Goal: Task Accomplishment & Management: Use online tool/utility

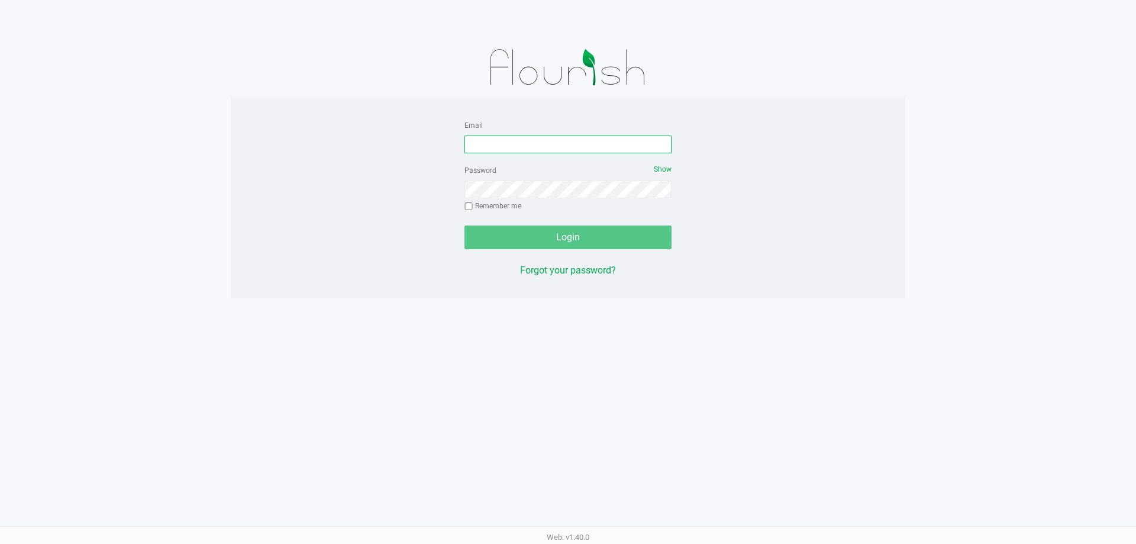
click at [561, 144] on input "Email" at bounding box center [567, 144] width 207 height 18
type input "[EMAIL_ADDRESS][DOMAIN_NAME]"
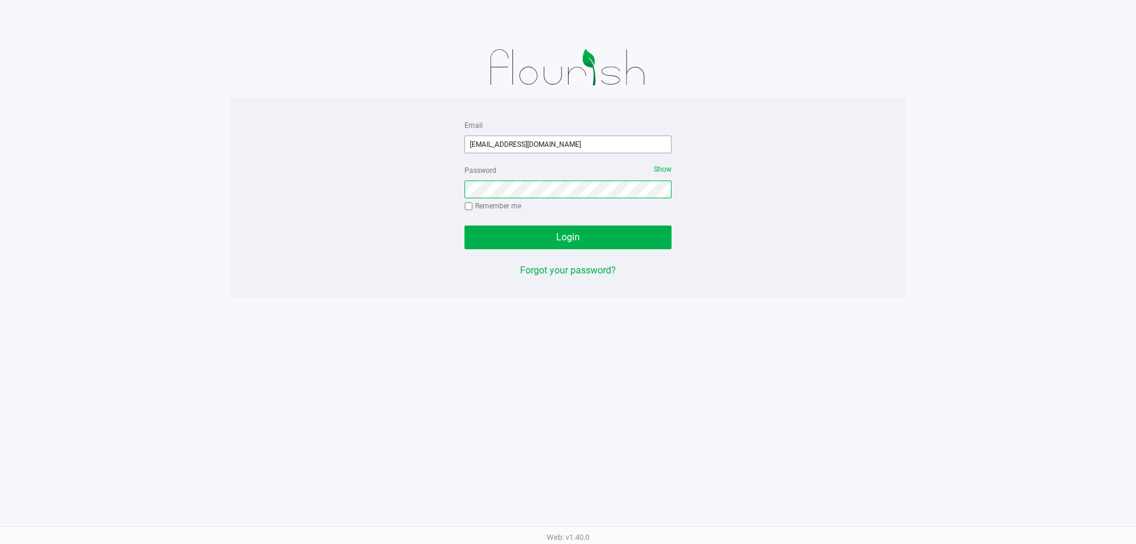
click at [464, 225] on button "Login" at bounding box center [567, 237] width 207 height 24
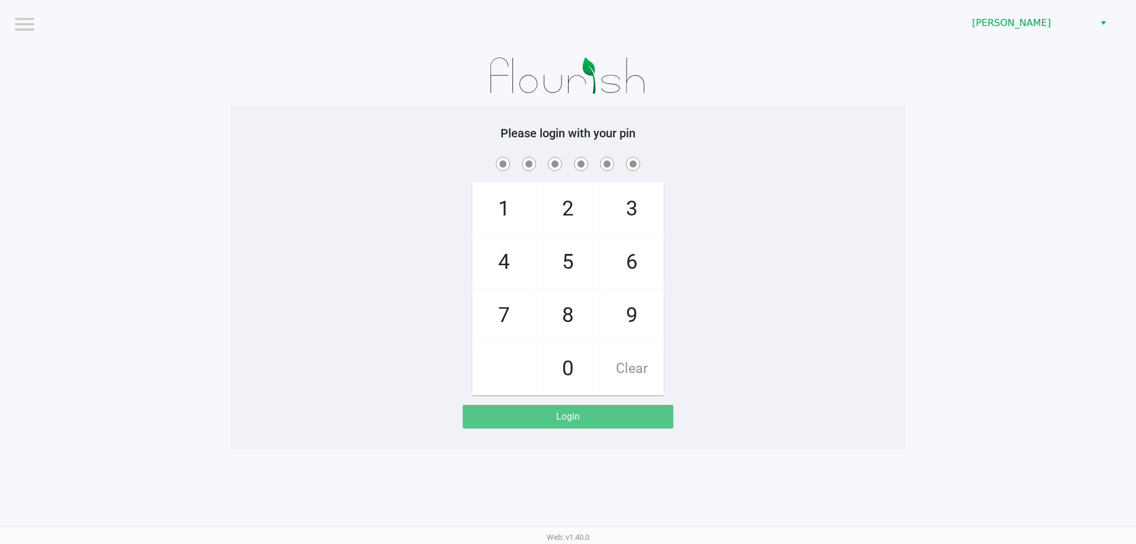
click at [882, 130] on h5 "Please login with your pin" at bounding box center [568, 133] width 657 height 14
checkbox input "true"
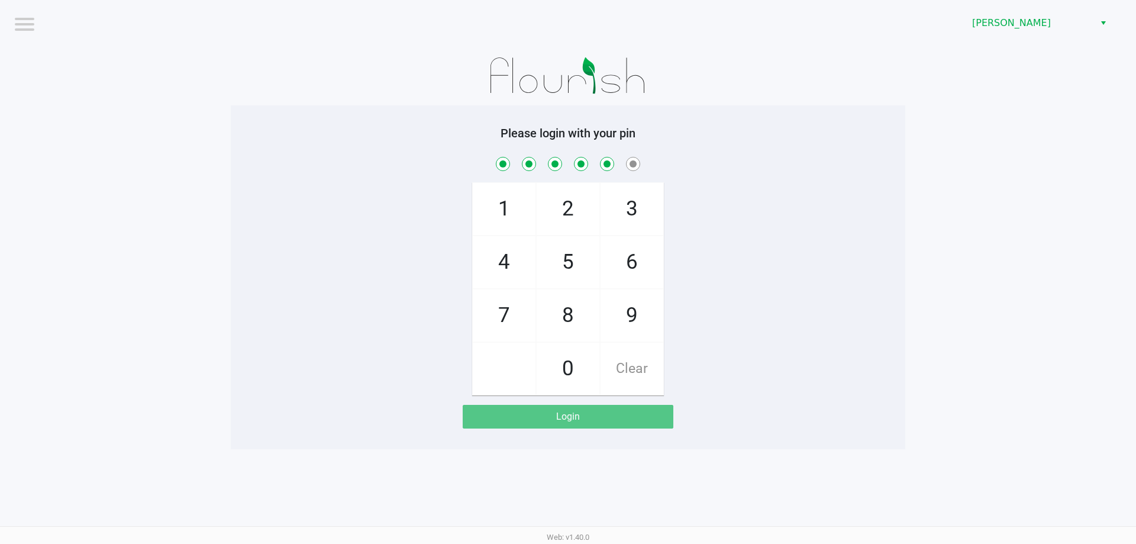
checkbox input "true"
click at [835, 159] on span at bounding box center [568, 163] width 657 height 18
checkbox input "true"
checkbox input "false"
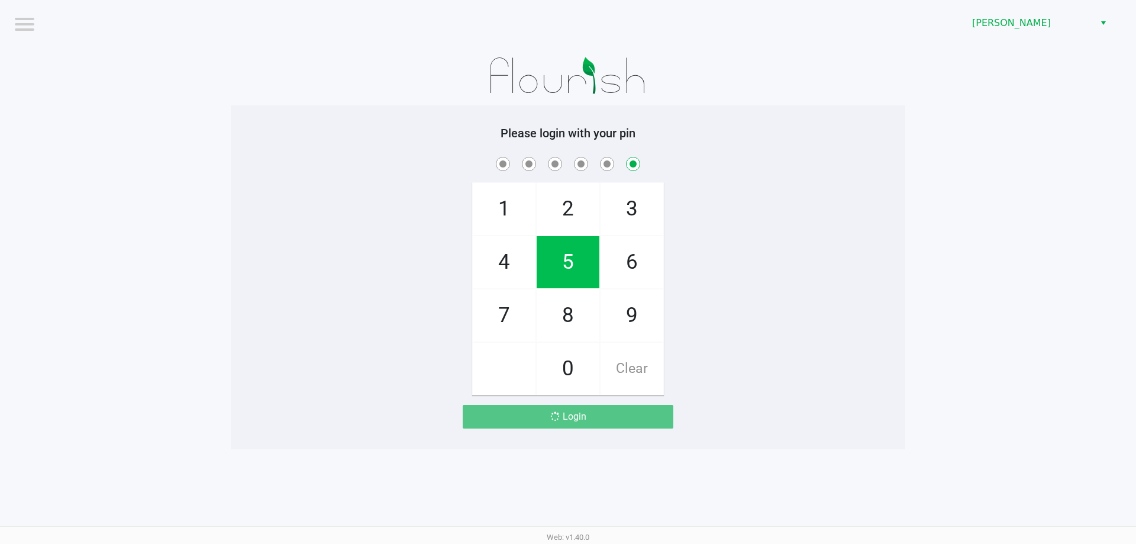
checkbox input "false"
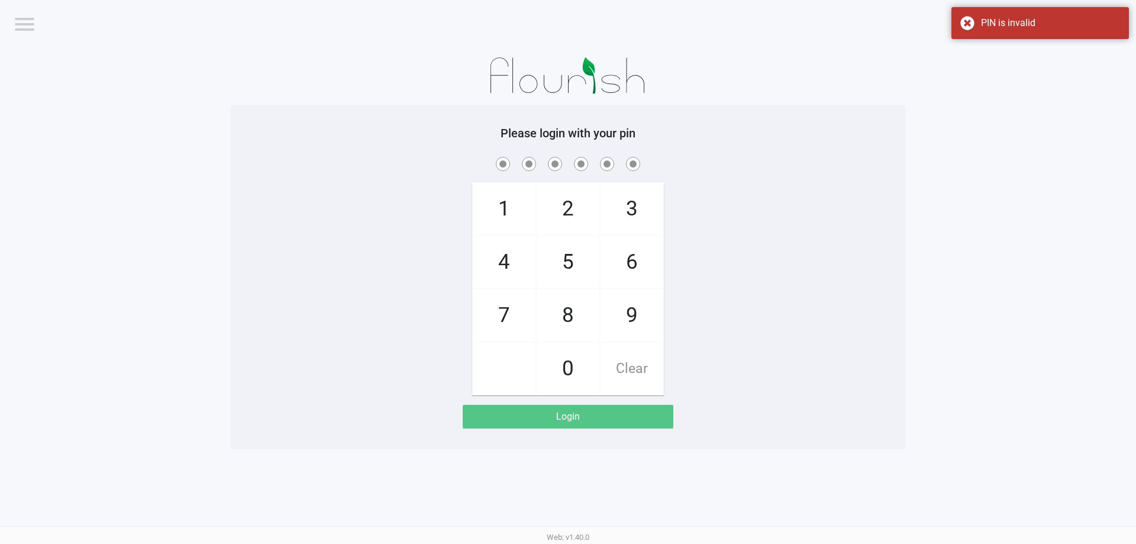
checkbox input "true"
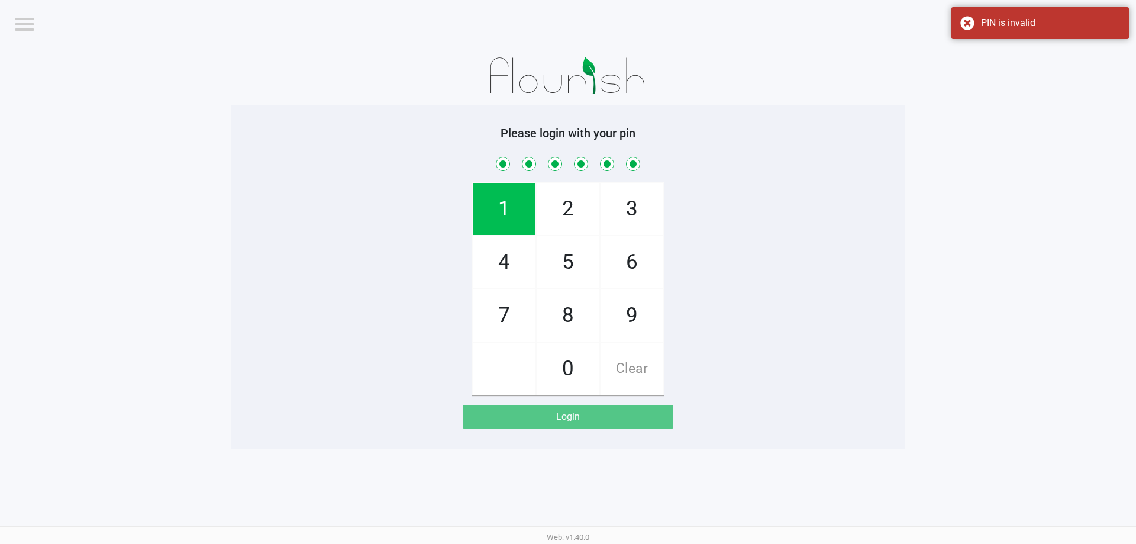
checkbox input "true"
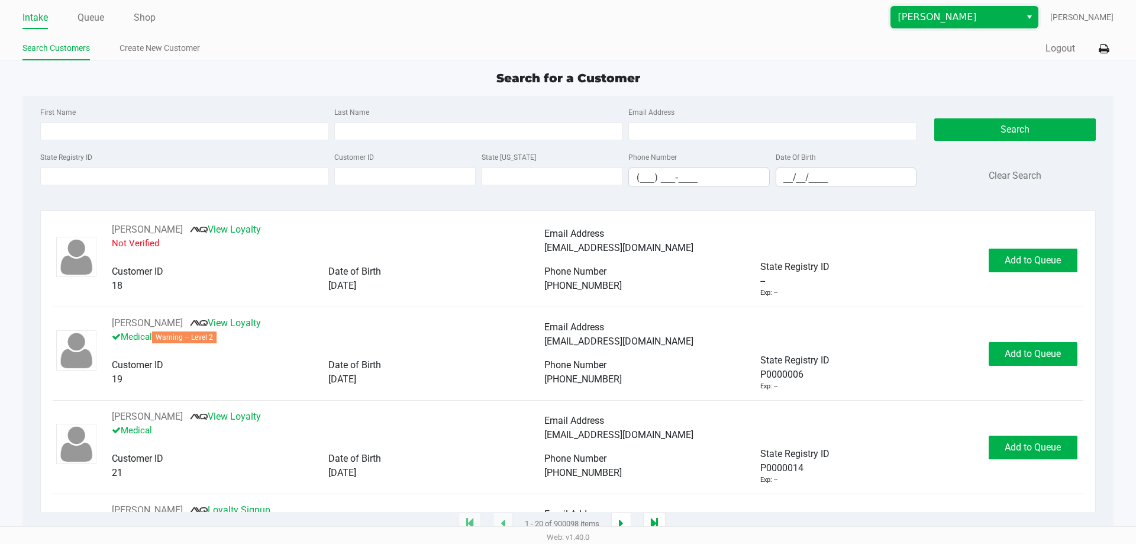
click at [929, 13] on span "[PERSON_NAME]" at bounding box center [955, 17] width 115 height 14
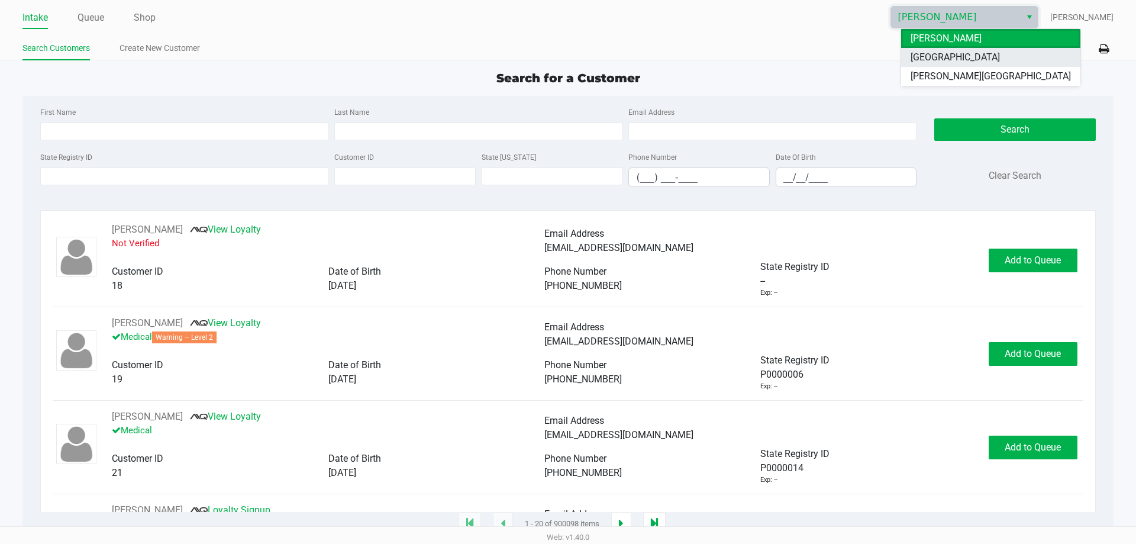
click at [919, 57] on span "[GEOGRAPHIC_DATA]" at bounding box center [955, 57] width 89 height 14
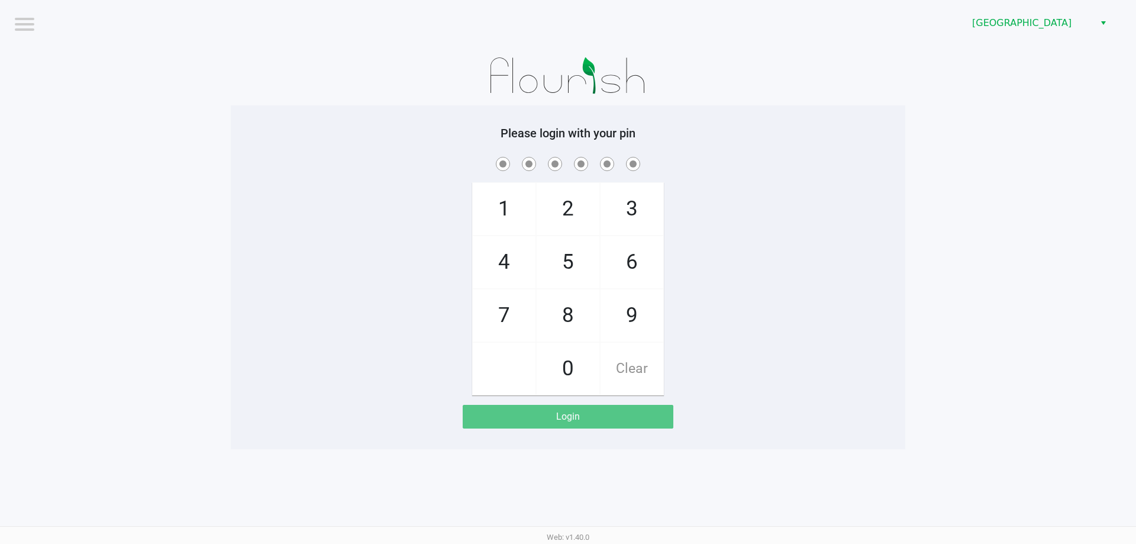
click at [857, 91] on div at bounding box center [568, 75] width 674 height 59
click at [971, 287] on app-pos-login-wrapper "Logout Lakeland WC Please login with your pin 1 4 7 2 5 8 0 3 6 9 Clear Login" at bounding box center [568, 224] width 1136 height 449
checkbox input "true"
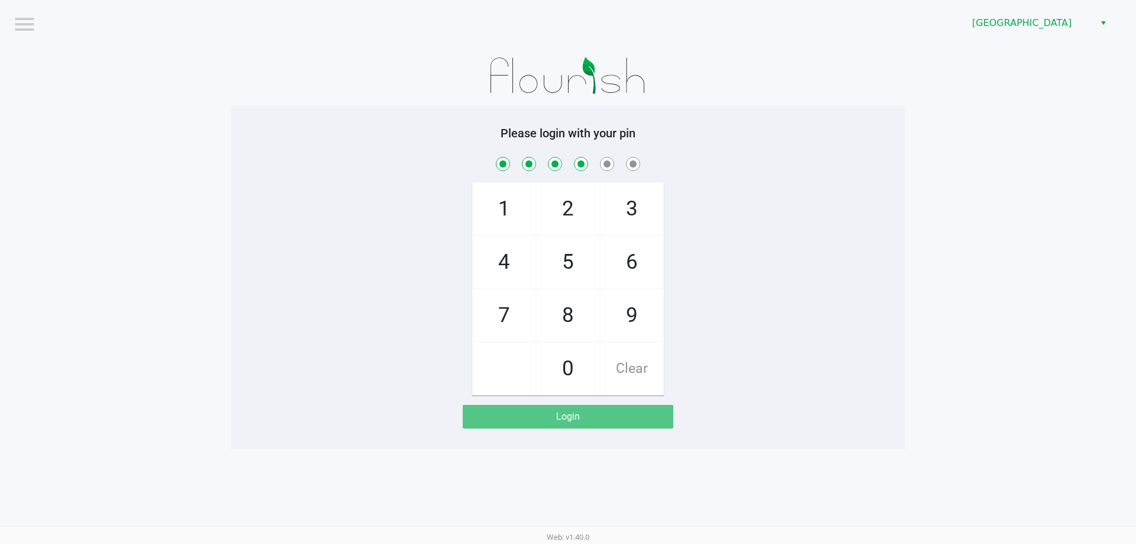
checkbox input "true"
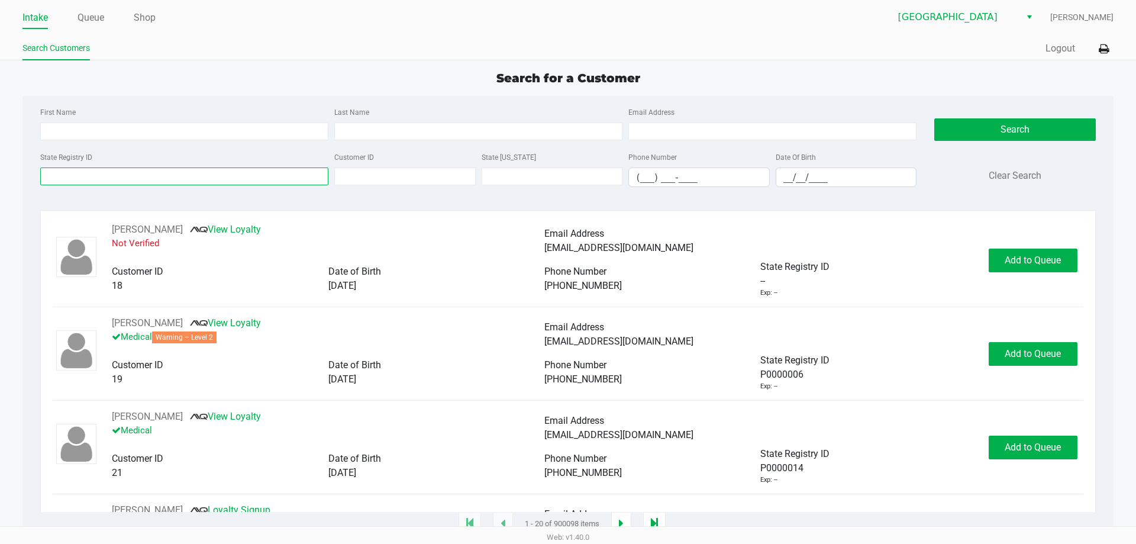
click at [73, 182] on input "State Registry ID" at bounding box center [184, 176] width 288 height 18
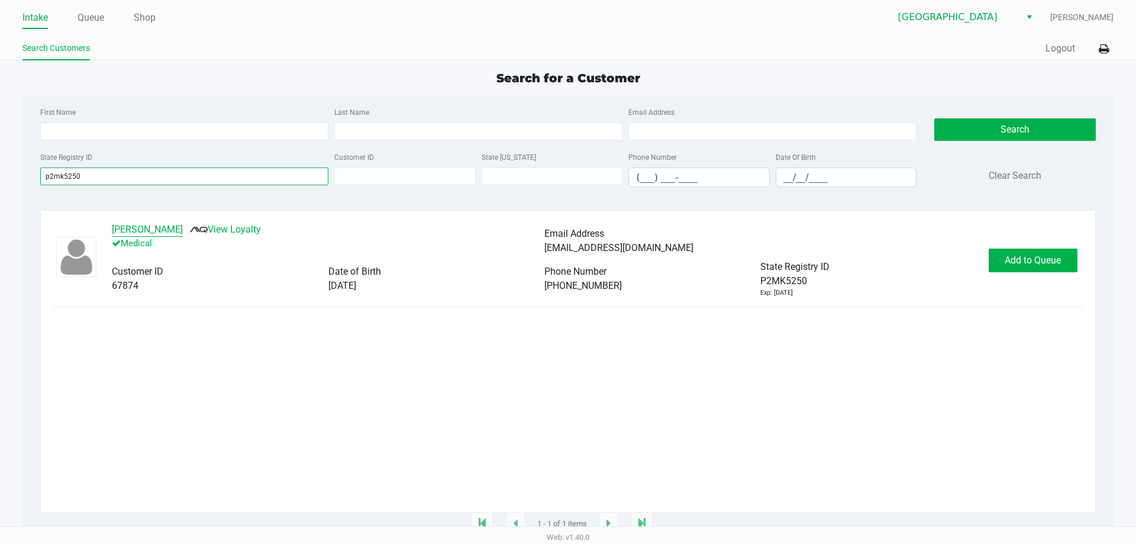
type input "p2mk5250"
click at [152, 230] on button "[PERSON_NAME]" at bounding box center [147, 229] width 71 height 14
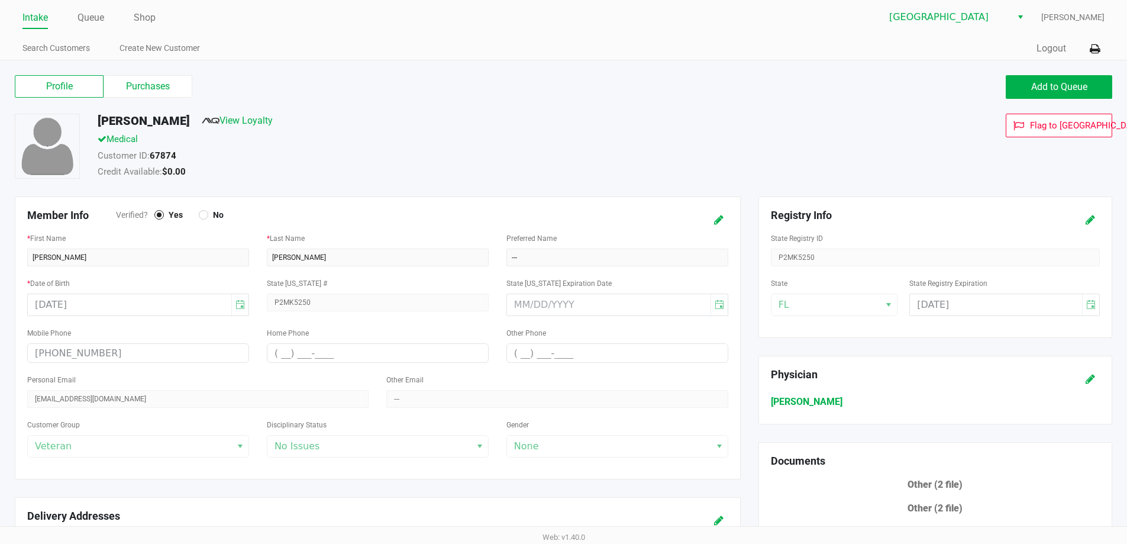
click at [170, 95] on label "Purchases" at bounding box center [148, 86] width 89 height 22
click at [0, 0] on 1 "Purchases" at bounding box center [0, 0] width 0 height 0
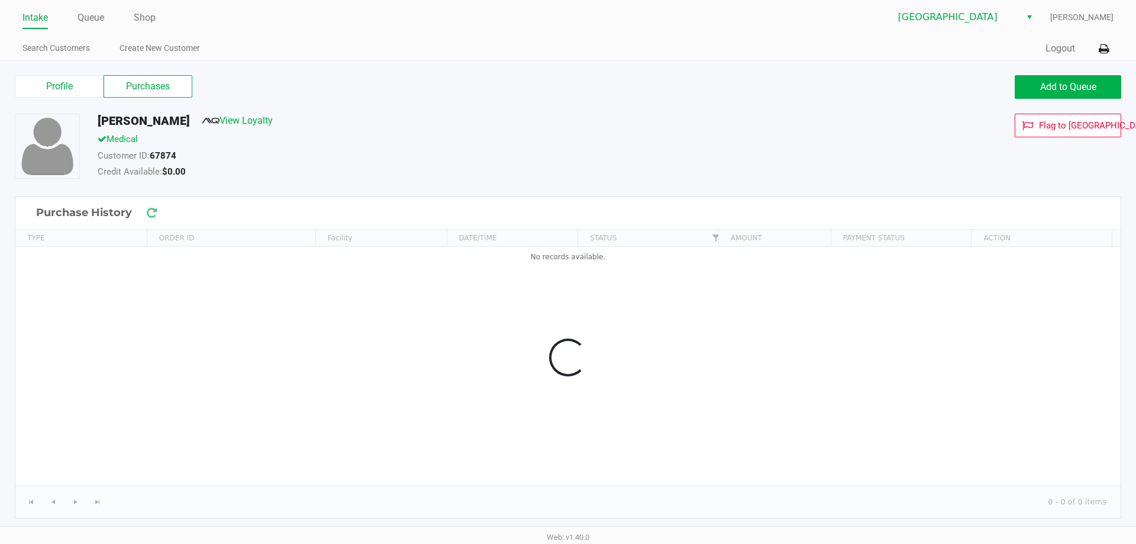
click at [641, 112] on div "Profile Purchases Add to Queue [PERSON_NAME] View Loyalty Medical Customer ID: …" at bounding box center [568, 295] width 1124 height 446
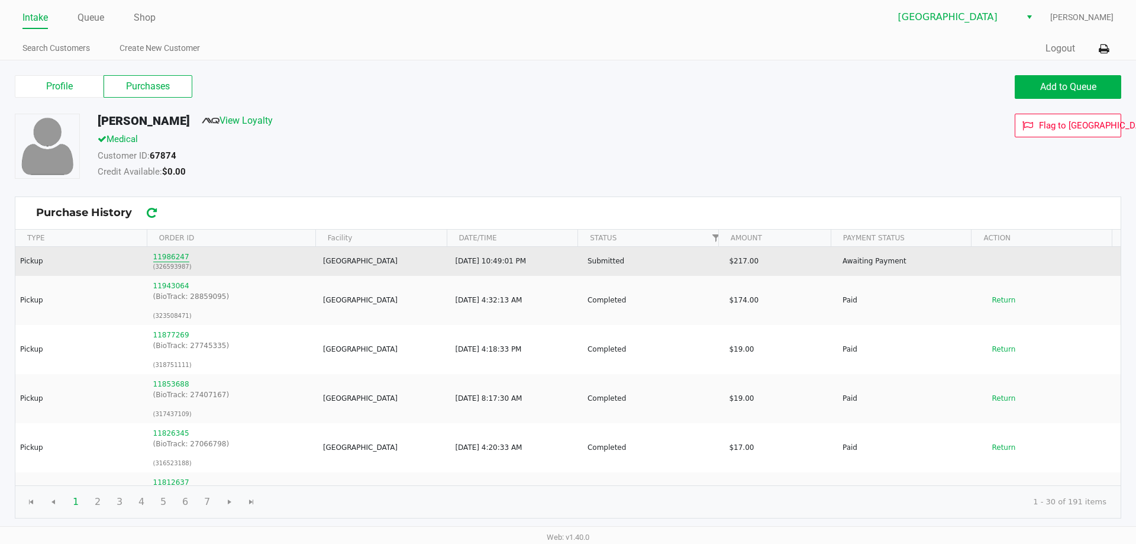
click at [165, 259] on button "11986247" at bounding box center [171, 256] width 36 height 11
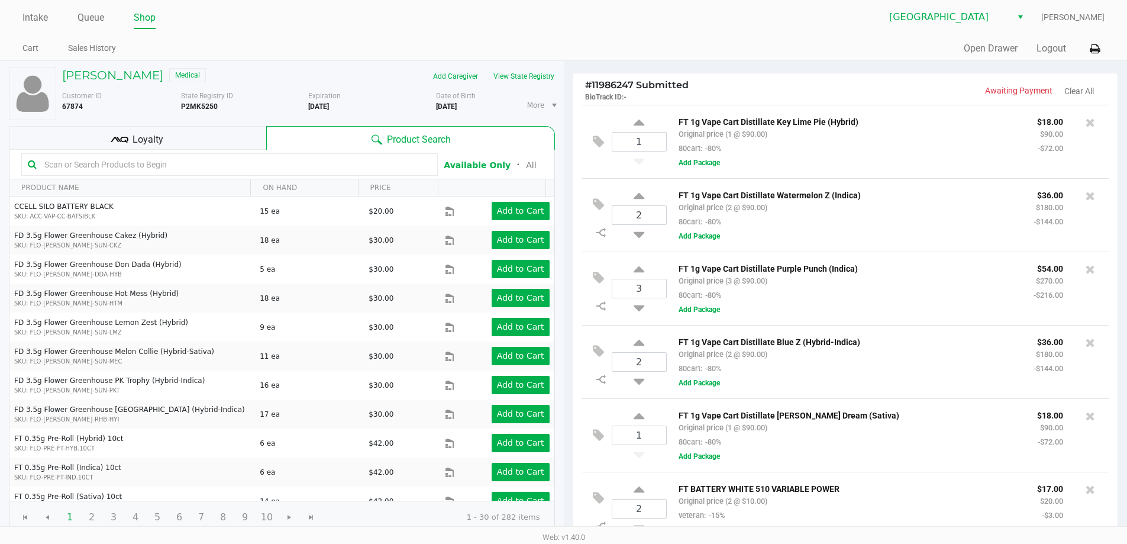
scroll to position [162, 0]
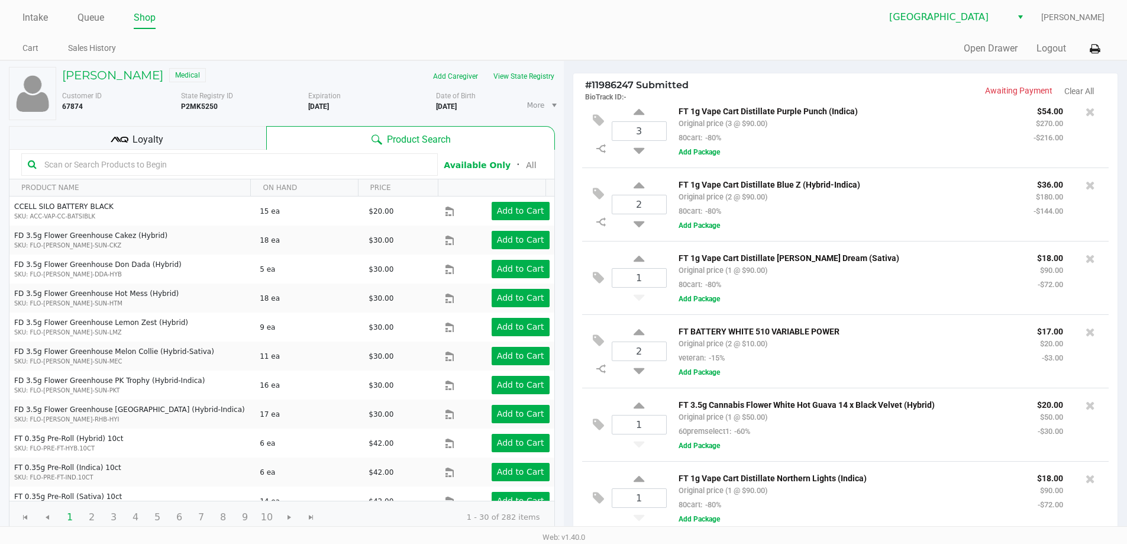
click at [304, 166] on input "text" at bounding box center [236, 165] width 392 height 18
type input "pkt"
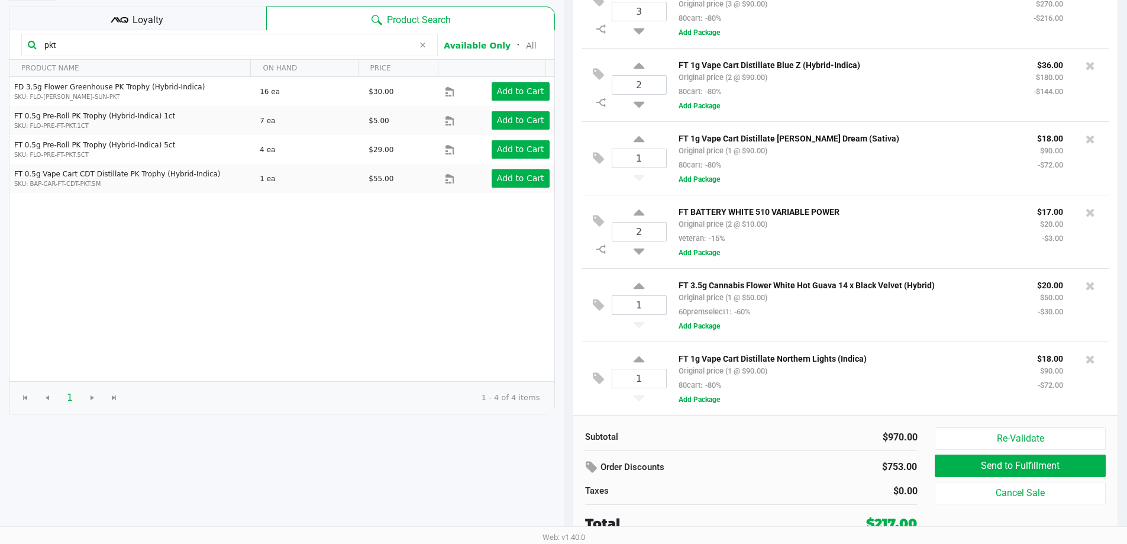
scroll to position [121, 0]
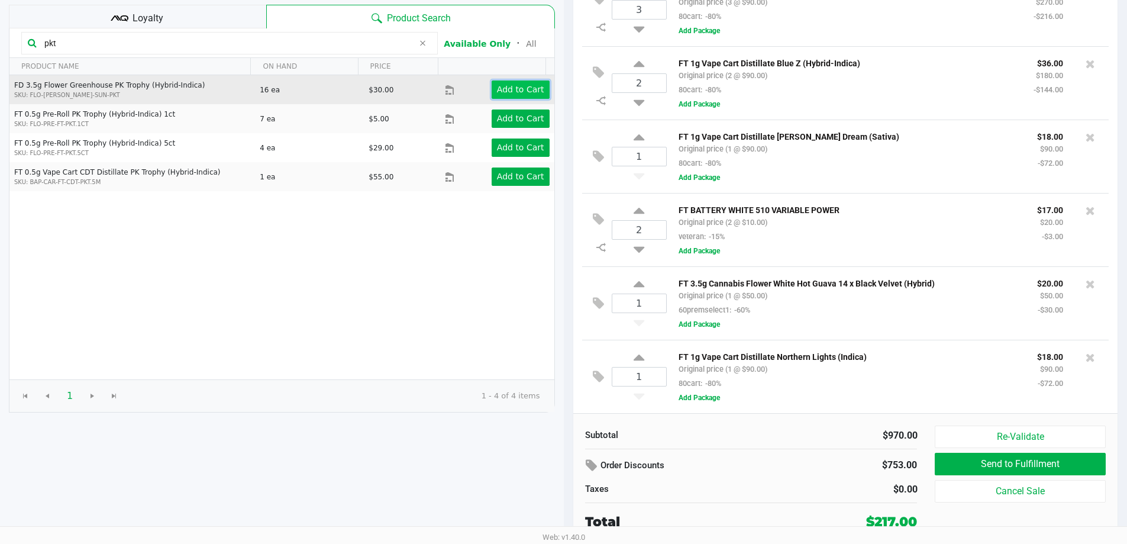
click at [501, 89] on app-button-loader "Add to Cart" at bounding box center [520, 89] width 47 height 9
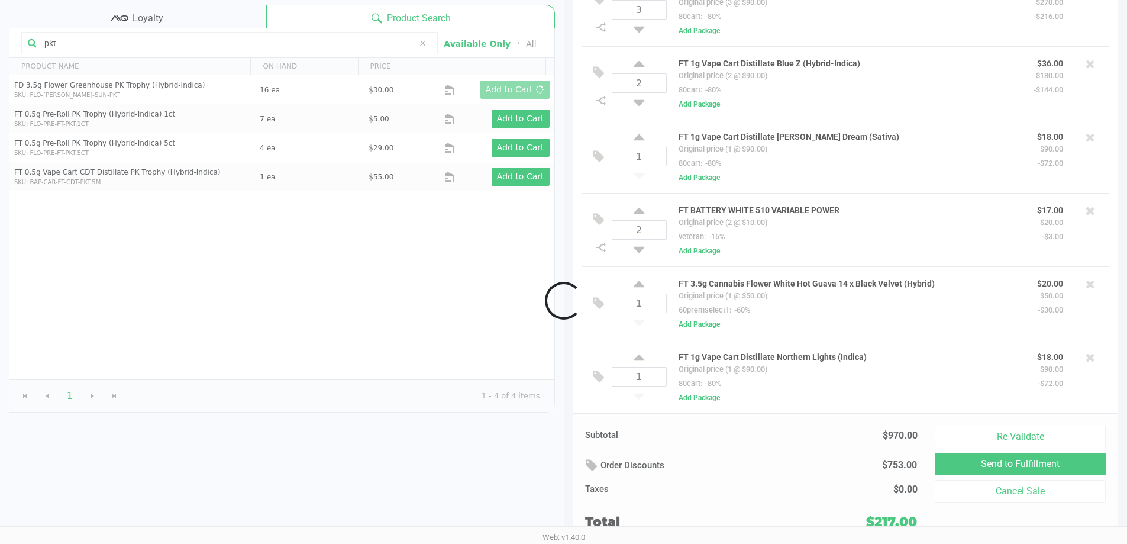
click at [346, 301] on div at bounding box center [563, 300] width 1127 height 605
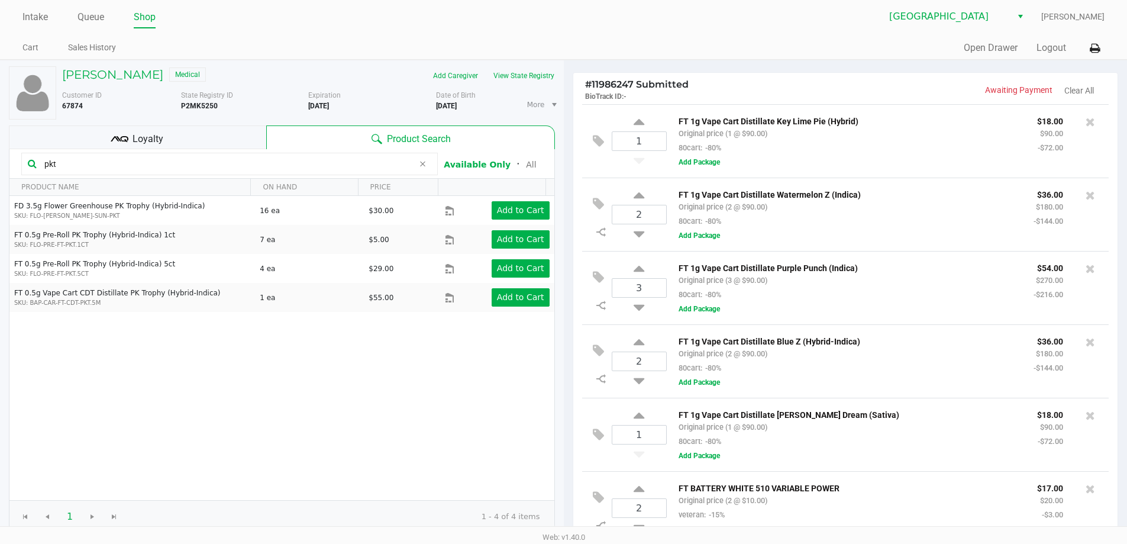
scroll to position [0, 0]
click at [770, 41] on div "Quick Sale Open Drawer Logout" at bounding box center [834, 49] width 541 height 22
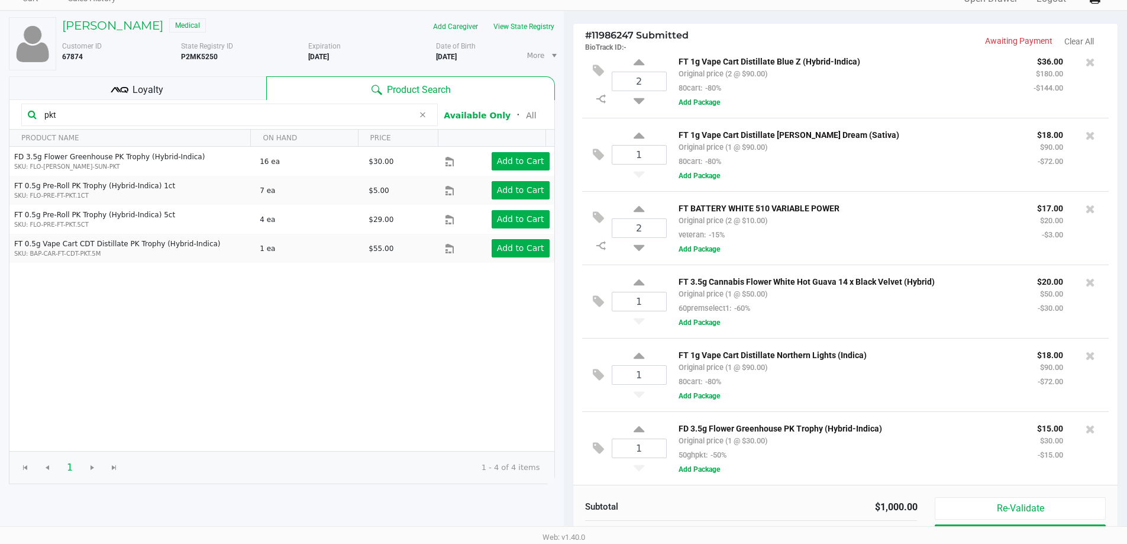
scroll to position [121, 0]
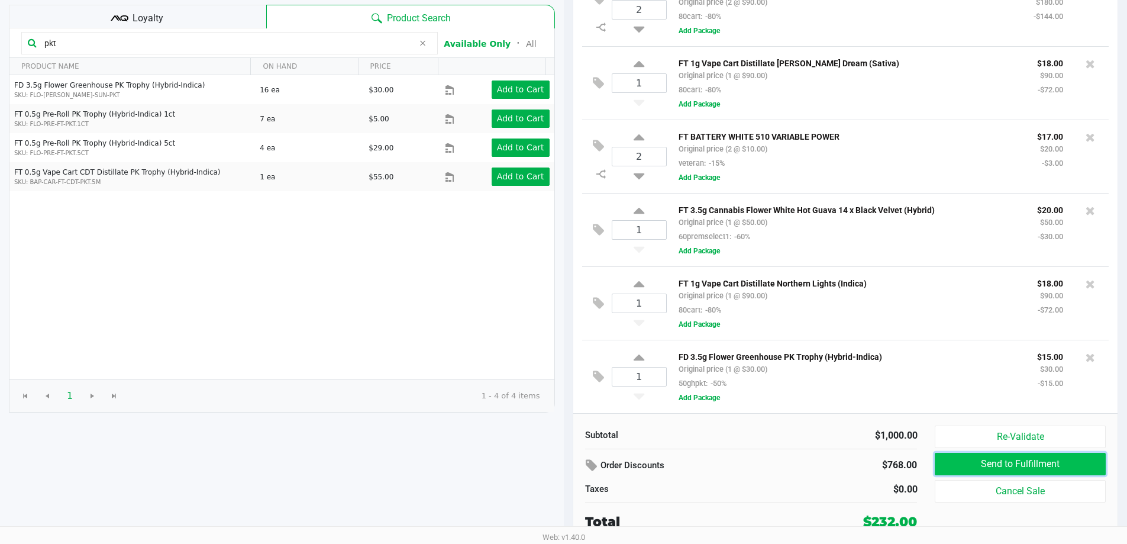
click at [971, 466] on button "Send to Fulfillment" at bounding box center [1020, 464] width 170 height 22
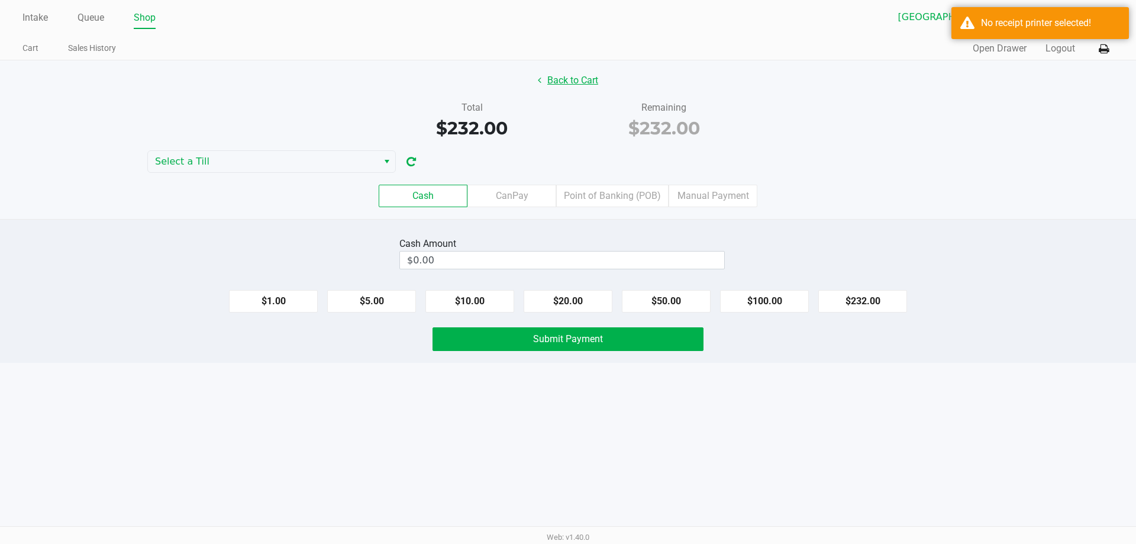
click at [560, 82] on button "Back to Cart" at bounding box center [568, 80] width 76 height 22
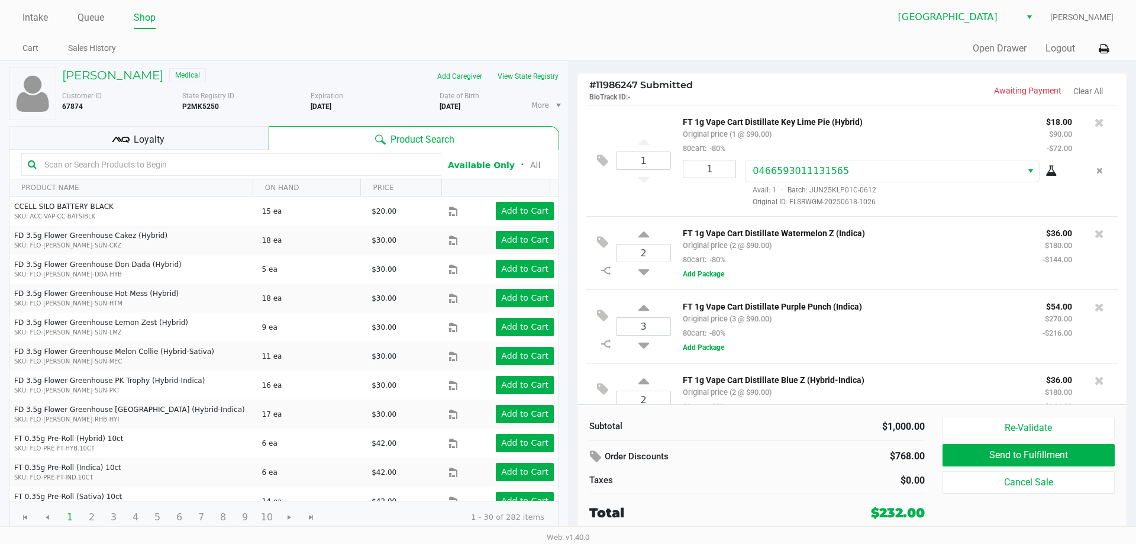
click at [915, 318] on div "FT 1g Vape Cart Distillate Purple Punch (Indica) Original price (3 @ $90.00) 80…" at bounding box center [854, 319] width 360 height 41
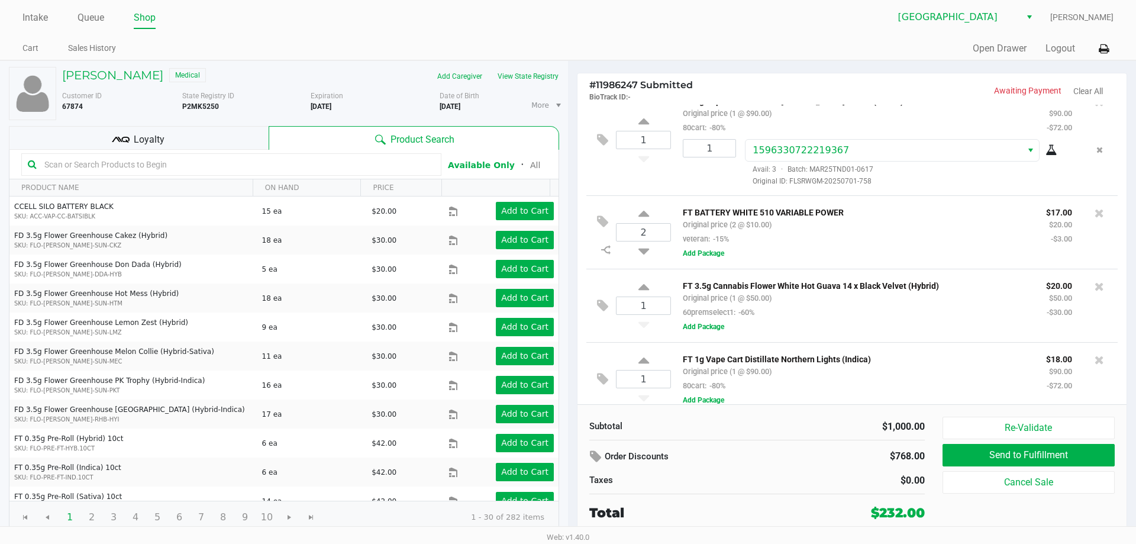
scroll to position [468, 0]
click at [700, 256] on button "Add Package" at bounding box center [703, 251] width 41 height 11
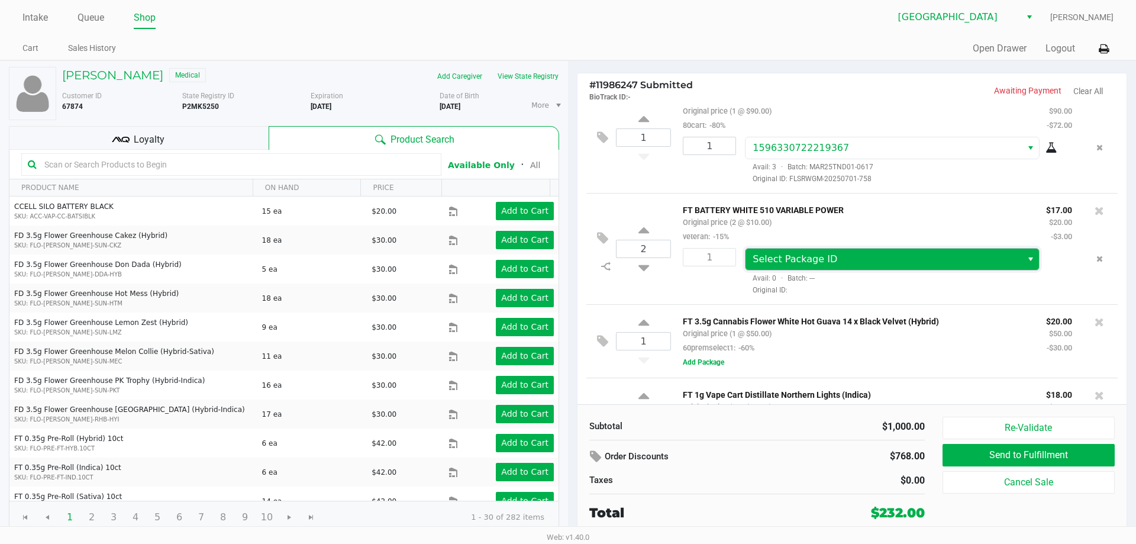
click at [795, 264] on span "Select Package ID" at bounding box center [795, 258] width 85 height 11
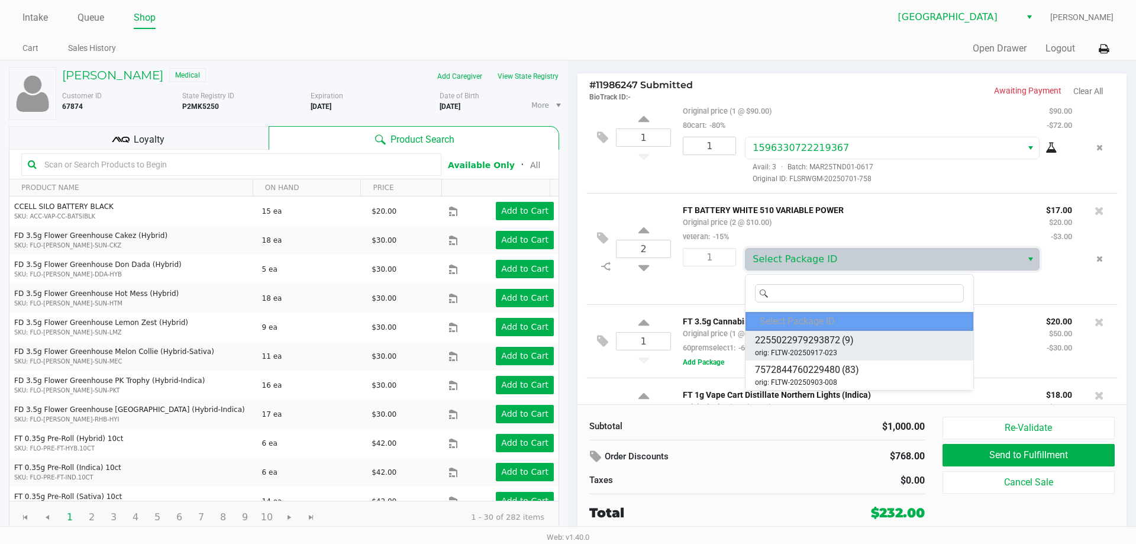
click at [820, 347] on span "2255022979293872" at bounding box center [797, 340] width 85 height 14
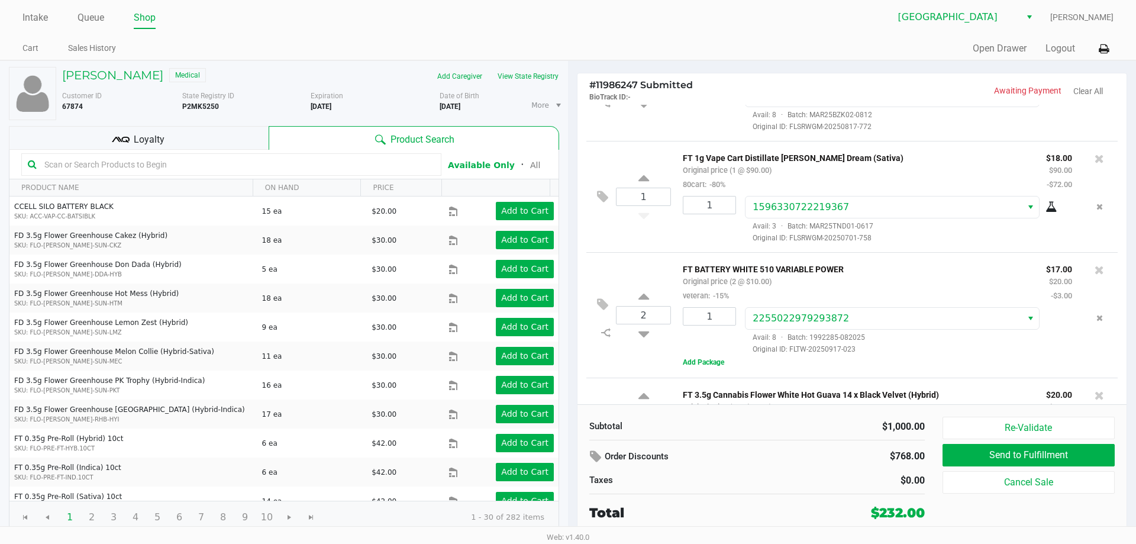
scroll to position [430, 0]
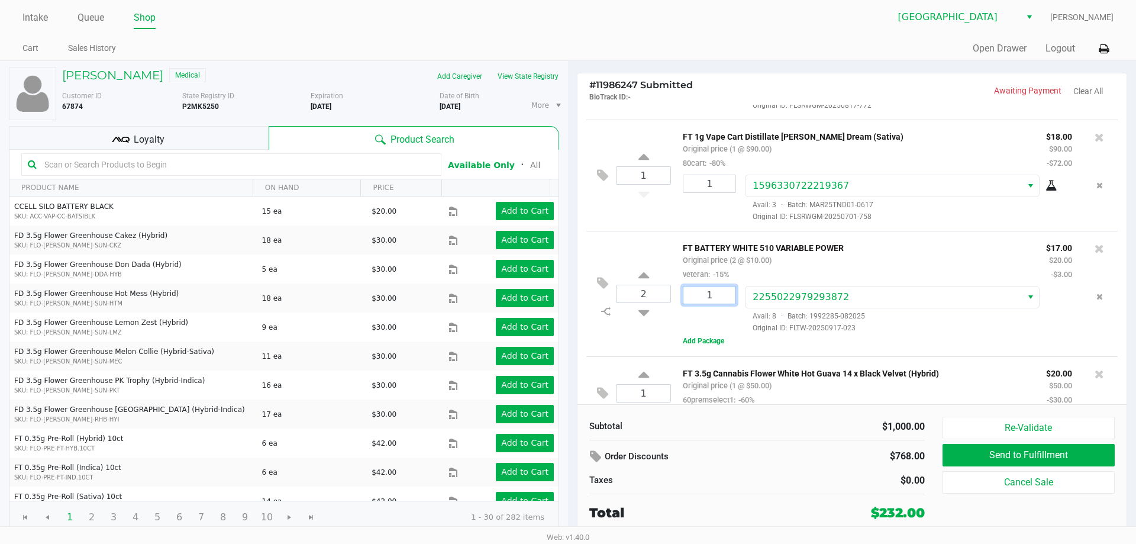
drag, startPoint x: 715, startPoint y: 302, endPoint x: 685, endPoint y: 304, distance: 29.6
click at [685, 304] on input "1" at bounding box center [709, 294] width 52 height 17
drag, startPoint x: 719, startPoint y: 301, endPoint x: 702, endPoint y: 306, distance: 18.0
click at [705, 304] on input "1" at bounding box center [709, 294] width 52 height 17
type input "2"
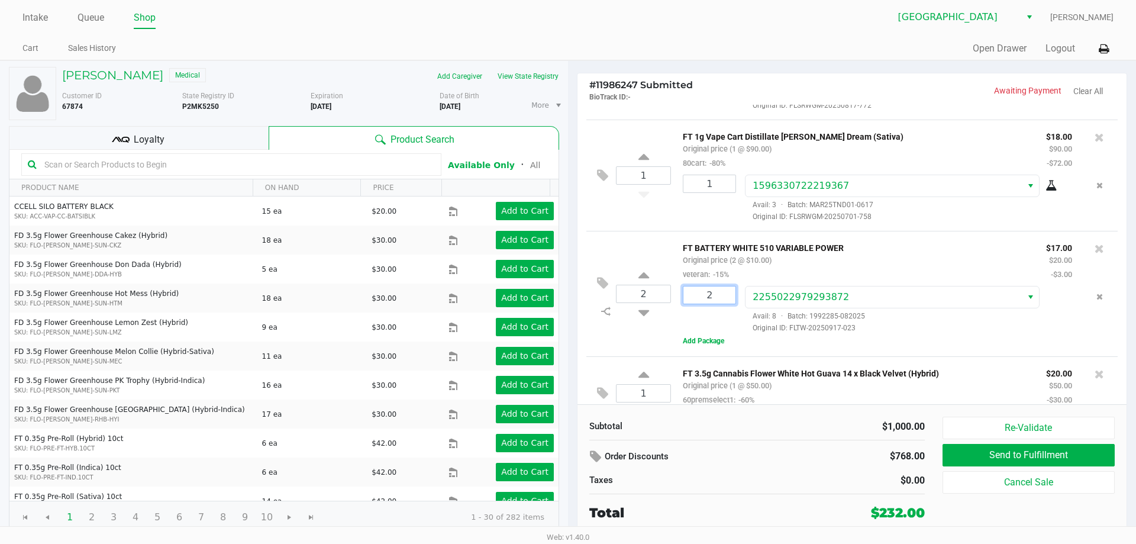
click at [882, 263] on div "[PERSON_NAME] Medical Add Caregiver View State Registry Customer ID 67874 State…" at bounding box center [568, 299] width 1136 height 479
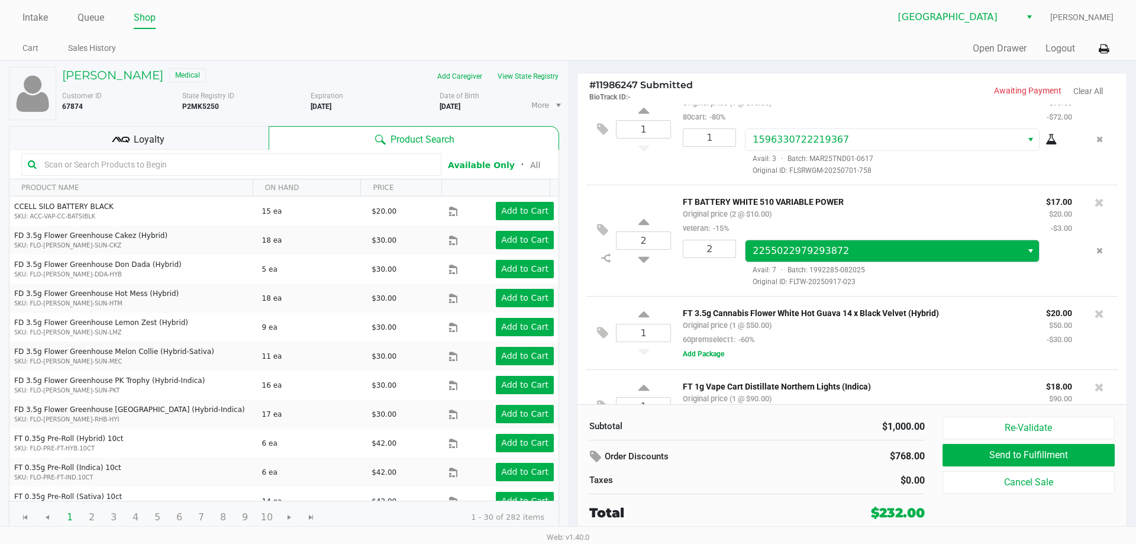
scroll to position [475, 0]
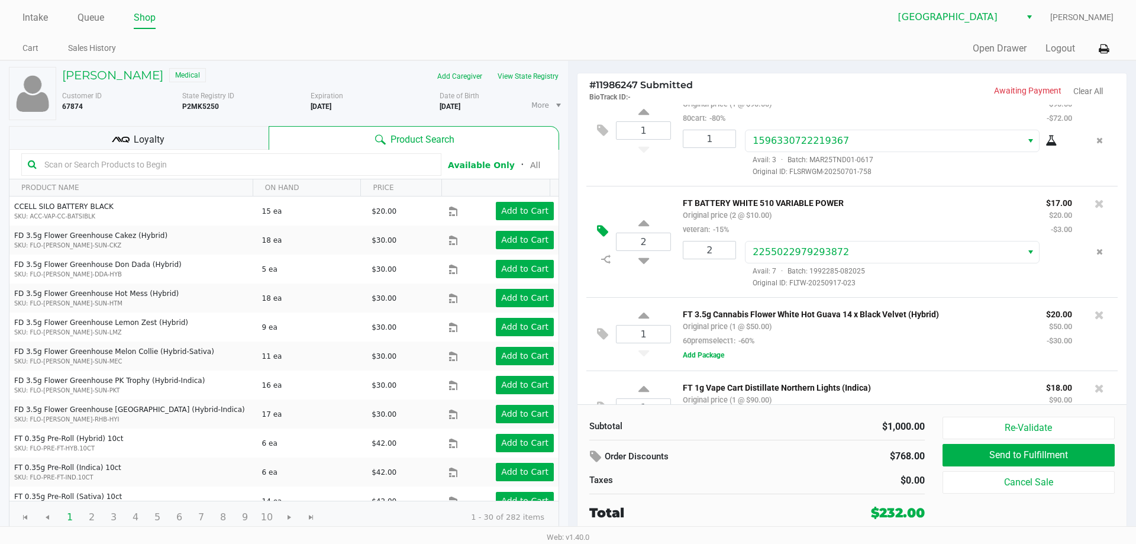
click at [603, 234] on icon at bounding box center [602, 231] width 11 height 14
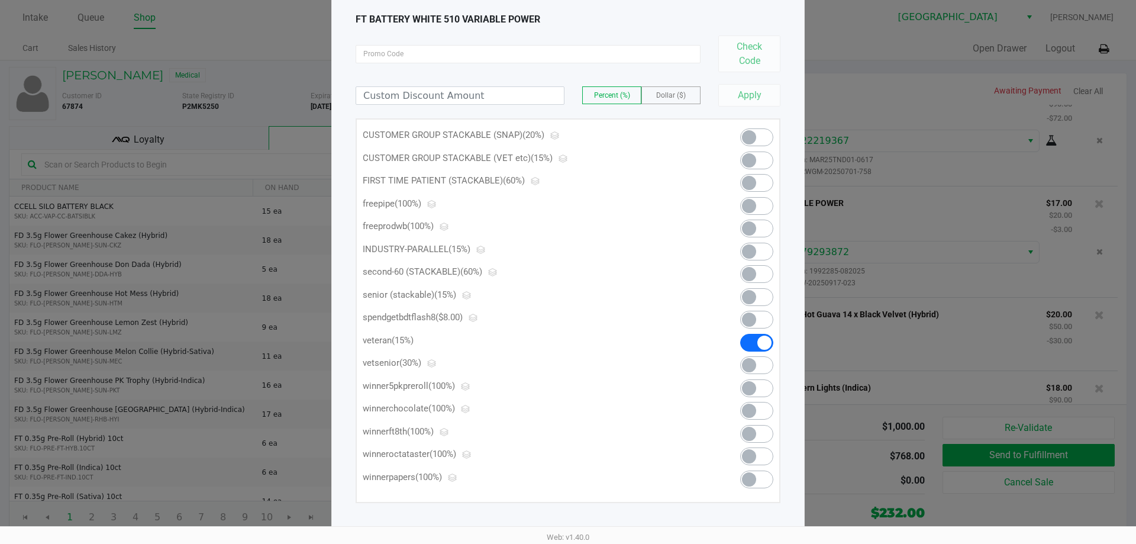
scroll to position [70, 0]
click at [758, 293] on span at bounding box center [756, 295] width 33 height 18
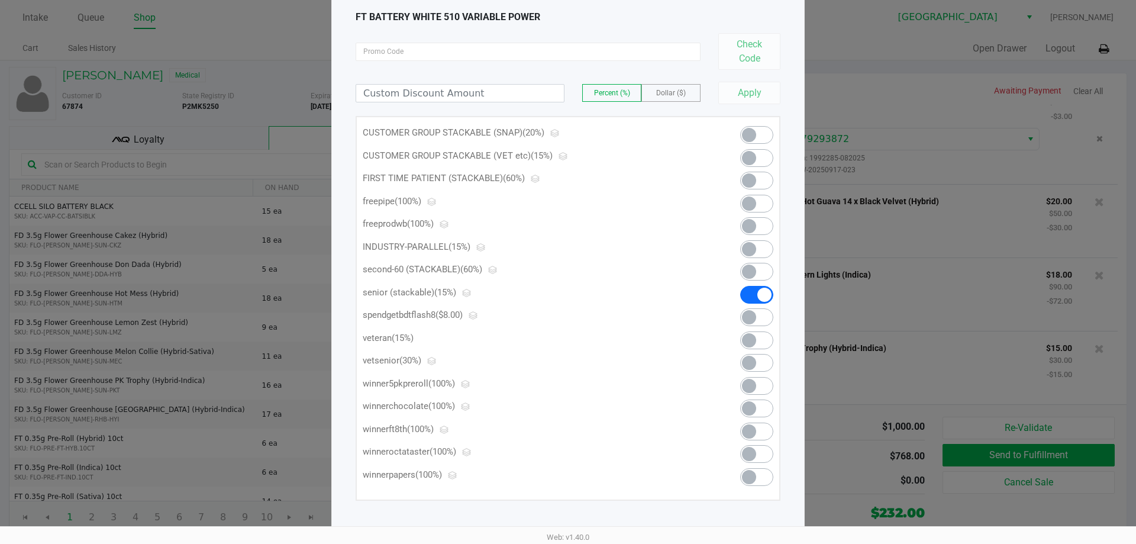
click at [870, 75] on ngb-modal-window "Manage Line Discounts × FT BATTERY WHITE 510 VARIABLE POWER Check Code Percent …" at bounding box center [568, 272] width 1136 height 544
click at [750, 85] on div "Apply" at bounding box center [744, 93] width 71 height 22
click at [761, 96] on div "Apply" at bounding box center [744, 93] width 71 height 22
click at [1123, 322] on ngb-modal-window "Manage Line Discounts × FT BATTERY WHITE 510 VARIABLE POWER Check Code Percent …" at bounding box center [568, 272] width 1136 height 544
drag, startPoint x: 679, startPoint y: 343, endPoint x: 873, endPoint y: 309, distance: 197.0
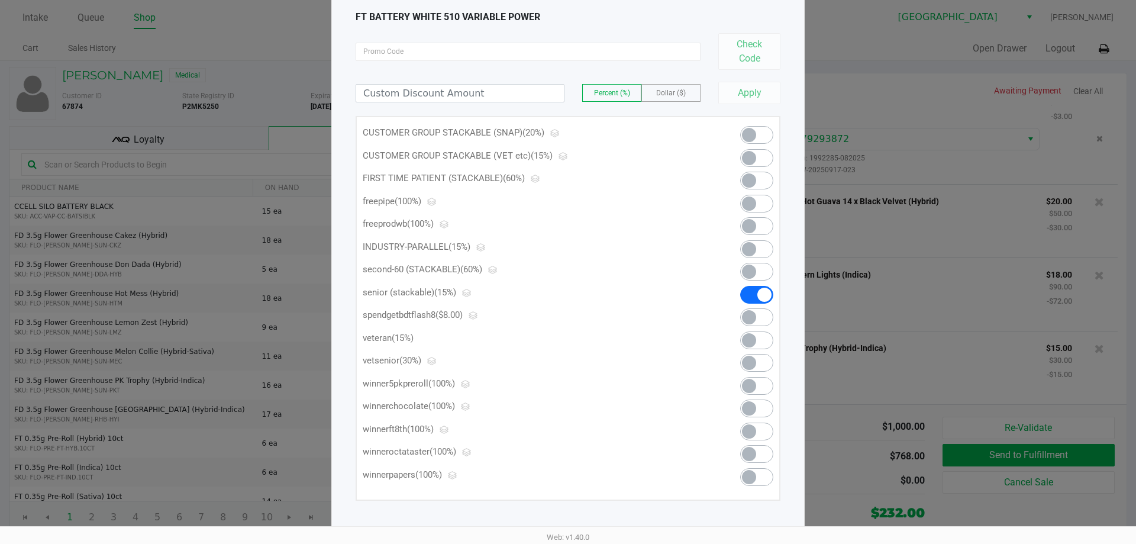
click at [680, 341] on p "veteran (15%)" at bounding box center [532, 338] width 339 height 14
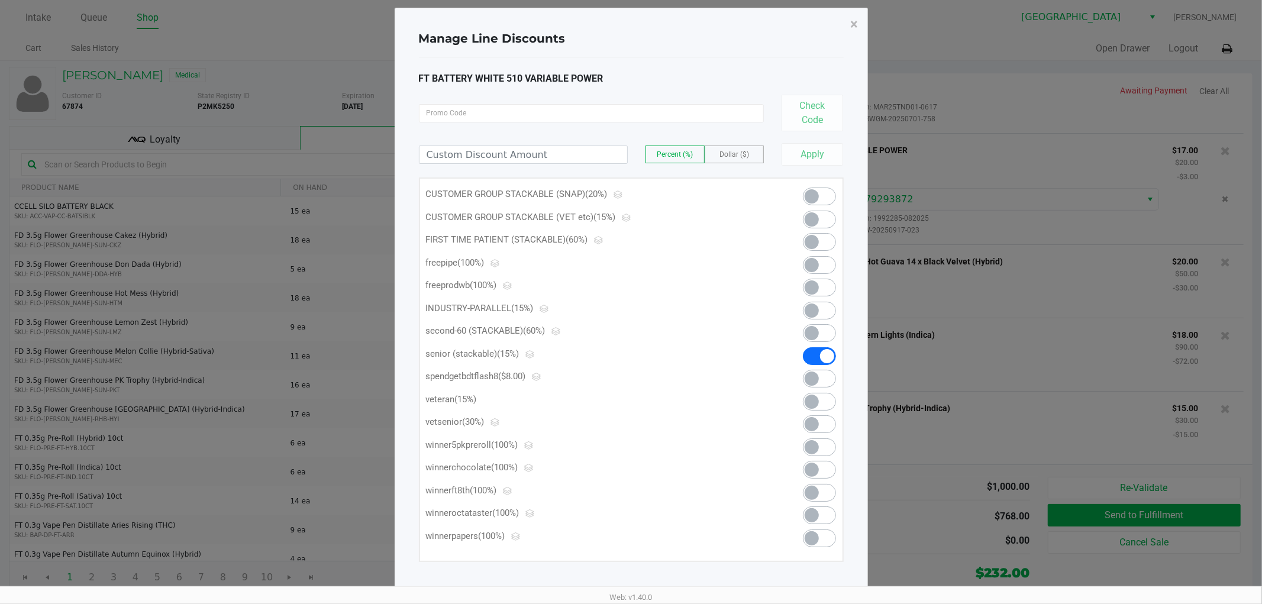
click at [711, 282] on p "freeprodwb (100%)" at bounding box center [595, 286] width 339 height 14
click at [856, 20] on span "×" at bounding box center [855, 24] width 8 height 17
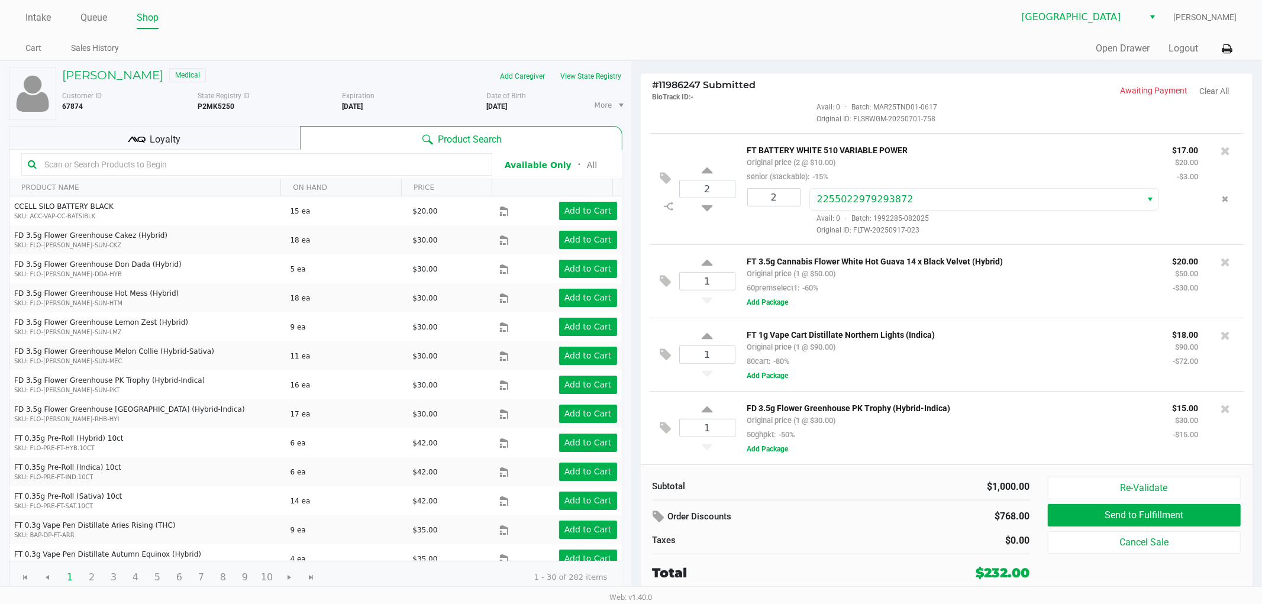
click at [787, 44] on div "Quick Sale Open Drawer Logout" at bounding box center [934, 49] width 606 height 22
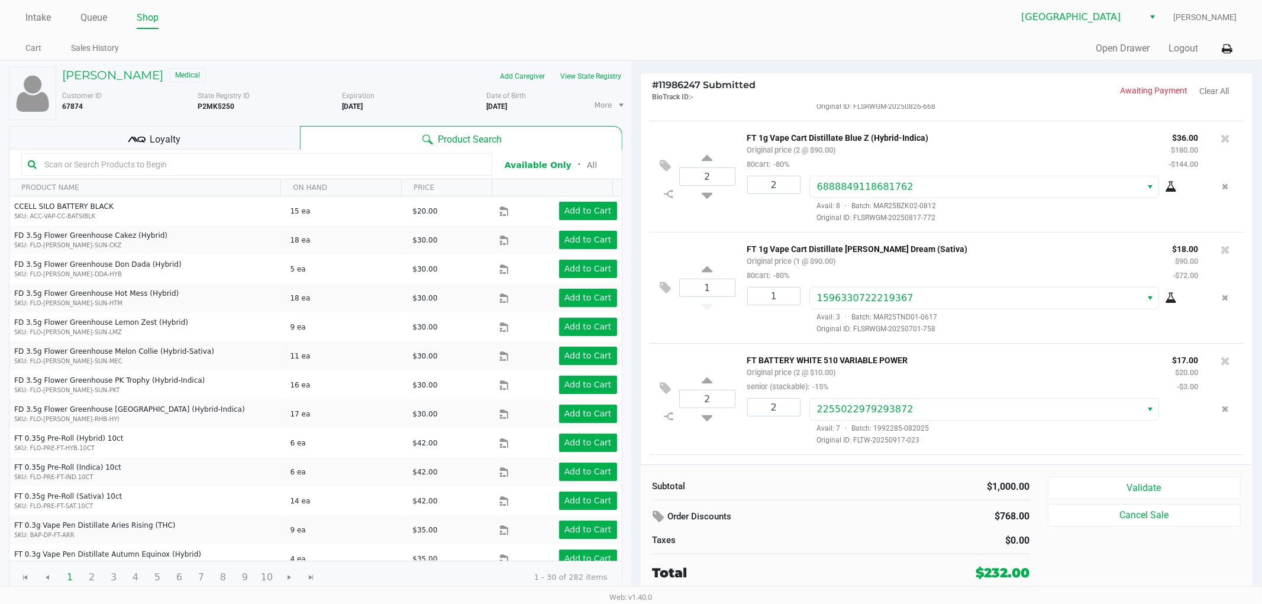
scroll to position [0, 0]
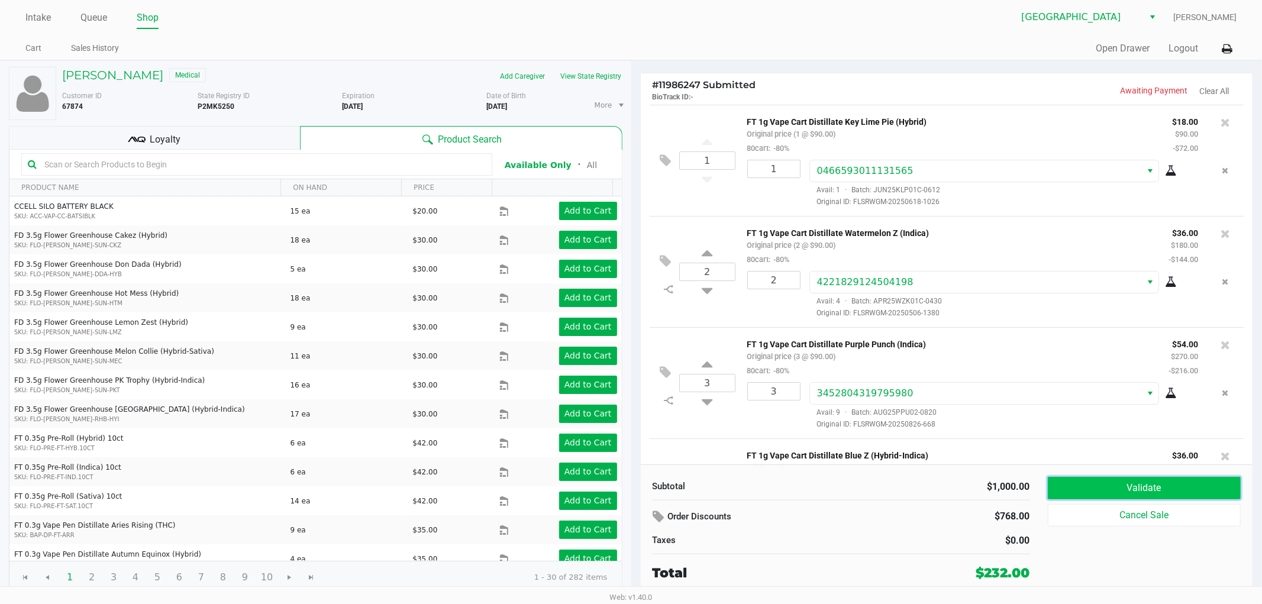
click at [1135, 490] on button "Validate" at bounding box center [1144, 488] width 193 height 22
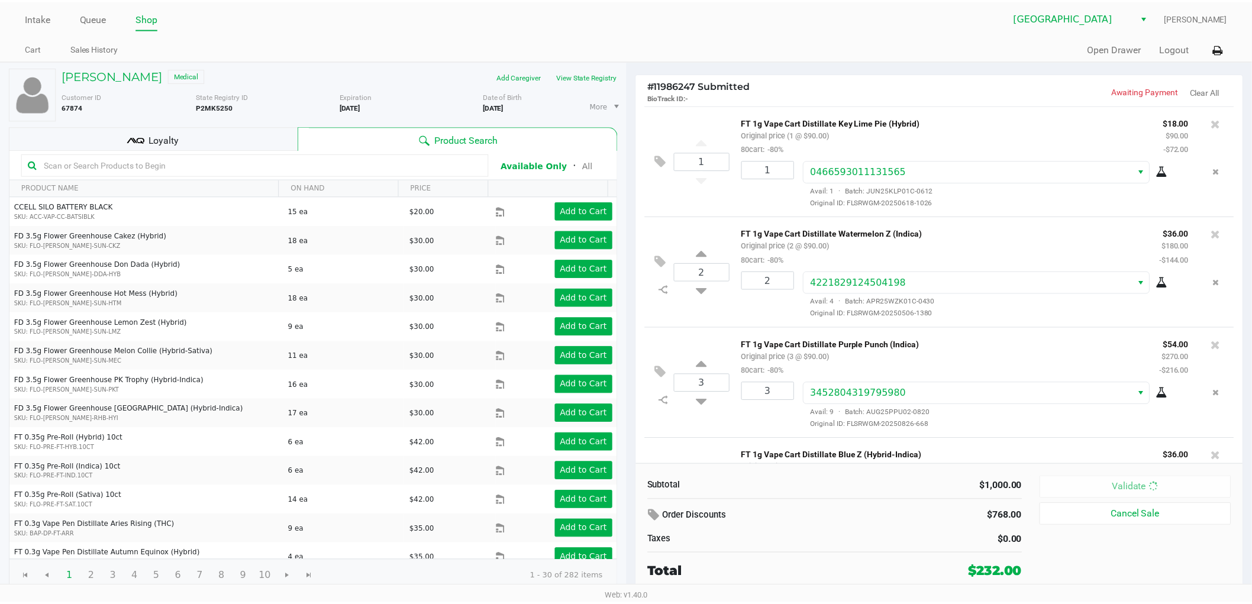
scroll to position [647, 0]
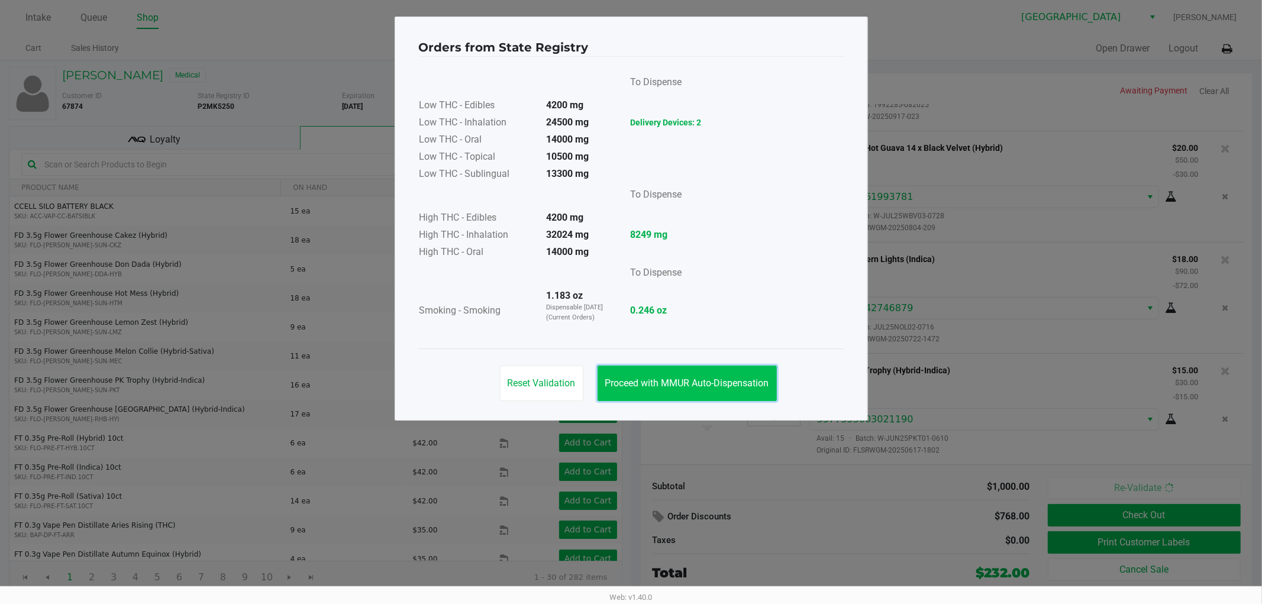
click at [680, 381] on span "Proceed with MMUR Auto-Dispensation" at bounding box center [687, 382] width 164 height 11
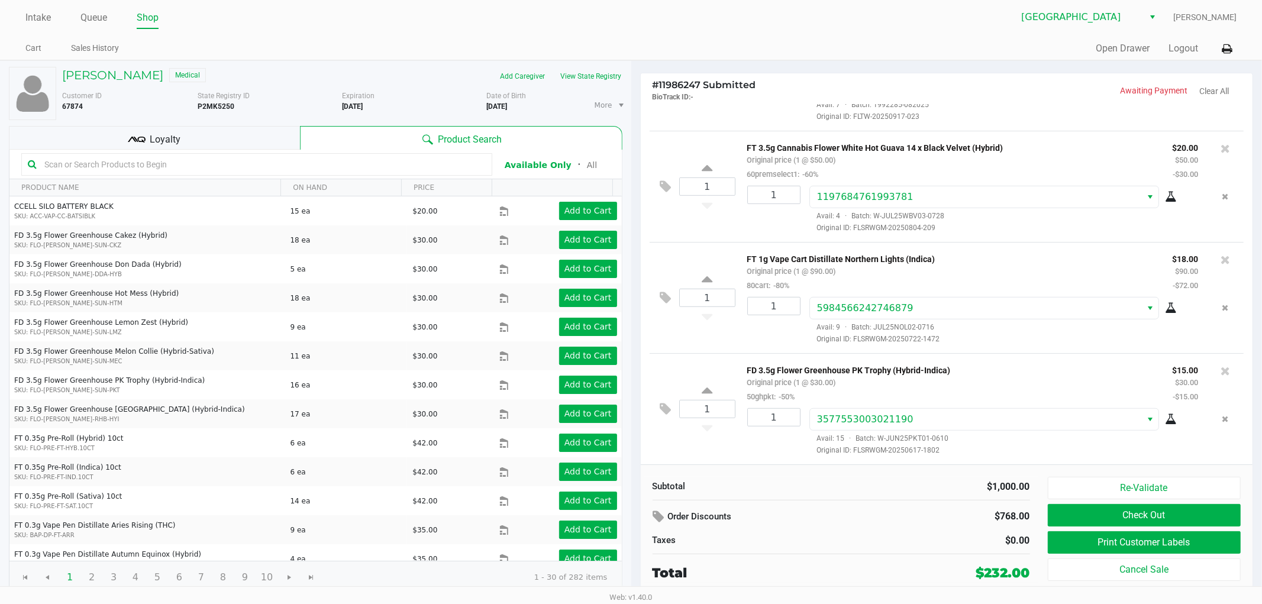
click at [215, 140] on div "Loyalty" at bounding box center [154, 138] width 291 height 24
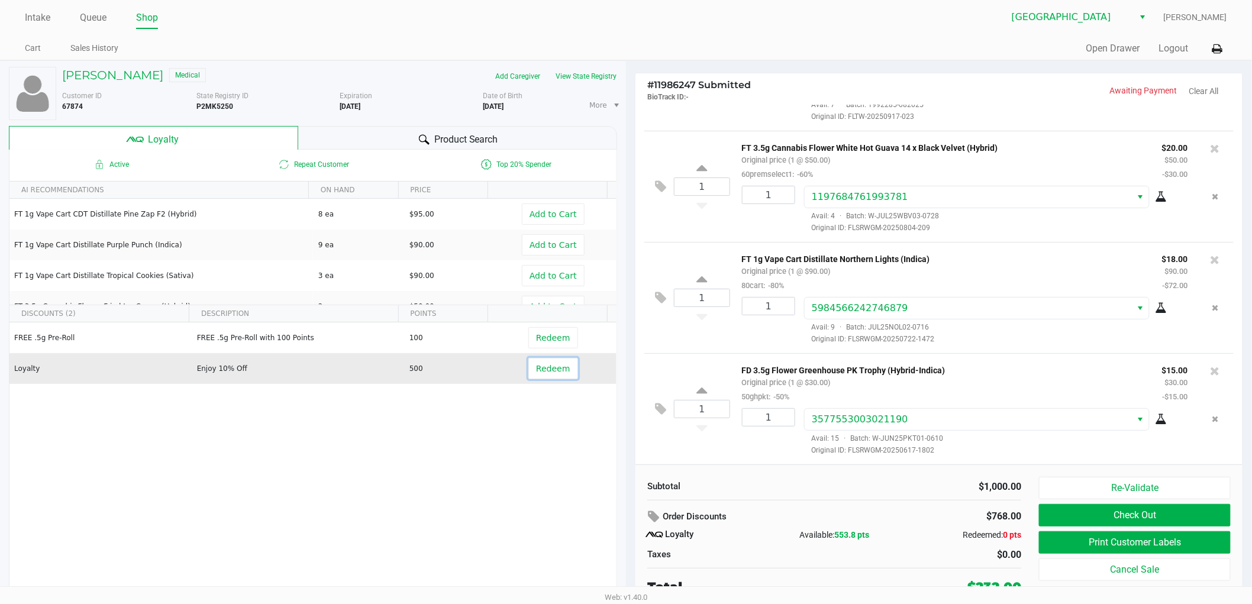
click at [546, 370] on span "Redeem" at bounding box center [553, 368] width 34 height 9
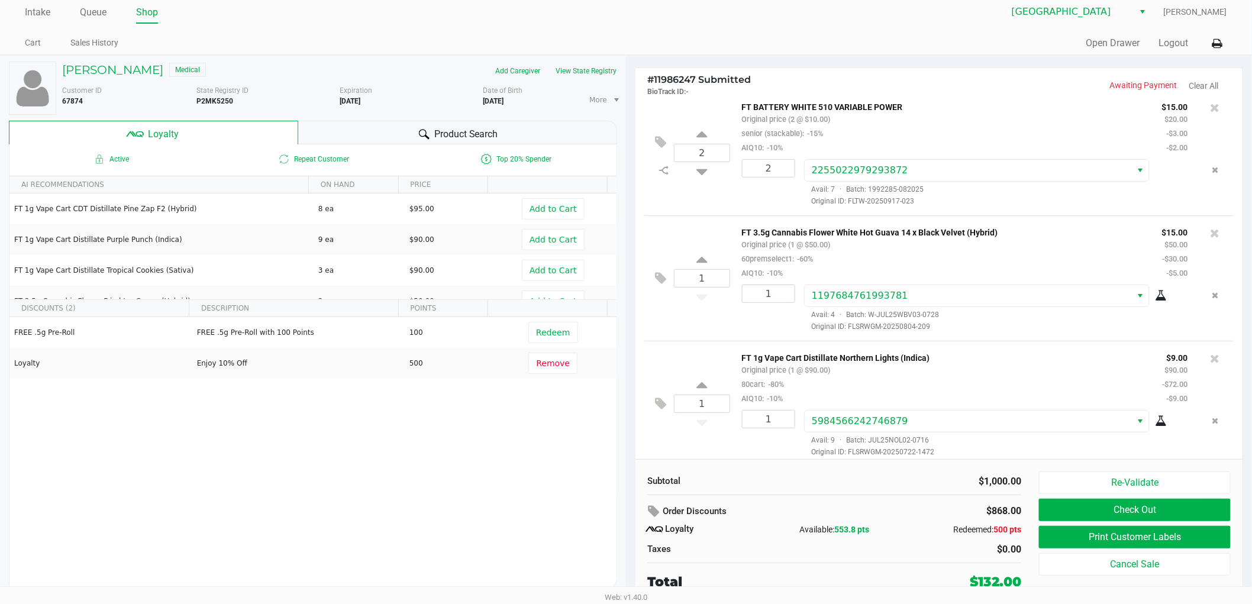
scroll to position [774, 0]
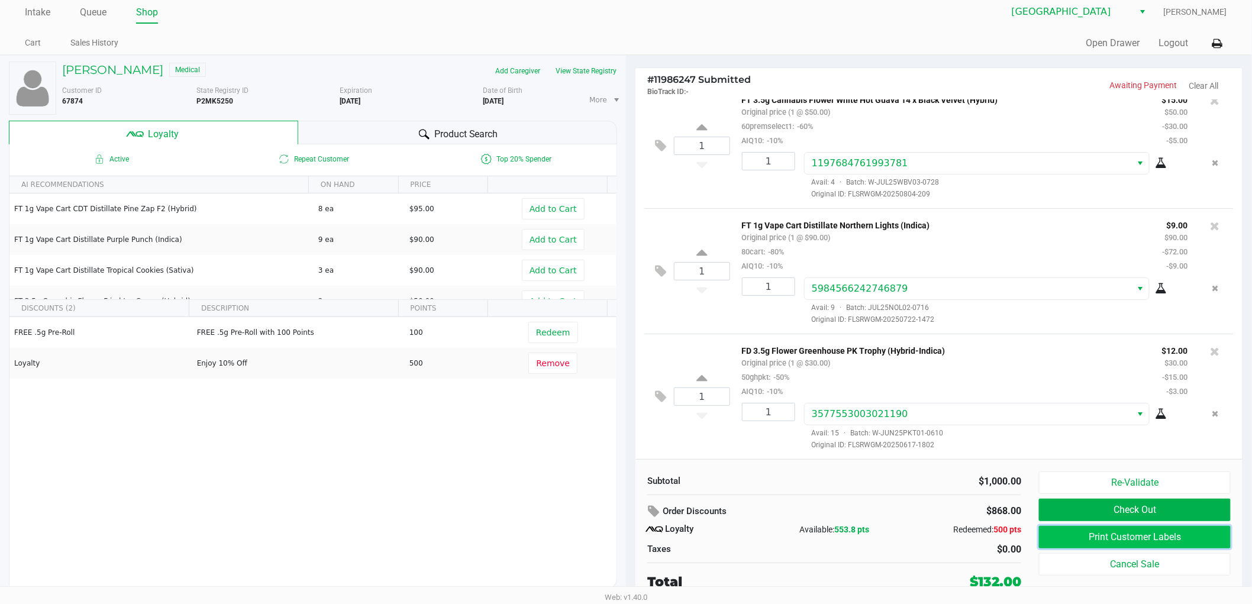
click at [1097, 534] on button "Print Customer Labels" at bounding box center [1135, 537] width 192 height 22
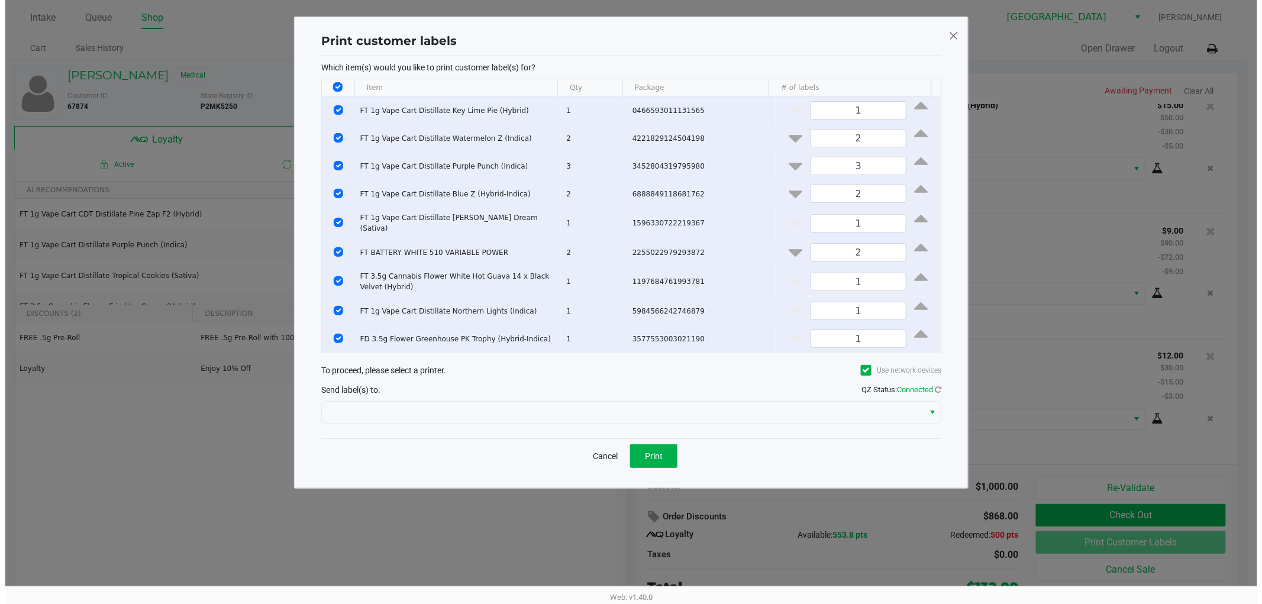
scroll to position [0, 0]
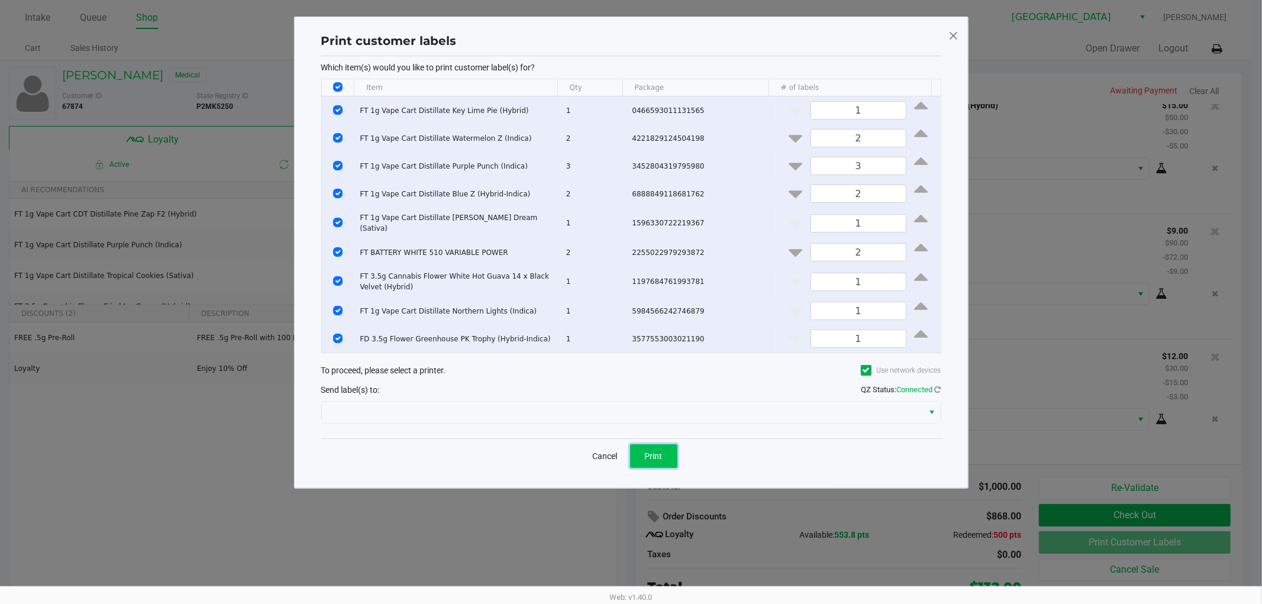
click at [647, 454] on span "Print" at bounding box center [654, 455] width 18 height 9
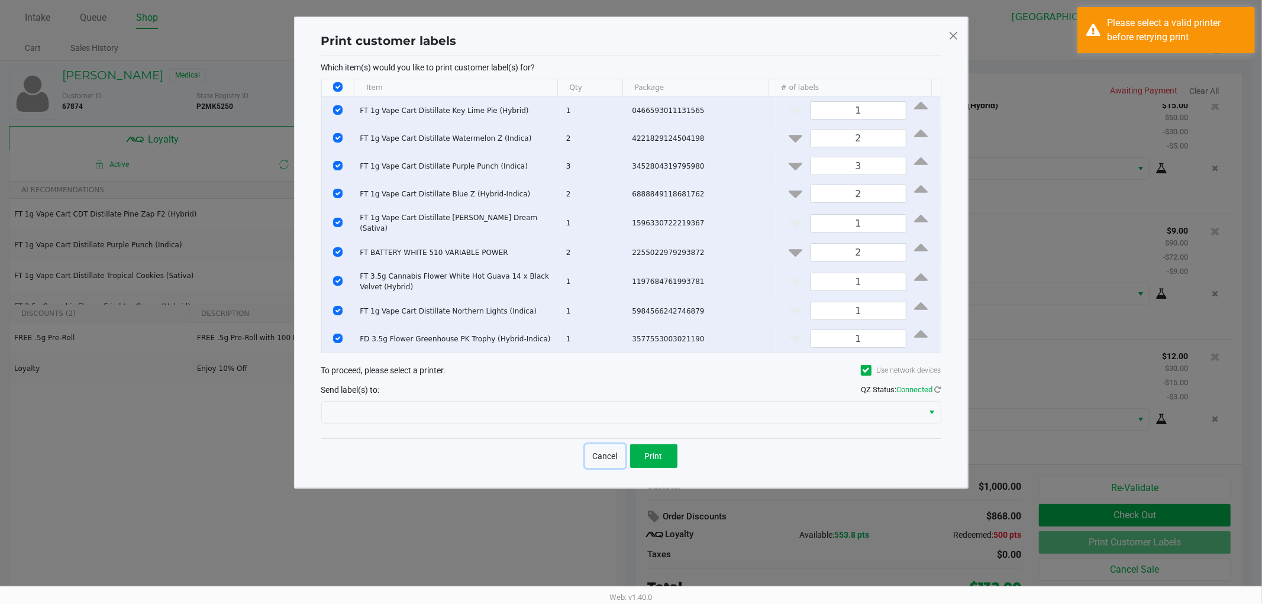
click at [595, 451] on button "Cancel" at bounding box center [605, 456] width 40 height 24
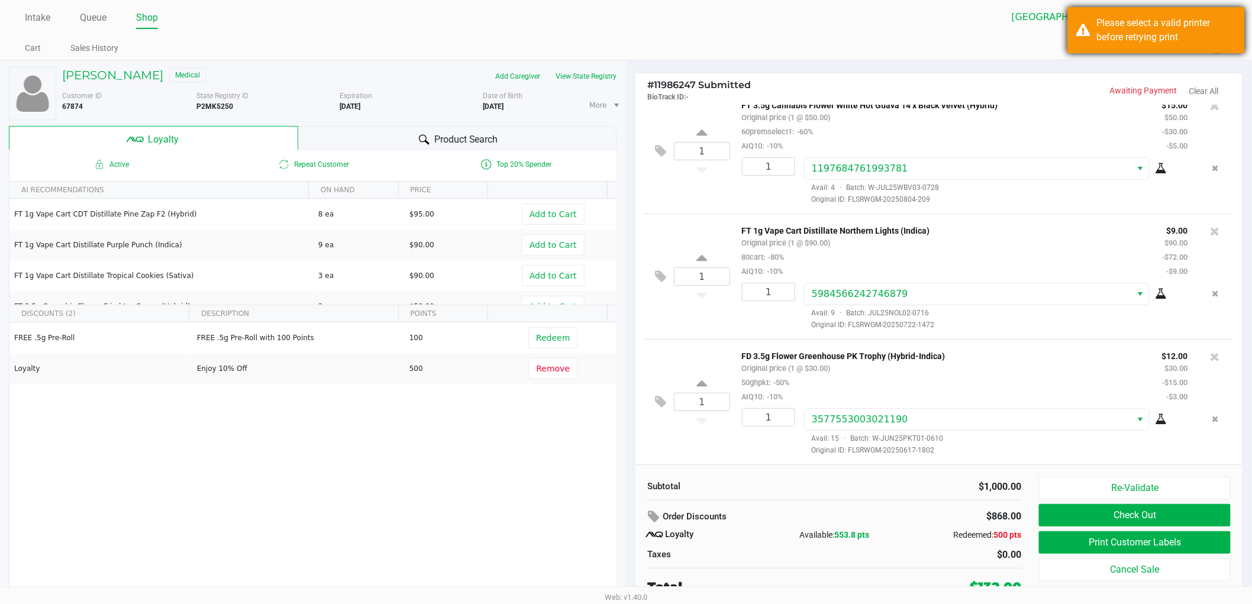
click at [1135, 34] on div "Please select a valid printer before retrying print" at bounding box center [1166, 30] width 139 height 28
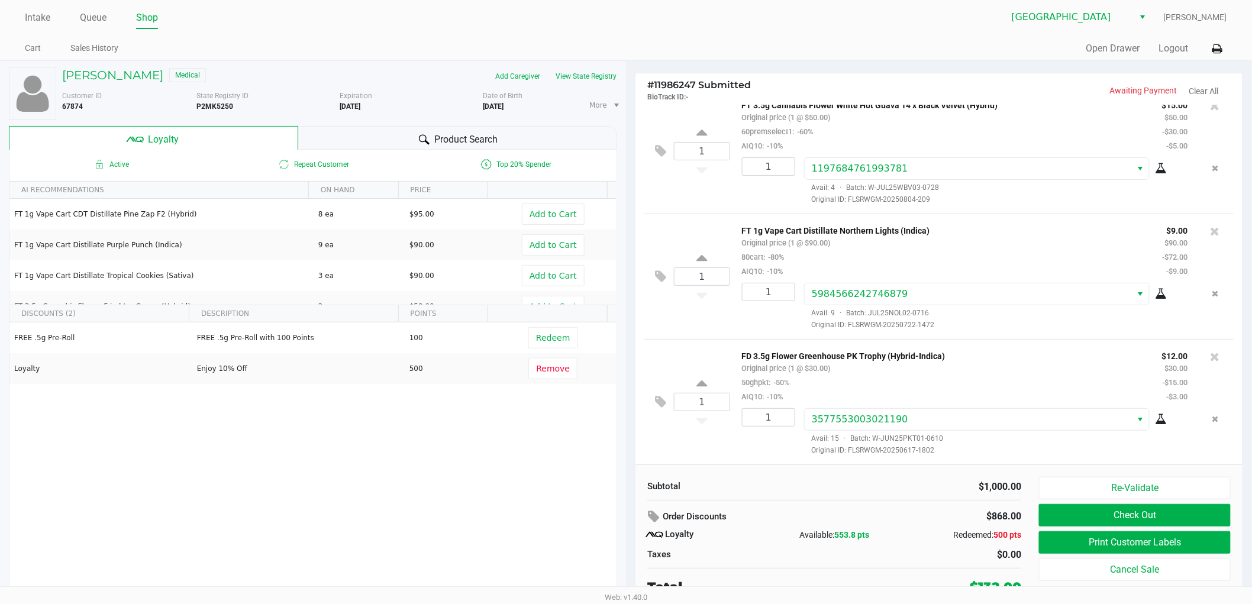
click at [831, 33] on div "Intake Queue Shop Lakeland WC [PERSON_NAME] Cart Sales History Quick Sale Open …" at bounding box center [626, 30] width 1252 height 60
click at [1135, 48] on icon at bounding box center [1217, 49] width 10 height 8
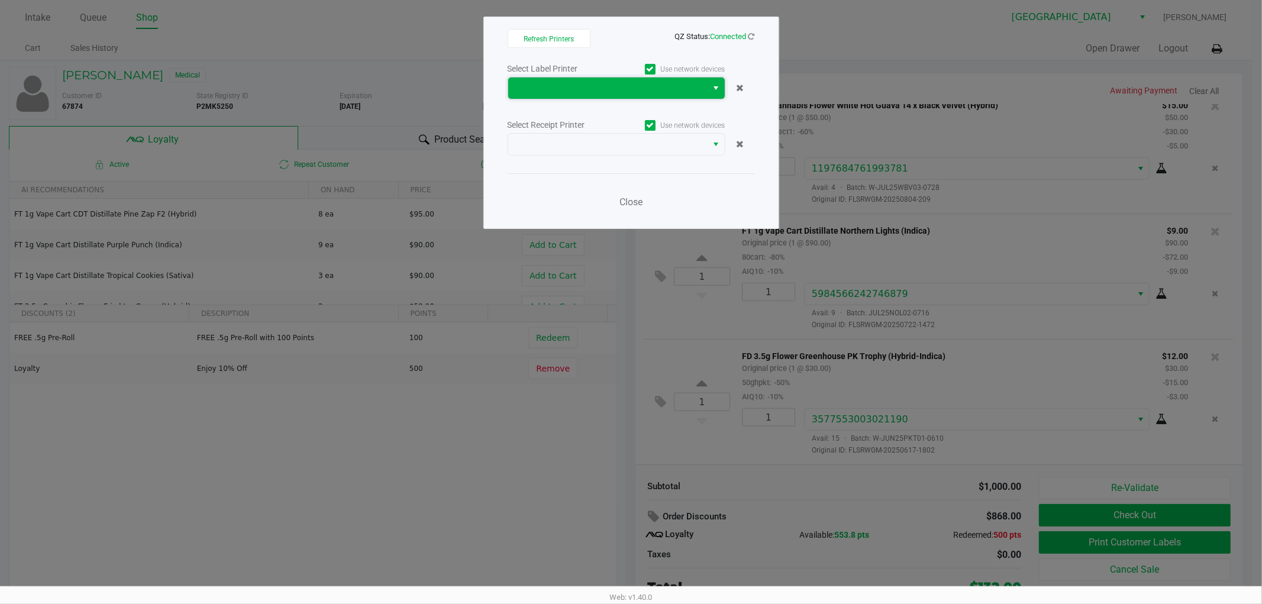
click at [610, 88] on span at bounding box center [607, 88] width 185 height 14
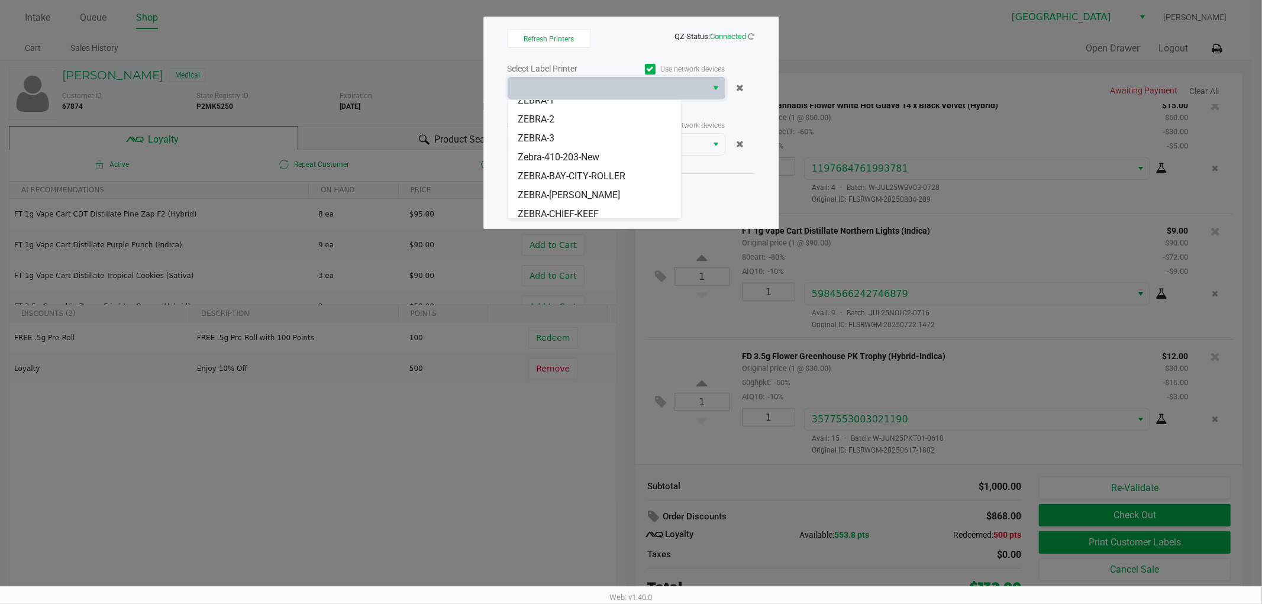
scroll to position [33, 0]
click at [568, 185] on span "ZEBRA-[PERSON_NAME]" at bounding box center [569, 190] width 102 height 14
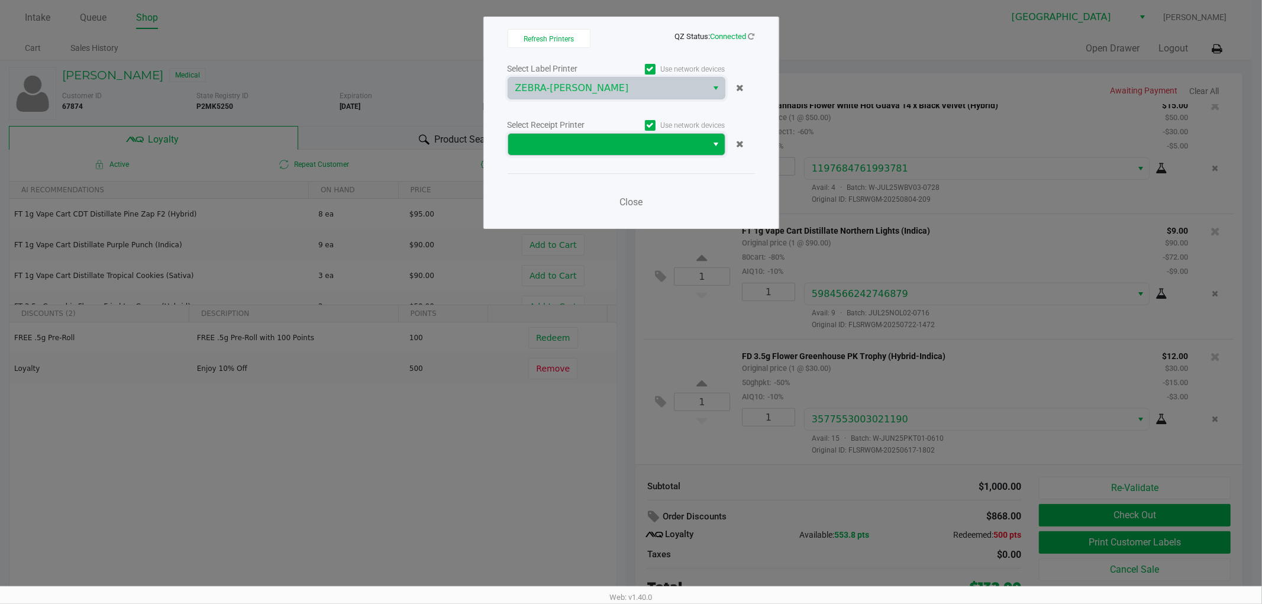
click at [601, 148] on span at bounding box center [607, 144] width 185 height 14
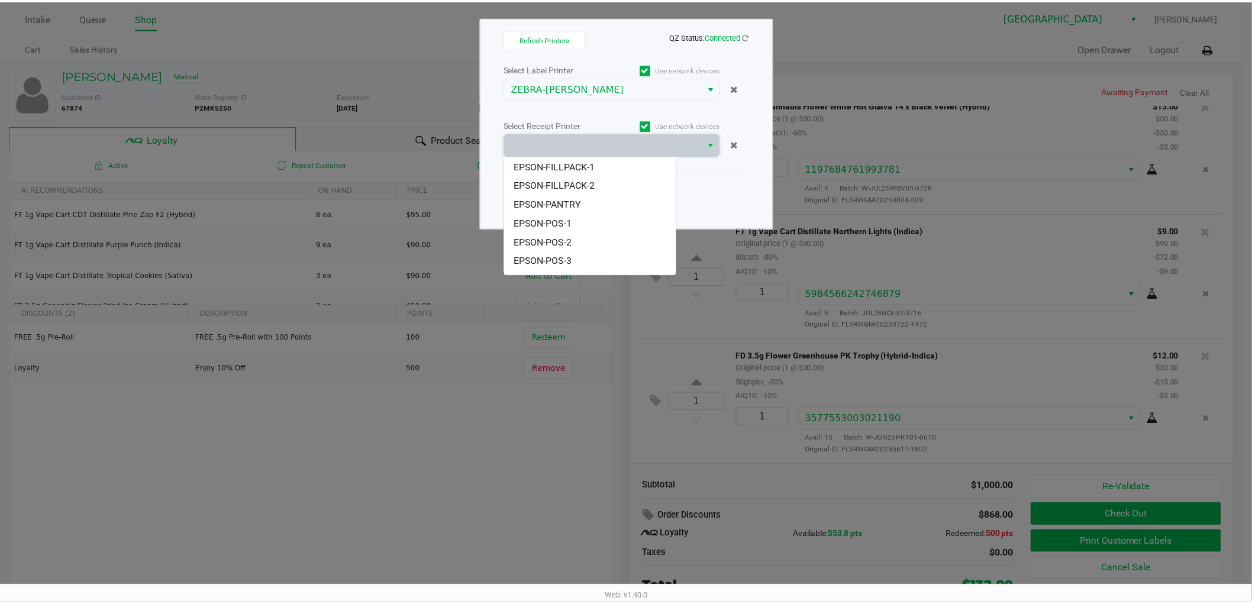
scroll to position [71, 0]
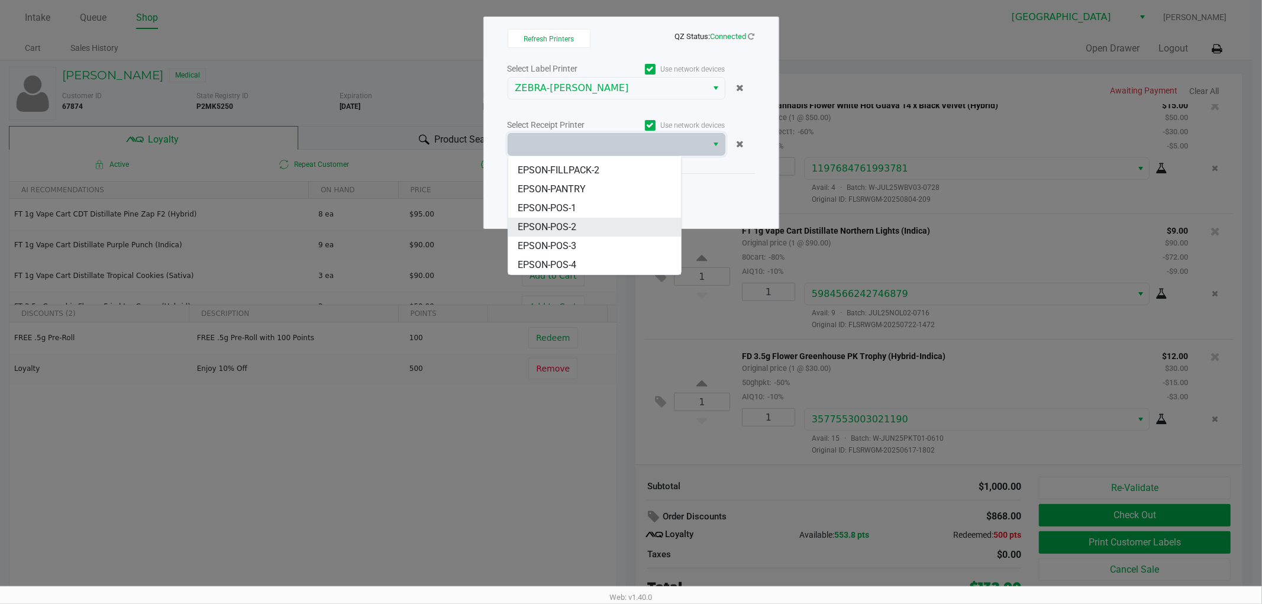
click at [592, 231] on li "EPSON-POS-2" at bounding box center [594, 227] width 173 height 19
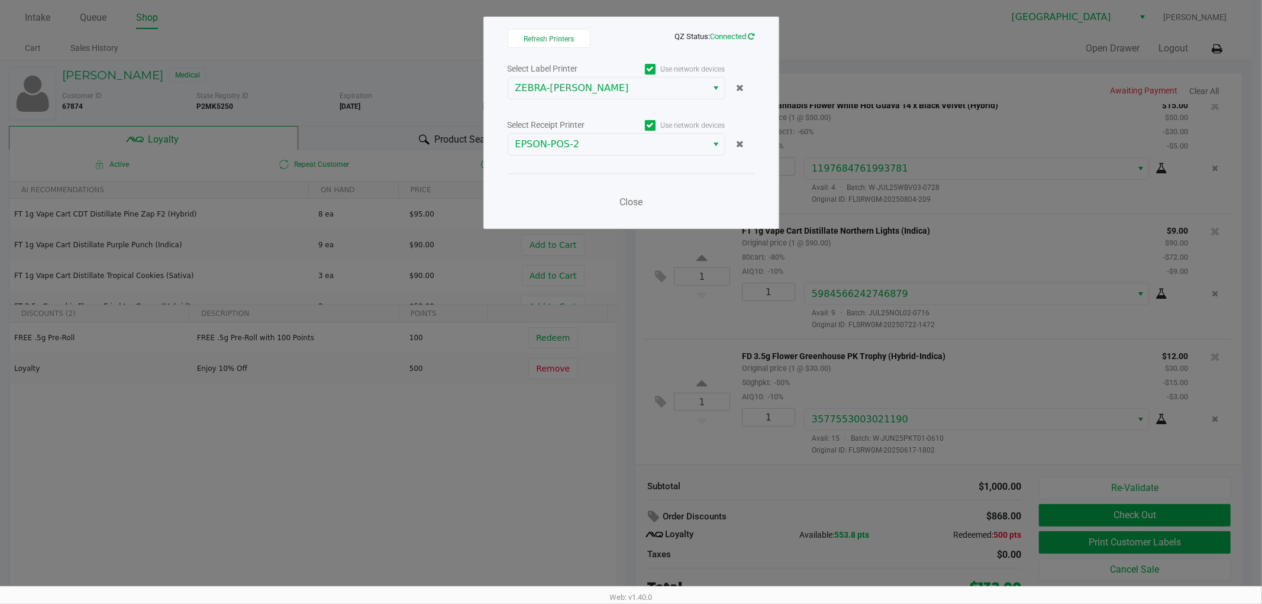
click at [750, 38] on icon at bounding box center [751, 37] width 7 height 8
click at [636, 202] on span "Close" at bounding box center [630, 201] width 23 height 11
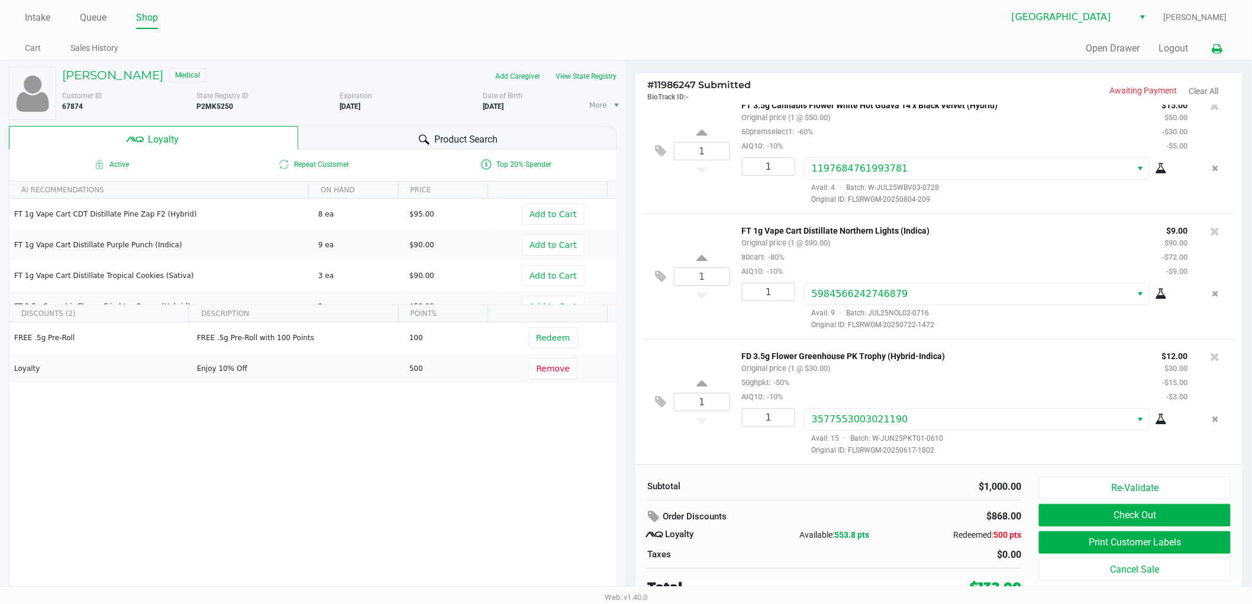
scroll to position [6, 0]
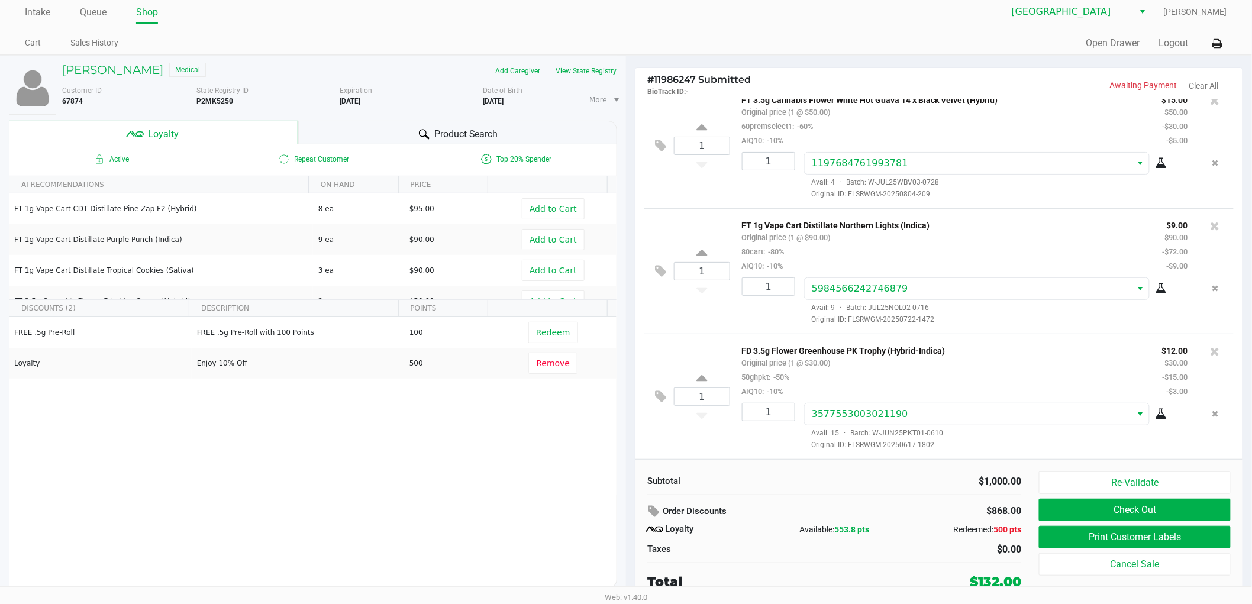
drag, startPoint x: 547, startPoint y: 451, endPoint x: 1256, endPoint y: 353, distance: 715.7
click at [547, 451] on div "FREE .5g Pre-Roll FREE .5g Pre-Roll with 100 Points 100 Redeem Loyalty Enjoy 10…" at bounding box center [312, 406] width 607 height 178
click at [1079, 540] on button "Print Customer Labels" at bounding box center [1135, 537] width 192 height 22
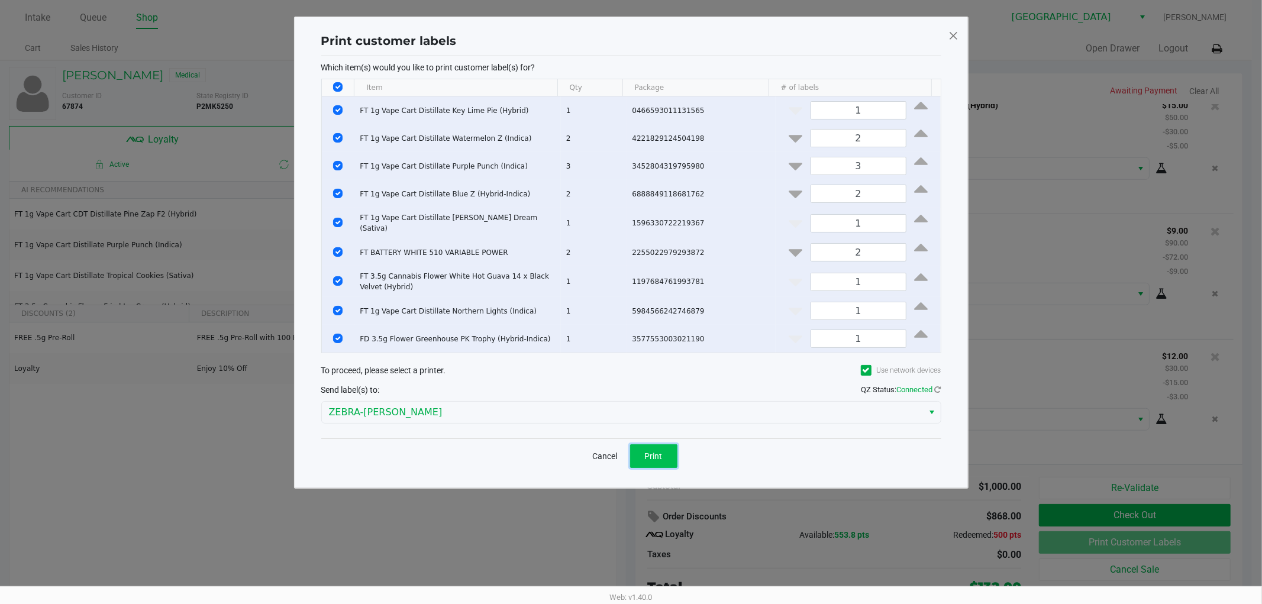
click at [660, 457] on button "Print" at bounding box center [653, 456] width 47 height 24
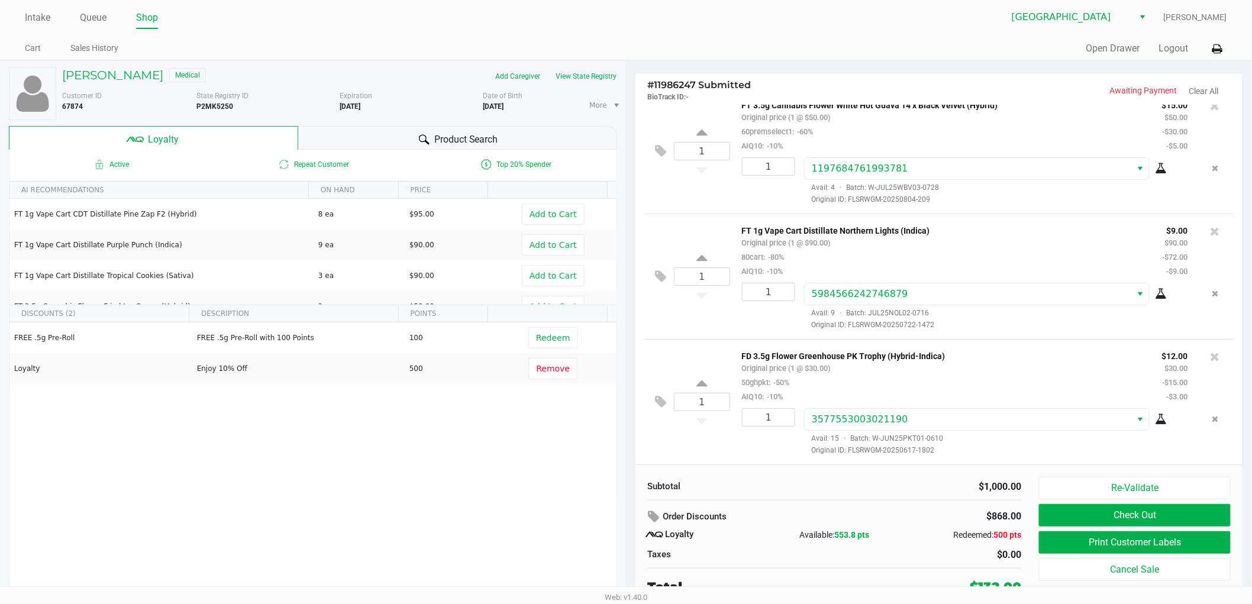
scroll to position [6, 0]
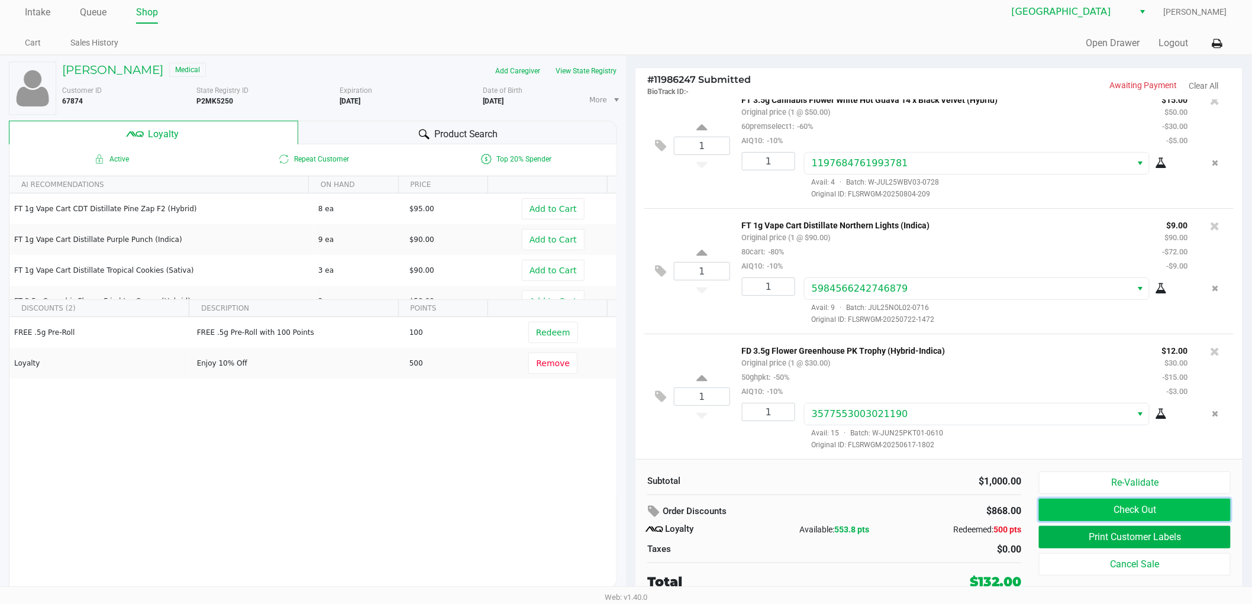
click at [1135, 512] on button "Check Out" at bounding box center [1135, 510] width 192 height 22
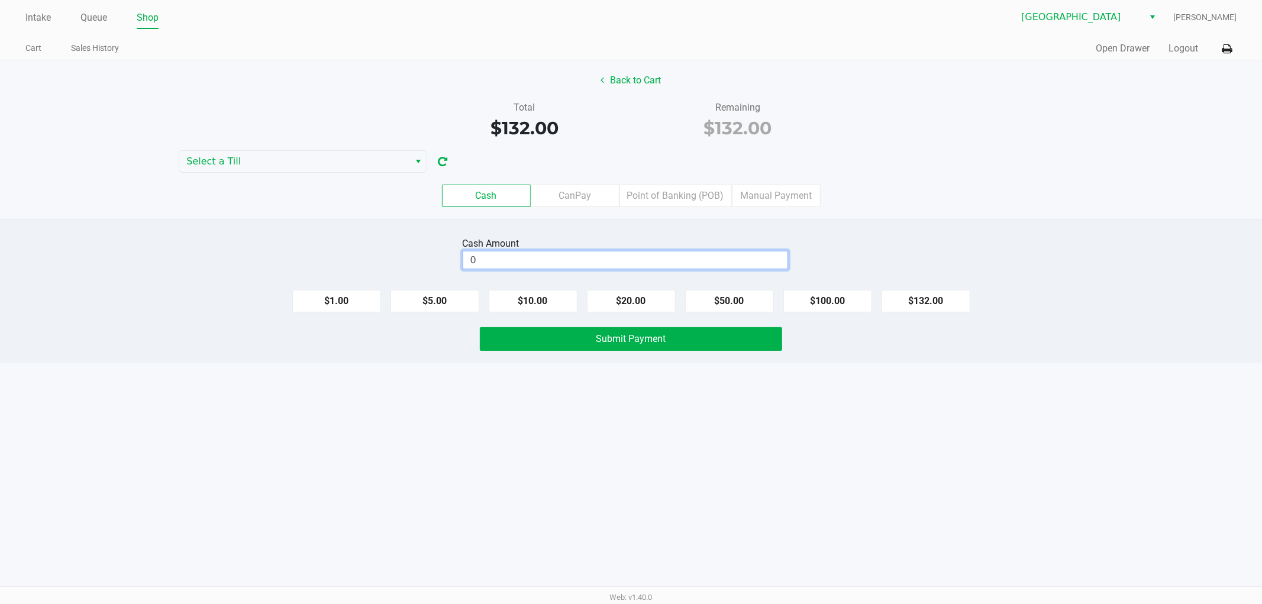
click at [604, 267] on input "0" at bounding box center [625, 259] width 324 height 17
click at [919, 229] on div "Cash Amount $0.00 $1.00 $5.00 $10.00 $20.00 $50.00 $100.00 $132.00 Submit Payme…" at bounding box center [631, 291] width 1262 height 144
click at [598, 265] on input "$0.00" at bounding box center [625, 259] width 324 height 17
type input "$142.00"
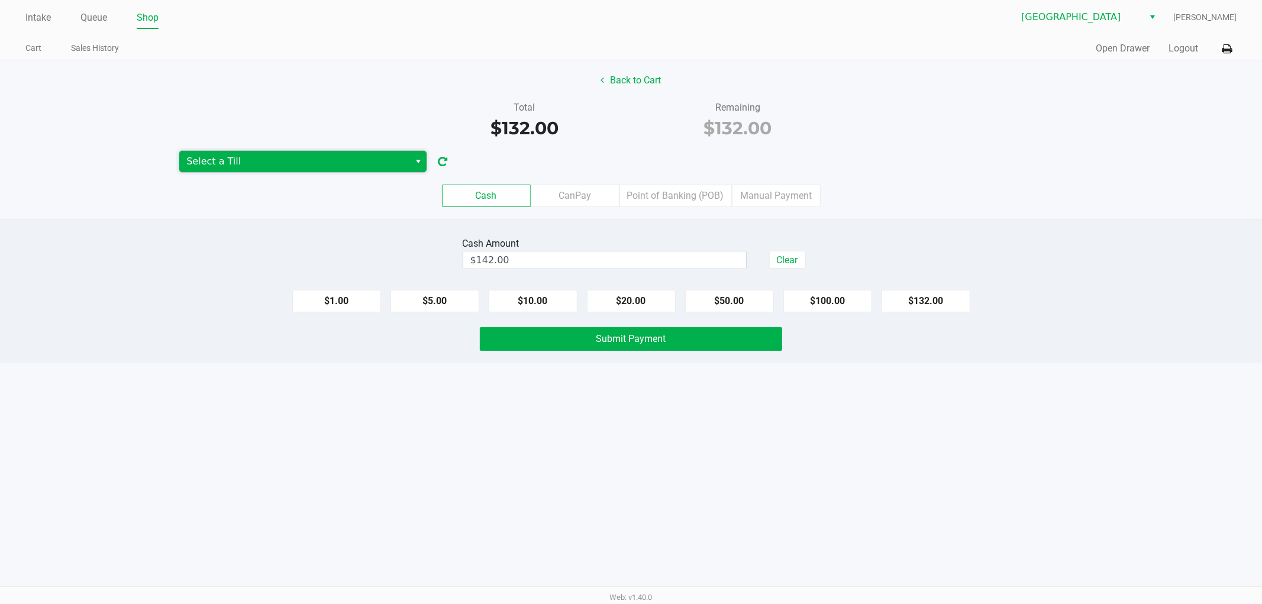
click at [233, 155] on span "Select a Till" at bounding box center [294, 161] width 216 height 14
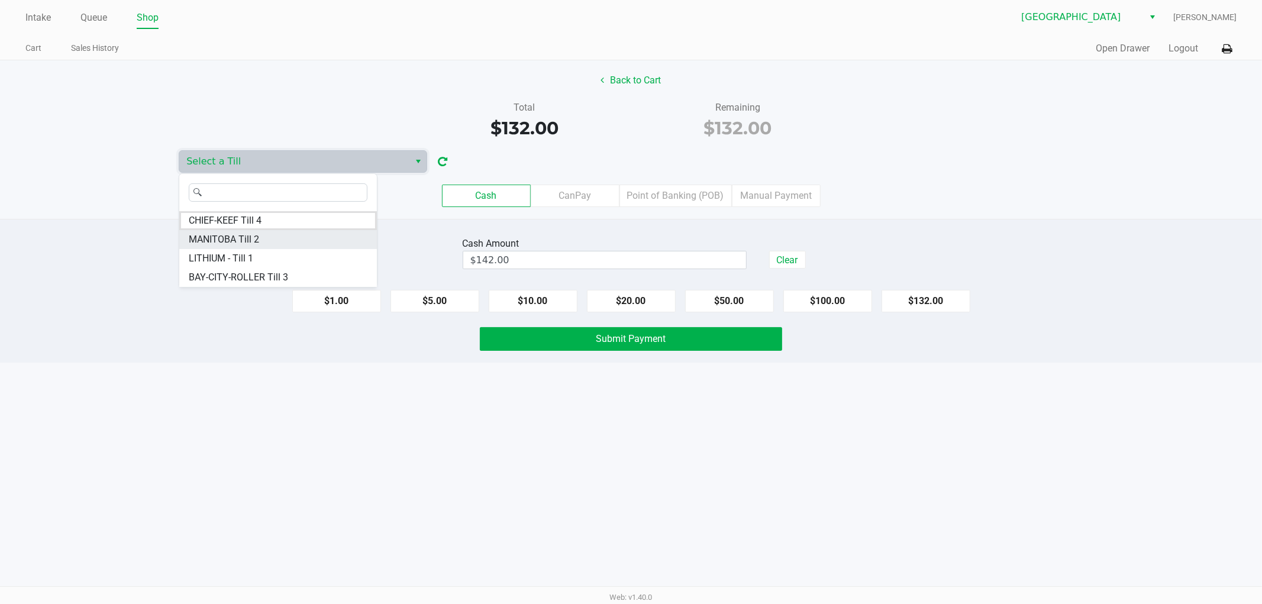
click at [245, 241] on span "MANITOBA Till 2" at bounding box center [224, 240] width 70 height 14
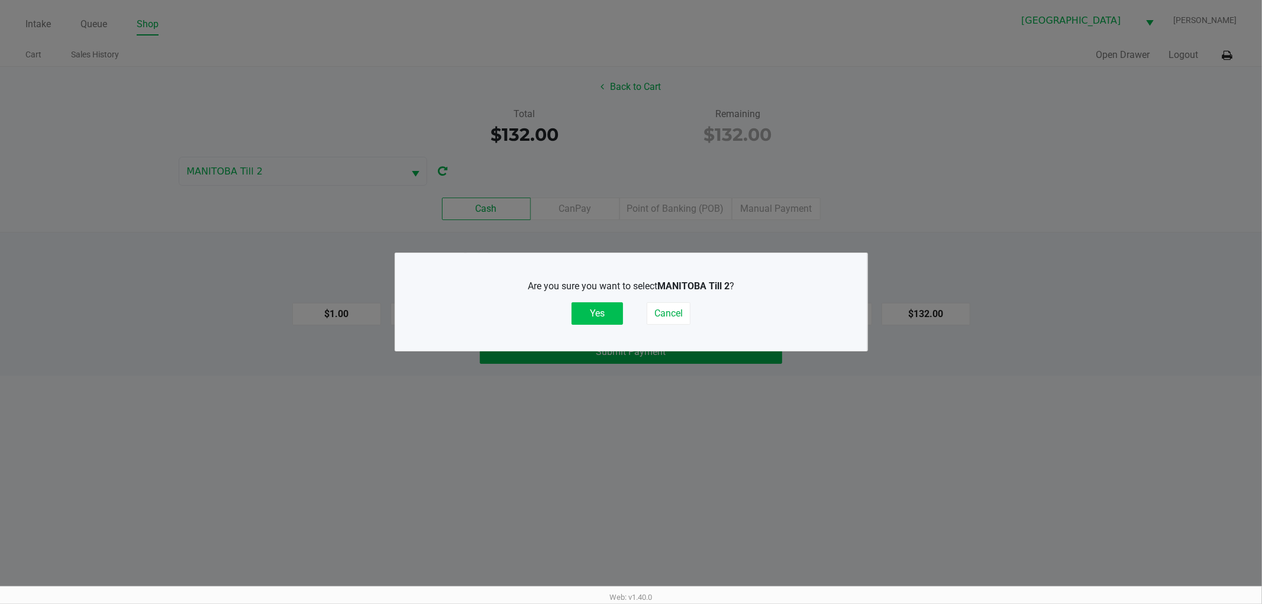
click at [592, 309] on button "Yes" at bounding box center [597, 313] width 51 height 22
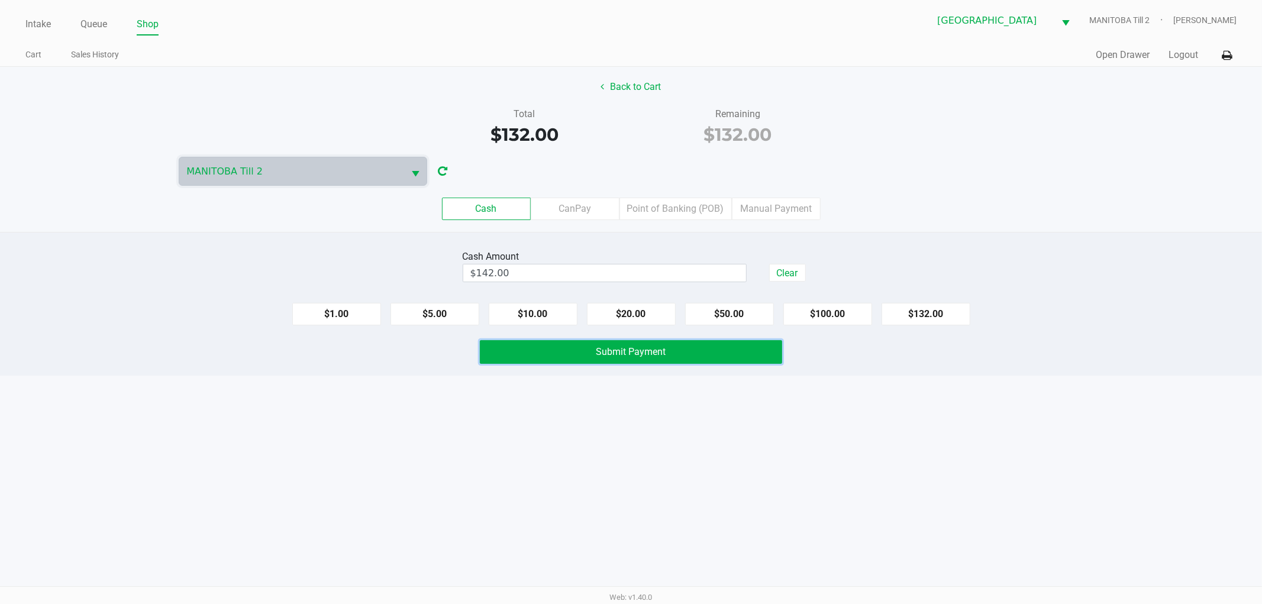
click at [608, 346] on span "Submit Payment" at bounding box center [631, 351] width 70 height 11
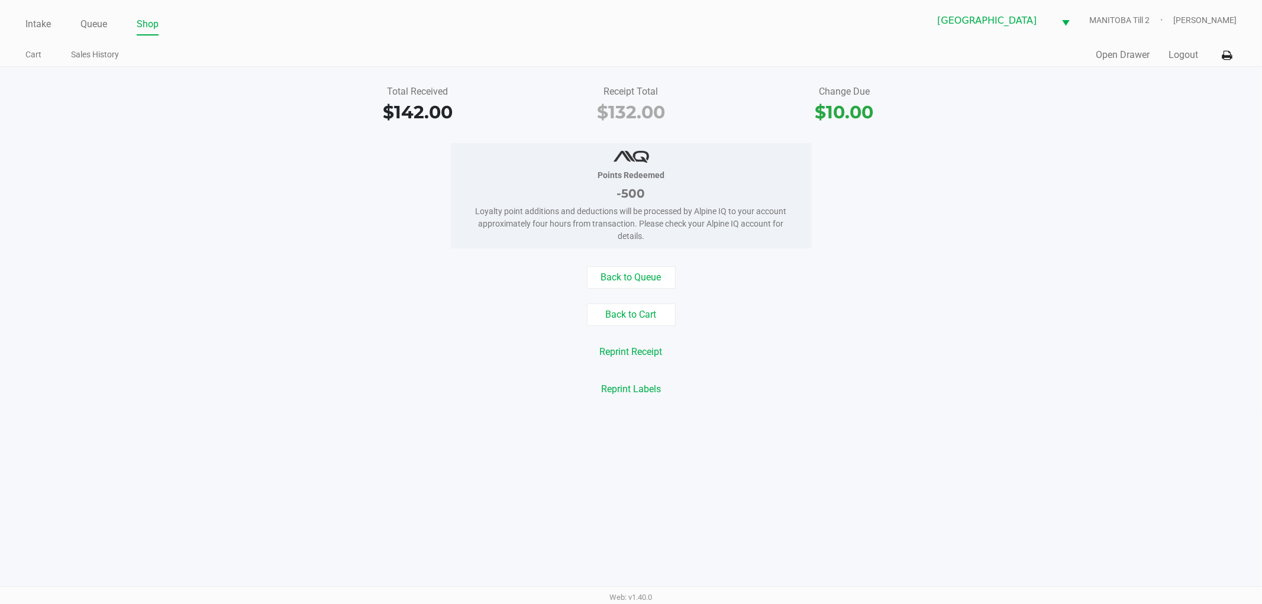
click at [225, 267] on div "Back to Queue" at bounding box center [631, 277] width 1280 height 22
drag, startPoint x: 259, startPoint y: 285, endPoint x: 250, endPoint y: 130, distance: 155.2
click at [259, 280] on div "Back to Queue" at bounding box center [631, 277] width 1280 height 22
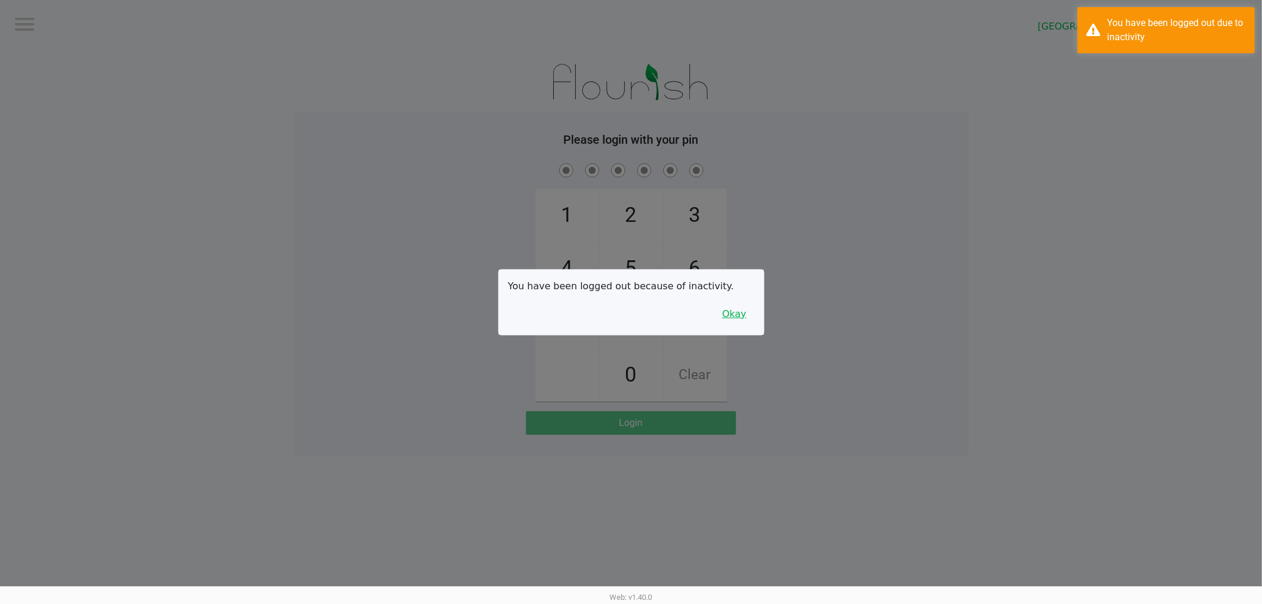
click at [737, 314] on button "Okay" at bounding box center [735, 314] width 40 height 22
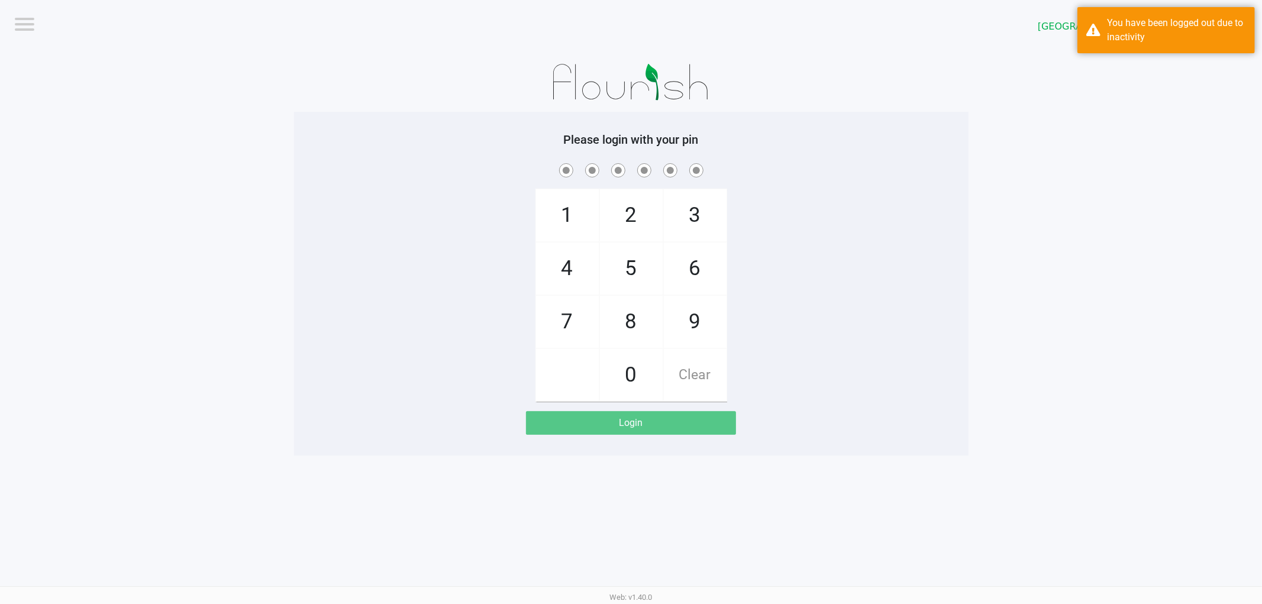
click at [830, 231] on div "1 4 7 2 5 8 0 3 6 9 Clear" at bounding box center [631, 281] width 674 height 241
checkbox input "true"
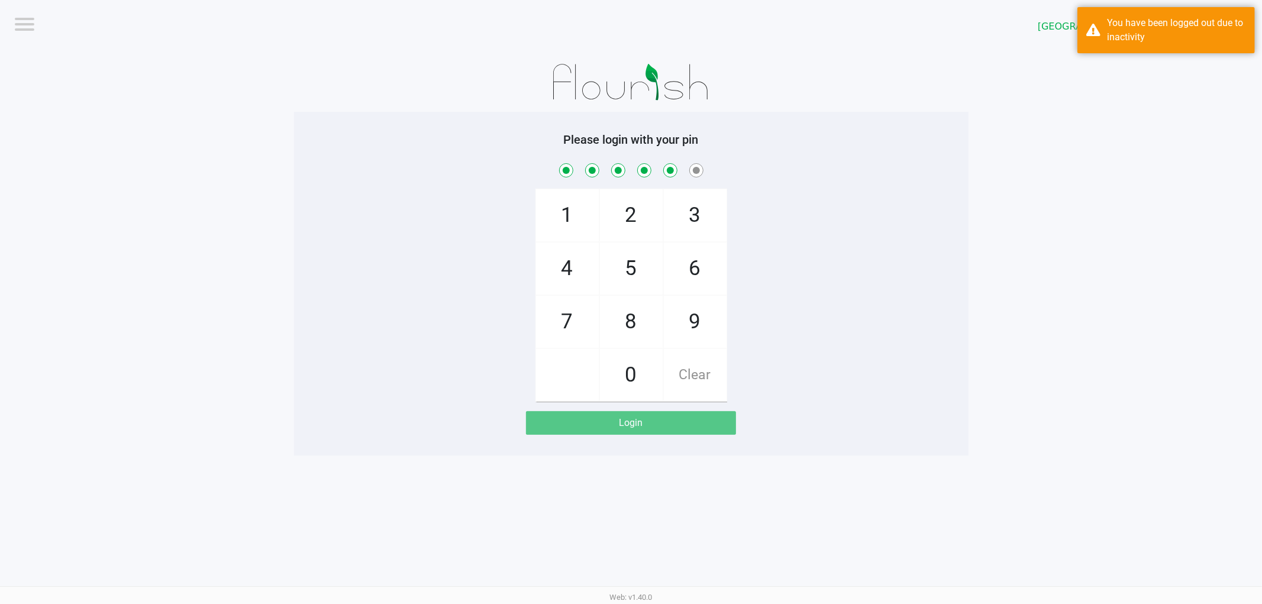
checkbox input "true"
checkbox input "false"
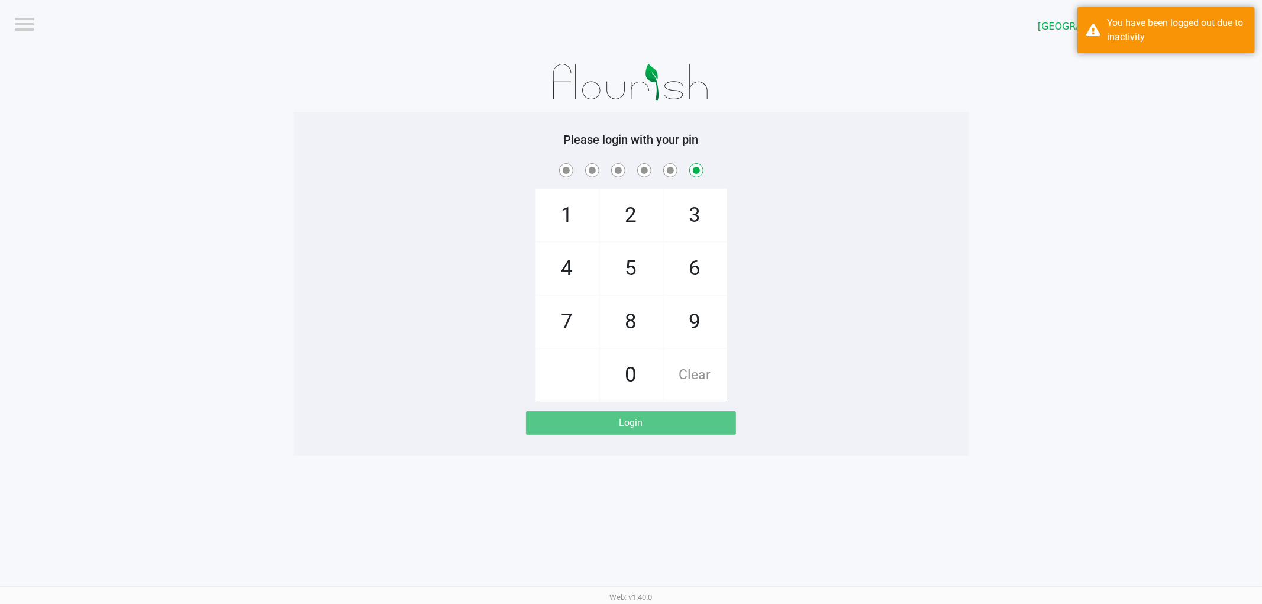
checkbox input "false"
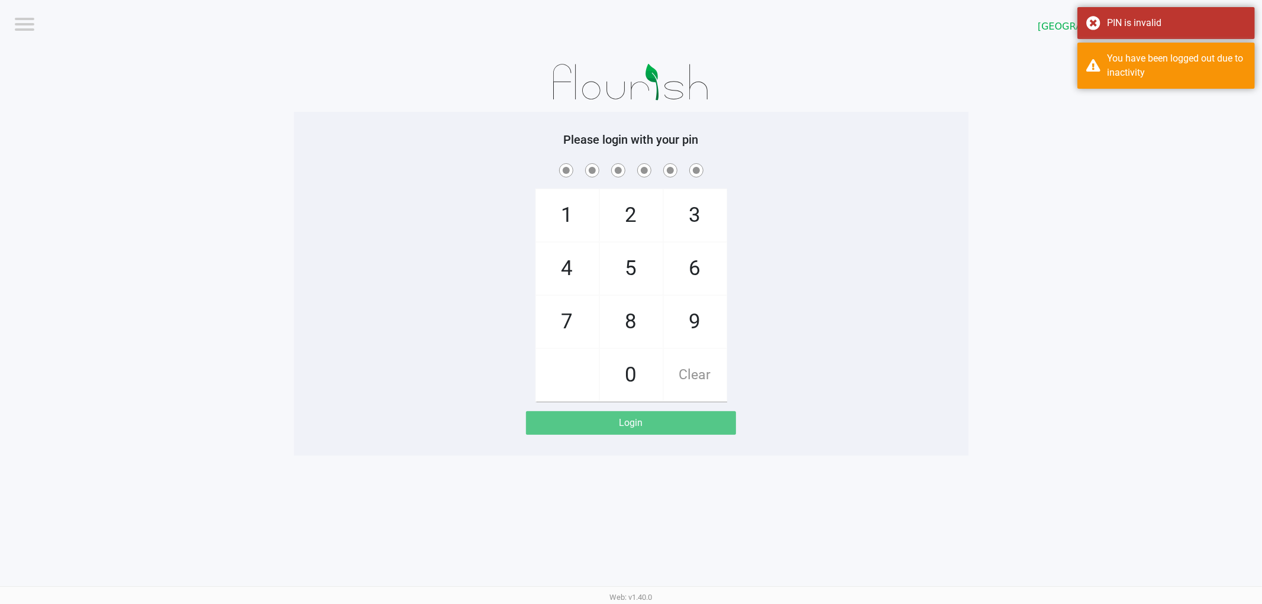
click at [838, 295] on div "1 4 7 2 5 8 0 3 6 9 Clear" at bounding box center [631, 281] width 674 height 241
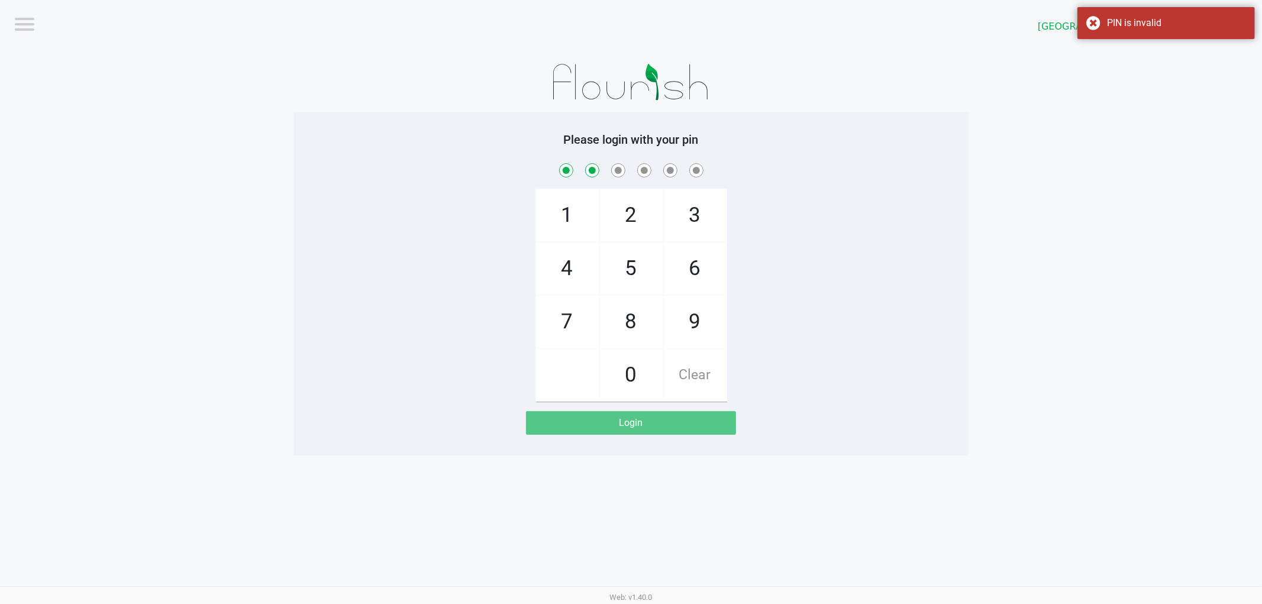
checkbox input "true"
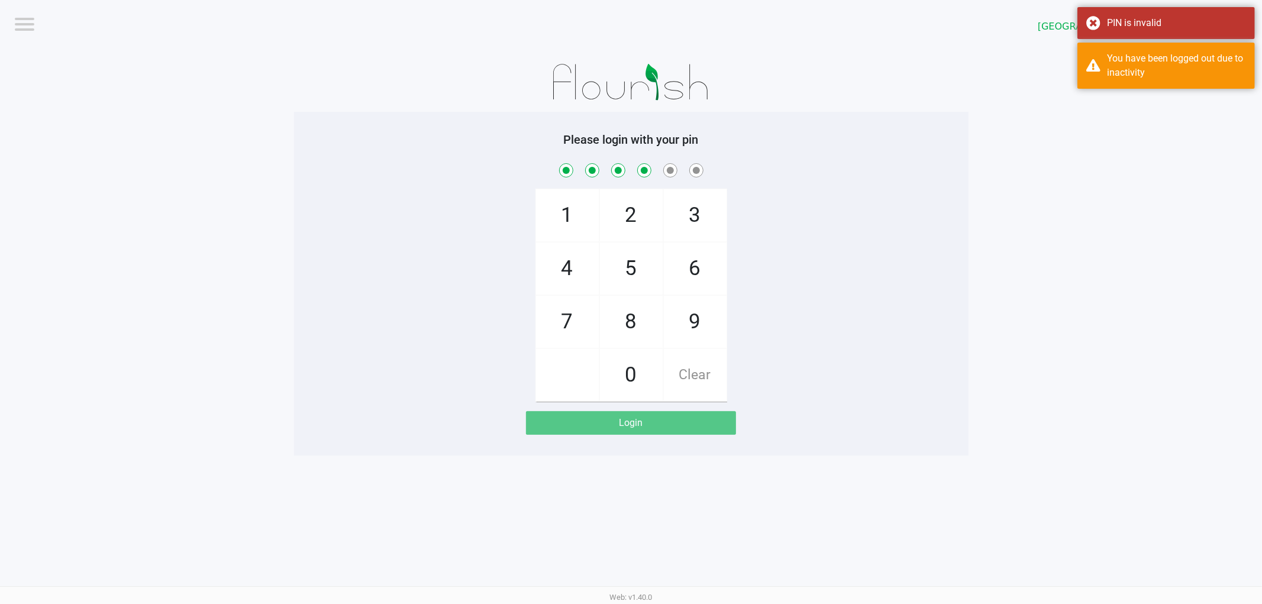
checkbox input "true"
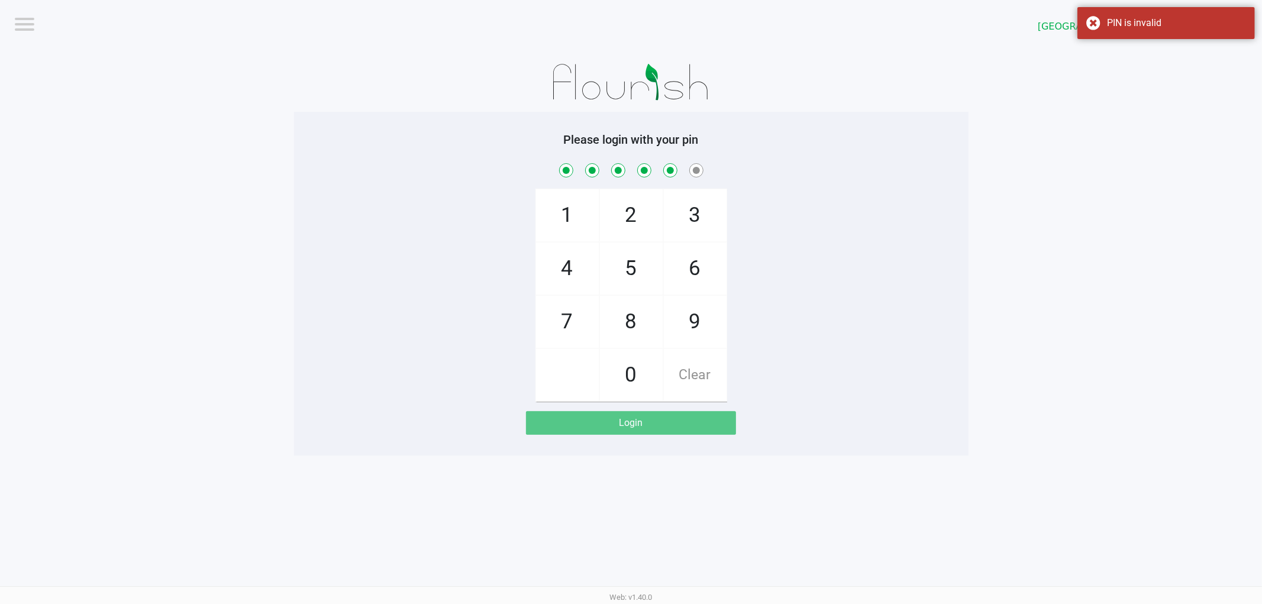
checkbox input "true"
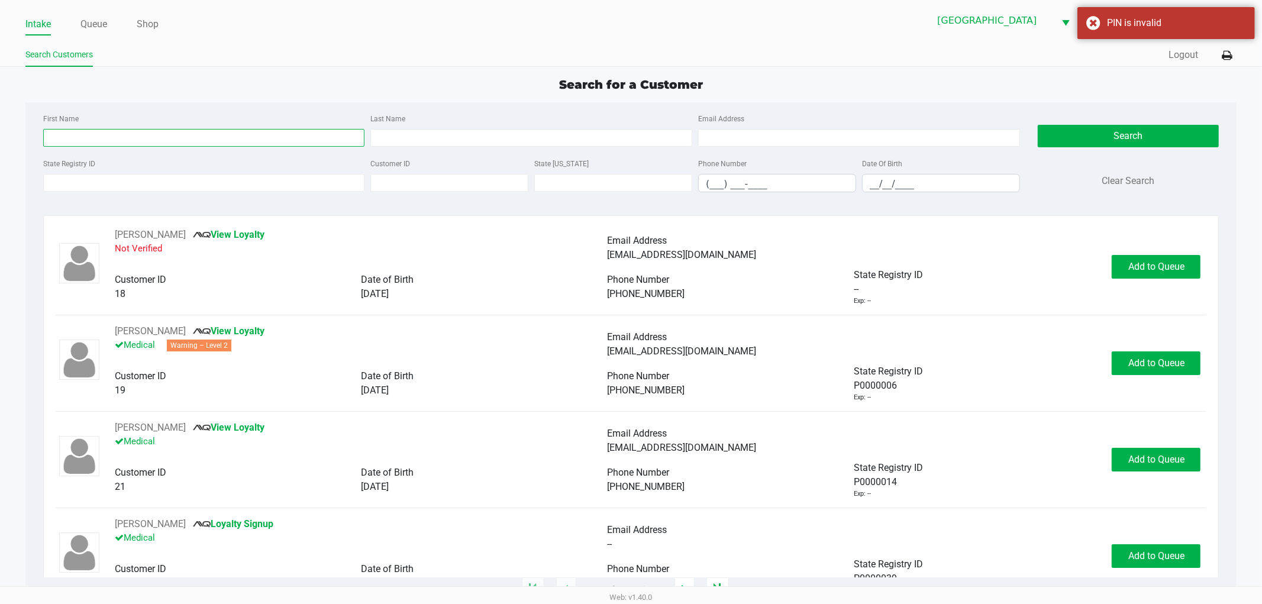
click at [161, 137] on input "First Name" at bounding box center [204, 138] width 322 height 18
type input "kai"
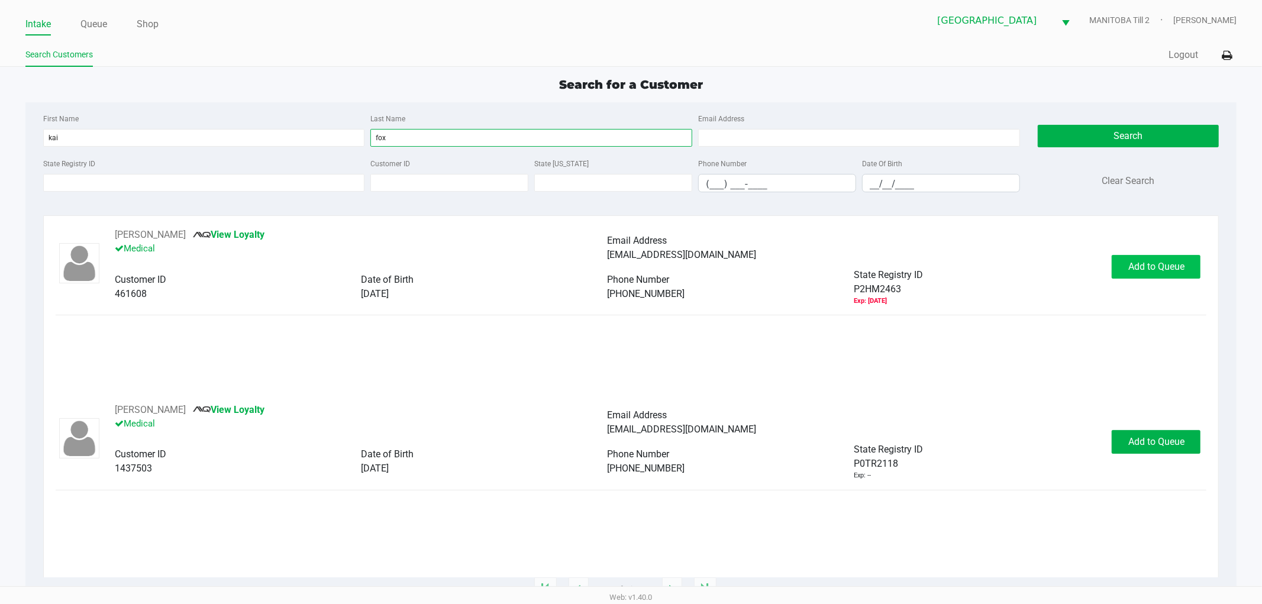
type input "fox"
click at [1135, 269] on span "Add to Queue" at bounding box center [1156, 266] width 56 height 11
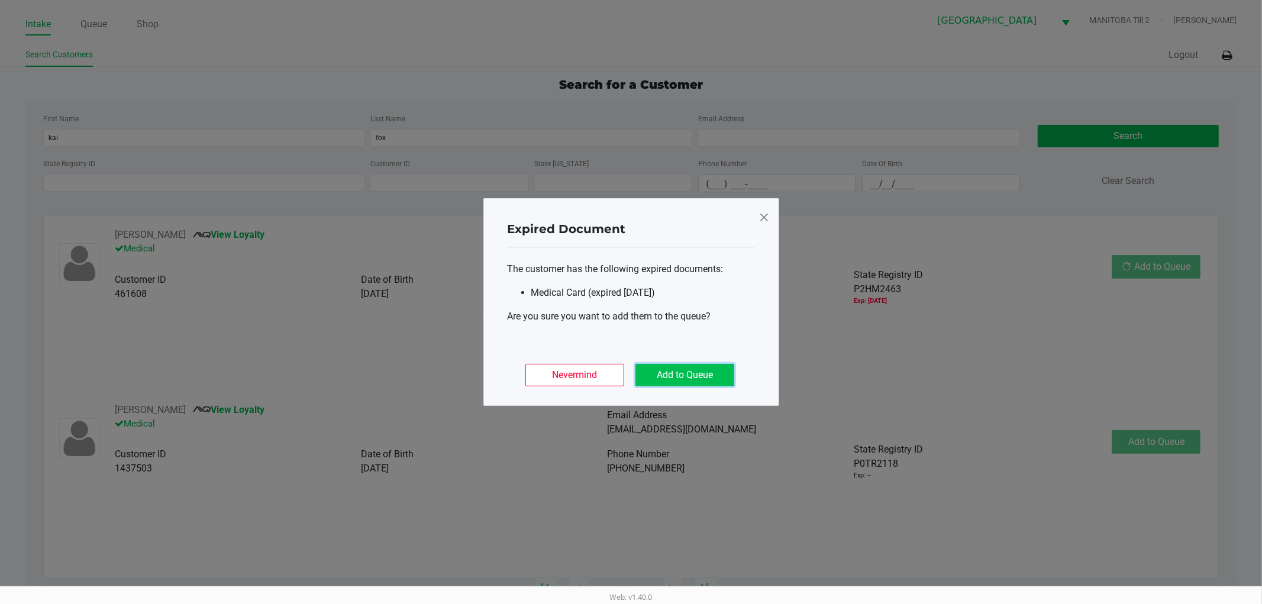
click at [685, 376] on button "Add to Queue" at bounding box center [684, 375] width 99 height 22
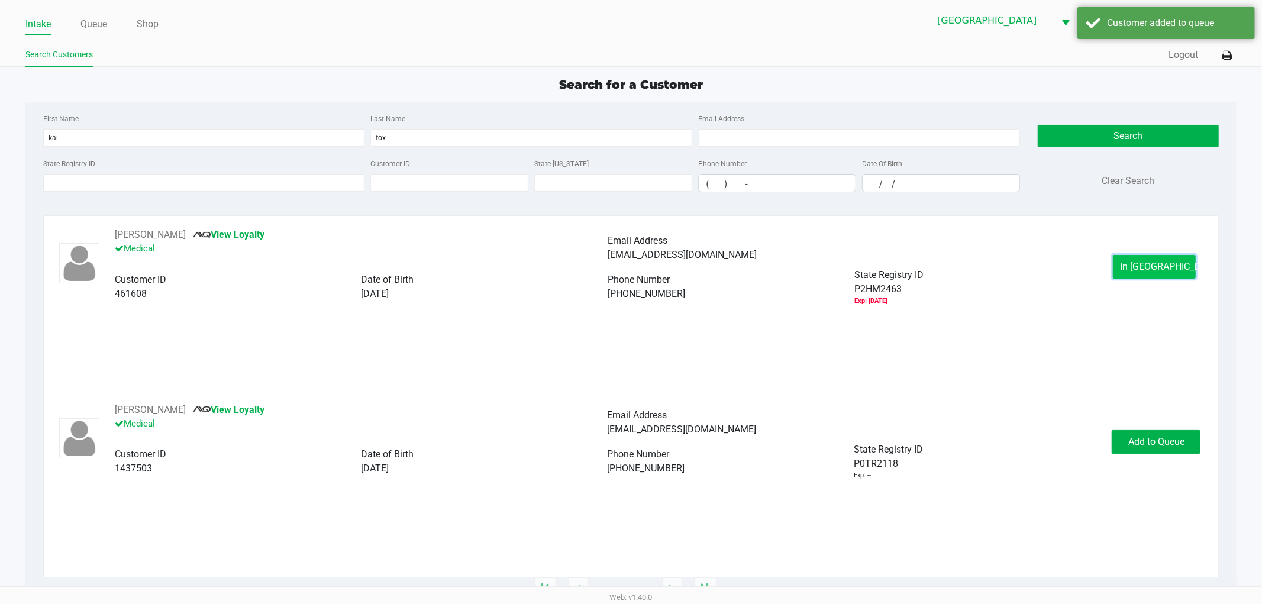
click at [1135, 264] on span "In [GEOGRAPHIC_DATA]" at bounding box center [1170, 266] width 99 height 11
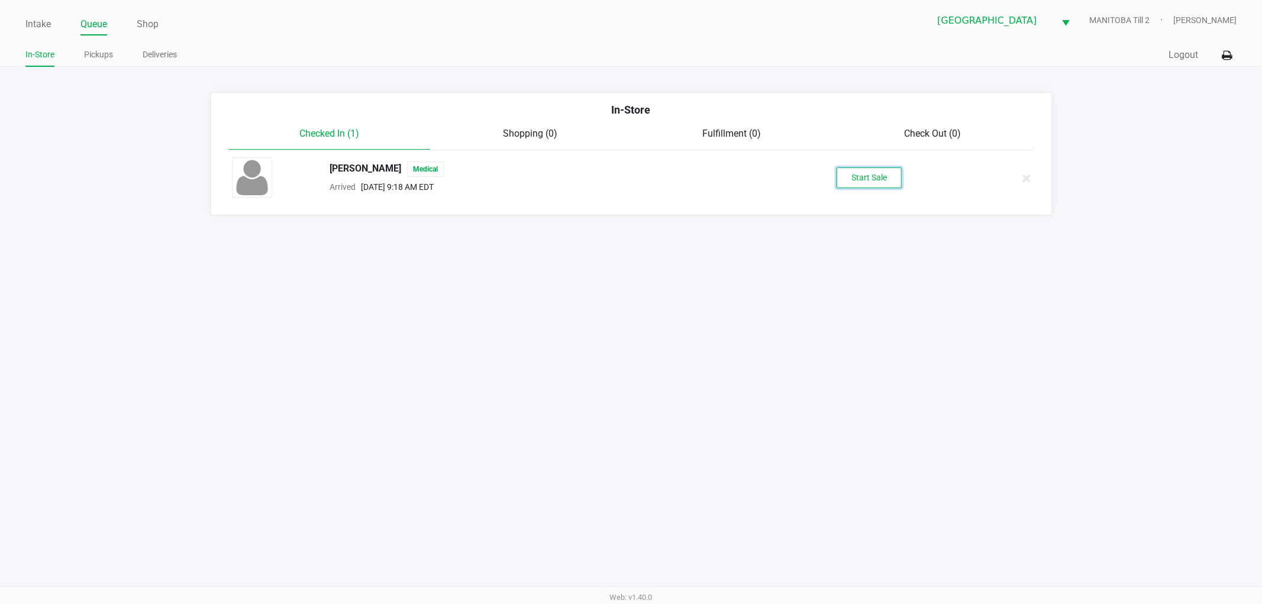
drag, startPoint x: 878, startPoint y: 184, endPoint x: 861, endPoint y: 216, distance: 36.0
click at [876, 183] on button "Start Sale" at bounding box center [869, 177] width 65 height 21
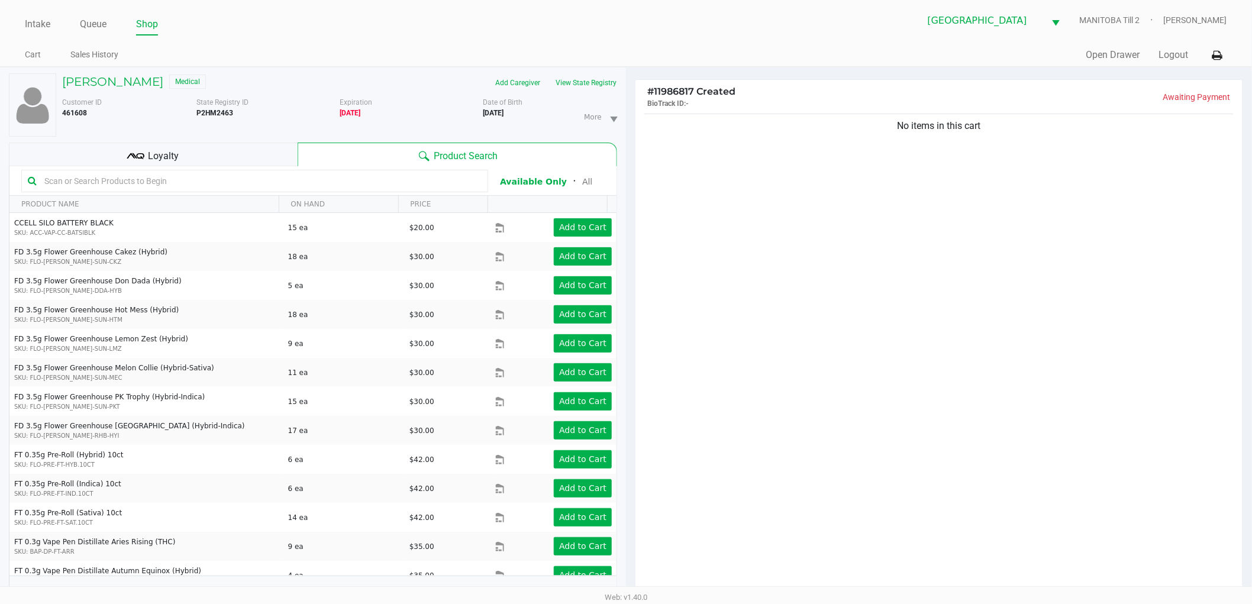
drag, startPoint x: 196, startPoint y: 157, endPoint x: 534, endPoint y: 138, distance: 337.8
click at [196, 156] on div "Loyalty" at bounding box center [153, 155] width 289 height 24
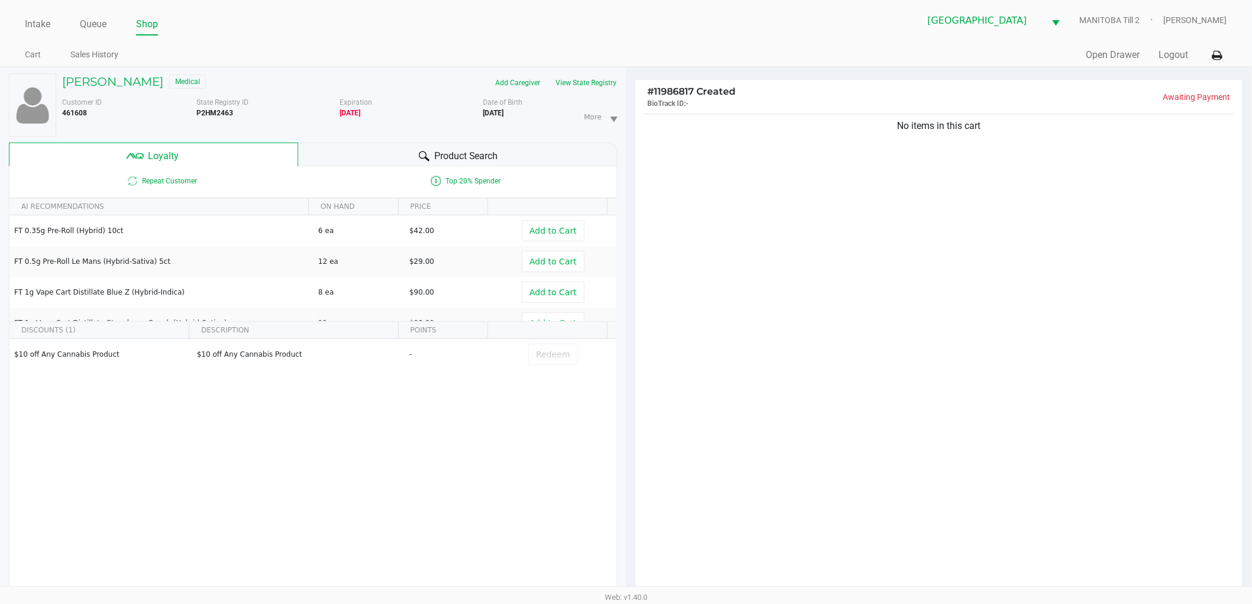
drag, startPoint x: 451, startPoint y: 156, endPoint x: 760, endPoint y: 191, distance: 310.8
click at [453, 156] on span "Product Search" at bounding box center [466, 156] width 64 height 14
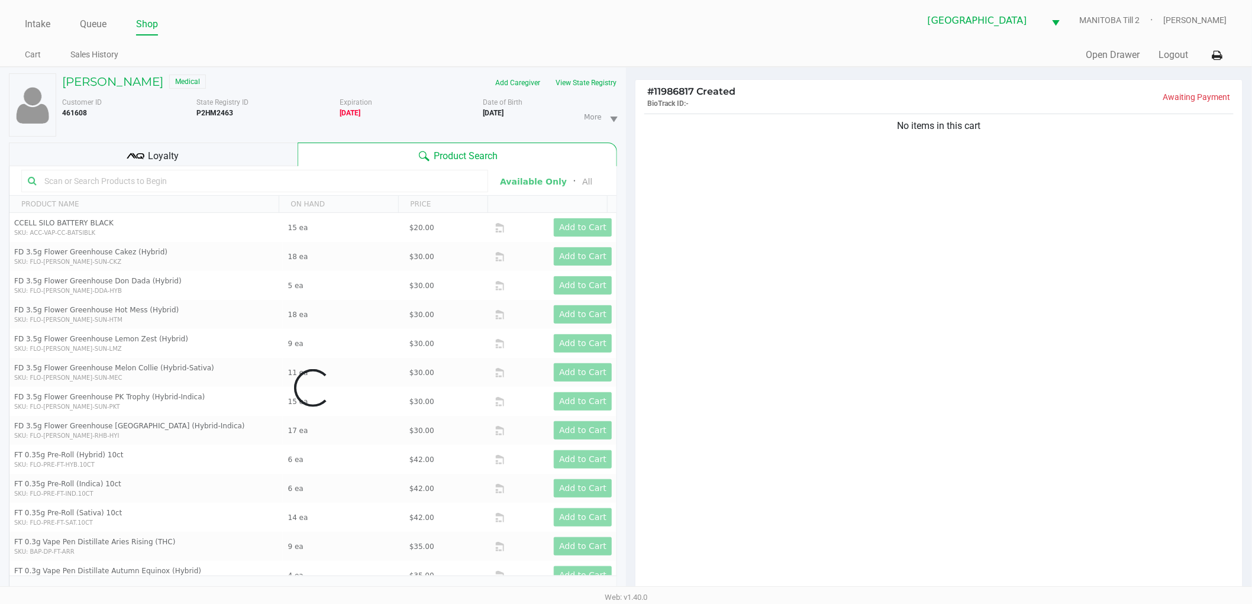
click at [843, 311] on div "No items in this cart" at bounding box center [938, 356] width 607 height 490
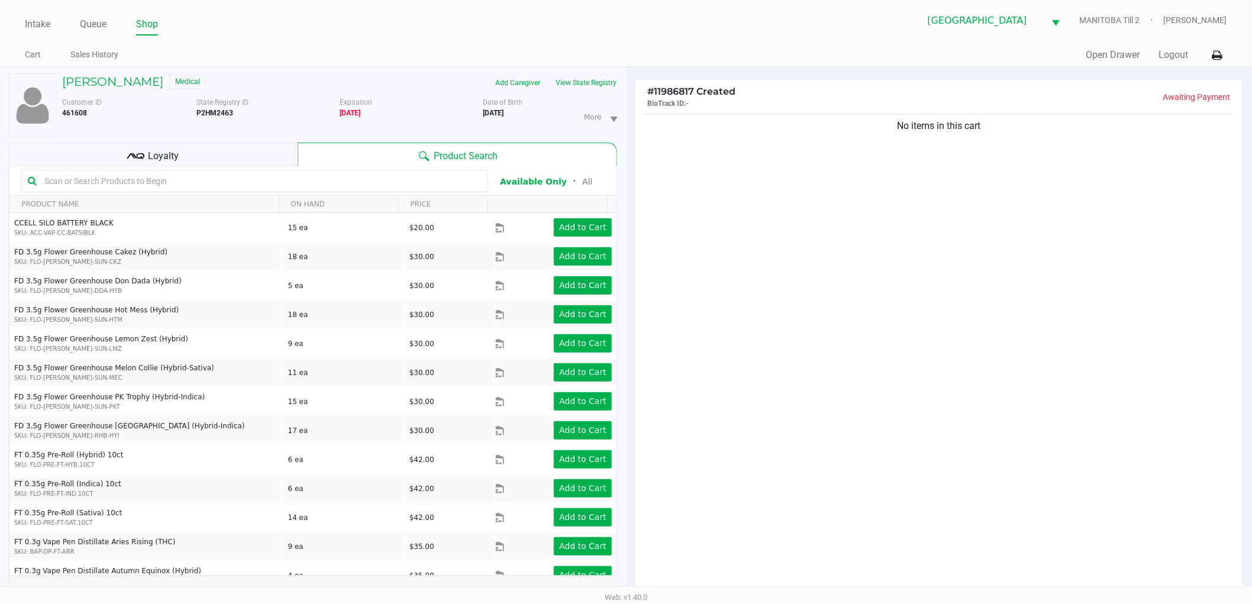
click at [819, 373] on div "No items in this cart" at bounding box center [938, 356] width 607 height 490
click at [819, 371] on div "No items in this cart" at bounding box center [938, 356] width 607 height 490
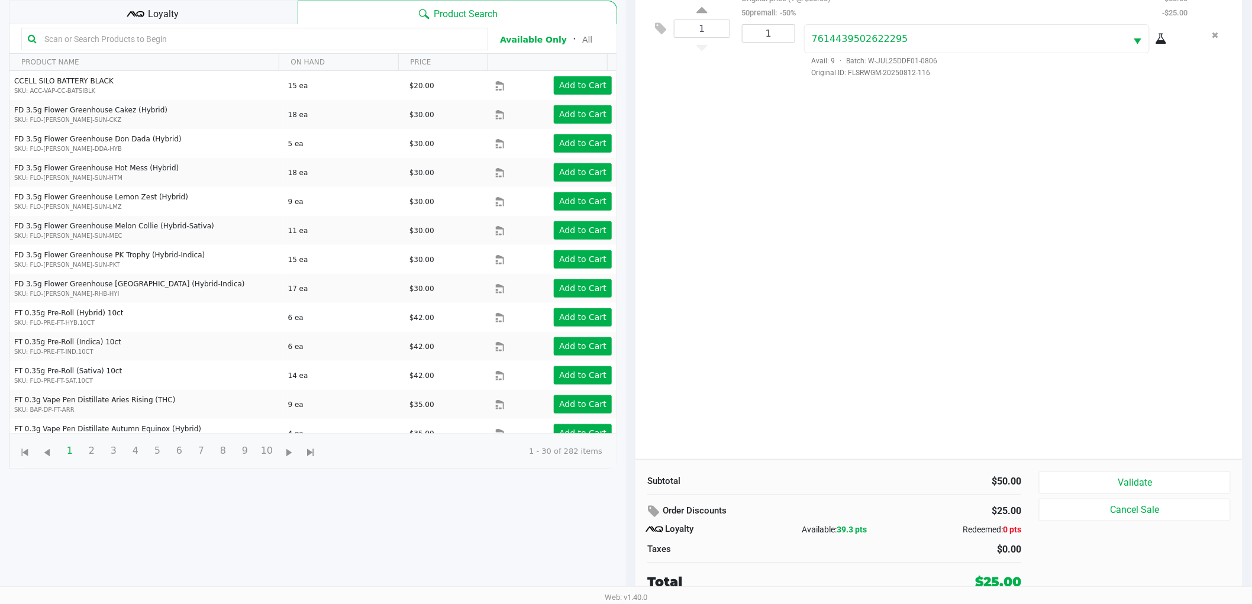
scroll to position [143, 0]
click at [1105, 472] on button "Validate" at bounding box center [1135, 483] width 192 height 22
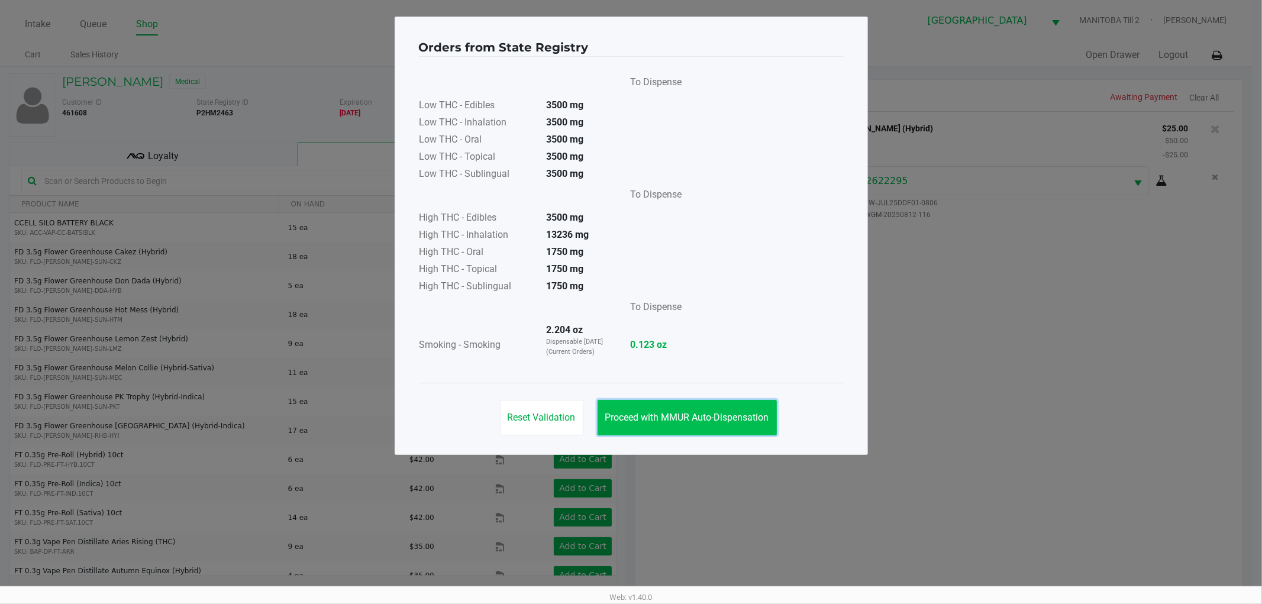
drag, startPoint x: 674, startPoint y: 424, endPoint x: 796, endPoint y: 380, distance: 128.7
click at [673, 424] on button "Proceed with MMUR Auto-Dispensation" at bounding box center [687, 417] width 179 height 35
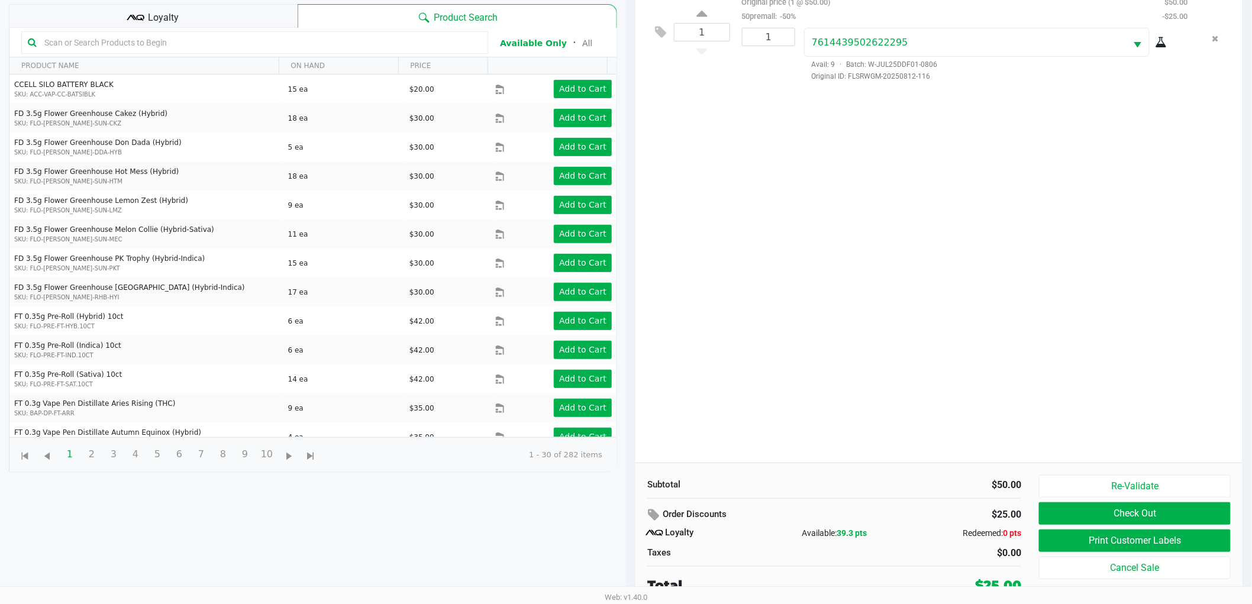
scroll to position [143, 0]
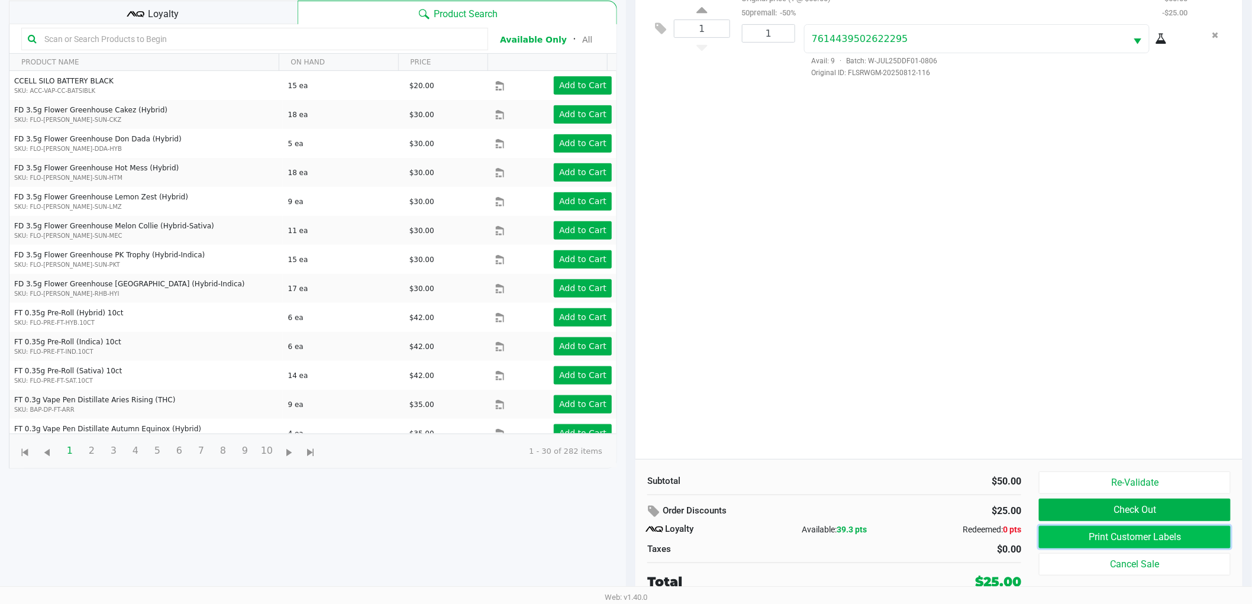
click at [1078, 543] on button "Print Customer Labels" at bounding box center [1135, 537] width 192 height 22
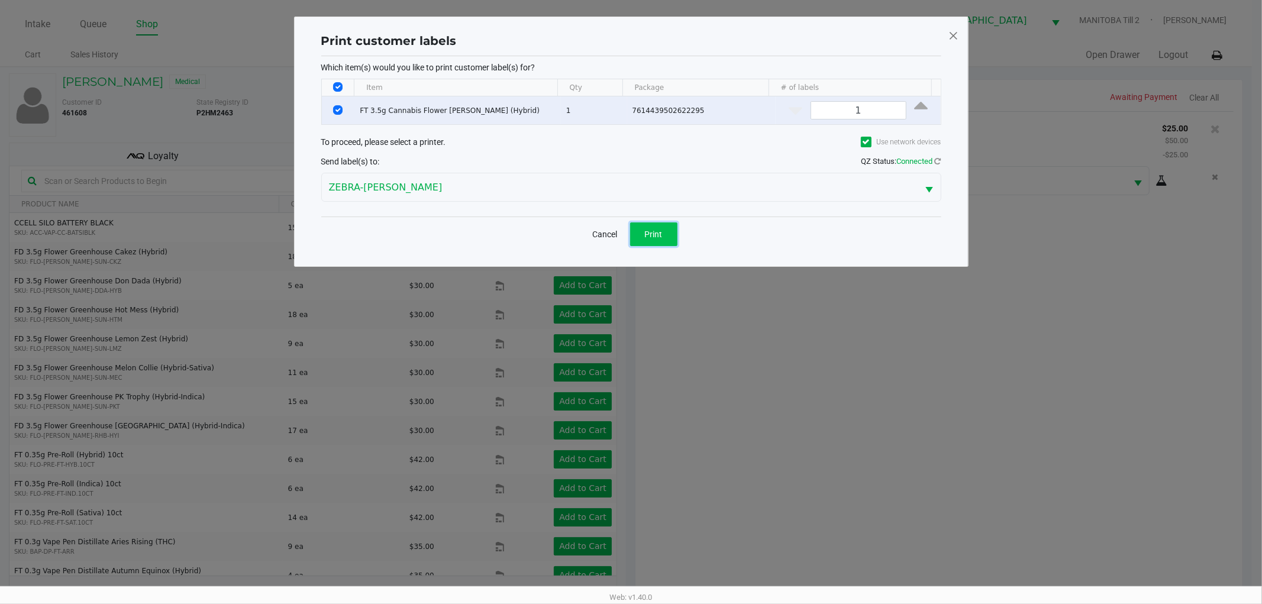
click at [654, 234] on span "Print" at bounding box center [654, 234] width 18 height 9
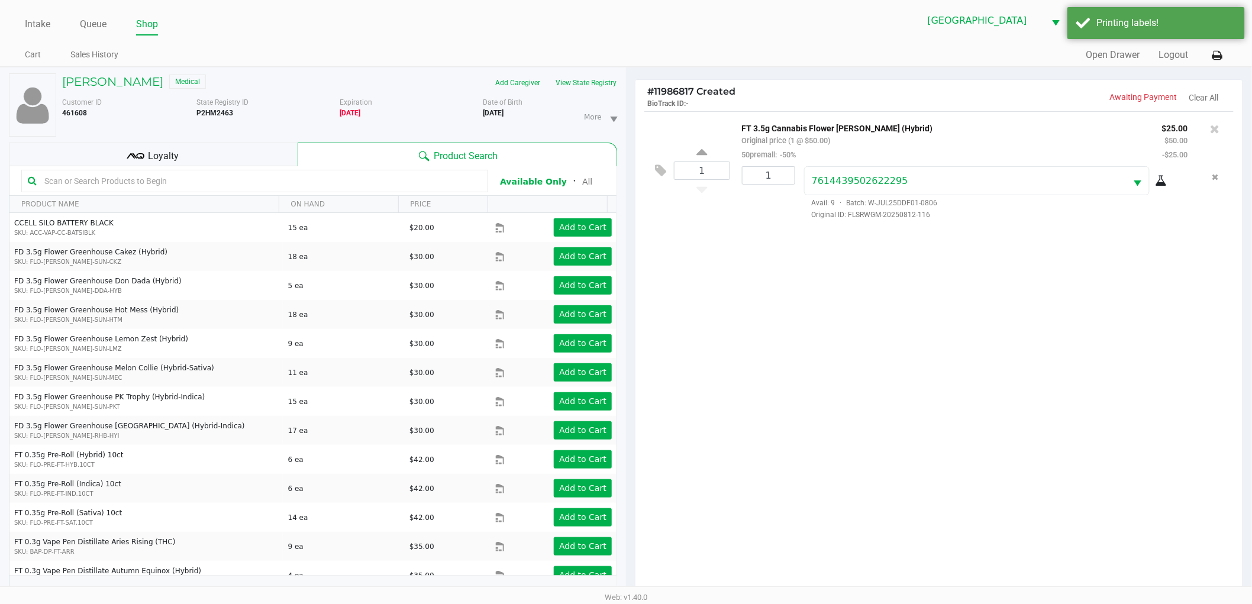
click at [799, 237] on div "Print customer labels Which item(s) would you like to print customer label(s) f…" at bounding box center [626, 112] width 674 height 250
drag, startPoint x: 707, startPoint y: 385, endPoint x: 805, endPoint y: 409, distance: 100.6
click at [708, 382] on div "1 FT 3.5g Cannabis Flower [PERSON_NAME] (Hybrid) Original price (1 @ $50.00) 50…" at bounding box center [938, 356] width 607 height 490
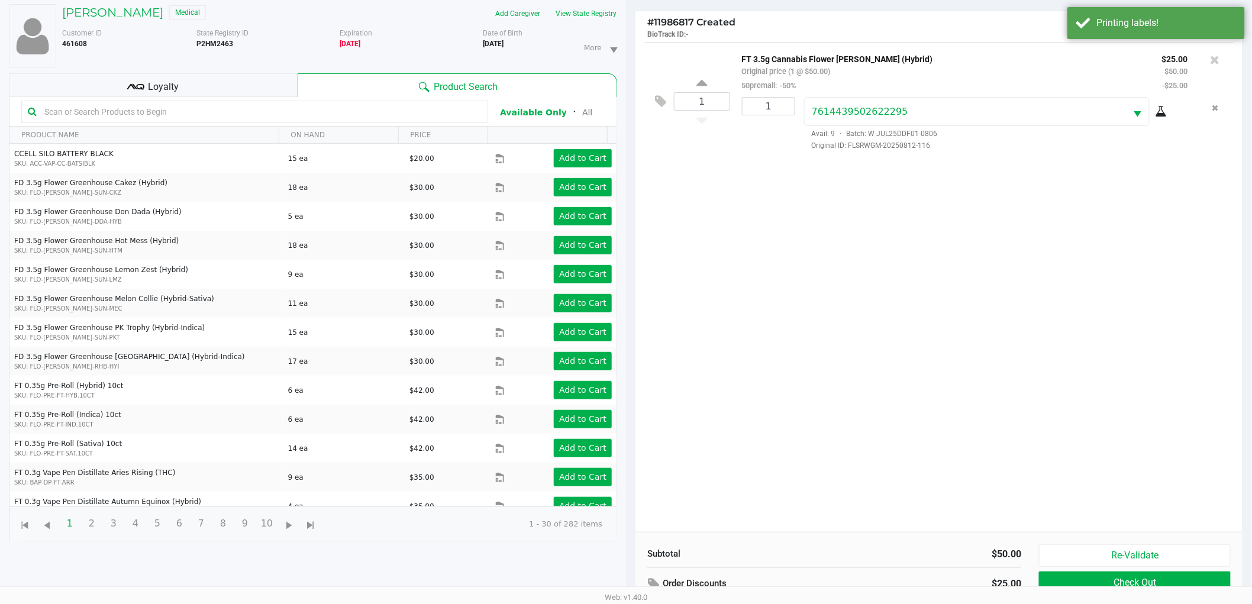
scroll to position [143, 0]
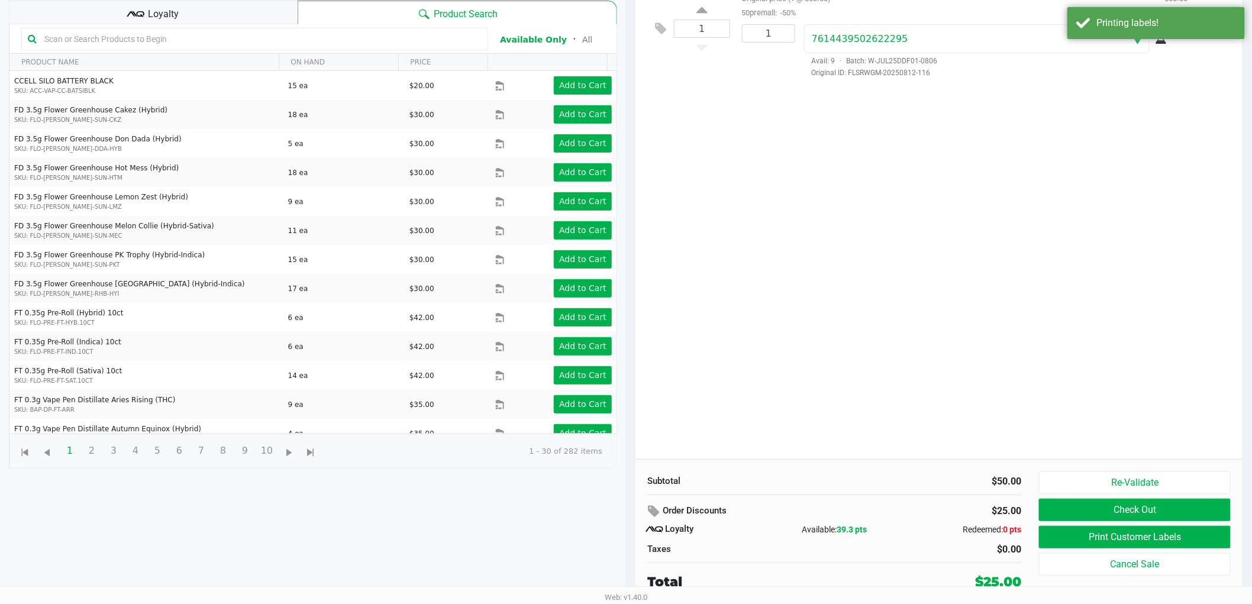
click at [918, 288] on div "1 FT 3.5g Cannabis Flower [PERSON_NAME] (Hybrid) Original price (1 @ $50.00) 50…" at bounding box center [938, 214] width 607 height 490
click at [1080, 503] on button "Check Out" at bounding box center [1135, 510] width 192 height 22
click at [1049, 335] on div at bounding box center [626, 222] width 1252 height 476
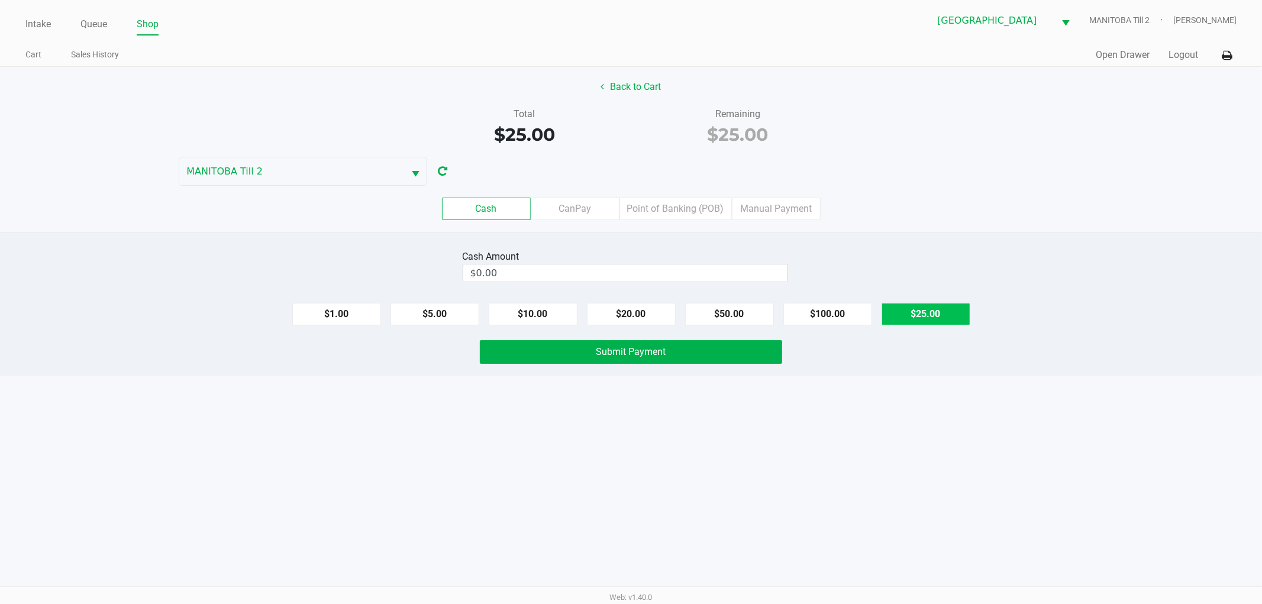
click at [934, 311] on button "$25.00" at bounding box center [926, 314] width 89 height 22
type input "$25.00"
click at [718, 356] on button "Submit Payment" at bounding box center [631, 352] width 302 height 24
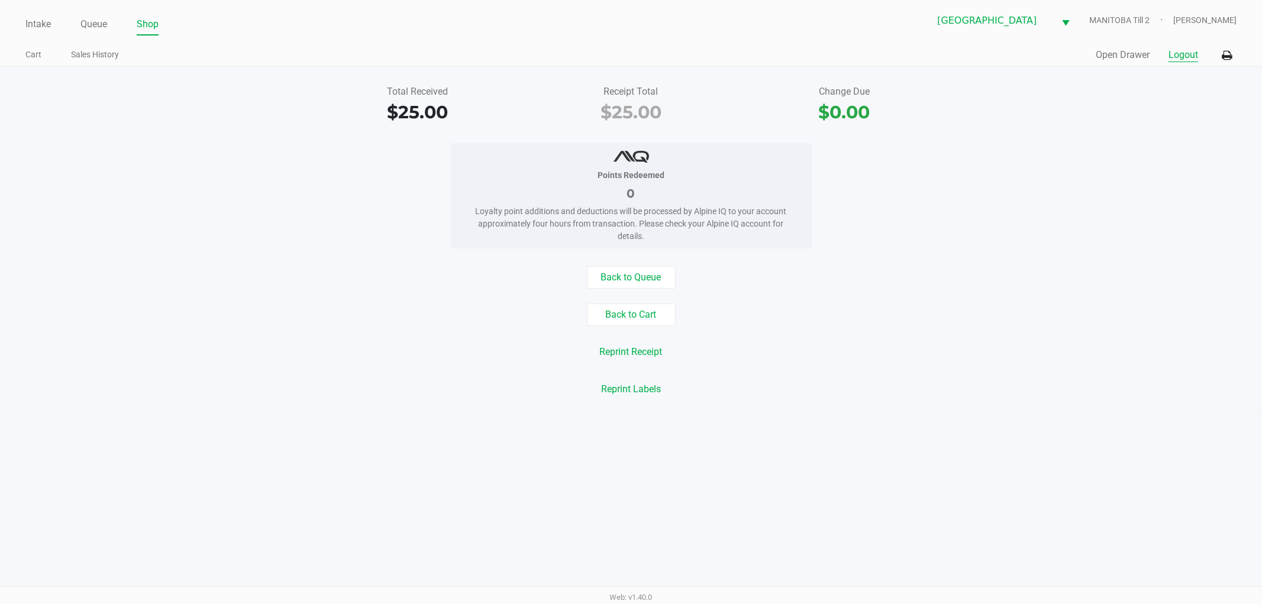
click at [1135, 60] on button "Logout" at bounding box center [1184, 55] width 30 height 14
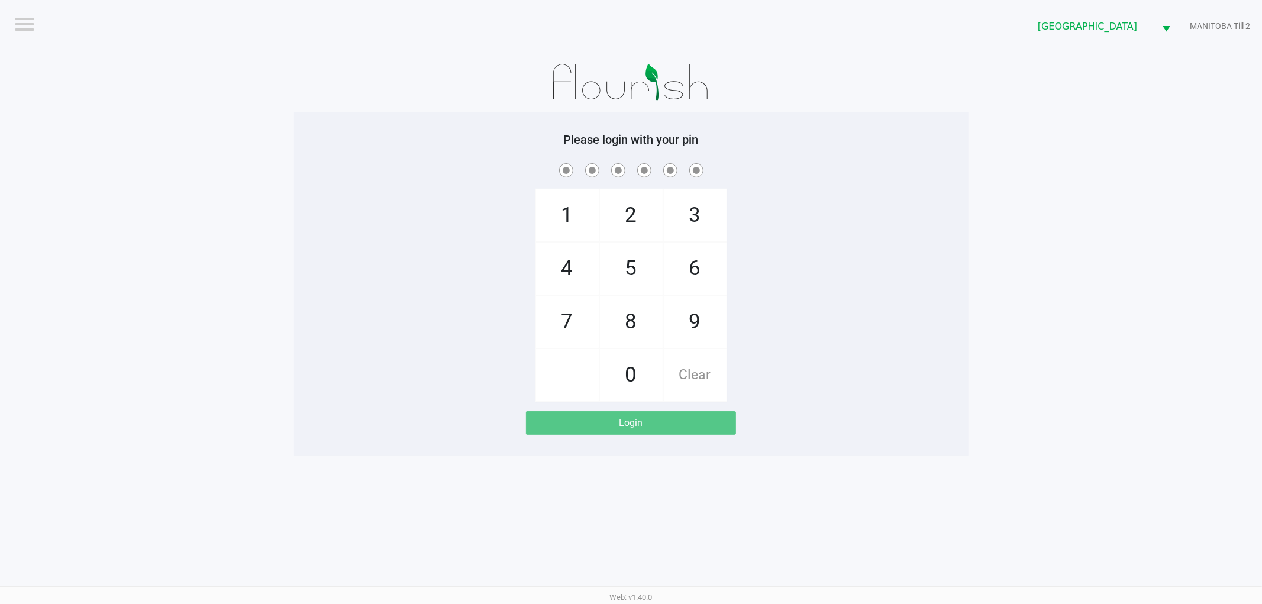
click at [1056, 284] on app-pos-login-wrapper "Logout Lakeland WC [GEOGRAPHIC_DATA] Till 2 Please login with your pin 1 4 7 2 …" at bounding box center [631, 228] width 1262 height 456
click at [862, 216] on div "1 4 7 2 5 8 0 3 6 9 Clear" at bounding box center [631, 281] width 674 height 241
checkbox input "true"
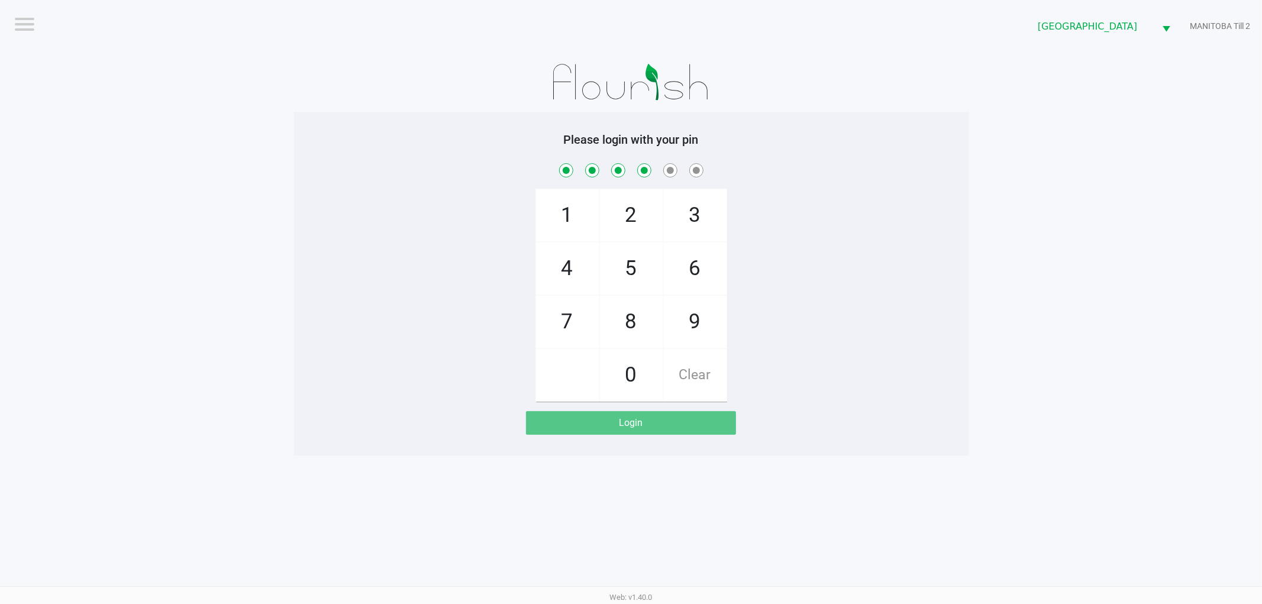
checkbox input "true"
drag, startPoint x: 699, startPoint y: 385, endPoint x: 806, endPoint y: 319, distance: 125.1
click at [701, 382] on span "Clear" at bounding box center [695, 375] width 63 height 52
checkbox input "false"
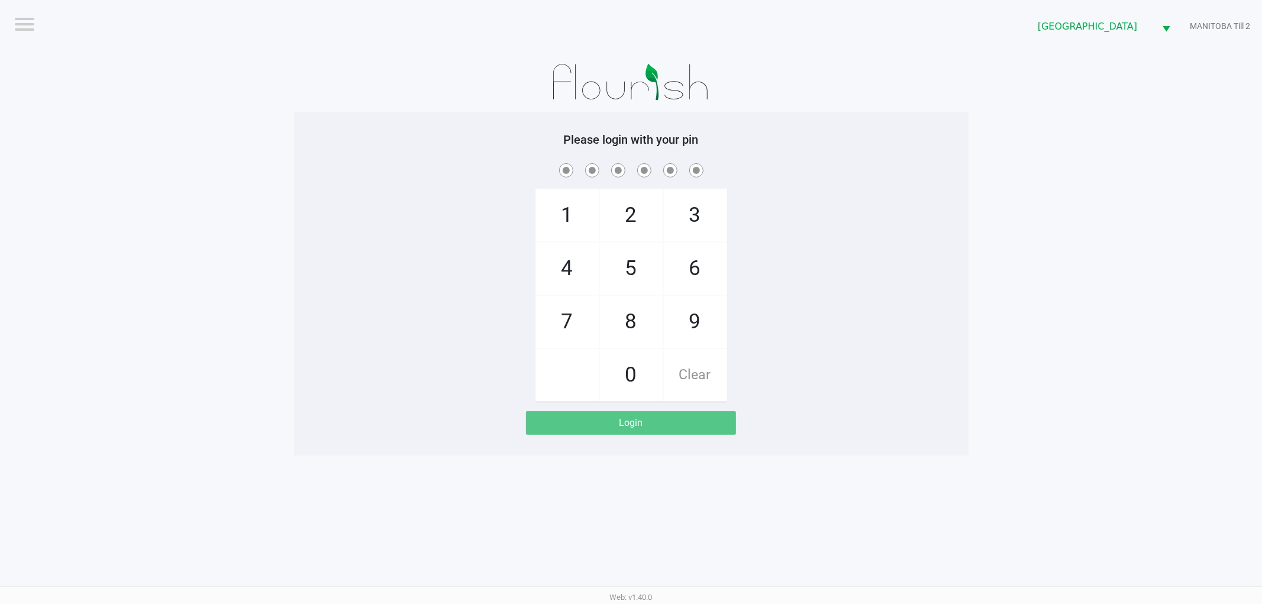
checkbox input "false"
click at [818, 311] on div "1 4 7 2 5 8 0 3 6 9 Clear" at bounding box center [631, 281] width 674 height 241
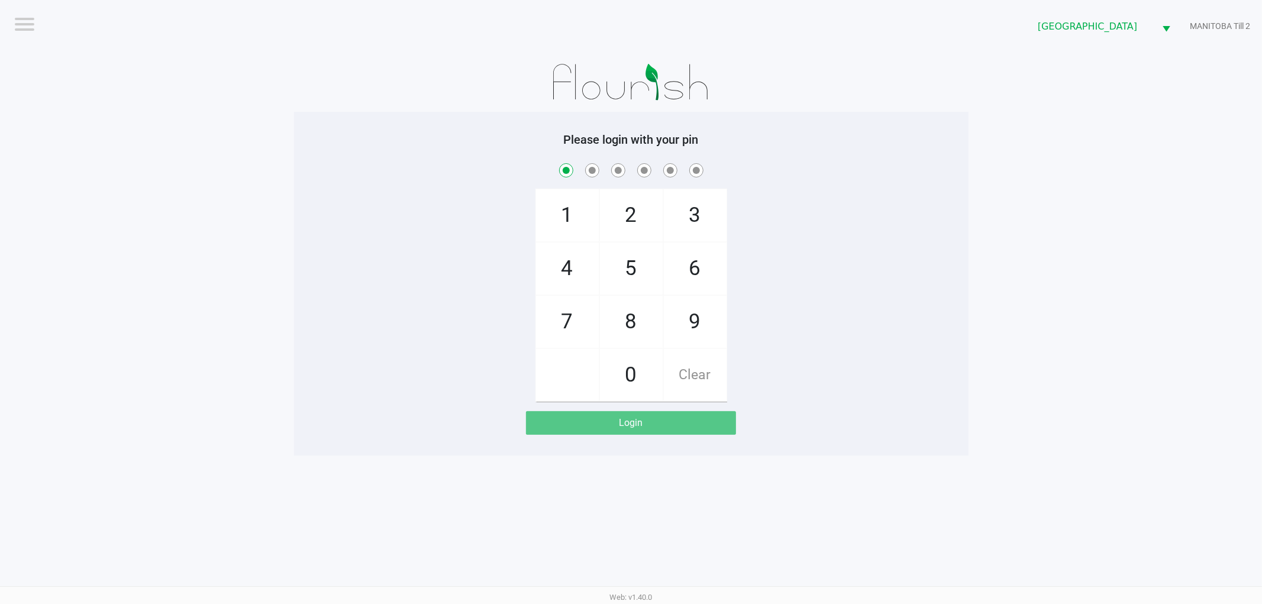
checkbox input "true"
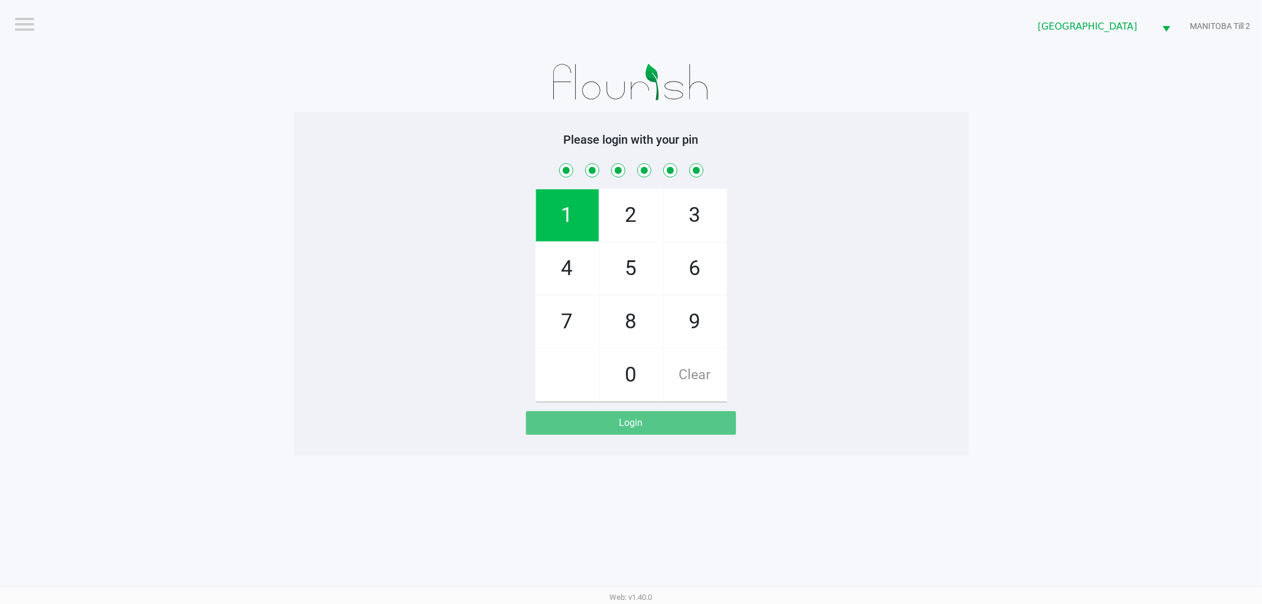
checkbox input "true"
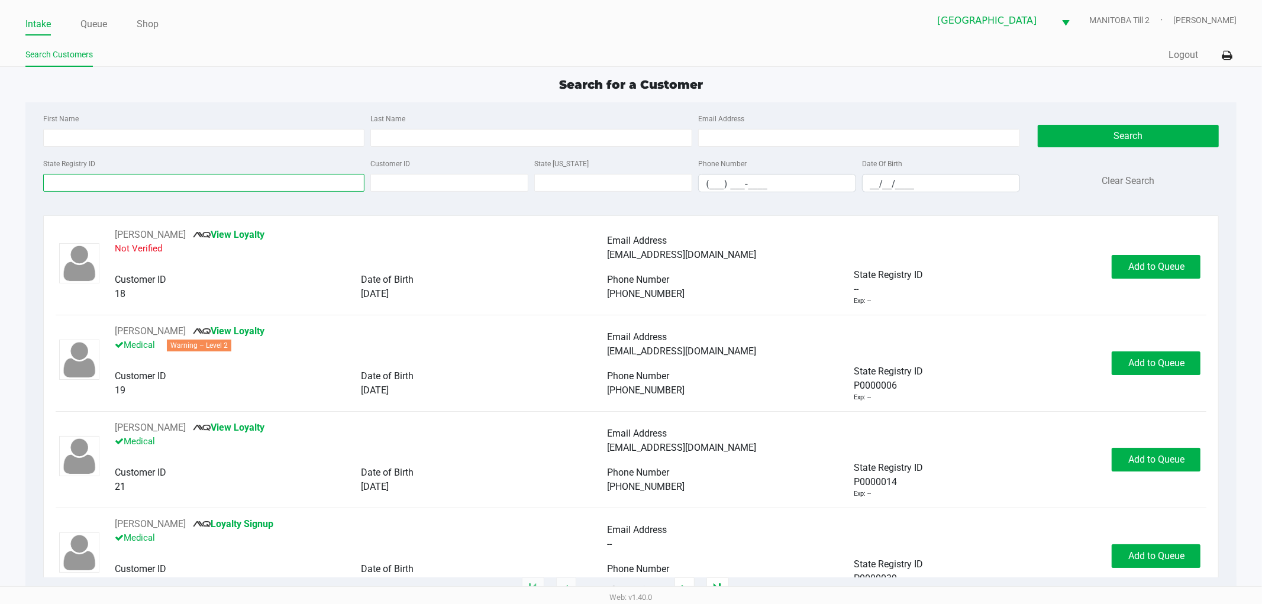
click at [152, 180] on input "State Registry ID" at bounding box center [204, 183] width 322 height 18
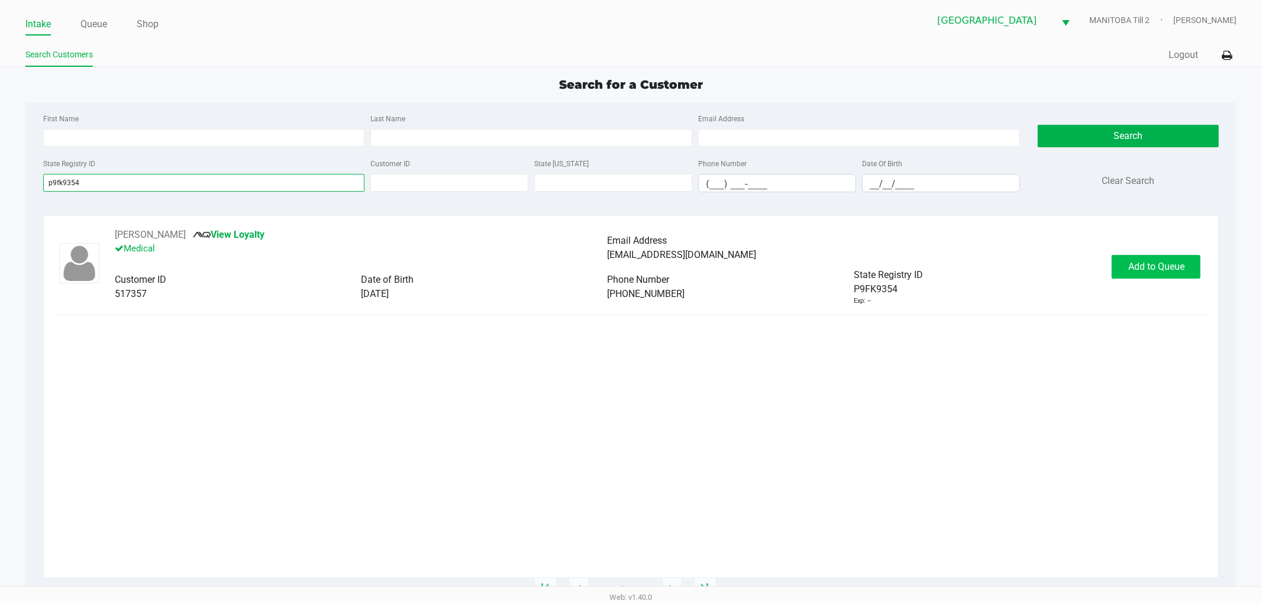
type input "p9fk9354"
click at [1132, 272] on span "Add to Queue" at bounding box center [1156, 266] width 56 height 11
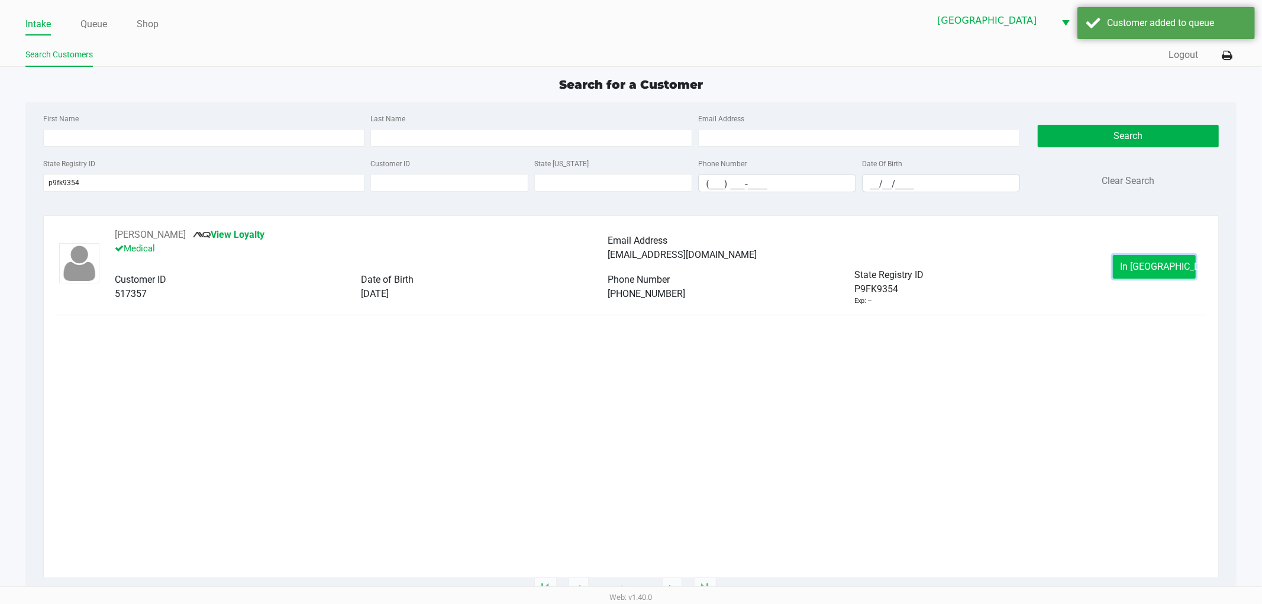
click at [1135, 269] on span "In [GEOGRAPHIC_DATA]" at bounding box center [1170, 266] width 99 height 11
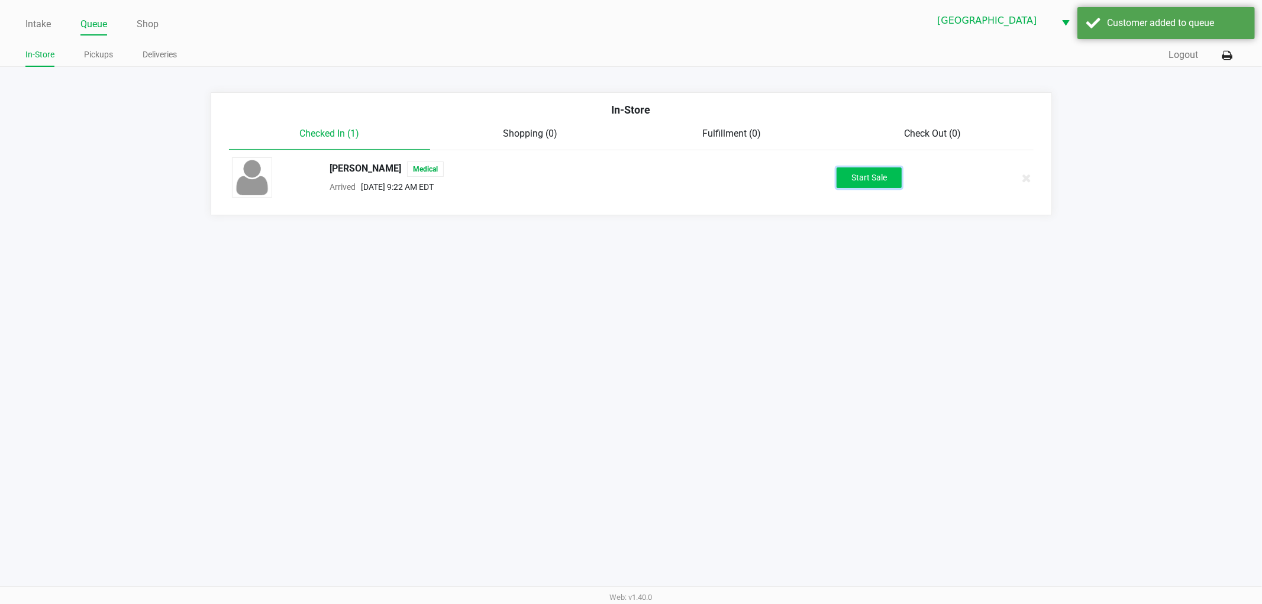
click at [870, 182] on button "Start Sale" at bounding box center [869, 177] width 65 height 21
click at [794, 348] on div "Intake Queue Shop [GEOGRAPHIC_DATA] [GEOGRAPHIC_DATA] Till 2 [PERSON_NAME] In-S…" at bounding box center [631, 302] width 1262 height 604
click at [812, 333] on div "Intake Queue Shop [GEOGRAPHIC_DATA] [GEOGRAPHIC_DATA] Till 2 [PERSON_NAME] In-S…" at bounding box center [631, 302] width 1262 height 604
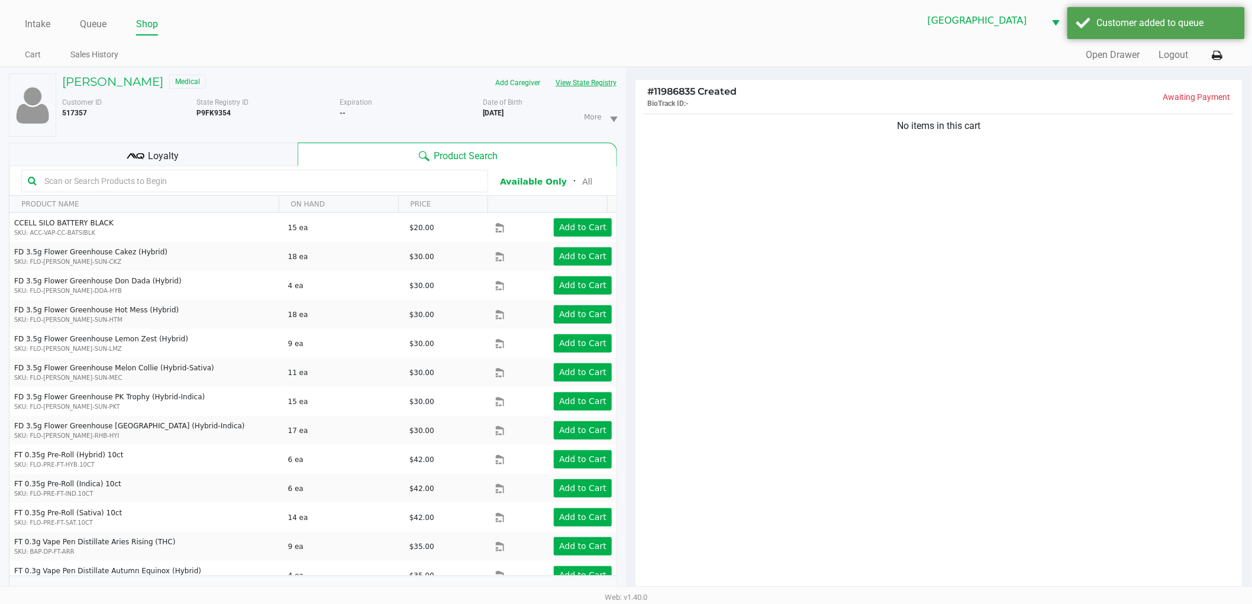
click at [593, 80] on button "View State Registry" at bounding box center [582, 82] width 69 height 19
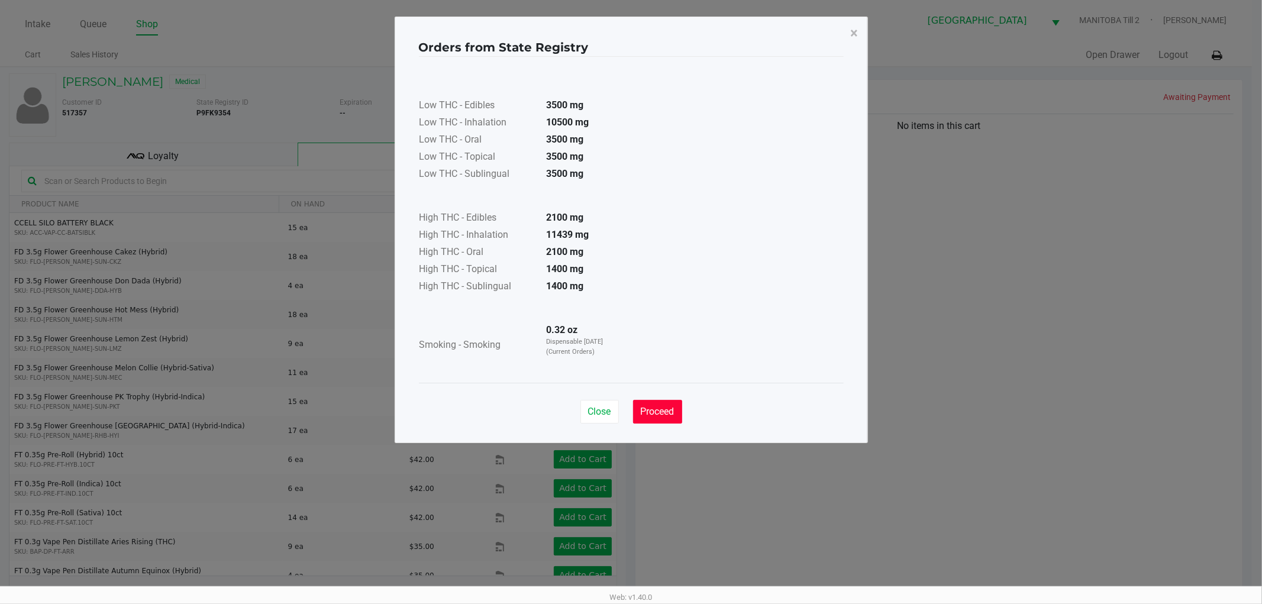
drag, startPoint x: 660, startPoint y: 406, endPoint x: 734, endPoint y: 315, distance: 117.4
click at [660, 406] on span "Proceed" at bounding box center [658, 411] width 34 height 11
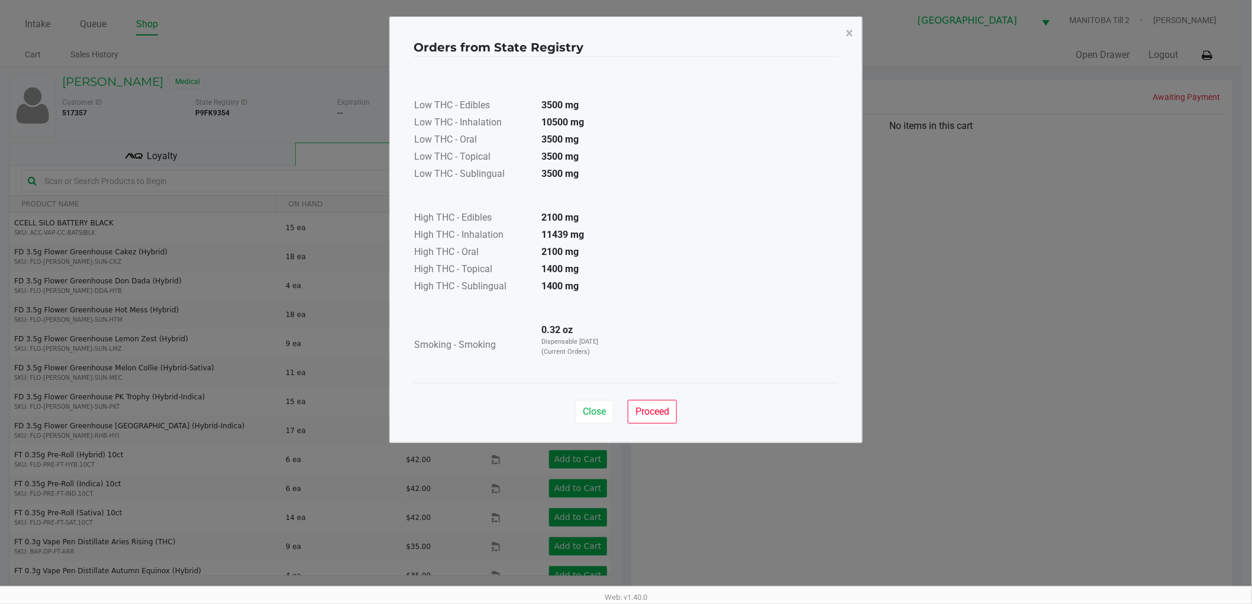
drag, startPoint x: 734, startPoint y: 315, endPoint x: 703, endPoint y: 305, distance: 33.1
click at [724, 311] on div "Low THC - Edibles 3500 mg Low THC - Inhalation 10500 mg Low THC - Oral 3500 mg …" at bounding box center [626, 220] width 425 height 298
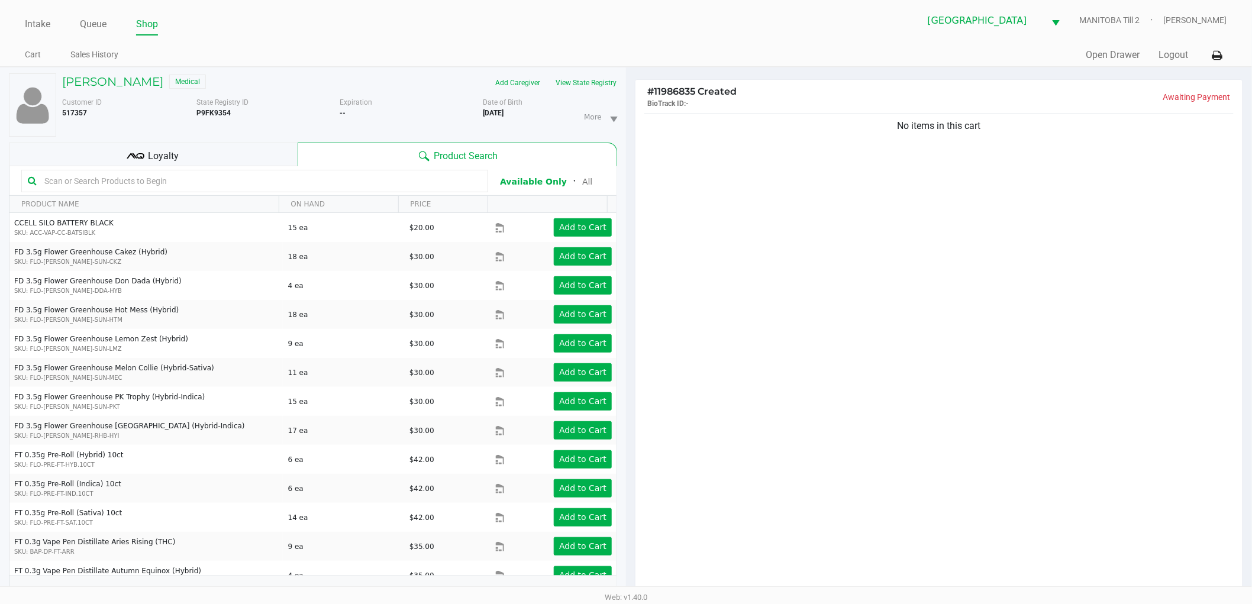
click at [221, 183] on input "text" at bounding box center [261, 181] width 442 height 18
click at [222, 182] on input "text" at bounding box center [261, 181] width 442 height 18
drag, startPoint x: 917, startPoint y: 265, endPoint x: 998, endPoint y: 263, distance: 81.1
click at [917, 260] on div "No items in this cart" at bounding box center [938, 356] width 607 height 490
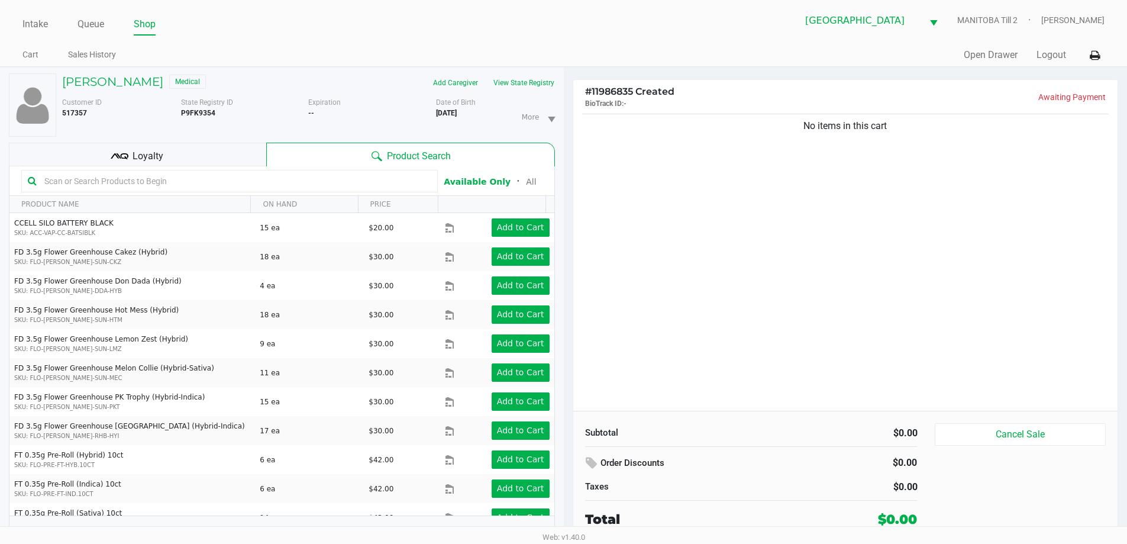
click at [222, 153] on div "Loyalty" at bounding box center [137, 155] width 257 height 24
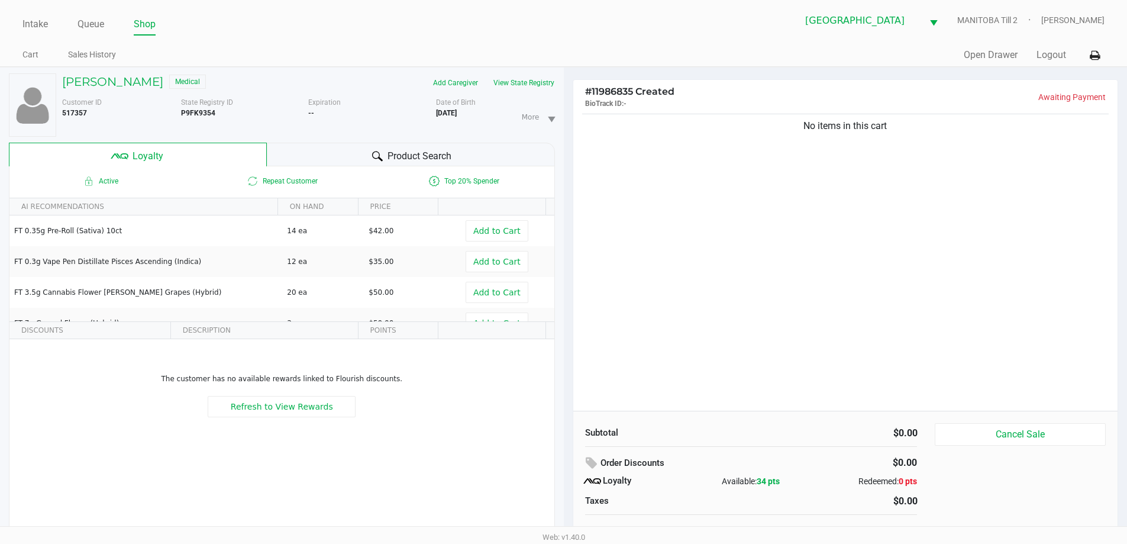
drag, startPoint x: 386, startPoint y: 449, endPoint x: 361, endPoint y: 202, distance: 248.6
click at [385, 435] on td "The customer has no available rewards linked to Flourish discounts. Refresh to …" at bounding box center [281, 395] width 545 height 112
click at [382, 152] on div at bounding box center [377, 156] width 14 height 14
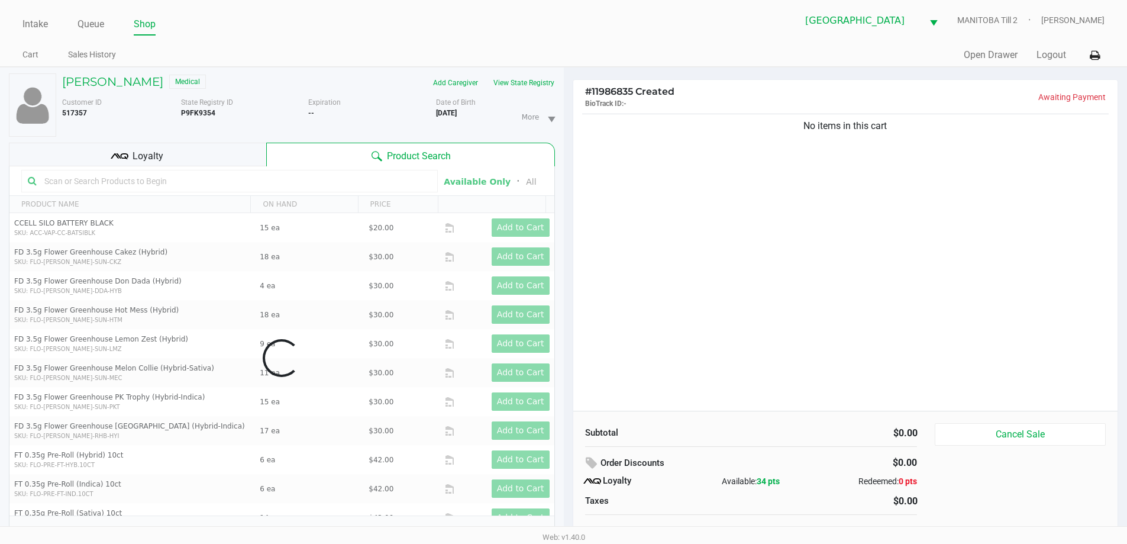
click at [794, 233] on div "No items in this cart" at bounding box center [845, 260] width 545 height 299
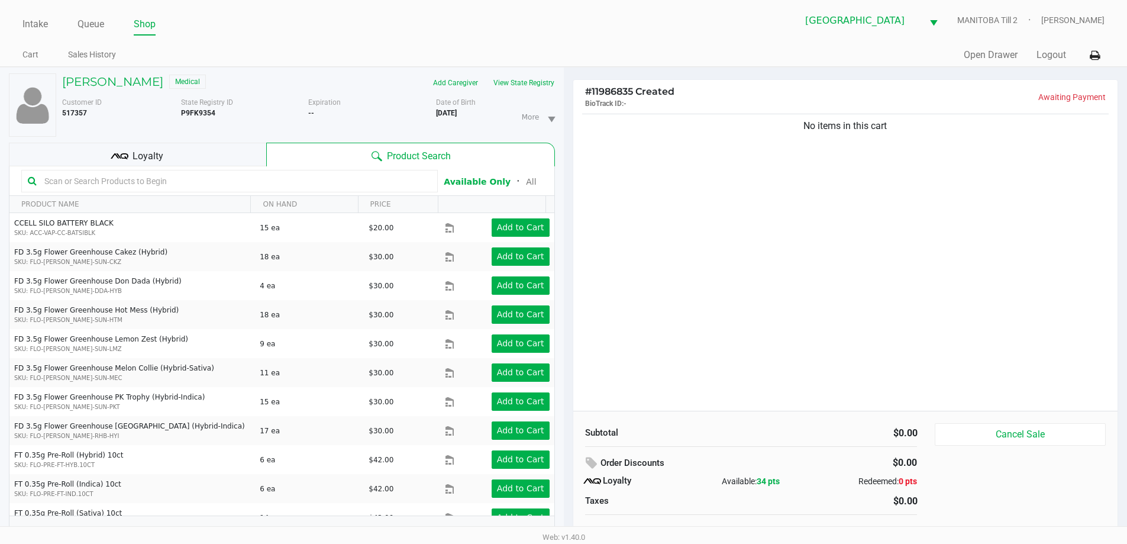
click at [779, 237] on div "No items in this cart" at bounding box center [845, 260] width 545 height 299
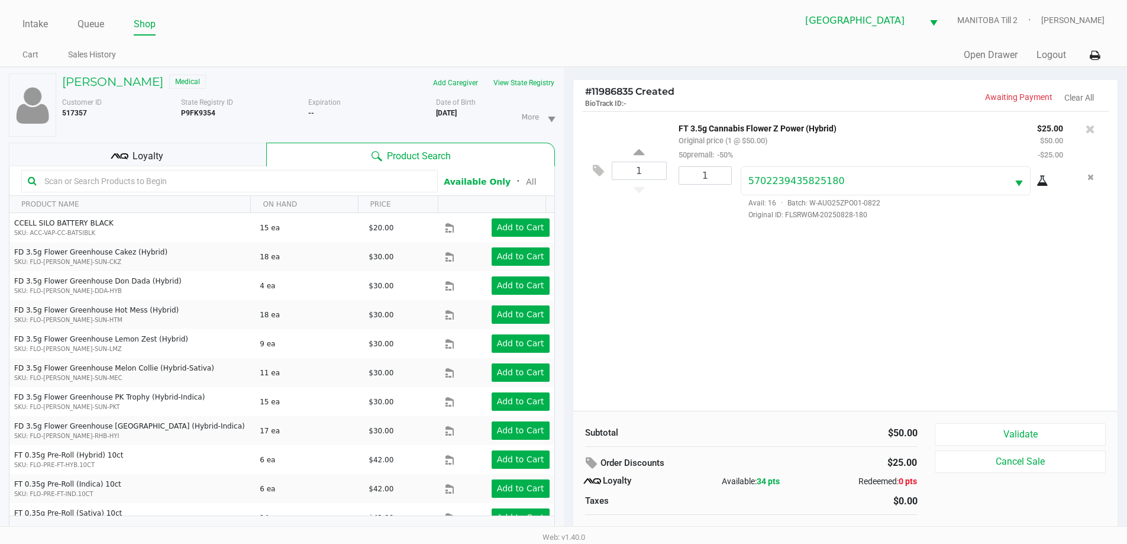
click at [1047, 185] on icon at bounding box center [1043, 180] width 12 height 9
drag, startPoint x: 737, startPoint y: 299, endPoint x: 906, endPoint y: 335, distance: 173.7
click at [737, 294] on div "1 FT 3.5g Cannabis Flower Z Power (Hybrid) Original price (1 @ $50.00) 50premal…" at bounding box center [845, 260] width 545 height 299
drag, startPoint x: 986, startPoint y: 434, endPoint x: 838, endPoint y: 341, distance: 174.7
click at [982, 434] on button "Validate" at bounding box center [1020, 434] width 170 height 22
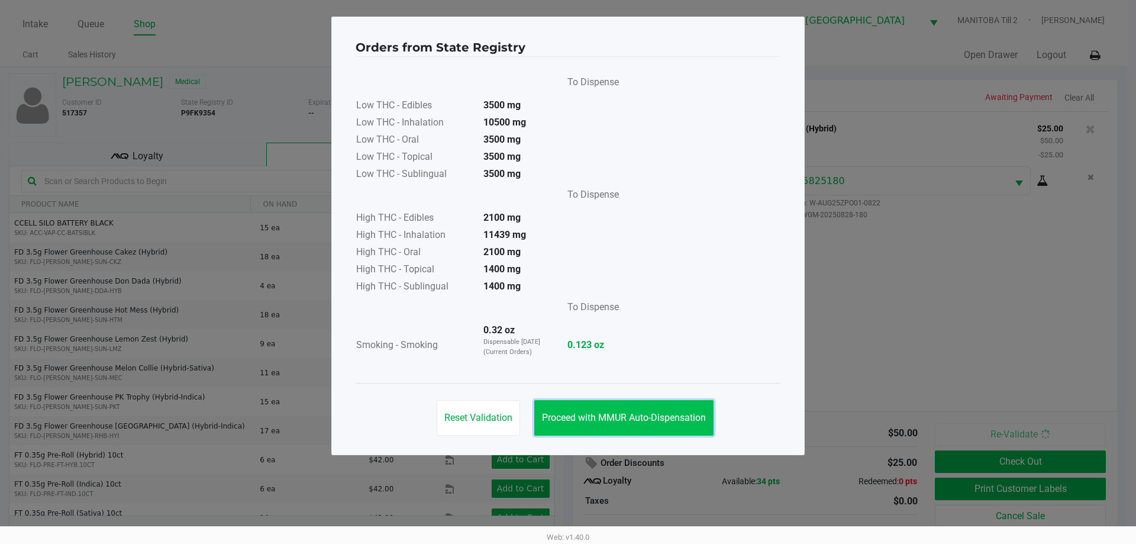
click at [625, 418] on span "Proceed with MMUR Auto-Dispensation" at bounding box center [624, 417] width 164 height 11
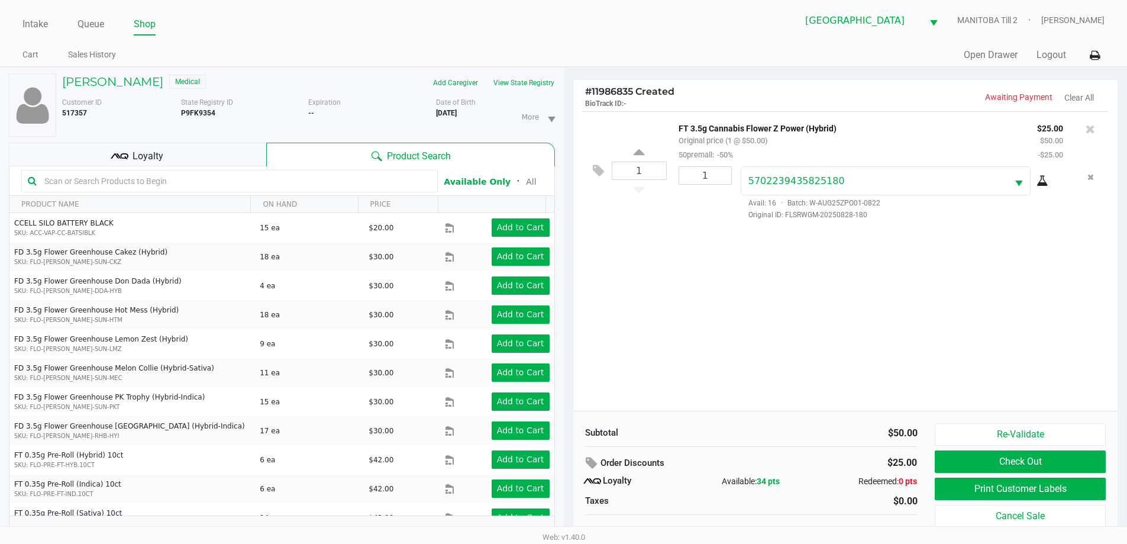
click at [780, 285] on div "Orders from State Registry To Dispense Low THC - Edibles 3500 mg Low THC - Inha…" at bounding box center [563, 206] width 473 height 438
click at [979, 483] on button "Print Customer Labels" at bounding box center [1020, 488] width 170 height 22
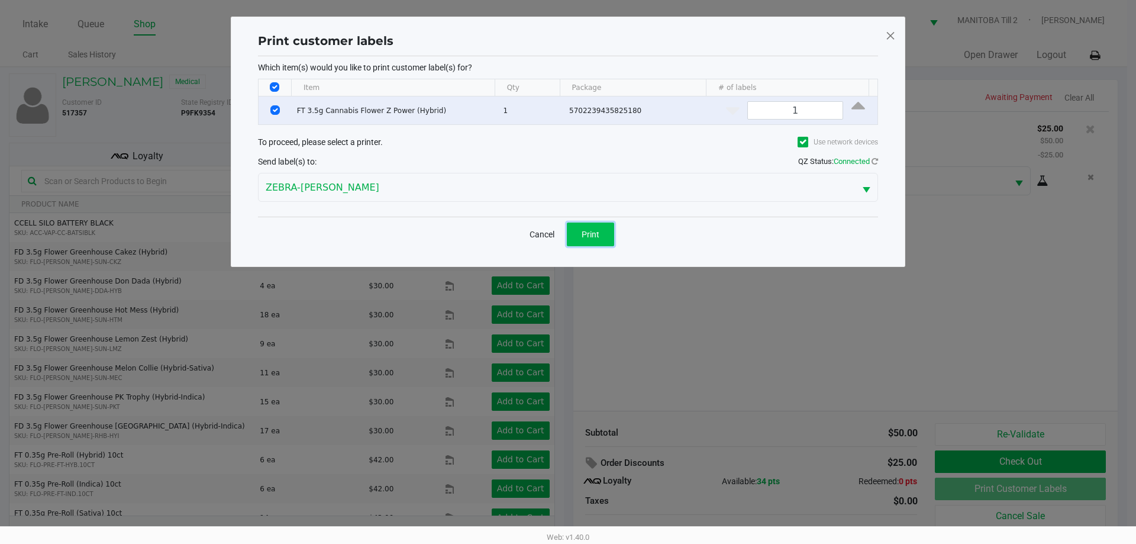
click at [591, 235] on span "Print" at bounding box center [591, 234] width 18 height 9
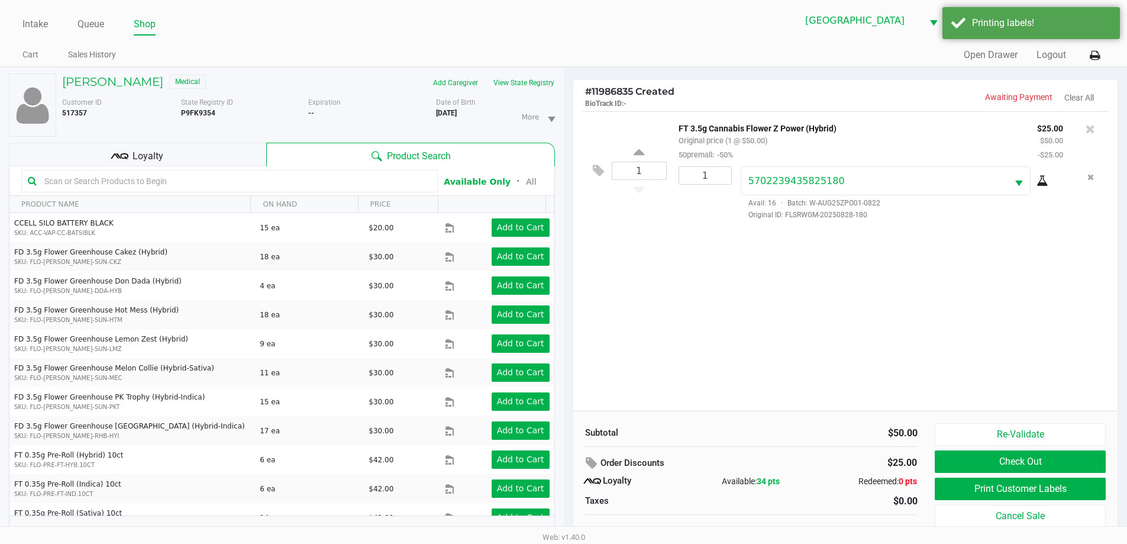
click at [703, 301] on div "1 FT 3.5g Cannabis Flower Z Power (Hybrid) Original price (1 @ $50.00) 50premal…" at bounding box center [845, 260] width 545 height 299
click at [972, 228] on div "1 FT 3.5g Cannabis Flower Z Power (Hybrid) Original price (1 @ $50.00) 50premal…" at bounding box center [845, 170] width 527 height 118
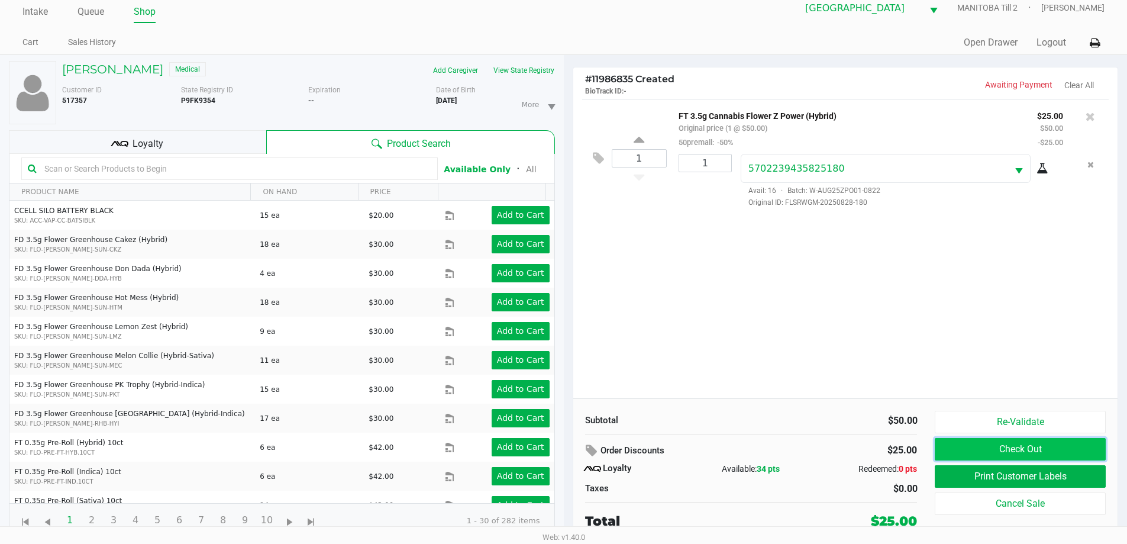
click at [1025, 445] on button "Check Out" at bounding box center [1020, 449] width 170 height 22
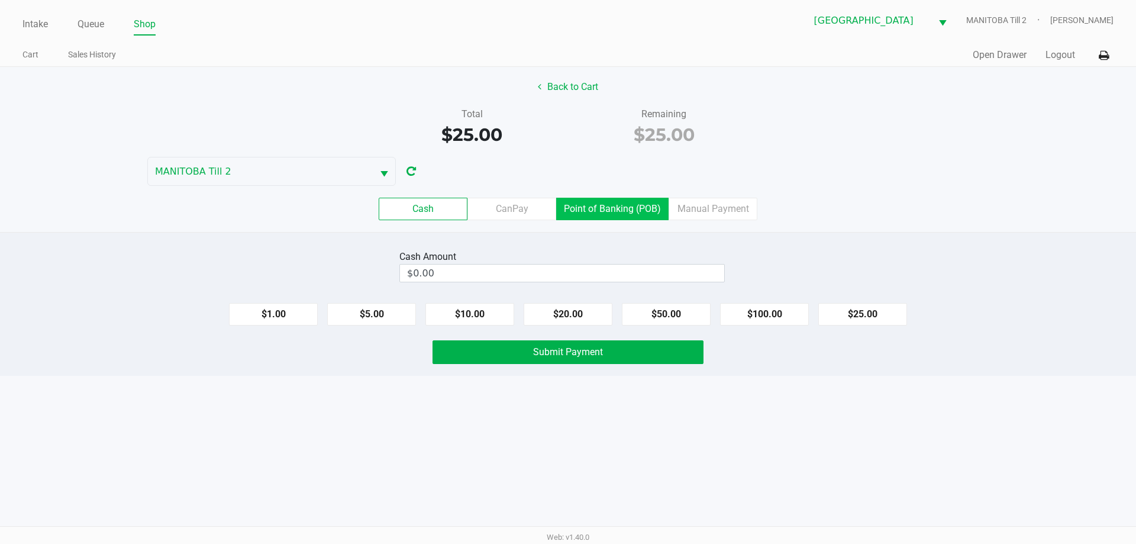
click at [628, 208] on label "Point of Banking (POB)" at bounding box center [612, 209] width 112 height 22
click at [0, 0] on 7 "Point of Banking (POB)" at bounding box center [0, 0] width 0 height 0
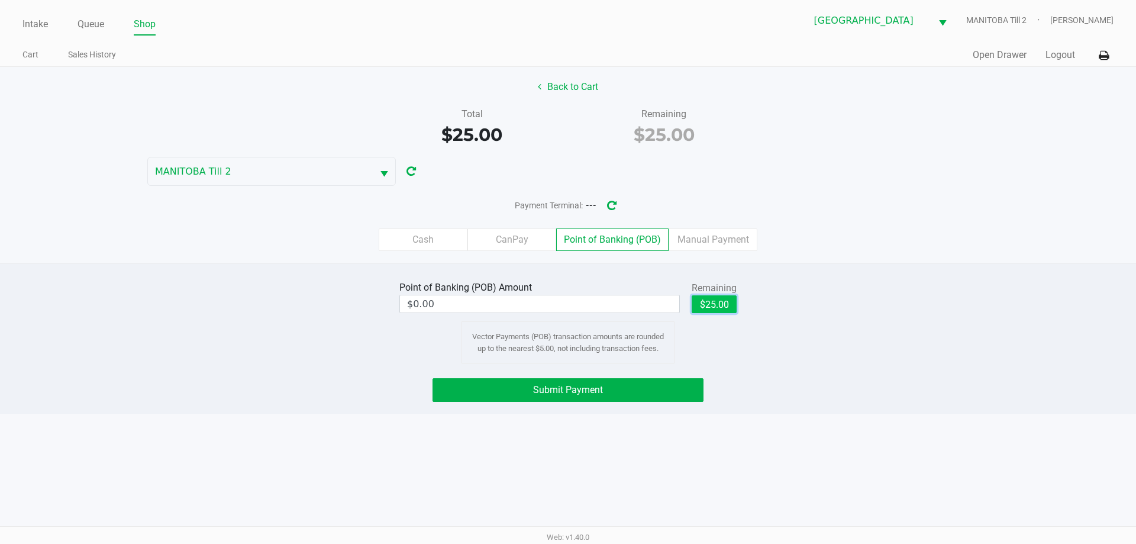
click at [715, 304] on button "$25.00" at bounding box center [714, 304] width 45 height 18
type input "$25.00"
click at [654, 393] on button "Submit Payment" at bounding box center [567, 390] width 271 height 24
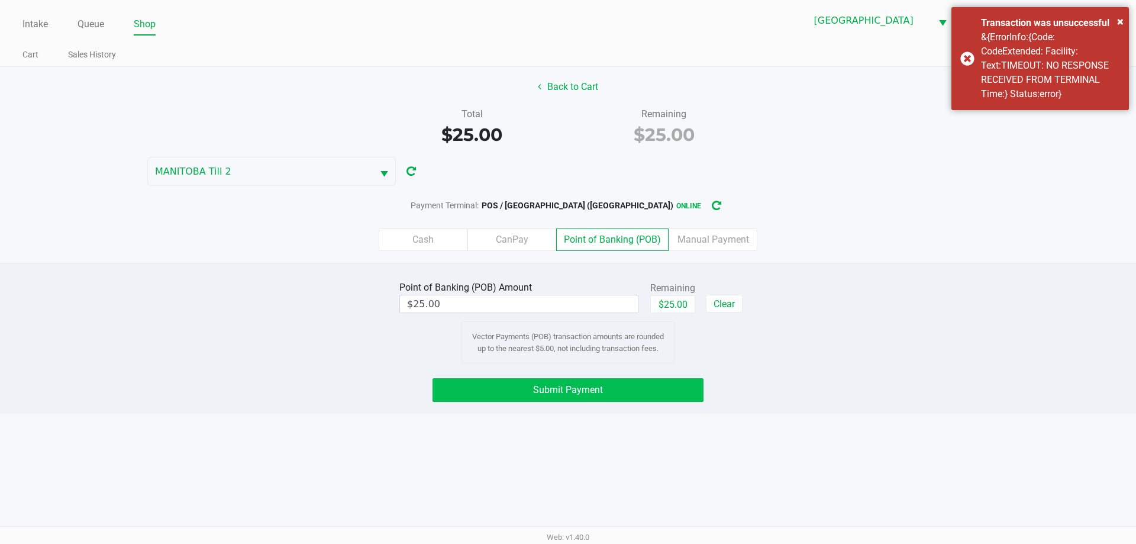
drag, startPoint x: 891, startPoint y: 218, endPoint x: 631, endPoint y: 380, distance: 307.0
click at [885, 217] on div "Cash CanPay Point of Banking (POB) Manual Payment" at bounding box center [568, 240] width 1154 height 46
drag, startPoint x: 580, startPoint y: 391, endPoint x: 588, endPoint y: 386, distance: 8.5
click at [580, 391] on span "Submit Payment" at bounding box center [568, 389] width 70 height 11
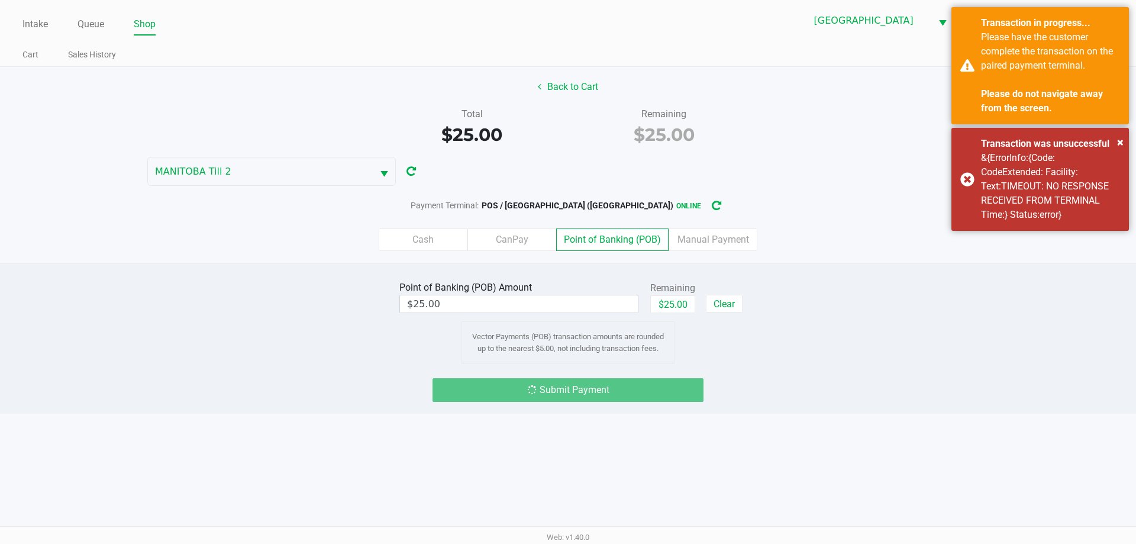
click at [883, 65] on div "Quick Sale Open Drawer Logout" at bounding box center [841, 55] width 546 height 22
click at [784, 128] on div "Total $25.00 Remaining $25.00" at bounding box center [568, 127] width 1154 height 41
click at [888, 101] on div "Back to Cart Total $25.00 Remaining $25.00 MANITOBA Till 2 Payment Terminal: PO…" at bounding box center [568, 165] width 1136 height 196
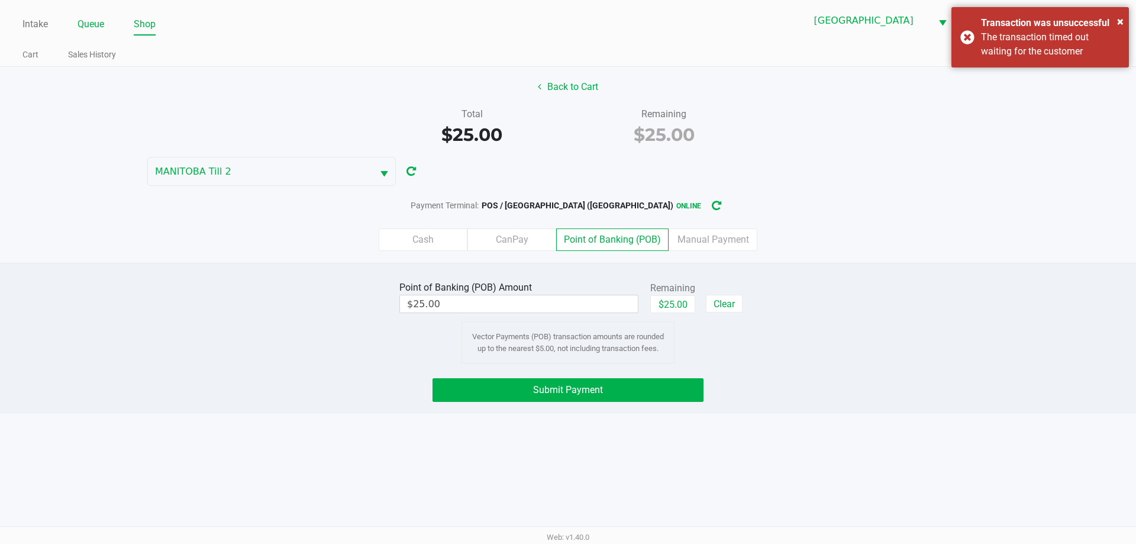
click at [86, 24] on link "Queue" at bounding box center [91, 24] width 27 height 17
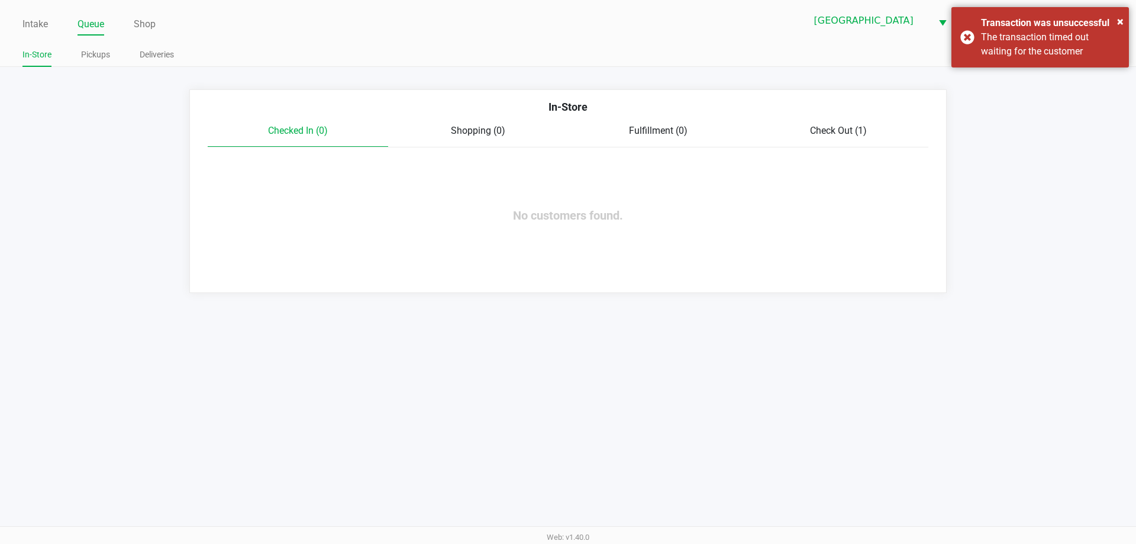
drag, startPoint x: 835, startPoint y: 125, endPoint x: 809, endPoint y: 147, distance: 34.0
click at [834, 125] on span "Check Out (1)" at bounding box center [838, 130] width 57 height 11
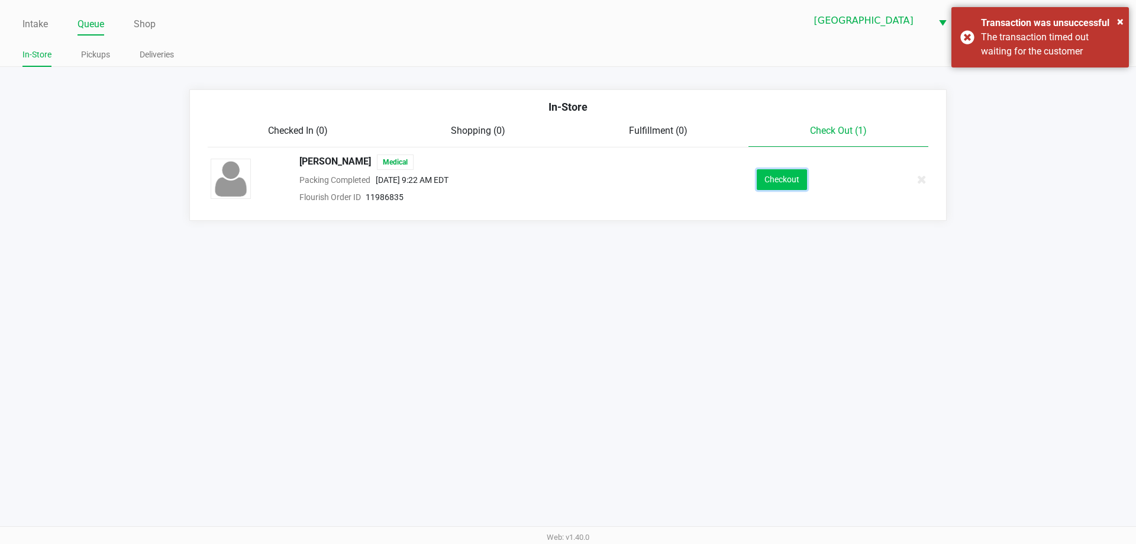
drag, startPoint x: 775, startPoint y: 182, endPoint x: 782, endPoint y: 186, distance: 8.2
click at [782, 186] on button "Checkout" at bounding box center [782, 179] width 50 height 21
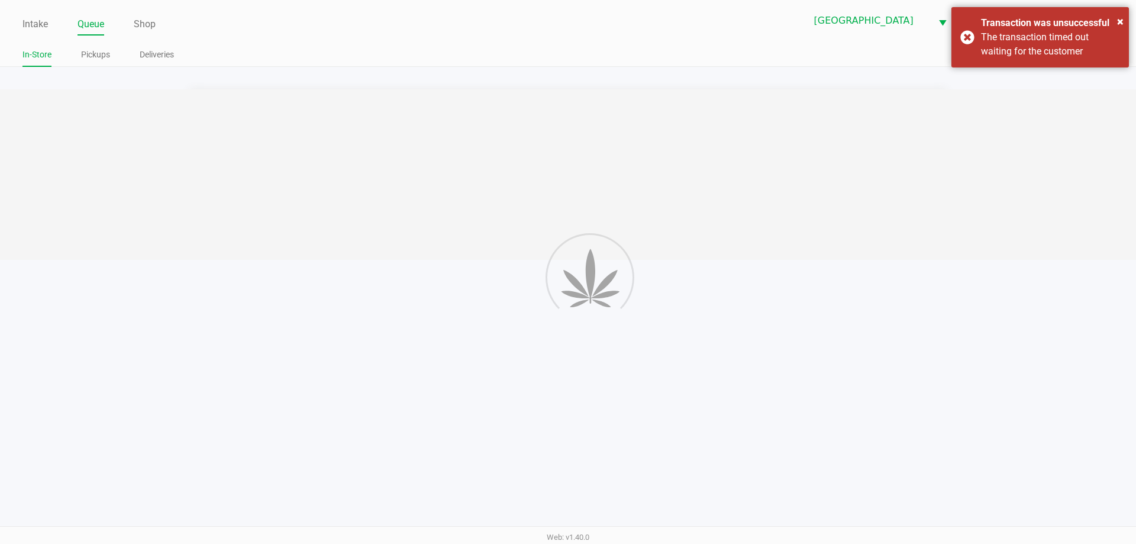
click at [1026, 257] on div at bounding box center [568, 174] width 1136 height 170
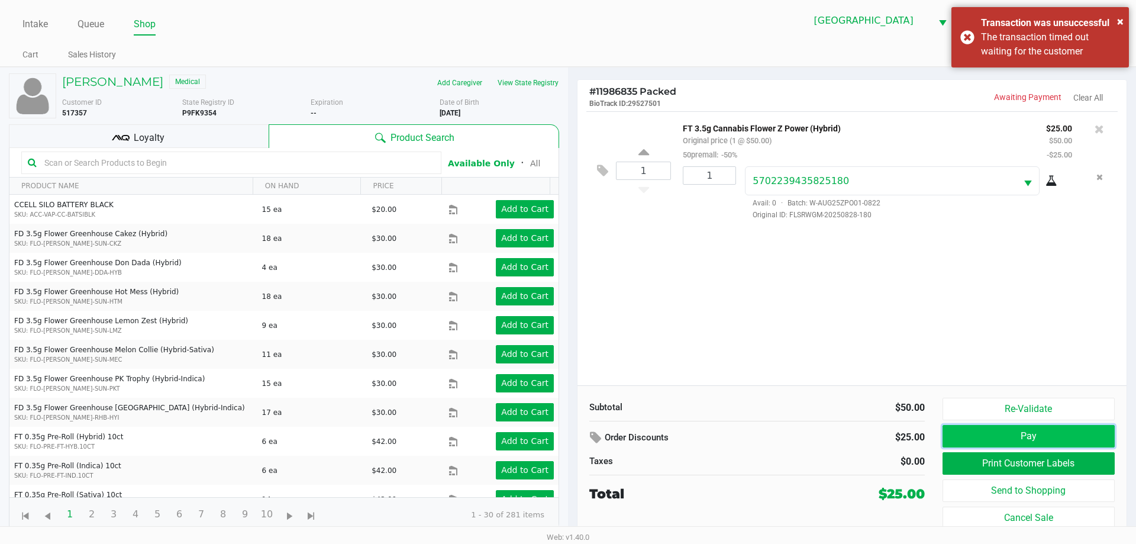
click at [986, 436] on button "Pay" at bounding box center [1029, 436] width 172 height 22
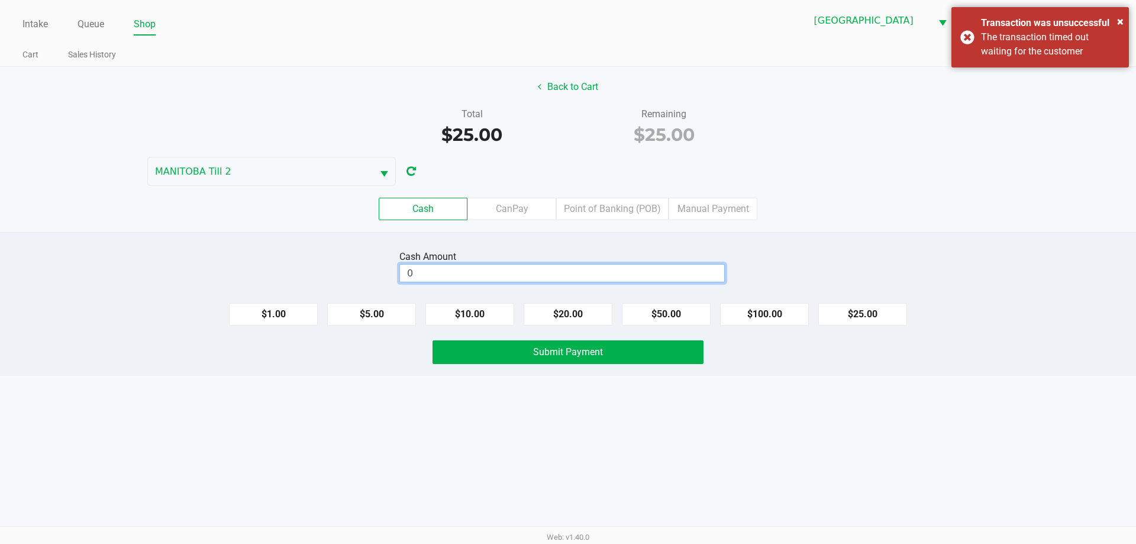
click at [632, 274] on input "0" at bounding box center [562, 272] width 324 height 17
type input "$40.00"
click at [613, 347] on button "Submit Payment" at bounding box center [567, 352] width 271 height 24
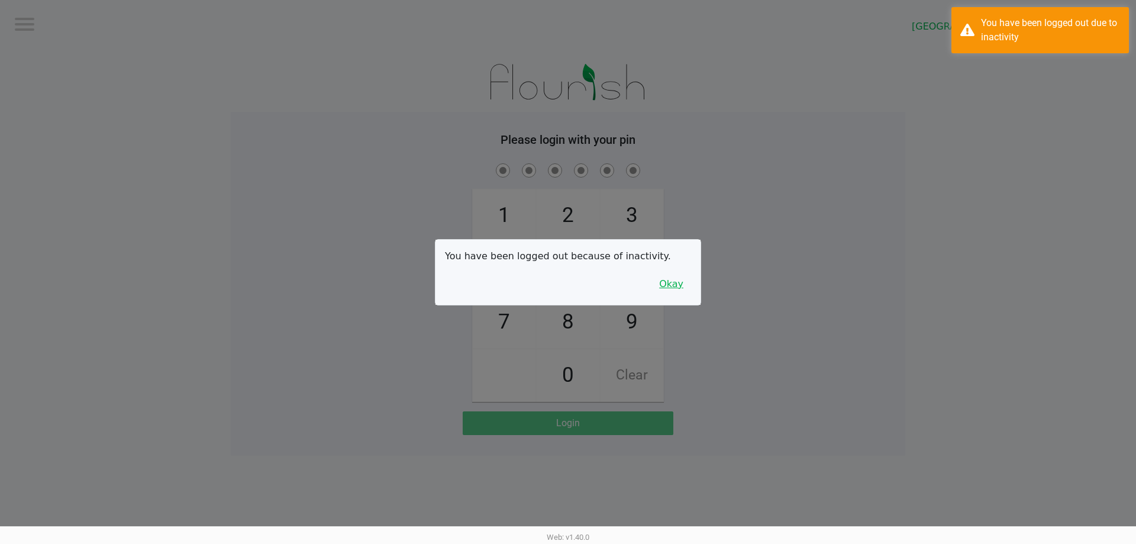
drag, startPoint x: 676, startPoint y: 283, endPoint x: 729, endPoint y: 254, distance: 59.8
click at [677, 282] on button "Okay" at bounding box center [671, 284] width 40 height 22
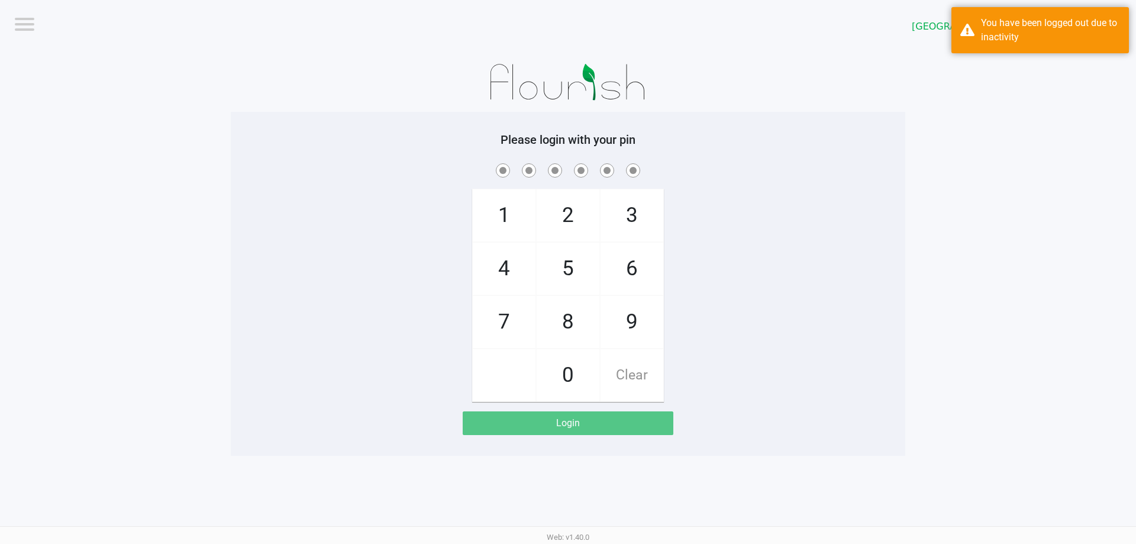
click at [730, 254] on div "1 4 7 2 5 8 0 3 6 9 Clear" at bounding box center [568, 281] width 674 height 241
checkbox input "true"
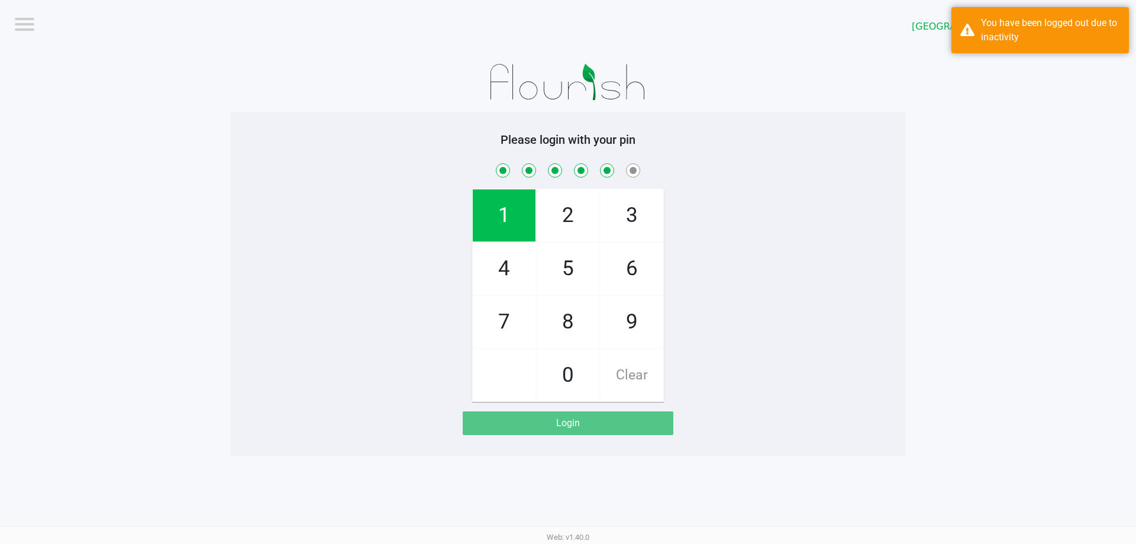
checkbox input "true"
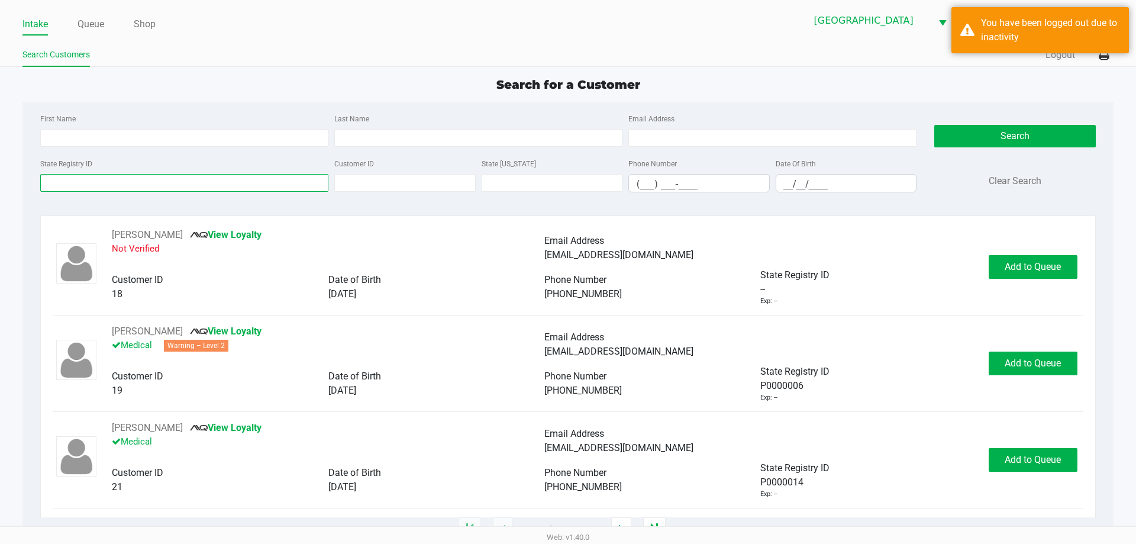
click at [138, 186] on input "State Registry ID" at bounding box center [184, 183] width 288 height 18
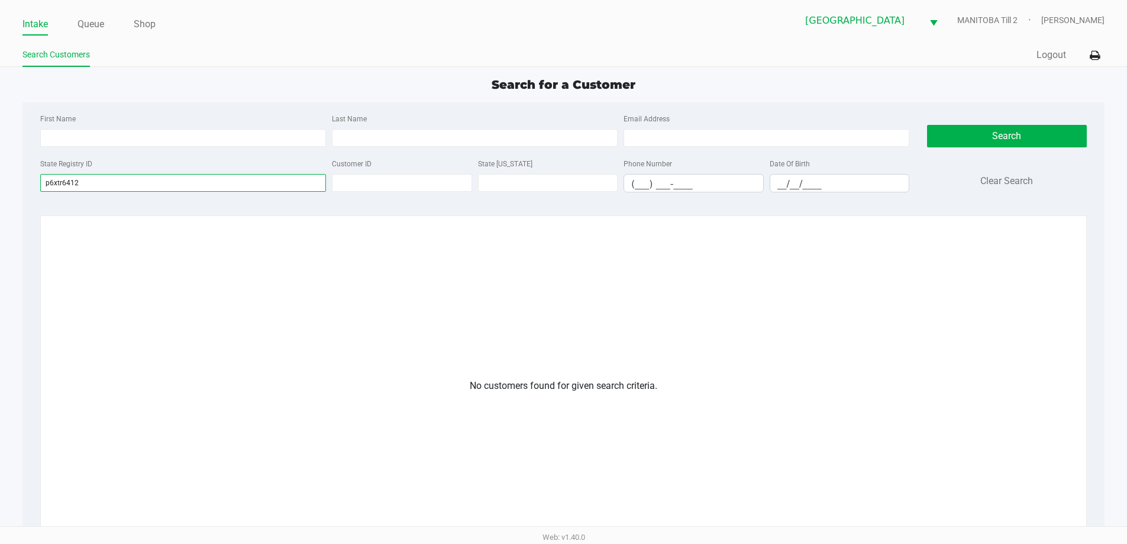
click at [59, 181] on input "p6xtr6412" at bounding box center [183, 183] width 286 height 18
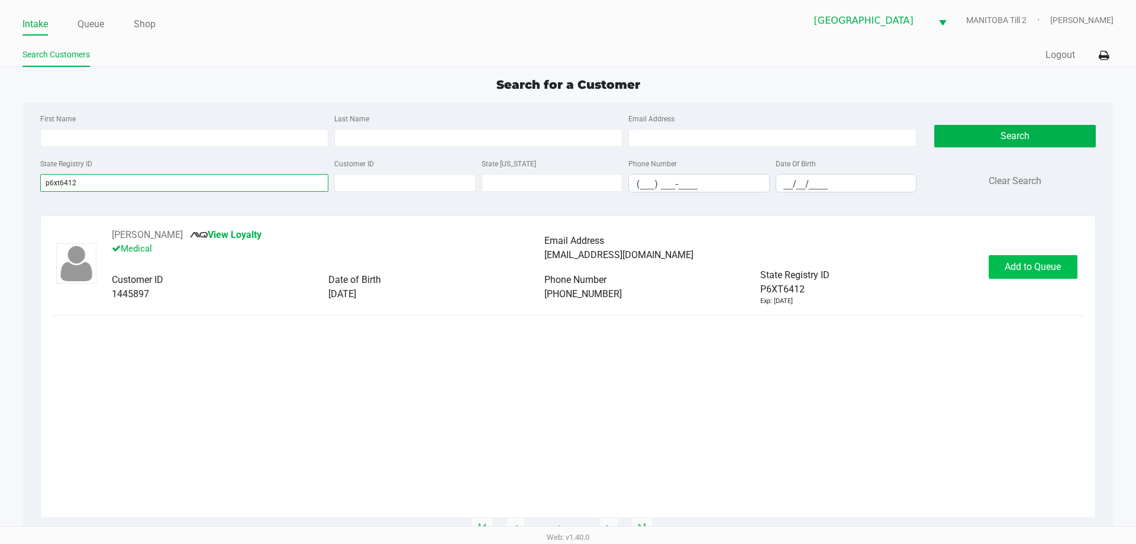
type input "p6xt6412"
click at [1003, 260] on button "Add to Queue" at bounding box center [1033, 267] width 89 height 24
click at [1003, 260] on div "Add to Queue" at bounding box center [1033, 267] width 89 height 24
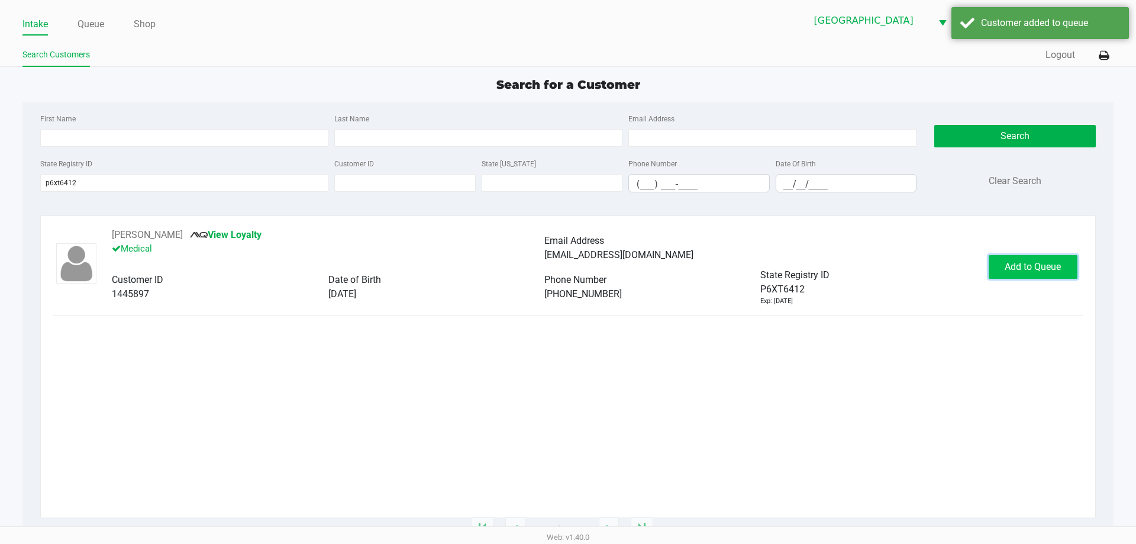
click at [1003, 260] on button "Add to Queue" at bounding box center [1033, 267] width 89 height 24
click at [1004, 260] on button "In [GEOGRAPHIC_DATA]" at bounding box center [1031, 267] width 83 height 24
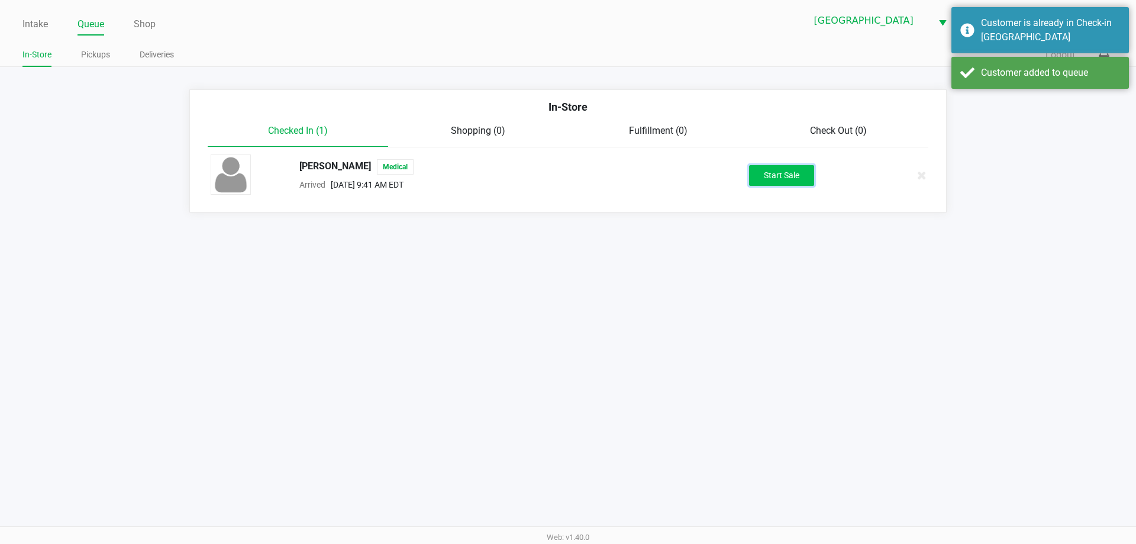
click at [777, 177] on button "Start Sale" at bounding box center [781, 175] width 65 height 21
drag, startPoint x: 735, startPoint y: 322, endPoint x: 757, endPoint y: 333, distance: 25.1
click at [737, 323] on div "Intake Queue Shop [GEOGRAPHIC_DATA] [GEOGRAPHIC_DATA] Till 2 [PERSON_NAME] In-S…" at bounding box center [568, 272] width 1136 height 544
click at [758, 333] on div "Intake Queue Shop [GEOGRAPHIC_DATA] [GEOGRAPHIC_DATA] Till 2 [PERSON_NAME] In-S…" at bounding box center [568, 272] width 1136 height 544
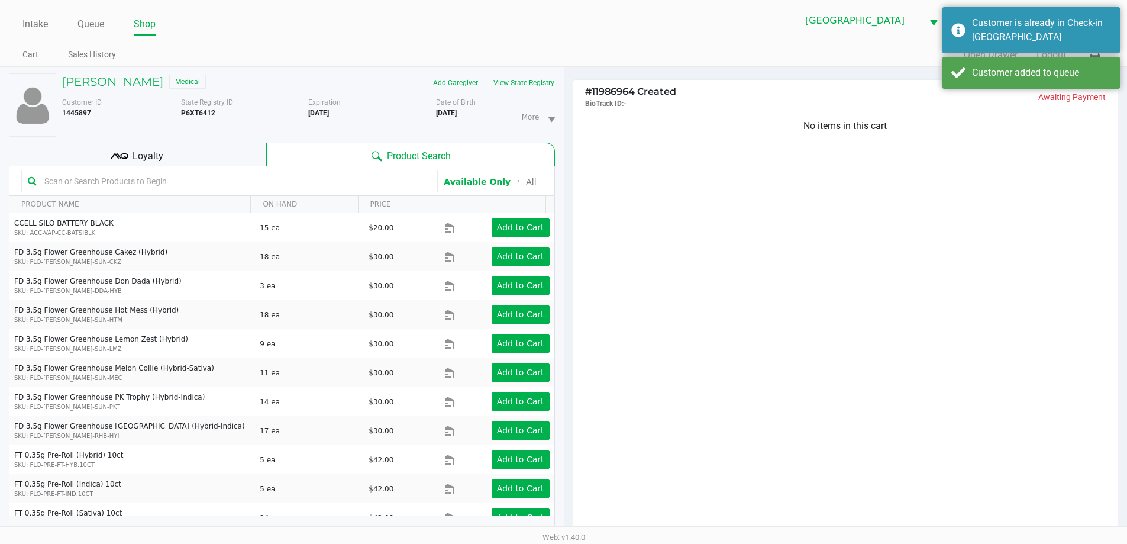
click at [521, 85] on button "View State Registry" at bounding box center [520, 82] width 69 height 19
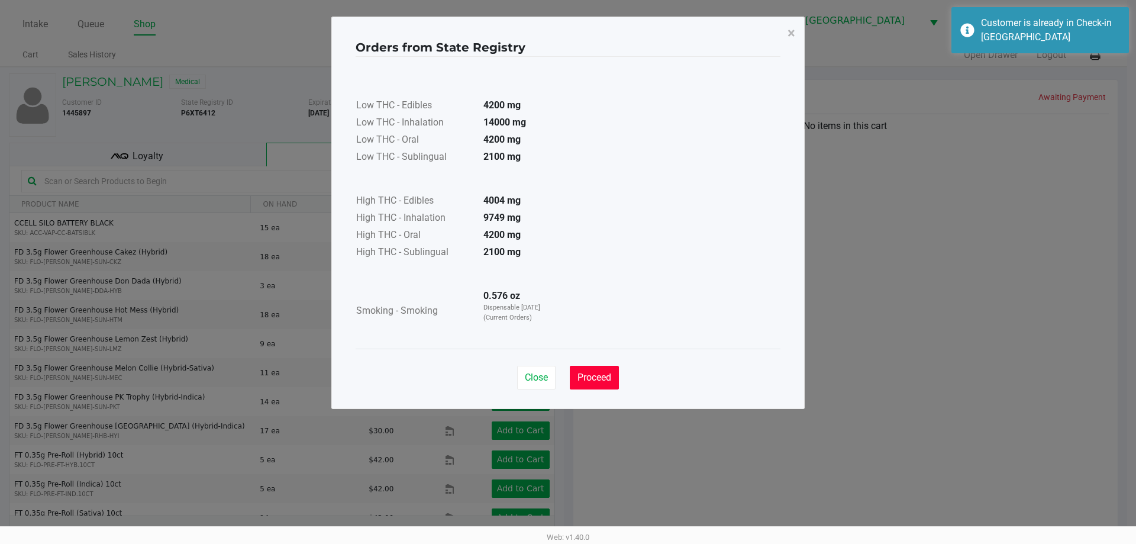
click at [584, 380] on span "Proceed" at bounding box center [594, 377] width 34 height 11
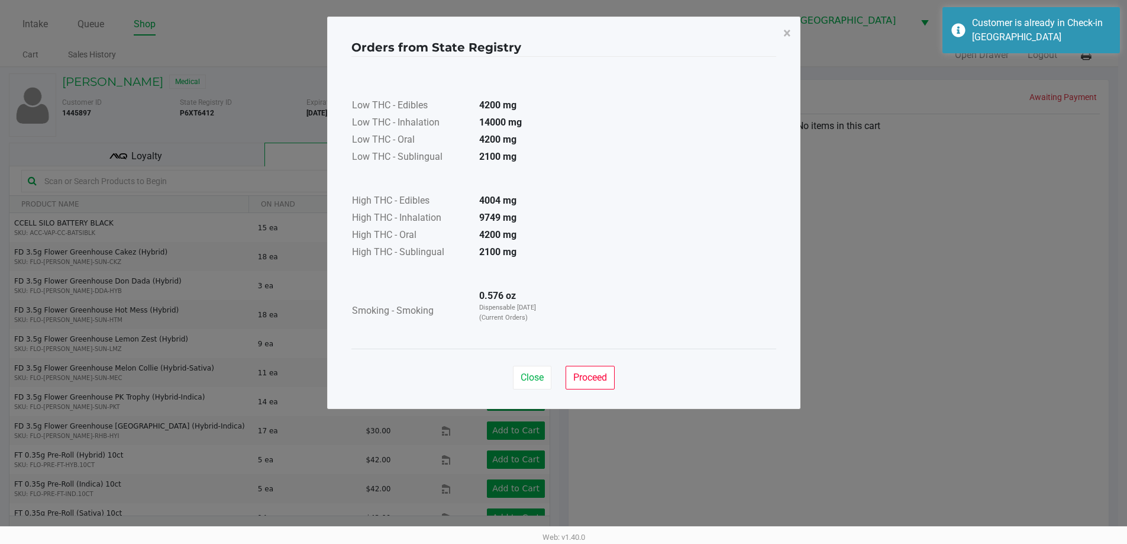
click at [618, 348] on div "Close Proceed" at bounding box center [563, 372] width 425 height 48
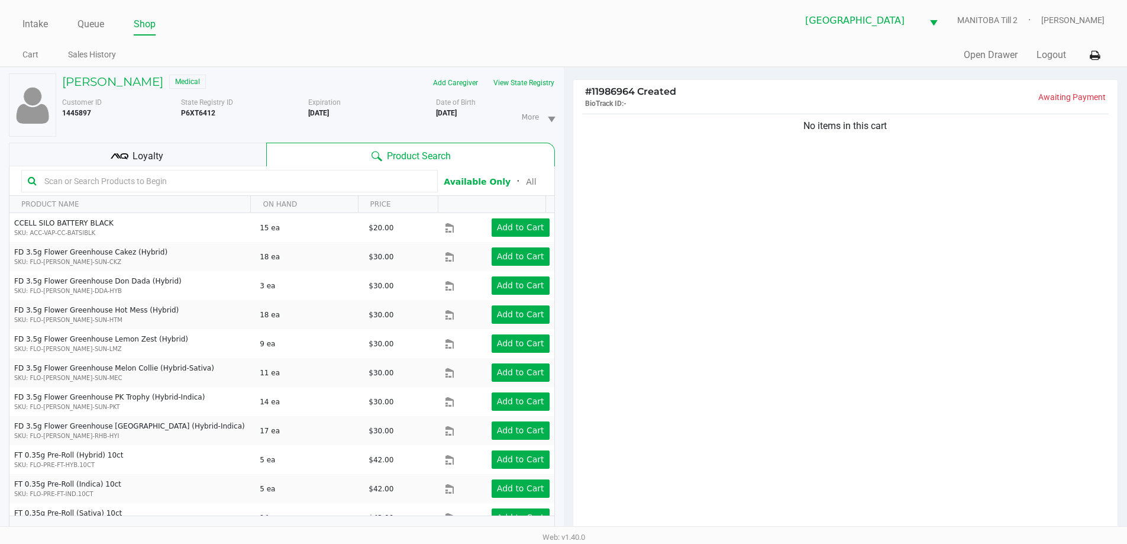
click at [239, 176] on input "text" at bounding box center [236, 181] width 392 height 18
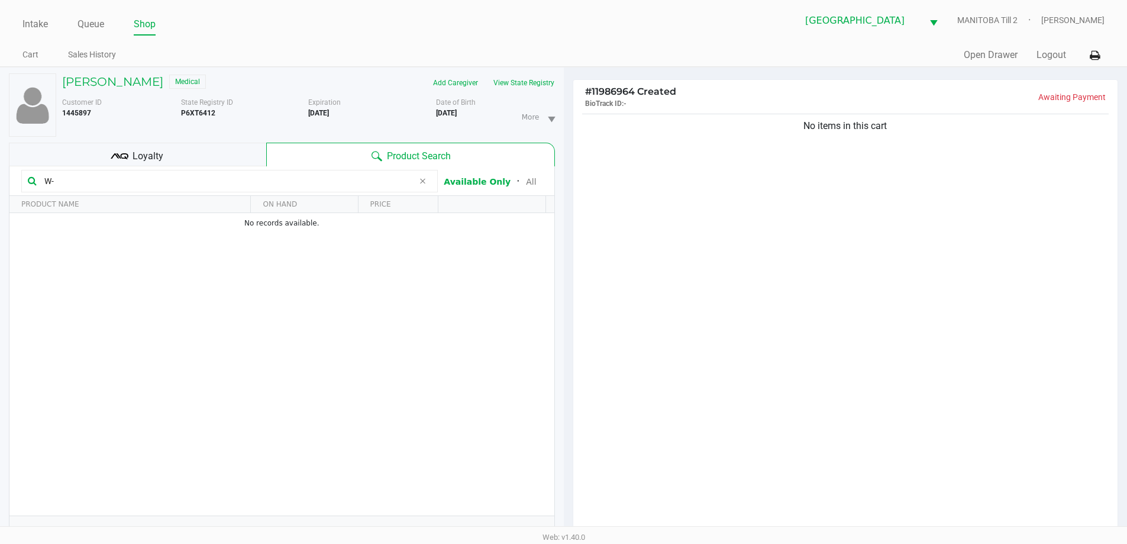
type input "W"
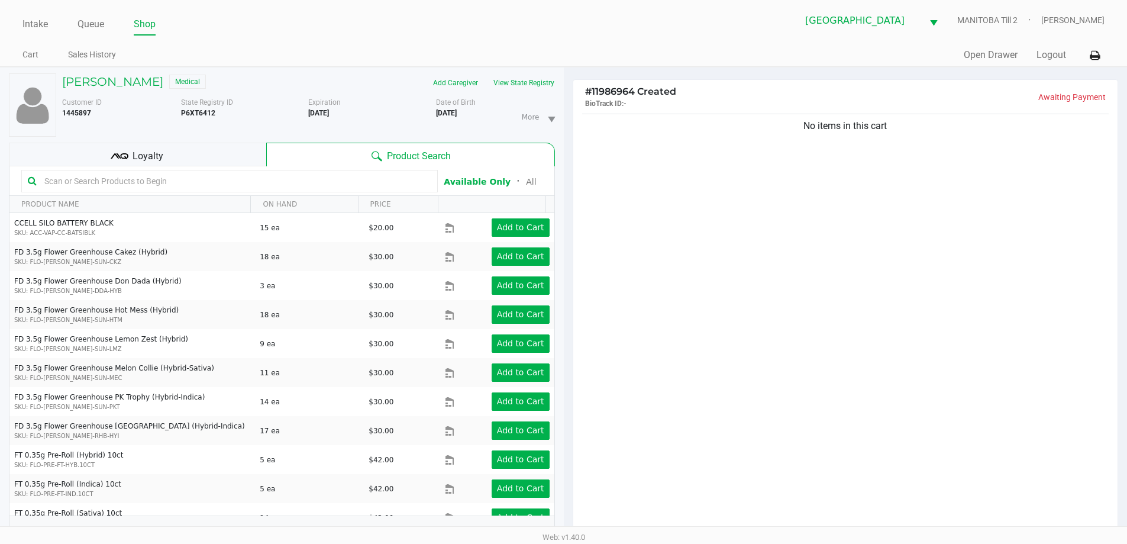
click at [991, 333] on div "No items in this cart" at bounding box center [845, 326] width 545 height 430
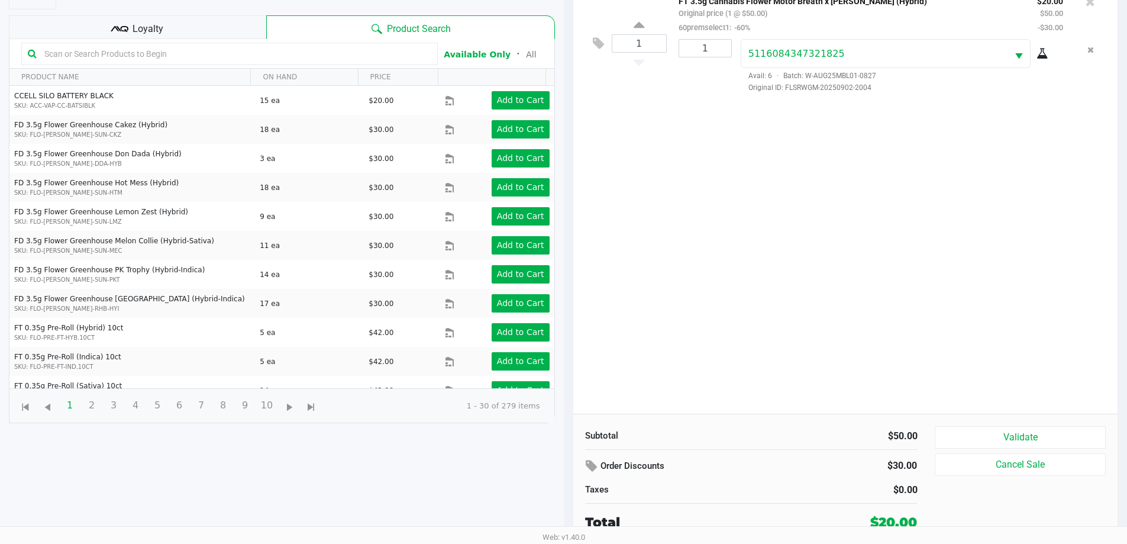
scroll to position [128, 0]
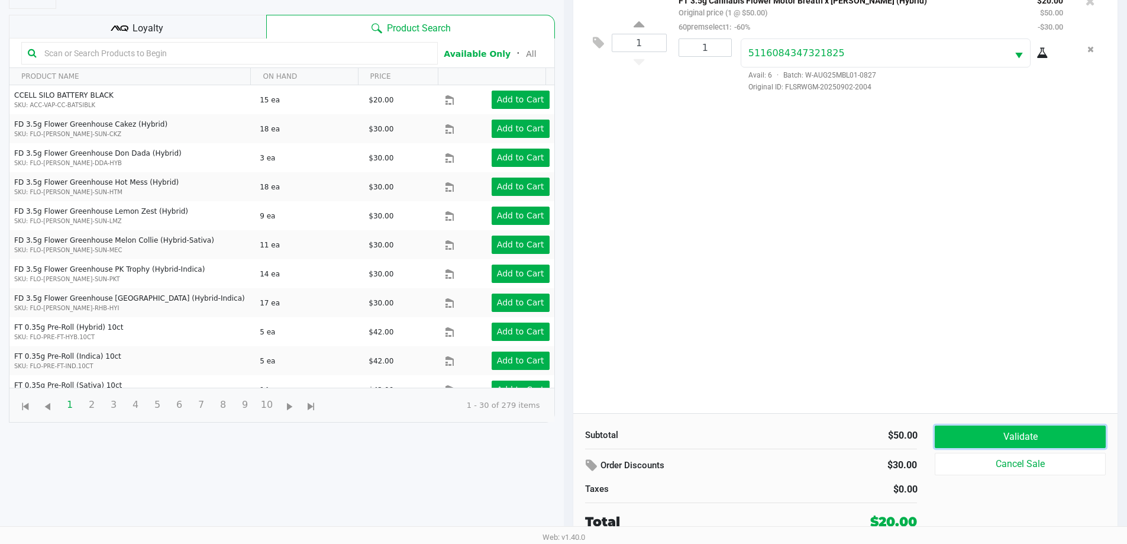
click at [1000, 430] on button "Validate" at bounding box center [1020, 436] width 170 height 22
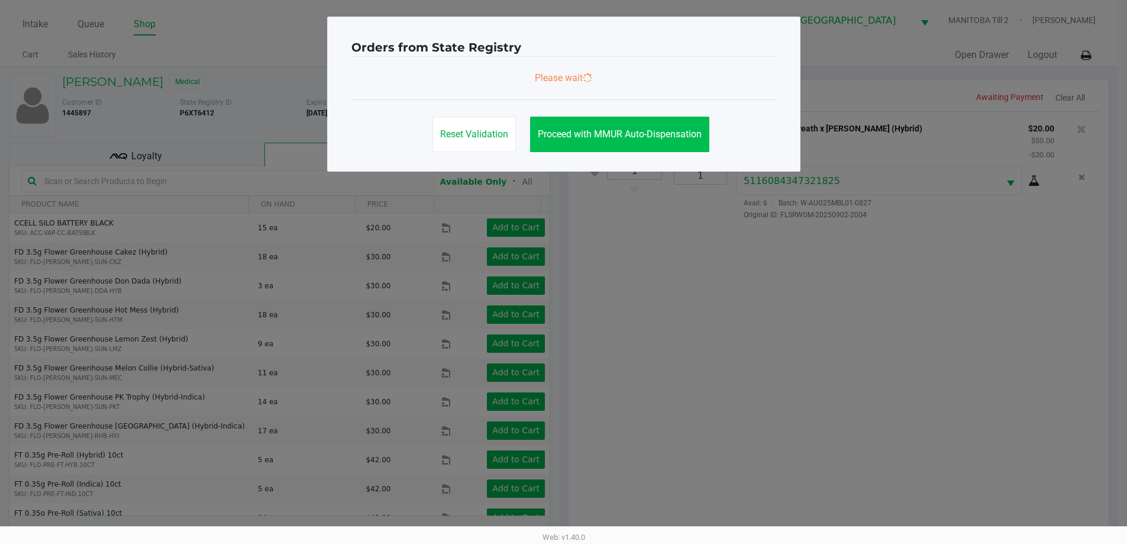
scroll to position [0, 0]
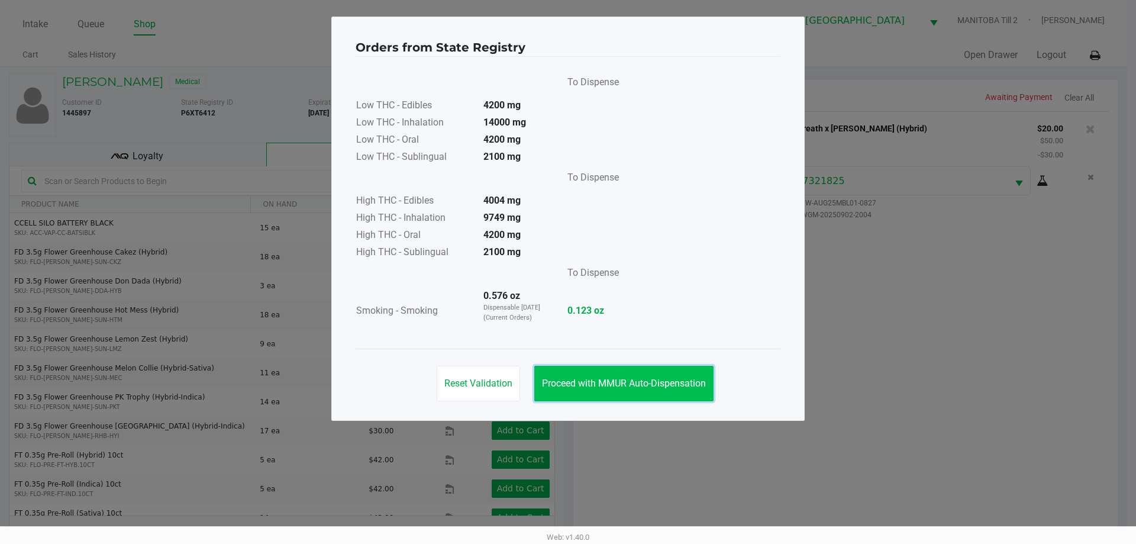
click at [621, 373] on button "Proceed with MMUR Auto-Dispensation" at bounding box center [623, 383] width 179 height 35
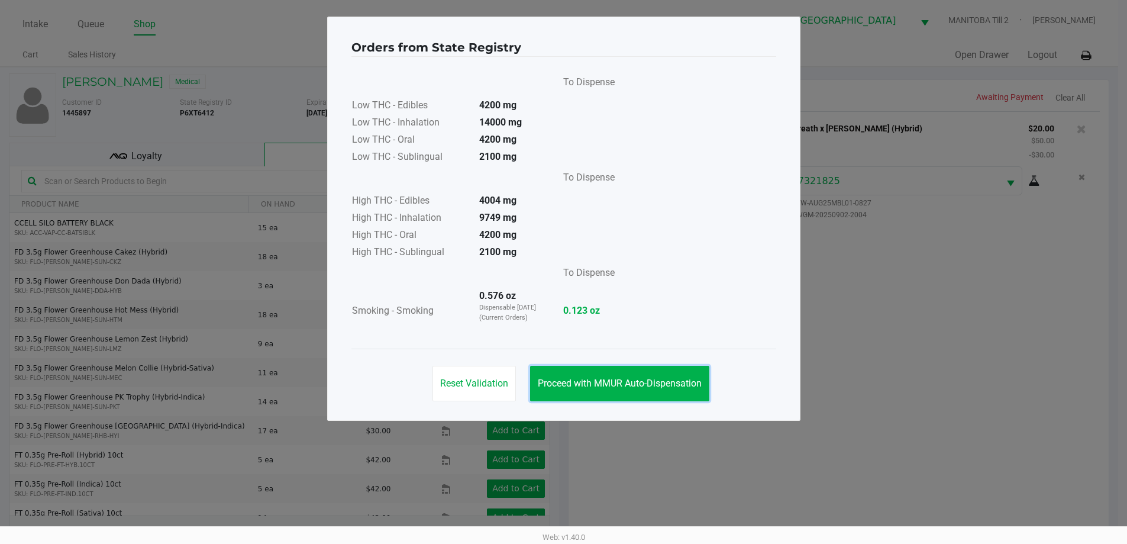
click at [657, 377] on span "Proceed with MMUR Auto-Dispensation" at bounding box center [620, 382] width 164 height 11
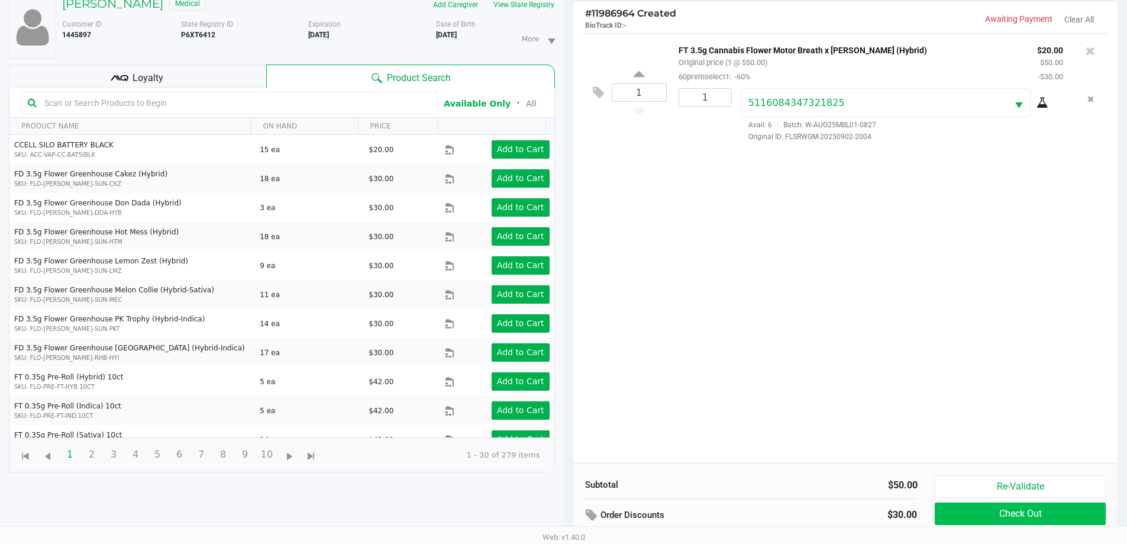
scroll to position [128, 0]
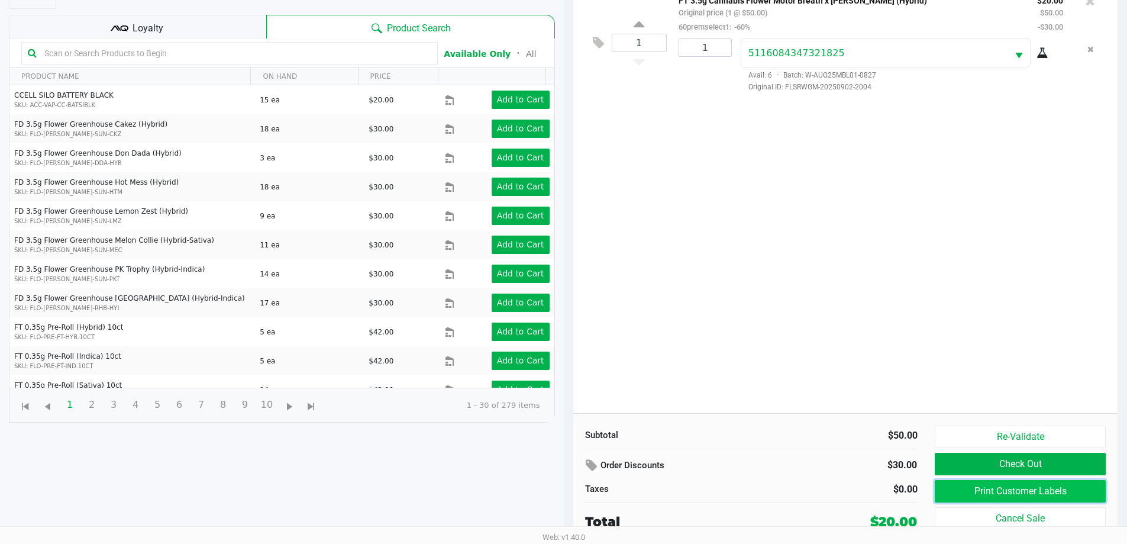
click at [952, 492] on button "Print Customer Labels" at bounding box center [1020, 491] width 170 height 22
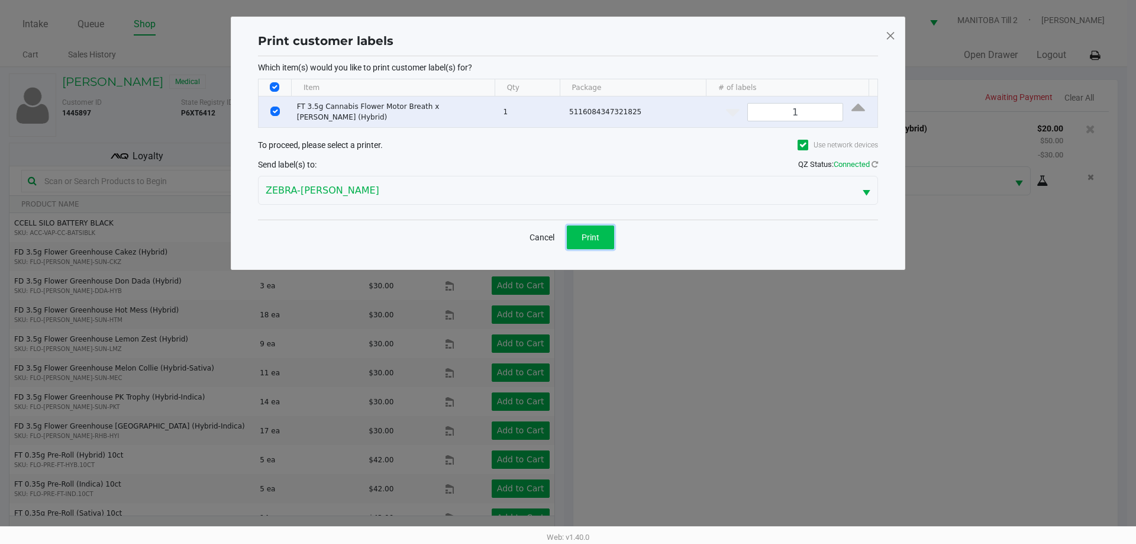
click at [588, 238] on span "Print" at bounding box center [591, 237] width 18 height 9
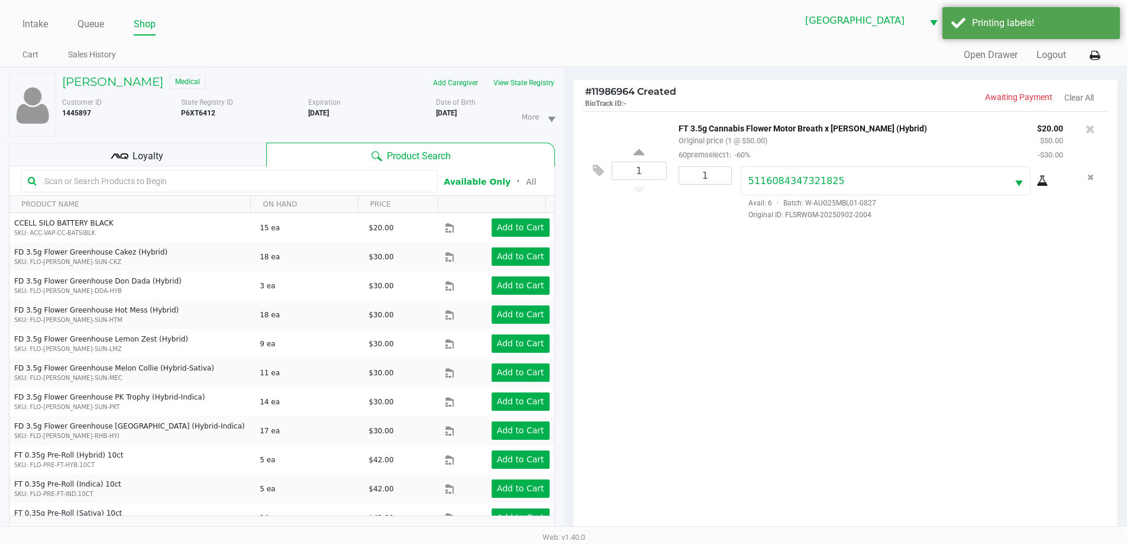
click at [738, 343] on div "1 FT 3.5g Cannabis Flower Motor Breath x [PERSON_NAME] (Hybrid) Original price …" at bounding box center [845, 326] width 545 height 430
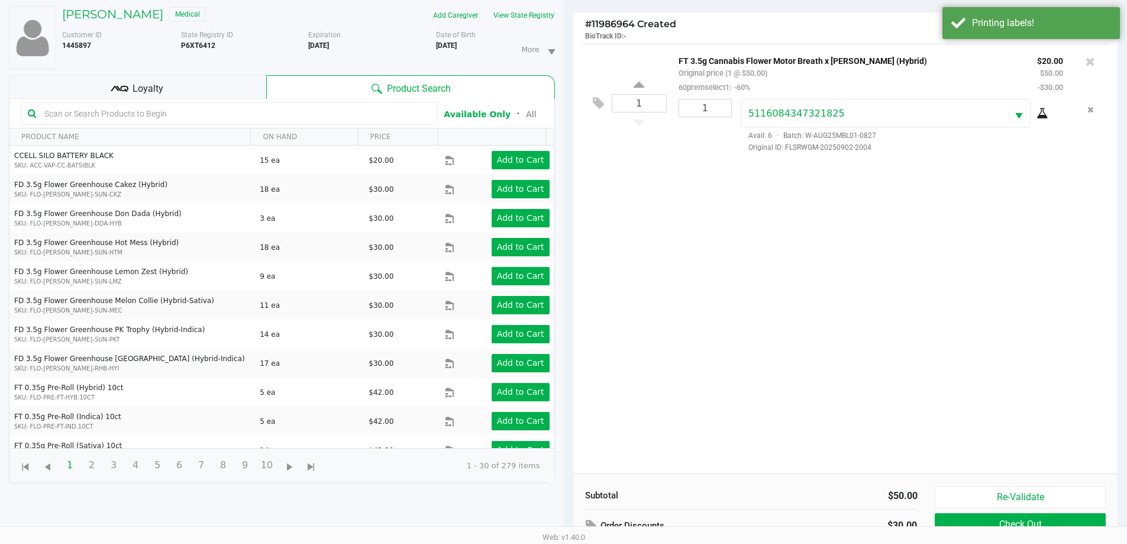
scroll to position [128, 0]
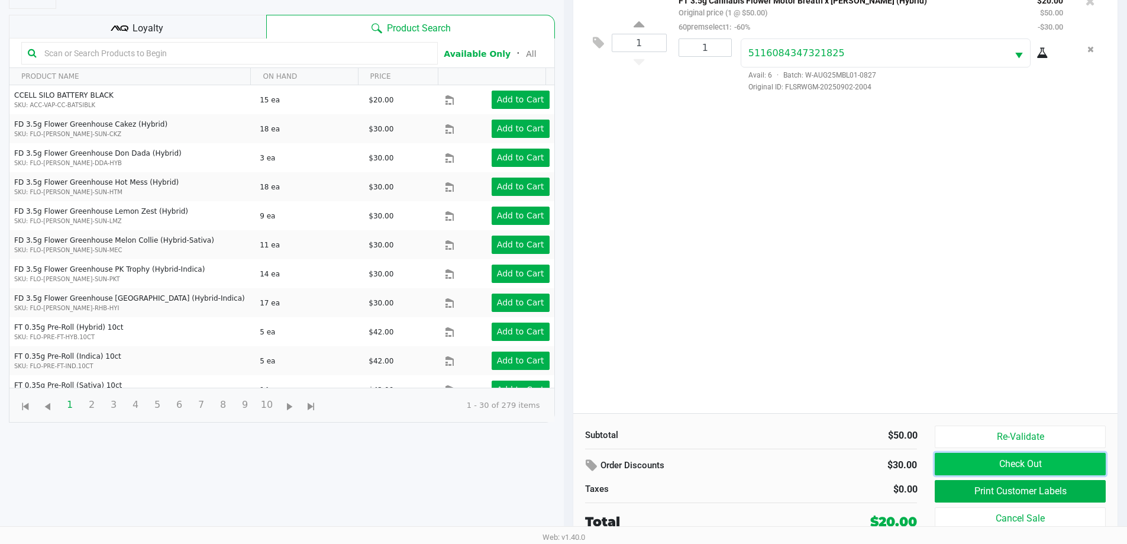
click at [1029, 468] on button "Check Out" at bounding box center [1020, 464] width 170 height 22
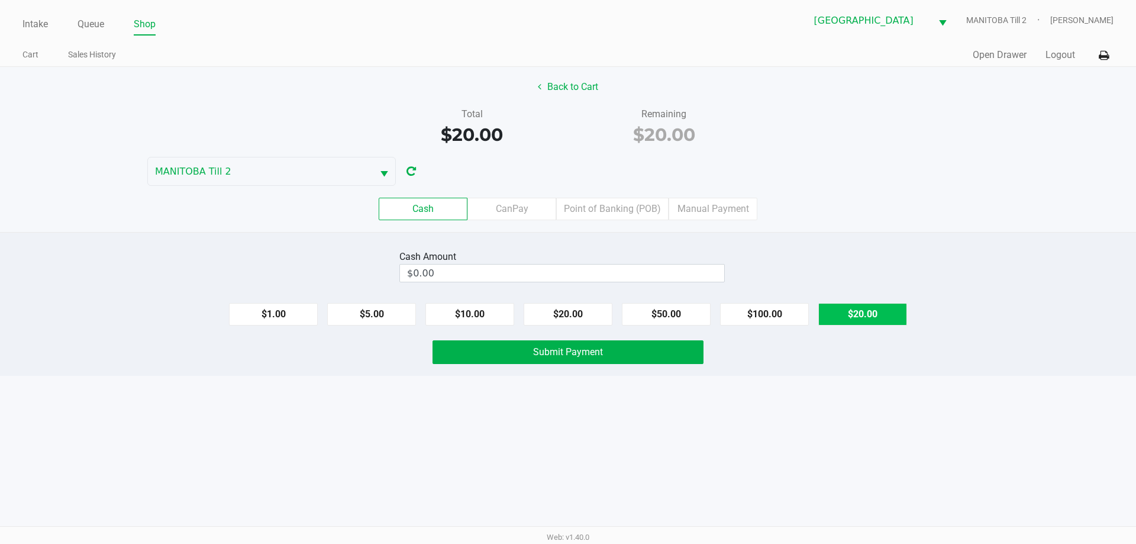
click at [895, 311] on button "$20.00" at bounding box center [862, 314] width 89 height 22
type input "$20.00"
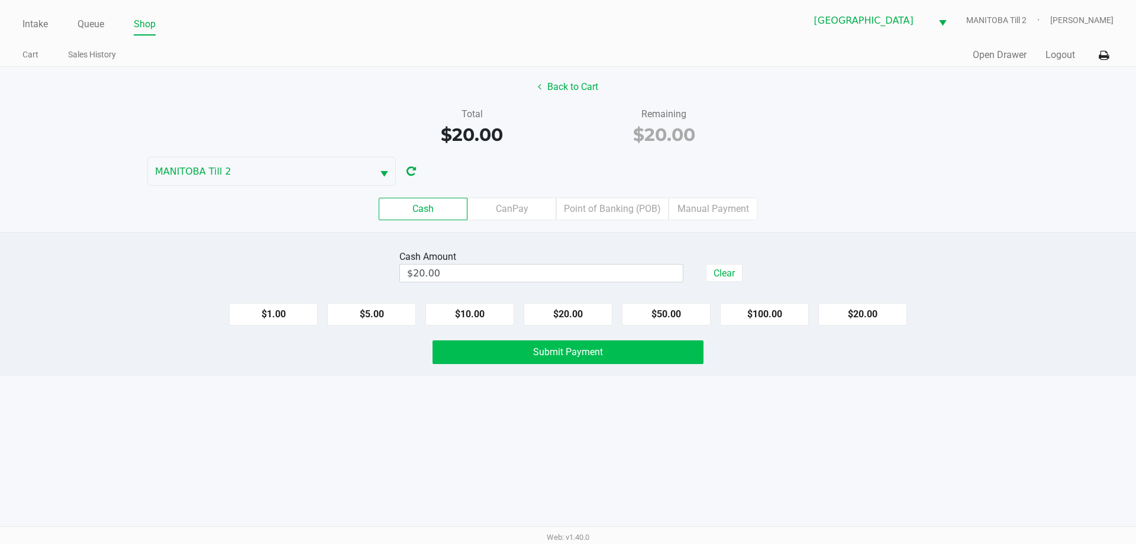
click at [625, 354] on button "Submit Payment" at bounding box center [567, 352] width 271 height 24
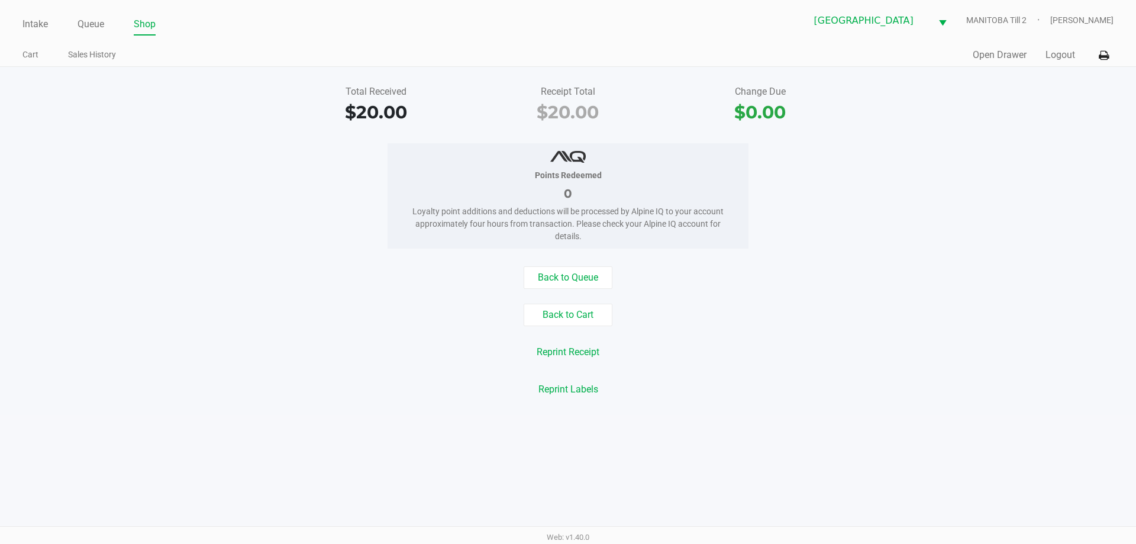
click at [267, 312] on div "Back to Queue Back to Cart Reprint Receipt Reprint Labels" at bounding box center [568, 333] width 1154 height 134
click at [35, 26] on link "Intake" at bounding box center [34, 24] width 25 height 17
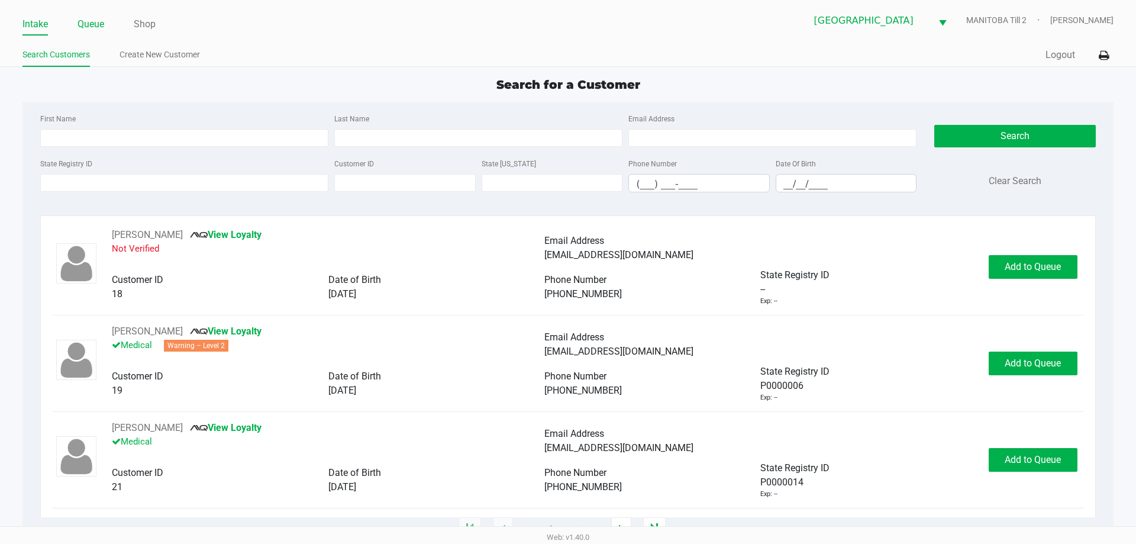
click at [90, 30] on link "Queue" at bounding box center [91, 24] width 27 height 17
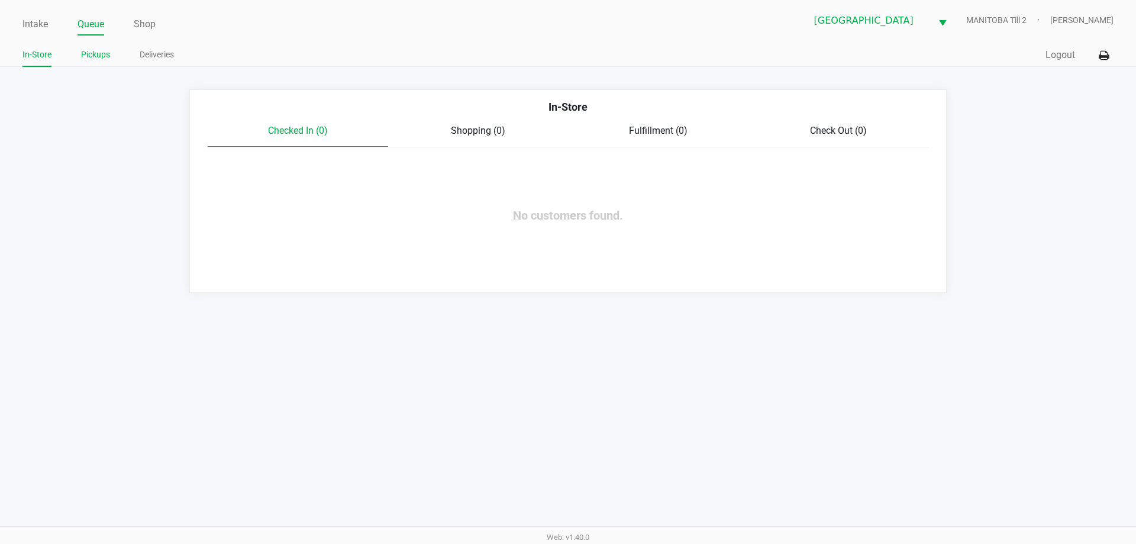
click at [85, 49] on link "Pickups" at bounding box center [95, 54] width 29 height 15
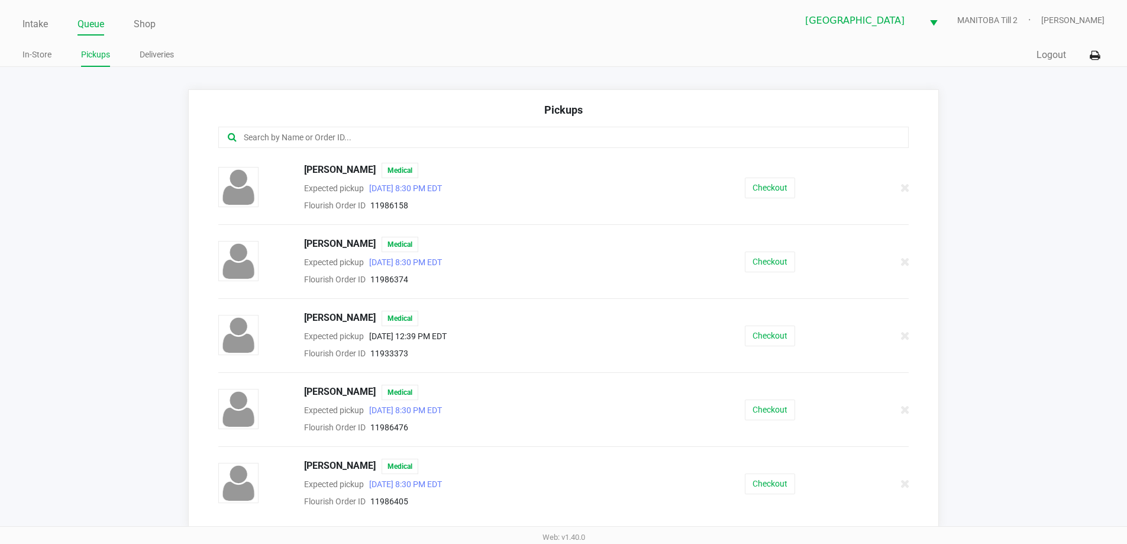
click at [340, 137] on input "text" at bounding box center [545, 138] width 605 height 14
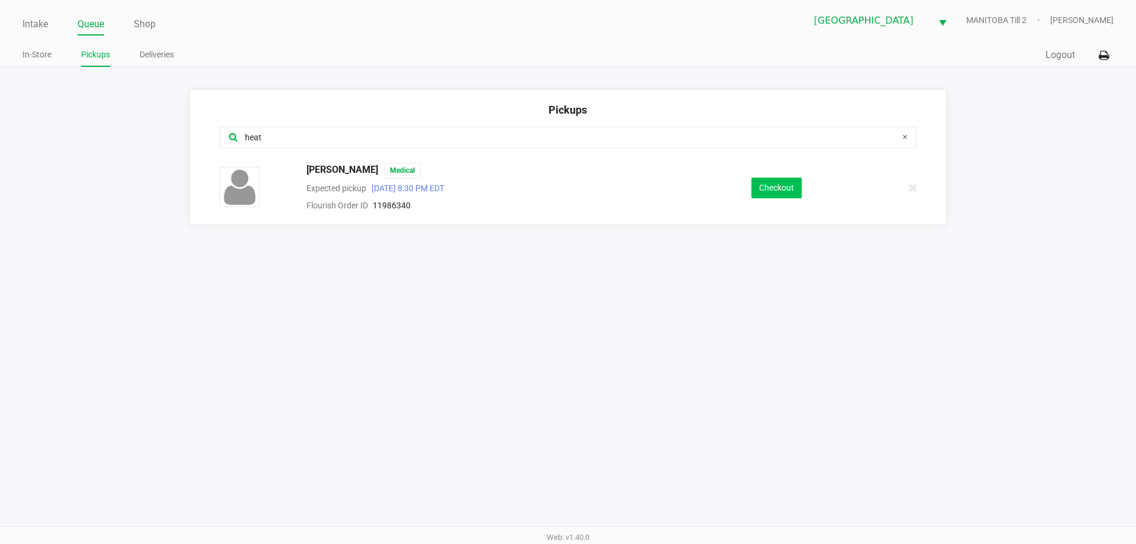
type input "heat"
click at [771, 190] on button "Checkout" at bounding box center [776, 187] width 50 height 21
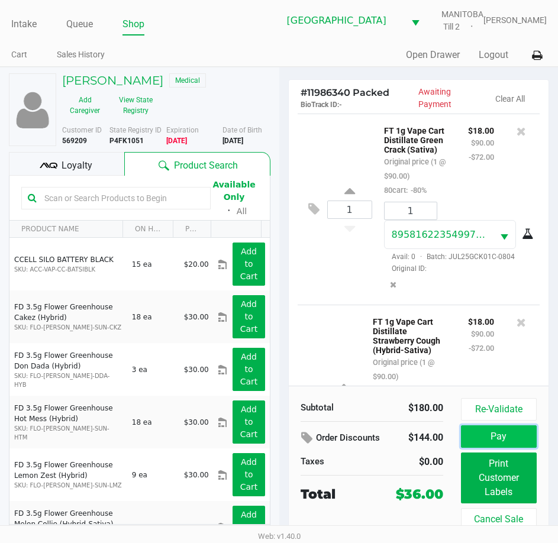
click at [519, 437] on button "Pay" at bounding box center [499, 436] width 76 height 22
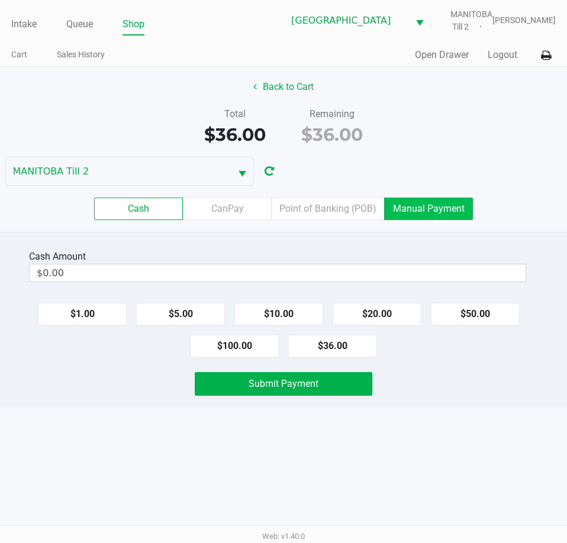
click at [418, 202] on label "Manual Payment" at bounding box center [428, 209] width 89 height 22
click at [0, 0] on 8 "Manual Payment" at bounding box center [0, 0] width 0 height 0
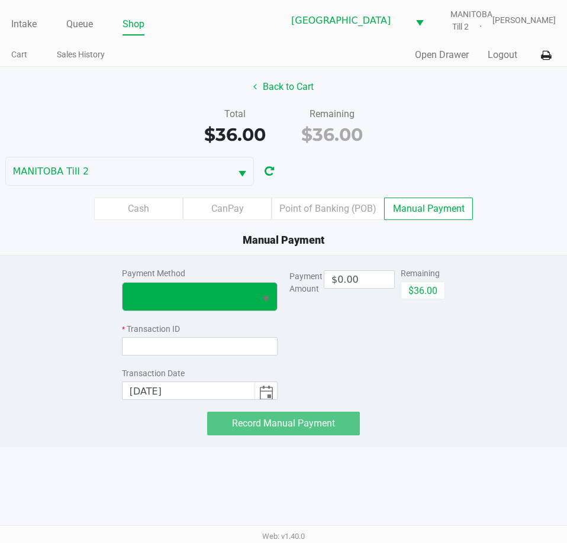
click at [262, 295] on span "Select" at bounding box center [266, 299] width 15 height 15
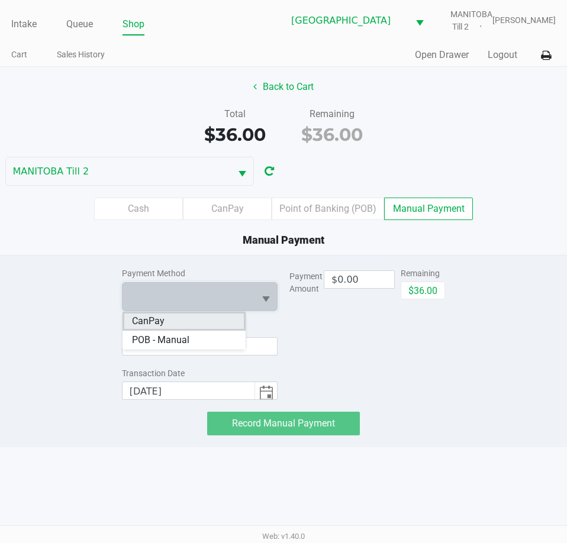
click at [167, 322] on li "CanPay" at bounding box center [183, 321] width 123 height 19
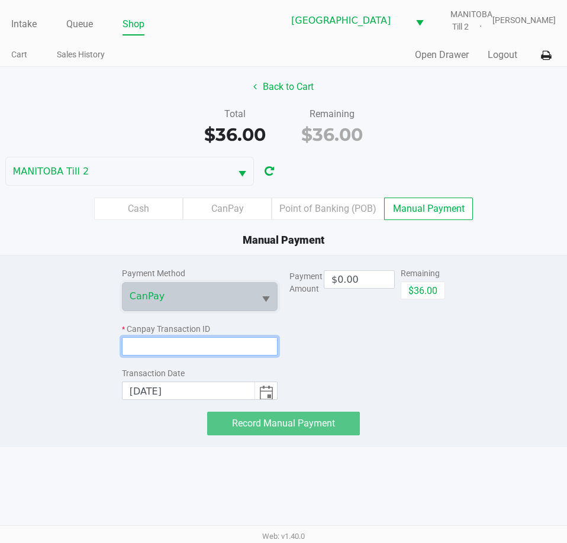
click at [209, 346] on input at bounding box center [200, 346] width 156 height 18
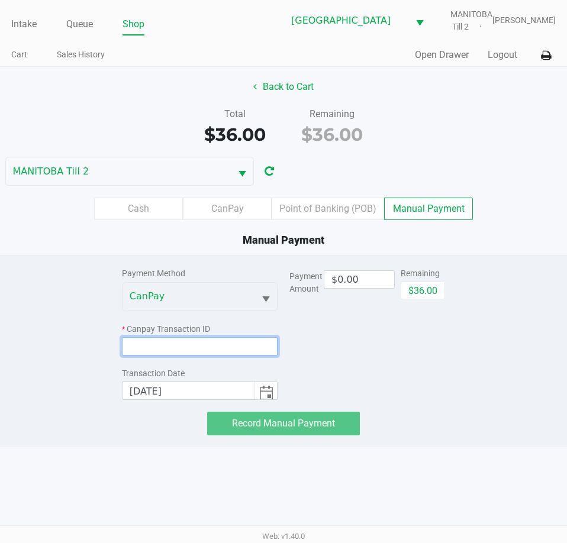
click at [231, 343] on input at bounding box center [200, 346] width 156 height 18
paste input "BI9AXI7IWUZA"
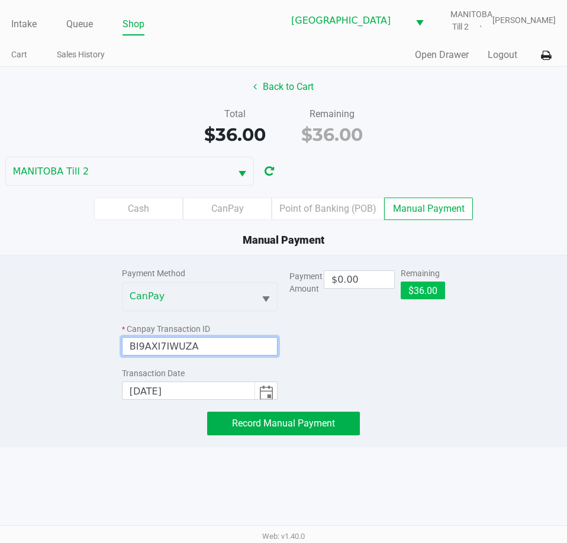
type input "BI9AXI7IWUZA"
drag, startPoint x: 421, startPoint y: 285, endPoint x: 499, endPoint y: 283, distance: 77.5
click at [422, 284] on button "$36.00" at bounding box center [423, 291] width 44 height 18
type input "$36.00"
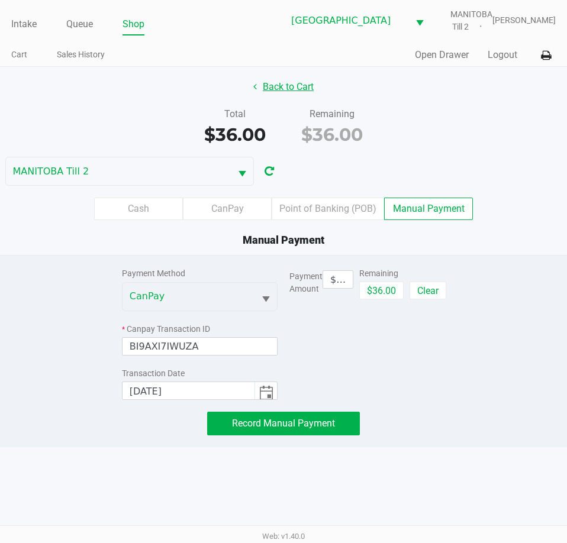
click at [302, 84] on button "Back to Cart" at bounding box center [284, 87] width 76 height 22
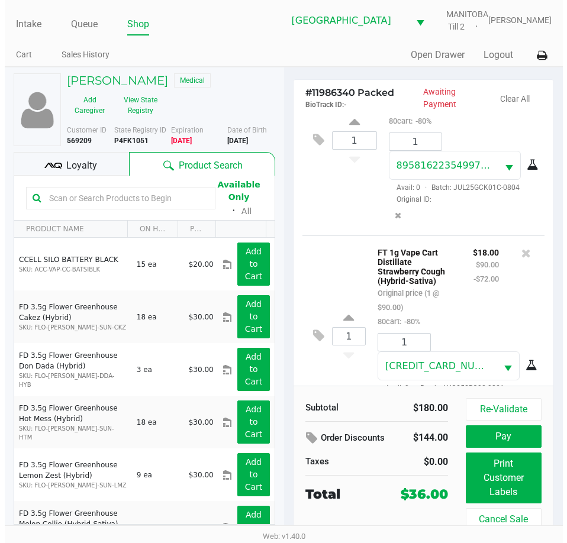
scroll to position [144, 0]
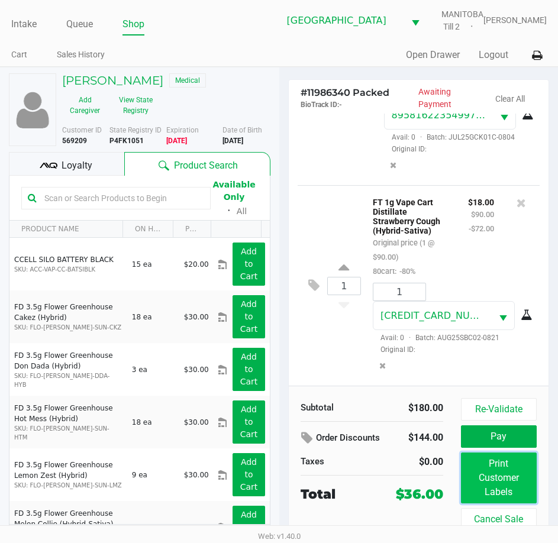
click at [492, 471] on button "Print Customer Labels" at bounding box center [499, 478] width 76 height 51
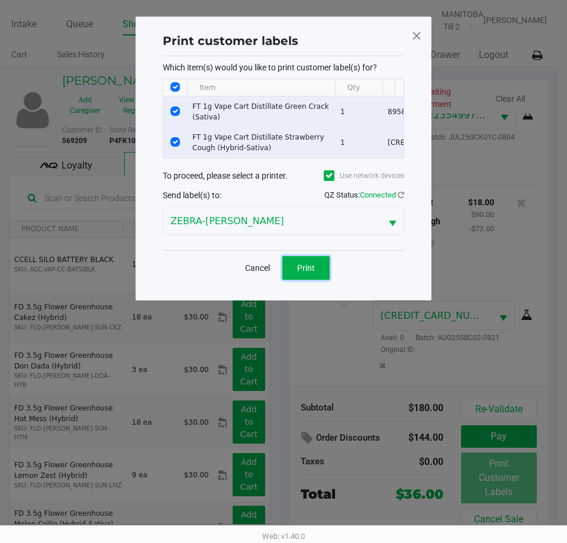
drag, startPoint x: 301, startPoint y: 273, endPoint x: 448, endPoint y: 233, distance: 152.7
click at [302, 273] on span "Print" at bounding box center [306, 267] width 18 height 9
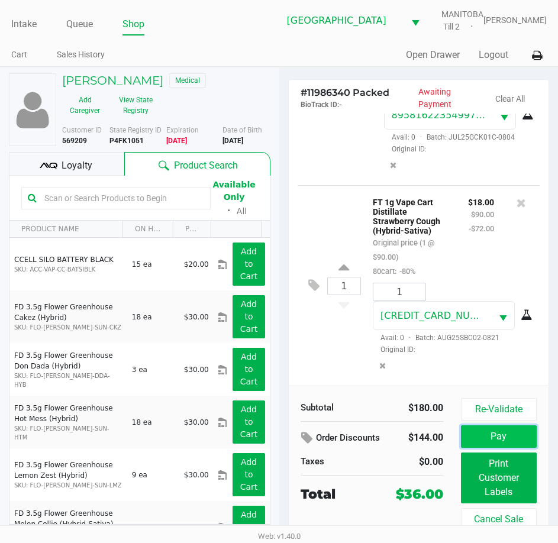
click at [502, 438] on button "Pay" at bounding box center [499, 436] width 76 height 22
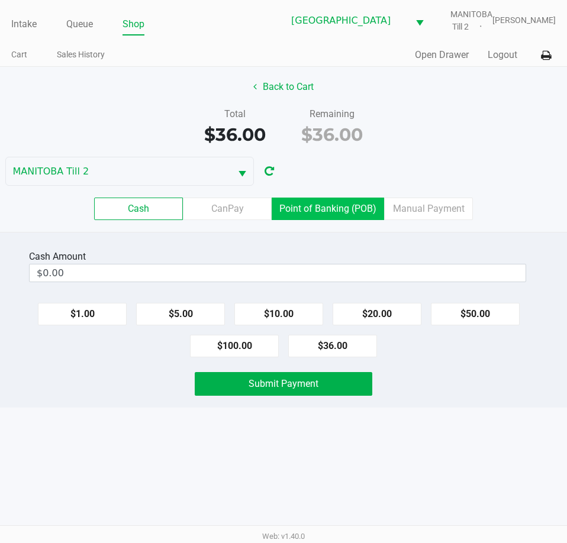
click at [344, 211] on label "Point of Banking (POB)" at bounding box center [328, 209] width 112 height 22
click at [0, 0] on 7 "Point of Banking (POB)" at bounding box center [0, 0] width 0 height 0
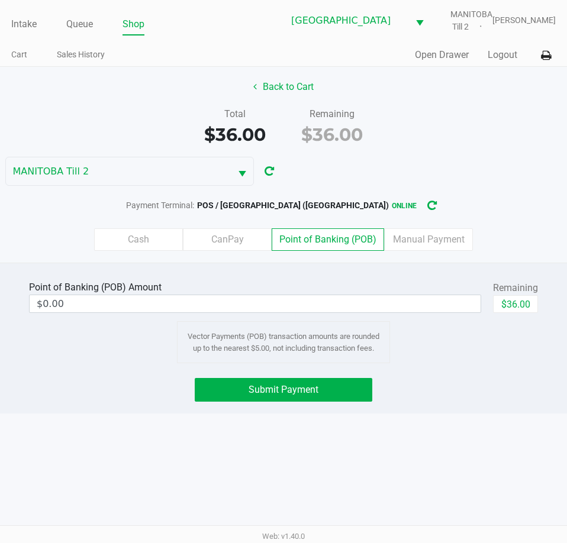
drag, startPoint x: 421, startPoint y: 241, endPoint x: 417, endPoint y: 255, distance: 15.0
click at [422, 241] on label "Manual Payment" at bounding box center [428, 239] width 89 height 22
click at [0, 0] on 8 "Manual Payment" at bounding box center [0, 0] width 0 height 0
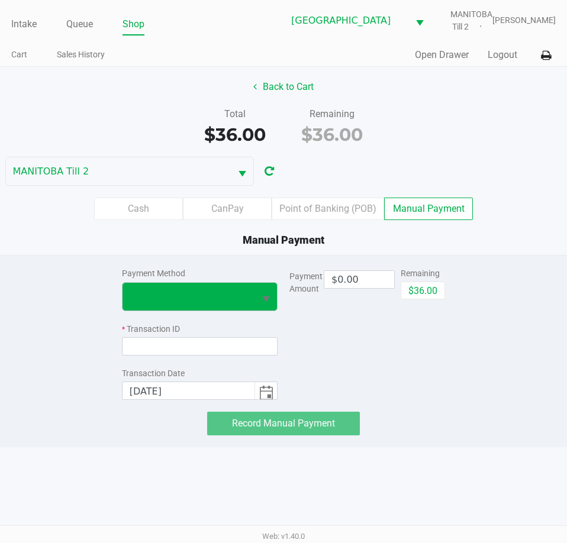
click at [259, 297] on span "Select" at bounding box center [266, 299] width 15 height 15
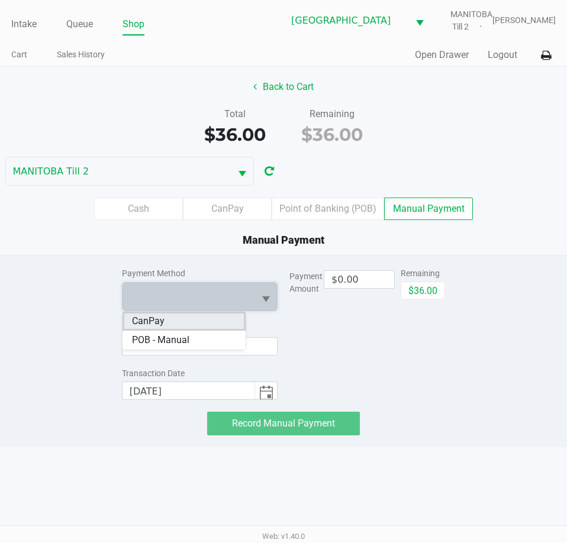
click at [159, 321] on span "CanPay" at bounding box center [148, 321] width 33 height 14
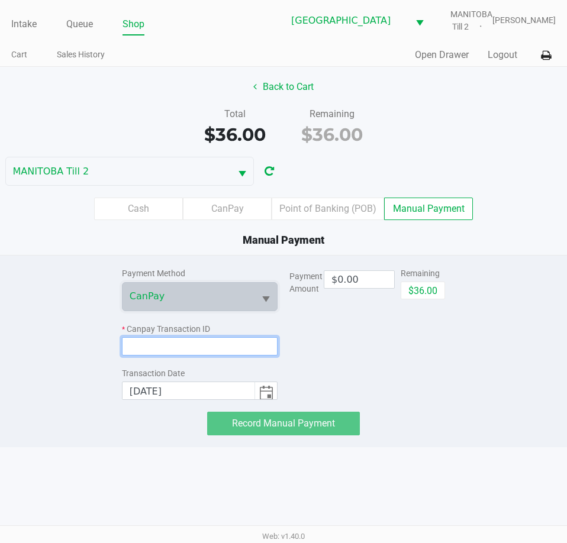
click at [225, 343] on input at bounding box center [200, 346] width 156 height 18
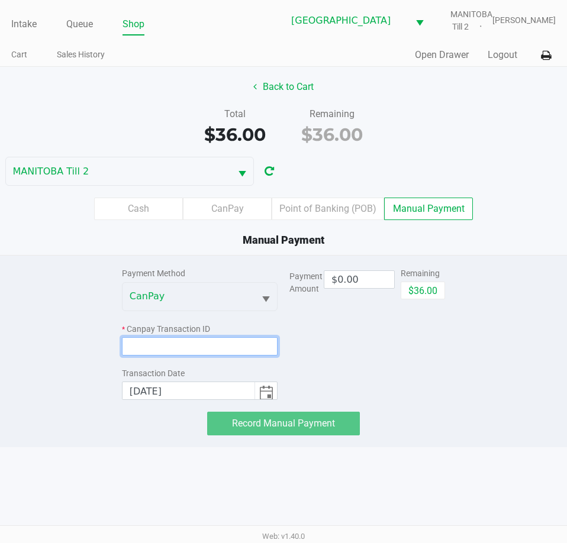
click at [229, 354] on input at bounding box center [200, 346] width 156 height 18
paste input "BI9AXI7IWUZA"
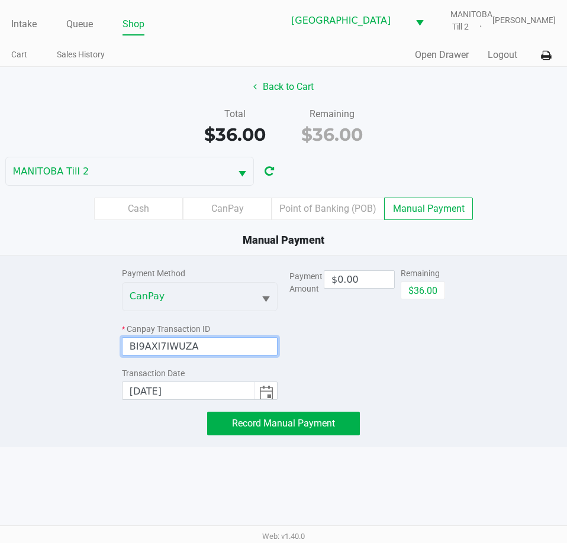
type input "BI9AXI7IWUZA"
click at [367, 357] on div "Payment Amount $0.00 Remaining $36.00" at bounding box center [367, 328] width 156 height 144
click at [422, 291] on button "$36.00" at bounding box center [423, 291] width 44 height 18
type input "$36.00"
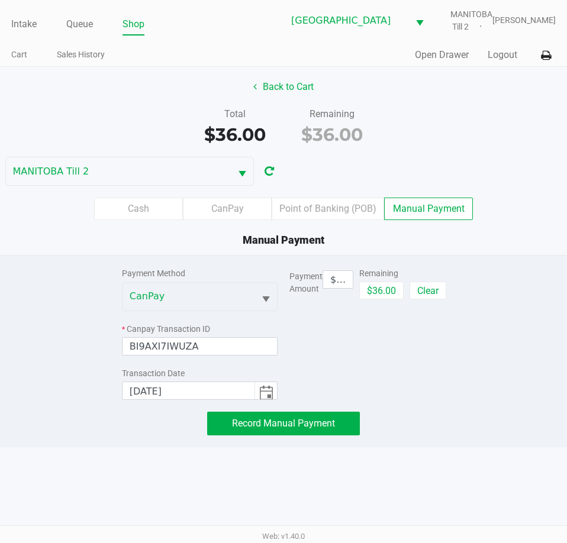
click at [410, 366] on div "Payment Amount $36.00 Remaining $36.00 Clear" at bounding box center [367, 328] width 156 height 144
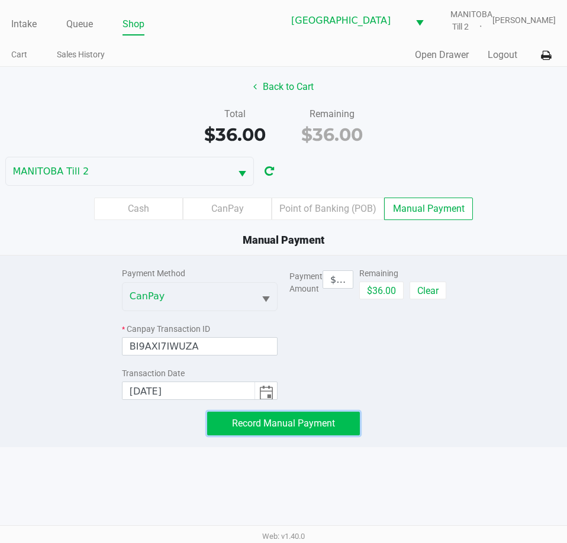
click at [317, 428] on span "Record Manual Payment" at bounding box center [283, 423] width 103 height 11
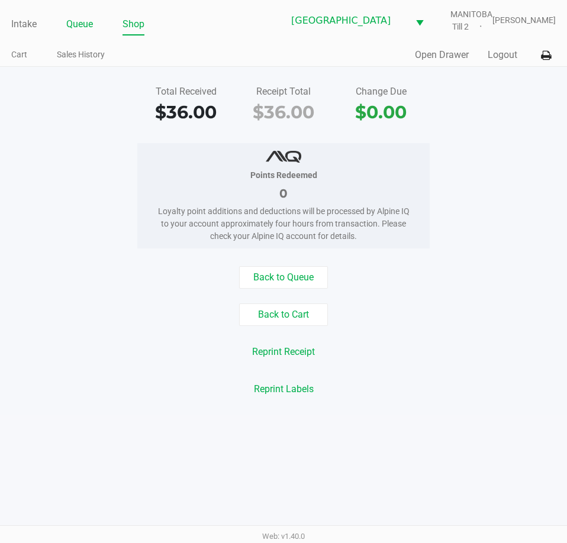
click at [78, 22] on link "Queue" at bounding box center [79, 24] width 27 height 17
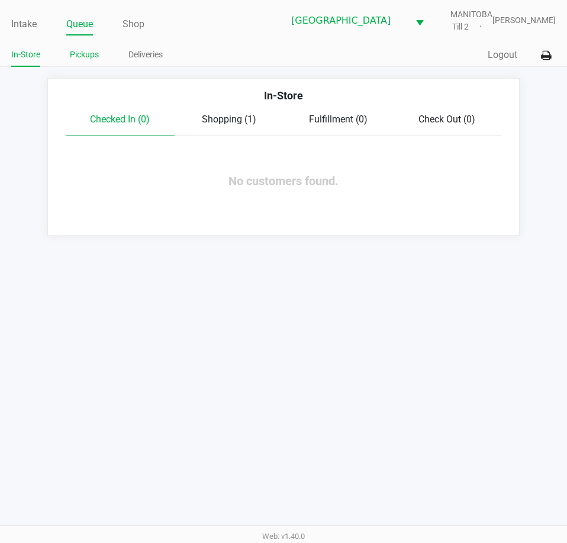
click at [86, 60] on link "Pickups" at bounding box center [84, 54] width 29 height 15
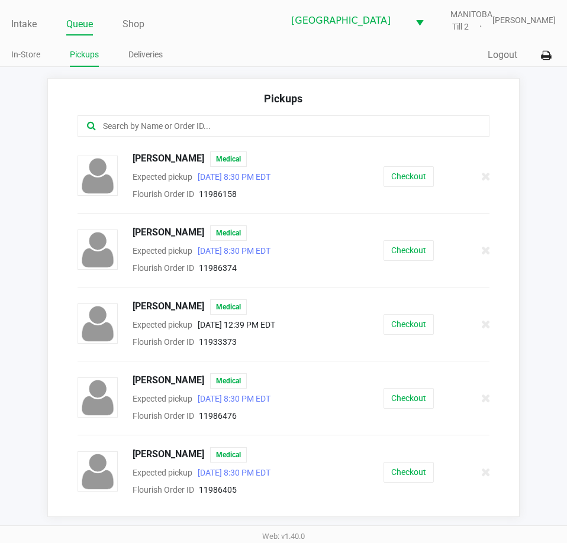
drag, startPoint x: 258, startPoint y: 126, endPoint x: 296, endPoint y: 115, distance: 39.9
click at [260, 125] on input "text" at bounding box center [279, 127] width 354 height 14
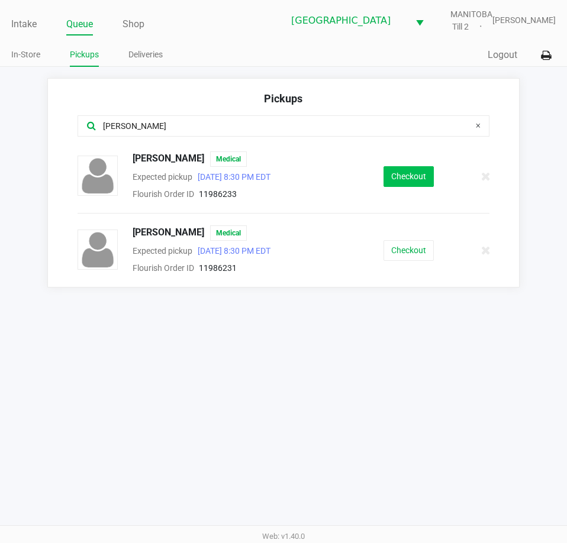
type input "[PERSON_NAME]"
click at [411, 181] on button "Checkout" at bounding box center [408, 176] width 50 height 21
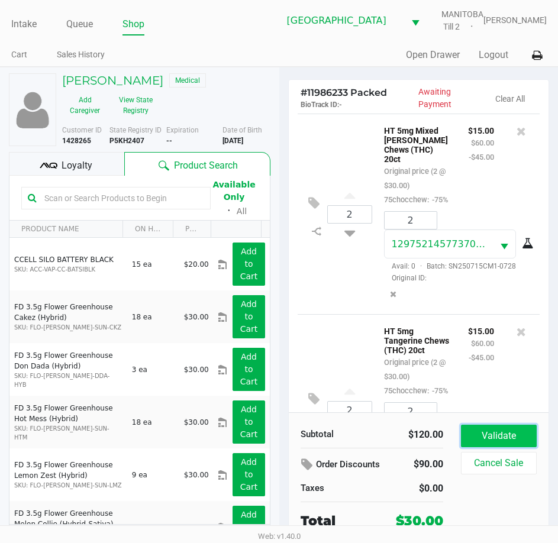
click at [509, 437] on button "Validate" at bounding box center [499, 436] width 76 height 22
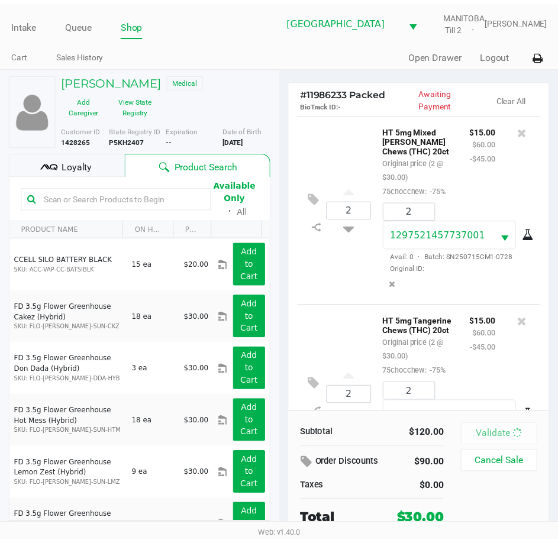
scroll to position [125, 0]
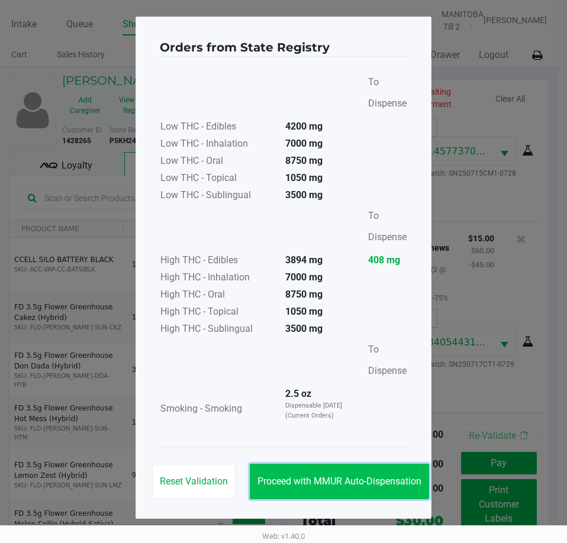
click at [337, 489] on button "Proceed with MMUR Auto-Dispensation" at bounding box center [339, 481] width 179 height 35
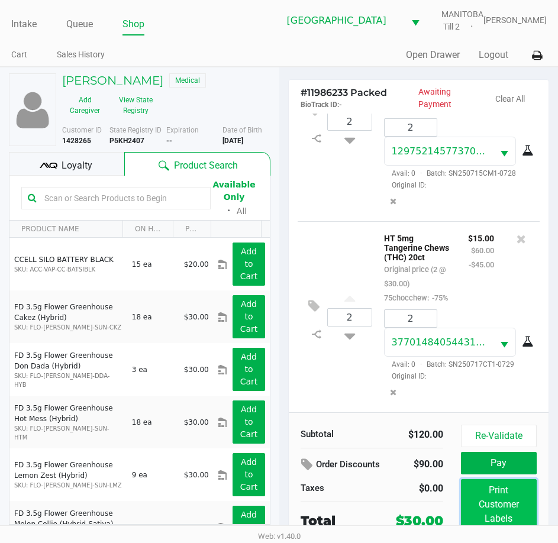
click at [479, 487] on button "Print Customer Labels" at bounding box center [499, 504] width 76 height 51
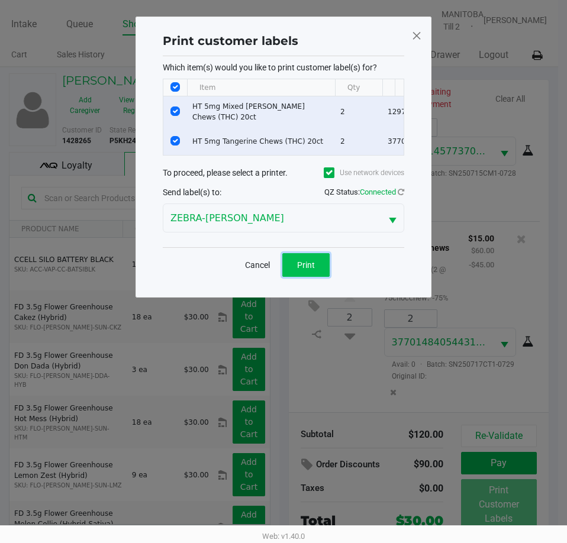
click at [302, 270] on span "Print" at bounding box center [306, 264] width 18 height 9
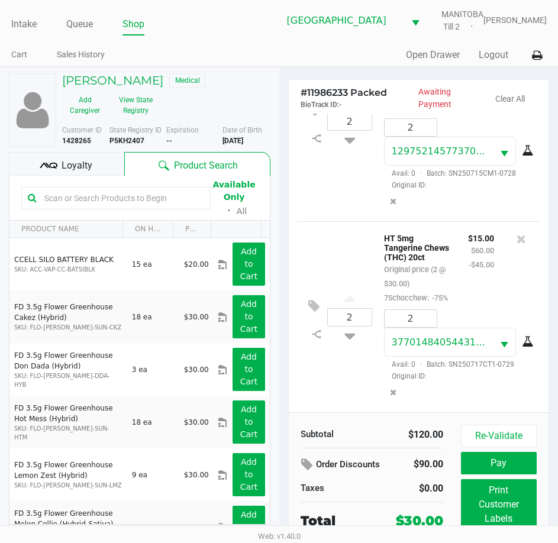
scroll to position [27, 0]
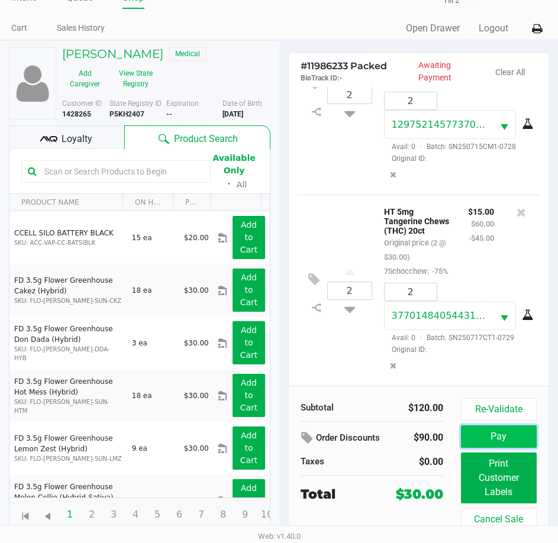
click at [509, 435] on button "Pay" at bounding box center [499, 436] width 76 height 22
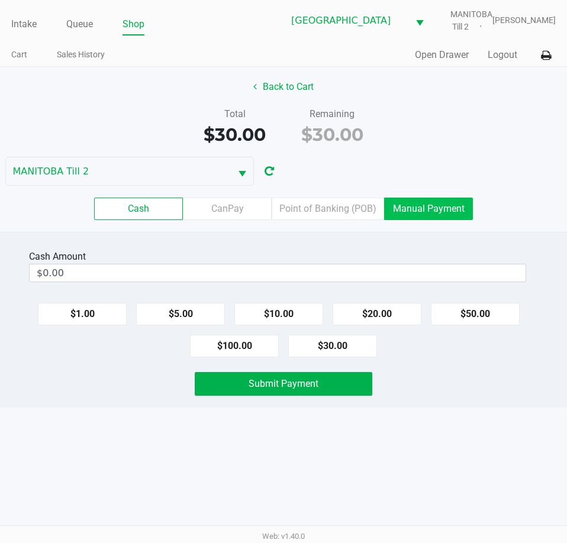
click at [443, 202] on label "Manual Payment" at bounding box center [428, 209] width 89 height 22
click at [0, 0] on 8 "Manual Payment" at bounding box center [0, 0] width 0 height 0
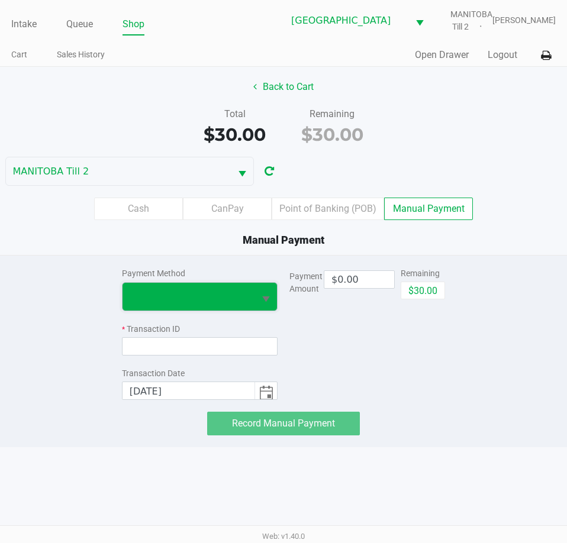
click at [241, 298] on span at bounding box center [189, 296] width 118 height 14
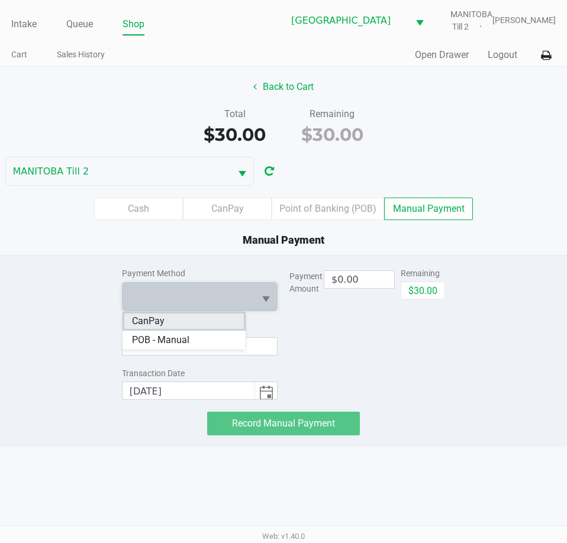
click at [164, 321] on li "CanPay" at bounding box center [183, 321] width 123 height 19
drag, startPoint x: 347, startPoint y: 323, endPoint x: 380, endPoint y: 286, distance: 49.5
click at [348, 322] on div "Payment Amount $0.00 Remaining $30.00" at bounding box center [367, 328] width 156 height 144
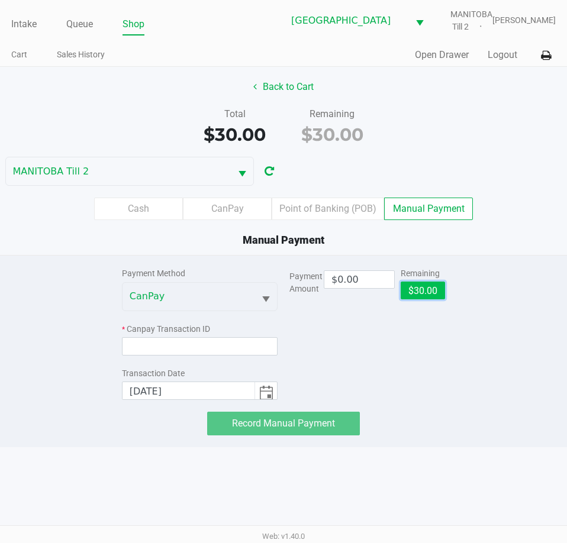
click at [410, 291] on button "$30.00" at bounding box center [423, 291] width 44 height 18
type input "$30.00"
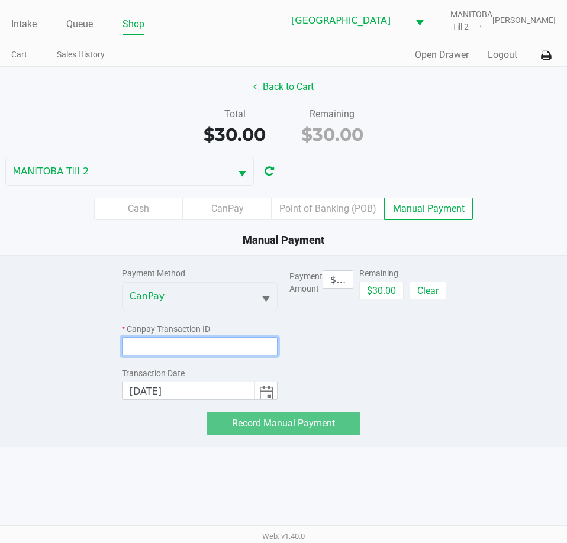
click at [206, 345] on input at bounding box center [200, 346] width 156 height 18
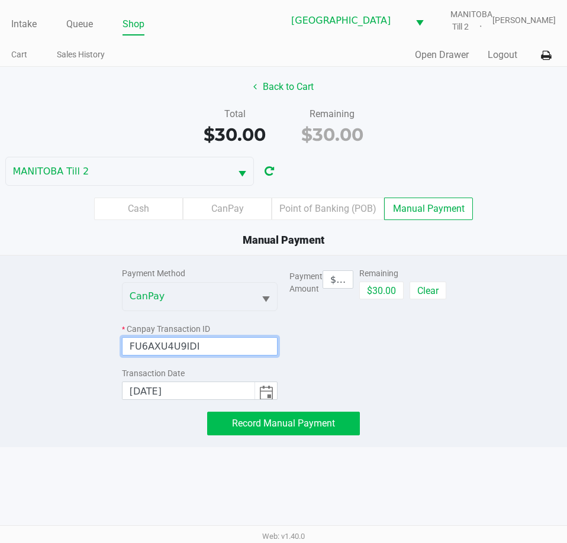
type input "FU6AXU4U9IDI"
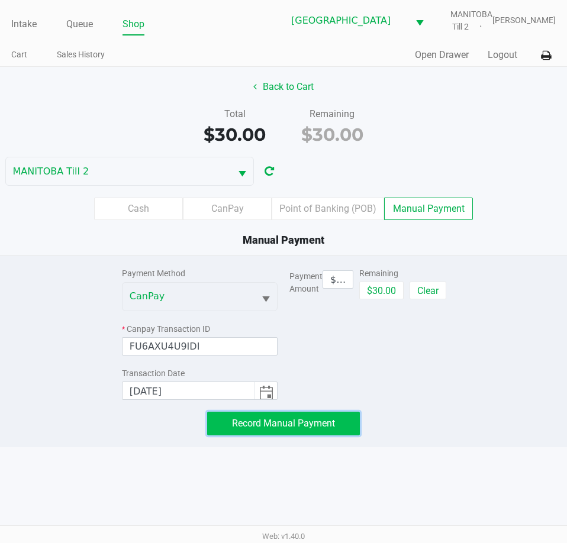
click at [312, 419] on span "Record Manual Payment" at bounding box center [283, 423] width 103 height 11
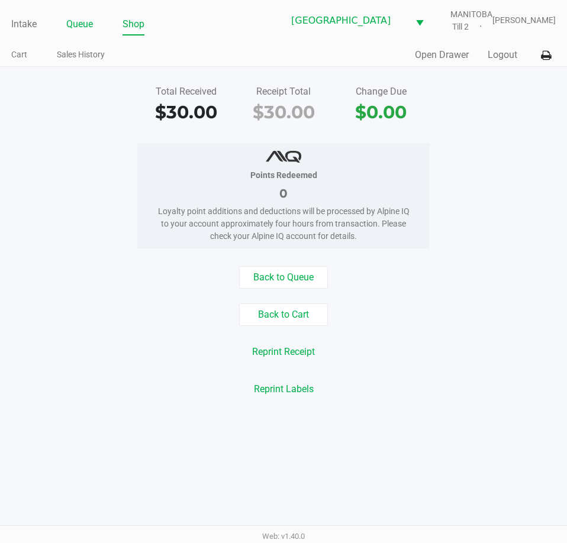
click at [82, 28] on link "Queue" at bounding box center [79, 24] width 27 height 17
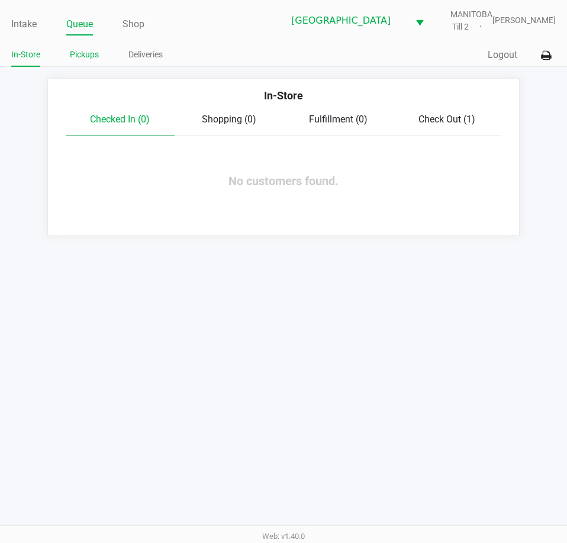
click at [86, 52] on link "Pickups" at bounding box center [84, 54] width 29 height 15
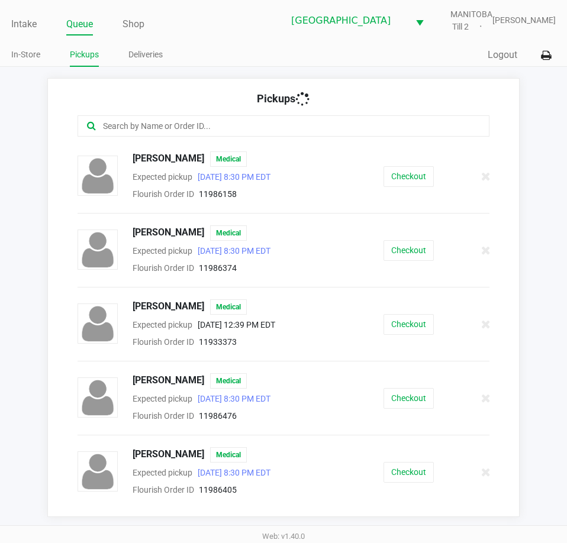
click at [246, 131] on input "text" at bounding box center [279, 127] width 354 height 14
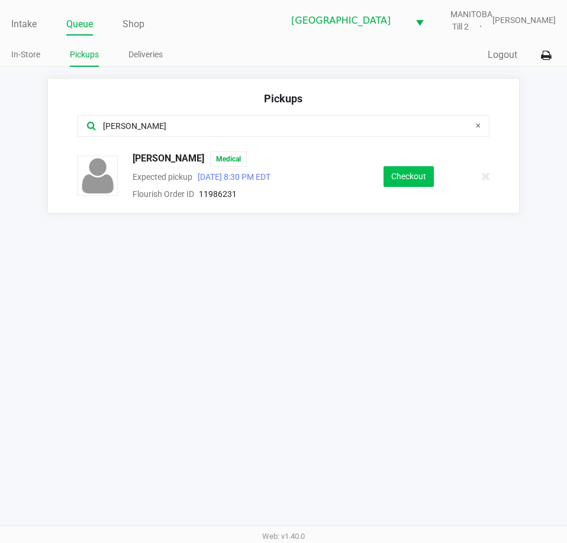
type input "[PERSON_NAME]"
click at [395, 176] on button "Checkout" at bounding box center [408, 176] width 50 height 21
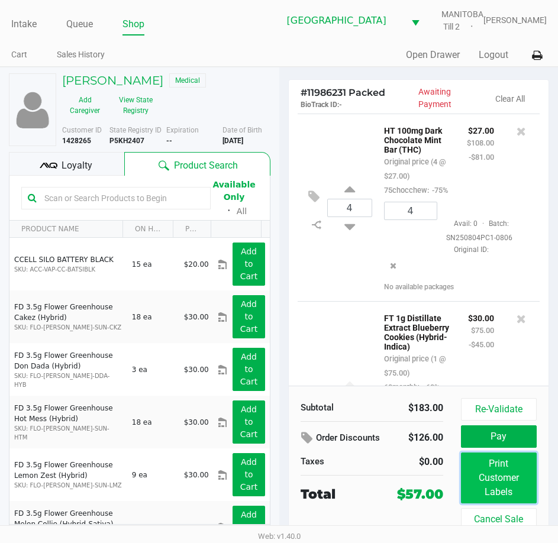
click at [496, 476] on button "Print Customer Labels" at bounding box center [499, 478] width 76 height 51
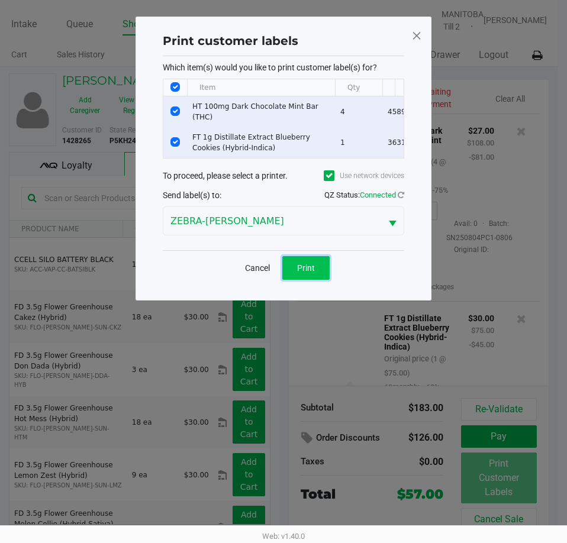
click at [311, 266] on button "Print" at bounding box center [305, 268] width 47 height 24
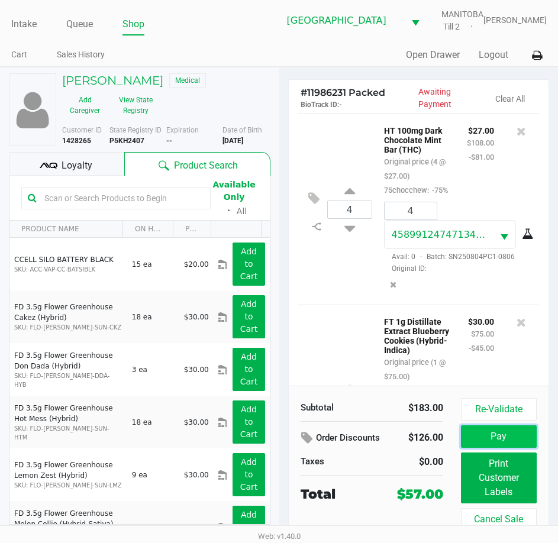
click at [493, 437] on button "Pay" at bounding box center [499, 436] width 76 height 22
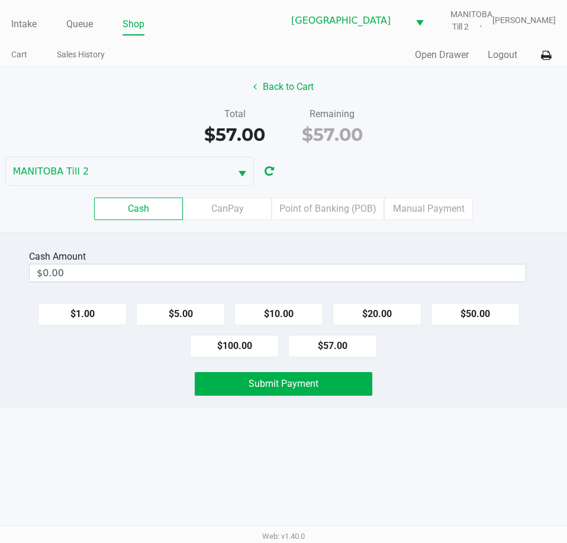
click at [349, 251] on div "Cash Amount" at bounding box center [277, 257] width 497 height 14
drag, startPoint x: 221, startPoint y: 208, endPoint x: 233, endPoint y: 211, distance: 11.8
click at [222, 208] on label "CanPay" at bounding box center [227, 209] width 89 height 22
click at [0, 0] on 2 "CanPay" at bounding box center [0, 0] width 0 height 0
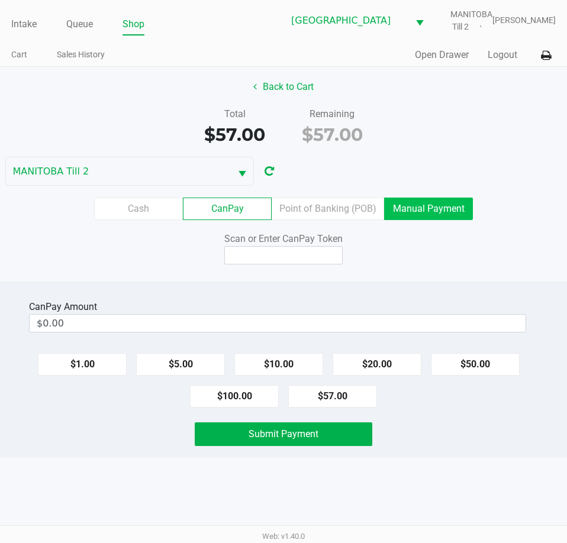
click at [420, 215] on label "Manual Payment" at bounding box center [428, 209] width 89 height 22
click at [0, 0] on 8 "Manual Payment" at bounding box center [0, 0] width 0 height 0
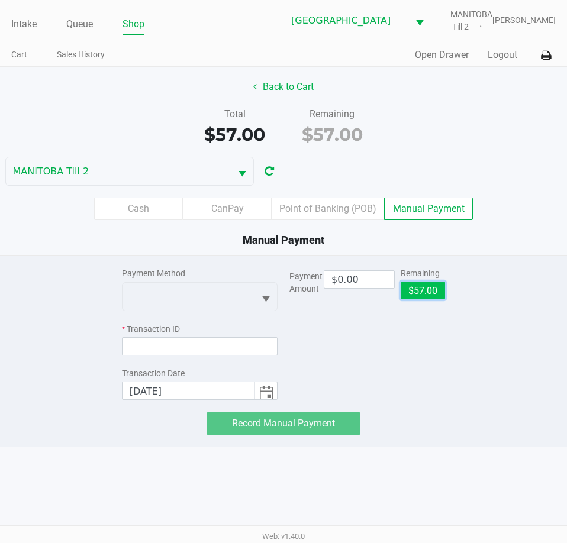
click at [420, 292] on button "$57.00" at bounding box center [423, 291] width 44 height 18
type input "$57.00"
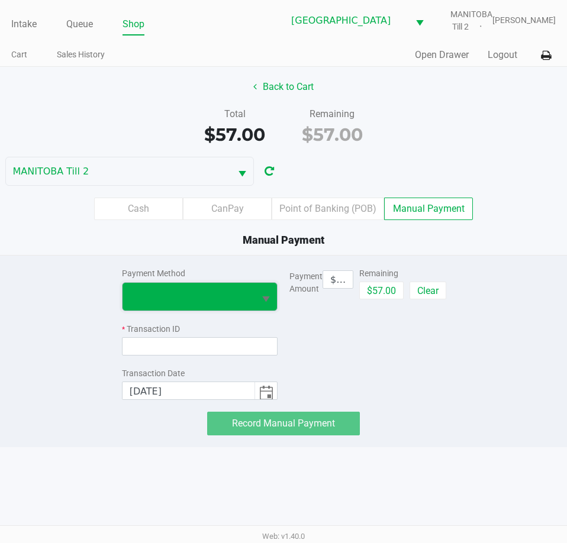
click at [242, 294] on span at bounding box center [189, 296] width 118 height 14
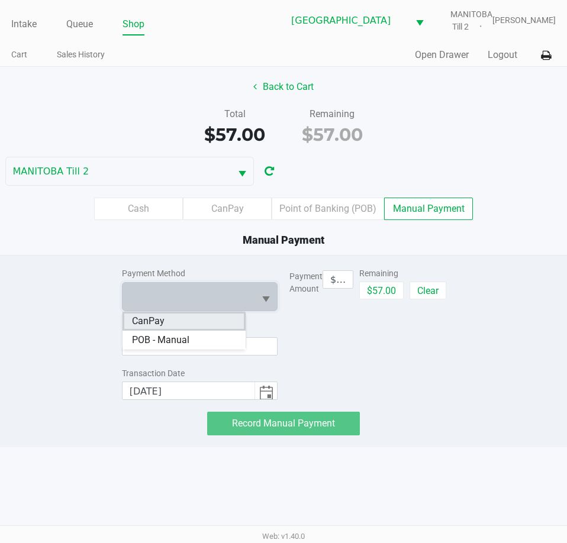
click at [153, 320] on span "CanPay" at bounding box center [148, 321] width 33 height 14
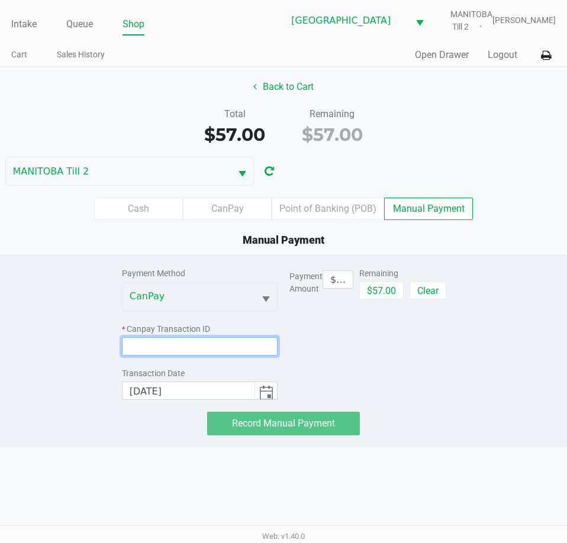
click at [158, 350] on input at bounding box center [200, 346] width 156 height 18
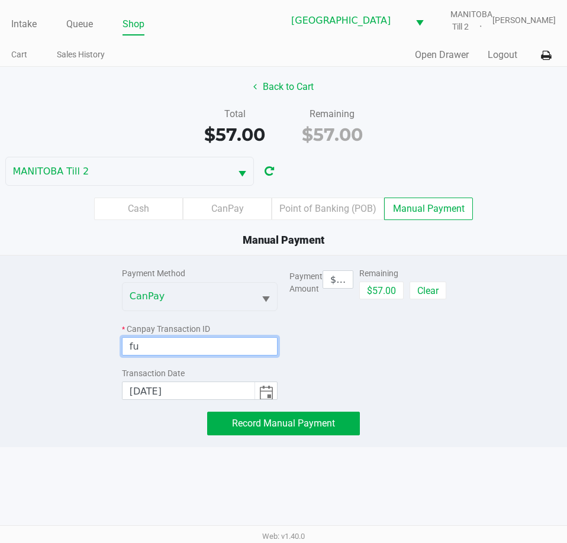
type input "f"
type input "FUSE4IBU6AXU"
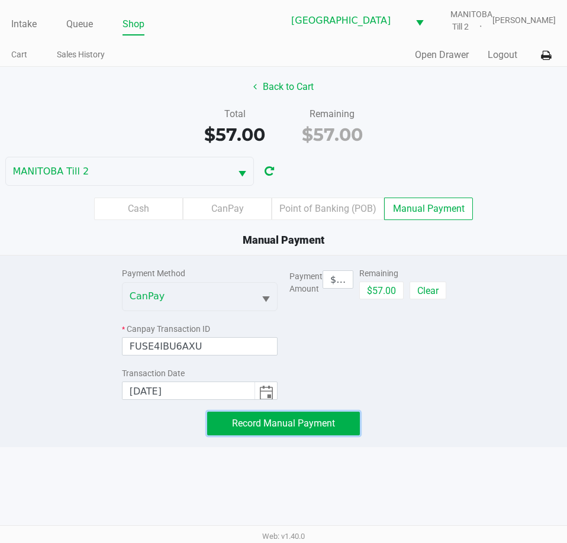
drag, startPoint x: 294, startPoint y: 421, endPoint x: 301, endPoint y: 415, distance: 8.8
click at [295, 419] on span "Record Manual Payment" at bounding box center [283, 423] width 103 height 11
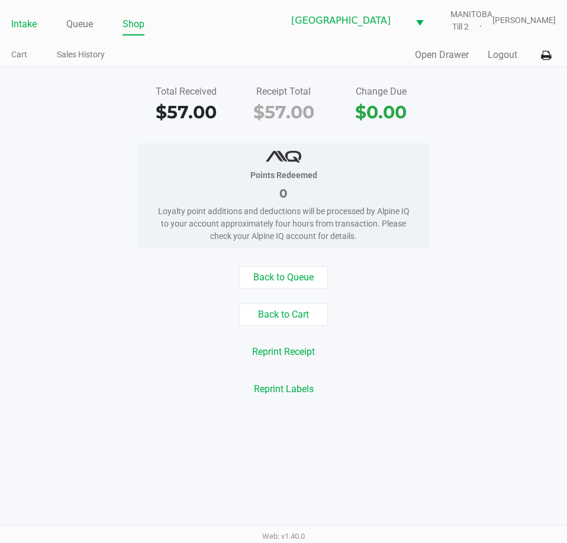
click at [28, 29] on link "Intake" at bounding box center [23, 24] width 25 height 17
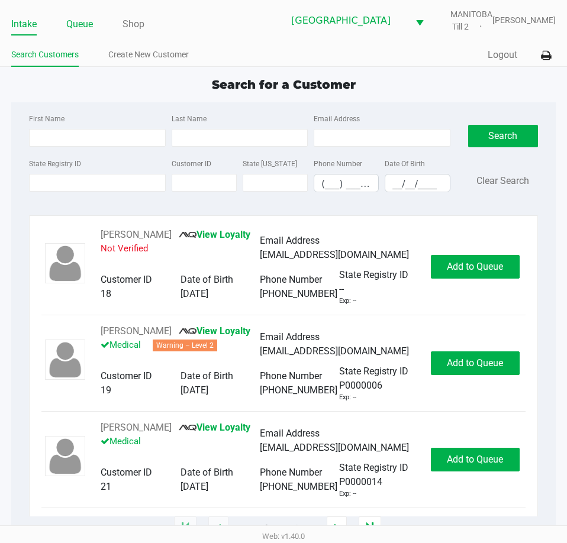
click at [79, 25] on link "Queue" at bounding box center [79, 24] width 27 height 17
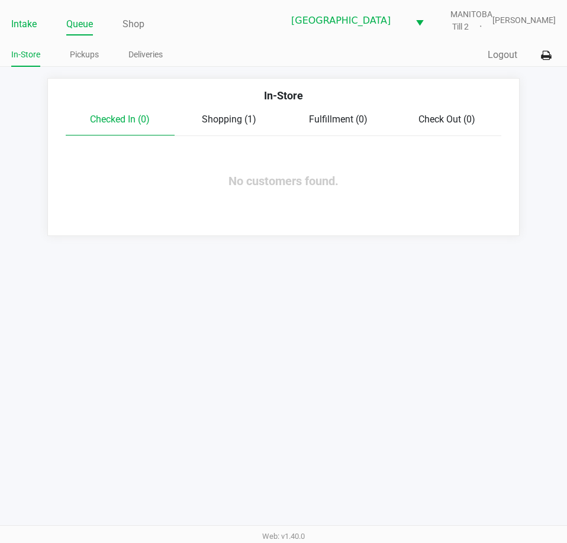
click at [20, 22] on link "Intake" at bounding box center [23, 24] width 25 height 17
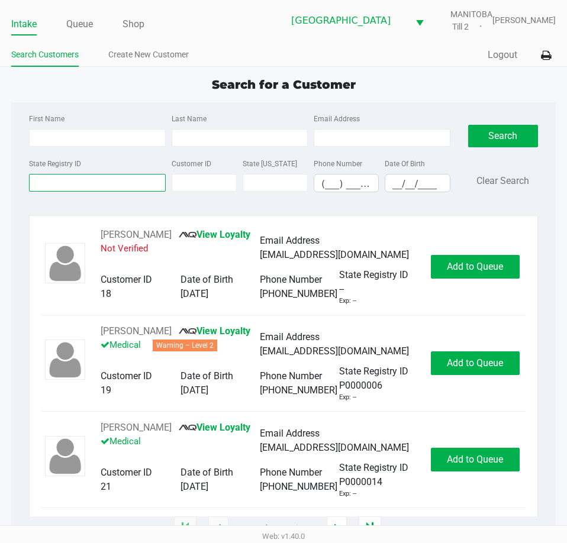
click at [76, 183] on input "State Registry ID" at bounding box center [97, 183] width 136 height 18
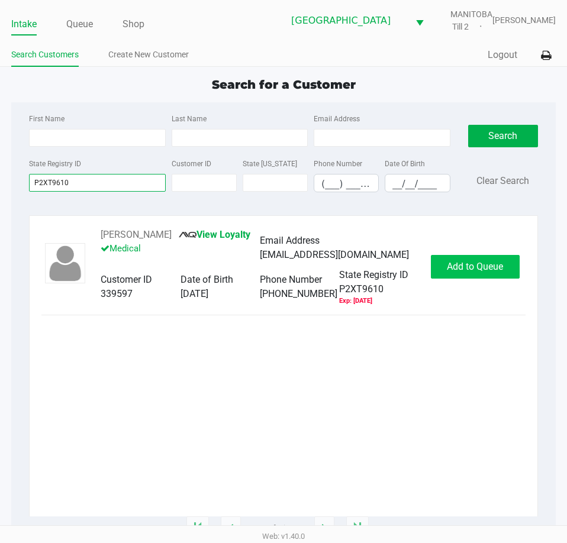
type input "P2XT9610"
click at [493, 266] on span "Add to Queue" at bounding box center [475, 266] width 56 height 11
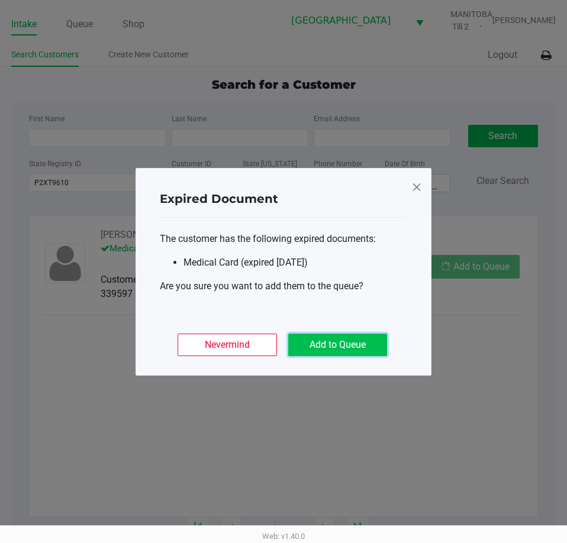
click at [366, 334] on button "Add to Queue" at bounding box center [337, 345] width 99 height 22
drag, startPoint x: 370, startPoint y: 378, endPoint x: 375, endPoint y: 372, distance: 7.6
click at [375, 372] on ngb-modal-window "Expired Document The customer has the following expired documents: Medical Card…" at bounding box center [283, 271] width 567 height 543
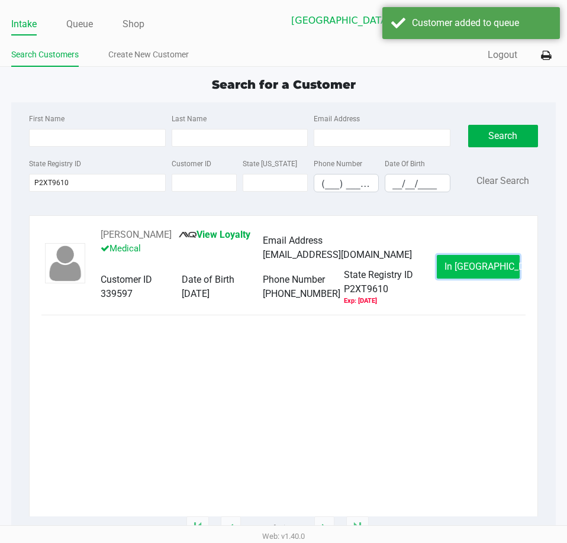
click at [473, 260] on button "In [GEOGRAPHIC_DATA]" at bounding box center [478, 267] width 83 height 24
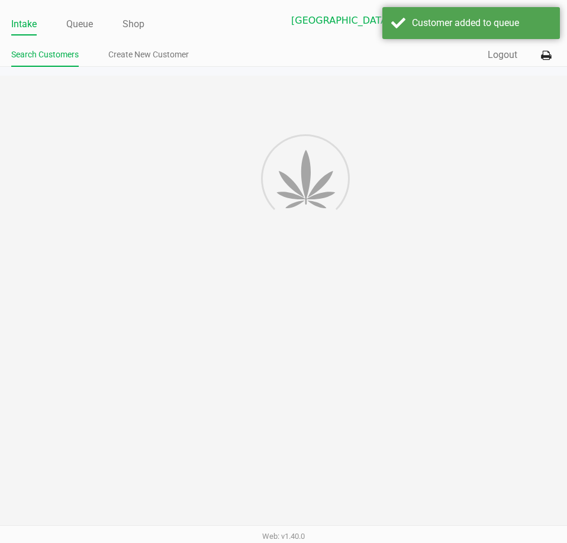
click at [438, 336] on div "Intake Queue Shop [GEOGRAPHIC_DATA] [GEOGRAPHIC_DATA] Till 2 [PERSON_NAME] Sear…" at bounding box center [283, 271] width 567 height 543
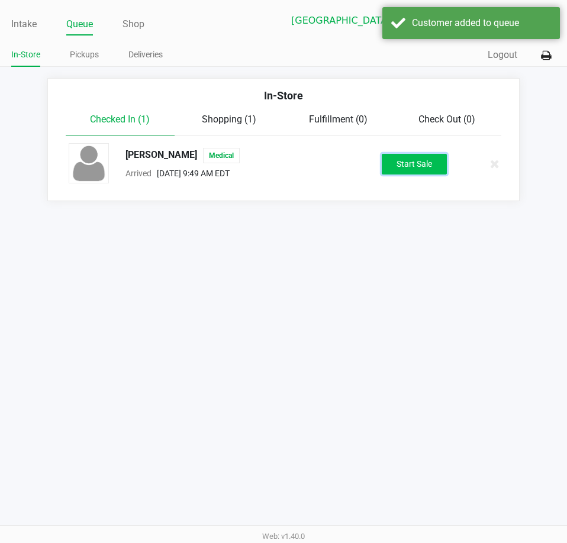
click at [407, 161] on button "Start Sale" at bounding box center [414, 164] width 65 height 21
click at [373, 264] on div "Intake Queue Shop [GEOGRAPHIC_DATA] [GEOGRAPHIC_DATA] Till 2 [PERSON_NAME] In-S…" at bounding box center [283, 271] width 567 height 543
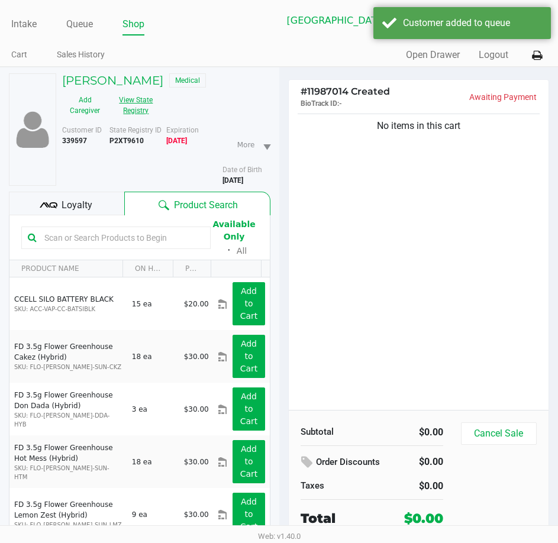
click at [137, 109] on button "View State Registry" at bounding box center [133, 106] width 50 height 30
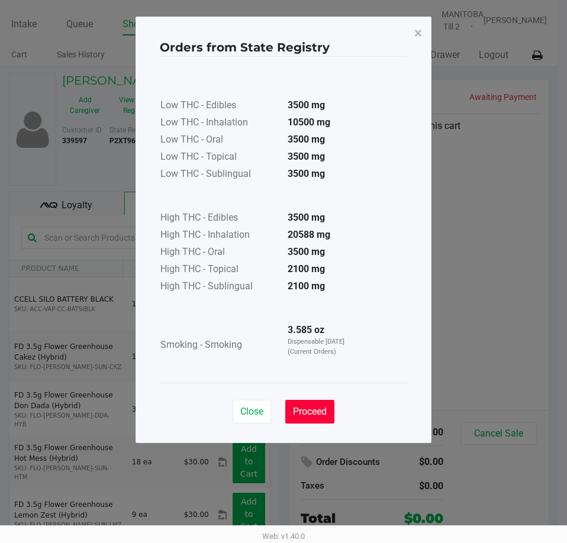
click at [321, 412] on span "Proceed" at bounding box center [310, 411] width 34 height 11
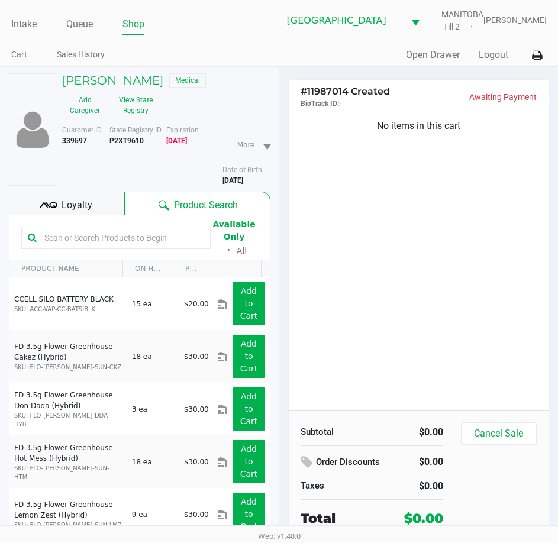
click at [383, 318] on div "Low THC - Edibles 3500 mg Low THC - Inhalation 10500 mg Low THC - Oral 3500 mg …" at bounding box center [279, 190] width 247 height 298
click at [465, 218] on div "No items in this cart" at bounding box center [419, 260] width 260 height 299
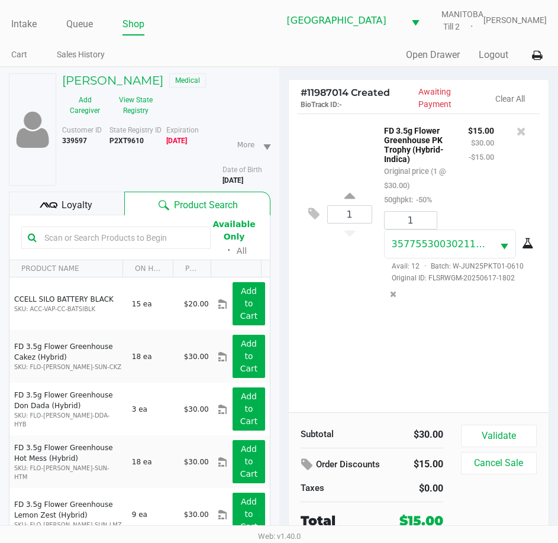
scroll to position [62, 0]
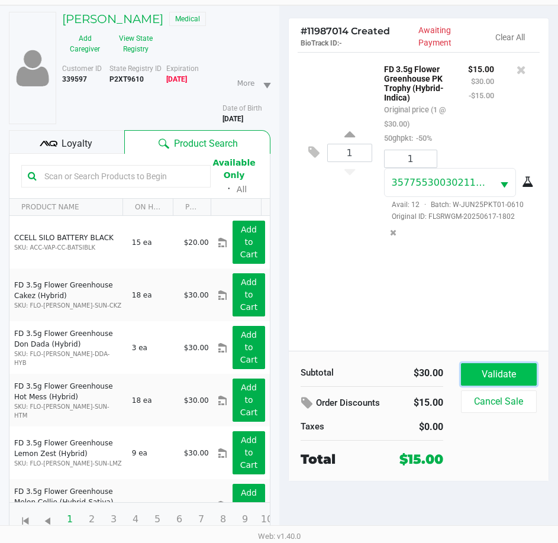
click at [518, 379] on button "Validate" at bounding box center [499, 374] width 76 height 22
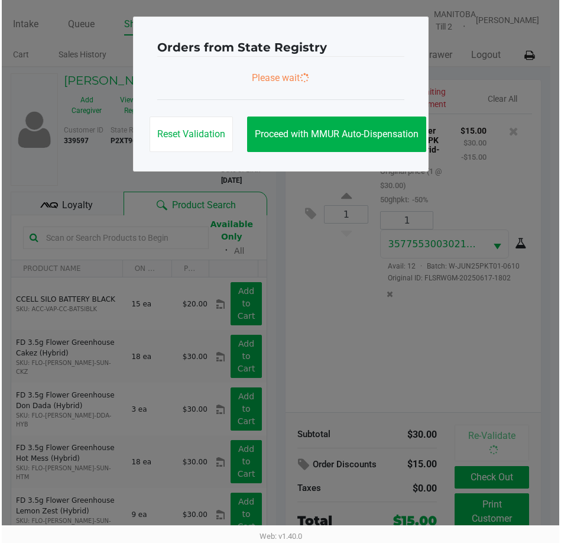
scroll to position [0, 0]
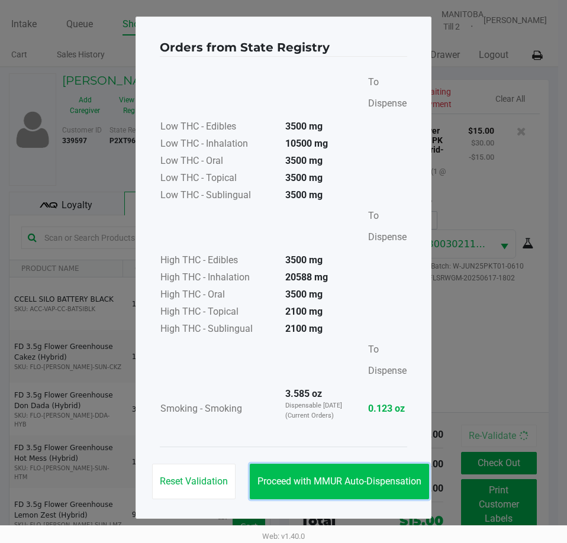
click at [379, 476] on span "Proceed with MMUR Auto-Dispensation" at bounding box center [339, 481] width 164 height 11
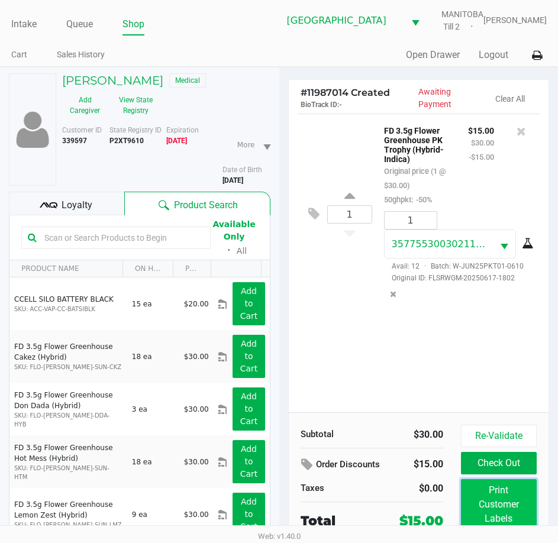
click at [485, 494] on button "Print Customer Labels" at bounding box center [499, 504] width 76 height 51
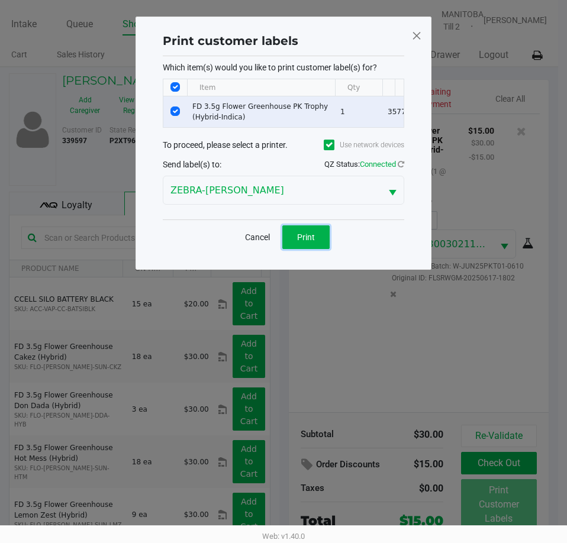
click at [311, 242] on span "Print" at bounding box center [306, 237] width 18 height 9
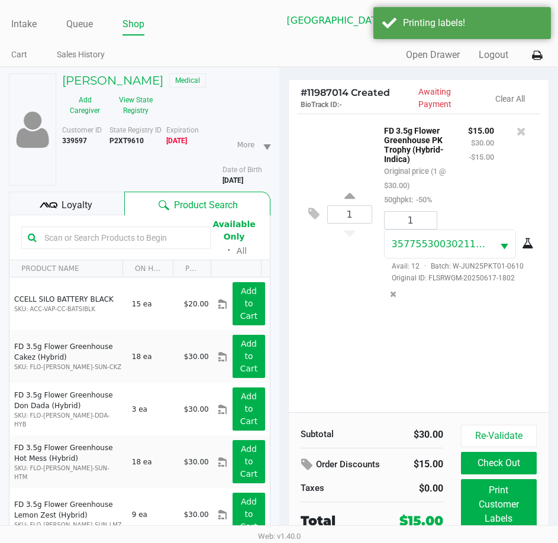
click at [355, 370] on div "1 FD 3.5g Flower Greenhouse PK Trophy (Hybrid-Indica) Original price (1 @ $30.0…" at bounding box center [419, 263] width 260 height 299
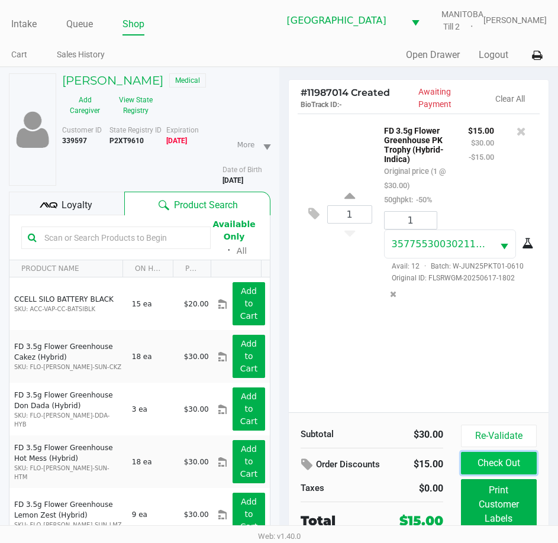
click at [500, 459] on button "Check Out" at bounding box center [499, 463] width 76 height 22
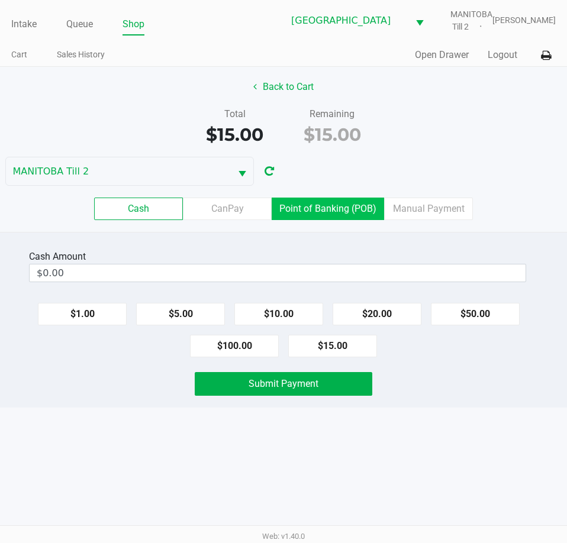
click at [353, 206] on label "Point of Banking (POB)" at bounding box center [328, 209] width 112 height 22
click at [0, 0] on 7 "Point of Banking (POB)" at bounding box center [0, 0] width 0 height 0
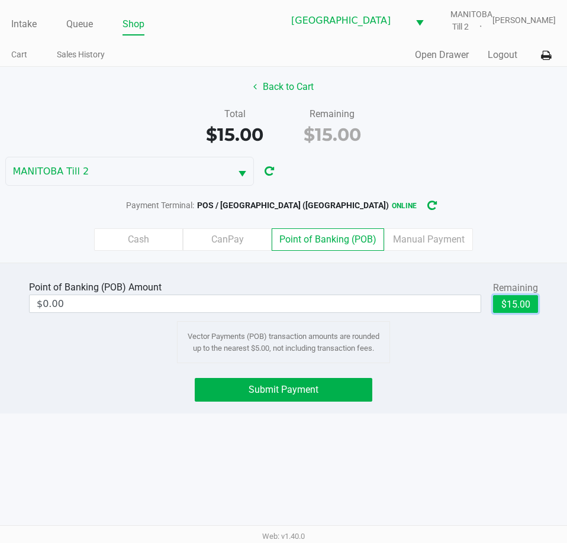
click at [505, 303] on button "$15.00" at bounding box center [515, 304] width 45 height 18
type input "$15.00"
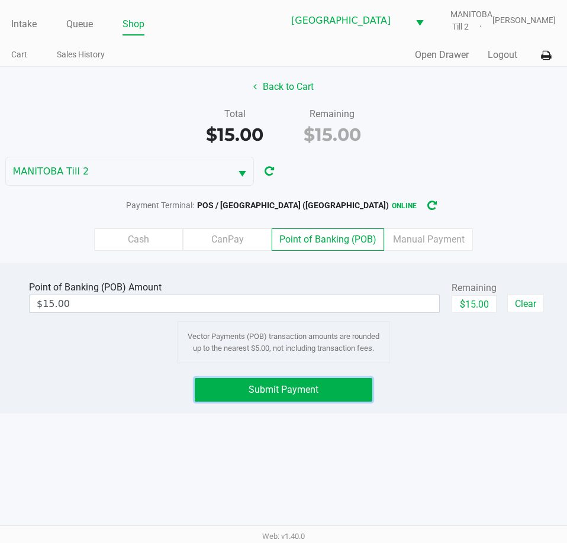
click at [285, 390] on span "Submit Payment" at bounding box center [283, 389] width 70 height 11
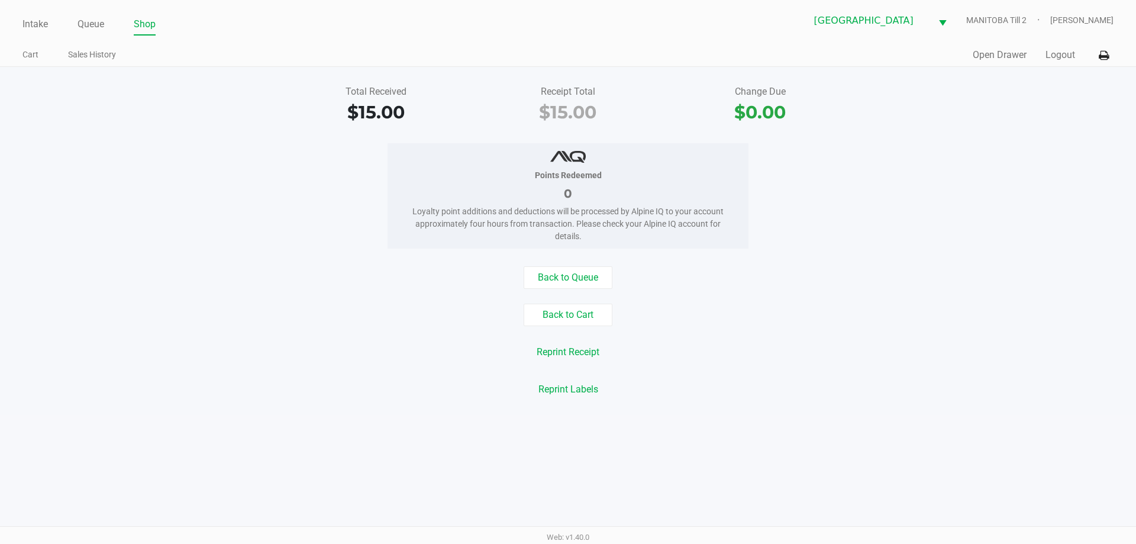
click at [779, 179] on div "Points Redeemed 0 Loyalty point additions and deductions will be processed by A…" at bounding box center [568, 195] width 1154 height 105
click at [43, 22] on link "Intake" at bounding box center [34, 24] width 25 height 17
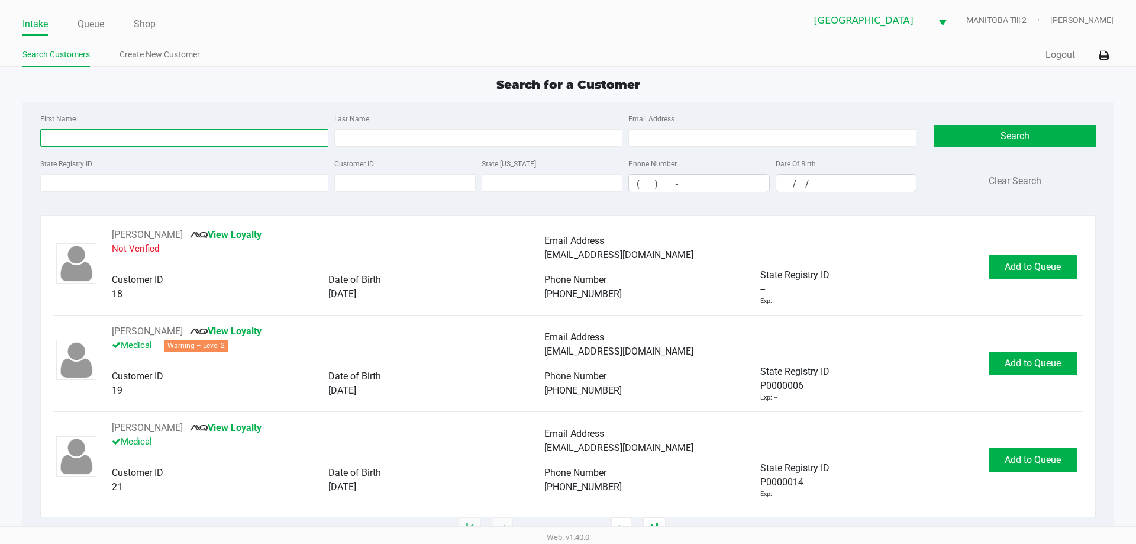
click at [156, 134] on input "First Name" at bounding box center [184, 138] width 288 height 18
type input "[PERSON_NAME]"
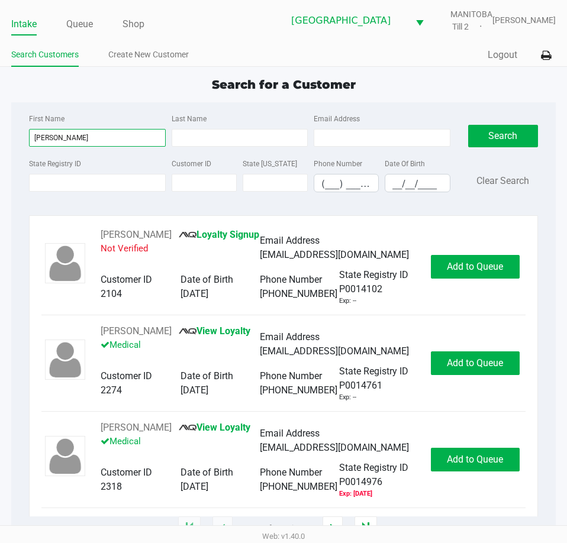
drag, startPoint x: 79, startPoint y: 137, endPoint x: -1, endPoint y: 148, distance: 80.6
click at [0, 148] on html "Intake Queue Shop [GEOGRAPHIC_DATA] [GEOGRAPHIC_DATA] Till 2 [PERSON_NAME] Sear…" at bounding box center [283, 271] width 567 height 543
click at [67, 173] on div "State Registry ID" at bounding box center [97, 174] width 142 height 36
click at [69, 186] on input "State Registry ID" at bounding box center [97, 183] width 136 height 18
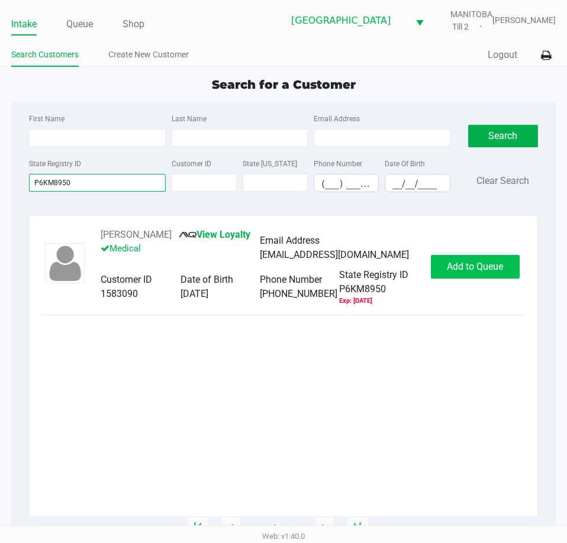
type input "P6KM8950"
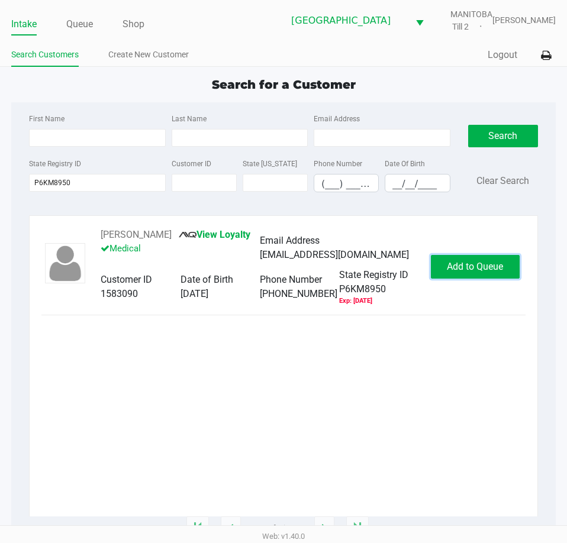
drag, startPoint x: 464, startPoint y: 266, endPoint x: 555, endPoint y: 252, distance: 91.5
click at [466, 266] on span "Add to Queue" at bounding box center [475, 266] width 56 height 11
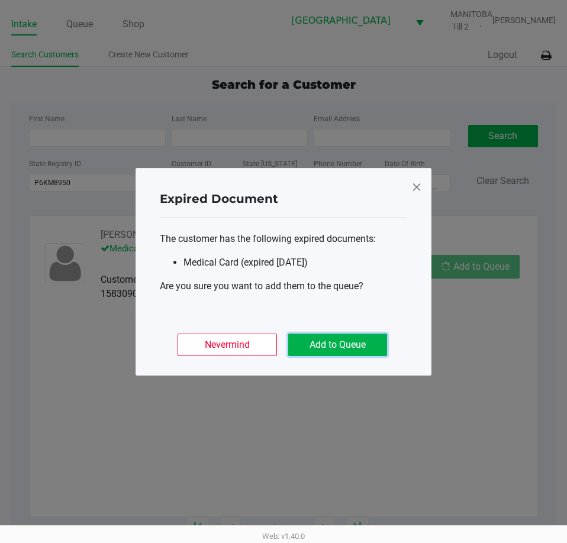
click at [334, 346] on button "Add to Queue" at bounding box center [337, 345] width 99 height 22
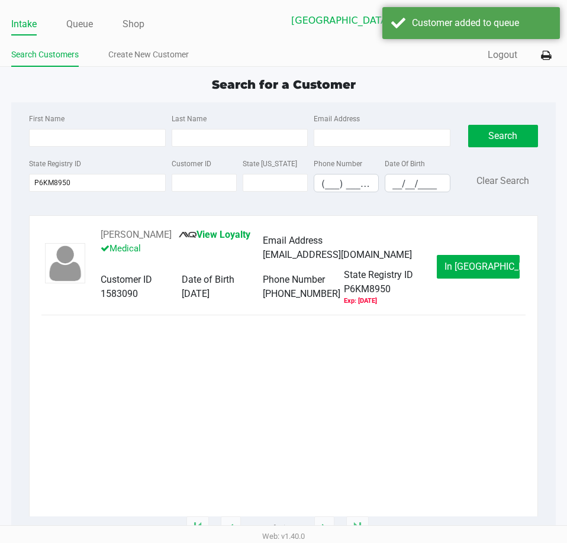
click at [320, 377] on div "[PERSON_NAME] View Loyalty Medical Email Address [EMAIL_ADDRESS][DOMAIN_NAME] C…" at bounding box center [283, 372] width 484 height 289
click at [464, 268] on span "In [GEOGRAPHIC_DATA]" at bounding box center [493, 266] width 99 height 11
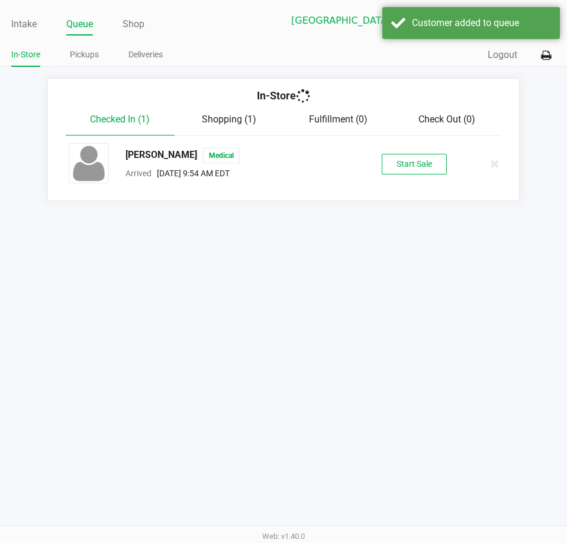
click at [336, 373] on div "Intake Queue Shop [GEOGRAPHIC_DATA] [GEOGRAPHIC_DATA] Till 2 [PERSON_NAME] In-S…" at bounding box center [283, 271] width 567 height 543
drag, startPoint x: 410, startPoint y: 159, endPoint x: 389, endPoint y: 376, distance: 218.8
click at [411, 166] on button "Start Sale" at bounding box center [414, 164] width 65 height 21
drag, startPoint x: 364, startPoint y: 382, endPoint x: 403, endPoint y: 386, distance: 39.3
click at [363, 382] on div "Intake Queue Shop [GEOGRAPHIC_DATA] [GEOGRAPHIC_DATA] Till 2 [PERSON_NAME] In-S…" at bounding box center [283, 271] width 567 height 543
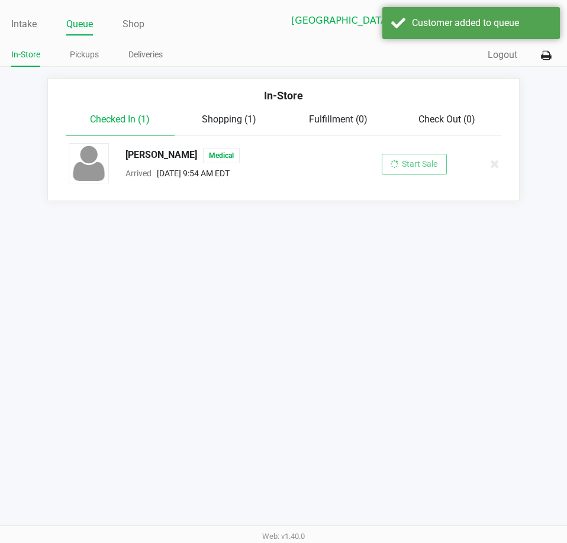
click at [410, 377] on div "Intake Queue Shop [GEOGRAPHIC_DATA] [GEOGRAPHIC_DATA] Till 2 [PERSON_NAME] In-S…" at bounding box center [283, 271] width 567 height 543
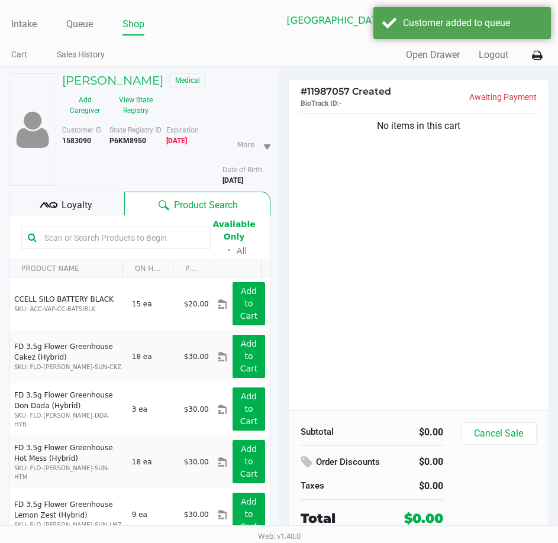
click at [93, 204] on div "Loyalty" at bounding box center [66, 204] width 115 height 24
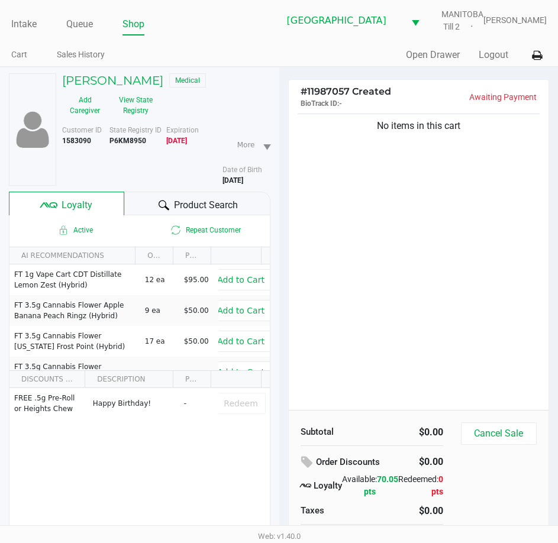
click at [200, 205] on span "Product Search" at bounding box center [206, 205] width 64 height 14
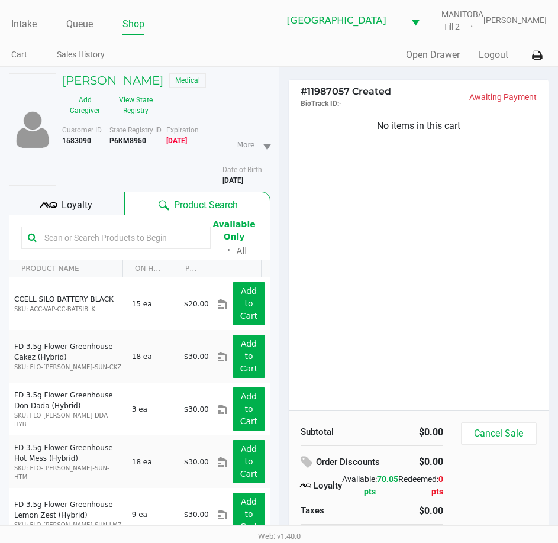
drag, startPoint x: 369, startPoint y: 223, endPoint x: 173, endPoint y: 150, distance: 208.6
click at [367, 224] on div "No items in this cart" at bounding box center [419, 260] width 260 height 299
click at [134, 110] on button "View State Registry" at bounding box center [133, 106] width 50 height 30
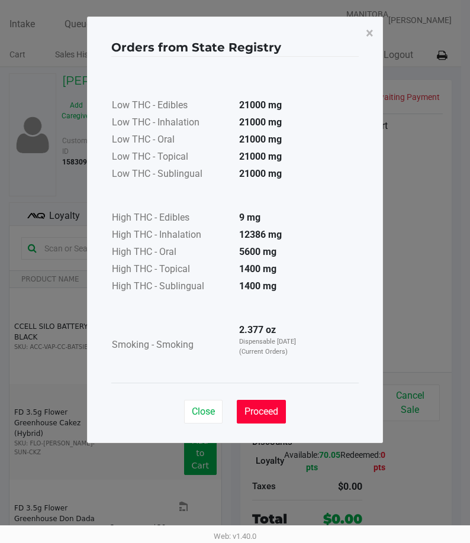
drag, startPoint x: 277, startPoint y: 408, endPoint x: 277, endPoint y: 401, distance: 6.5
click at [277, 407] on span "Proceed" at bounding box center [261, 411] width 34 height 11
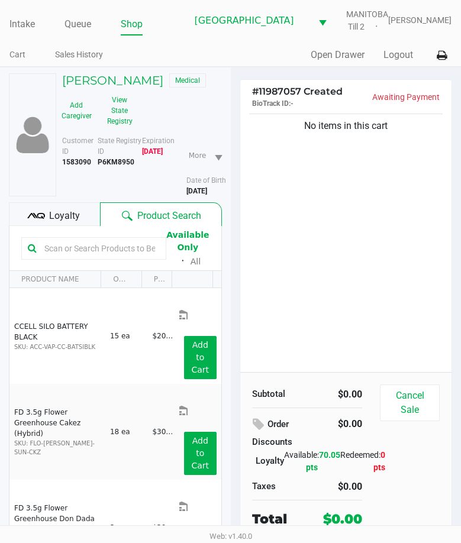
drag, startPoint x: 288, startPoint y: 222, endPoint x: 231, endPoint y: 185, distance: 68.4
click at [288, 222] on table "High THC - Edibles 9 mg High THC - Inhalation 12386 mg High THC - Oral 5600 mg …" at bounding box center [208, 210] width 202 height 112
click at [115, 164] on b "P6KM8950" at bounding box center [116, 162] width 37 height 8
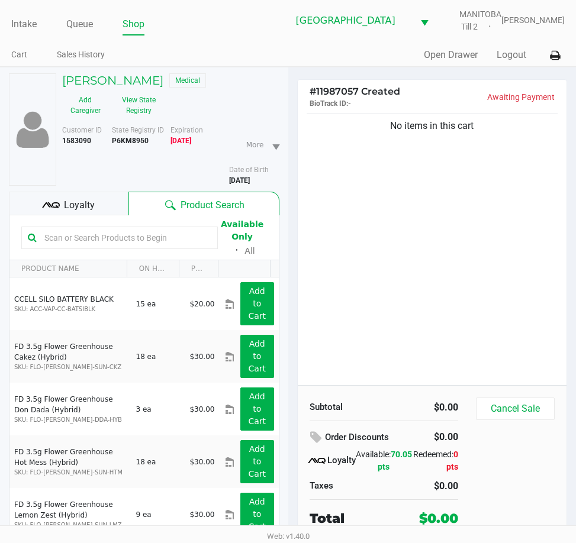
click at [483, 238] on div "No items in this cart" at bounding box center [432, 248] width 269 height 274
click at [486, 238] on div "No items in this cart" at bounding box center [432, 248] width 269 height 274
click at [494, 221] on div "No items in this cart" at bounding box center [432, 248] width 269 height 274
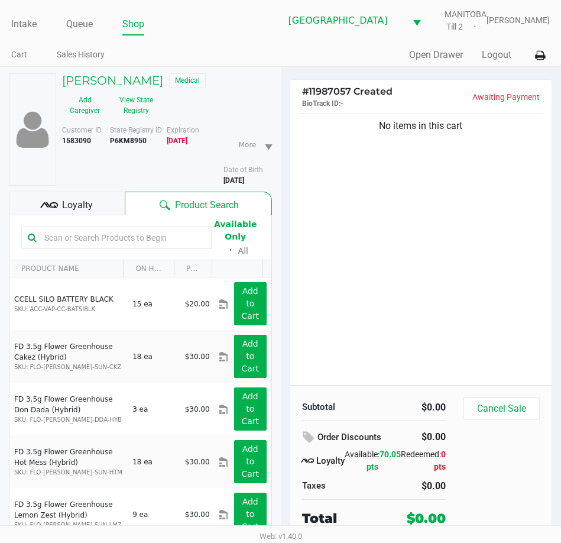
drag, startPoint x: 450, startPoint y: 277, endPoint x: 447, endPoint y: 267, distance: 10.5
click at [447, 276] on div "No items in this cart" at bounding box center [422, 248] width 262 height 274
click at [84, 206] on span "Loyalty" at bounding box center [77, 205] width 31 height 14
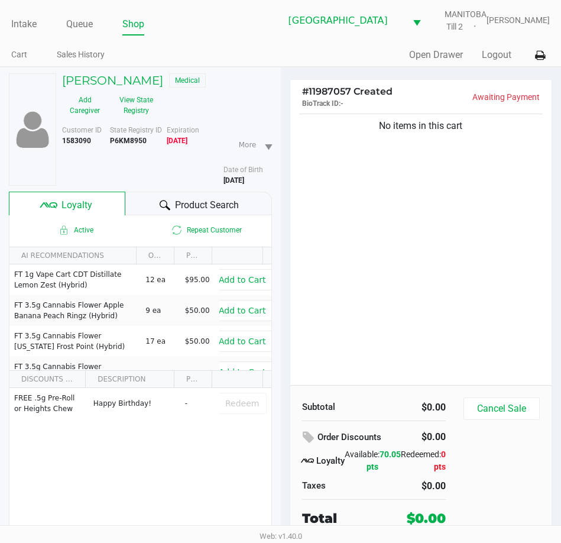
click at [197, 206] on span "Product Search" at bounding box center [207, 205] width 64 height 14
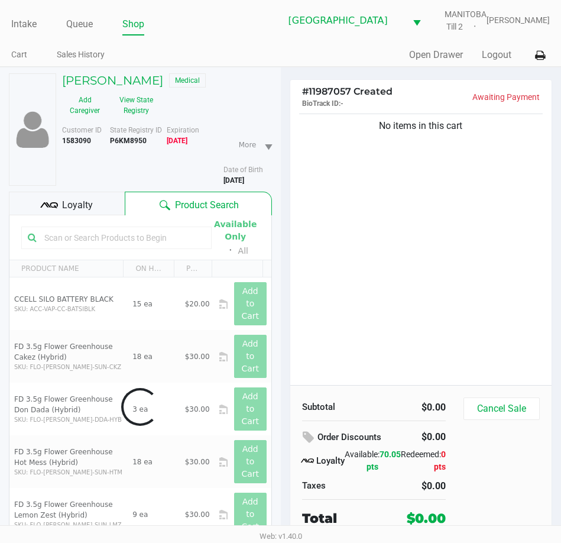
click at [389, 183] on div "No items in this cart" at bounding box center [422, 248] width 262 height 274
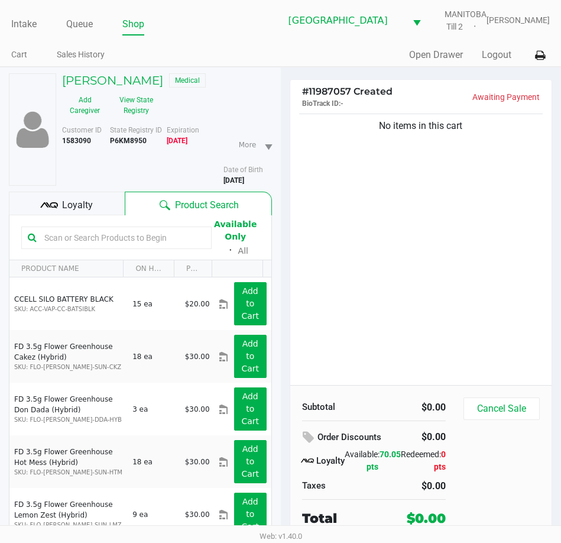
drag, startPoint x: 391, startPoint y: 212, endPoint x: 399, endPoint y: 211, distance: 8.4
click at [392, 211] on div "No items in this cart" at bounding box center [422, 248] width 262 height 274
click at [399, 211] on div "No items in this cart" at bounding box center [422, 248] width 262 height 274
click at [415, 273] on div "No items in this cart" at bounding box center [422, 248] width 262 height 274
click at [498, 412] on button "Cancel Sale" at bounding box center [502, 409] width 76 height 22
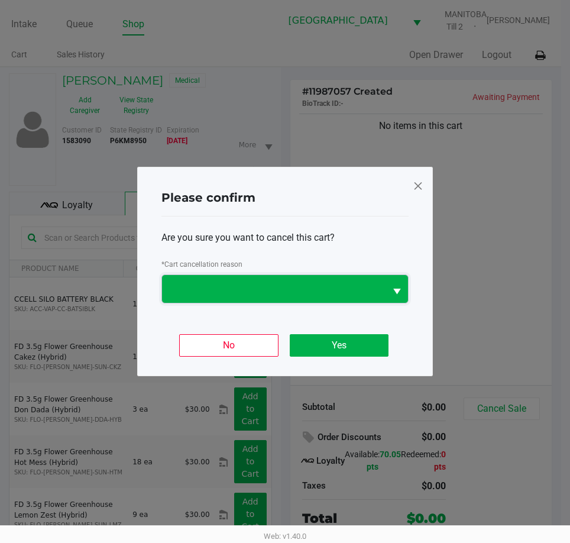
click at [314, 293] on span at bounding box center [273, 289] width 209 height 14
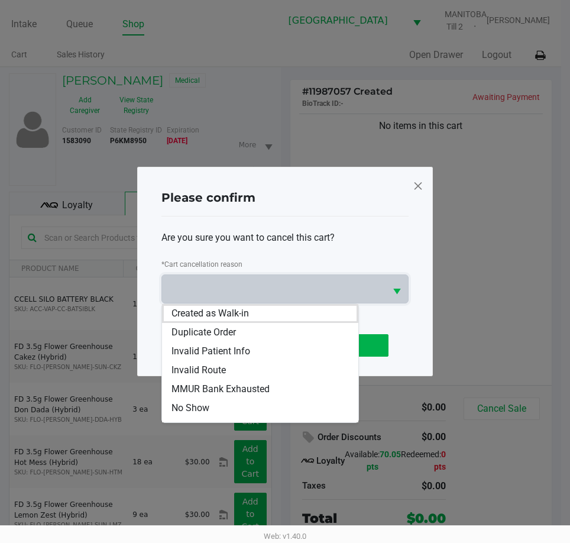
click at [414, 183] on span at bounding box center [418, 185] width 11 height 19
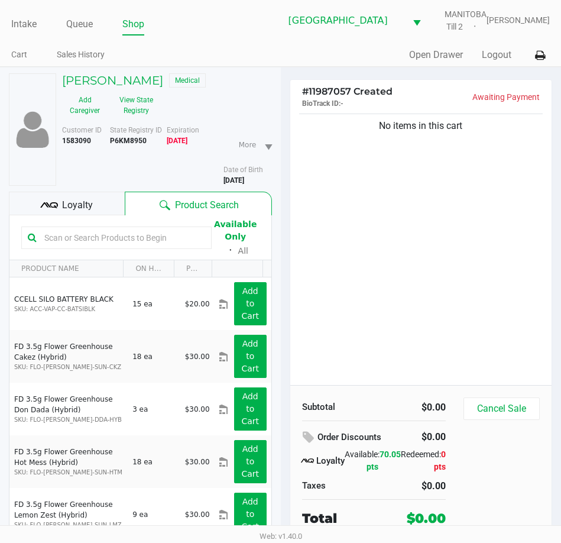
drag, startPoint x: 459, startPoint y: 195, endPoint x: 244, endPoint y: 195, distance: 214.8
click at [457, 195] on ngb-modal-window "Please confirm Are you sure you want to cancel this cart? * Cart cancellation r…" at bounding box center [280, 271] width 561 height 543
click at [412, 238] on div "No items in this cart" at bounding box center [422, 248] width 262 height 274
click at [390, 256] on div "No items in this cart" at bounding box center [422, 248] width 262 height 274
click at [69, 206] on span "Loyalty" at bounding box center [77, 205] width 31 height 14
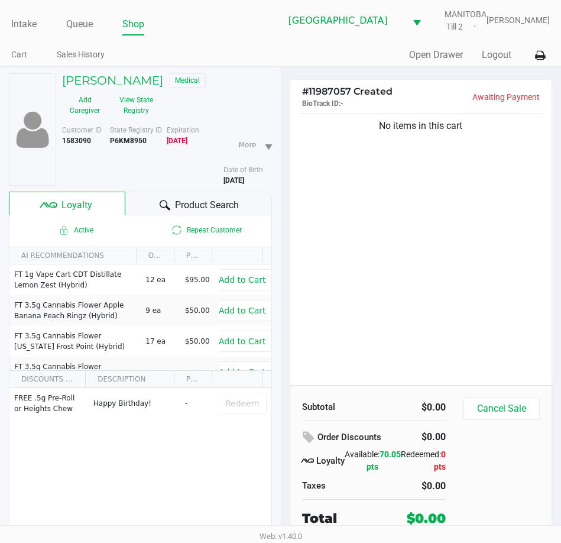
click at [496, 414] on button "Cancel Sale" at bounding box center [502, 409] width 76 height 22
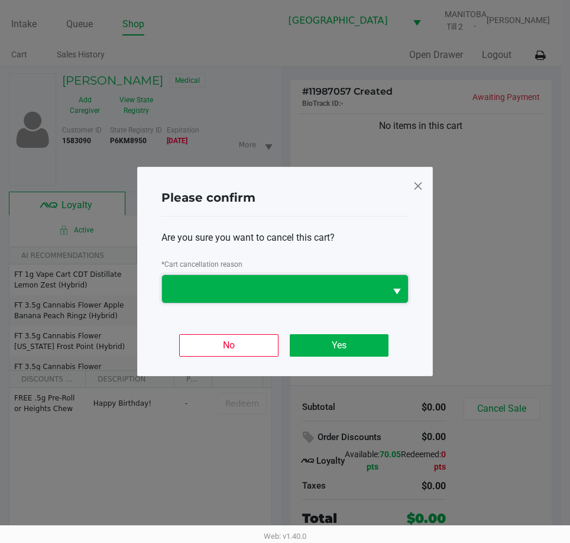
click at [319, 289] on span at bounding box center [273, 289] width 209 height 14
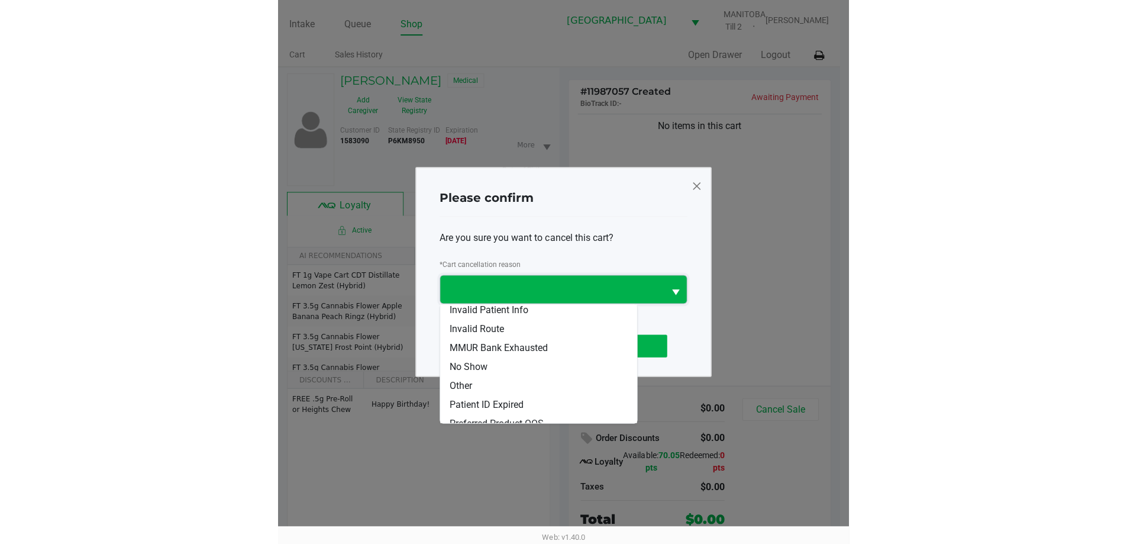
scroll to position [52, 0]
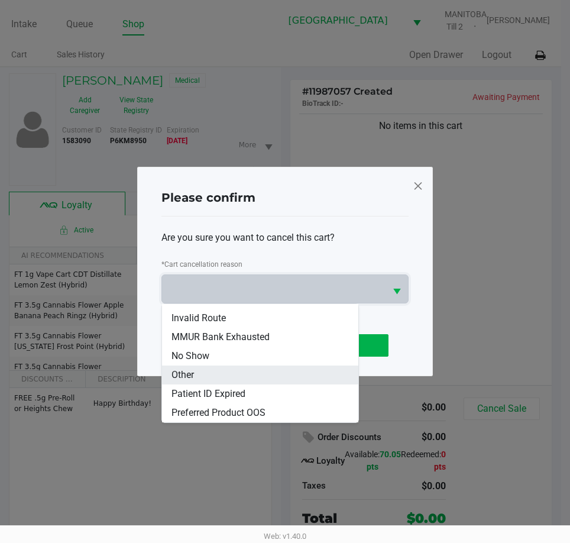
click at [183, 375] on span "Other" at bounding box center [183, 375] width 22 height 14
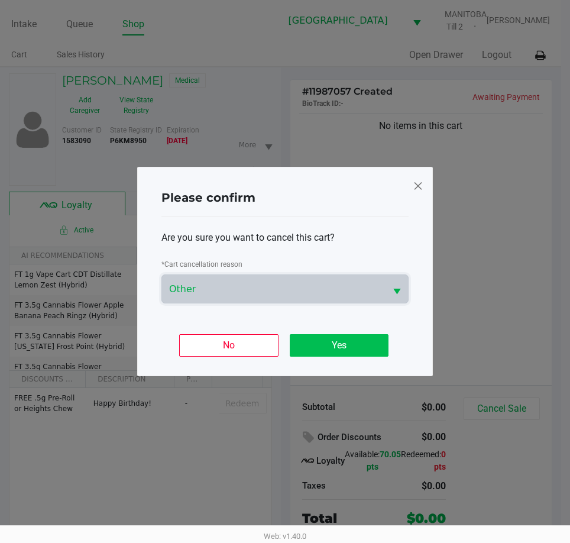
click at [335, 343] on button "Yes" at bounding box center [339, 345] width 99 height 22
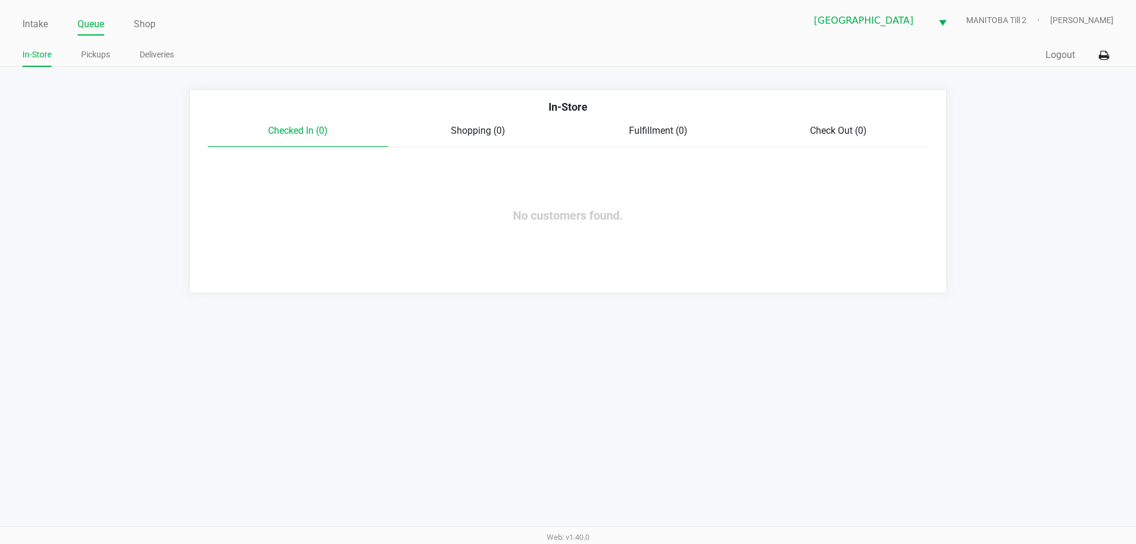
drag, startPoint x: 460, startPoint y: 276, endPoint x: 424, endPoint y: 246, distance: 47.0
click at [457, 268] on div "In-Store Checked In (0) Shopping (0) Fulfillment (0) Check Out (0) No customers…" at bounding box center [567, 191] width 757 height 204
click at [40, 20] on link "Intake" at bounding box center [34, 24] width 25 height 17
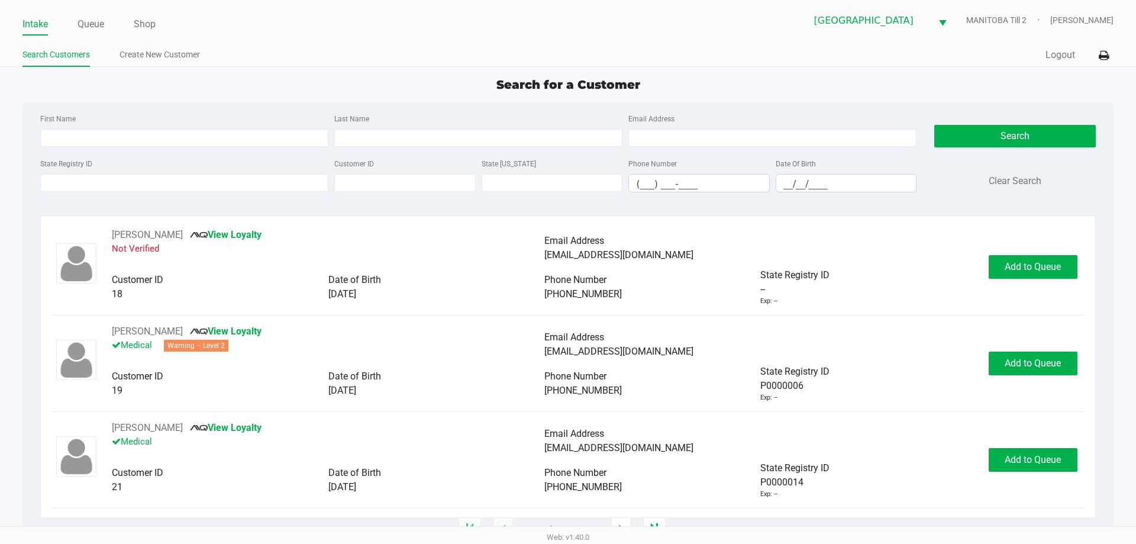
click at [424, 51] on ul "Search Customers Create New Customer" at bounding box center [295, 56] width 546 height 20
drag, startPoint x: 335, startPoint y: 46, endPoint x: 129, endPoint y: 37, distance: 206.1
click at [315, 40] on div "Intake Queue Shop Lakeland WC [GEOGRAPHIC_DATA] Till 2 [PERSON_NAME] Search Cus…" at bounding box center [568, 33] width 1136 height 67
click at [98, 25] on link "Queue" at bounding box center [91, 24] width 27 height 17
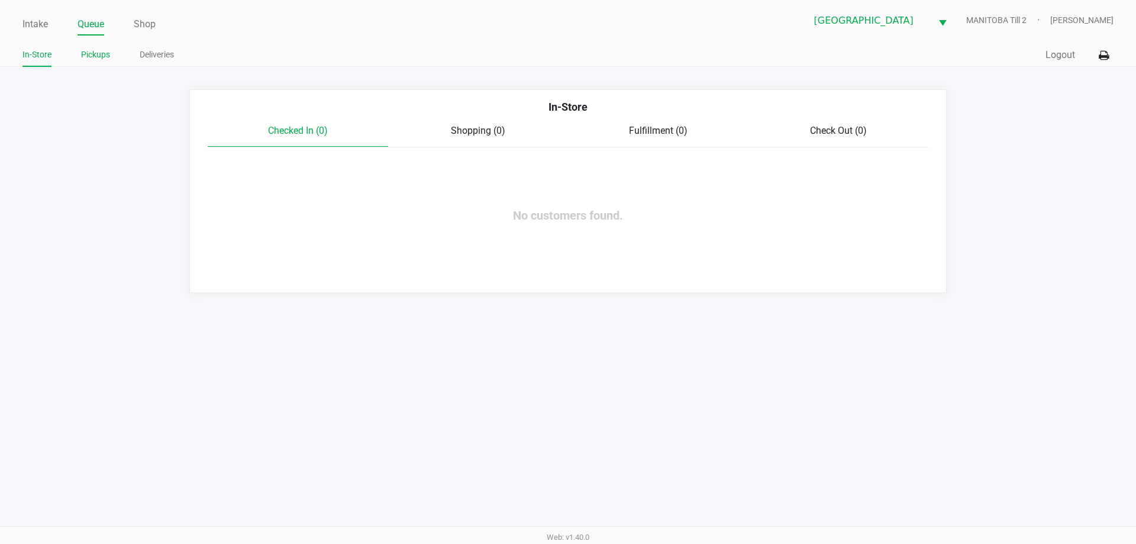
click at [102, 49] on link "Pickups" at bounding box center [95, 54] width 29 height 15
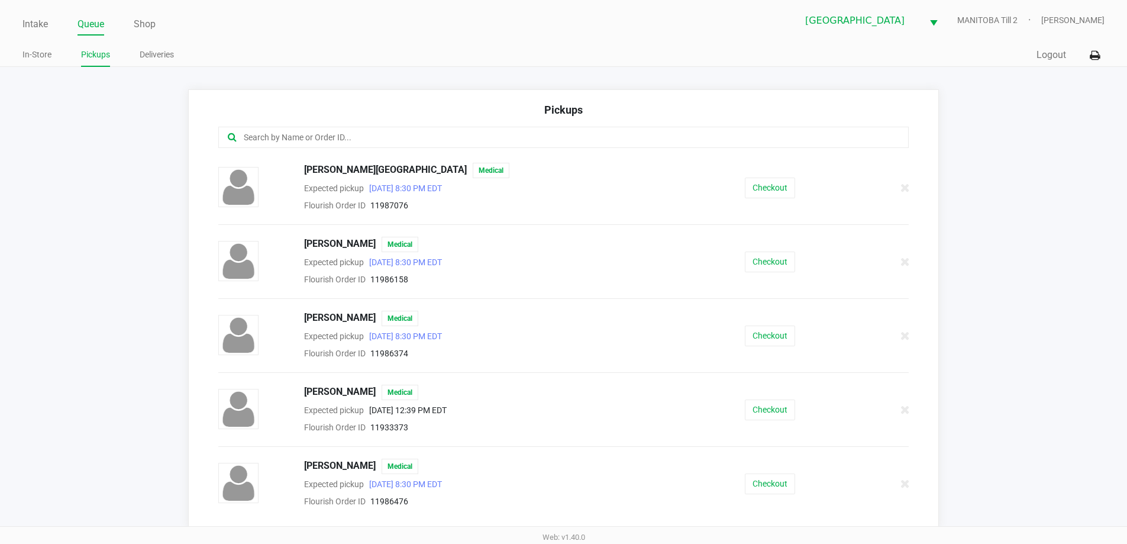
click at [390, 64] on ul "In-Store Pickups Deliveries" at bounding box center [292, 56] width 541 height 20
click at [383, 137] on input "text" at bounding box center [545, 138] width 605 height 14
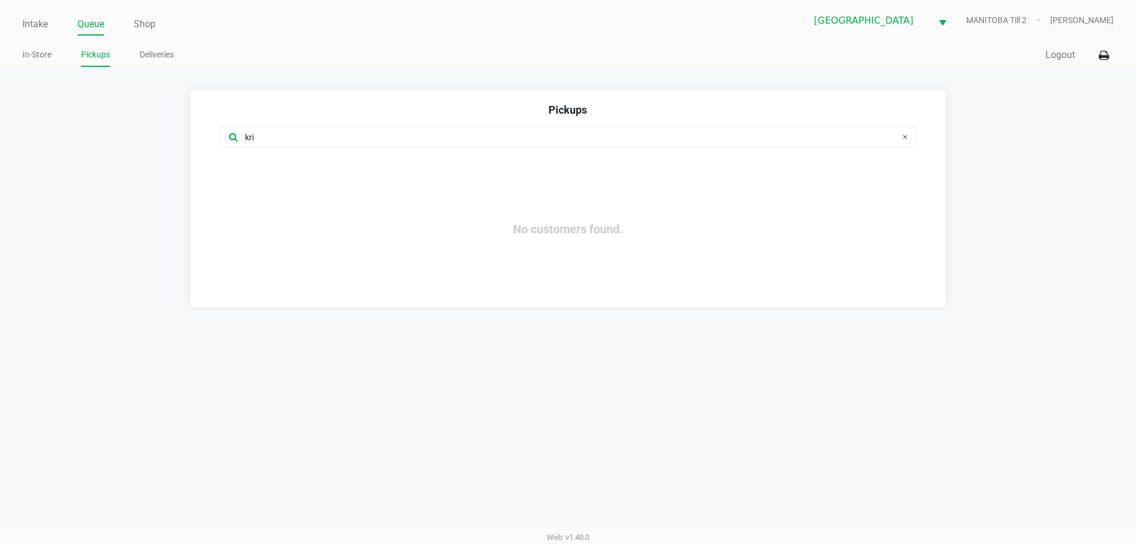
type input "kri"
click at [26, 22] on link "Intake" at bounding box center [34, 24] width 25 height 17
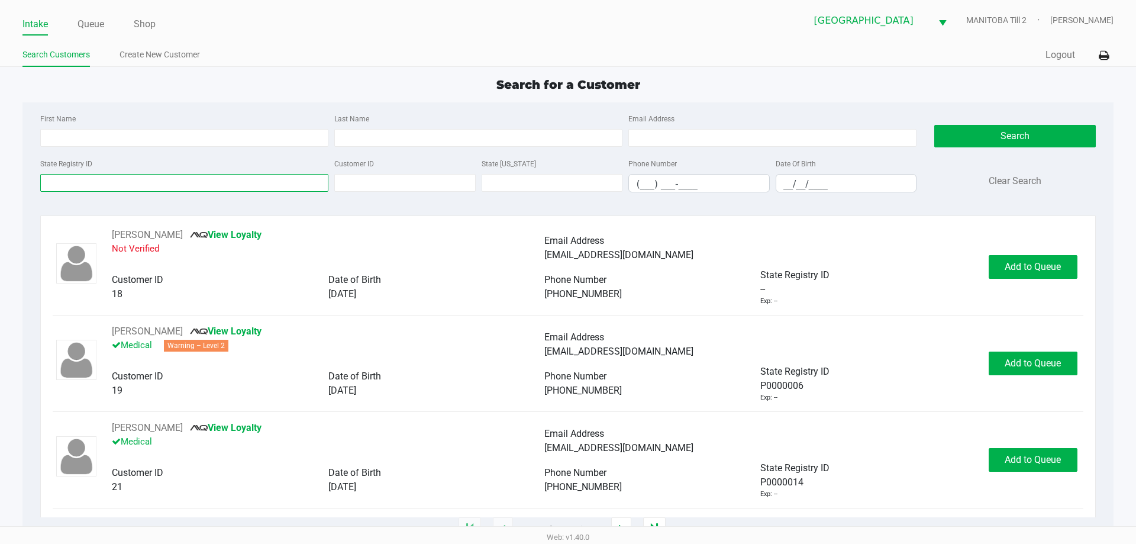
click at [91, 182] on input "State Registry ID" at bounding box center [184, 183] width 288 height 18
paste input "P3FH3583"
type input "P3FH3583"
click at [958, 143] on button "Search" at bounding box center [1014, 136] width 161 height 22
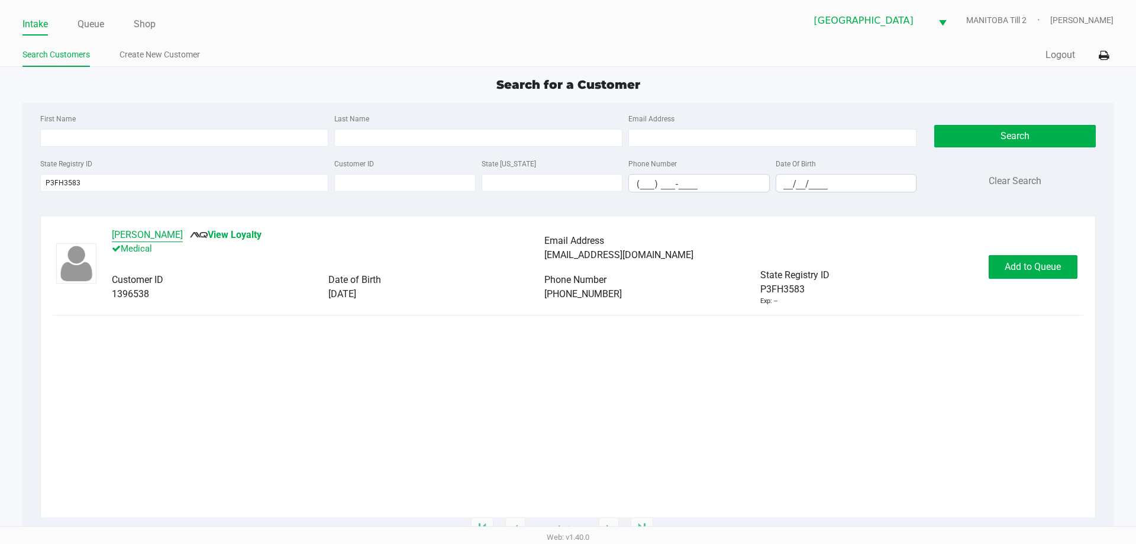
click at [159, 233] on button "[PERSON_NAME]" at bounding box center [147, 235] width 71 height 14
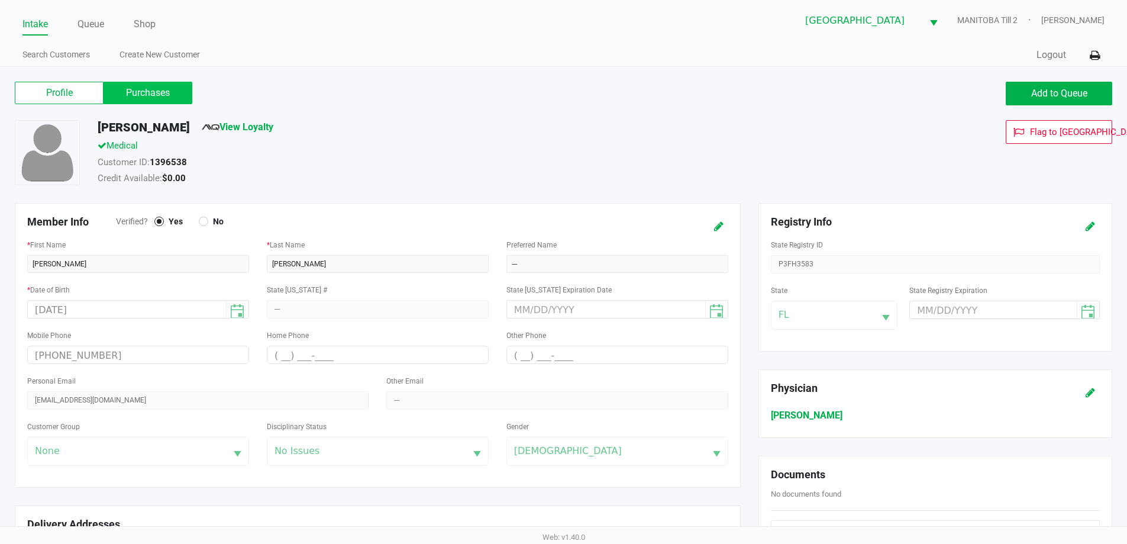
click at [162, 89] on label "Purchases" at bounding box center [148, 93] width 89 height 22
click at [0, 0] on 1 "Purchases" at bounding box center [0, 0] width 0 height 0
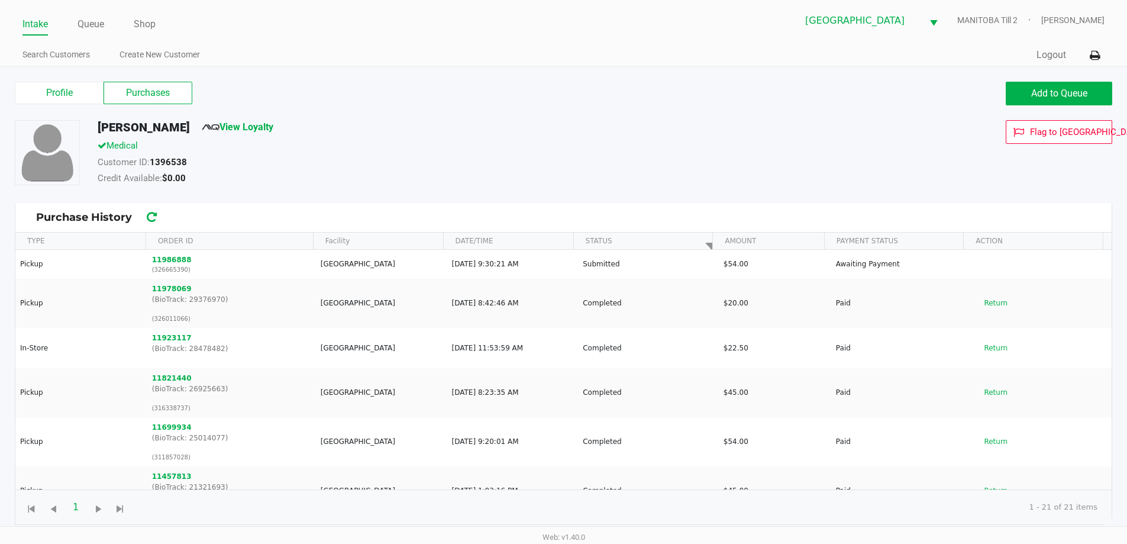
drag, startPoint x: 508, startPoint y: 208, endPoint x: 285, endPoint y: 246, distance: 225.8
click at [488, 213] on kendo-grid-toolbar "Purchase History" at bounding box center [563, 218] width 1096 height 30
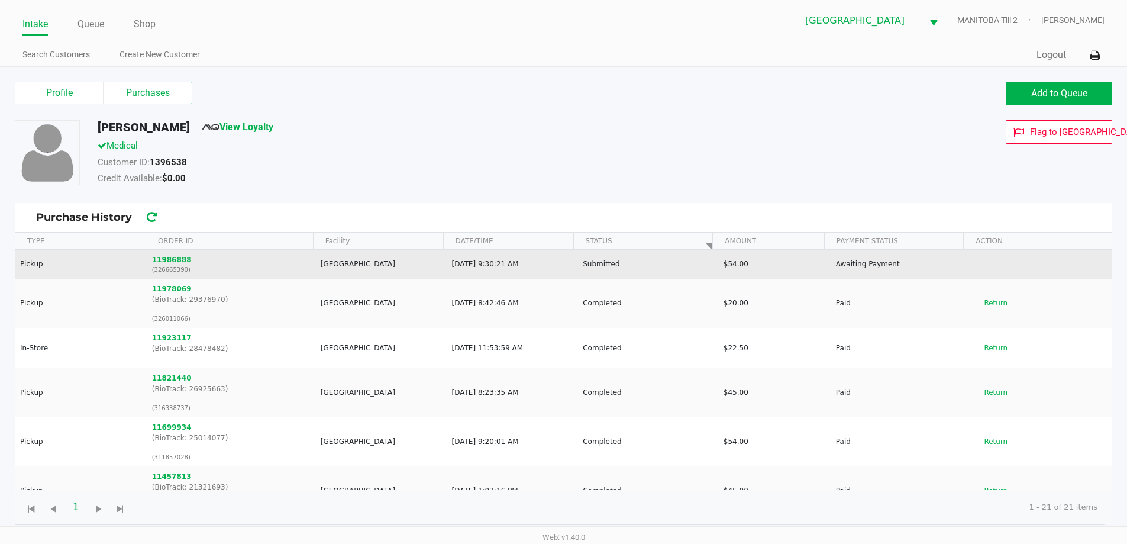
click at [164, 260] on button "11986888" at bounding box center [172, 259] width 40 height 11
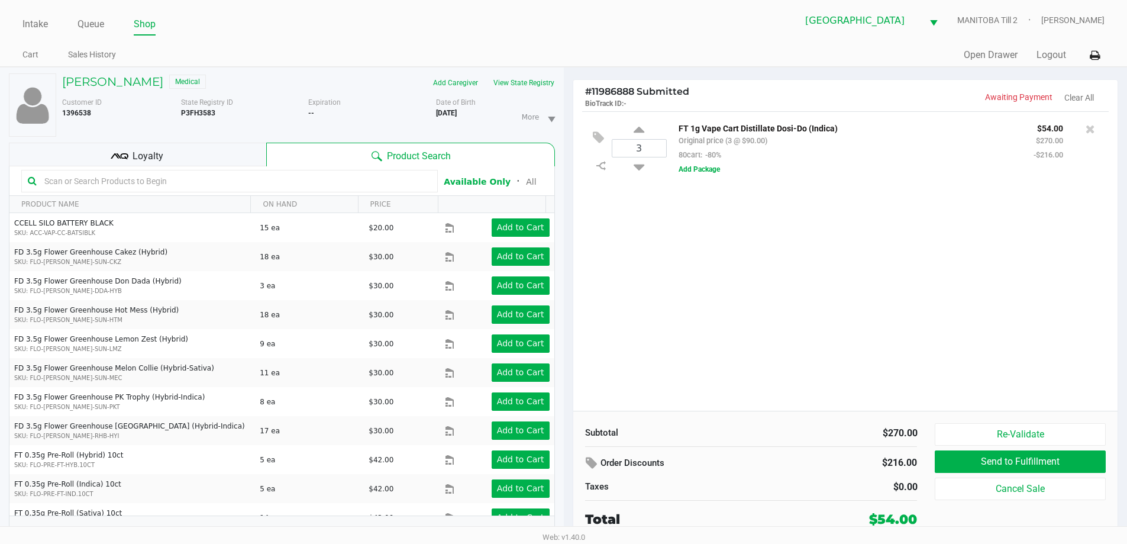
click at [802, 324] on div "3 FT 1g Vape Cart Distillate Dosi-Do (Indica) Original price (3 @ $90.00) 80car…" at bounding box center [845, 260] width 545 height 299
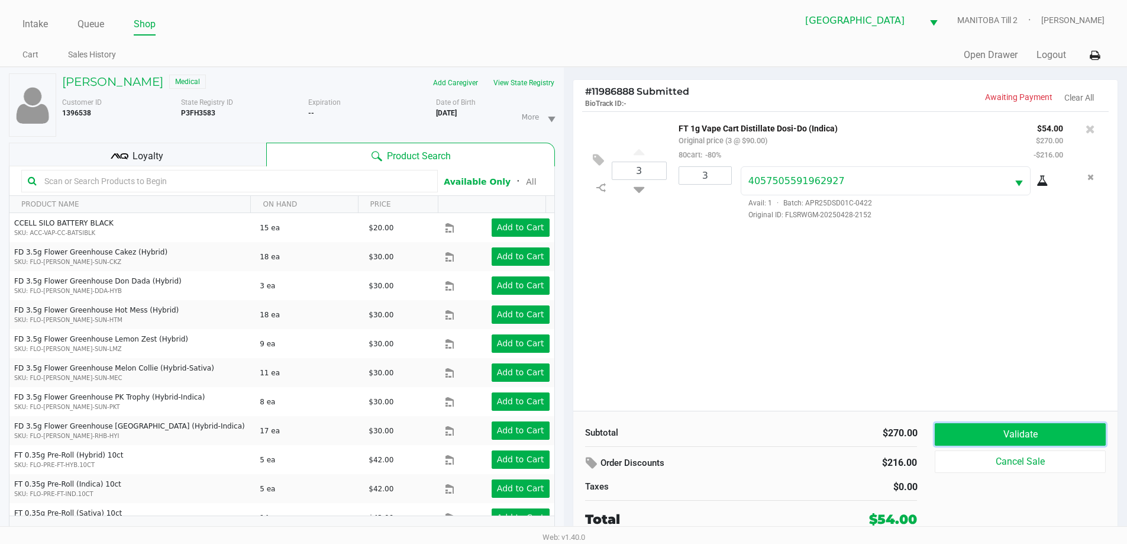
click at [1003, 432] on button "Validate" at bounding box center [1020, 434] width 170 height 22
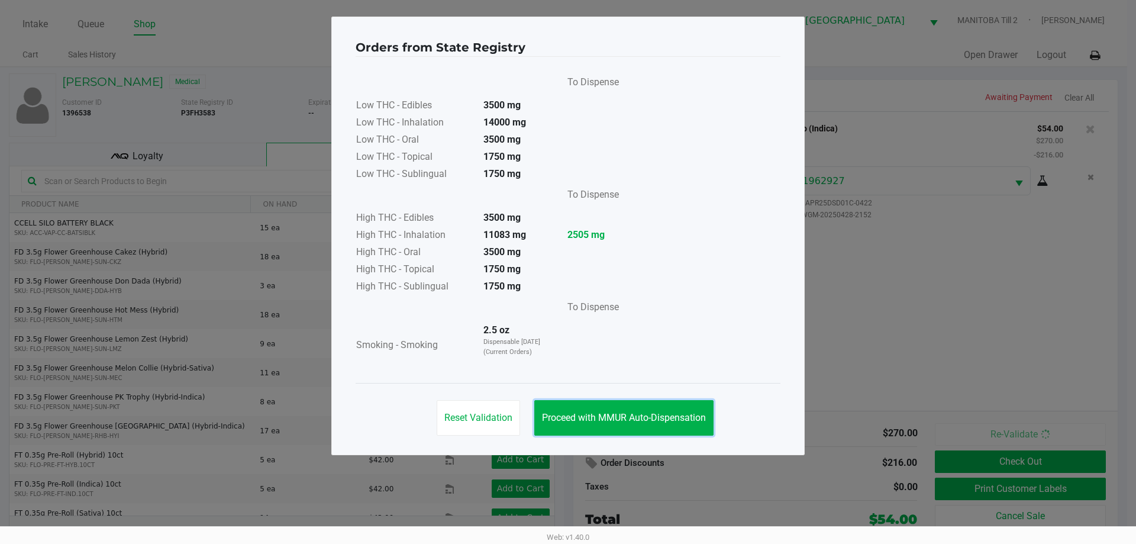
drag, startPoint x: 634, startPoint y: 415, endPoint x: 737, endPoint y: 304, distance: 152.0
click at [634, 406] on button "Proceed with MMUR Auto-Dispensation" at bounding box center [623, 417] width 179 height 35
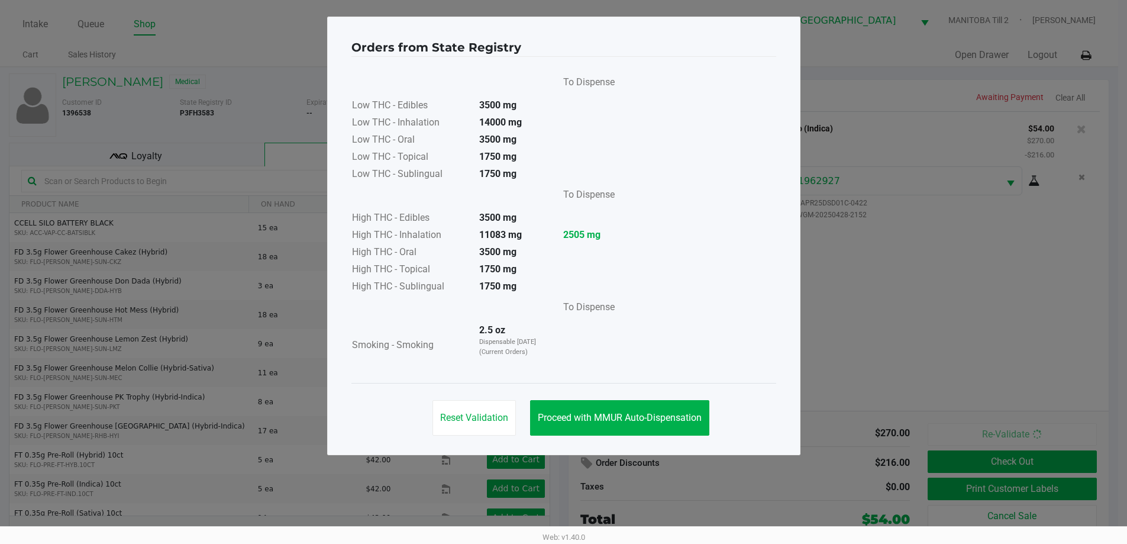
drag, startPoint x: 737, startPoint y: 304, endPoint x: 915, endPoint y: 336, distance: 181.0
click at [745, 302] on div "To Dispense Low THC - Edibles 3500 mg Low THC - Inhalation 14000 mg Low THC - O…" at bounding box center [563, 220] width 425 height 298
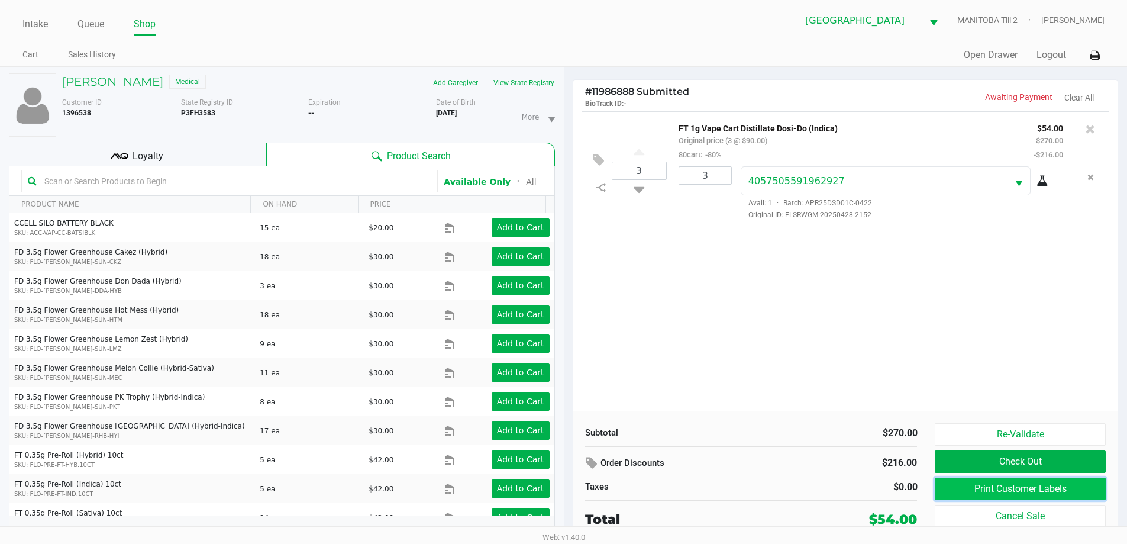
click at [1002, 489] on button "Print Customer Labels" at bounding box center [1020, 488] width 170 height 22
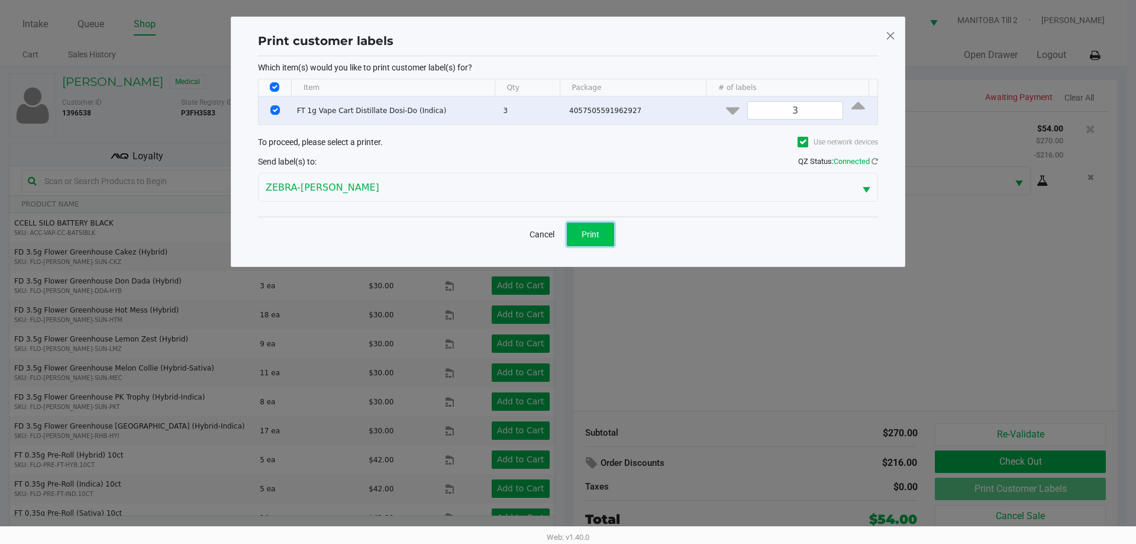
click at [597, 235] on span "Print" at bounding box center [591, 234] width 18 height 9
drag, startPoint x: 882, startPoint y: 325, endPoint x: 974, endPoint y: 336, distance: 92.9
click at [883, 325] on ngb-modal-window "Print customer labels Which item(s) would you like to print customer label(s) f…" at bounding box center [568, 272] width 1136 height 544
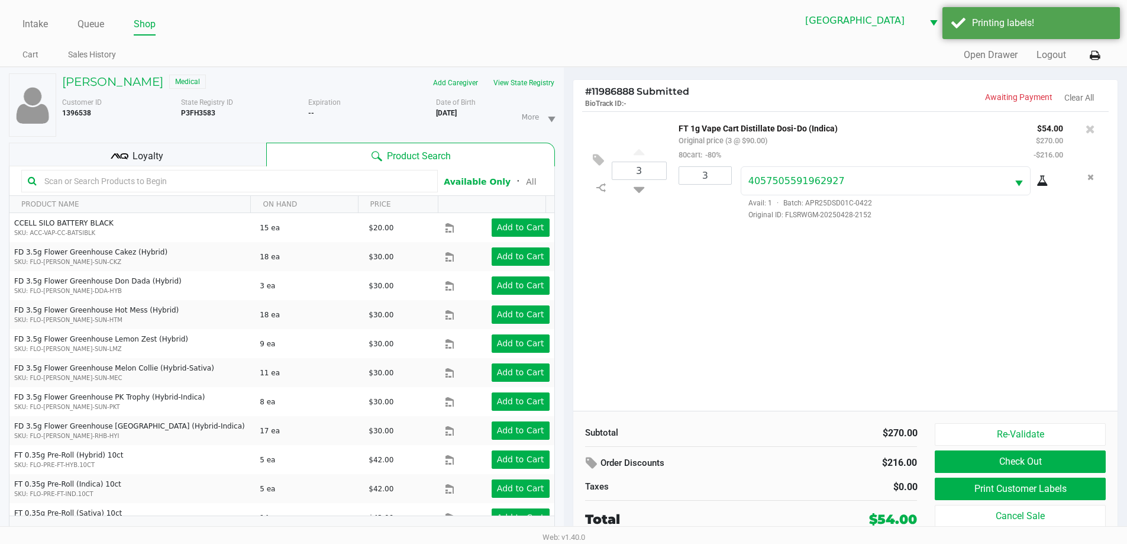
click at [863, 324] on div "3 FT 1g Vape Cart Distillate Dosi-Do (Indica) Original price (3 @ $90.00) 80car…" at bounding box center [845, 260] width 545 height 299
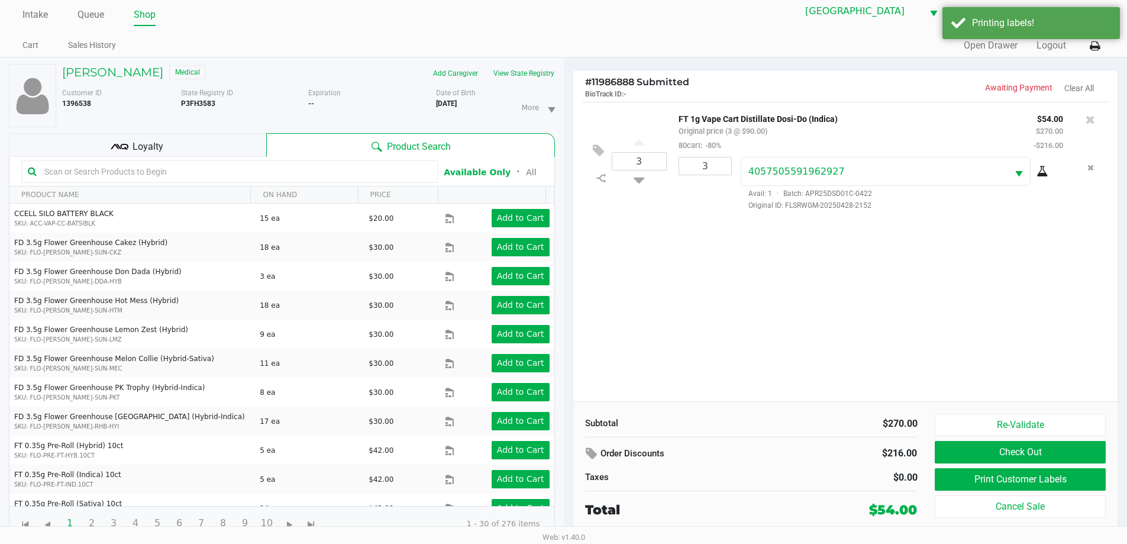
scroll to position [12, 0]
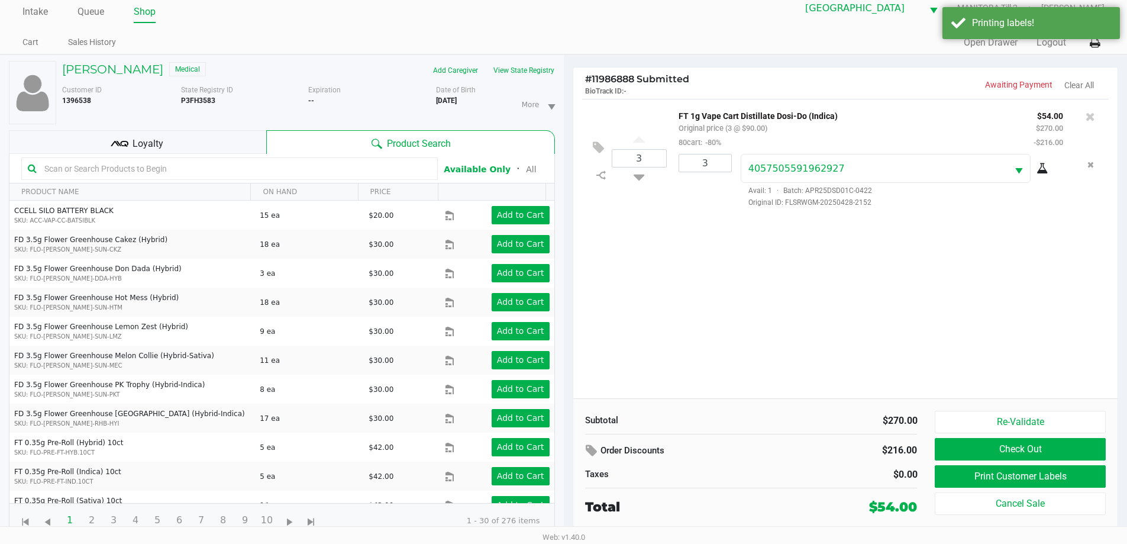
click at [853, 350] on div "3 FT 1g Vape Cart Distillate Dosi-Do (Indica) Original price (3 @ $90.00) 80car…" at bounding box center [845, 248] width 545 height 299
click at [845, 269] on div "3 FT 1g Vape Cart Distillate Dosi-Do (Indica) Original price (3 @ $90.00) 80car…" at bounding box center [845, 248] width 545 height 299
drag, startPoint x: 900, startPoint y: 322, endPoint x: 929, endPoint y: 360, distance: 47.7
click at [900, 322] on div "3 FT 1g Vape Cart Distillate Dosi-Do (Indica) Original price (3 @ $90.00) 80car…" at bounding box center [845, 248] width 545 height 299
click at [179, 131] on div "Loyalty" at bounding box center [137, 142] width 257 height 24
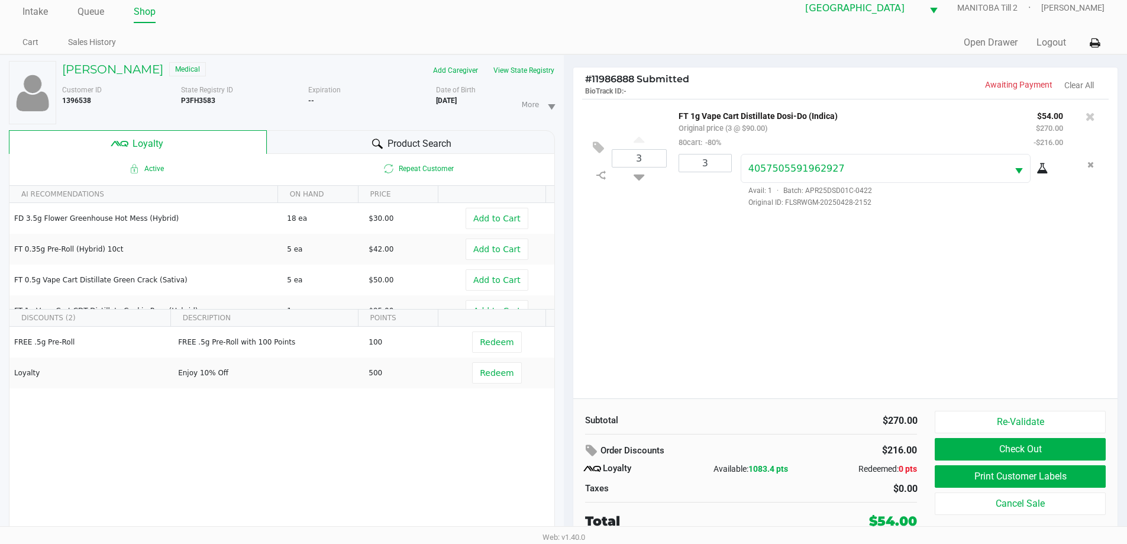
click at [1051, 453] on button "Check Out" at bounding box center [1020, 449] width 170 height 22
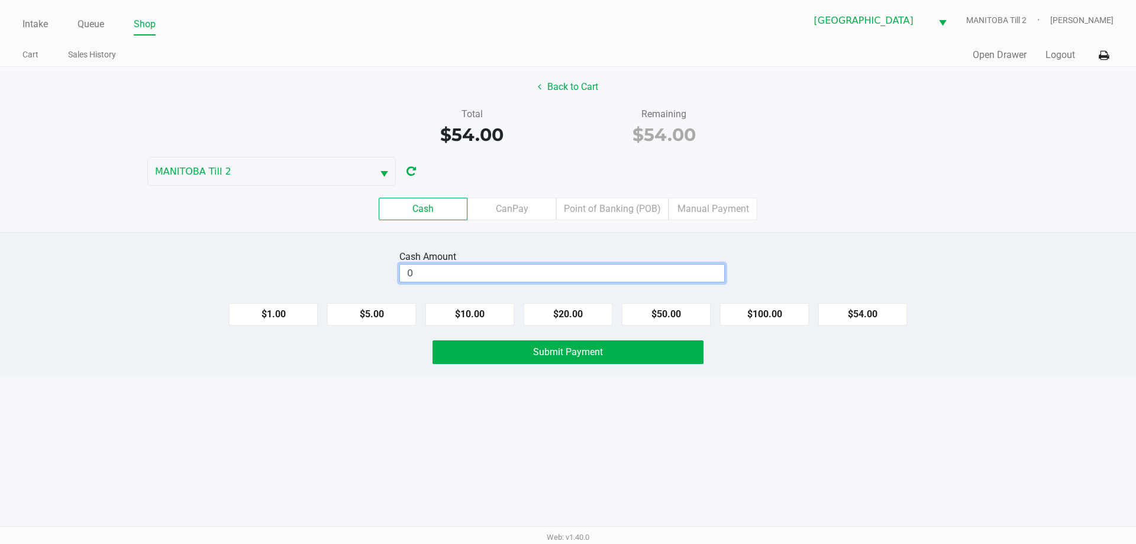
click at [651, 273] on input "0" at bounding box center [562, 272] width 324 height 17
click at [553, 344] on button "Submit Payment" at bounding box center [567, 352] width 271 height 24
type input "$60.00"
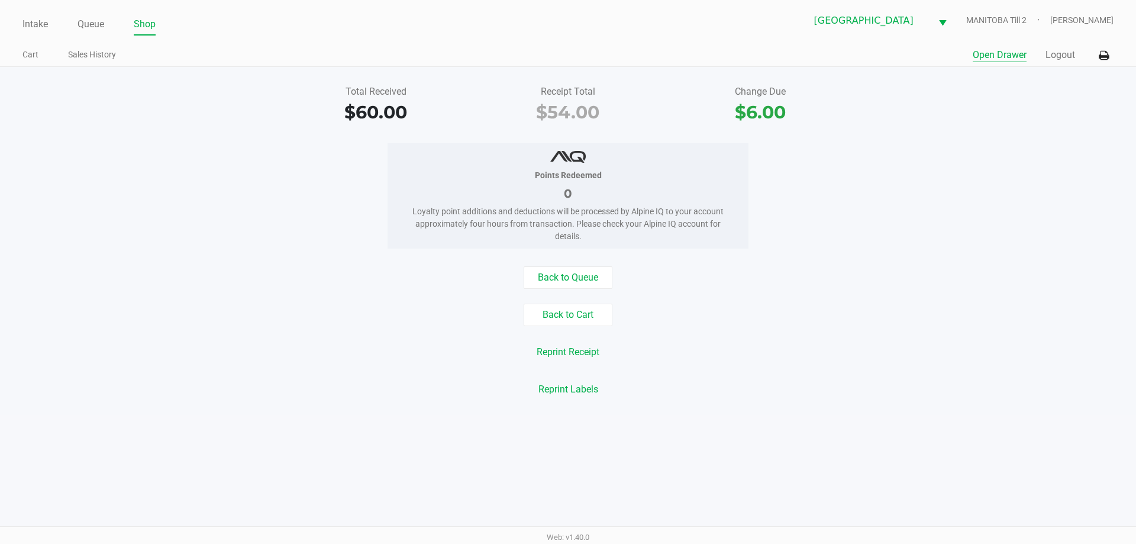
click at [986, 55] on button "Open Drawer" at bounding box center [1000, 55] width 54 height 14
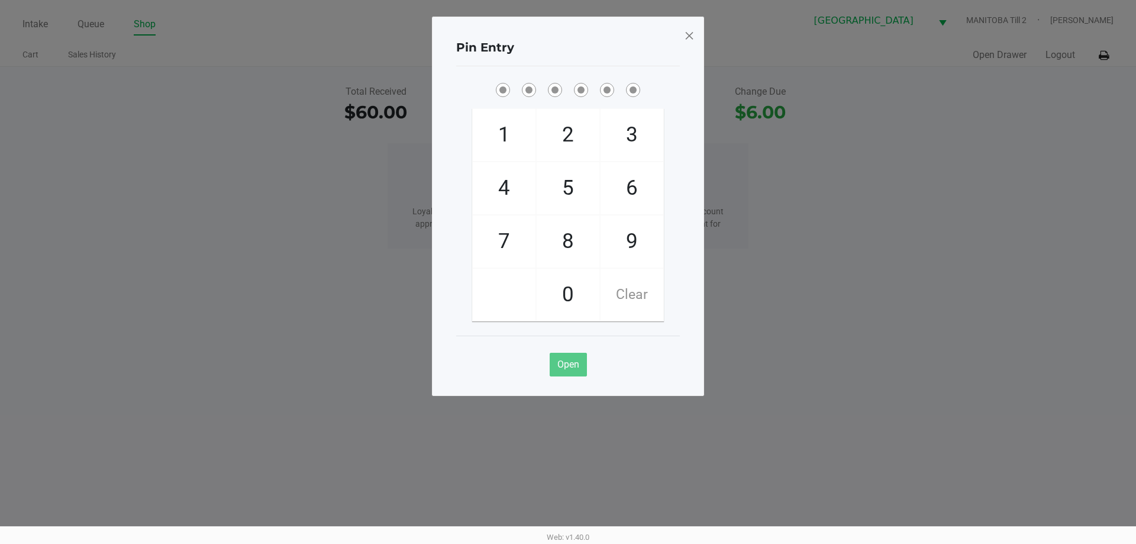
click at [924, 214] on ngb-modal-window "Pin Entry 1 4 7 2 5 8 0 3 6 9 Clear Open" at bounding box center [568, 272] width 1136 height 544
checkbox input "true"
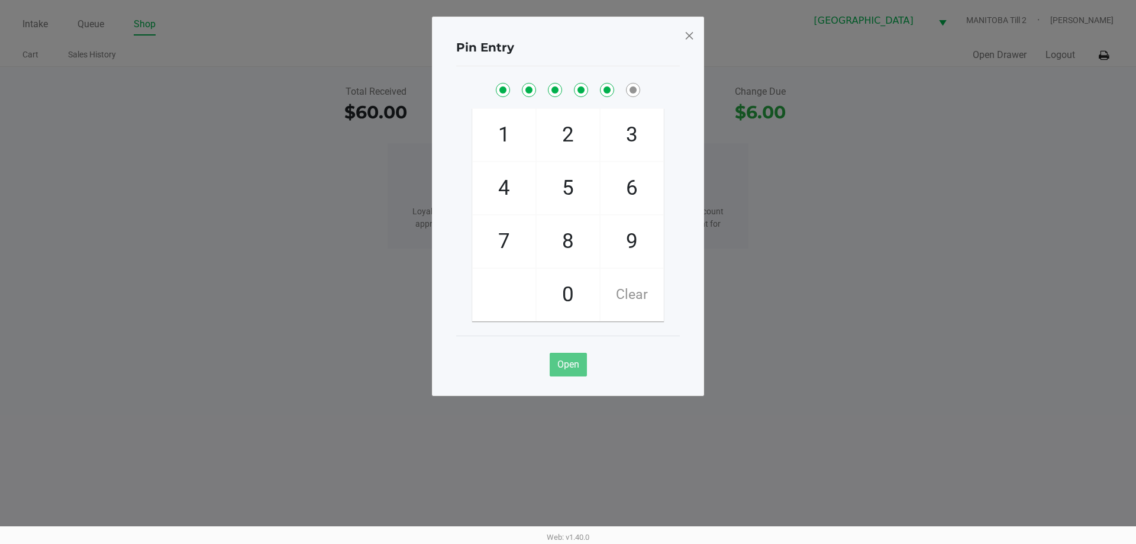
checkbox input "true"
click at [686, 37] on span at bounding box center [689, 35] width 11 height 19
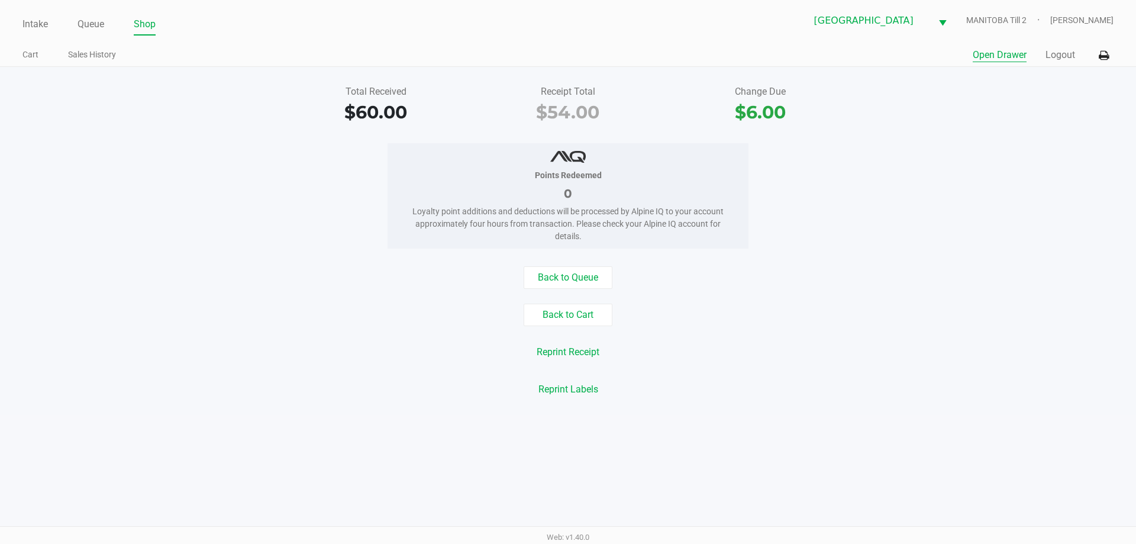
click at [956, 165] on div "Points Redeemed 0 Loyalty point additions and deductions will be processed by A…" at bounding box center [568, 195] width 1154 height 105
click at [1057, 51] on button "Logout" at bounding box center [1060, 55] width 30 height 14
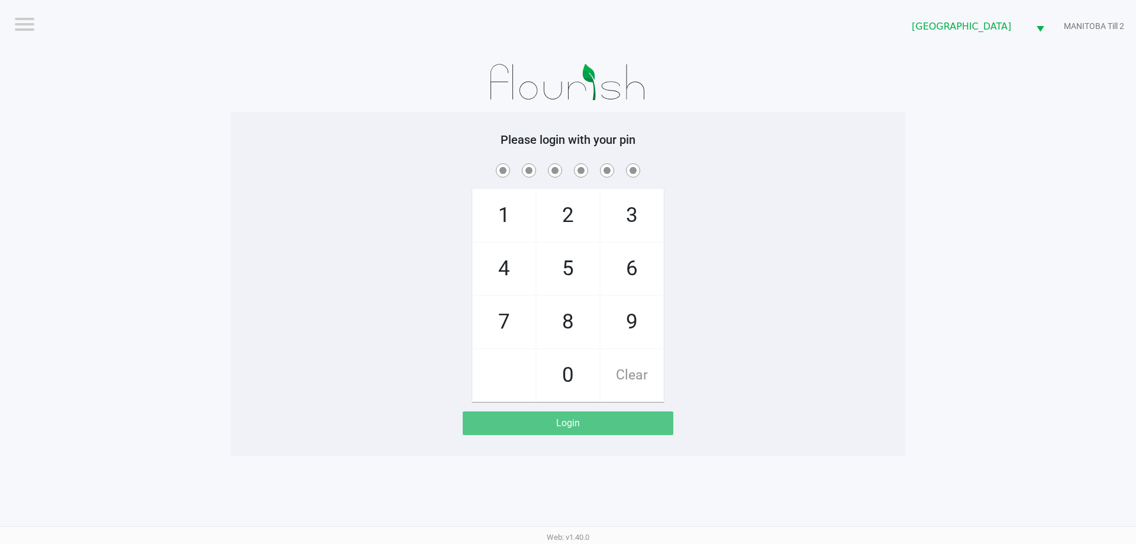
click at [1110, 263] on app-pos-login-wrapper "Logout Lakeland WC [GEOGRAPHIC_DATA] Till 2 Please login with your pin 1 4 7 2 …" at bounding box center [568, 228] width 1136 height 456
checkbox input "true"
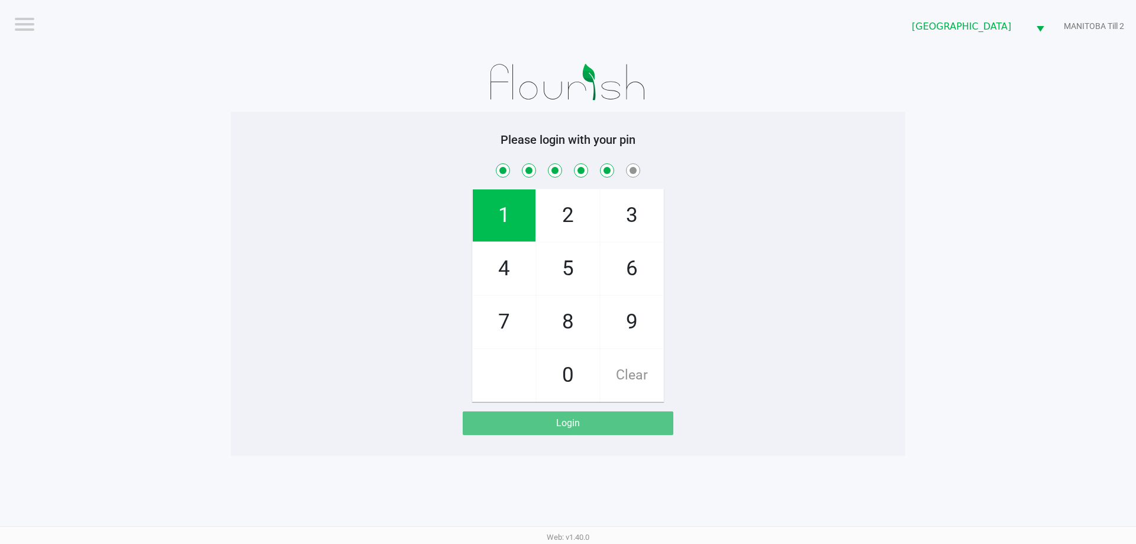
checkbox input "true"
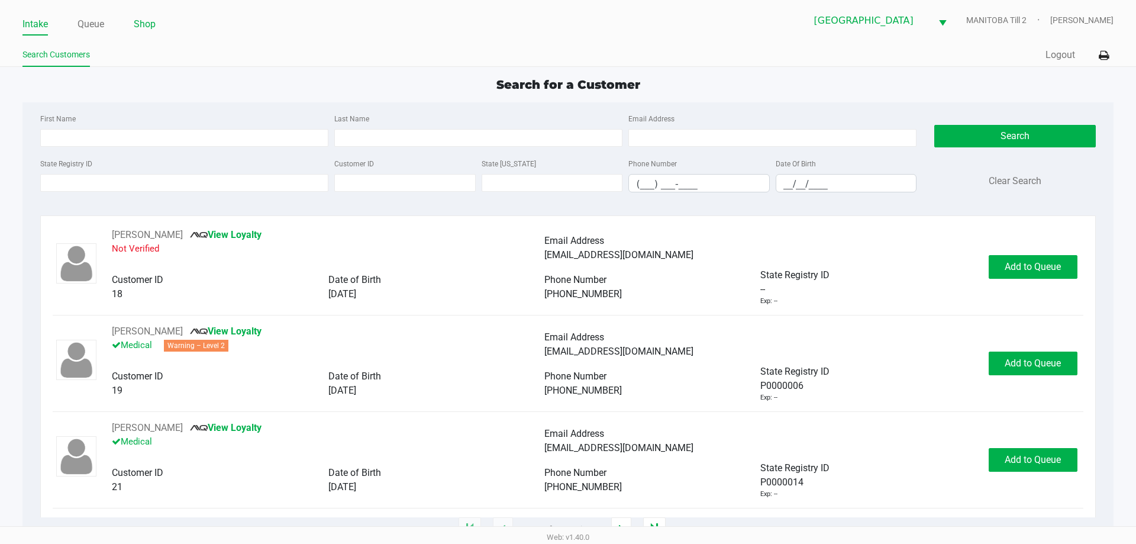
click at [141, 25] on link "Shop" at bounding box center [145, 24] width 22 height 17
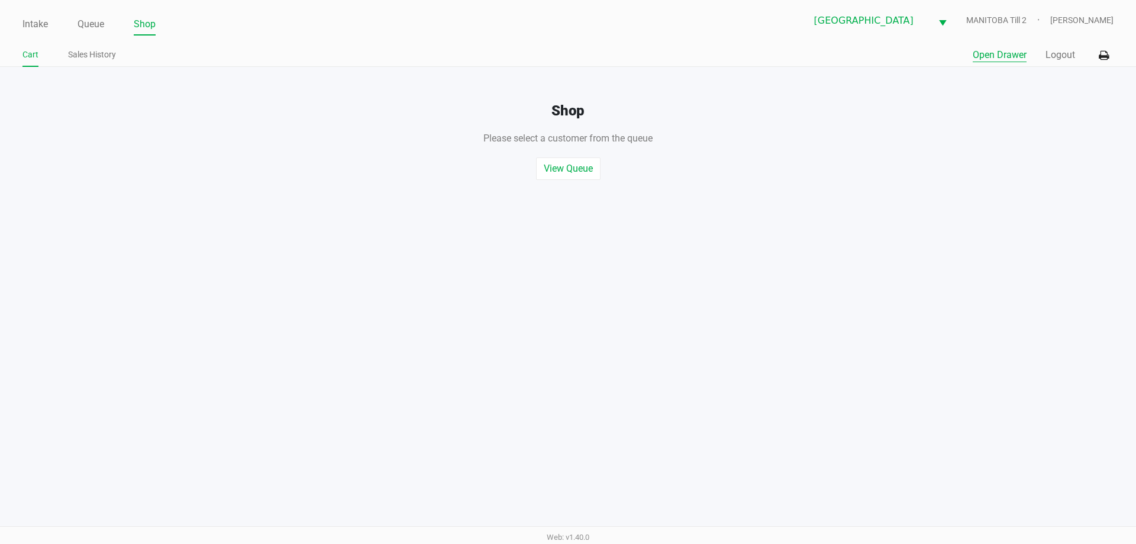
click at [986, 49] on button "Open Drawer" at bounding box center [1000, 55] width 54 height 14
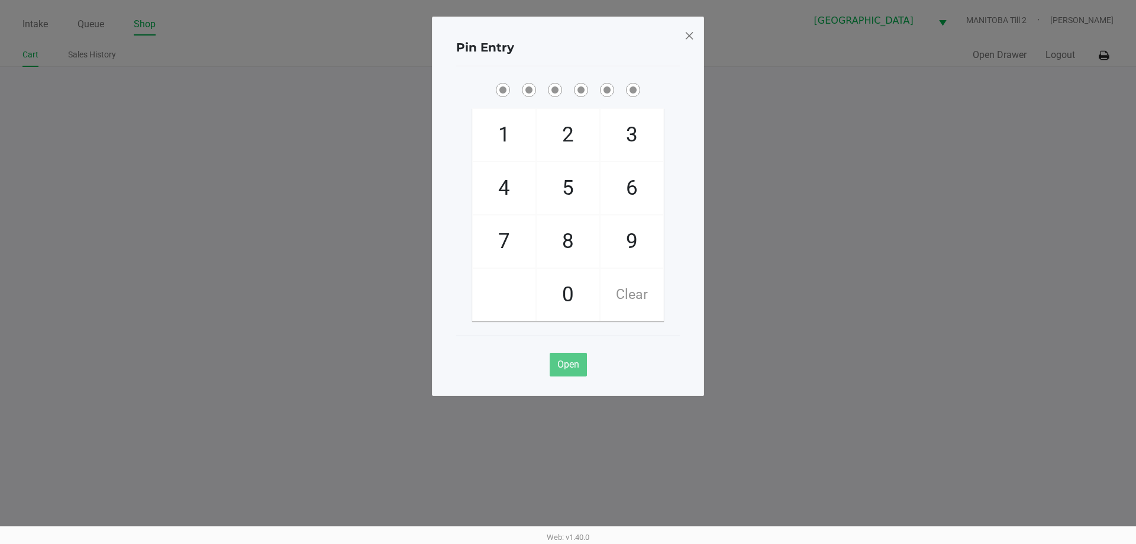
click at [954, 177] on ngb-modal-window "Pin Entry 1 4 7 2 5 8 0 3 6 9 Clear Open" at bounding box center [568, 272] width 1136 height 544
checkbox input "true"
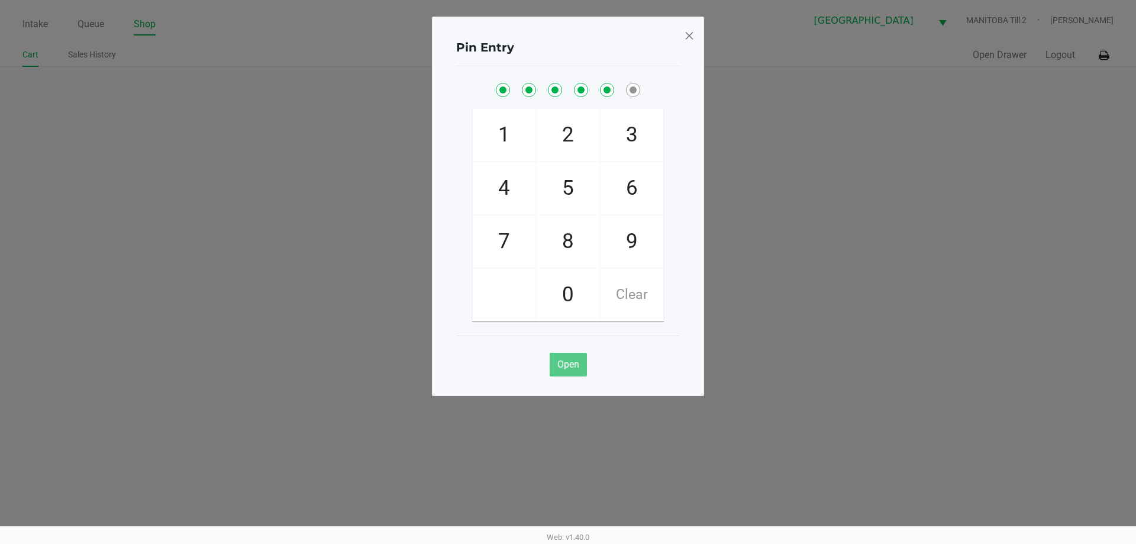
checkbox input "true"
click at [693, 38] on span at bounding box center [689, 35] width 11 height 19
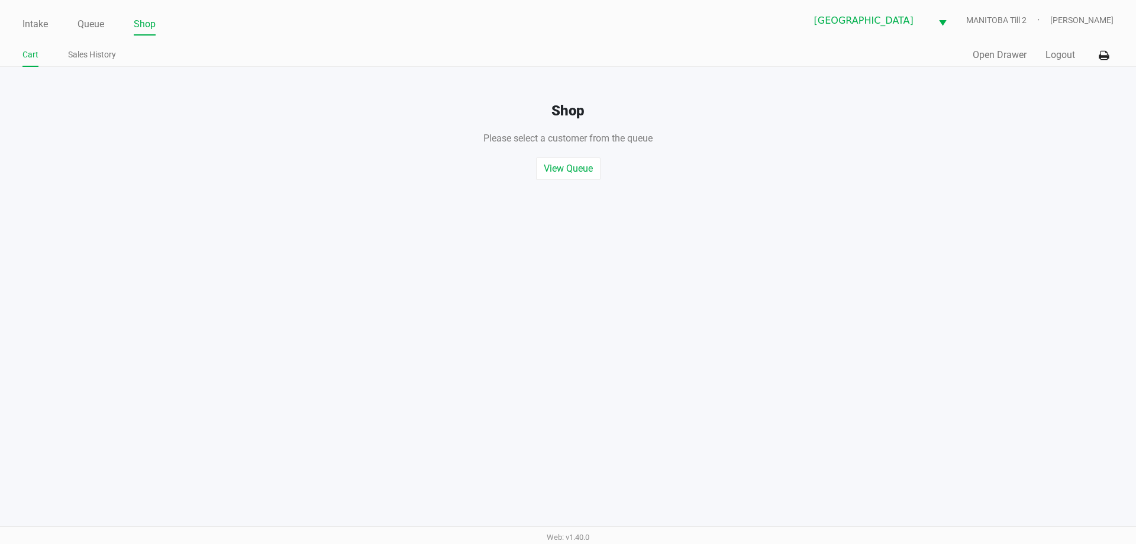
drag, startPoint x: 947, startPoint y: 196, endPoint x: 948, endPoint y: 169, distance: 27.2
click at [947, 191] on div "Intake Queue Shop [GEOGRAPHIC_DATA] [GEOGRAPHIC_DATA] Till 2 [PERSON_NAME] Cart…" at bounding box center [568, 272] width 1136 height 544
click at [34, 20] on link "Intake" at bounding box center [34, 24] width 25 height 17
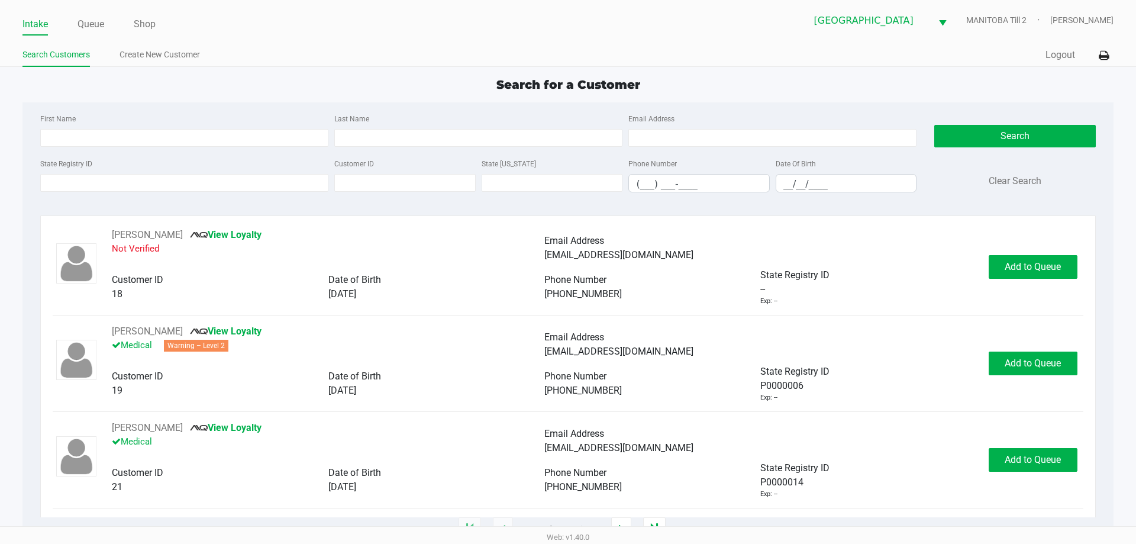
drag, startPoint x: 640, startPoint y: 42, endPoint x: 289, endPoint y: 62, distance: 351.4
click at [633, 42] on div "Intake Queue Shop Lakeland WC [GEOGRAPHIC_DATA] Till 2 [PERSON_NAME] Search Cus…" at bounding box center [568, 33] width 1136 height 67
click at [92, 25] on link "Queue" at bounding box center [91, 24] width 27 height 17
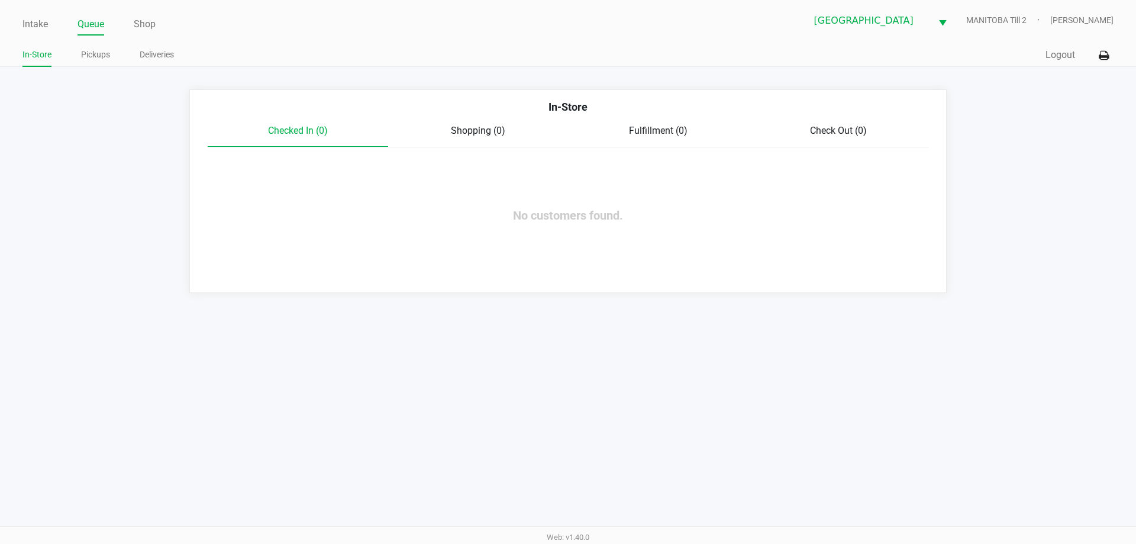
drag, startPoint x: 35, startPoint y: 27, endPoint x: 263, endPoint y: 56, distance: 229.1
click at [41, 22] on link "Intake" at bounding box center [34, 24] width 25 height 17
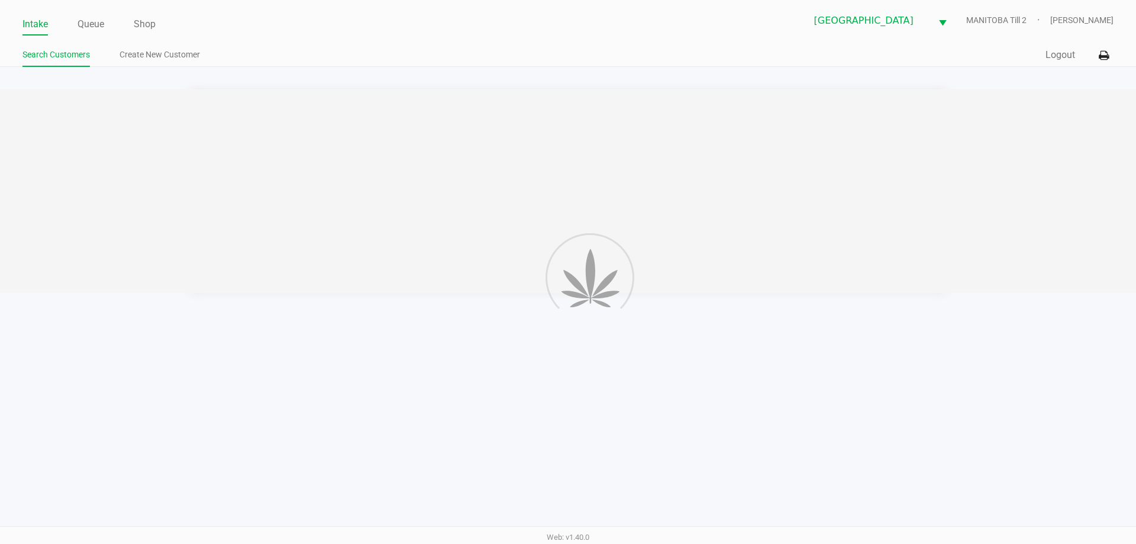
click at [286, 47] on ul "Search Customers Create New Customer" at bounding box center [295, 56] width 546 height 20
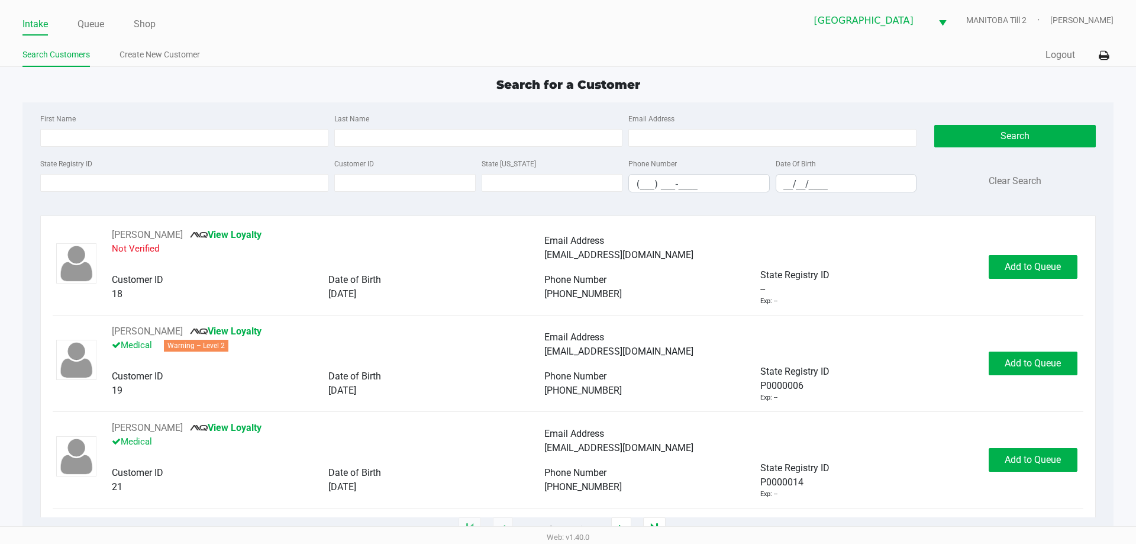
click at [304, 73] on app-point-of-sale "Intake Queue Shop [GEOGRAPHIC_DATA] [GEOGRAPHIC_DATA] Till 2 [PERSON_NAME] Sear…" at bounding box center [568, 265] width 1136 height 530
click at [299, 56] on ul "Search Customers Create New Customer" at bounding box center [295, 56] width 546 height 20
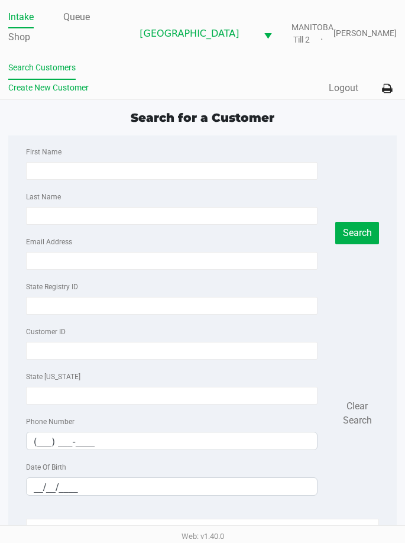
click at [53, 87] on link "Create New Customer" at bounding box center [48, 87] width 80 height 15
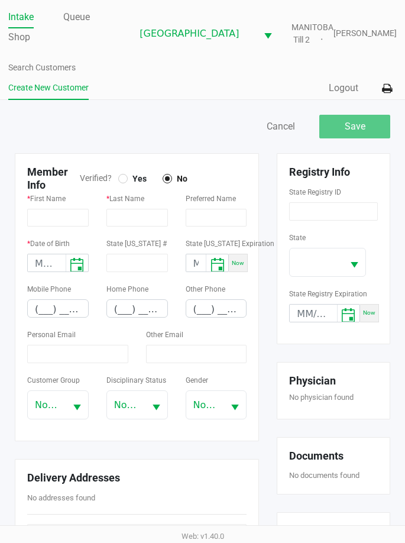
click at [121, 180] on div at bounding box center [123, 178] width 5 height 5
drag, startPoint x: 40, startPoint y: 222, endPoint x: 407, endPoint y: 214, distance: 366.9
click at [40, 222] on input "text" at bounding box center [58, 218] width 62 height 18
type input "[PERSON_NAME]"
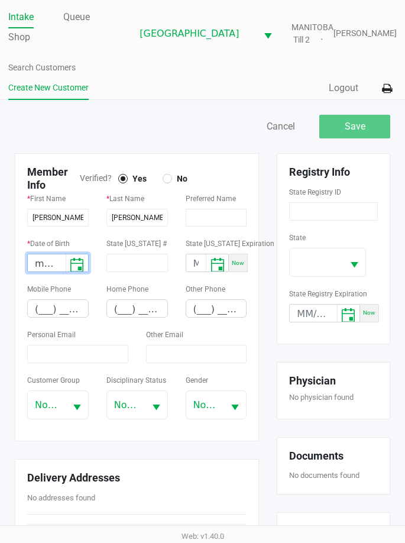
click at [38, 263] on input "month/day/year" at bounding box center [47, 263] width 38 height 18
type input "[DATE]"
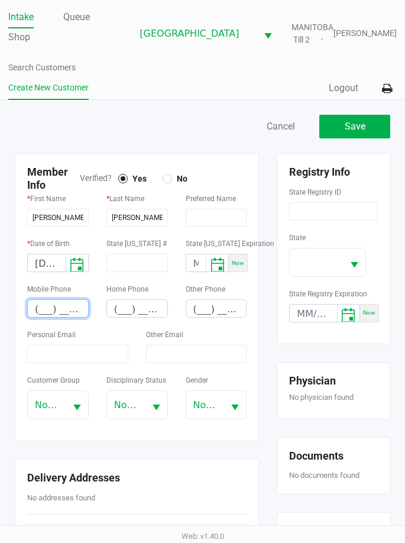
click at [43, 311] on input "(___) ___-____" at bounding box center [58, 309] width 60 height 18
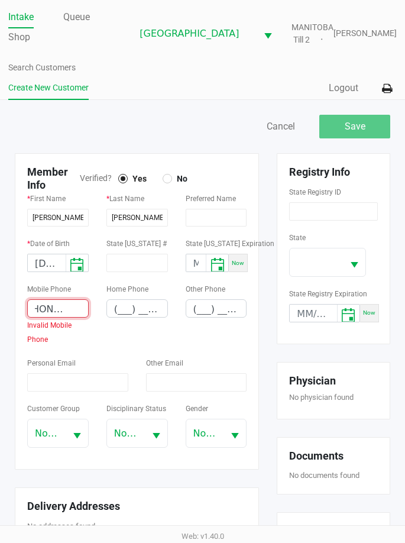
scroll to position [0, 17]
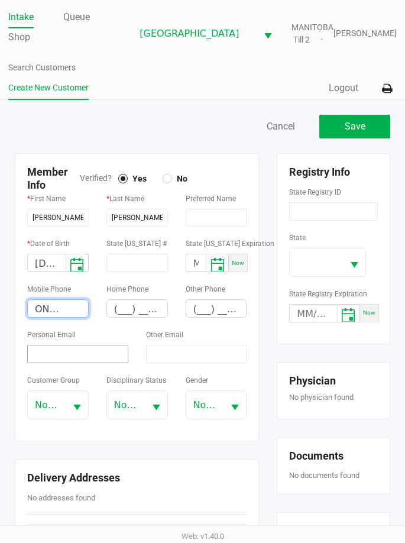
type input "[PHONE_NUMBER]"
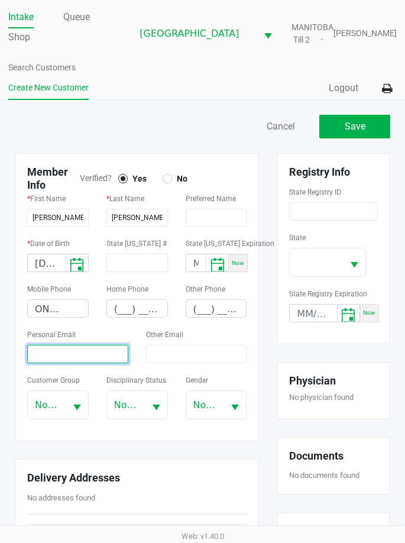
drag, startPoint x: 83, startPoint y: 363, endPoint x: 260, endPoint y: 341, distance: 178.3
click at [88, 362] on input at bounding box center [77, 354] width 101 height 18
click at [58, 351] on input at bounding box center [77, 354] width 101 height 18
paste input "[EMAIL_ADDRESS][DOMAIN_NAME]"
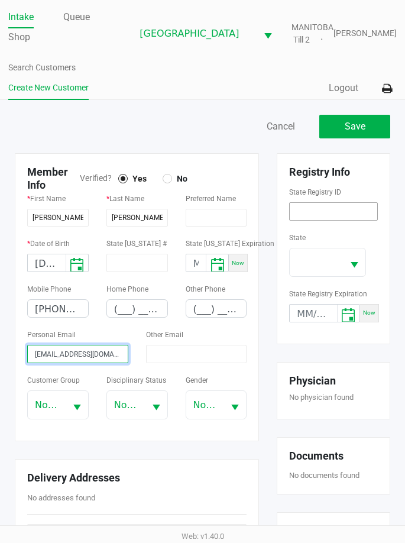
type input "[EMAIL_ADDRESS][DOMAIN_NAME]"
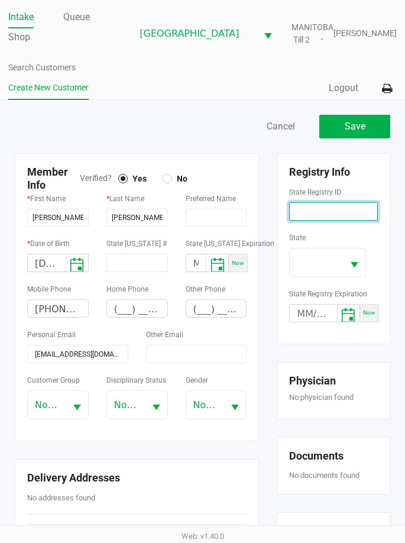
click at [338, 211] on input at bounding box center [333, 211] width 89 height 18
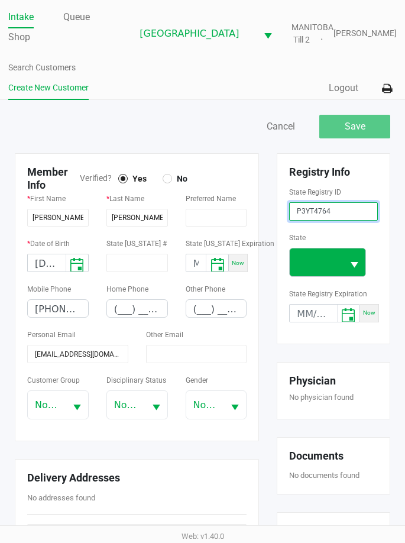
click at [356, 259] on span "Select" at bounding box center [354, 265] width 15 height 15
type input "P3YT4764"
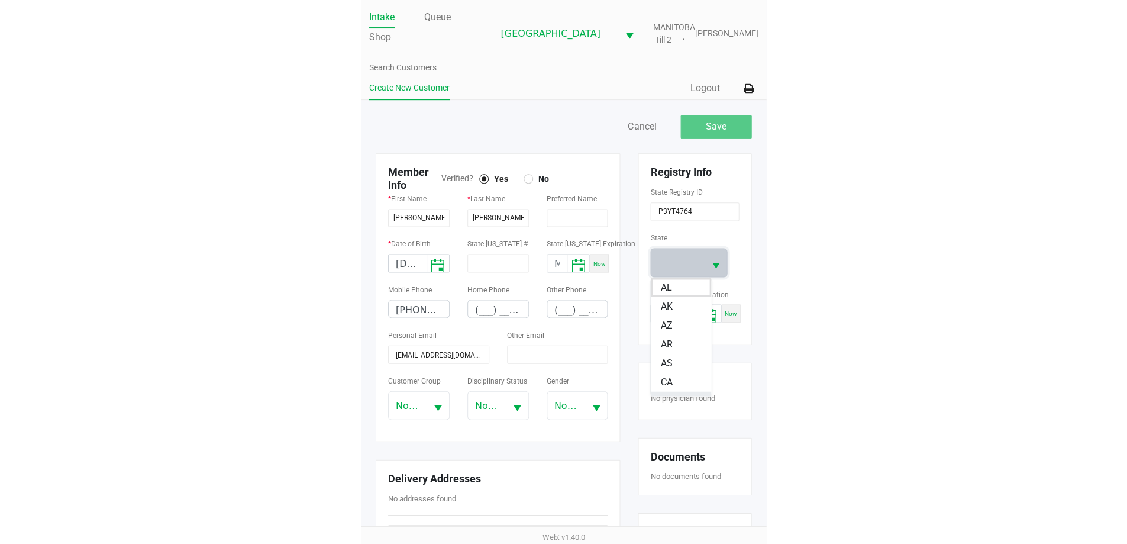
scroll to position [90, 0]
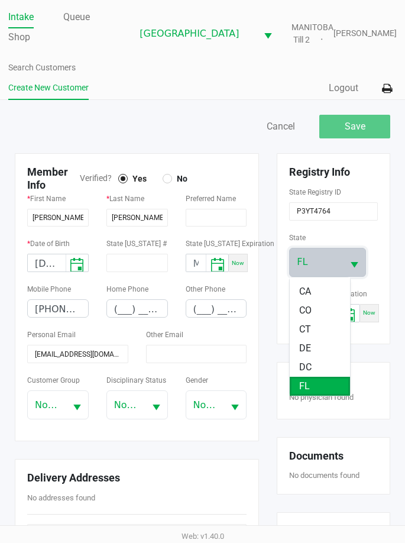
click at [313, 388] on li "FL" at bounding box center [320, 386] width 60 height 19
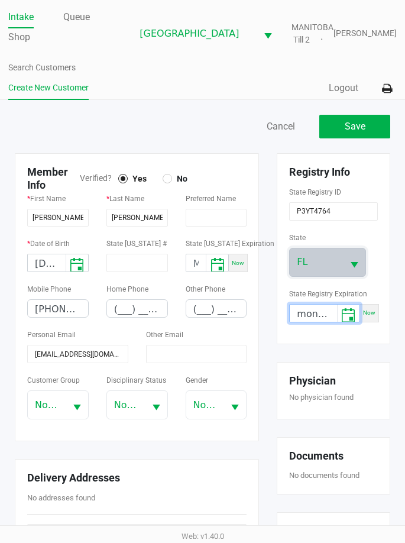
click at [308, 312] on input "month/day/year" at bounding box center [313, 314] width 47 height 18
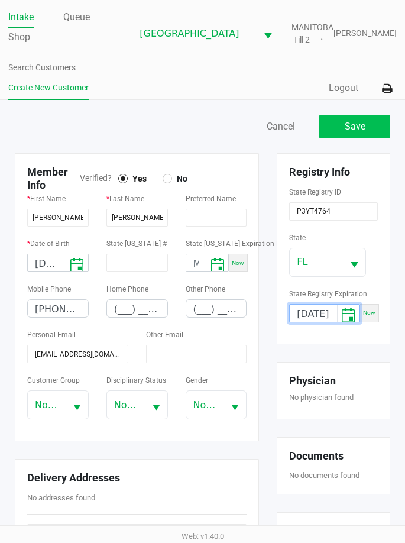
type input "[DATE]"
click at [355, 117] on button "Save" at bounding box center [354, 127] width 71 height 24
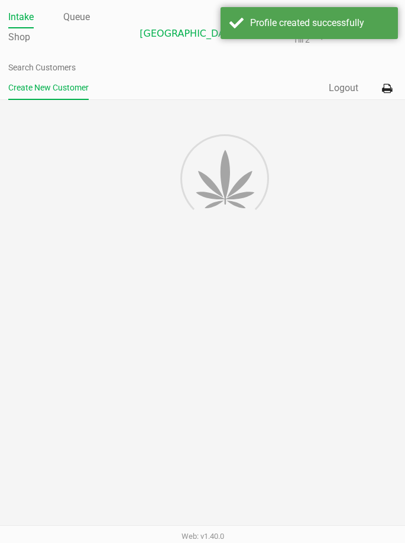
type input "---"
type input "( __) ___-____"
type input "---"
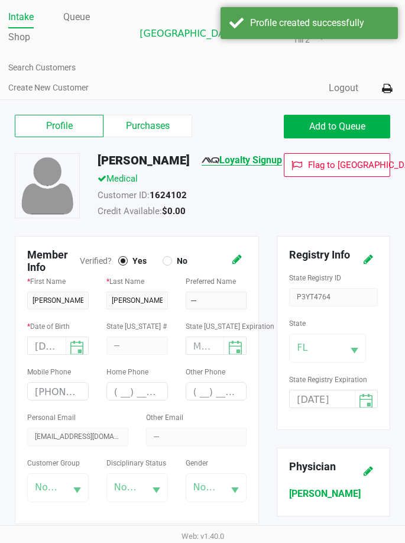
click at [270, 164] on link "Loyalty Signup" at bounding box center [242, 159] width 80 height 11
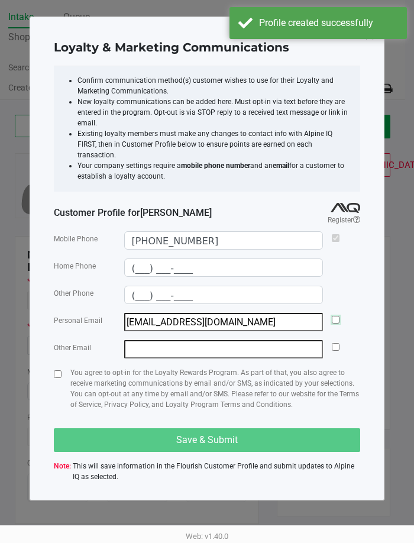
click at [337, 316] on input "checkbox" at bounding box center [336, 320] width 8 height 8
checkbox input "true"
click at [55, 370] on input "checkbox" at bounding box center [58, 374] width 8 height 8
checkbox input "true"
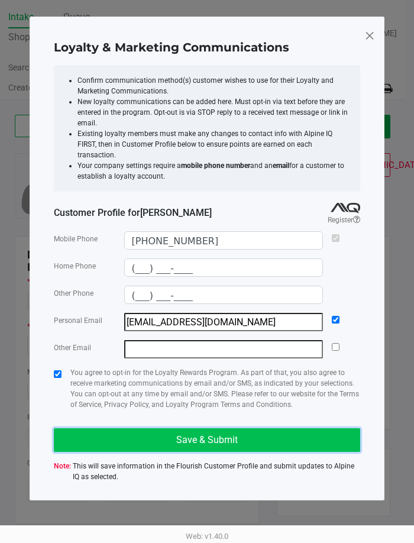
click at [79, 436] on button "Save & Submit" at bounding box center [207, 440] width 306 height 24
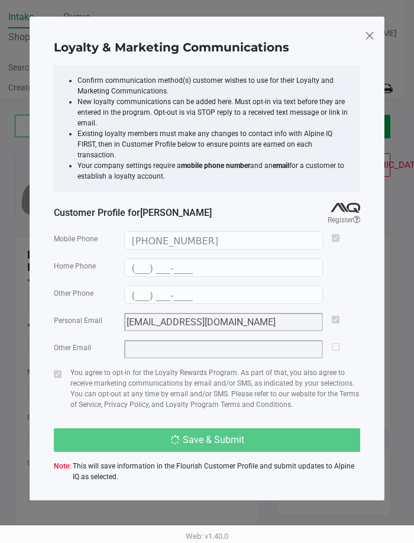
type input "(___) ___-____"
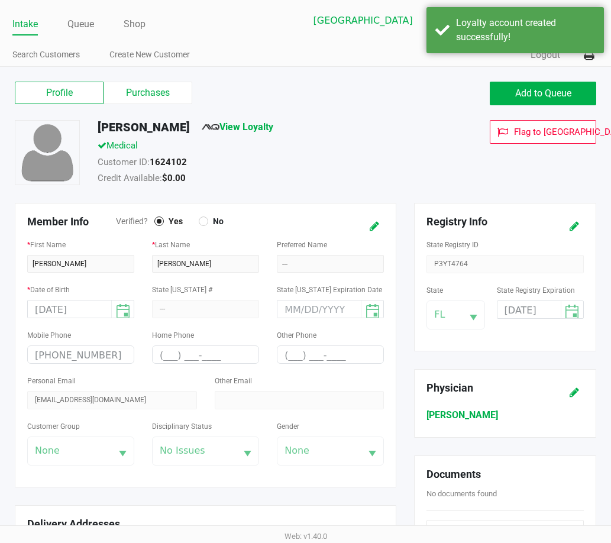
click at [313, 158] on div "Customer ID: 1624102" at bounding box center [261, 164] width 344 height 17
drag, startPoint x: 312, startPoint y: 153, endPoint x: 503, endPoint y: 95, distance: 200.3
click at [313, 151] on div "Medical" at bounding box center [261, 147] width 344 height 17
drag, startPoint x: 533, startPoint y: 83, endPoint x: 565, endPoint y: 142, distance: 66.7
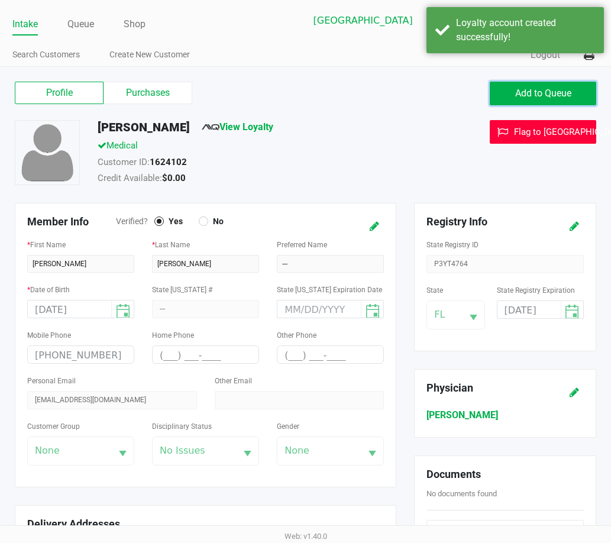
click at [534, 83] on button "Add to Queue" at bounding box center [543, 94] width 106 height 24
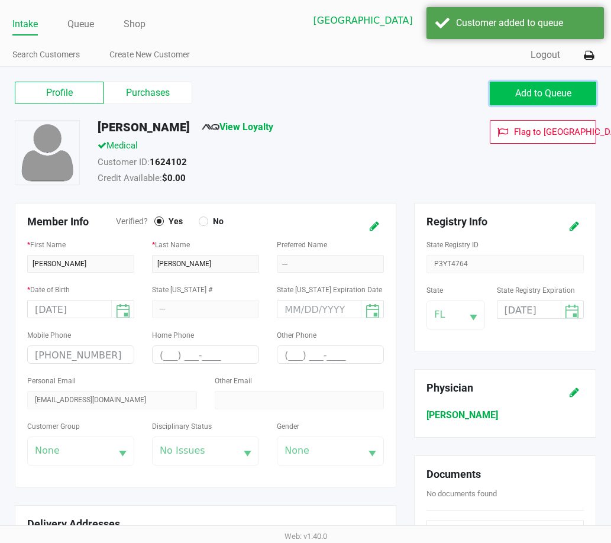
click at [531, 97] on span "Add to Queue" at bounding box center [543, 93] width 56 height 11
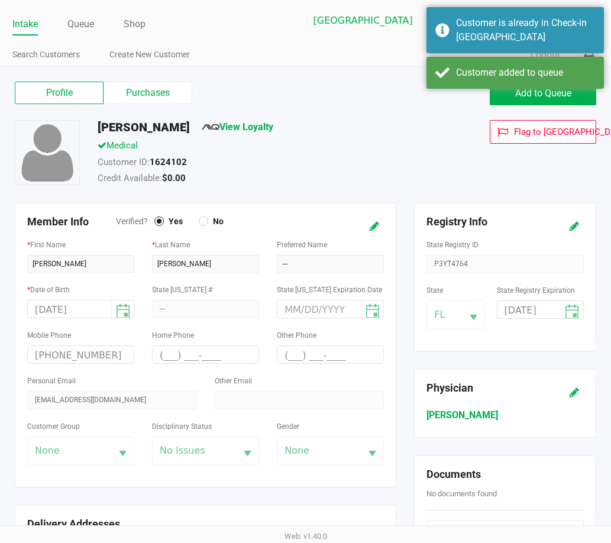
click at [372, 162] on div "Customer ID: 1624102" at bounding box center [261, 164] width 344 height 17
click at [85, 28] on link "Queue" at bounding box center [80, 24] width 27 height 17
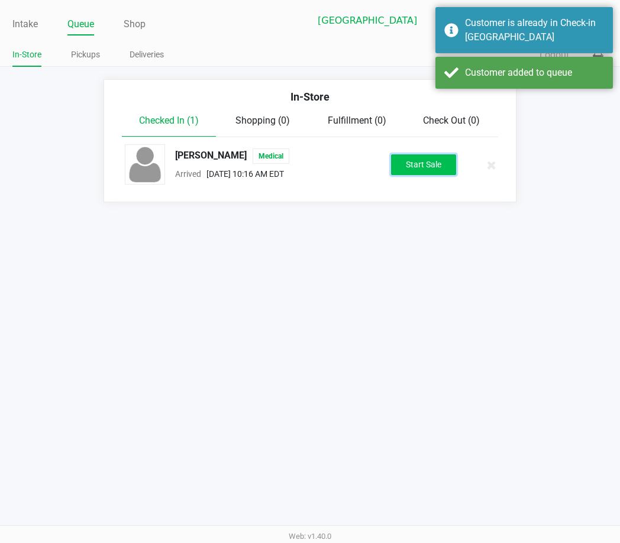
click at [411, 166] on button "Start Sale" at bounding box center [423, 164] width 65 height 21
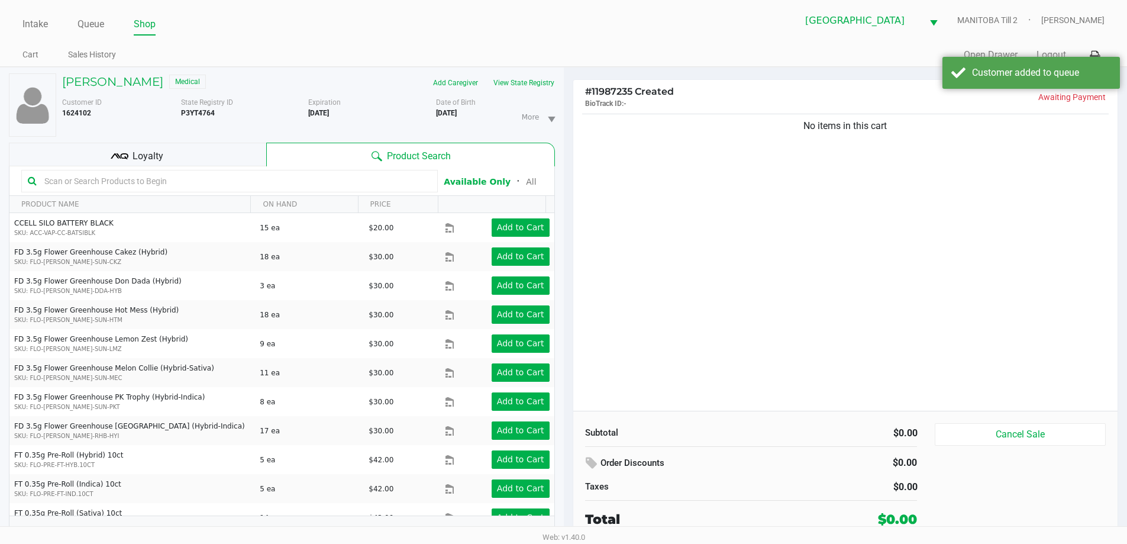
click at [700, 279] on div "No items in this cart" at bounding box center [845, 260] width 545 height 299
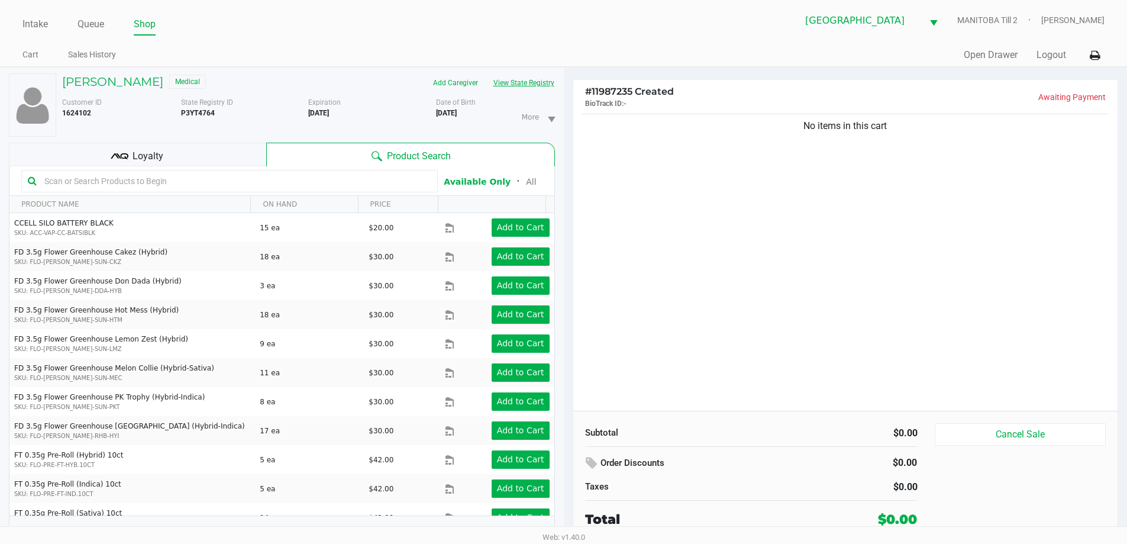
click at [521, 80] on button "View State Registry" at bounding box center [520, 82] width 69 height 19
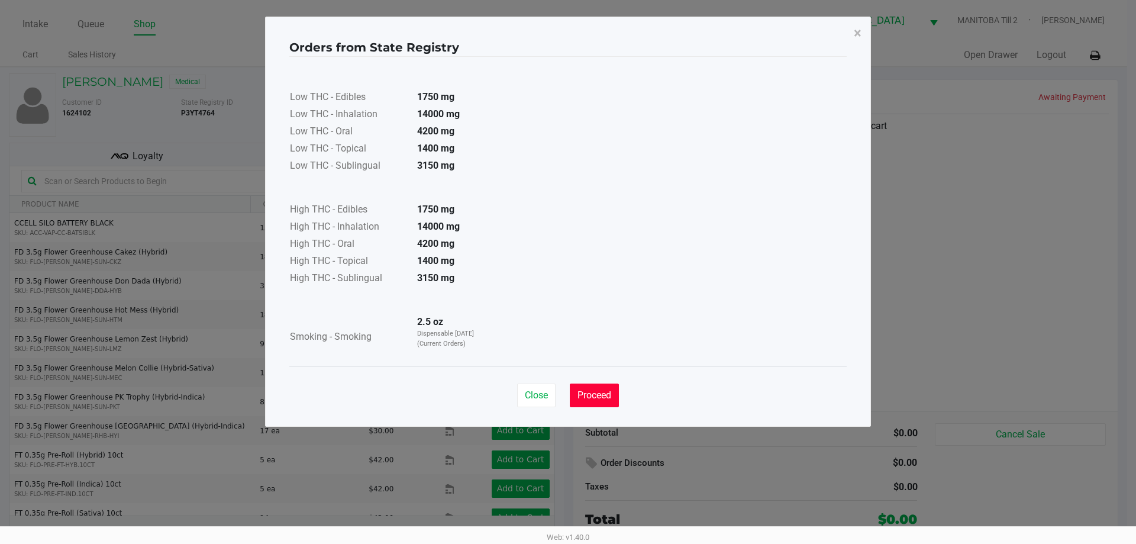
click at [593, 395] on span "Proceed" at bounding box center [594, 394] width 34 height 11
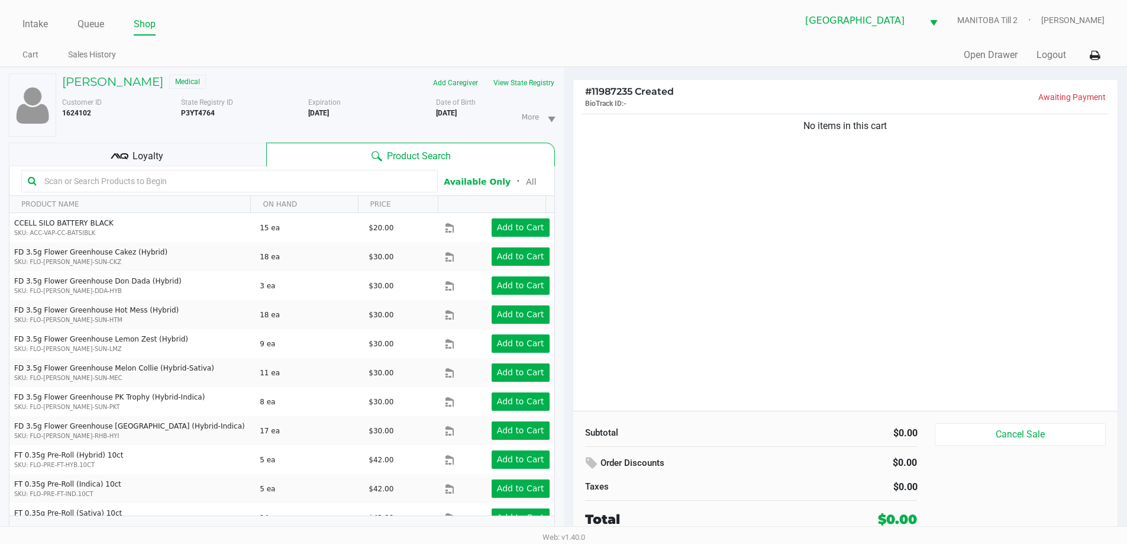
click at [666, 338] on app-state-registry "Orders from State Registry × Low THC - Edibles 1750 mg Low THC - Inhalation 140…" at bounding box center [563, 191] width 557 height 385
click at [526, 86] on button "View State Registry" at bounding box center [520, 82] width 69 height 19
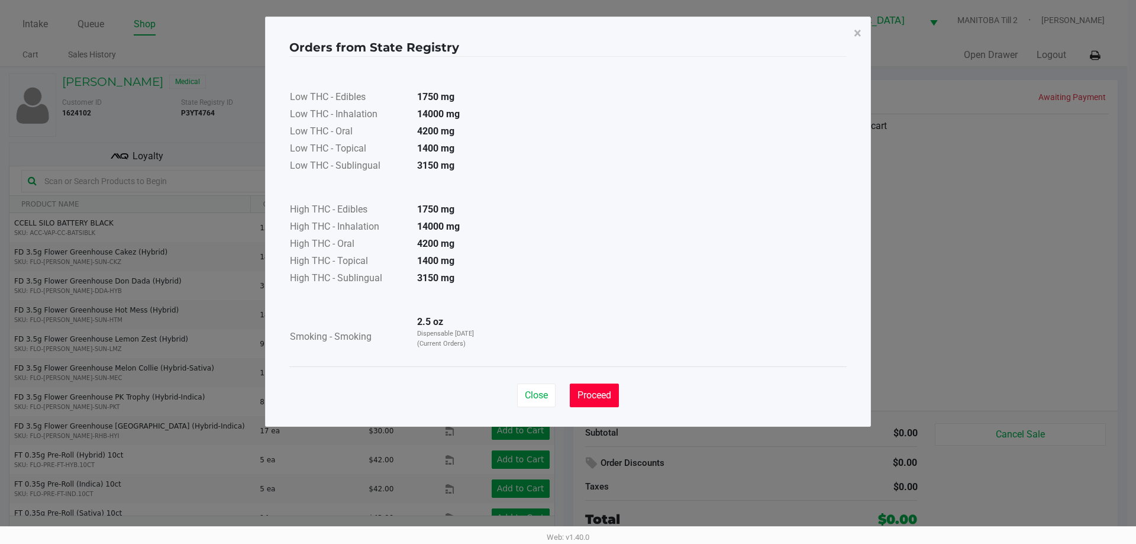
click at [595, 382] on div "Close Proceed" at bounding box center [567, 390] width 557 height 48
click at [795, 303] on div "Low THC - Edibles 1750 mg Low THC - Inhalation 14000 mg Low THC - Oral 4200 mg …" at bounding box center [567, 212] width 557 height 298
click at [538, 392] on span "Close" at bounding box center [536, 394] width 23 height 11
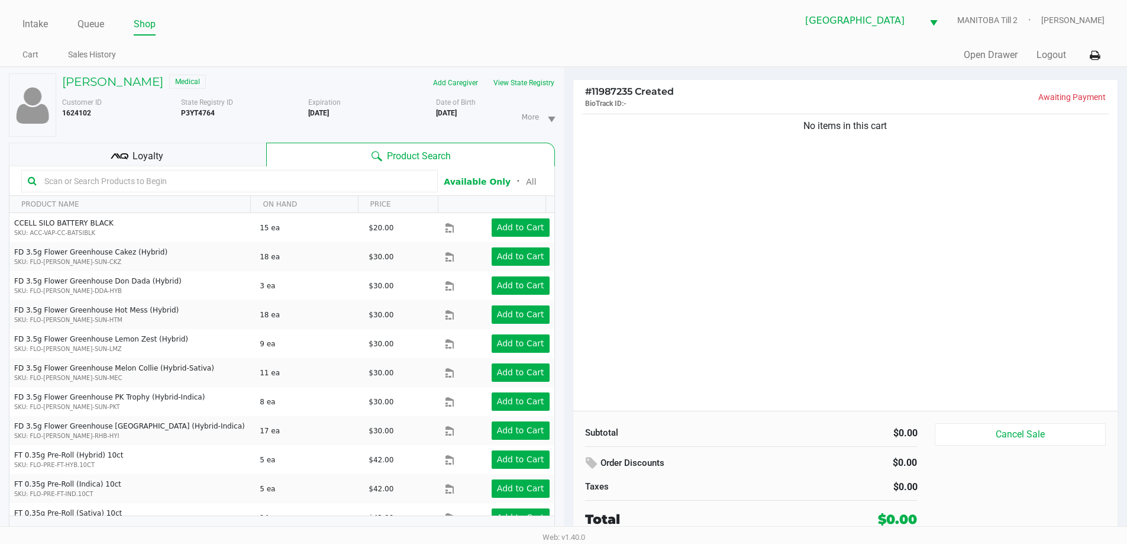
click at [207, 178] on input "text" at bounding box center [236, 181] width 392 height 18
type input "f"
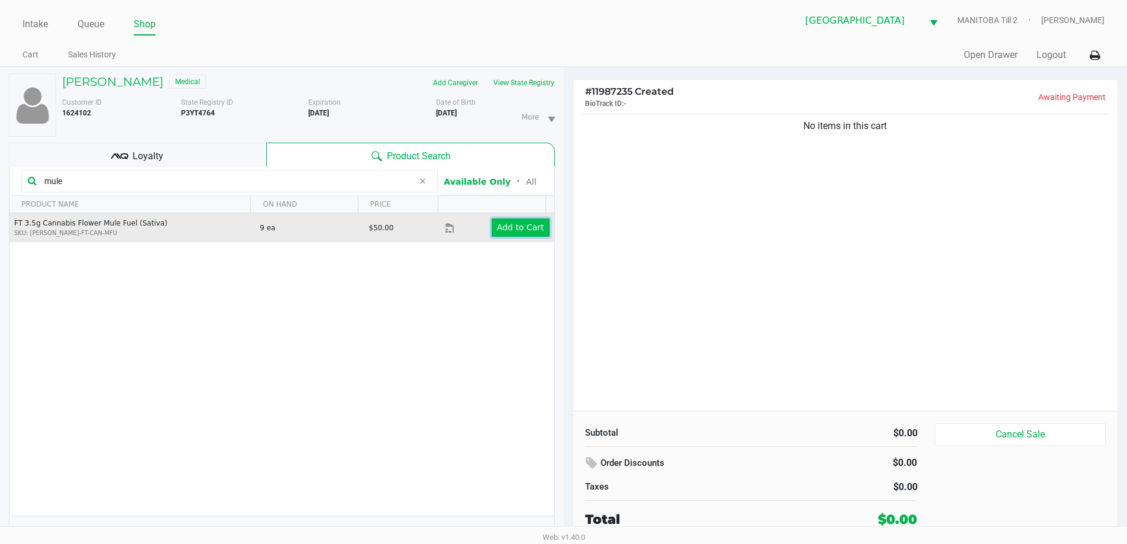
click at [522, 236] on button "Add to Cart" at bounding box center [521, 227] width 58 height 18
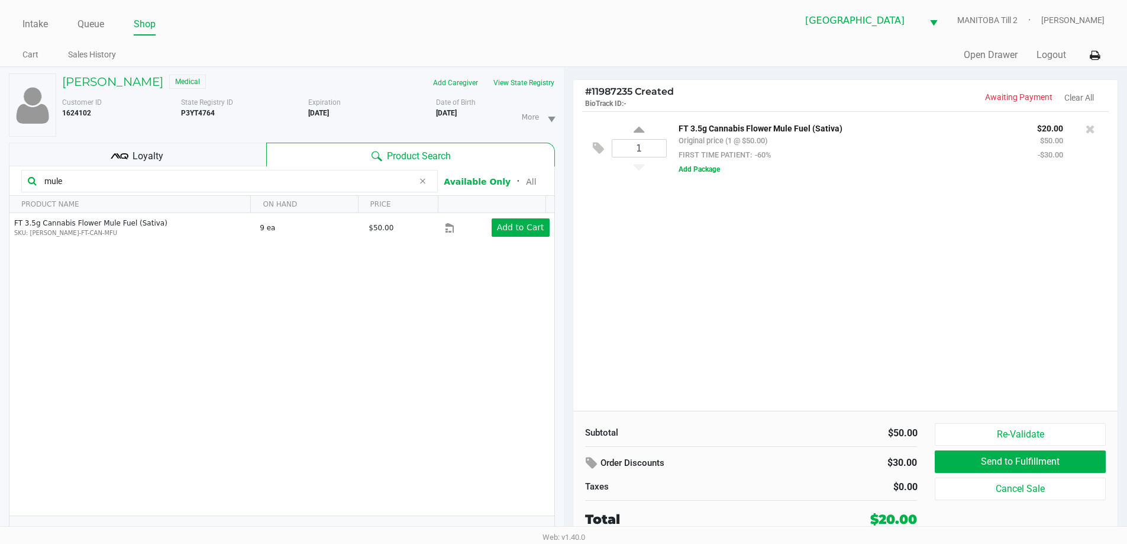
drag, startPoint x: 65, startPoint y: 183, endPoint x: 0, endPoint y: 193, distance: 65.9
click at [0, 197] on div "[PERSON_NAME] Medical Add Caregiver View State Registry Customer ID 1624102 Sta…" at bounding box center [282, 311] width 564 height 489
type input "ya"
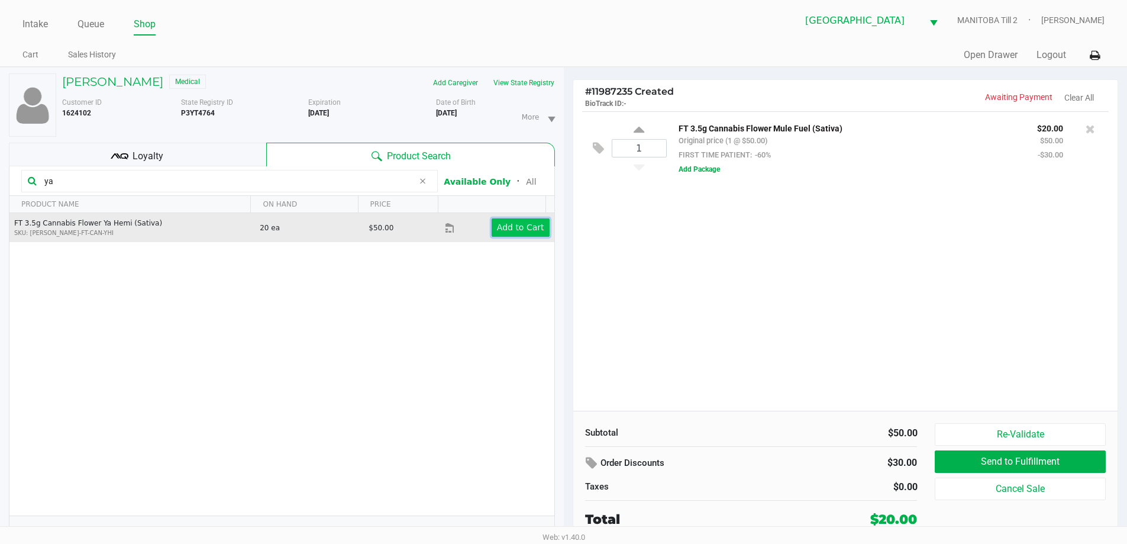
click at [508, 222] on app-button-loader "Add to Cart" at bounding box center [520, 226] width 47 height 9
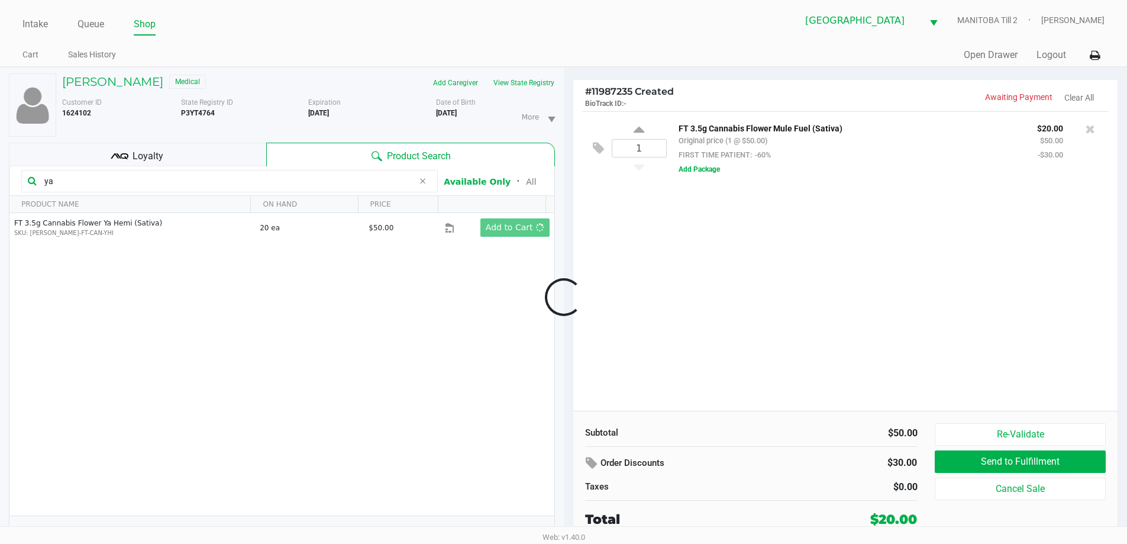
click at [895, 240] on div at bounding box center [563, 297] width 1127 height 343
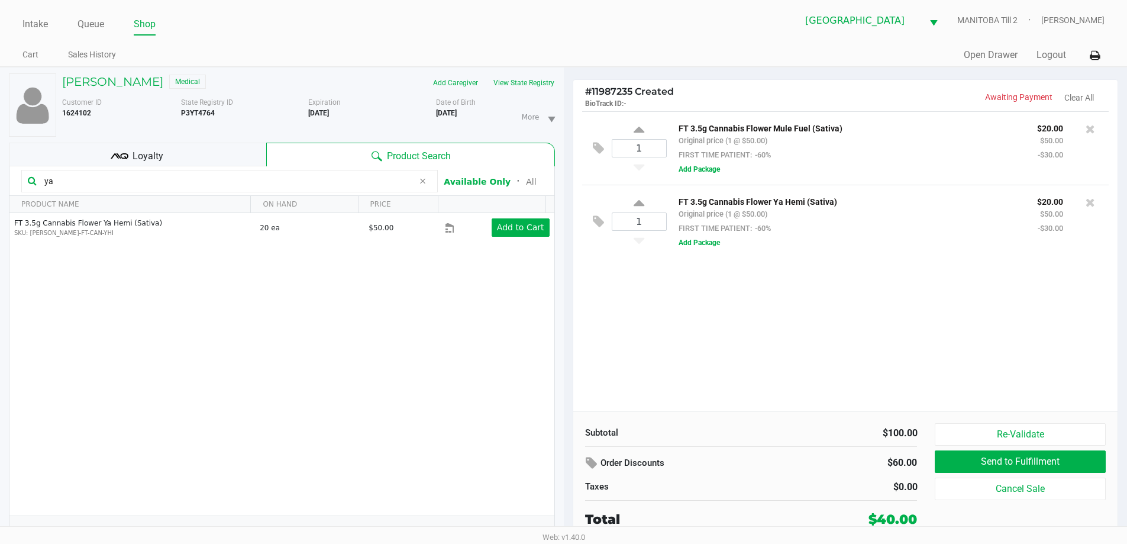
drag, startPoint x: 88, startPoint y: 188, endPoint x: 21, endPoint y: 196, distance: 68.0
click at [21, 196] on kendo-grid "ya Available Only ᛫ All PRODUCT NAME ON HAND PRICE FT 3.5g Cannabis Flower Ya H…" at bounding box center [282, 358] width 546 height 384
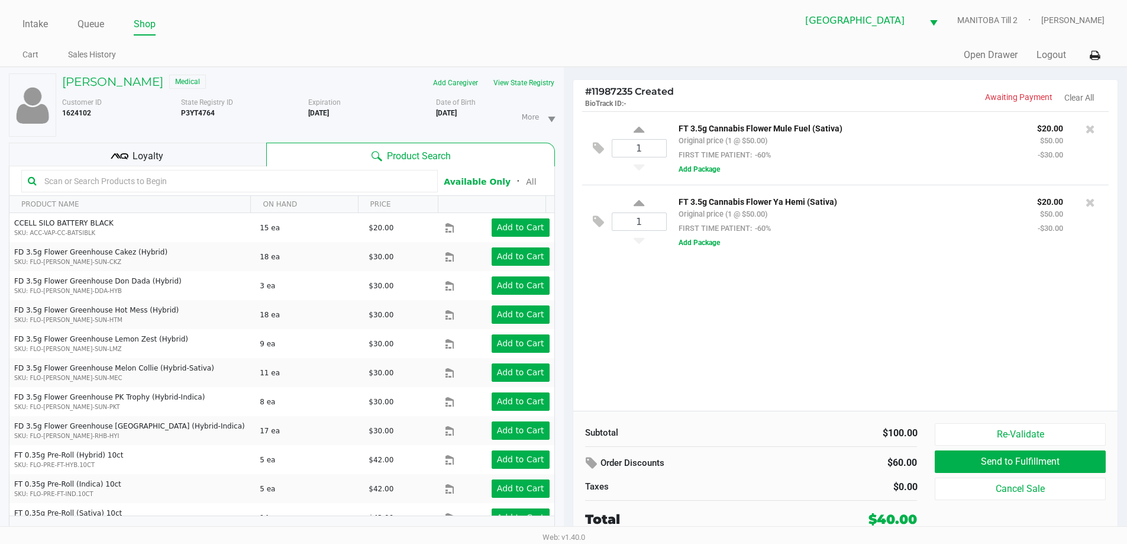
click at [195, 185] on input "text" at bounding box center [236, 181] width 392 height 18
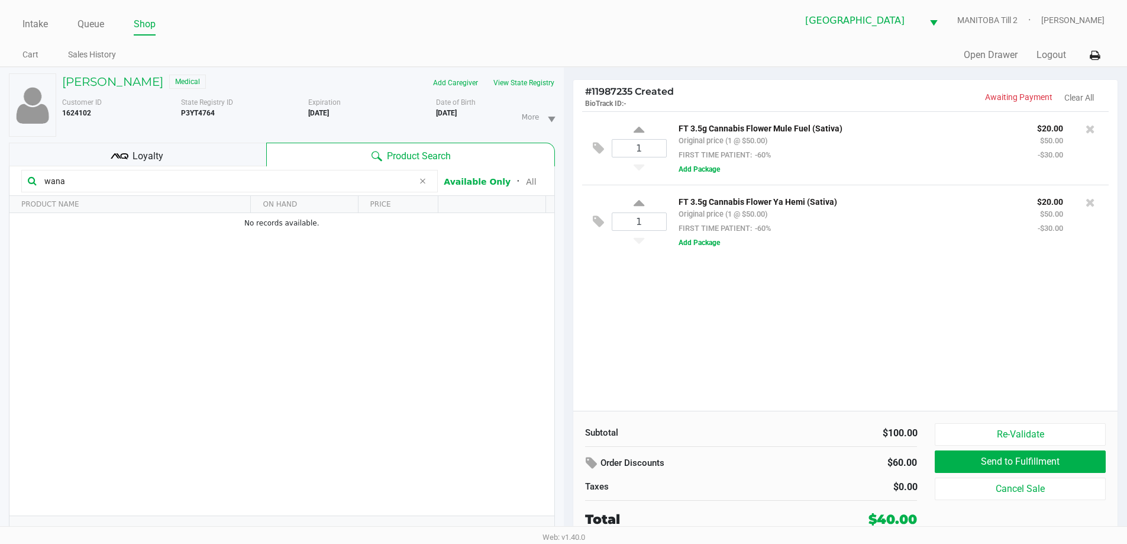
drag, startPoint x: 75, startPoint y: 179, endPoint x: 15, endPoint y: 178, distance: 59.2
click at [15, 178] on kendo-grid-toolbar "wana Available Only ᛫ All" at bounding box center [281, 181] width 545 height 30
type input "orchard peach"
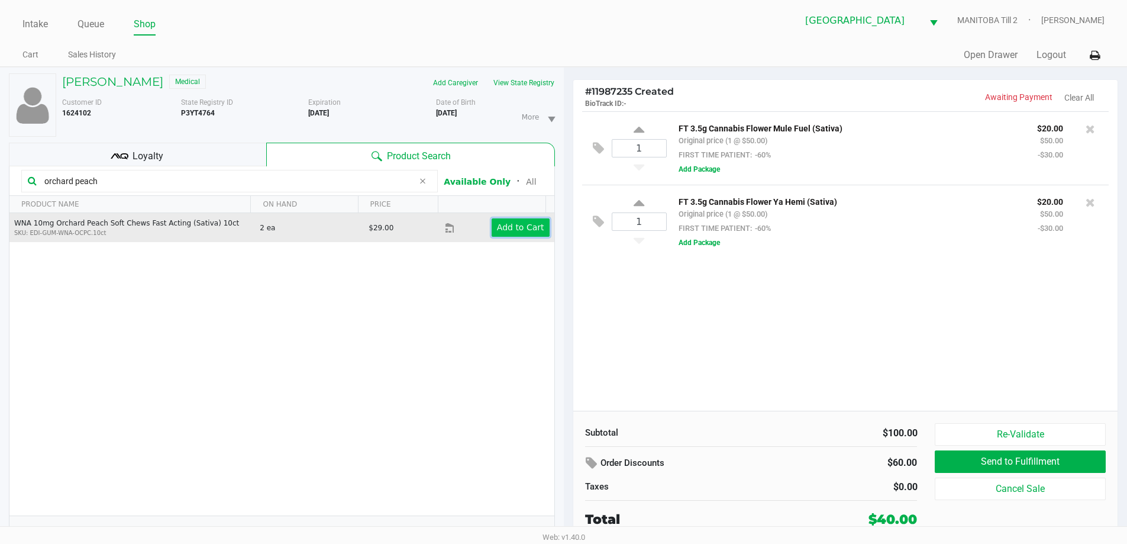
click at [511, 225] on app-button-loader "Add to Cart" at bounding box center [520, 226] width 47 height 9
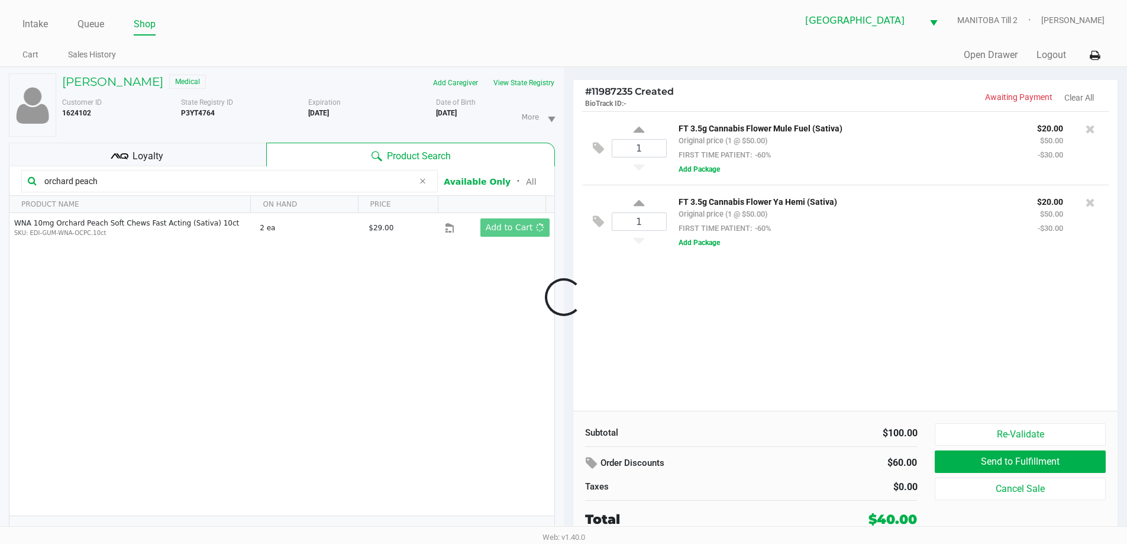
drag, startPoint x: 689, startPoint y: 299, endPoint x: 696, endPoint y: 278, distance: 22.5
click at [692, 292] on div at bounding box center [563, 297] width 1127 height 343
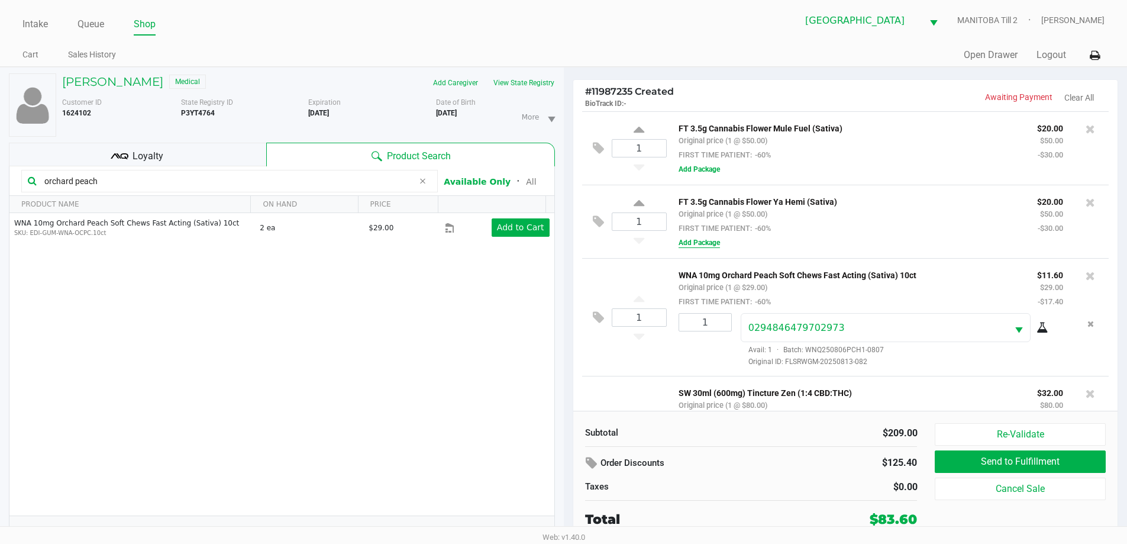
click at [699, 244] on button "Add Package" at bounding box center [699, 242] width 41 height 11
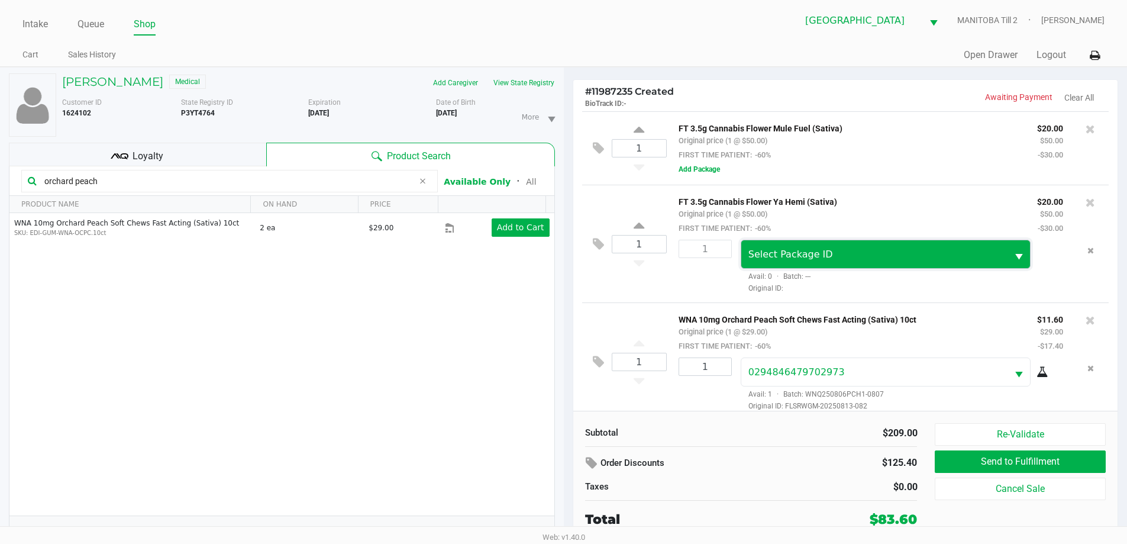
click at [776, 257] on span "Select Package ID" at bounding box center [790, 253] width 85 height 11
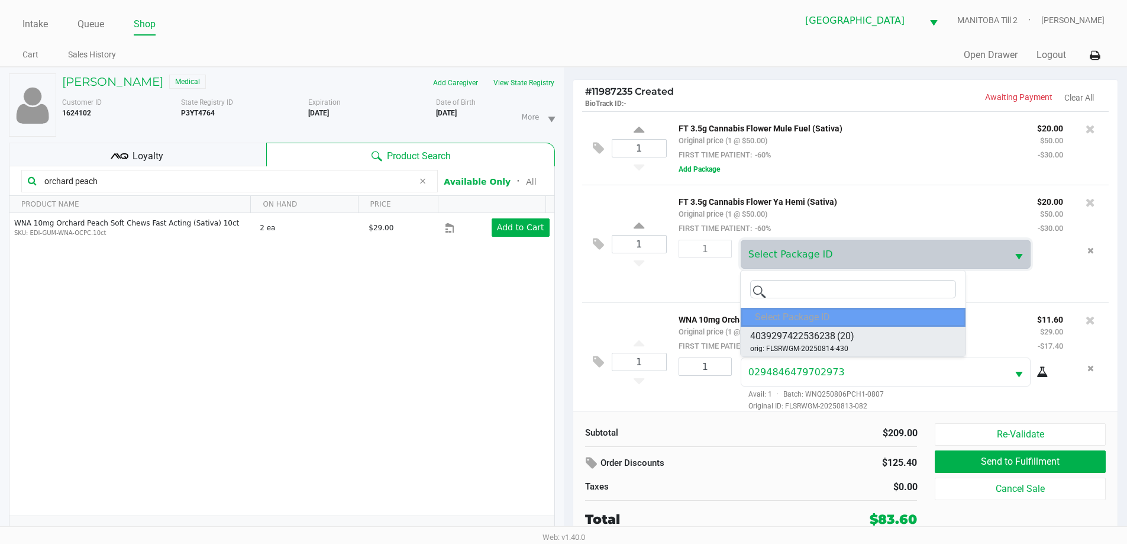
click at [812, 342] on span "4039297422536238" at bounding box center [792, 336] width 85 height 14
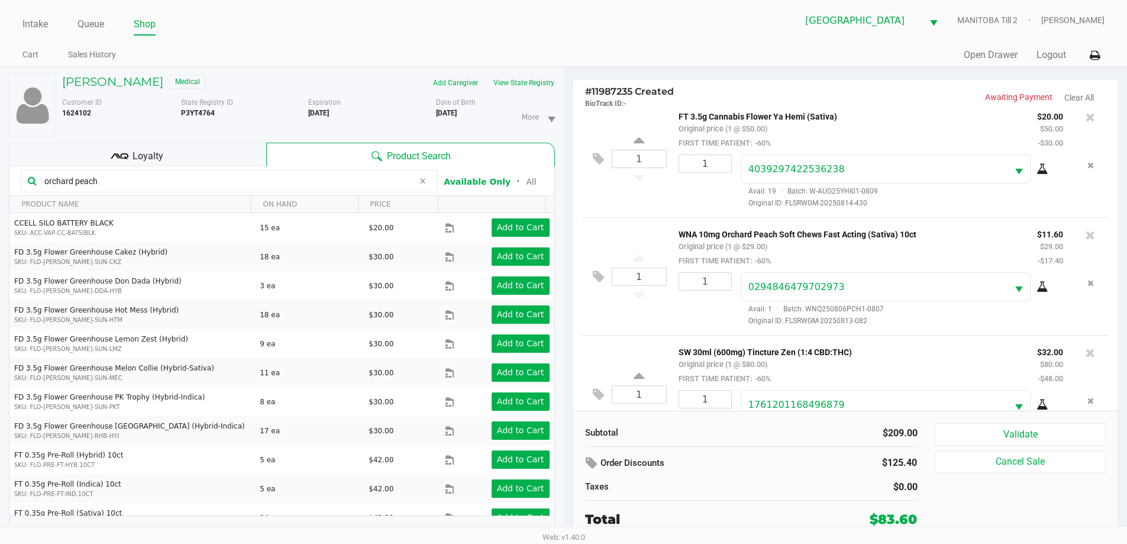
scroll to position [174, 0]
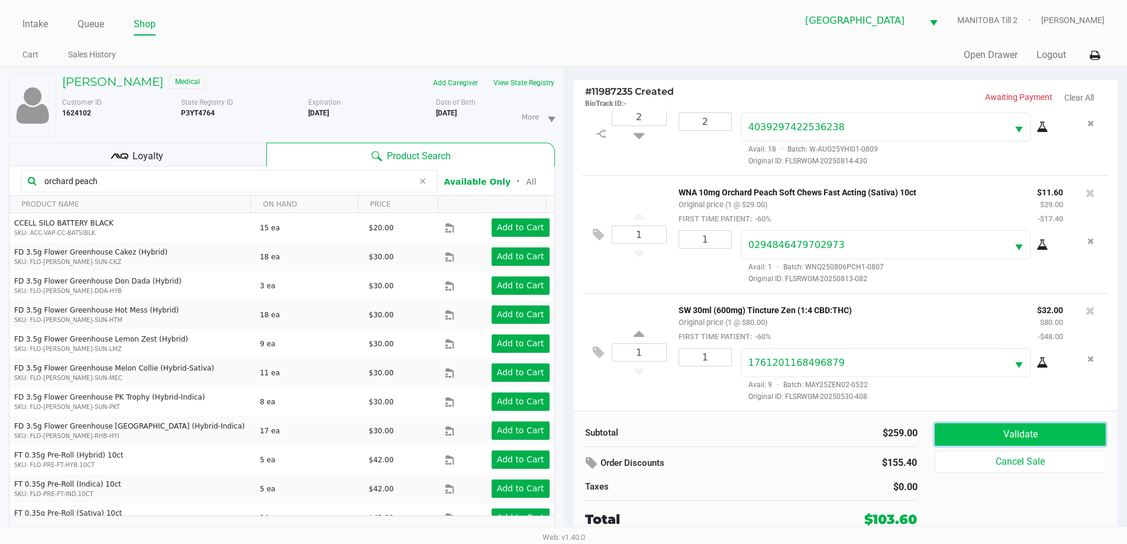
click at [1015, 428] on button "Validate" at bounding box center [1020, 434] width 170 height 22
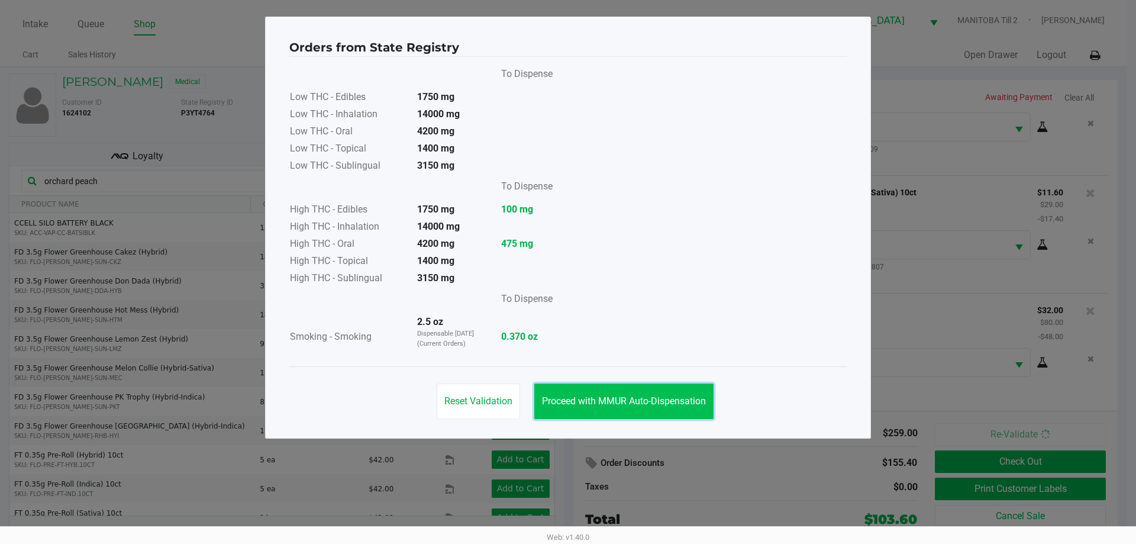
click at [647, 405] on span "Proceed with MMUR Auto-Dispensation" at bounding box center [624, 400] width 164 height 11
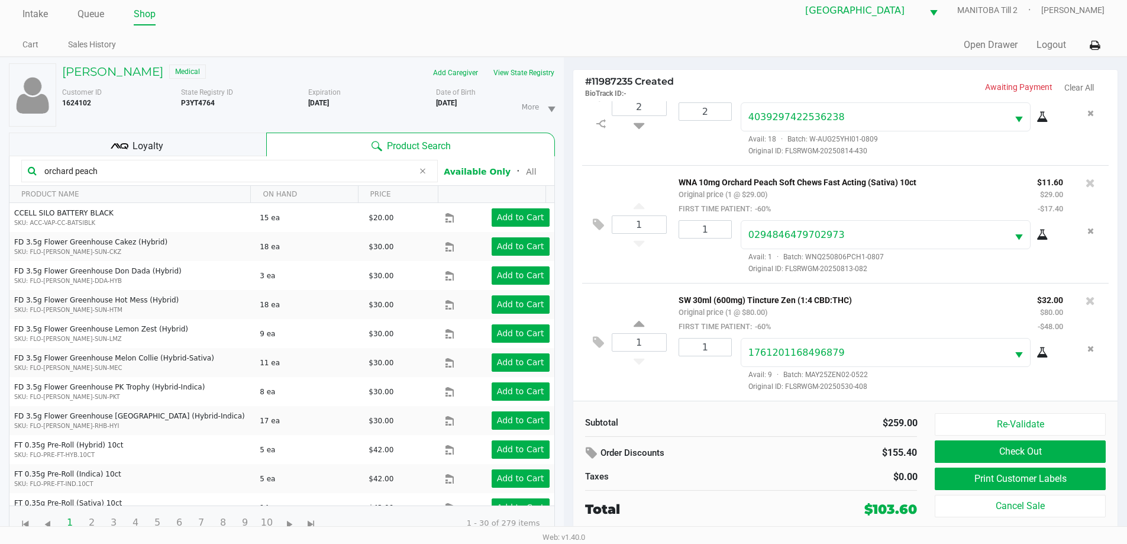
scroll to position [12, 0]
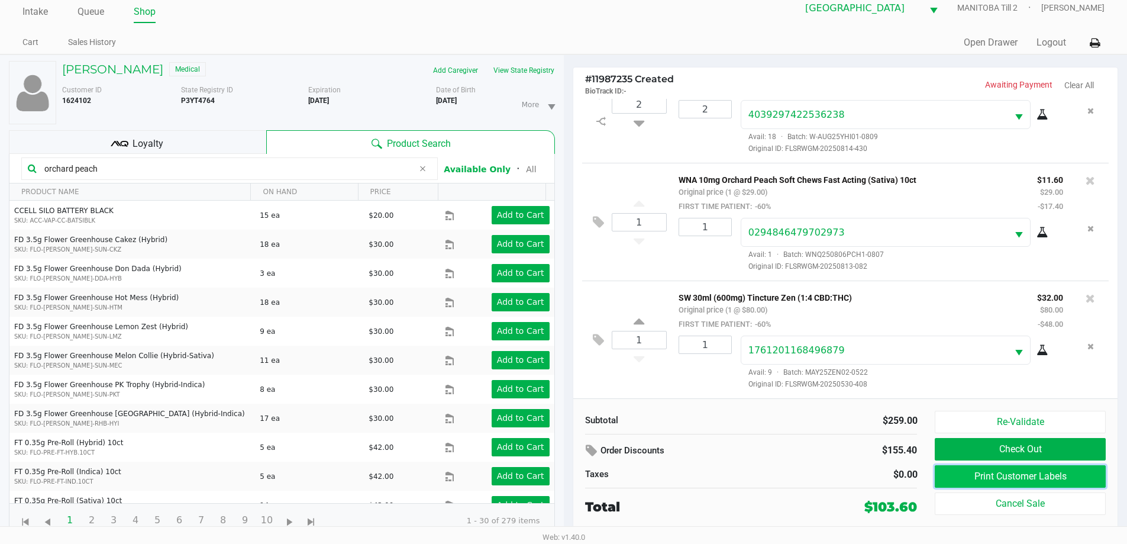
click at [954, 475] on button "Print Customer Labels" at bounding box center [1020, 476] width 170 height 22
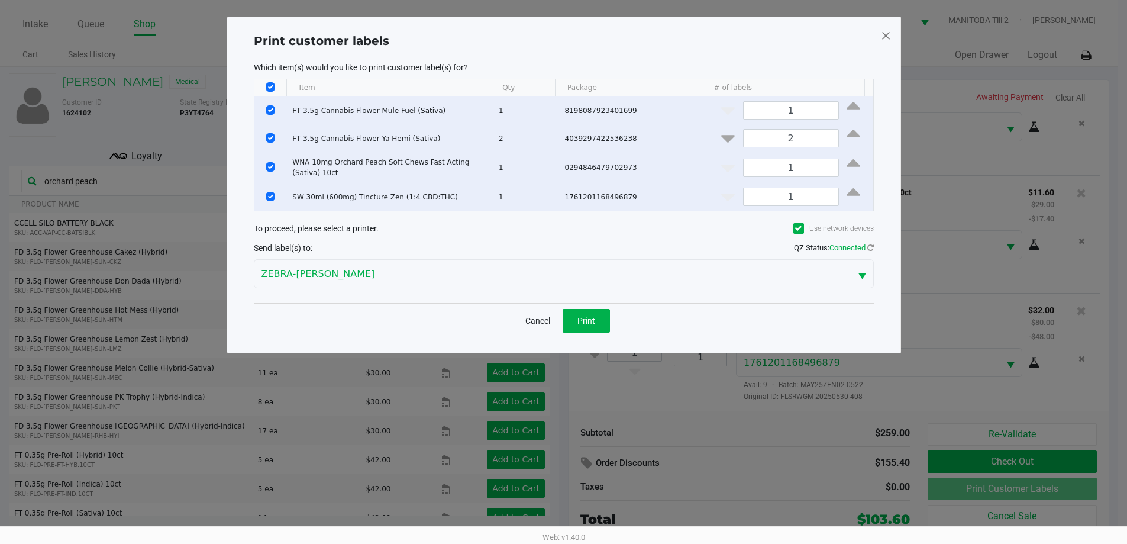
scroll to position [0, 0]
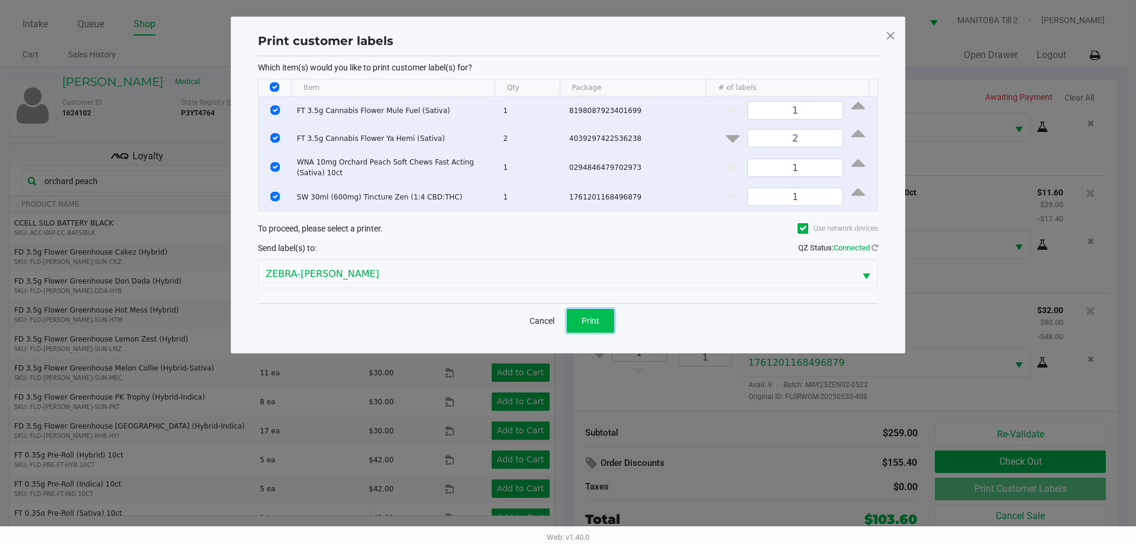
click at [598, 318] on span "Print" at bounding box center [591, 320] width 18 height 9
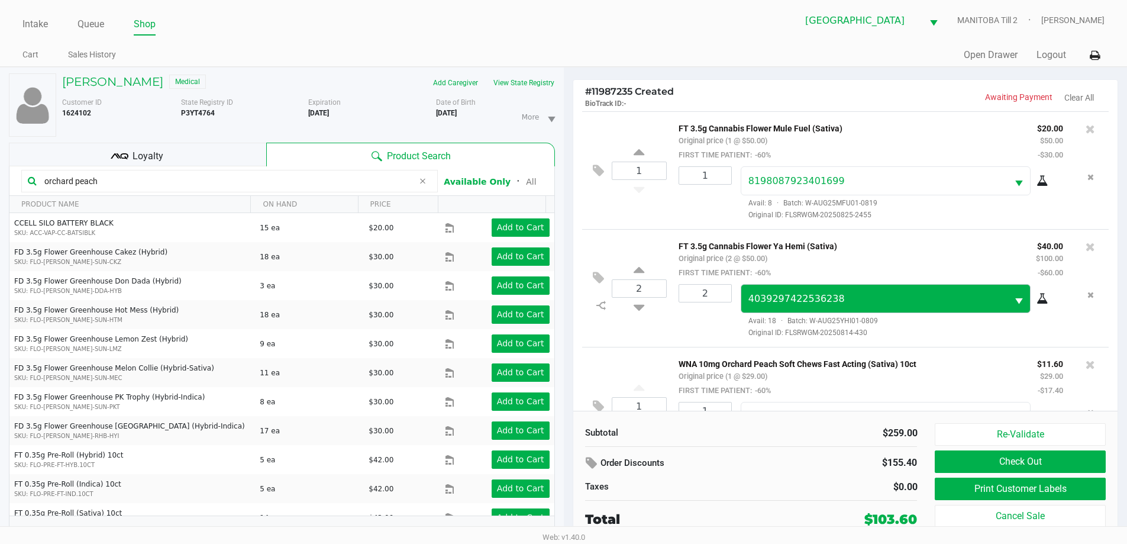
scroll to position [5, 0]
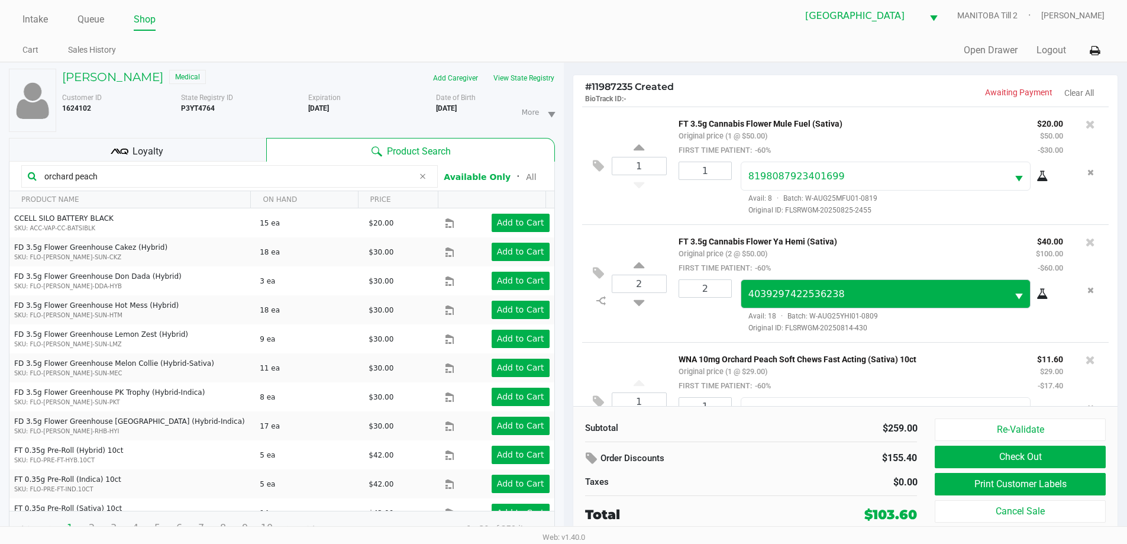
click at [1086, 241] on icon at bounding box center [1090, 242] width 9 height 12
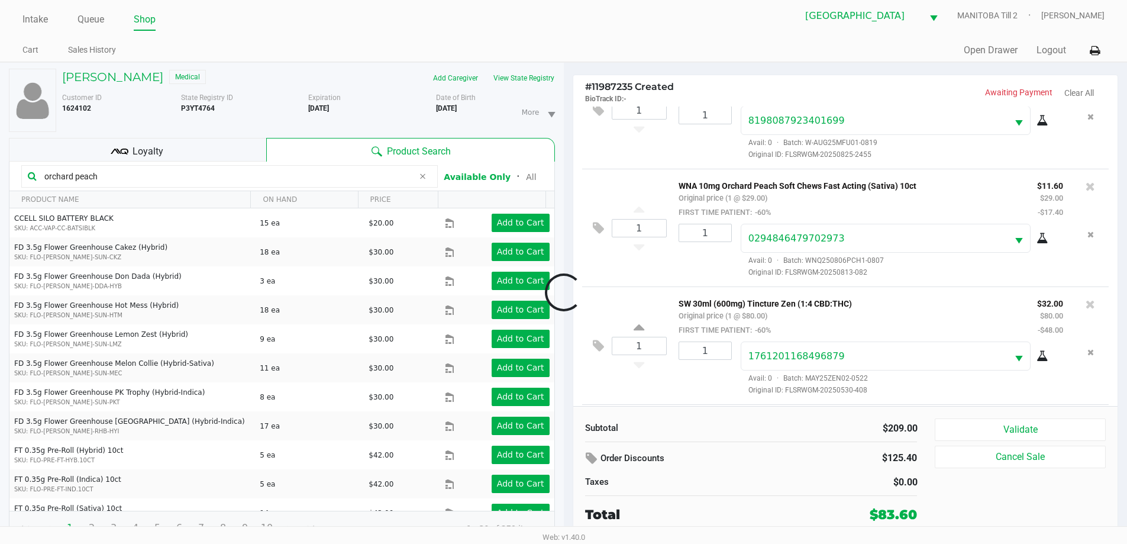
scroll to position [174, 0]
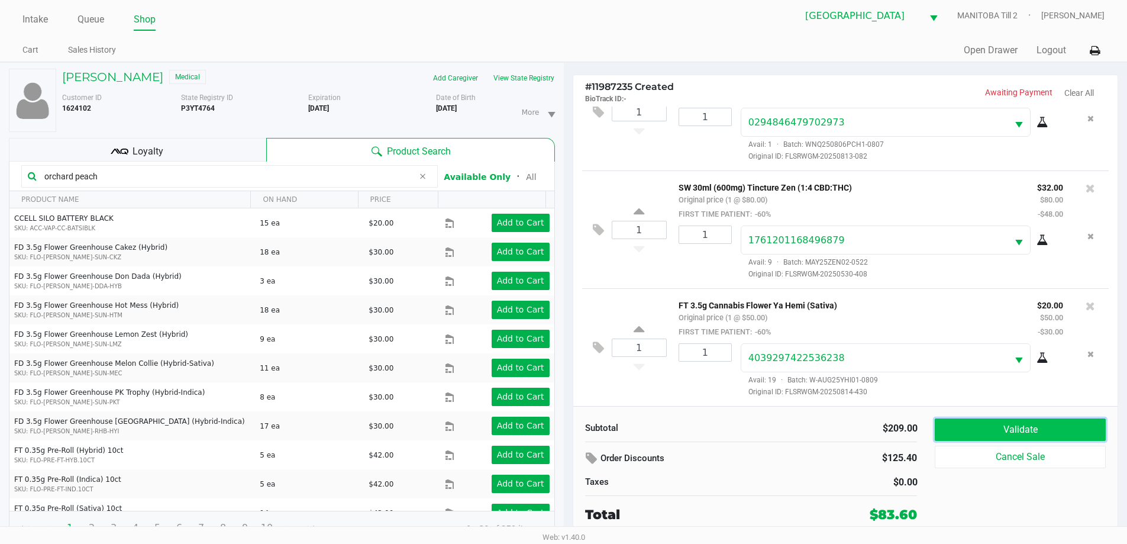
click at [999, 435] on button "Validate" at bounding box center [1020, 429] width 170 height 22
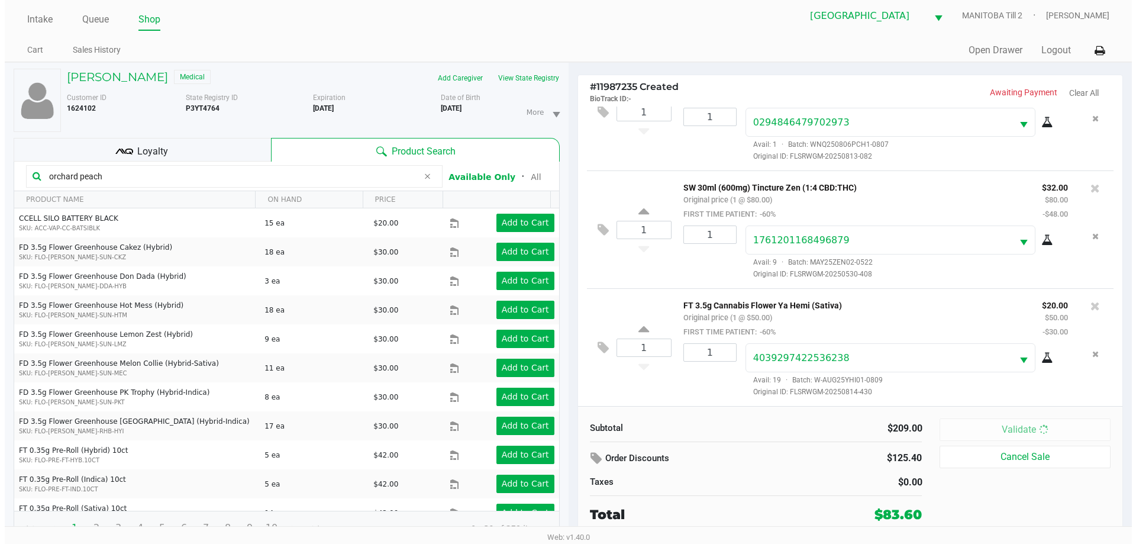
scroll to position [0, 0]
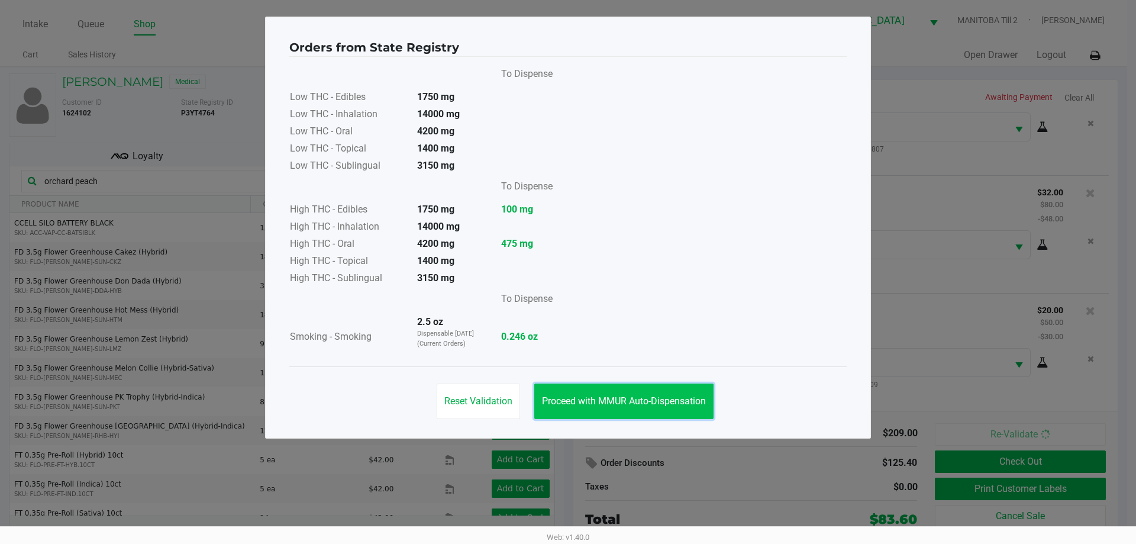
click at [640, 387] on button "Proceed with MMUR Auto-Dispensation" at bounding box center [623, 400] width 179 height 35
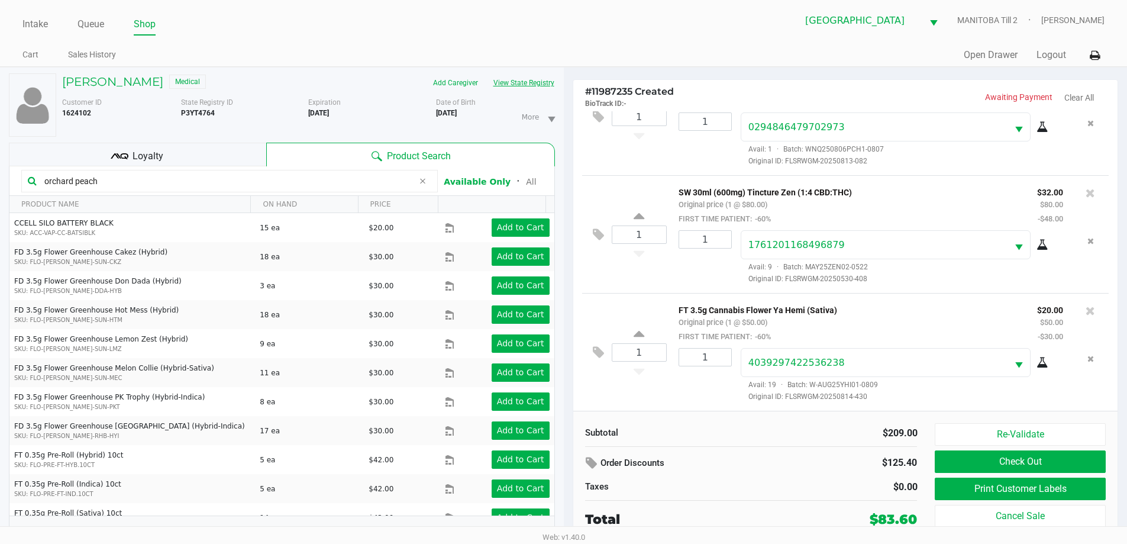
click at [532, 82] on button "View State Registry" at bounding box center [520, 82] width 69 height 19
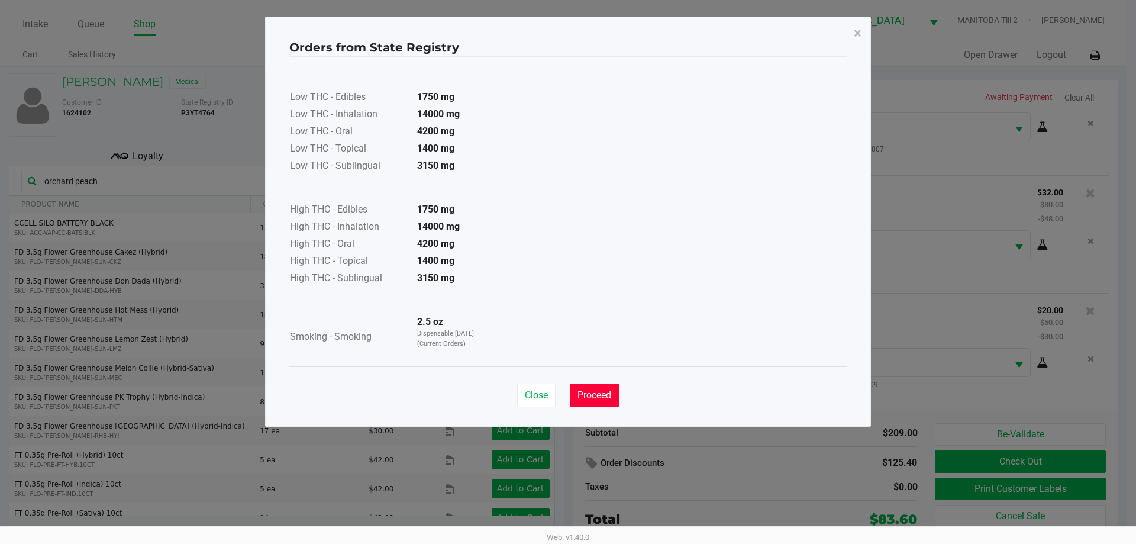
click at [602, 398] on span "Proceed" at bounding box center [594, 394] width 34 height 11
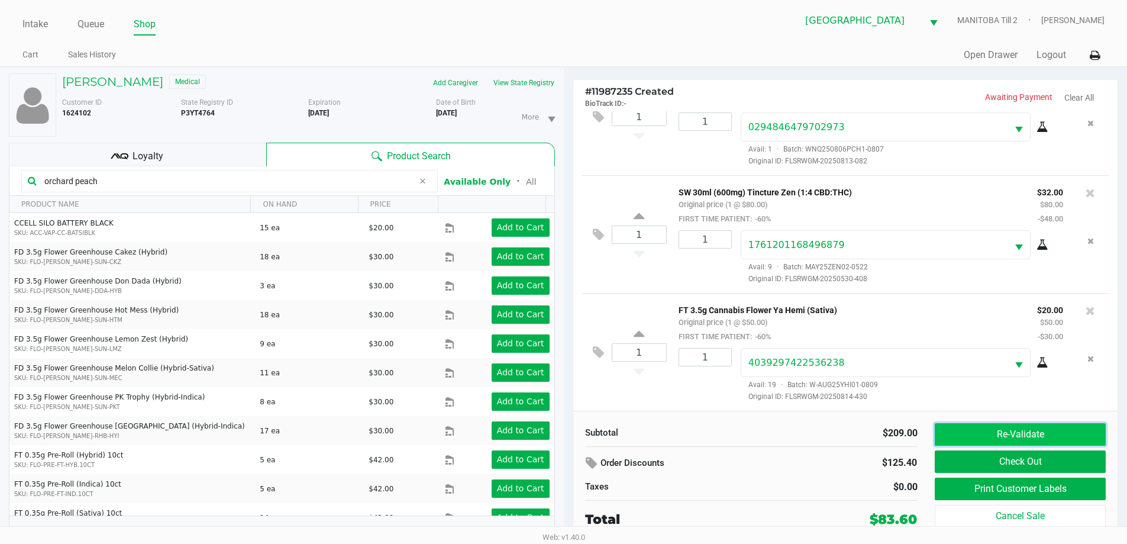
click at [1018, 427] on button "Re-Validate" at bounding box center [1020, 434] width 170 height 22
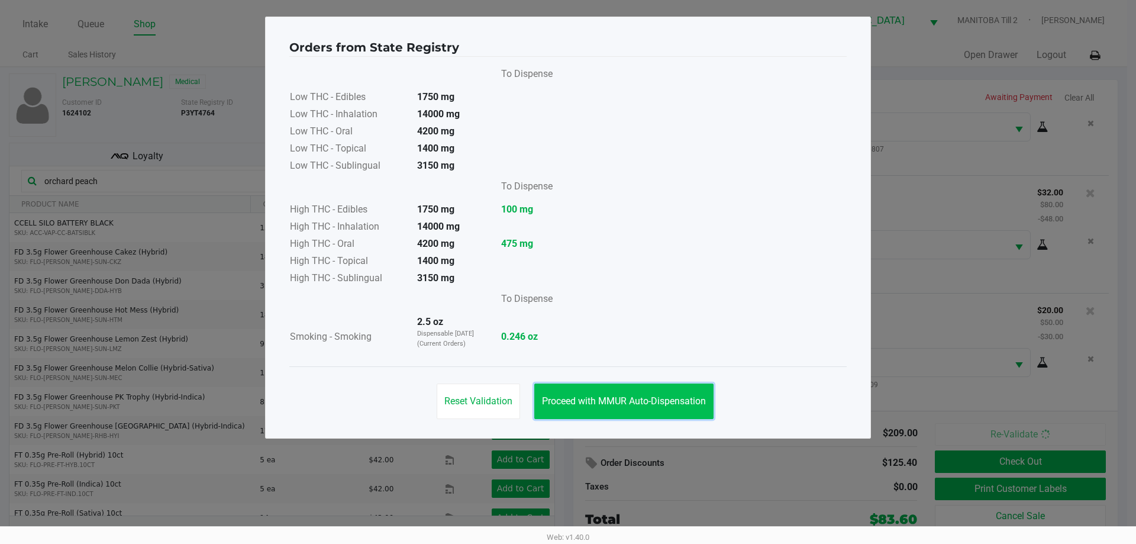
click at [625, 405] on span "Proceed with MMUR Auto-Dispensation" at bounding box center [624, 400] width 164 height 11
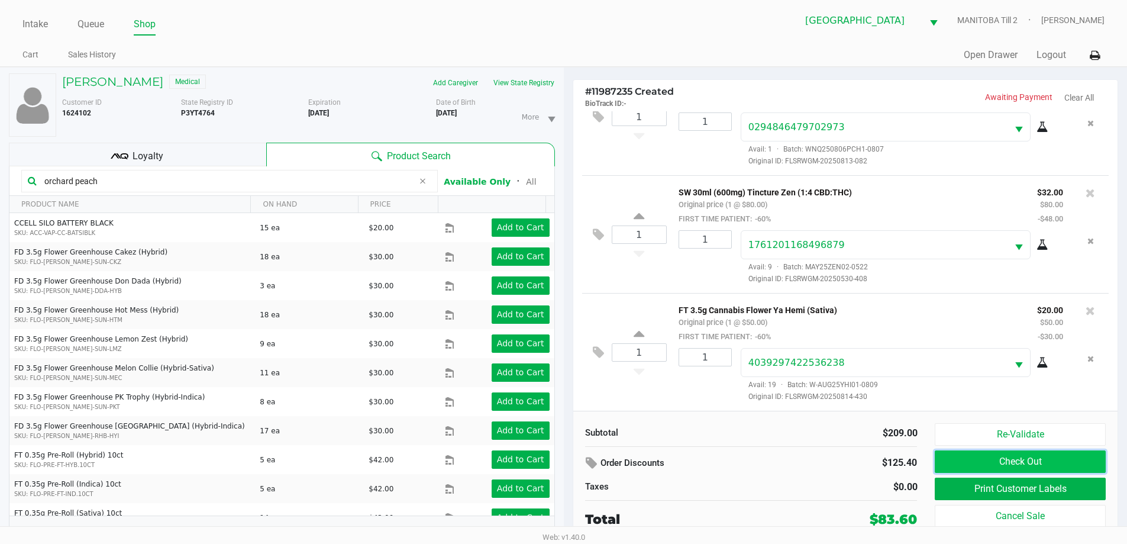
click at [1009, 459] on button "Check Out" at bounding box center [1020, 461] width 170 height 22
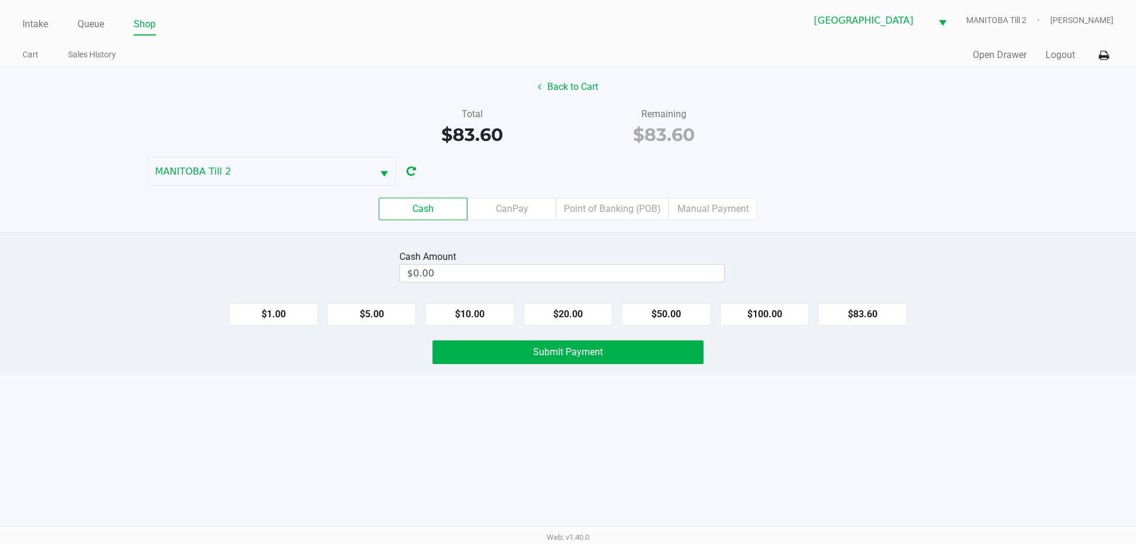
click at [224, 441] on div "Intake Queue Shop Lakeland WC [GEOGRAPHIC_DATA] Till 2 [PERSON_NAME] Cart Sales…" at bounding box center [568, 272] width 1136 height 544
click at [641, 217] on label "Point of Banking (POB)" at bounding box center [612, 209] width 112 height 22
click at [0, 0] on 7 "Point of Banking (POB)" at bounding box center [0, 0] width 0 height 0
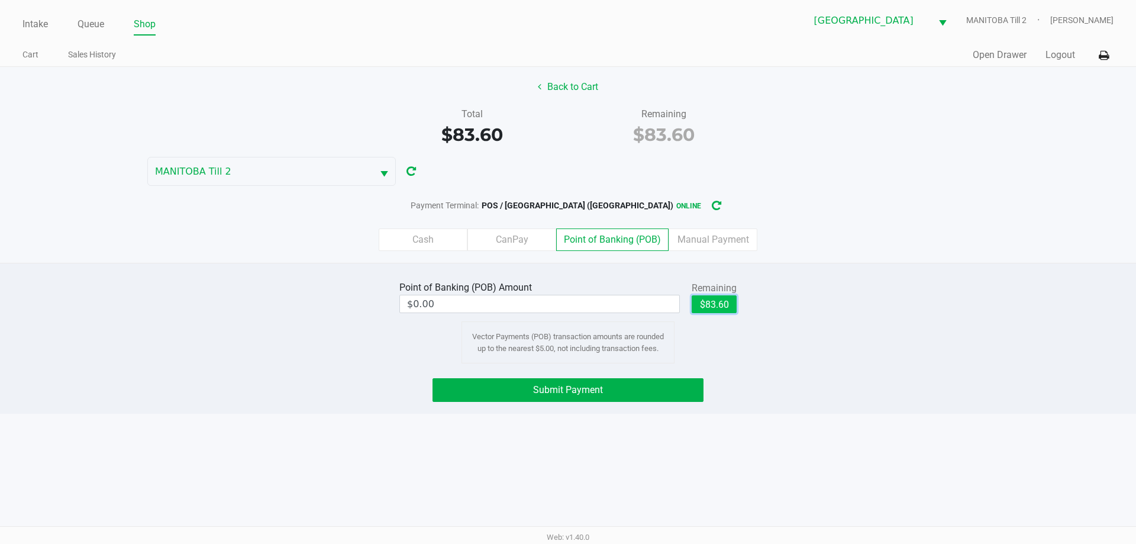
click at [702, 306] on button "$83.60" at bounding box center [714, 304] width 45 height 18
type input "$83.60"
click at [557, 390] on span "Submit Payment" at bounding box center [568, 389] width 70 height 11
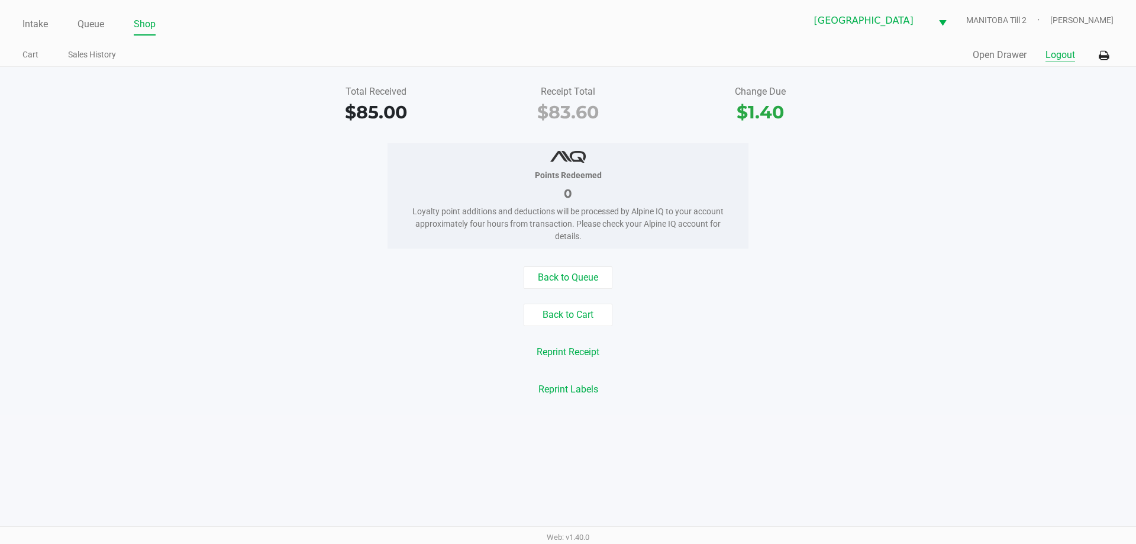
click at [1059, 56] on button "Logout" at bounding box center [1060, 55] width 30 height 14
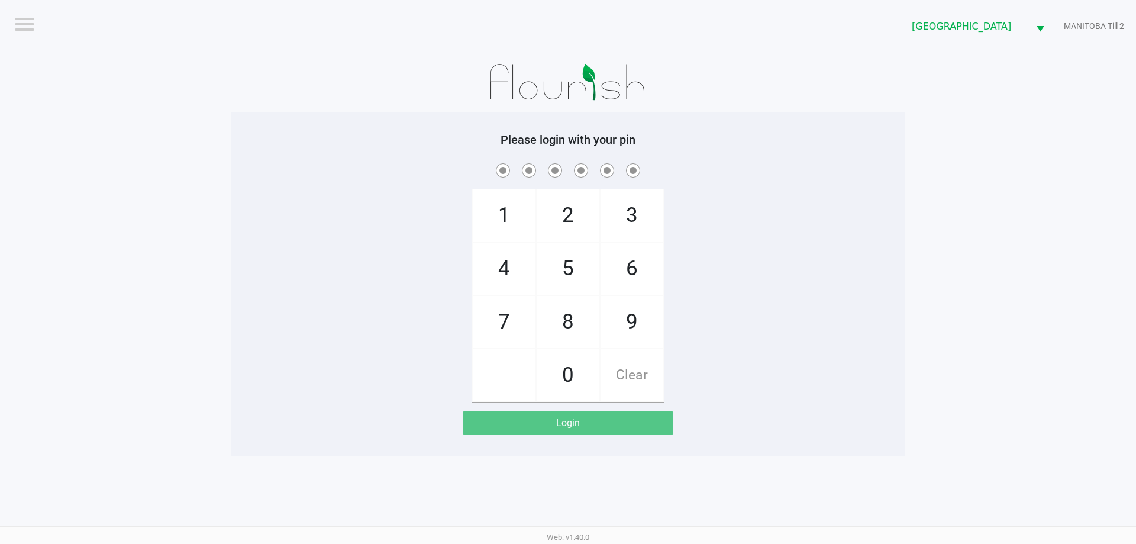
drag, startPoint x: 955, startPoint y: 104, endPoint x: 682, endPoint y: 270, distance: 319.9
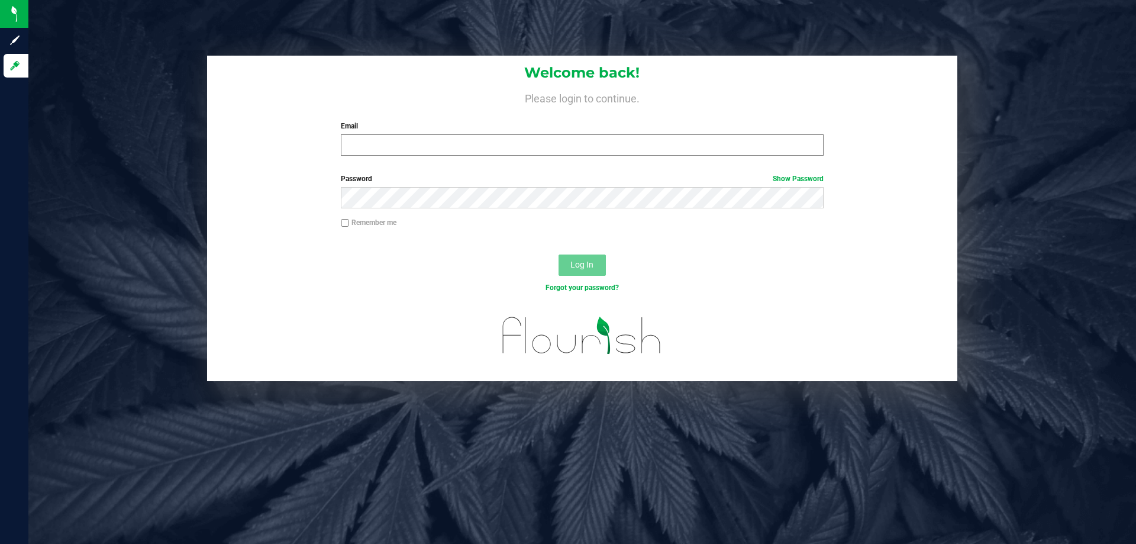
drag, startPoint x: 403, startPoint y: 156, endPoint x: 433, endPoint y: 148, distance: 31.3
click at [403, 156] on div "Welcome back! Please login to continue. Email Required Please format your email…" at bounding box center [582, 110] width 750 height 109
click at [433, 148] on input "Email" at bounding box center [582, 144] width 482 height 21
type input "[EMAIL_ADDRESS][DOMAIN_NAME]"
click at [559, 254] on button "Log In" at bounding box center [582, 264] width 47 height 21
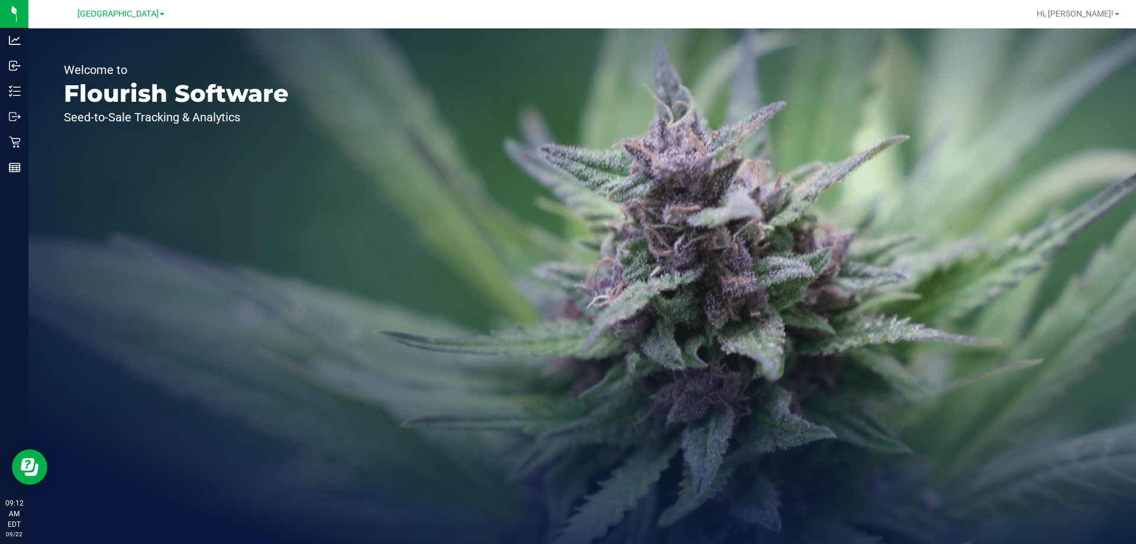
drag, startPoint x: 212, startPoint y: 308, endPoint x: 166, endPoint y: 294, distance: 48.3
click at [211, 308] on div "Welcome to Flourish Software Seed-to-Sale Tracking & Analytics" at bounding box center [176, 285] width 296 height 515
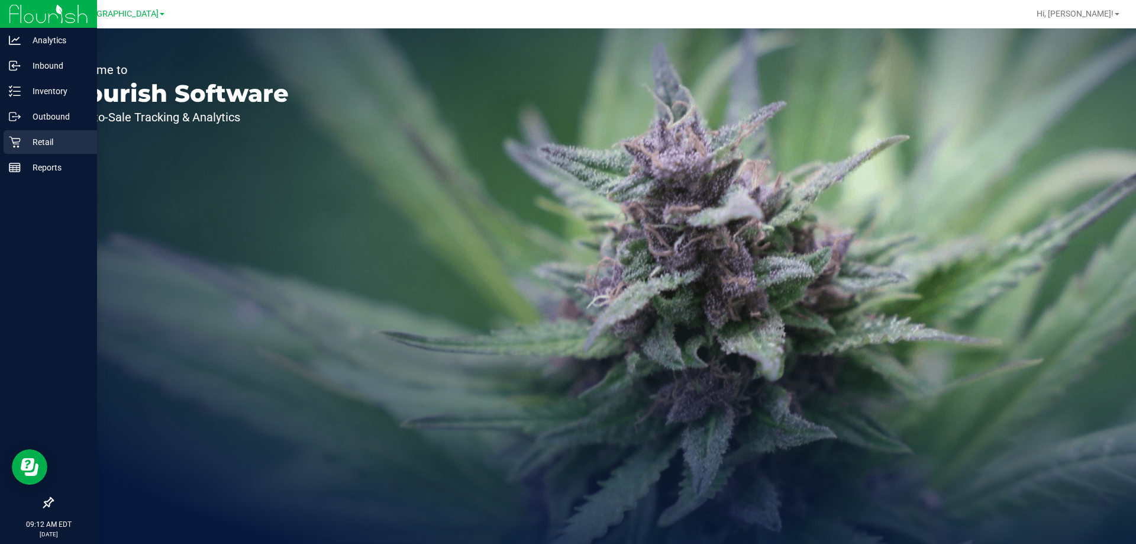
click at [9, 144] on icon at bounding box center [15, 142] width 12 height 12
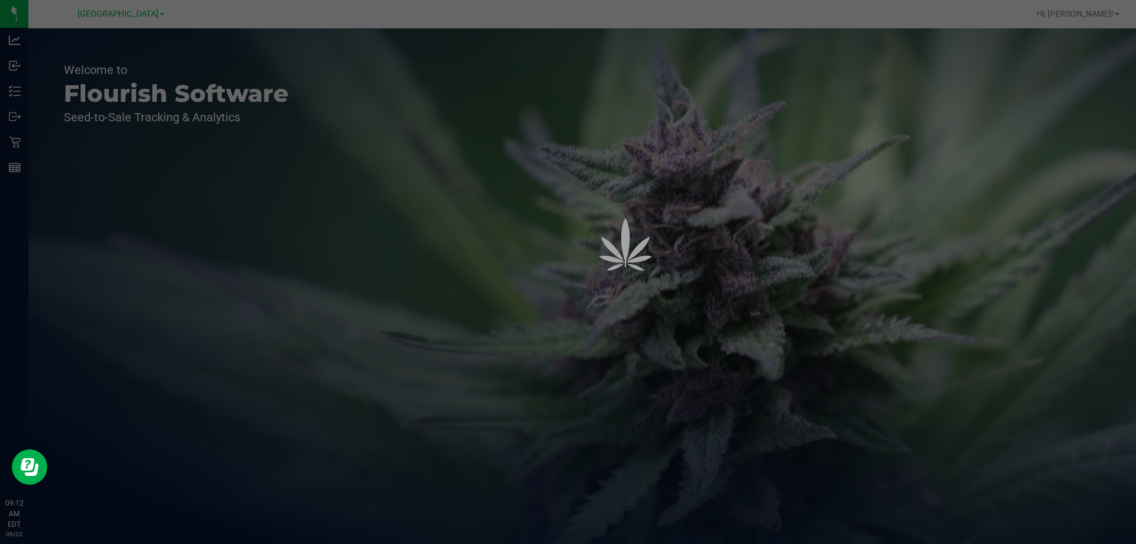
click at [457, 205] on div at bounding box center [568, 272] width 1136 height 544
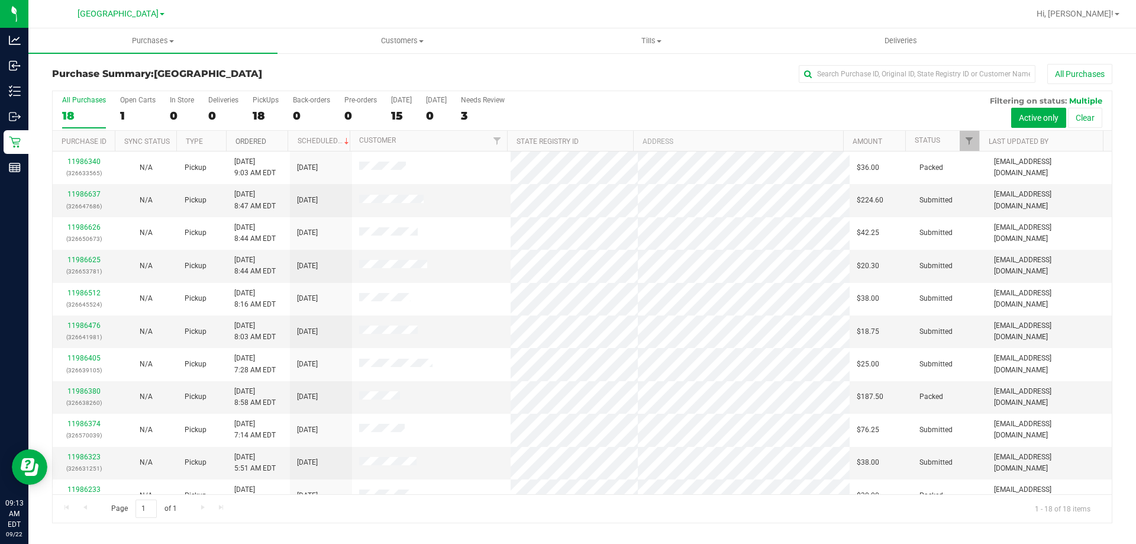
click at [248, 140] on link "Ordered" at bounding box center [250, 141] width 31 height 8
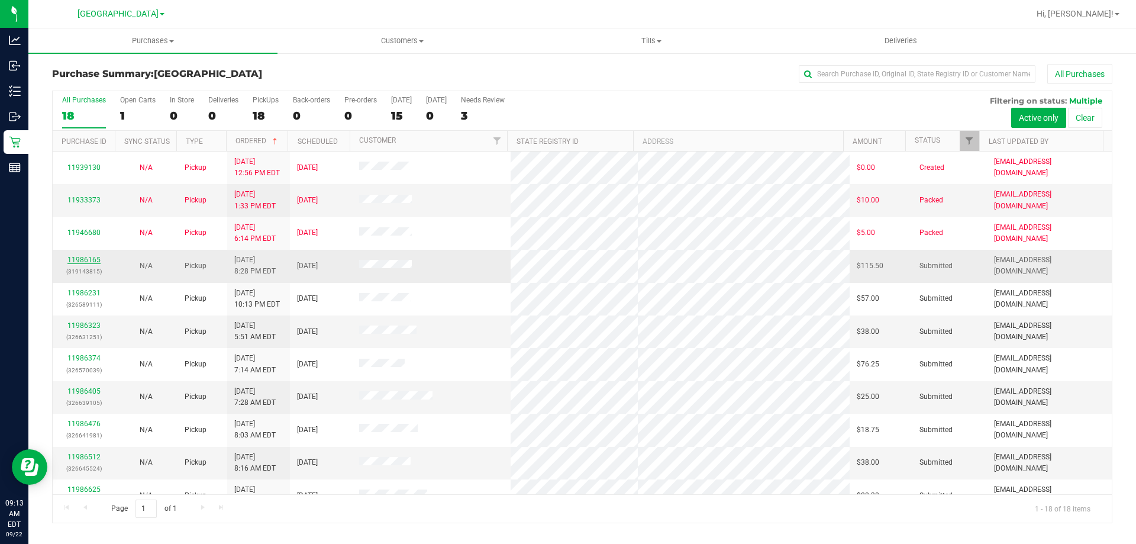
click at [91, 259] on link "11986165" at bounding box center [83, 260] width 33 height 8
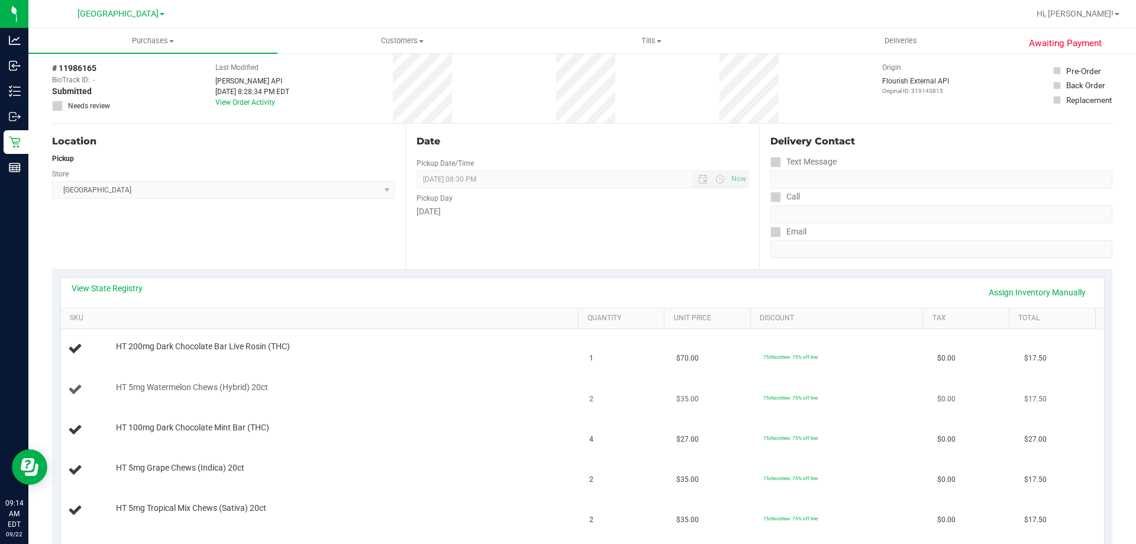
scroll to position [118, 0]
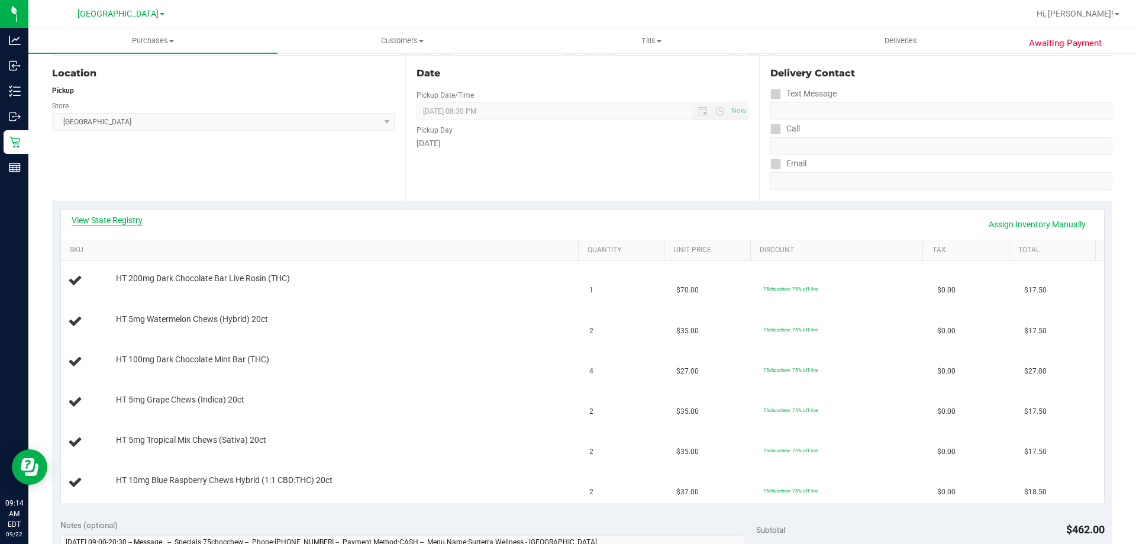
click at [128, 222] on link "View State Registry" at bounding box center [107, 220] width 71 height 12
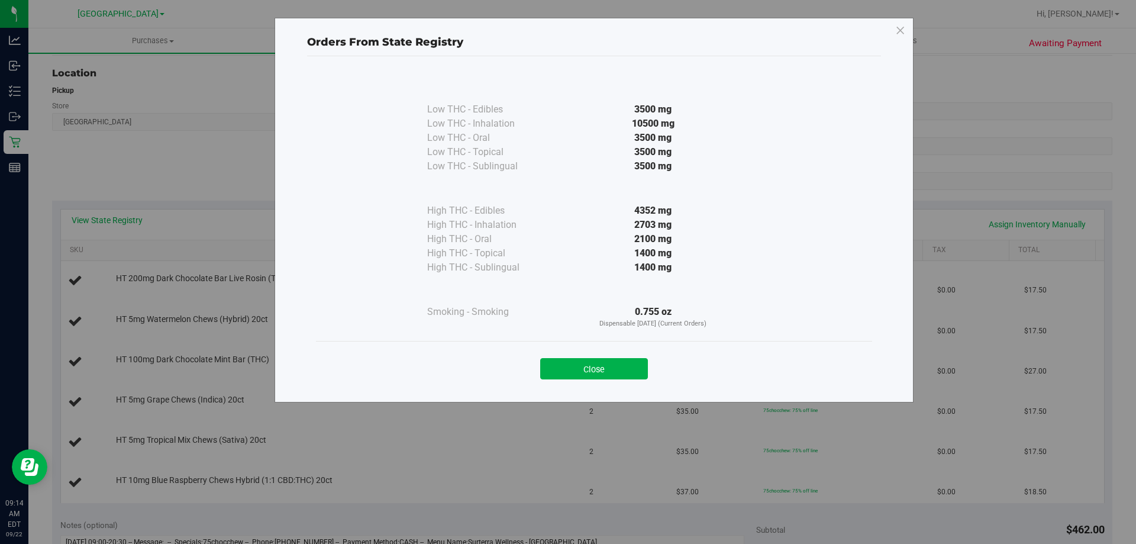
click at [611, 357] on div "Close" at bounding box center [594, 365] width 538 height 30
click at [589, 373] on button "Close" at bounding box center [594, 368] width 108 height 21
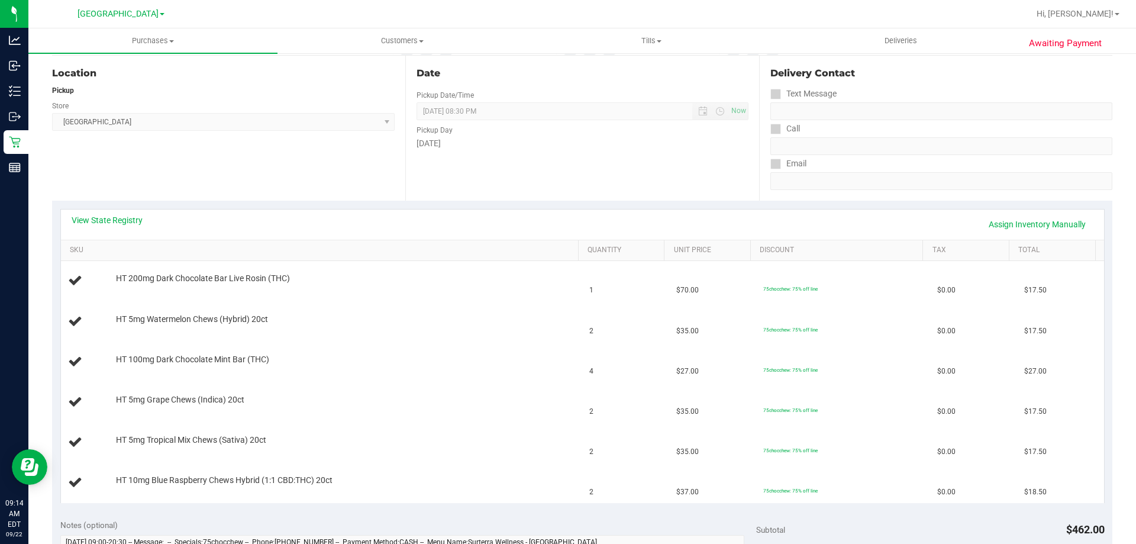
click at [250, 197] on div "Location Pickup Store Lakeland WC Select Store Bonita Springs WC Boynton Beach …" at bounding box center [228, 128] width 353 height 145
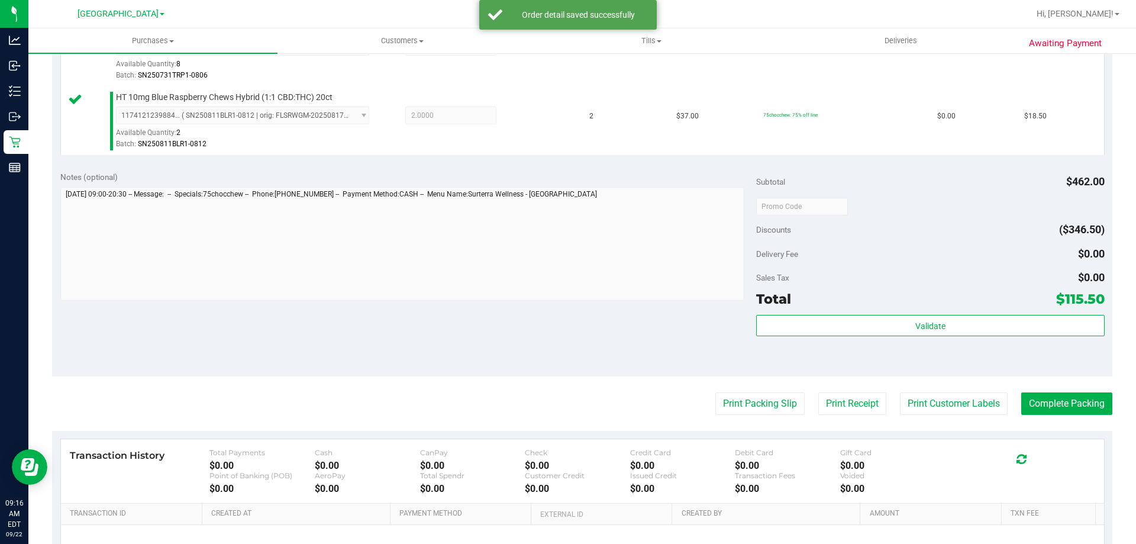
scroll to position [650, 0]
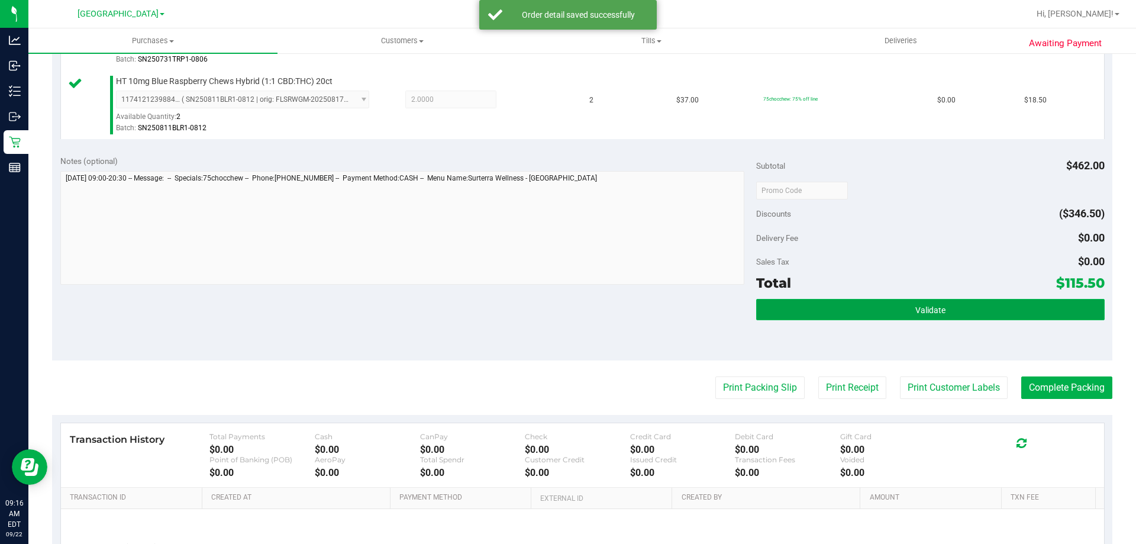
click at [856, 304] on button "Validate" at bounding box center [930, 309] width 348 height 21
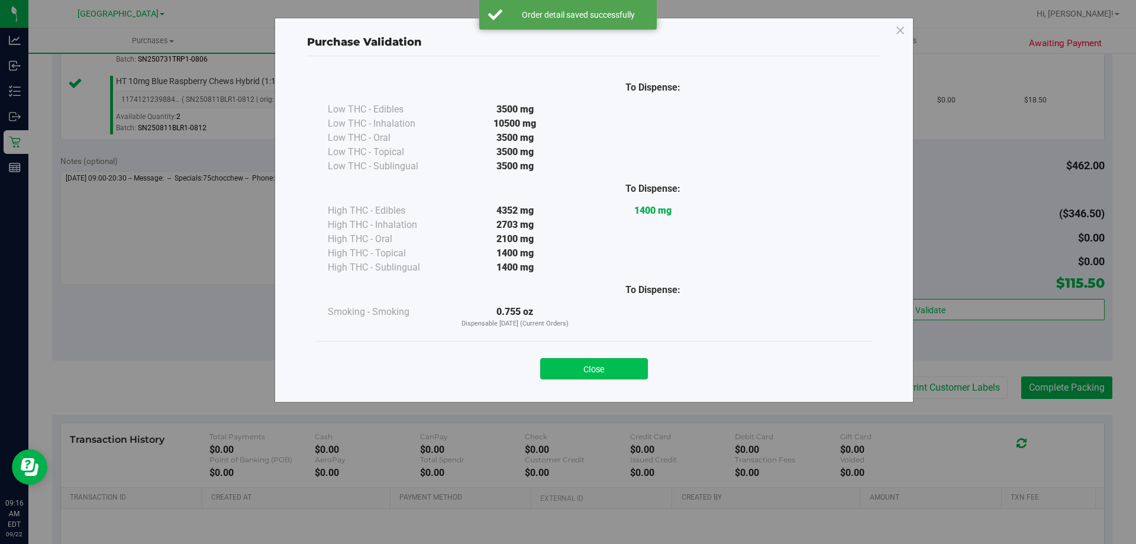
click at [627, 370] on button "Close" at bounding box center [594, 368] width 108 height 21
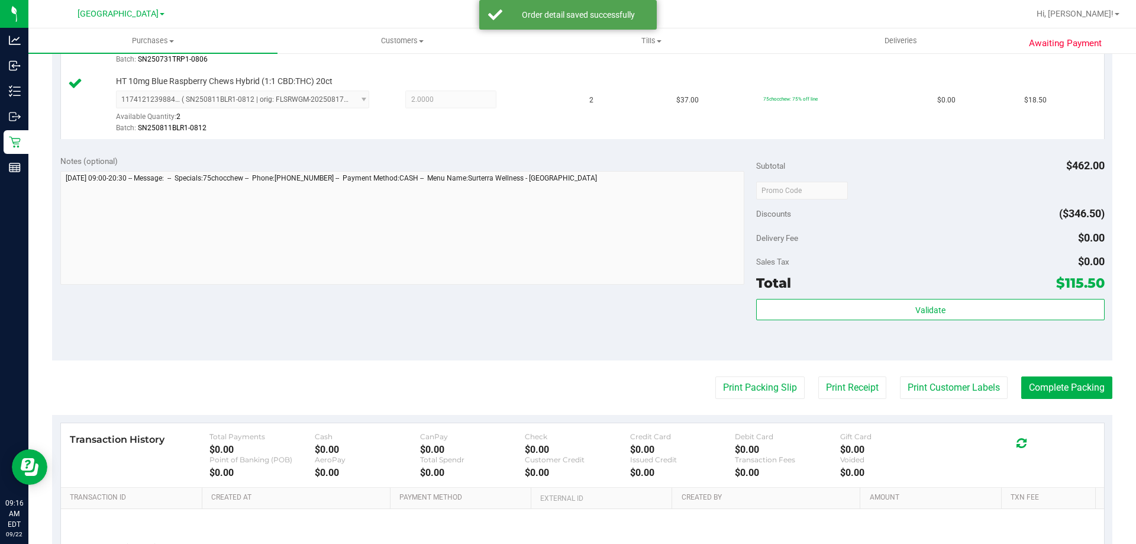
drag, startPoint x: 536, startPoint y: 301, endPoint x: 730, endPoint y: 353, distance: 200.4
click at [536, 298] on div "Notes (optional) Subtotal $462.00 Discounts ($346.50) Delivery Fee $0.00 Sales …" at bounding box center [582, 253] width 1060 height 213
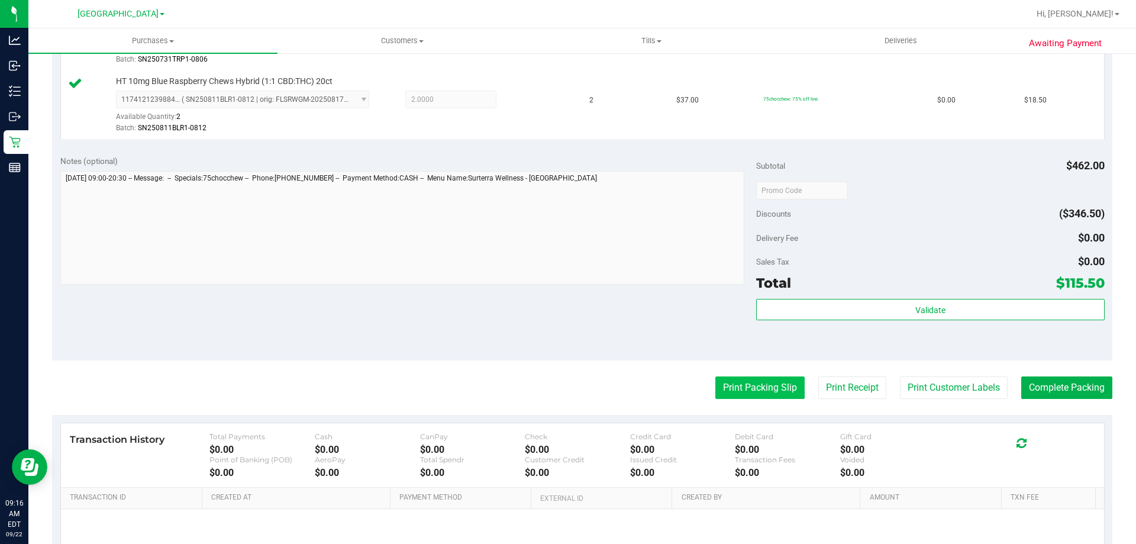
click at [743, 386] on button "Print Packing Slip" at bounding box center [759, 387] width 89 height 22
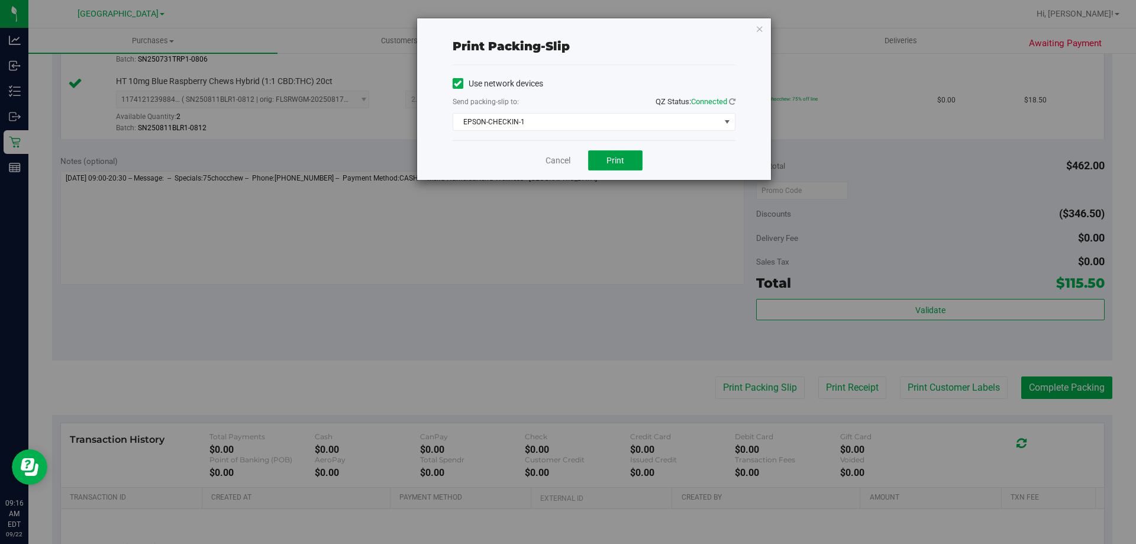
click at [611, 164] on span "Print" at bounding box center [615, 160] width 18 height 9
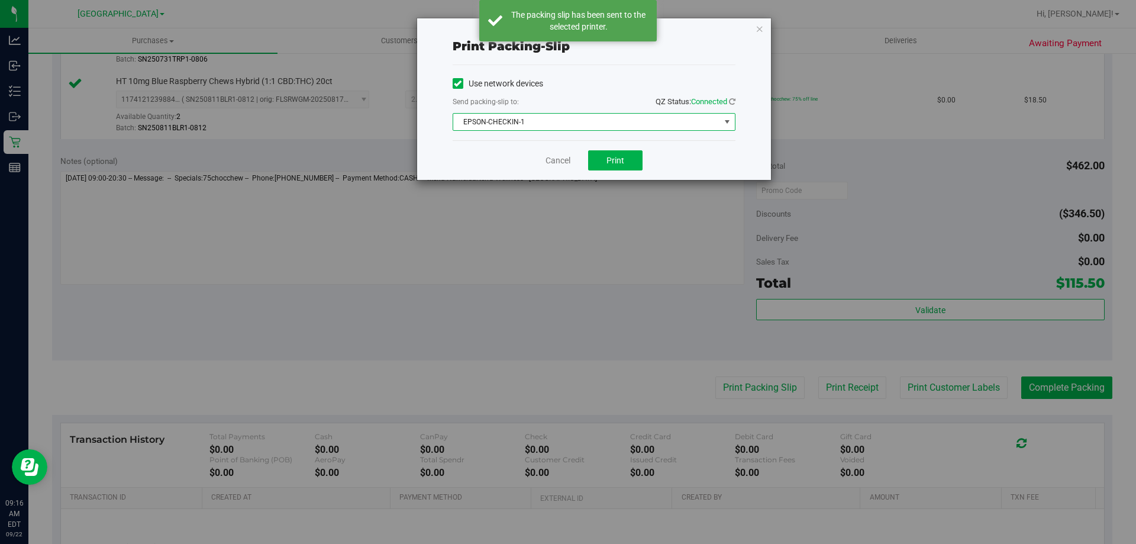
click at [538, 121] on span "EPSON-CHECKIN-1" at bounding box center [586, 122] width 267 height 17
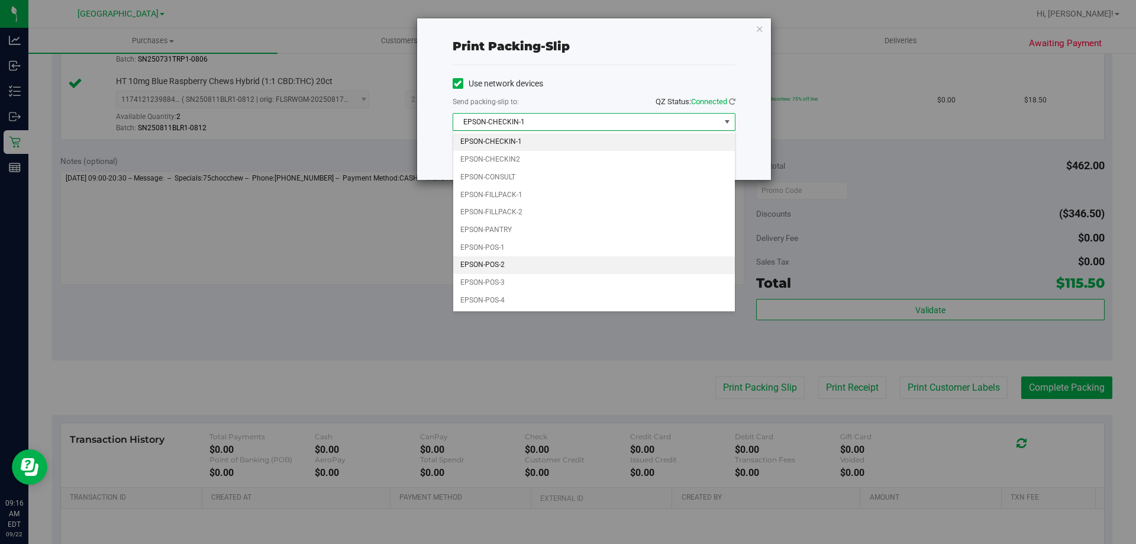
click at [493, 263] on li "EPSON-POS-2" at bounding box center [594, 265] width 282 height 18
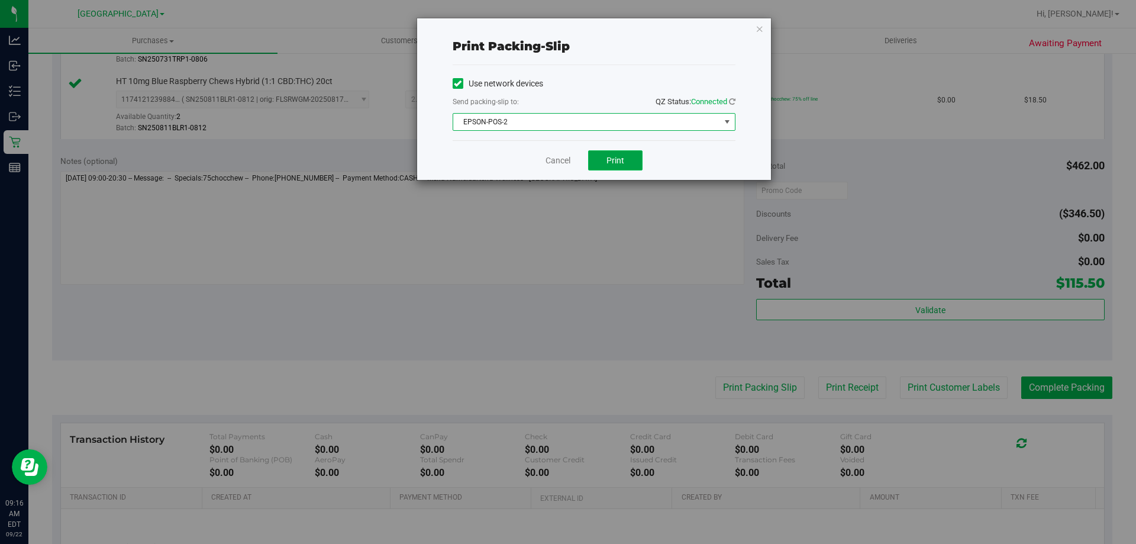
click at [617, 156] on span "Print" at bounding box center [615, 160] width 18 height 9
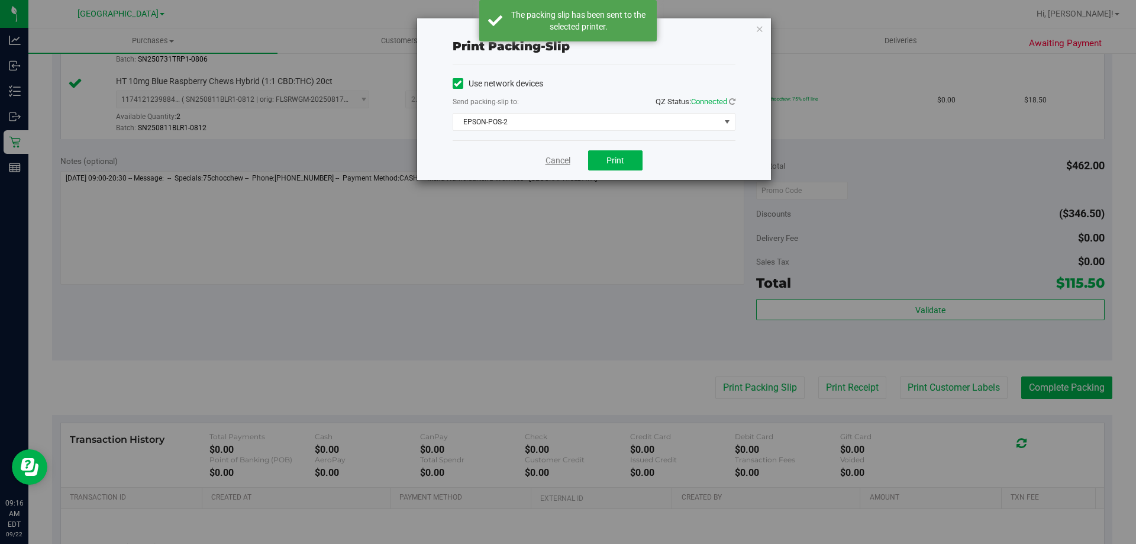
click at [560, 157] on link "Cancel" at bounding box center [558, 160] width 25 height 12
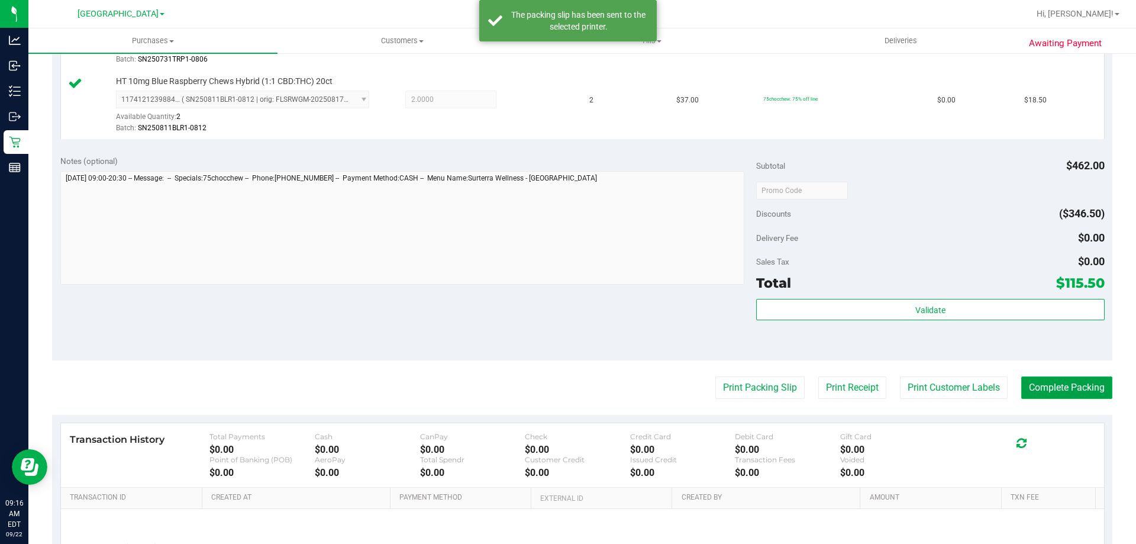
click at [1029, 381] on button "Complete Packing" at bounding box center [1066, 387] width 91 height 22
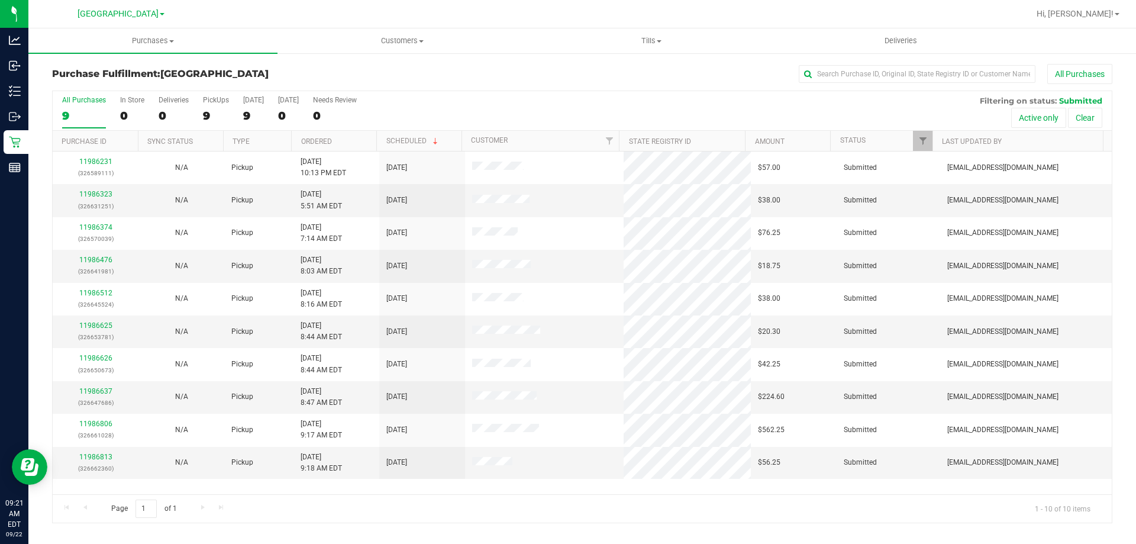
click at [504, 107] on div "All Purchases 9 In Store 0 Deliveries 0 PickUps 9 Today 9 Tomorrow 0 Needs Revi…" at bounding box center [582, 111] width 1059 height 40
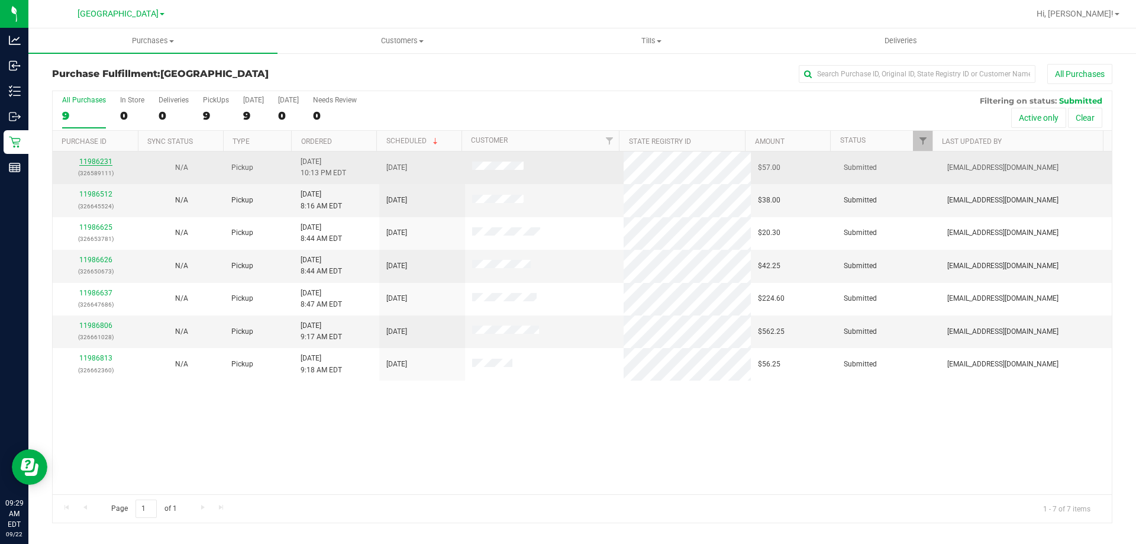
click at [102, 162] on link "11986231" at bounding box center [95, 161] width 33 height 8
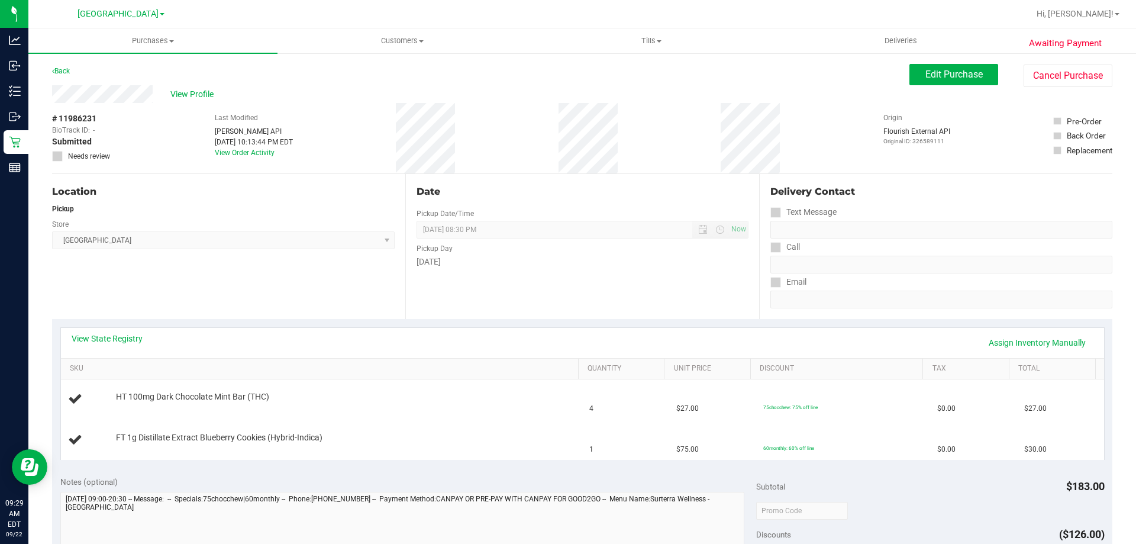
drag, startPoint x: 276, startPoint y: 276, endPoint x: 106, endPoint y: 307, distance: 172.1
click at [273, 276] on div "Location Pickup Store Lakeland WC Select Store Bonita Springs WC Boynton Beach …" at bounding box center [228, 246] width 353 height 145
click at [128, 336] on link "View State Registry" at bounding box center [107, 339] width 71 height 12
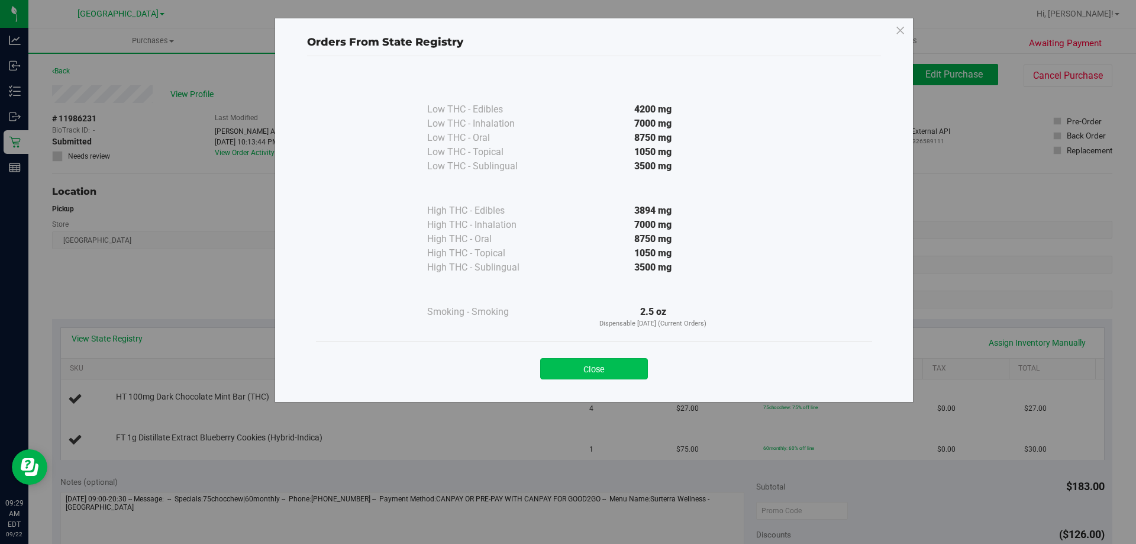
click at [595, 364] on button "Close" at bounding box center [594, 368] width 108 height 21
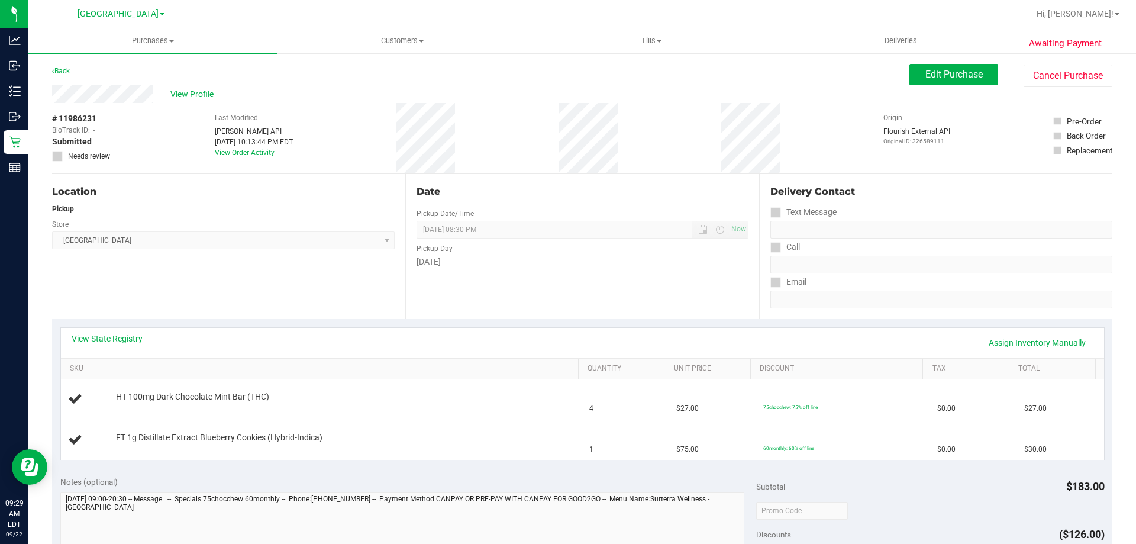
click at [212, 303] on div "Location Pickup Store Lakeland WC Select Store Bonita Springs WC Boynton Beach …" at bounding box center [228, 246] width 353 height 145
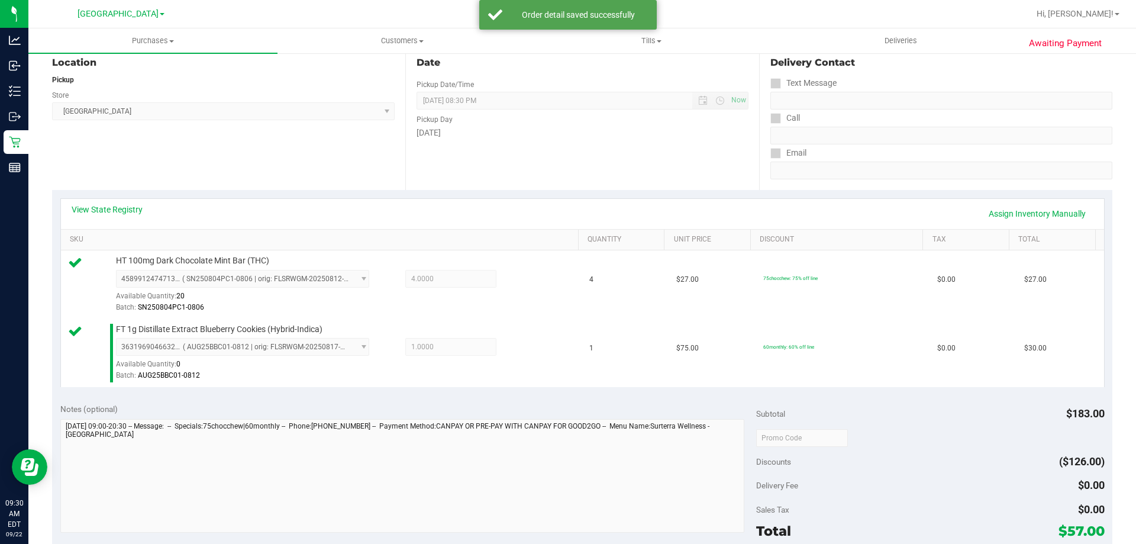
scroll to position [279, 0]
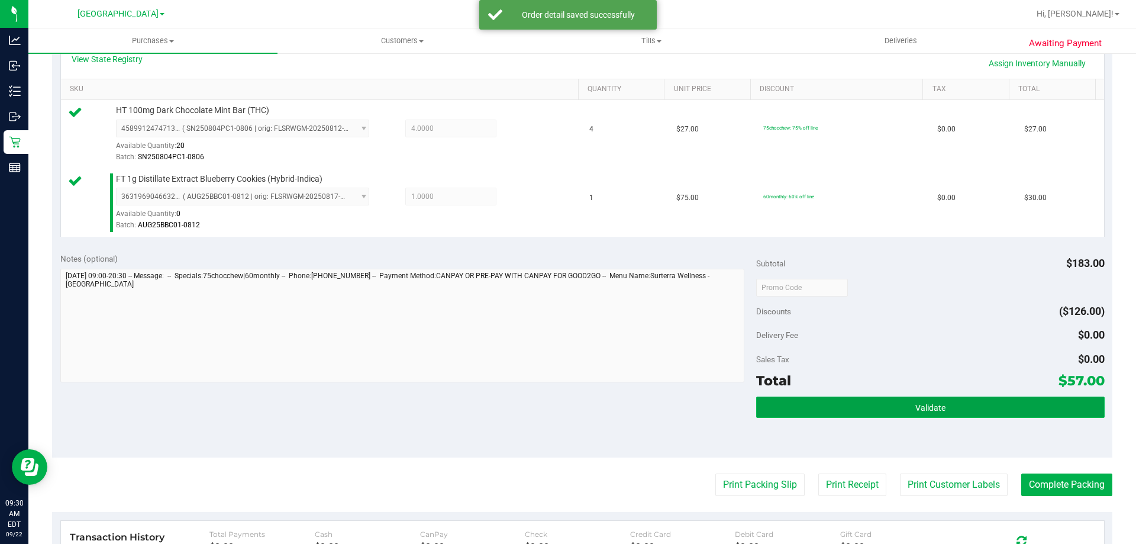
click at [774, 416] on button "Validate" at bounding box center [930, 406] width 348 height 21
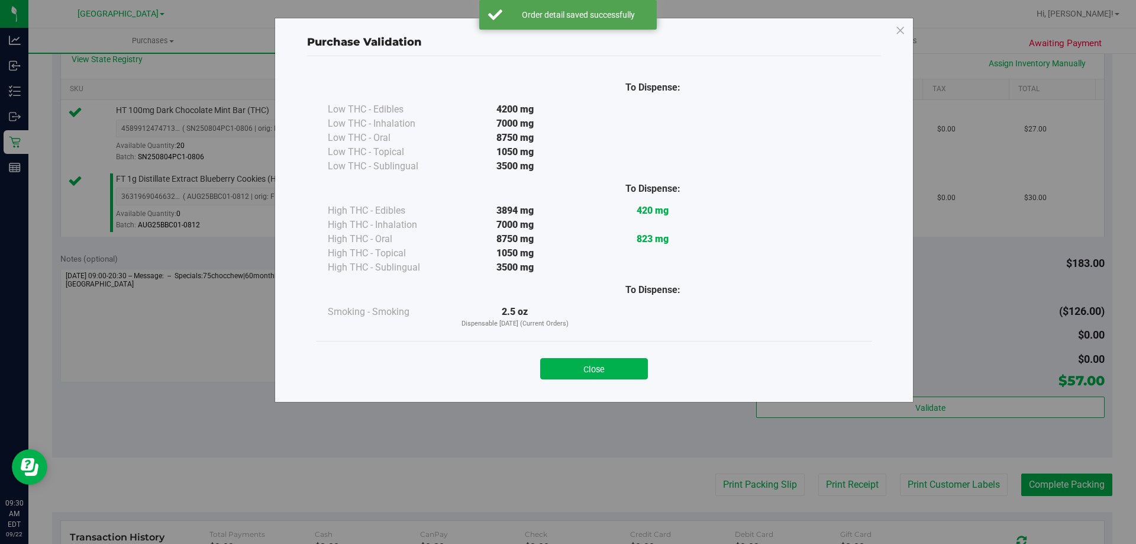
drag, startPoint x: 621, startPoint y: 364, endPoint x: 466, endPoint y: 417, distance: 163.5
click at [621, 364] on button "Close" at bounding box center [594, 368] width 108 height 21
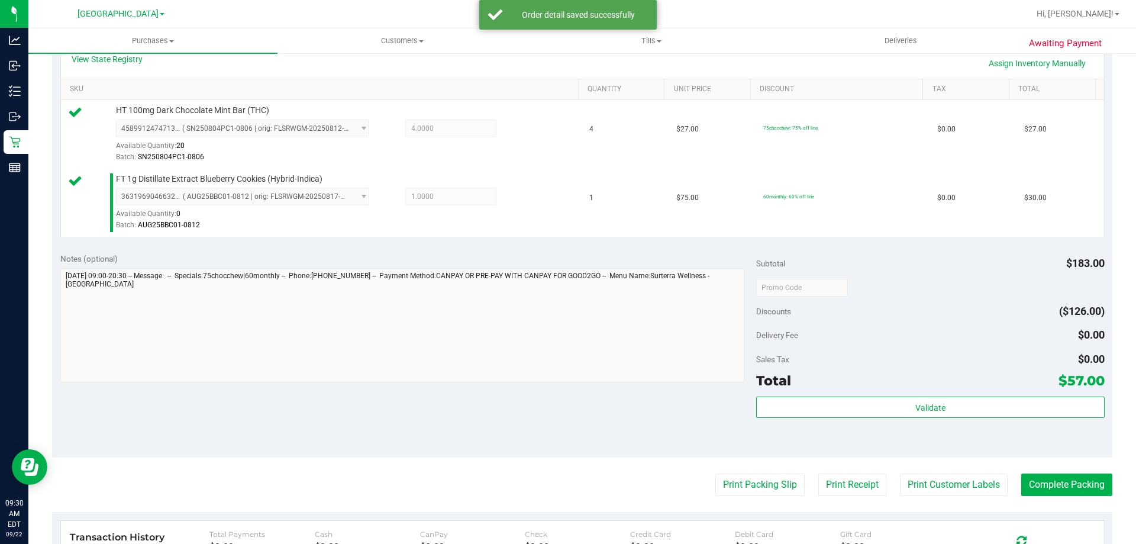
click at [394, 435] on div "Notes (optional) Subtotal $183.00 Discounts ($126.00) Delivery Fee $0.00 Sales …" at bounding box center [582, 350] width 1060 height 213
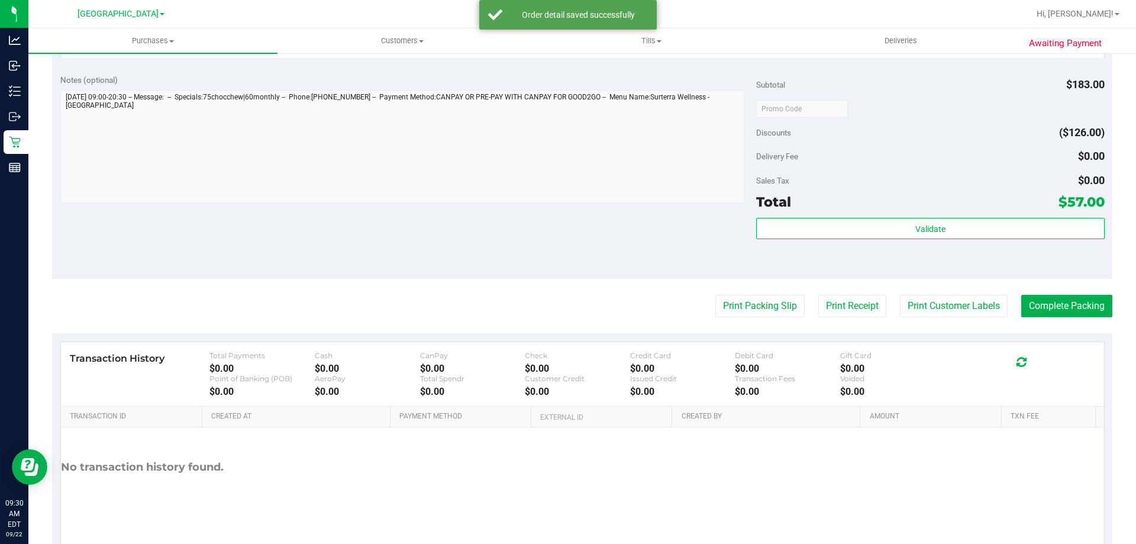
scroll to position [492, 0]
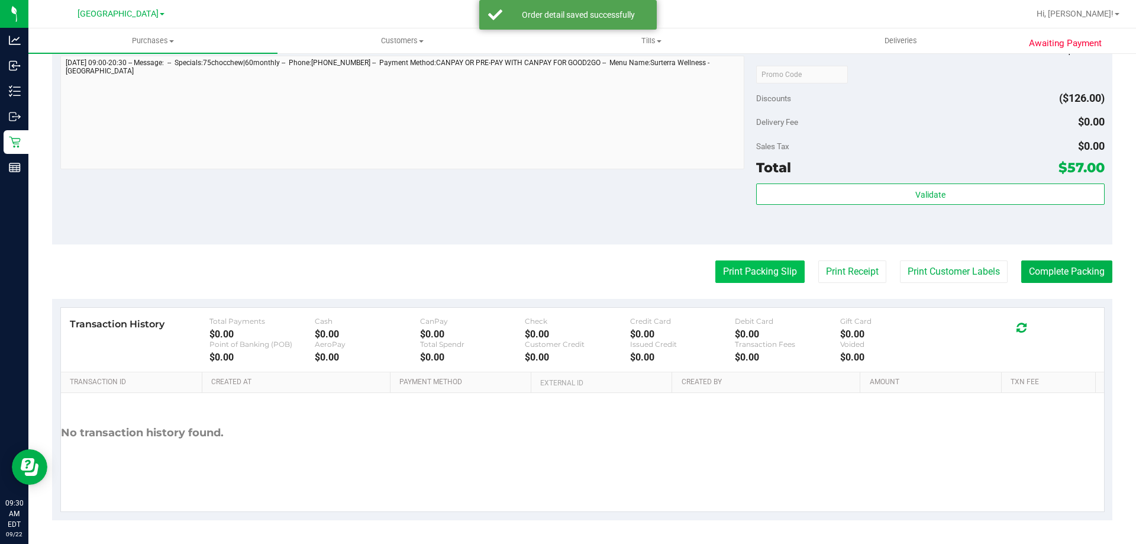
click at [744, 275] on button "Print Packing Slip" at bounding box center [759, 271] width 89 height 22
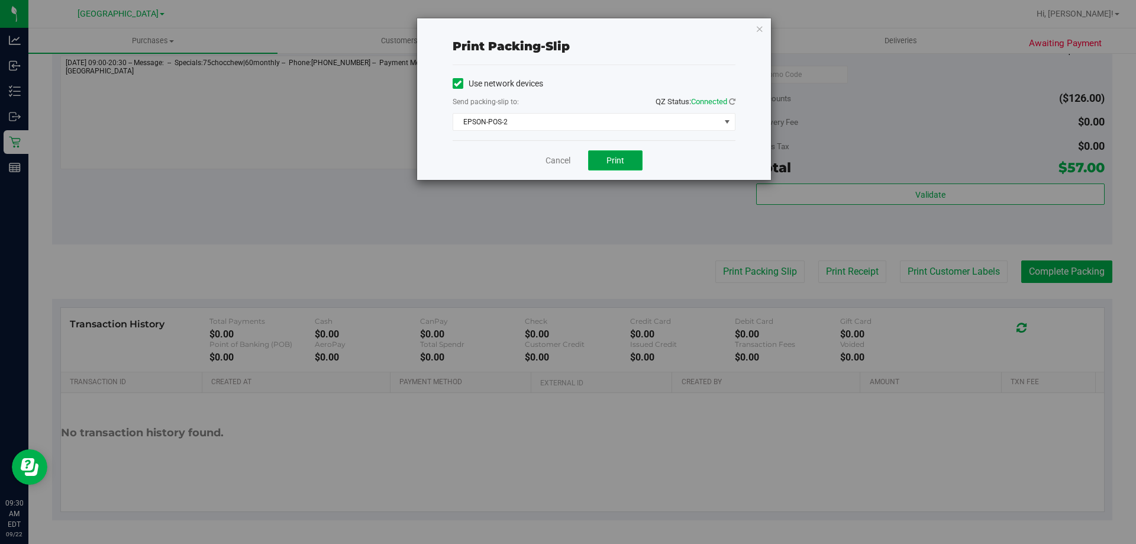
click at [612, 153] on button "Print" at bounding box center [615, 160] width 54 height 20
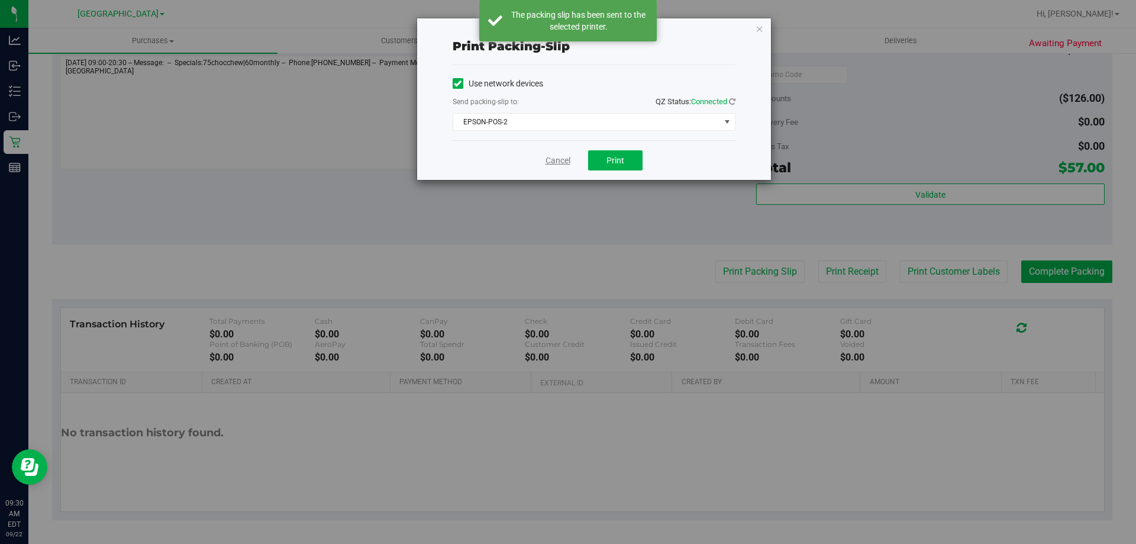
click at [554, 158] on link "Cancel" at bounding box center [558, 160] width 25 height 12
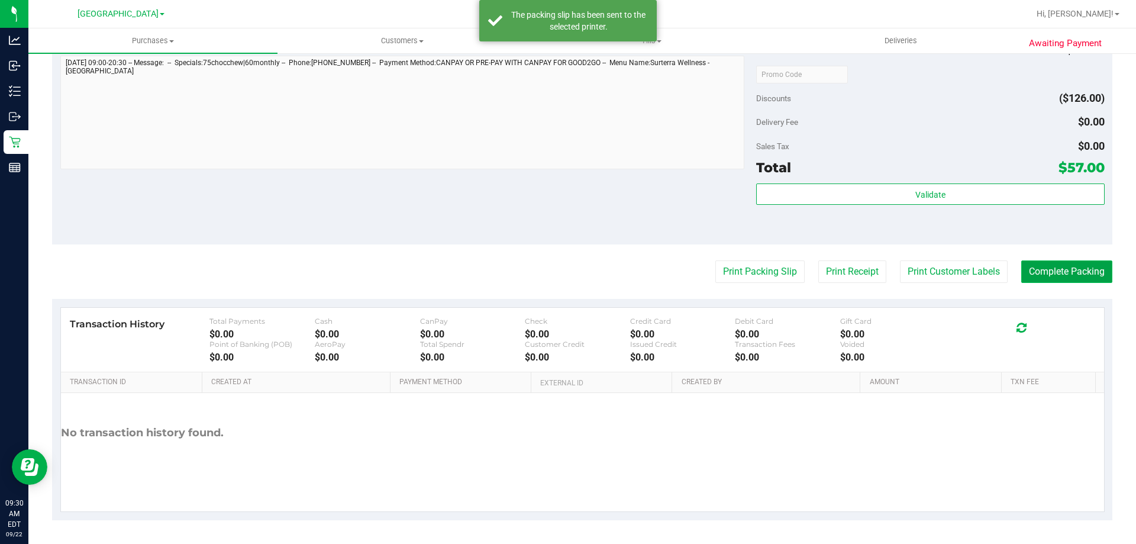
click at [1049, 272] on button "Complete Packing" at bounding box center [1066, 271] width 91 height 22
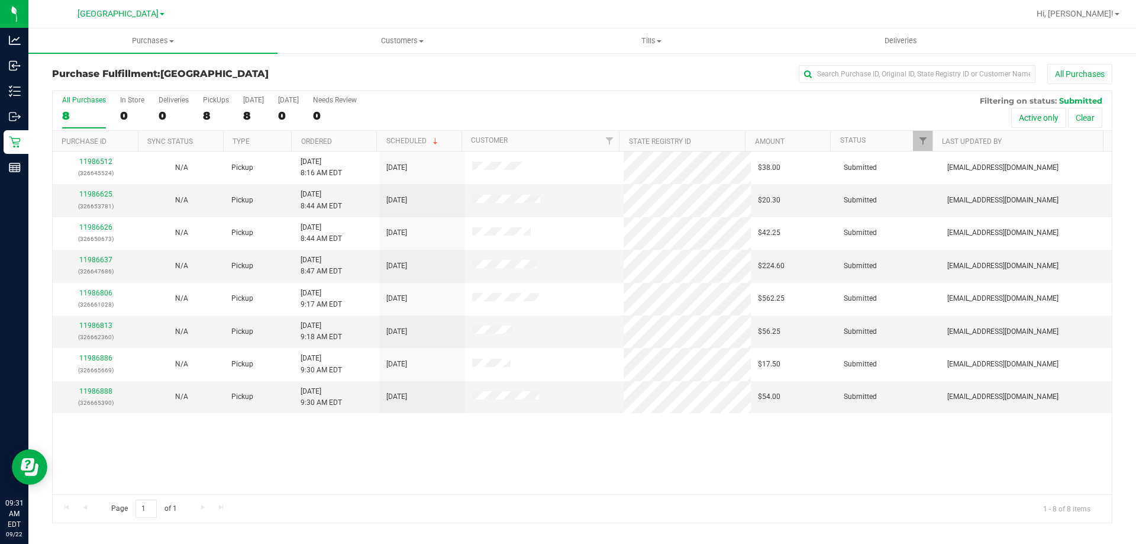
drag, startPoint x: 393, startPoint y: 461, endPoint x: 383, endPoint y: 464, distance: 10.5
click at [387, 462] on div "11986512 (326645524) N/A Pickup 9/22/2025 8:16 AM EDT 9/22/2025 $38.00 Submitte…" at bounding box center [582, 322] width 1059 height 343
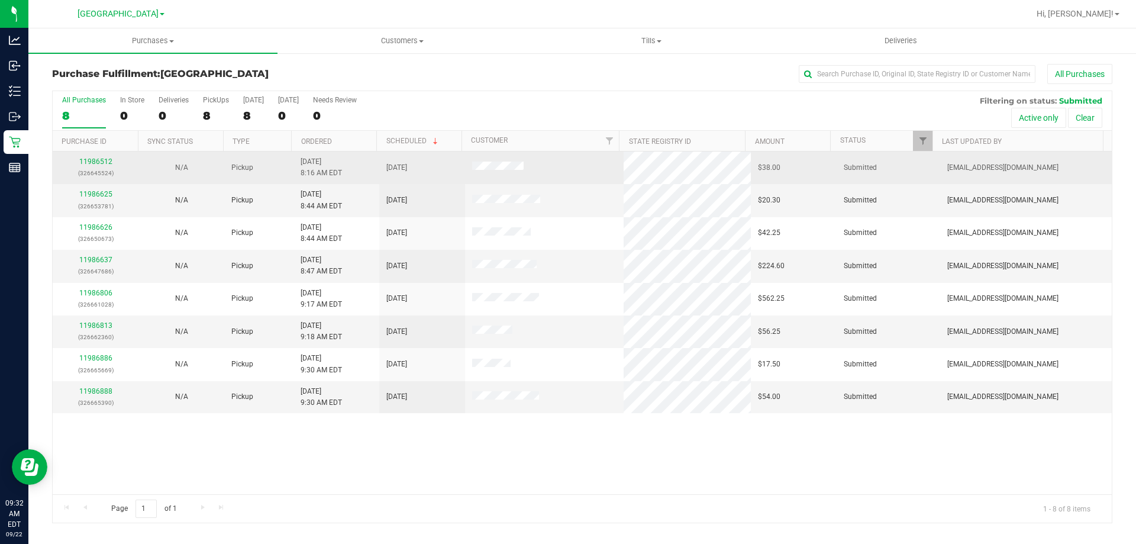
click at [96, 166] on div "11986512 (326645524)" at bounding box center [96, 167] width 72 height 22
click at [98, 157] on div "11986512 (326645524)" at bounding box center [96, 167] width 72 height 22
click at [103, 163] on link "11986512" at bounding box center [95, 161] width 33 height 8
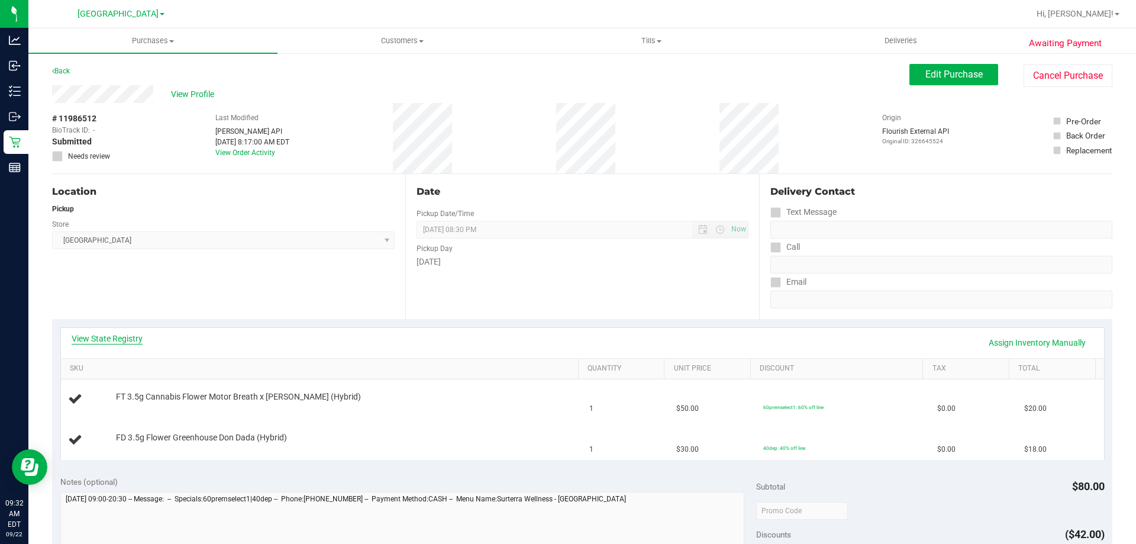
click at [127, 341] on link "View State Registry" at bounding box center [107, 339] width 71 height 12
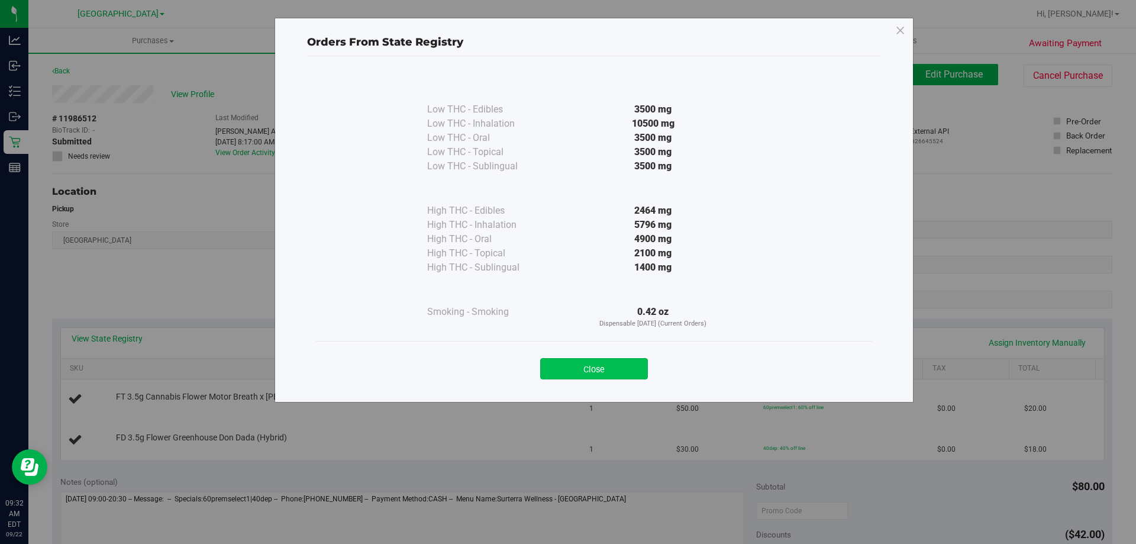
click at [612, 360] on button "Close" at bounding box center [594, 368] width 108 height 21
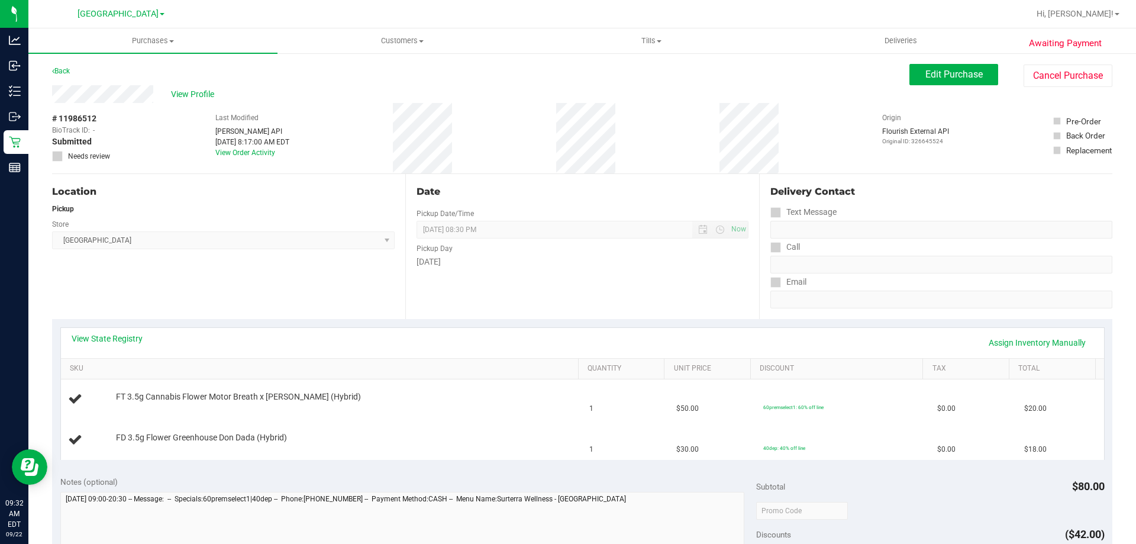
click at [308, 299] on div "Location Pickup Store Lakeland WC Select Store Bonita Springs WC Boynton Beach …" at bounding box center [228, 246] width 353 height 145
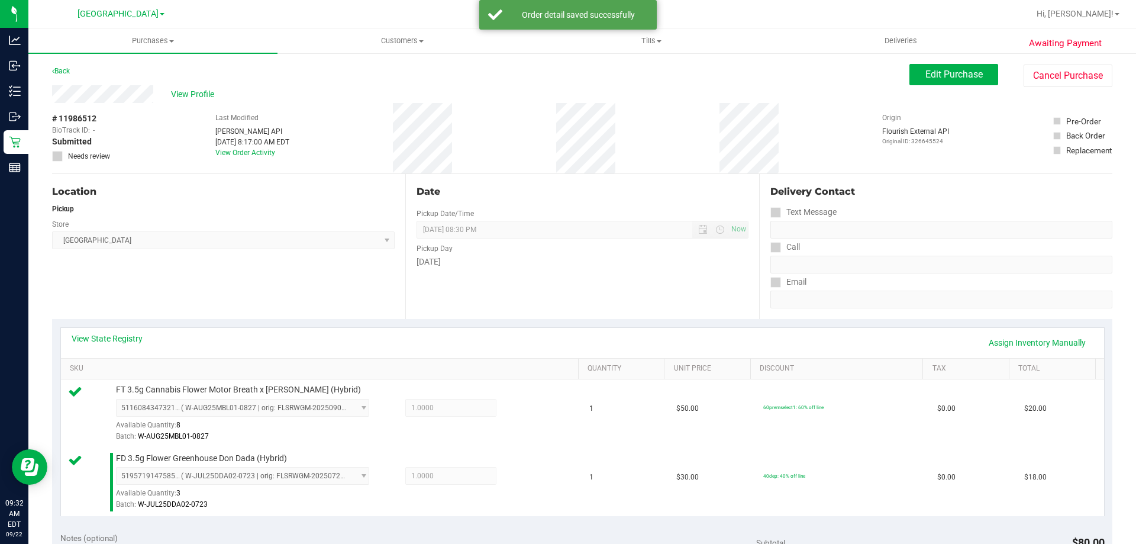
scroll to position [355, 0]
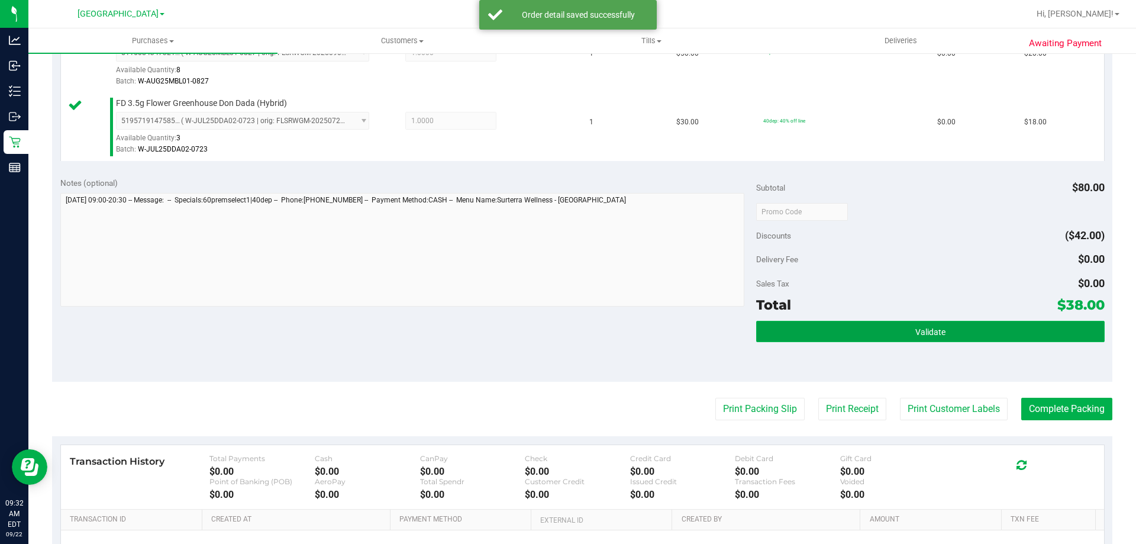
click at [896, 339] on button "Validate" at bounding box center [930, 331] width 348 height 21
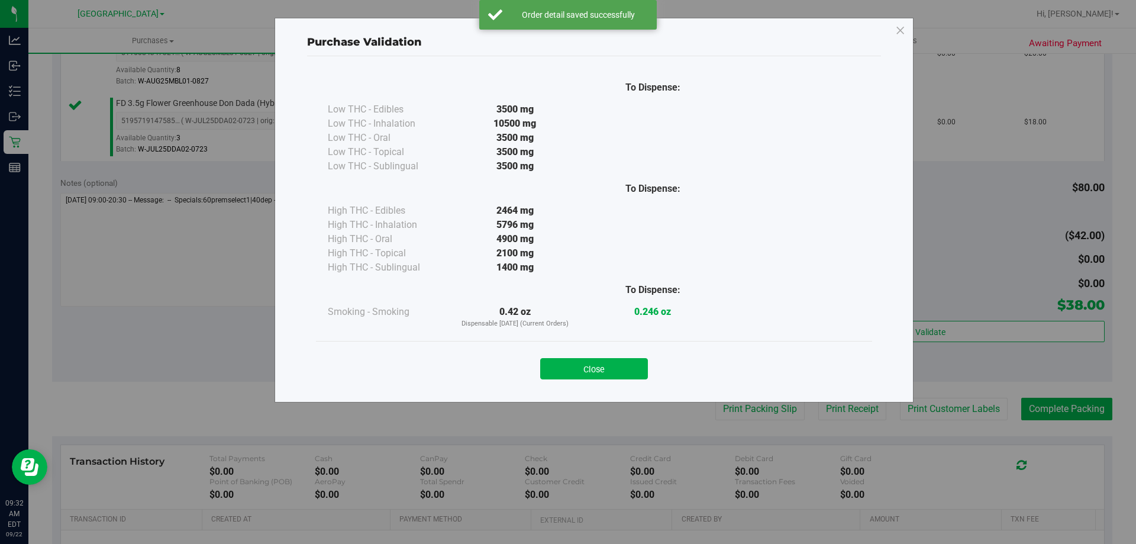
click at [611, 379] on button "Close" at bounding box center [594, 368] width 108 height 21
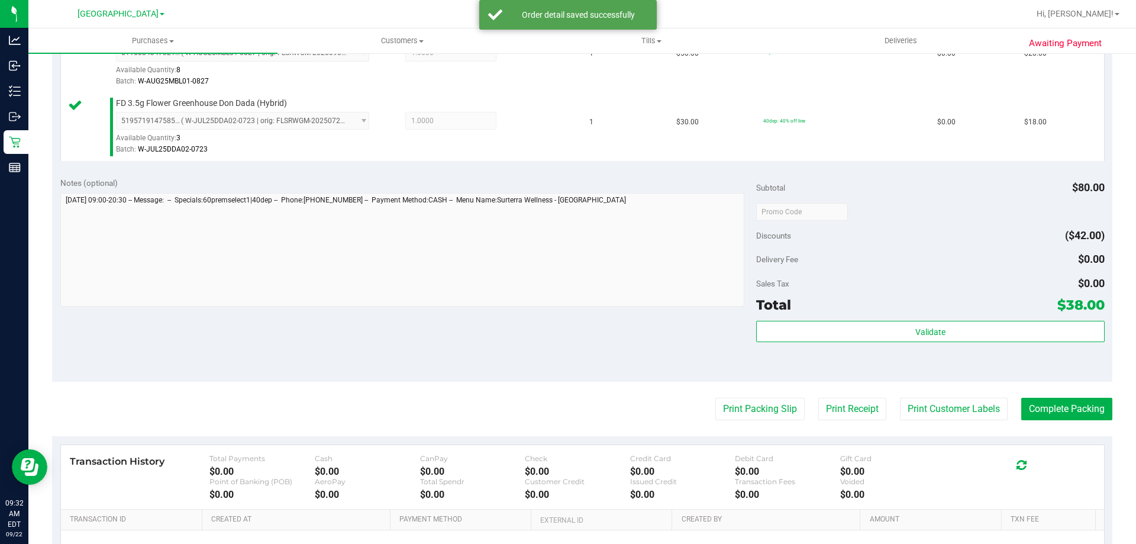
click at [566, 309] on div "Notes (optional) Subtotal $80.00 Discounts ($42.00) Delivery Fee $0.00 Sales Ta…" at bounding box center [582, 275] width 1060 height 213
click at [732, 416] on button "Print Packing Slip" at bounding box center [759, 409] width 89 height 22
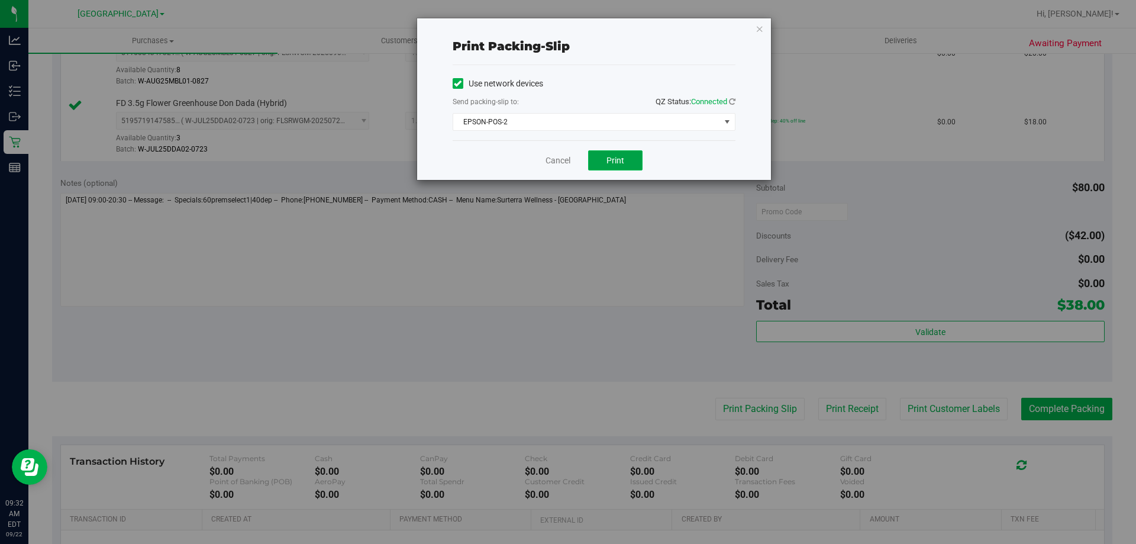
click at [613, 159] on span "Print" at bounding box center [615, 160] width 18 height 9
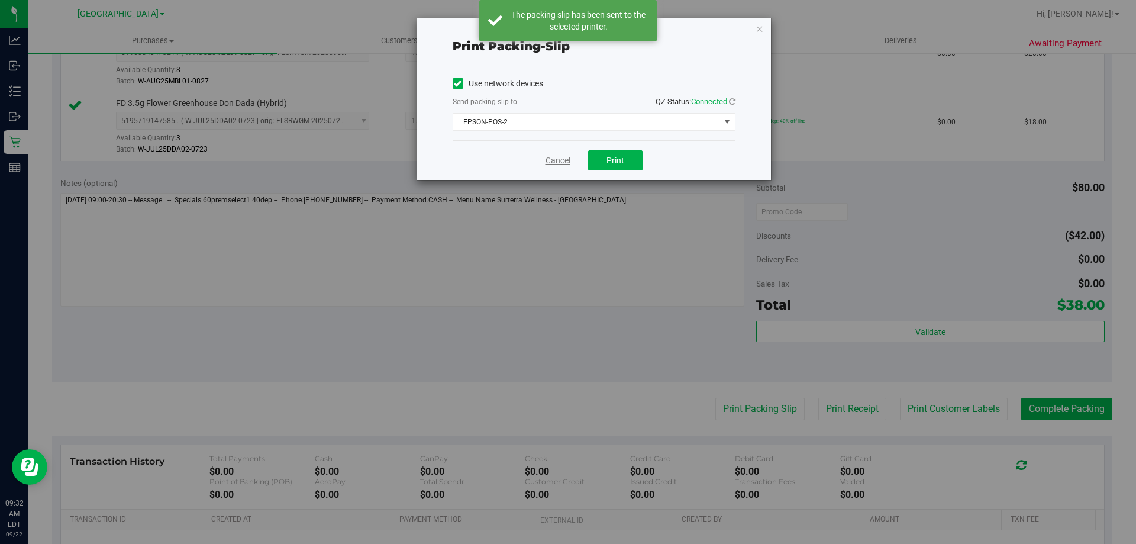
click at [558, 157] on link "Cancel" at bounding box center [558, 160] width 25 height 12
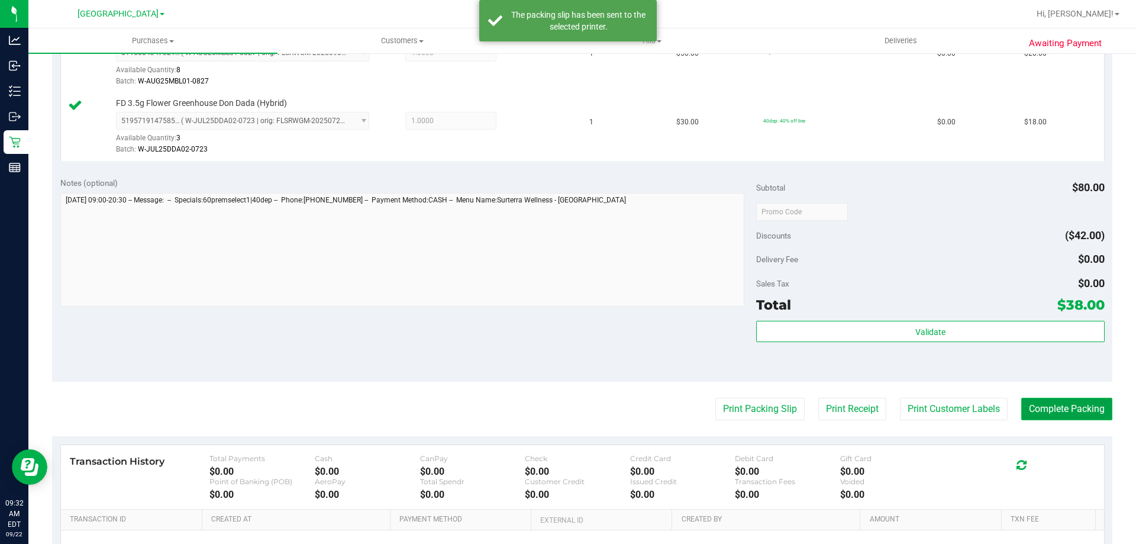
click at [1073, 403] on button "Complete Packing" at bounding box center [1066, 409] width 91 height 22
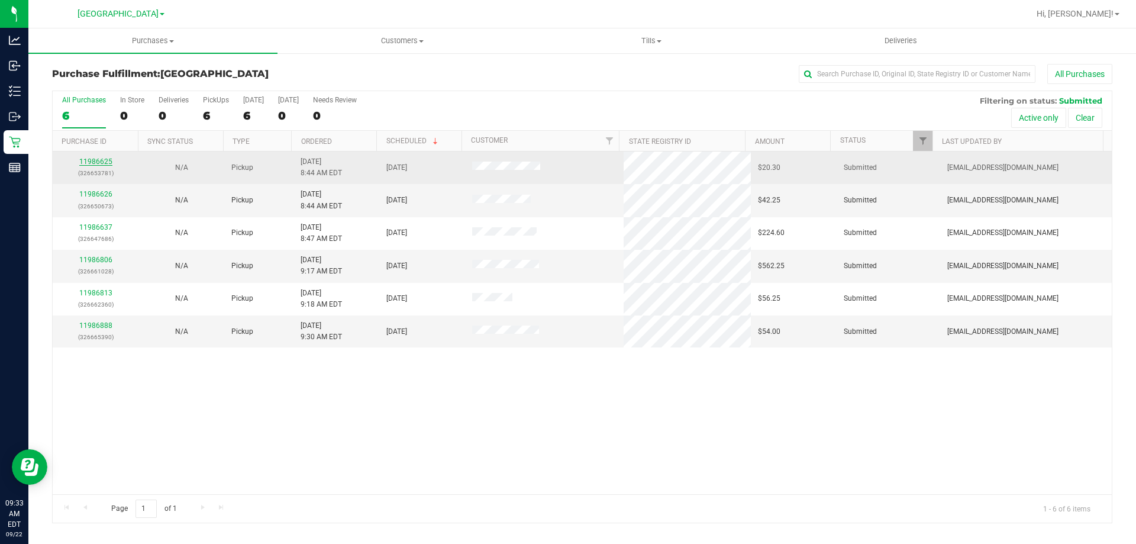
click at [99, 160] on link "11986625" at bounding box center [95, 161] width 33 height 8
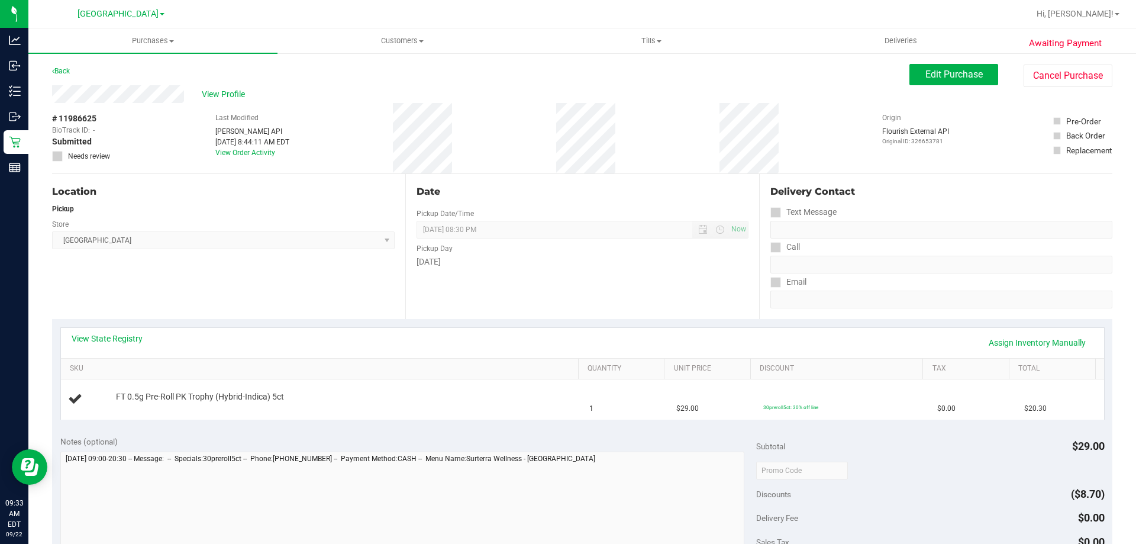
click at [237, 304] on div "Location Pickup Store Lakeland WC Select Store Bonita Springs WC Boynton Beach …" at bounding box center [228, 246] width 353 height 145
click at [112, 337] on link "View State Registry" at bounding box center [107, 339] width 71 height 12
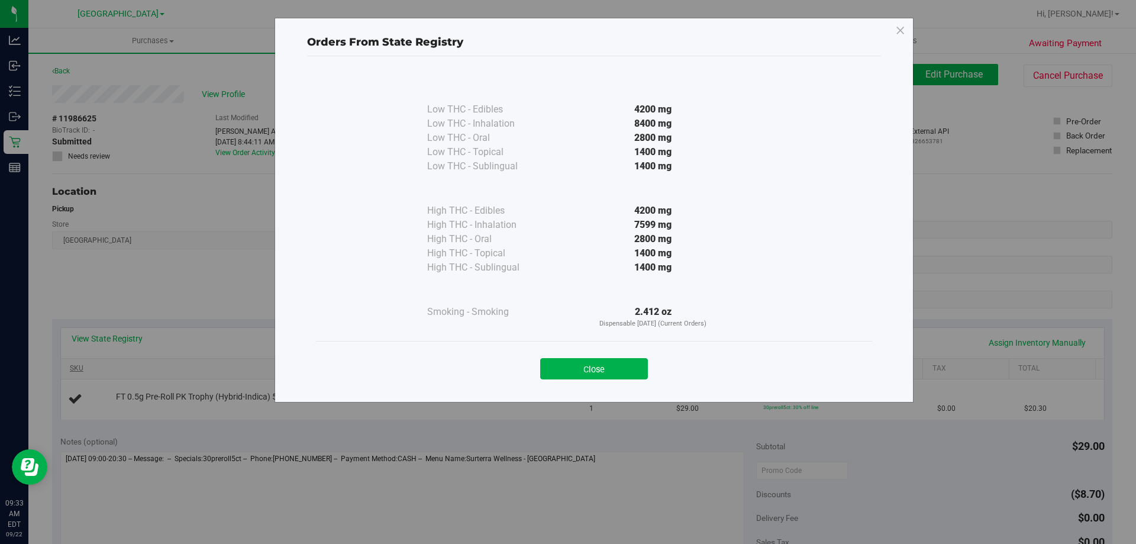
drag, startPoint x: 614, startPoint y: 368, endPoint x: 525, endPoint y: 364, distance: 88.2
click at [609, 367] on button "Close" at bounding box center [594, 368] width 108 height 21
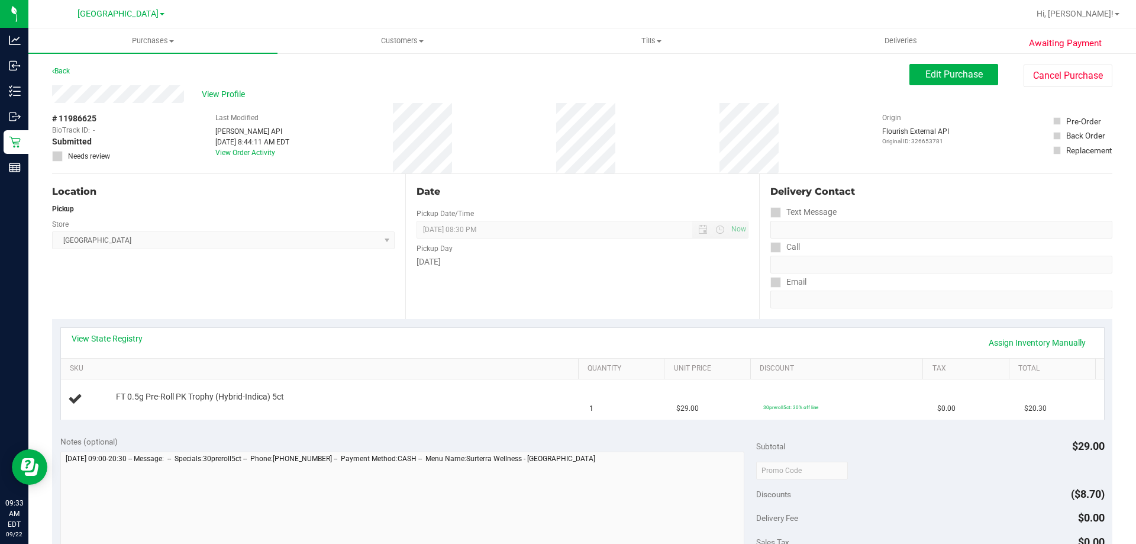
click at [185, 292] on div "Location Pickup Store Lakeland WC Select Store Bonita Springs WC Boynton Beach …" at bounding box center [228, 246] width 353 height 145
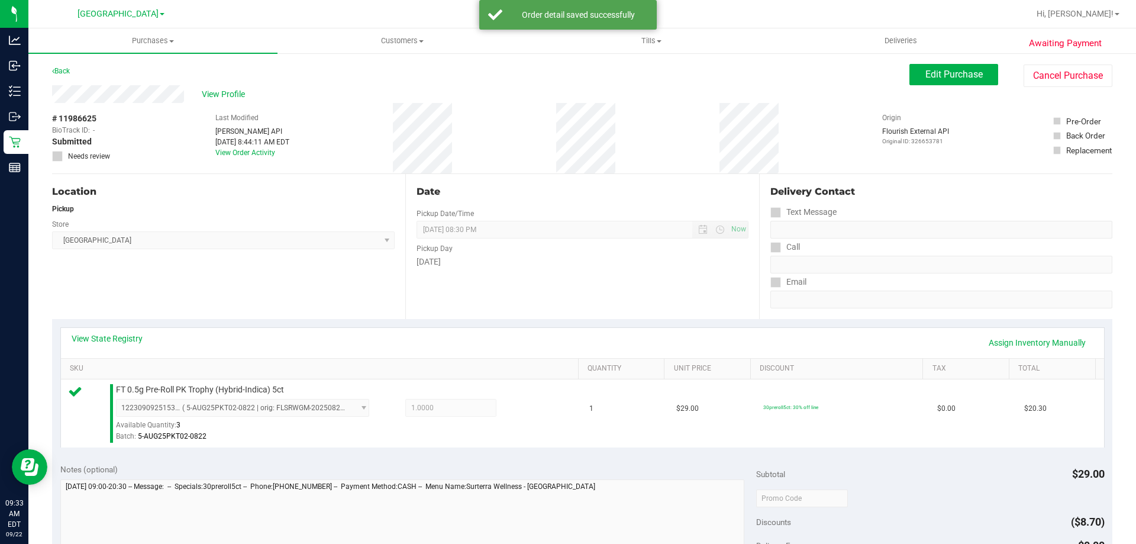
scroll to position [237, 0]
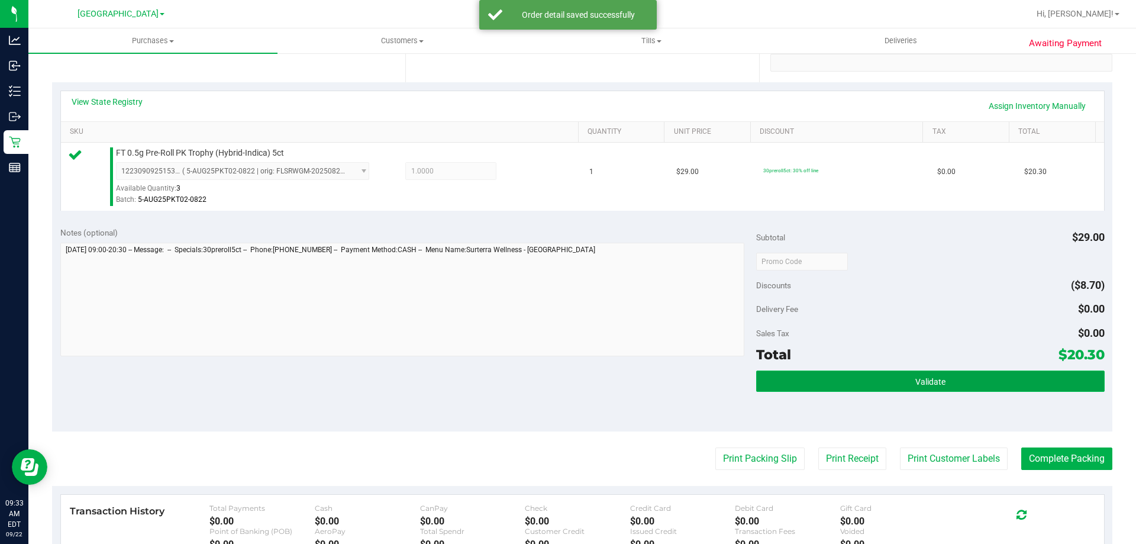
click at [925, 383] on span "Validate" at bounding box center [930, 381] width 30 height 9
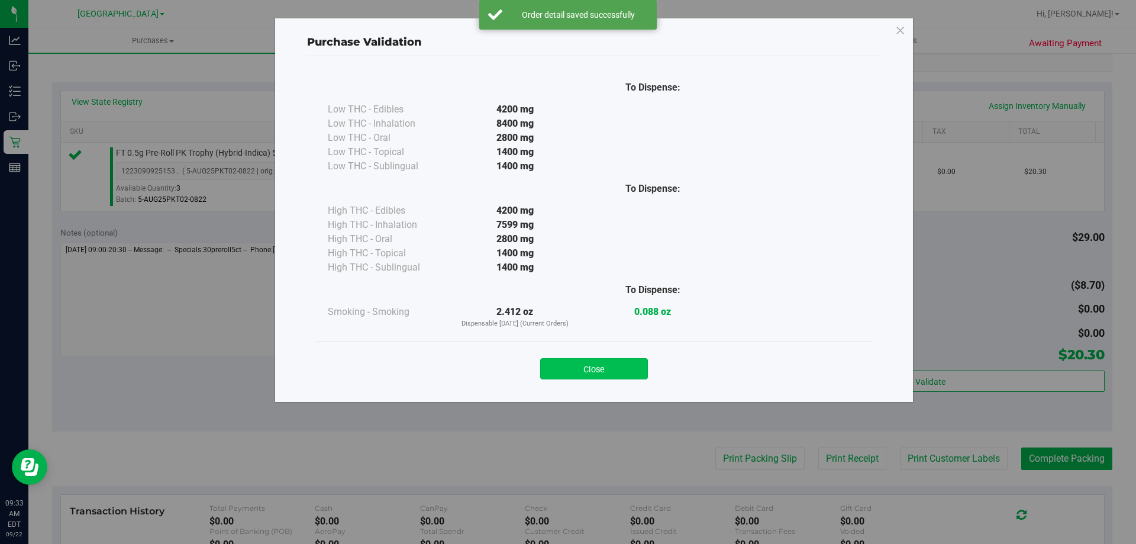
click at [606, 370] on button "Close" at bounding box center [594, 368] width 108 height 21
drag, startPoint x: 612, startPoint y: 365, endPoint x: 626, endPoint y: 362, distance: 14.1
click at [622, 362] on div "Notes (optional) Subtotal $29.00 Discounts ($8.70) Delivery Fee $0.00 Sales Tax…" at bounding box center [582, 324] width 1060 height 213
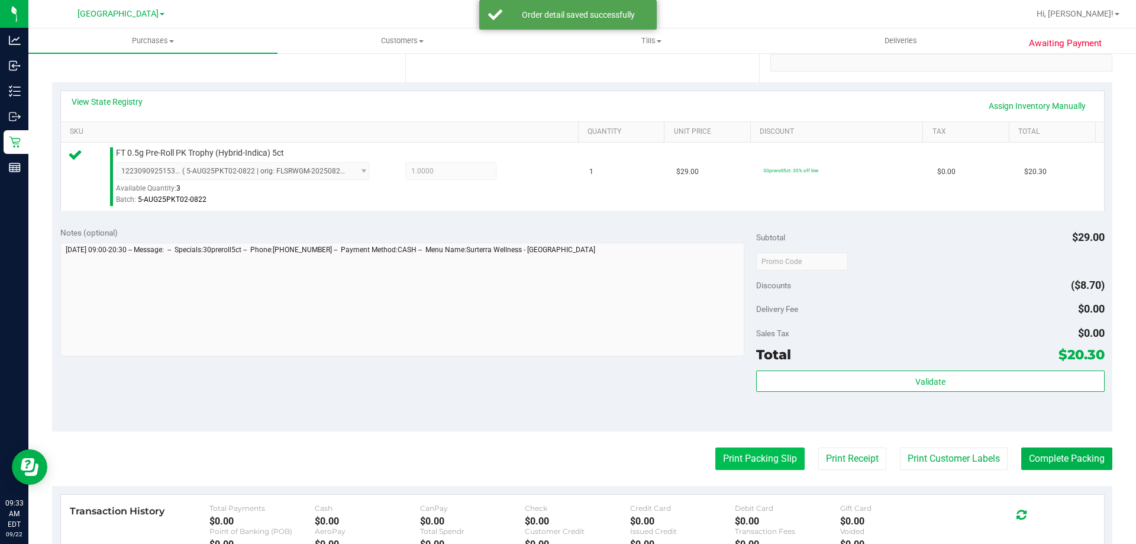
click at [716, 450] on button "Print Packing Slip" at bounding box center [759, 458] width 89 height 22
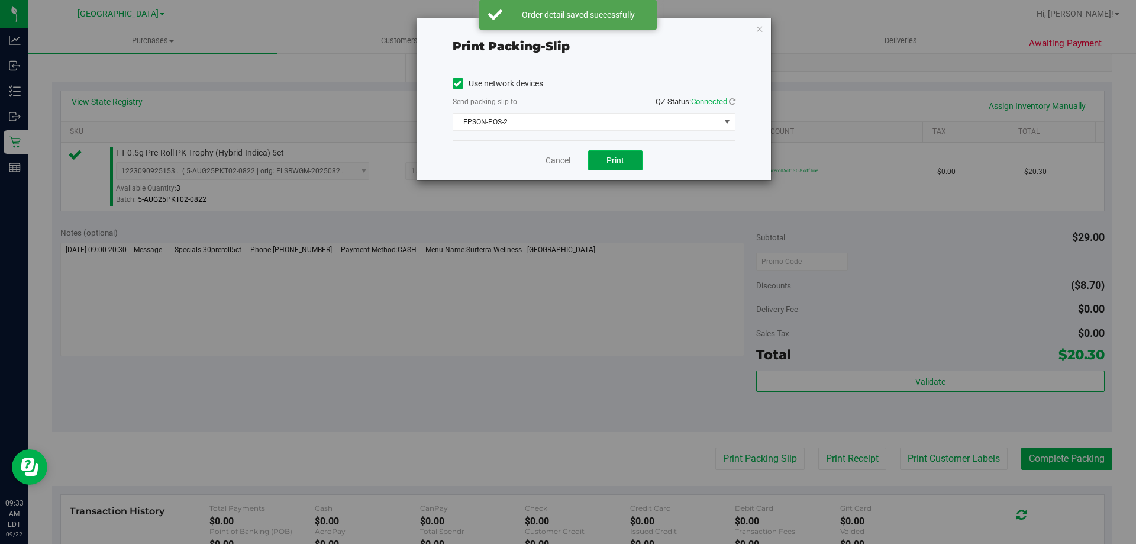
click at [620, 156] on span "Print" at bounding box center [615, 160] width 18 height 9
click at [556, 162] on link "Cancel" at bounding box center [552, 160] width 25 height 12
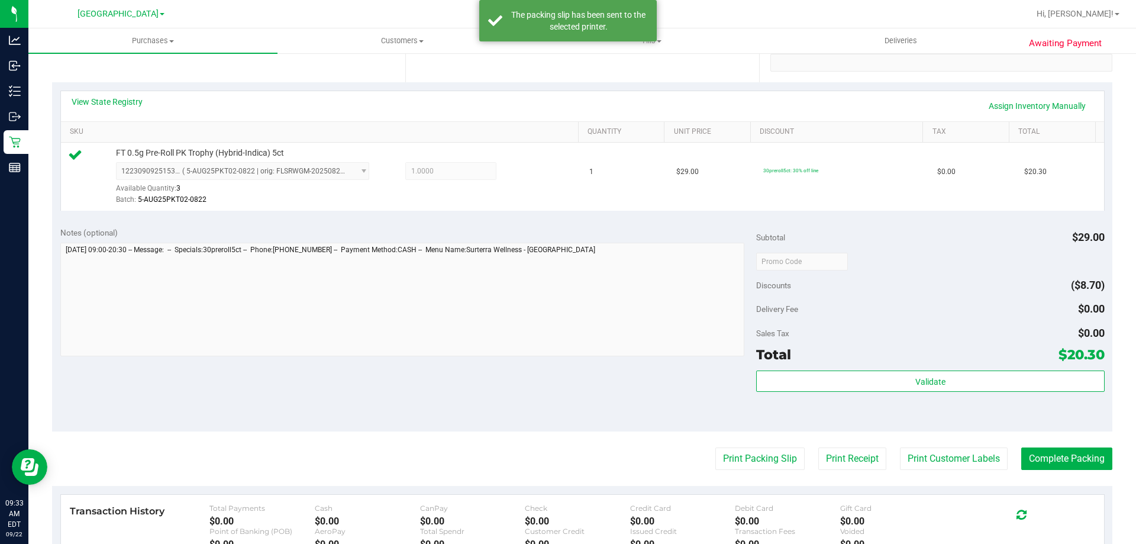
drag, startPoint x: 519, startPoint y: 358, endPoint x: 880, endPoint y: 412, distance: 364.4
click at [521, 358] on div at bounding box center [402, 301] width 685 height 117
drag, startPoint x: 1037, startPoint y: 461, endPoint x: 1073, endPoint y: 429, distance: 48.6
click at [1038, 460] on button "Complete Packing" at bounding box center [1066, 458] width 91 height 22
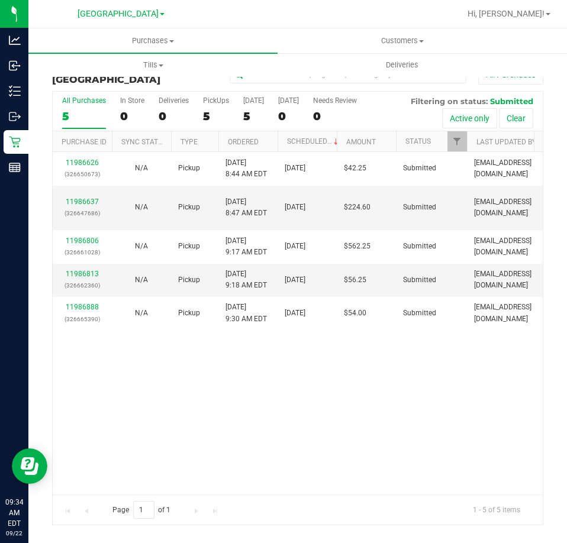
drag, startPoint x: 291, startPoint y: 513, endPoint x: 273, endPoint y: 540, distance: 31.7
click at [290, 513] on div "Page 1 of 1 1 - 5 of 5 items" at bounding box center [298, 510] width 490 height 31
drag, startPoint x: 408, startPoint y: 360, endPoint x: 397, endPoint y: 363, distance: 11.8
click at [406, 361] on div "11986626 (326650673) N/A Pickup 9/22/2025 8:44 AM EDT 9/22/2025 $42.25 Submitte…" at bounding box center [298, 323] width 490 height 342
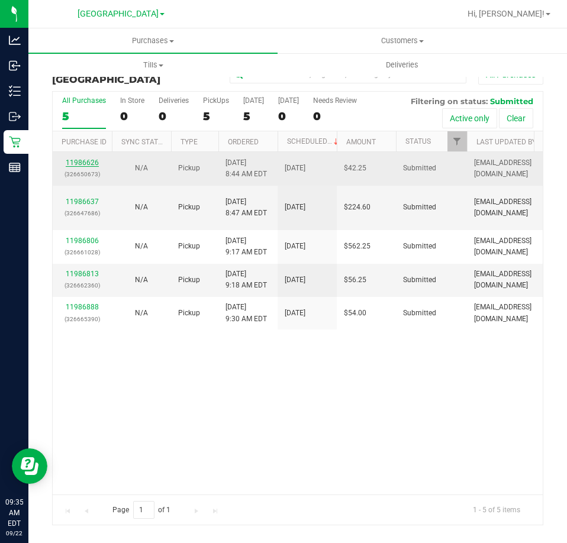
click at [92, 159] on link "11986626" at bounding box center [82, 163] width 33 height 8
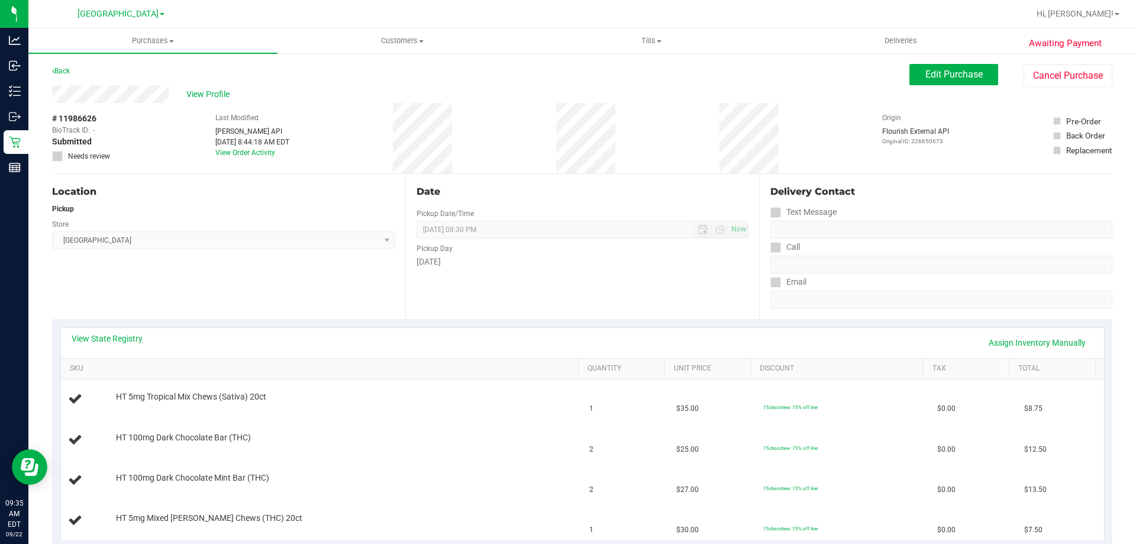
click at [306, 299] on div "Location Pickup Store Lakeland WC Select Store Bonita Springs WC Boynton Beach …" at bounding box center [228, 246] width 353 height 145
click at [135, 334] on link "View State Registry" at bounding box center [107, 339] width 71 height 12
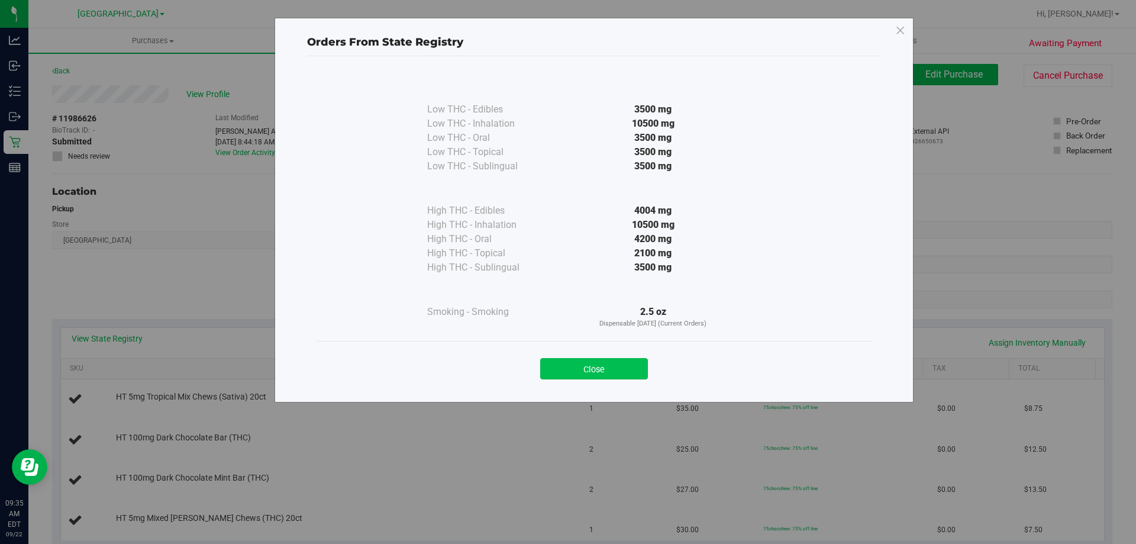
click at [573, 374] on button "Close" at bounding box center [594, 368] width 108 height 21
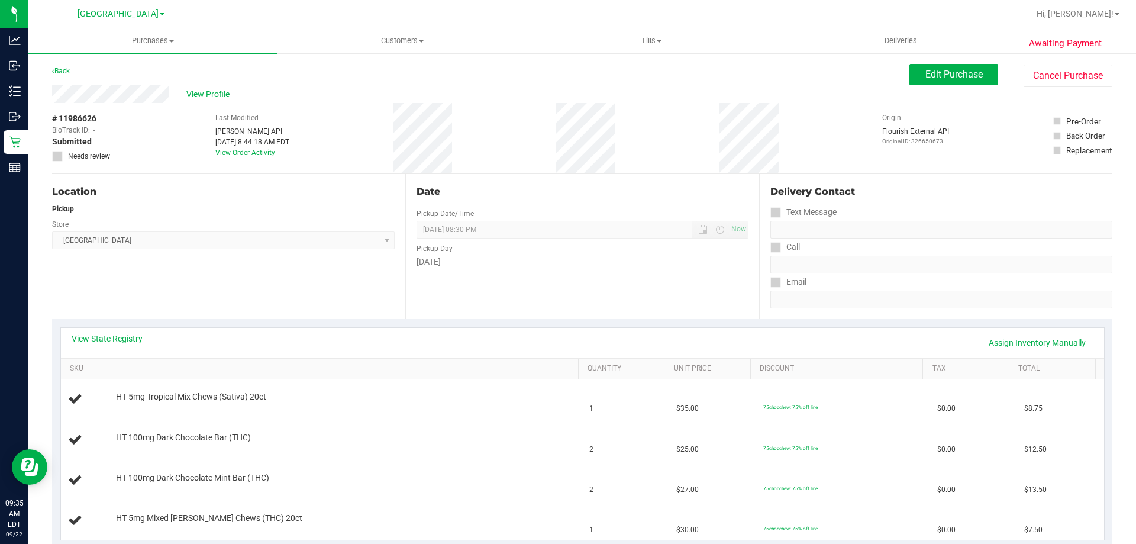
click at [337, 263] on div "Location Pickup Store Lakeland WC Select Store Bonita Springs WC Boynton Beach …" at bounding box center [228, 246] width 353 height 145
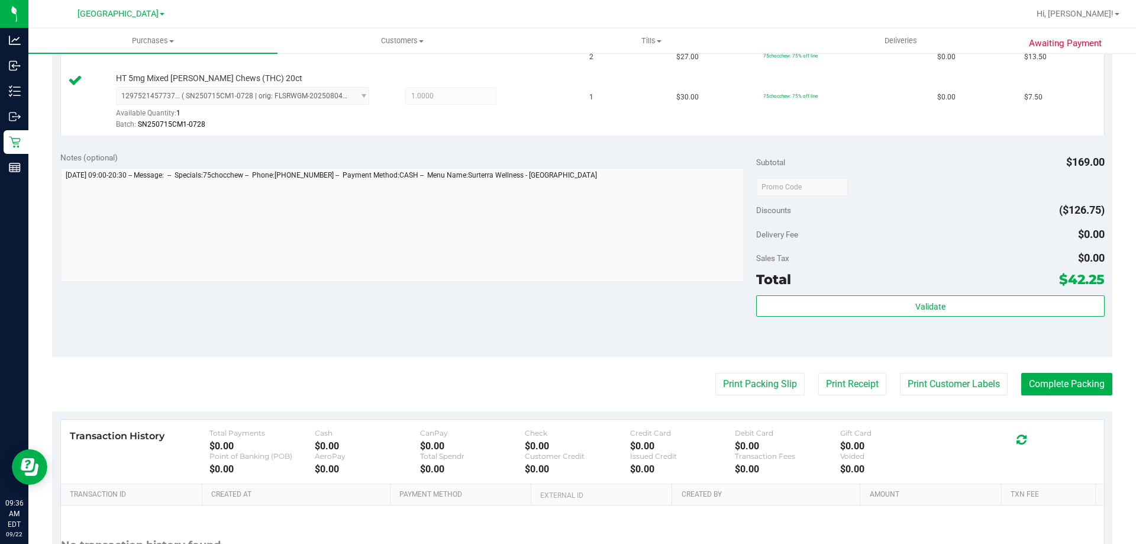
scroll to position [592, 0]
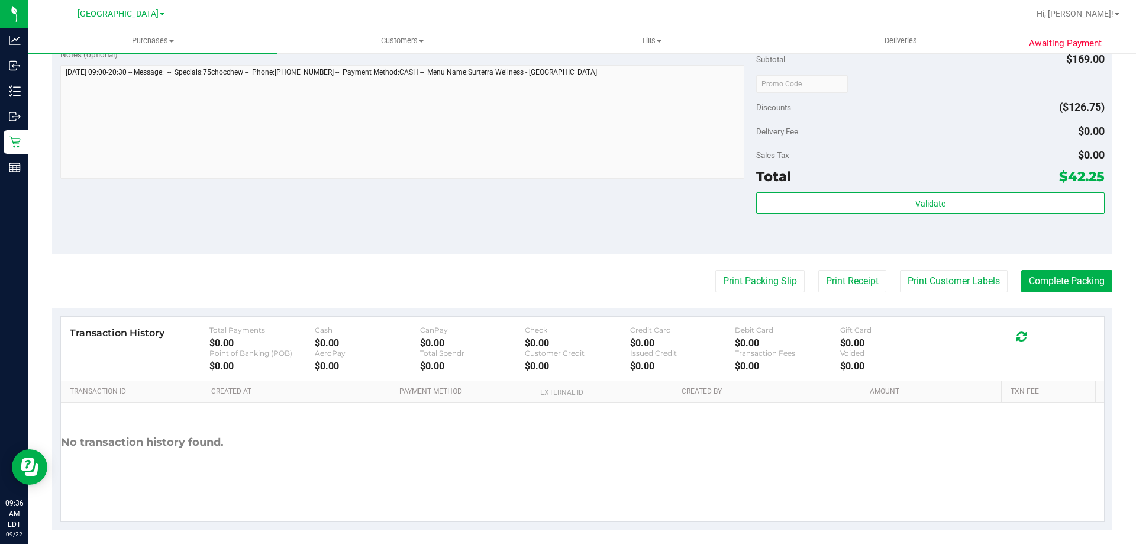
click at [854, 216] on div "Validate" at bounding box center [930, 218] width 348 height 53
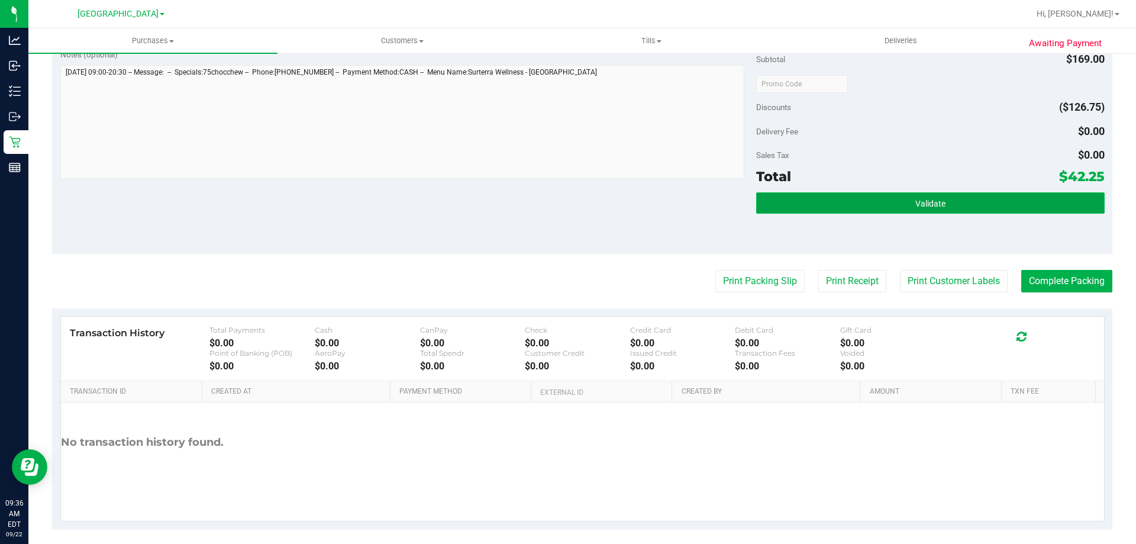
click at [842, 201] on button "Validate" at bounding box center [930, 202] width 348 height 21
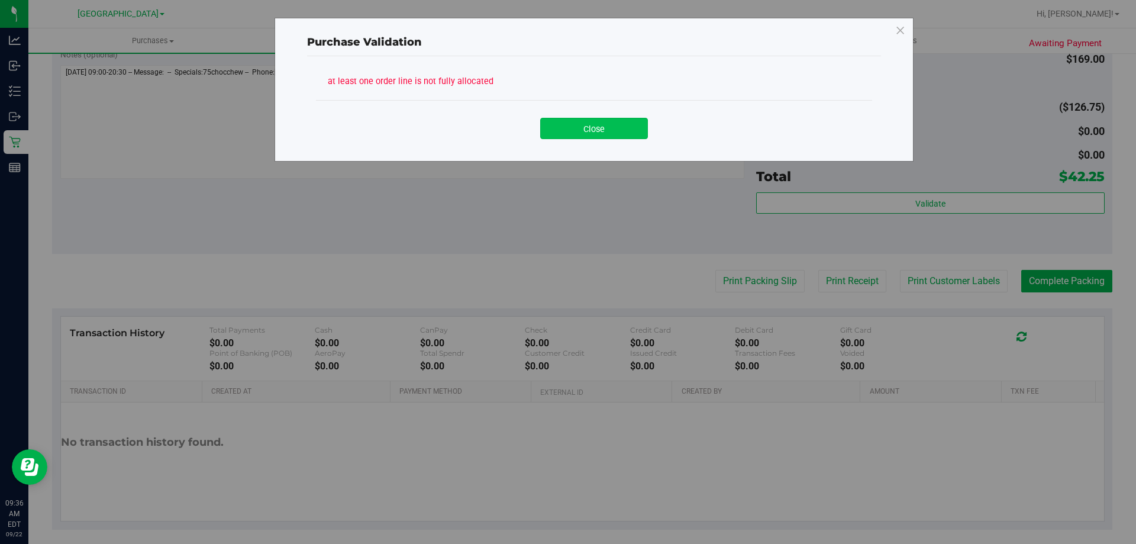
click at [588, 132] on button "Close" at bounding box center [594, 128] width 108 height 21
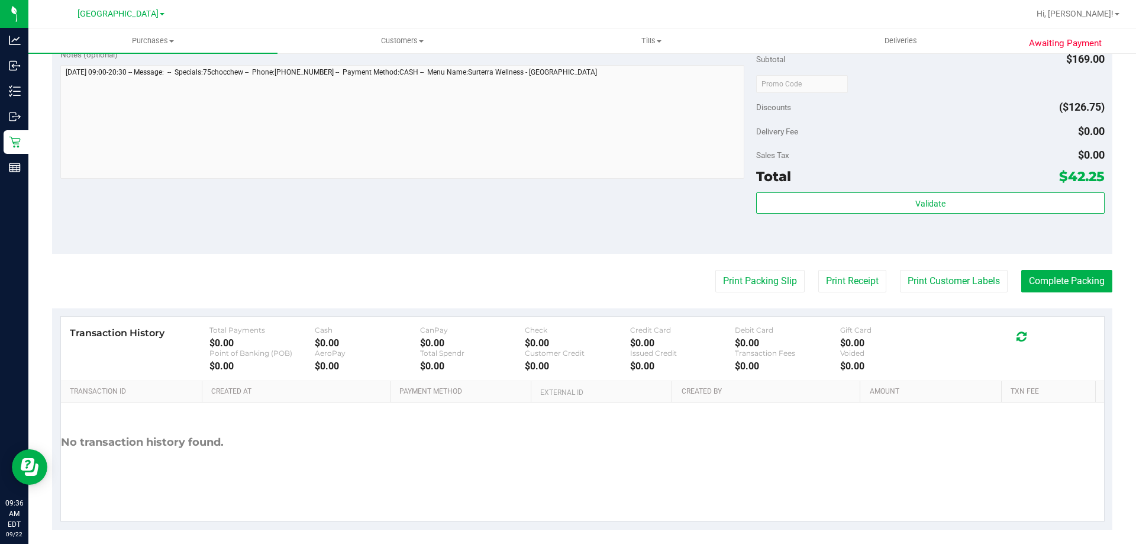
click at [430, 255] on purchase-details "Back Edit Purchase Cancel Purchase View Profile # 11986626 BioTrack ID: - Submi…" at bounding box center [582, 0] width 1060 height 1057
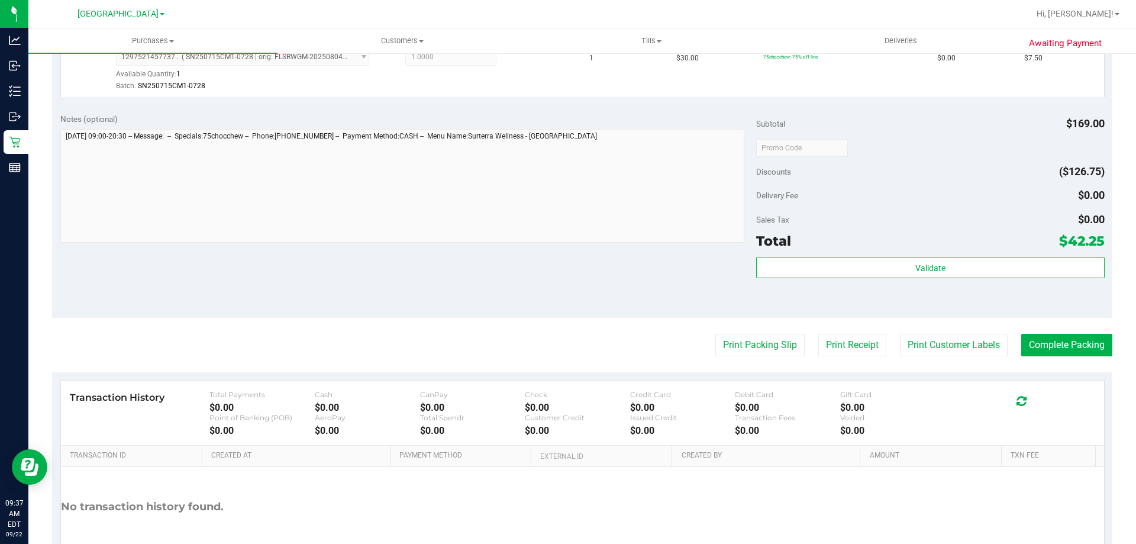
scroll to position [629, 0]
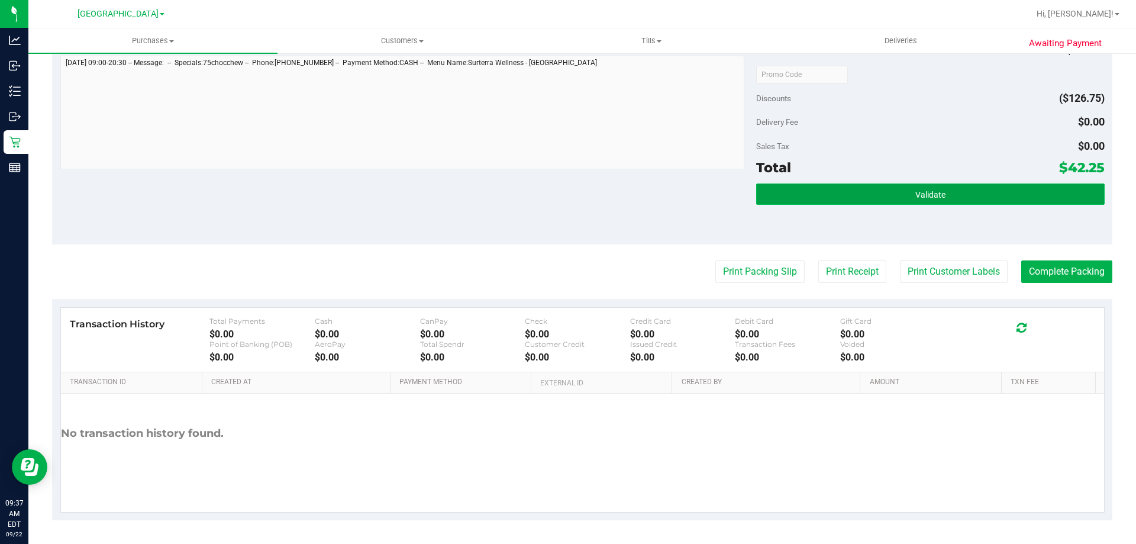
click at [832, 189] on button "Validate" at bounding box center [930, 193] width 348 height 21
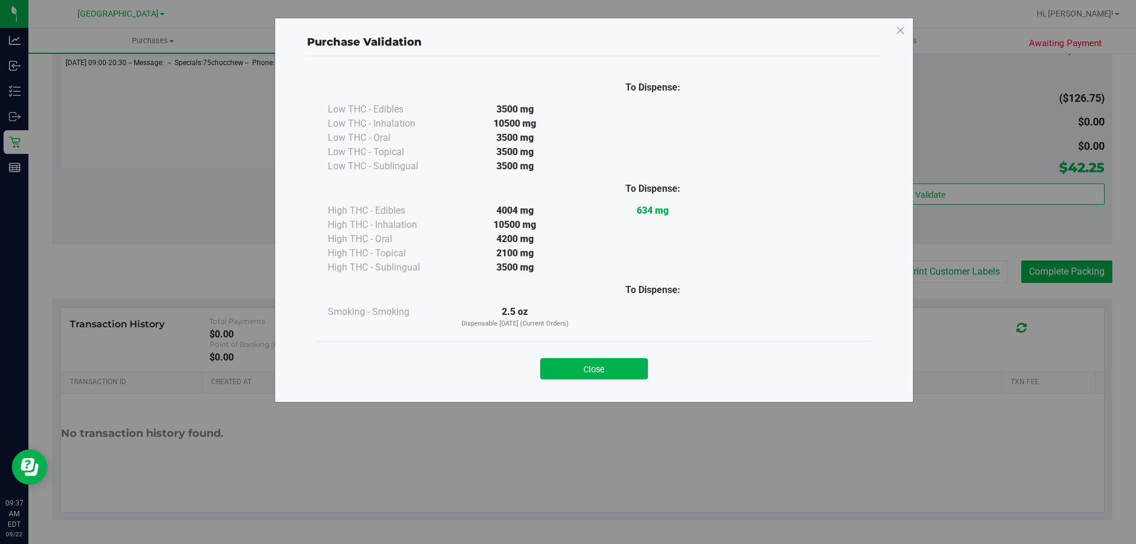
drag, startPoint x: 597, startPoint y: 368, endPoint x: 559, endPoint y: 317, distance: 63.9
click at [596, 368] on button "Close" at bounding box center [594, 368] width 108 height 21
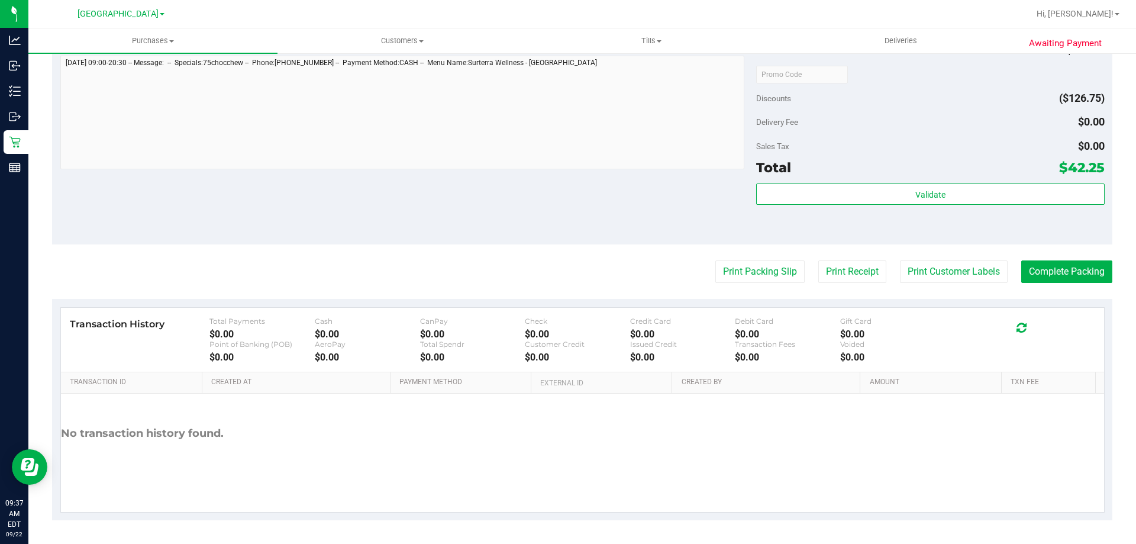
drag, startPoint x: 528, startPoint y: 230, endPoint x: 840, endPoint y: 251, distance: 313.1
click at [528, 227] on div "Notes (optional) Subtotal $169.00 Discounts ($126.75) Delivery Fee $0.00 Sales …" at bounding box center [582, 137] width 1060 height 213
click at [900, 269] on button "Print Customer Labels" at bounding box center [954, 271] width 108 height 22
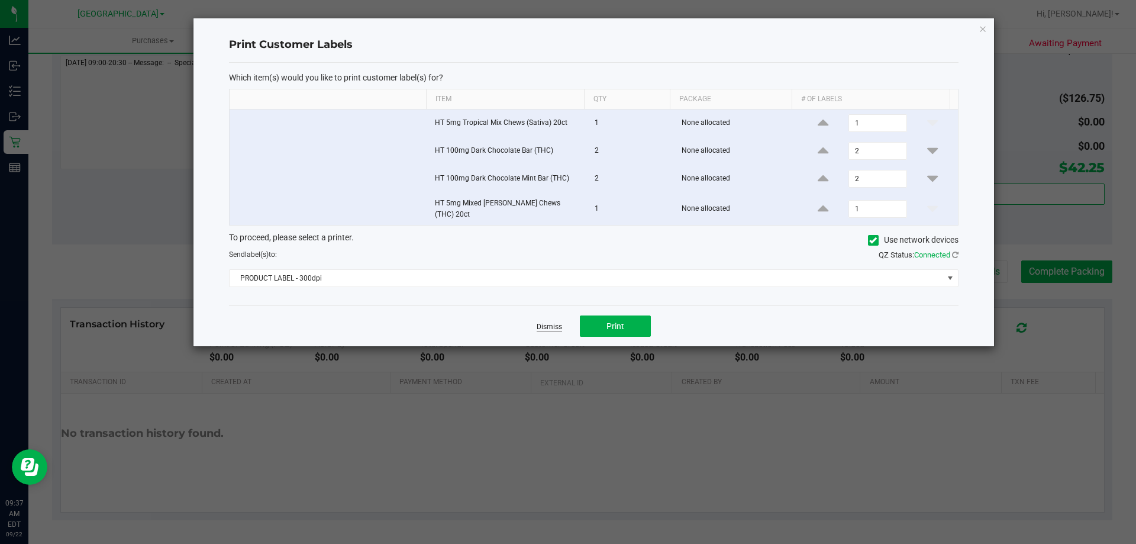
click at [555, 322] on link "Dismiss" at bounding box center [549, 327] width 25 height 10
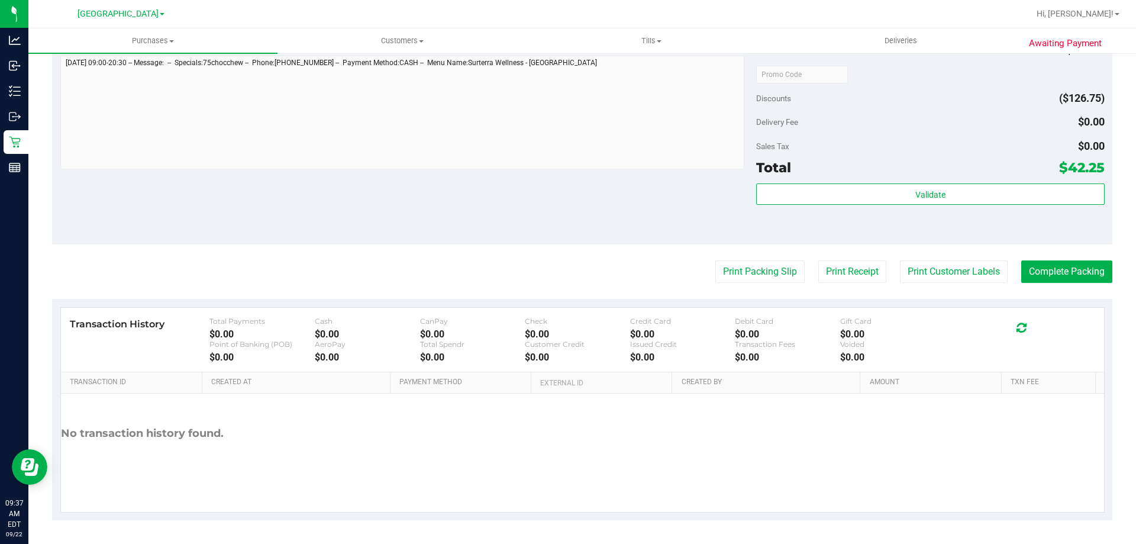
drag, startPoint x: 511, startPoint y: 199, endPoint x: 637, endPoint y: 213, distance: 126.2
click at [511, 198] on div "Notes (optional) Subtotal $169.00 Discounts ($126.75) Delivery Fee $0.00 Sales …" at bounding box center [582, 137] width 1060 height 213
click at [733, 267] on button "Print Packing Slip" at bounding box center [759, 271] width 89 height 22
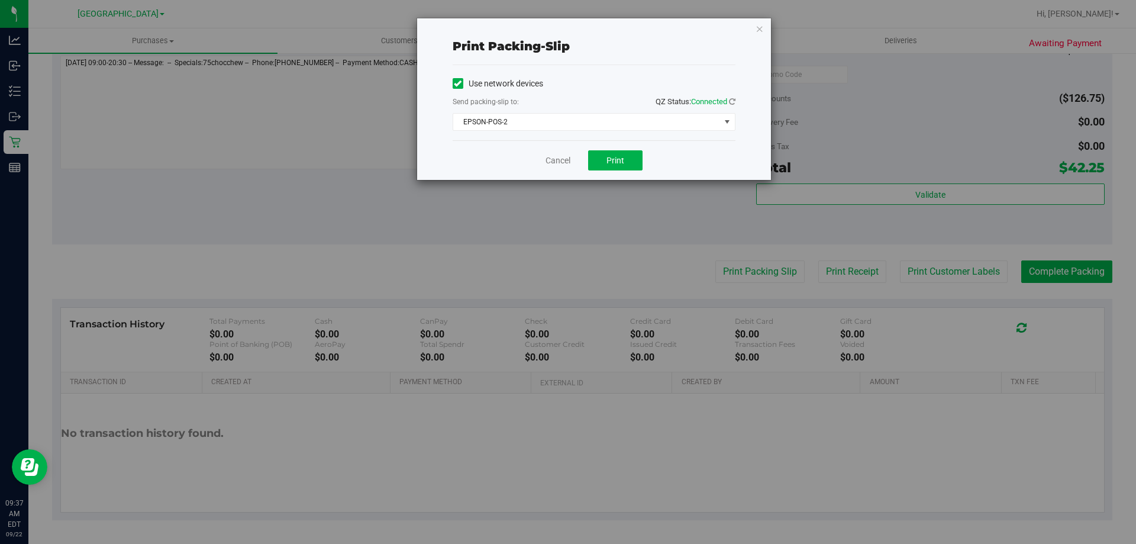
click at [611, 150] on div "Cancel Print" at bounding box center [594, 160] width 283 height 40
click at [604, 160] on button "Print" at bounding box center [615, 160] width 54 height 20
click at [559, 159] on link "Cancel" at bounding box center [558, 160] width 25 height 12
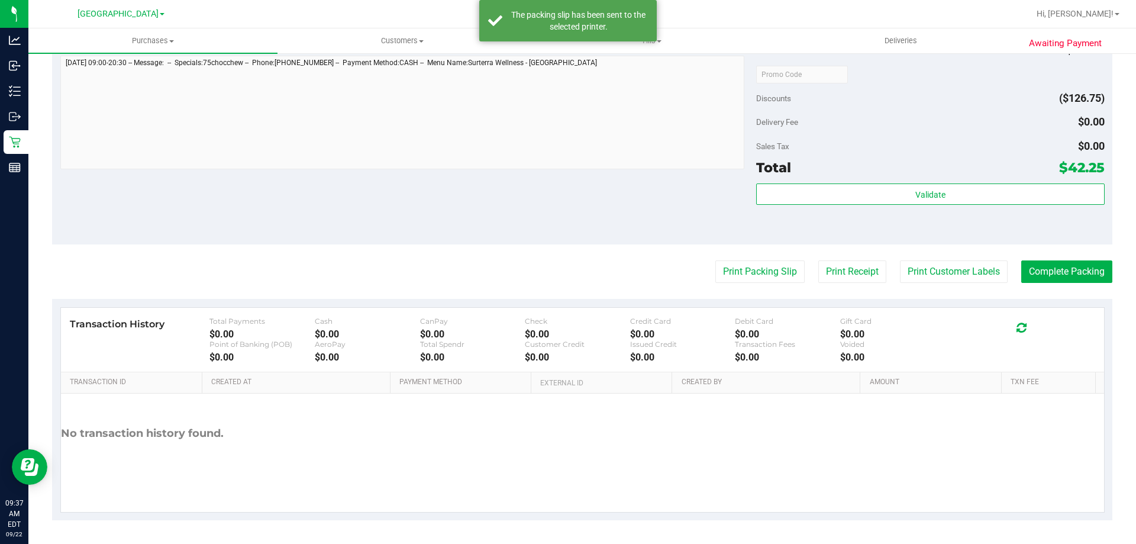
click at [537, 199] on div "Notes (optional) Subtotal $169.00 Discounts ($126.75) Delivery Fee $0.00 Sales …" at bounding box center [582, 137] width 1060 height 213
click at [1034, 265] on button "Complete Packing" at bounding box center [1066, 271] width 91 height 22
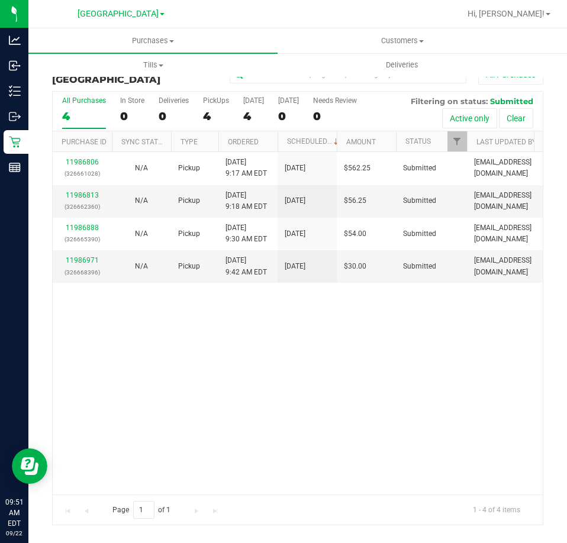
drag, startPoint x: 297, startPoint y: 357, endPoint x: 283, endPoint y: 356, distance: 14.2
click at [296, 356] on div "11986806 (326661028) N/A Pickup 9/22/2025 9:17 AM EDT 9/22/2025 $562.25 Submitt…" at bounding box center [298, 323] width 490 height 342
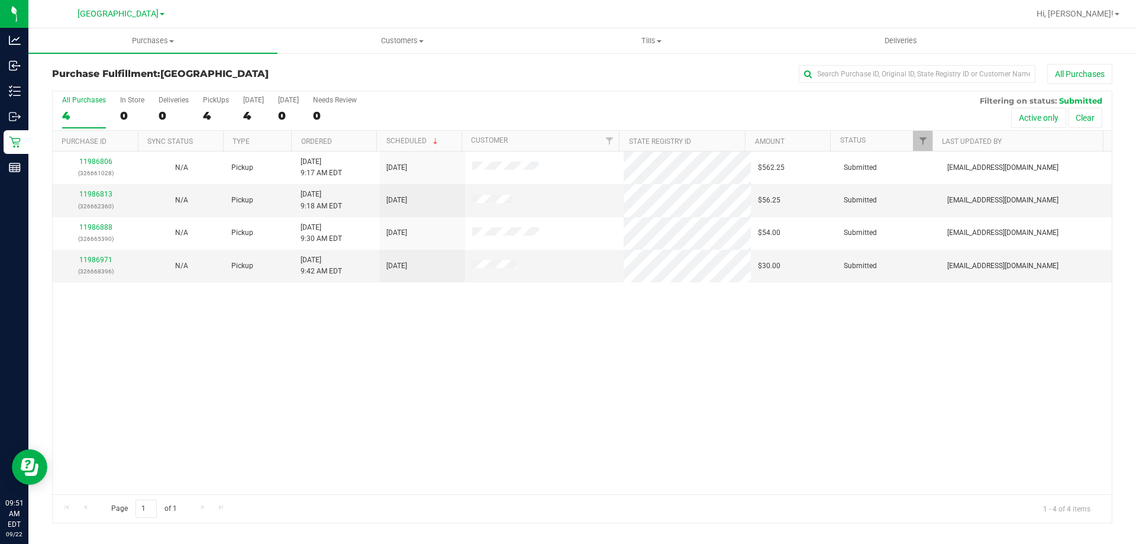
click at [481, 385] on div "11986806 (326661028) N/A Pickup 9/22/2025 9:17 AM EDT 9/22/2025 $562.25 Submitt…" at bounding box center [582, 322] width 1059 height 343
click at [342, 361] on div "11986806 (326661028) N/A Pickup 9/22/2025 9:17 AM EDT 9/22/2025 $562.25 Submitt…" at bounding box center [582, 322] width 1059 height 343
click at [439, 354] on div "11986806 (326661028) N/A Pickup 9/22/2025 9:17 AM EDT 9/22/2025 $562.25 Submitt…" at bounding box center [582, 322] width 1059 height 343
click at [92, 257] on link "11986971" at bounding box center [95, 260] width 33 height 8
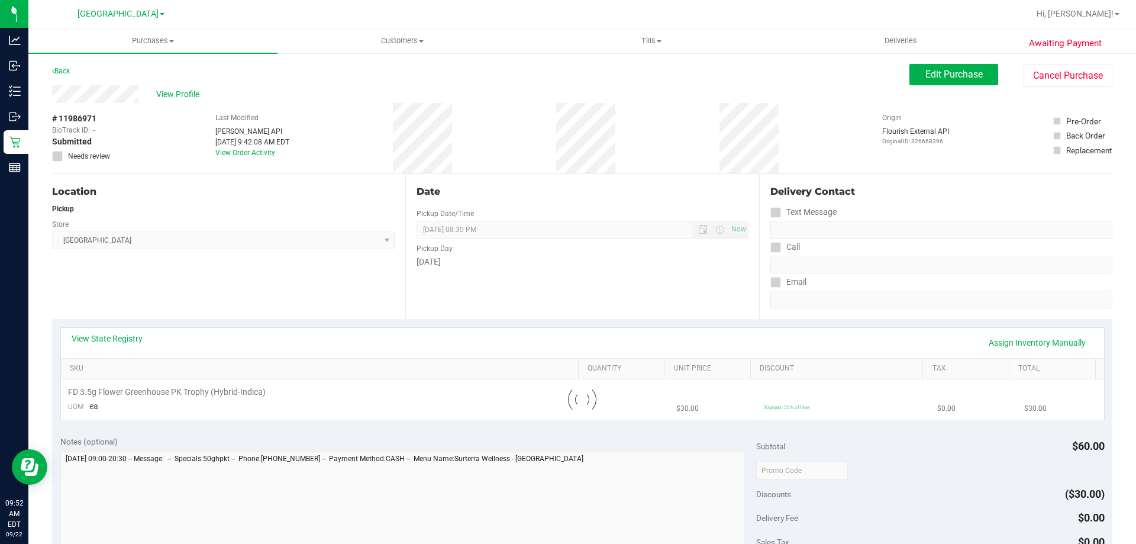
drag, startPoint x: 332, startPoint y: 286, endPoint x: 325, endPoint y: 284, distance: 6.7
click at [332, 285] on div "Location Pickup Store Lakeland WC Select Store Bonita Springs WC Boynton Beach …" at bounding box center [228, 246] width 353 height 145
click at [162, 322] on div "View State Registry Assign Inventory Manually SKU Quantity Unit Price Discount …" at bounding box center [582, 373] width 1060 height 108
click at [121, 337] on link "View State Registry" at bounding box center [107, 339] width 71 height 12
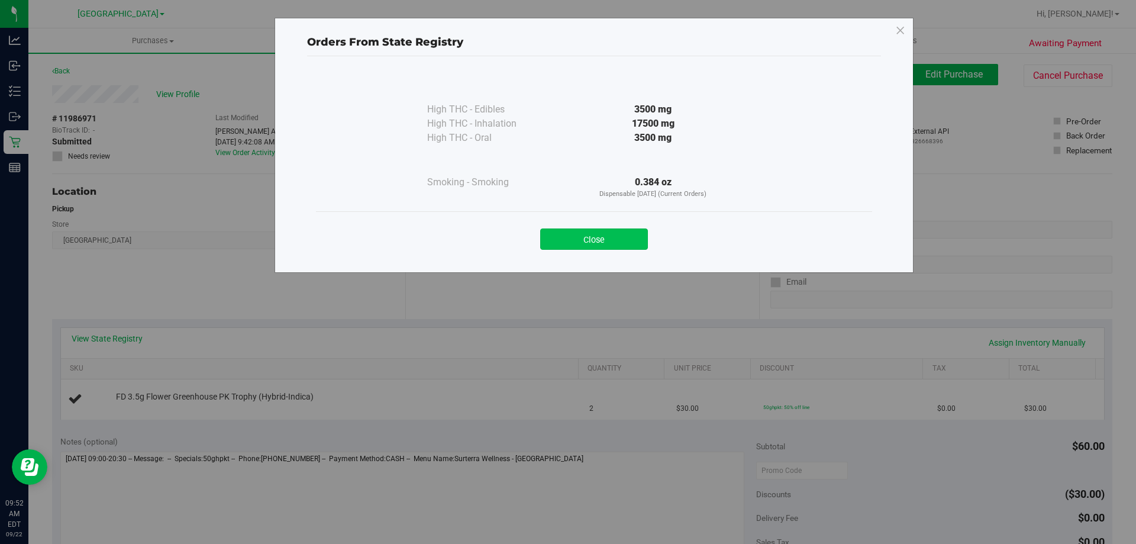
click at [591, 239] on button "Close" at bounding box center [594, 238] width 108 height 21
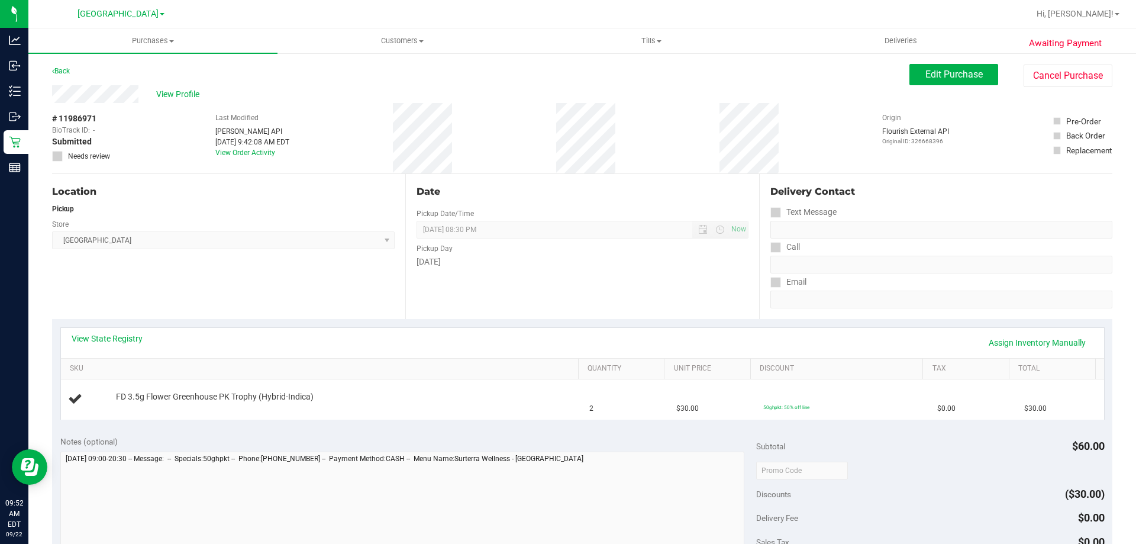
click at [561, 276] on div "Date Pickup Date/Time 09/22/2025 Now 09/22/2025 08:30 PM Now Pickup Day Monday" at bounding box center [581, 246] width 353 height 145
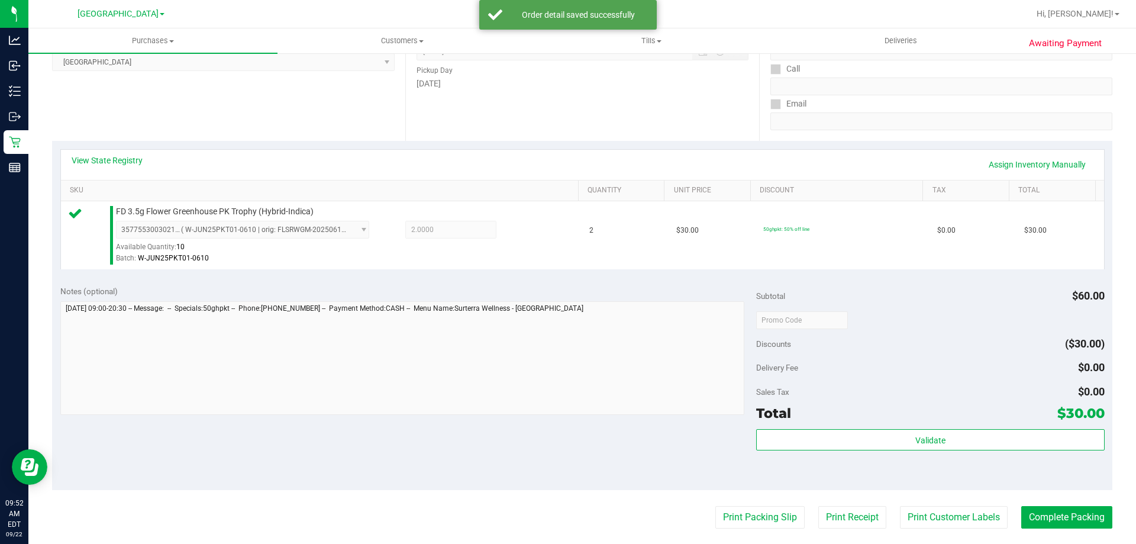
scroll to position [355, 0]
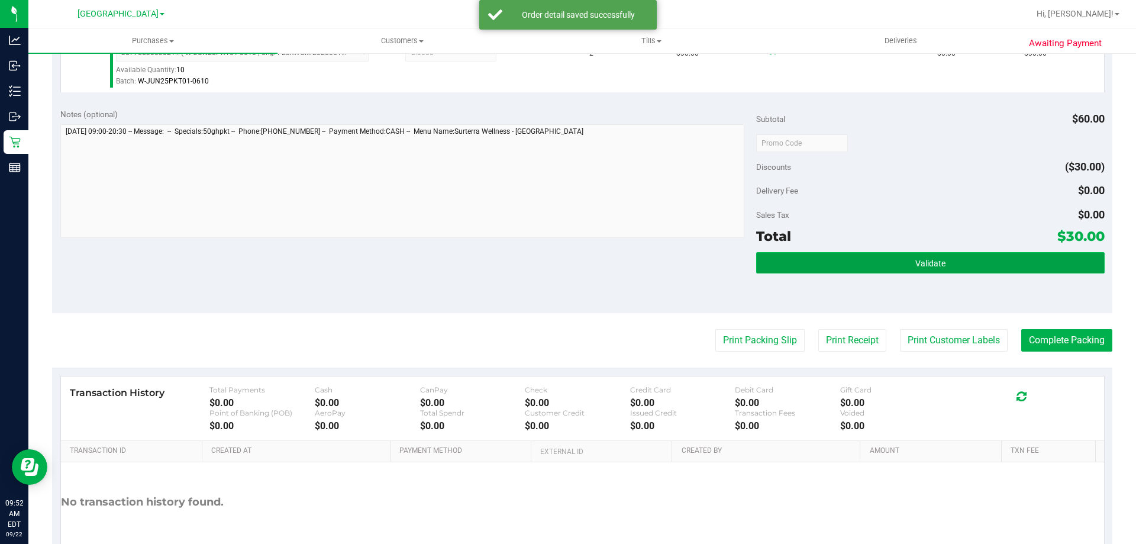
click at [851, 263] on button "Validate" at bounding box center [930, 262] width 348 height 21
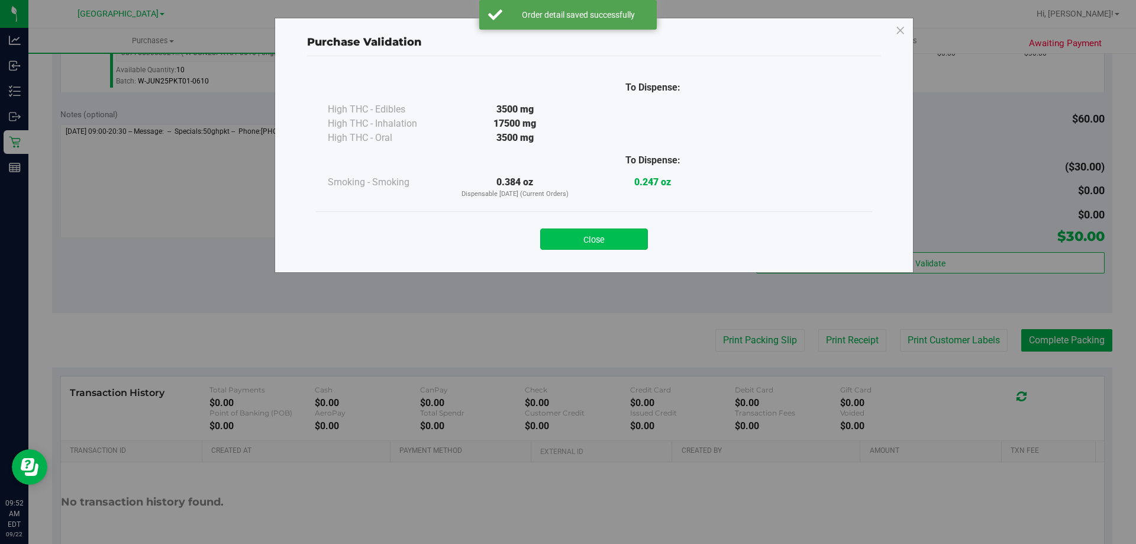
click at [590, 243] on button "Close" at bounding box center [594, 238] width 108 height 21
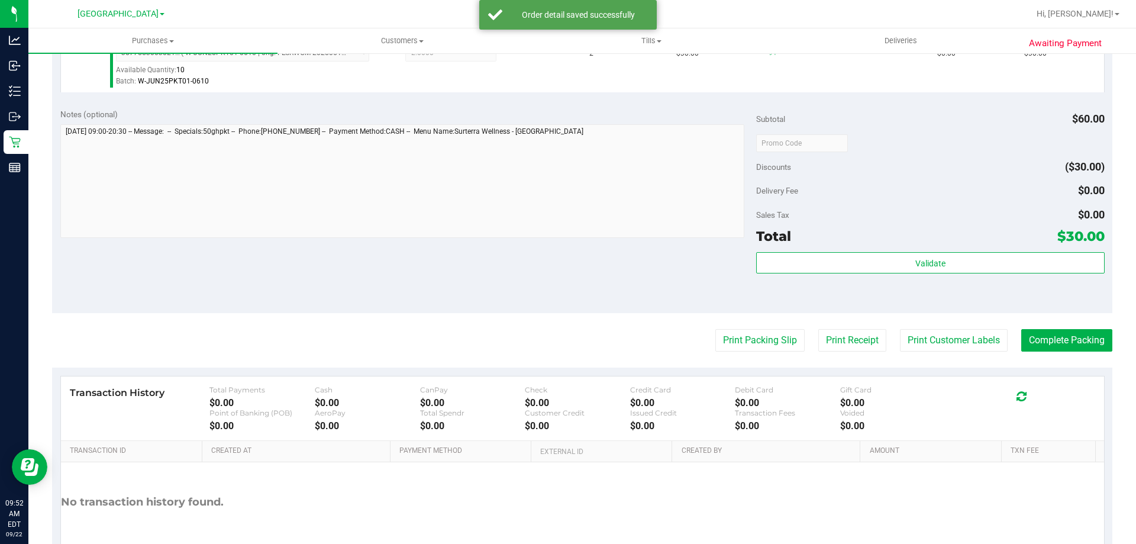
drag, startPoint x: 576, startPoint y: 263, endPoint x: 690, endPoint y: 322, distance: 128.6
click at [591, 273] on div "Notes (optional) Subtotal $60.00 Discounts ($30.00) Delivery Fee $0.00 Sales Ta…" at bounding box center [582, 206] width 1060 height 213
click at [754, 340] on button "Print Packing Slip" at bounding box center [759, 340] width 89 height 22
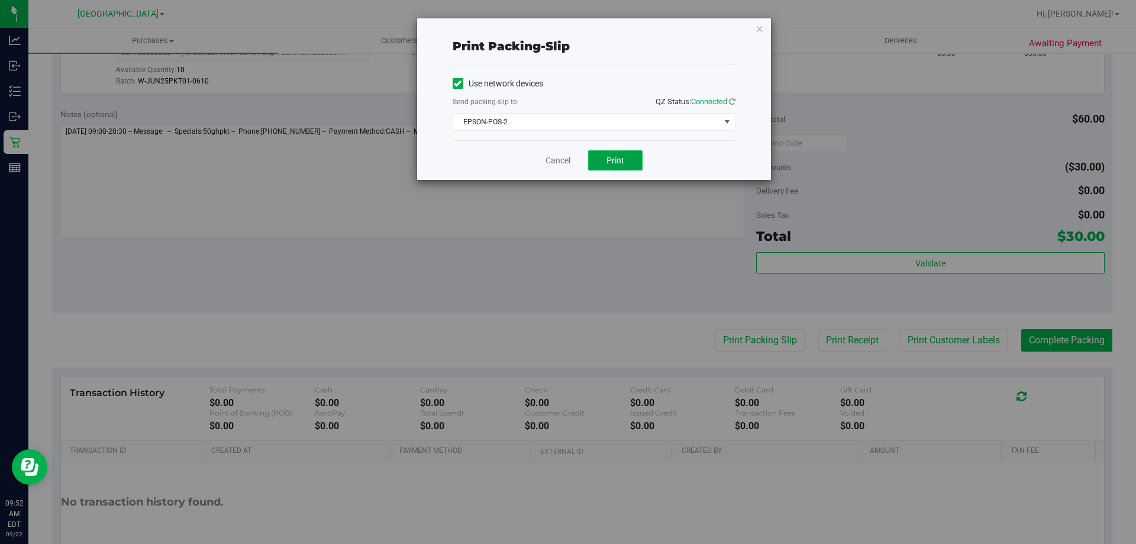
click at [623, 157] on span "Print" at bounding box center [615, 160] width 18 height 9
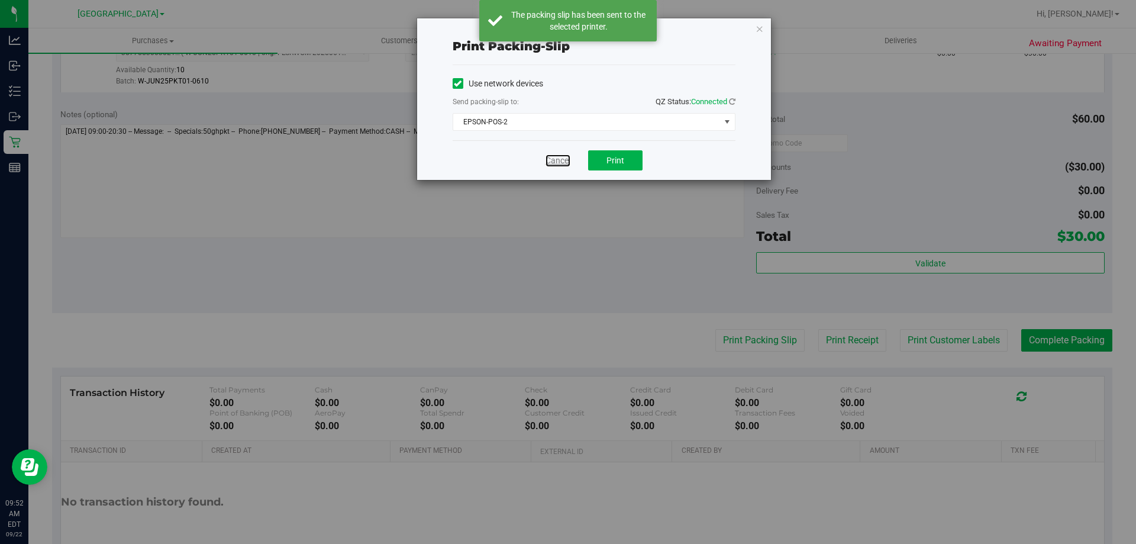
click at [558, 159] on link "Cancel" at bounding box center [558, 160] width 25 height 12
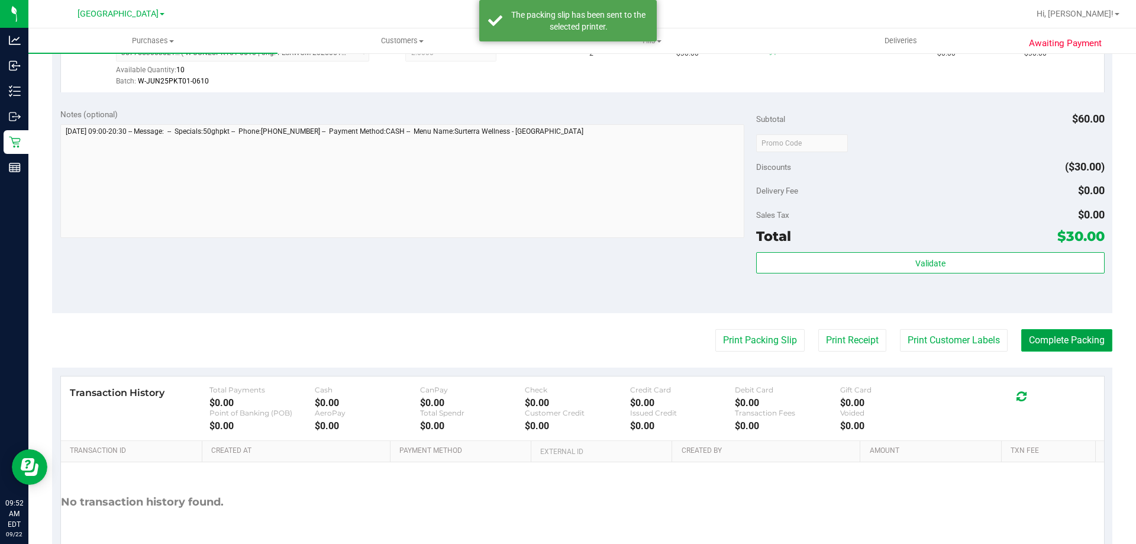
click at [1051, 340] on button "Complete Packing" at bounding box center [1066, 340] width 91 height 22
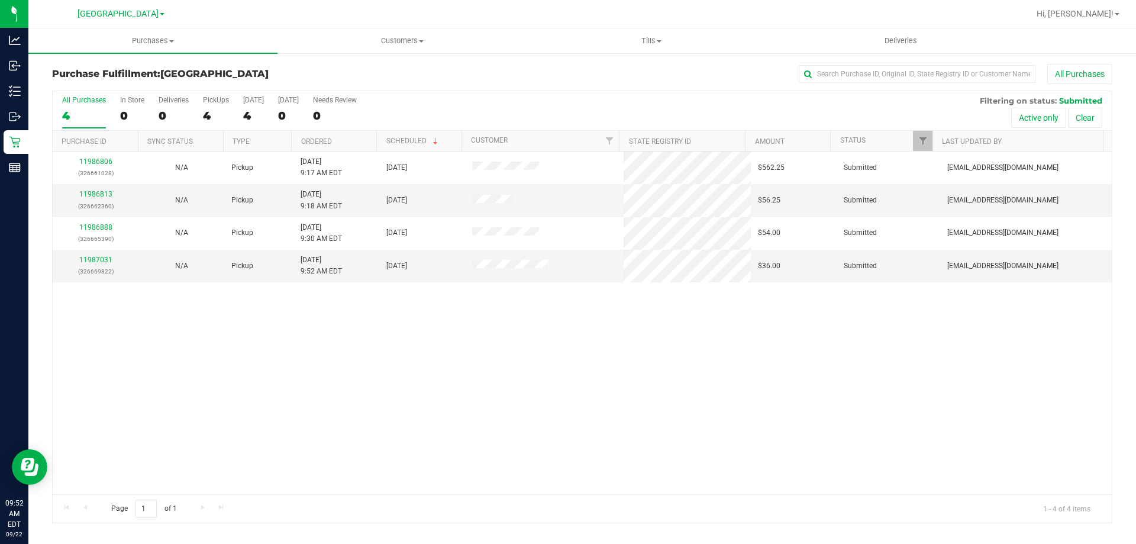
drag, startPoint x: 346, startPoint y: 393, endPoint x: 298, endPoint y: 375, distance: 51.5
click at [327, 384] on div "11986806 (326661028) N/A Pickup 9/22/2025 9:17 AM EDT 9/22/2025 $562.25 Submitt…" at bounding box center [582, 322] width 1059 height 343
click at [102, 260] on link "11987031" at bounding box center [95, 260] width 33 height 8
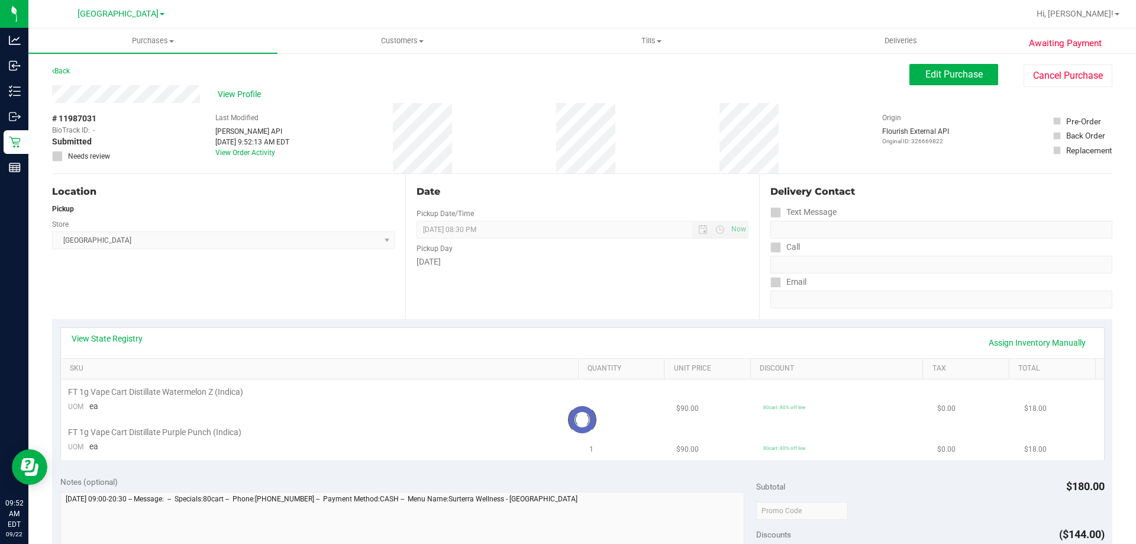
click at [315, 278] on div "Location Pickup Store Lakeland WC Select Store Bonita Springs WC Boynton Beach …" at bounding box center [228, 246] width 353 height 145
click at [126, 335] on link "View State Registry" at bounding box center [107, 339] width 71 height 12
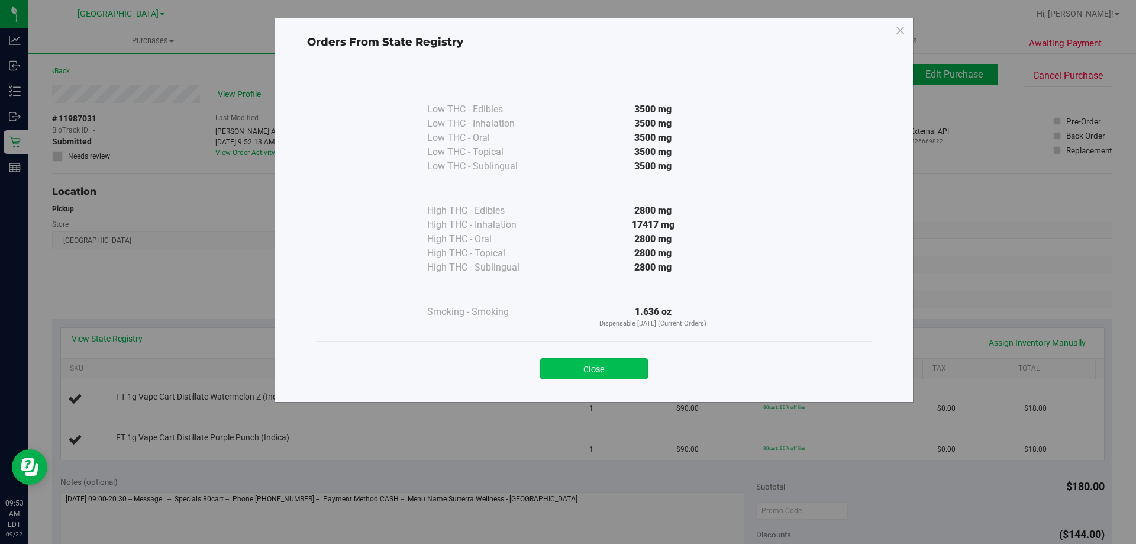
click at [615, 366] on button "Close" at bounding box center [594, 368] width 108 height 21
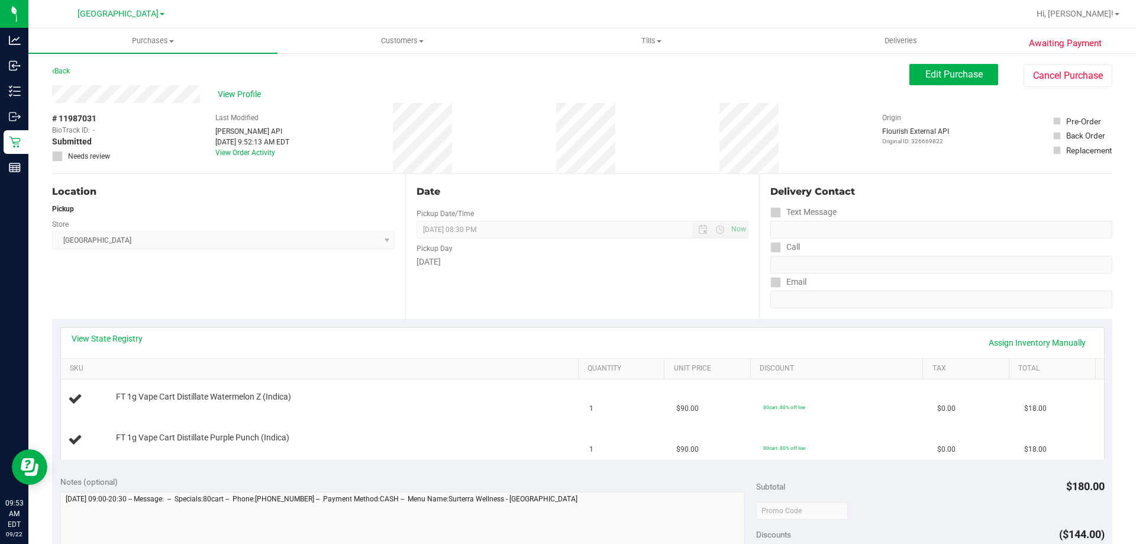
click at [244, 293] on div "Location Pickup Store Lakeland WC Select Store Bonita Springs WC Boynton Beach …" at bounding box center [228, 246] width 353 height 145
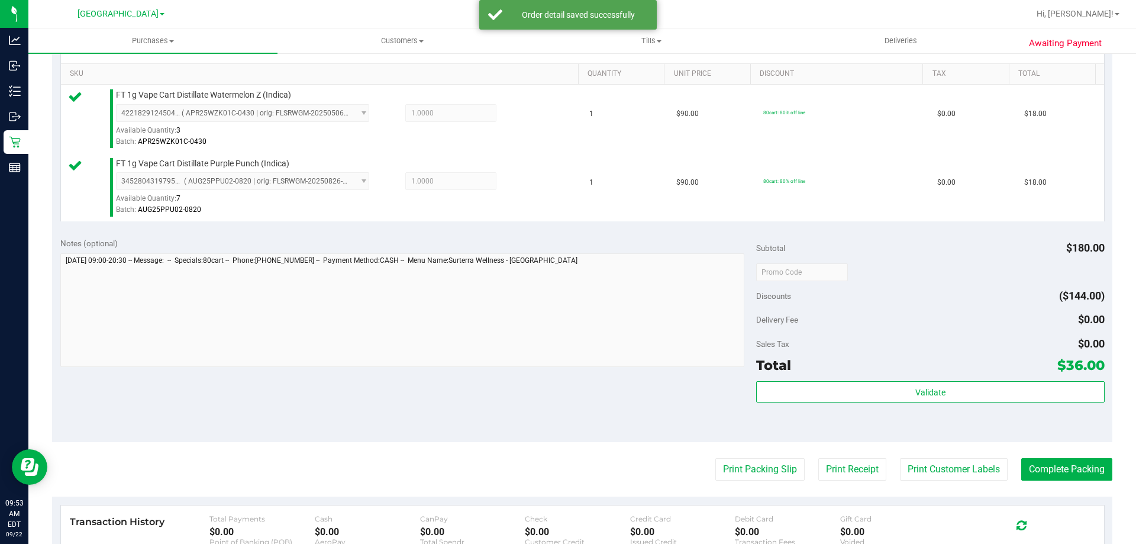
scroll to position [296, 0]
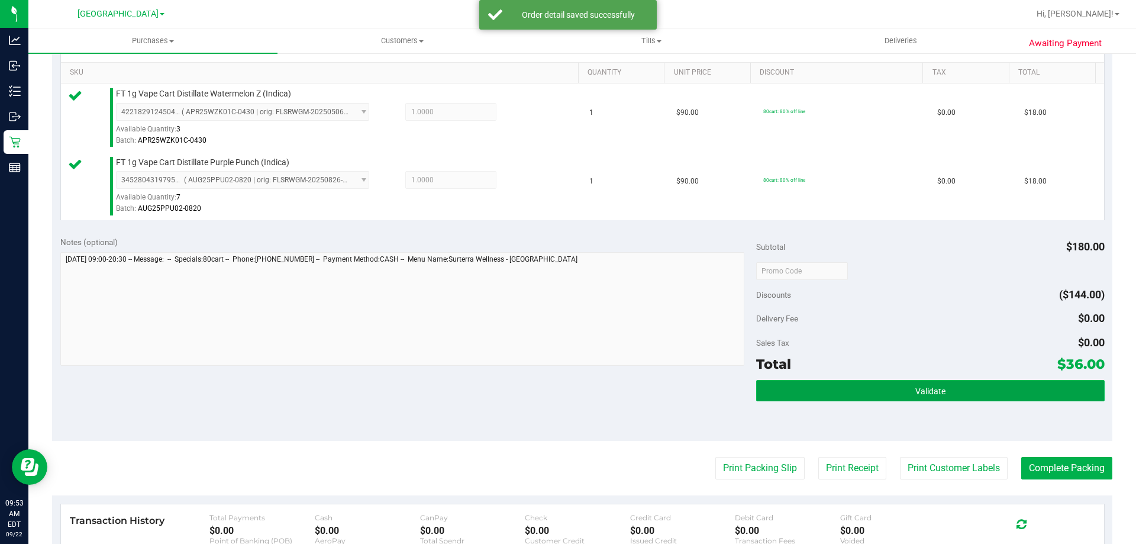
click at [916, 395] on span "Validate" at bounding box center [930, 390] width 30 height 9
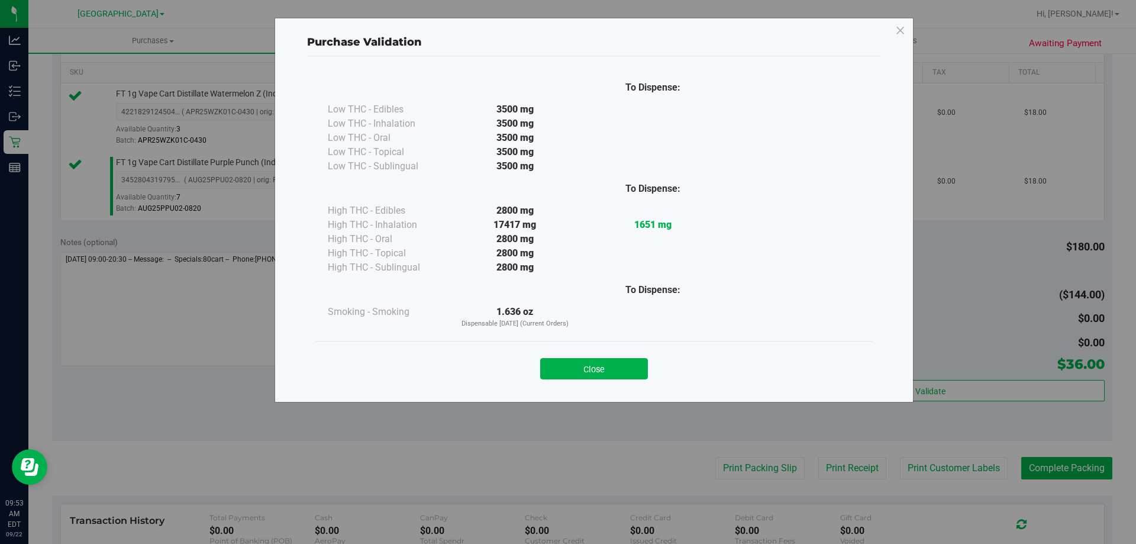
click at [625, 380] on div "Close" at bounding box center [594, 365] width 556 height 48
click at [625, 373] on button "Close" at bounding box center [594, 368] width 108 height 21
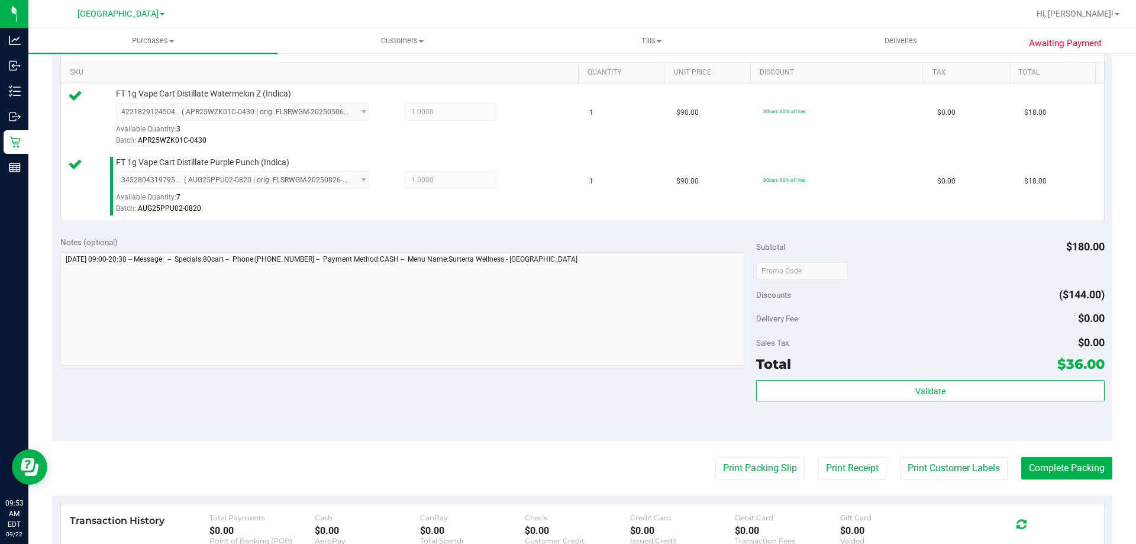
click at [675, 400] on div "Notes (optional) Subtotal $180.00 Discounts ($144.00) Delivery Fee $0.00 Sales …" at bounding box center [582, 334] width 1060 height 213
click at [725, 463] on button "Print Packing Slip" at bounding box center [759, 468] width 89 height 22
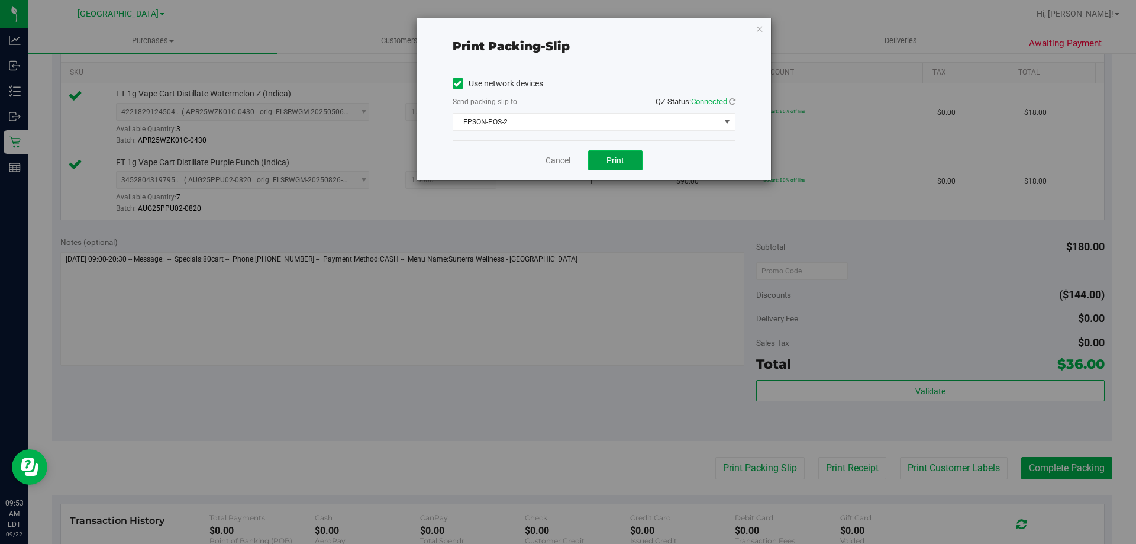
click at [612, 163] on span "Print" at bounding box center [615, 160] width 18 height 9
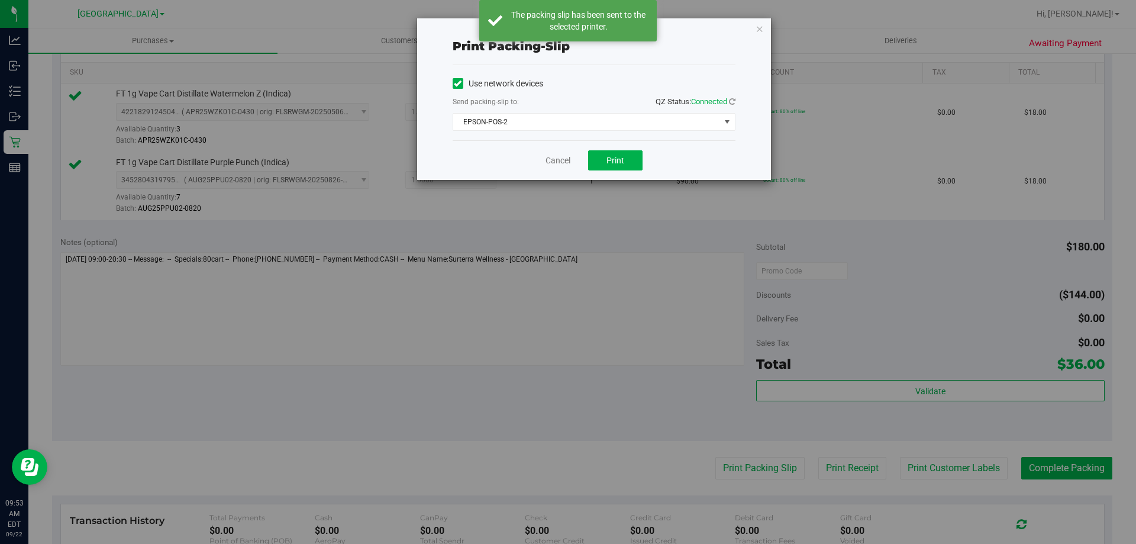
click at [511, 292] on div "Print packing-slip Use network devices Send packing-slip to: QZ Status: Connect…" at bounding box center [572, 272] width 1145 height 544
click at [554, 163] on link "Cancel" at bounding box center [558, 160] width 25 height 12
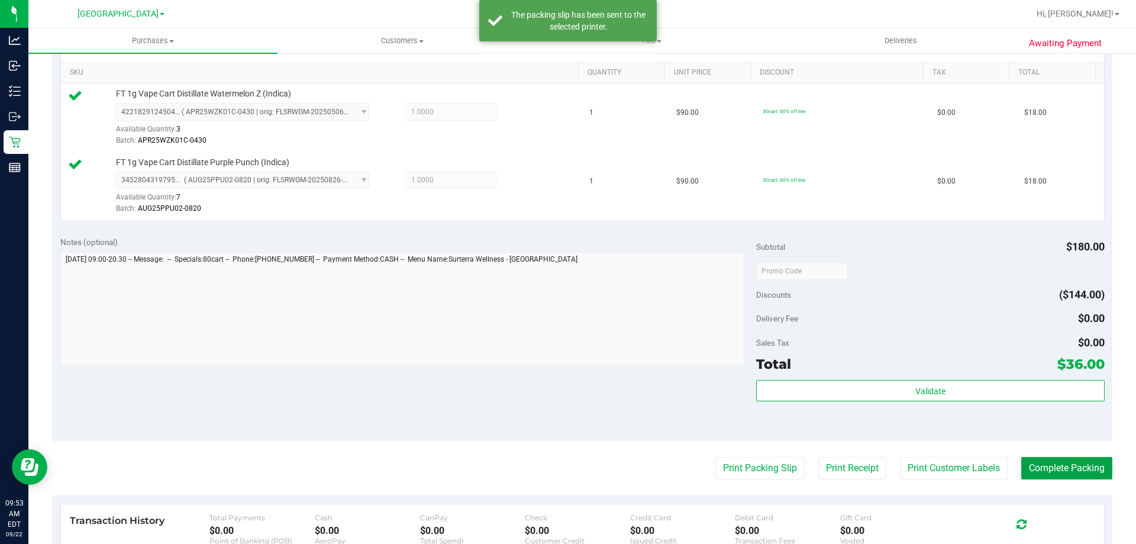
drag, startPoint x: 1032, startPoint y: 470, endPoint x: 1046, endPoint y: 448, distance: 25.8
click at [1035, 469] on button "Complete Packing" at bounding box center [1066, 468] width 91 height 22
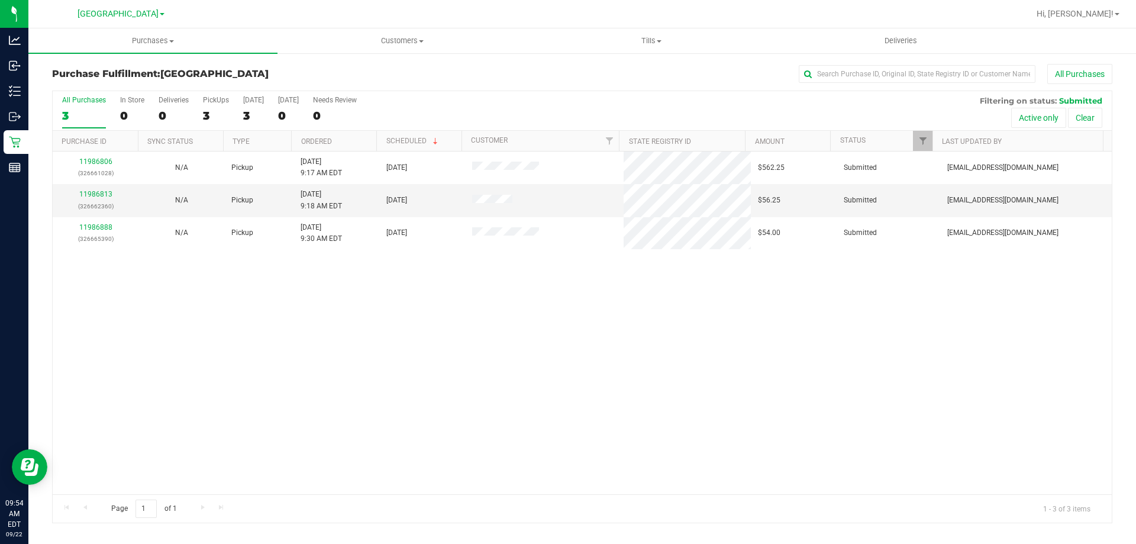
click at [572, 362] on div "11986806 (326661028) N/A Pickup 9/22/2025 9:17 AM EDT 9/22/2025 $562.25 Submitt…" at bounding box center [582, 322] width 1059 height 343
click at [572, 353] on div "11986806 (326661028) N/A Pickup 9/22/2025 9:17 AM EDT 9/22/2025 $562.25 Submitt…" at bounding box center [582, 322] width 1059 height 343
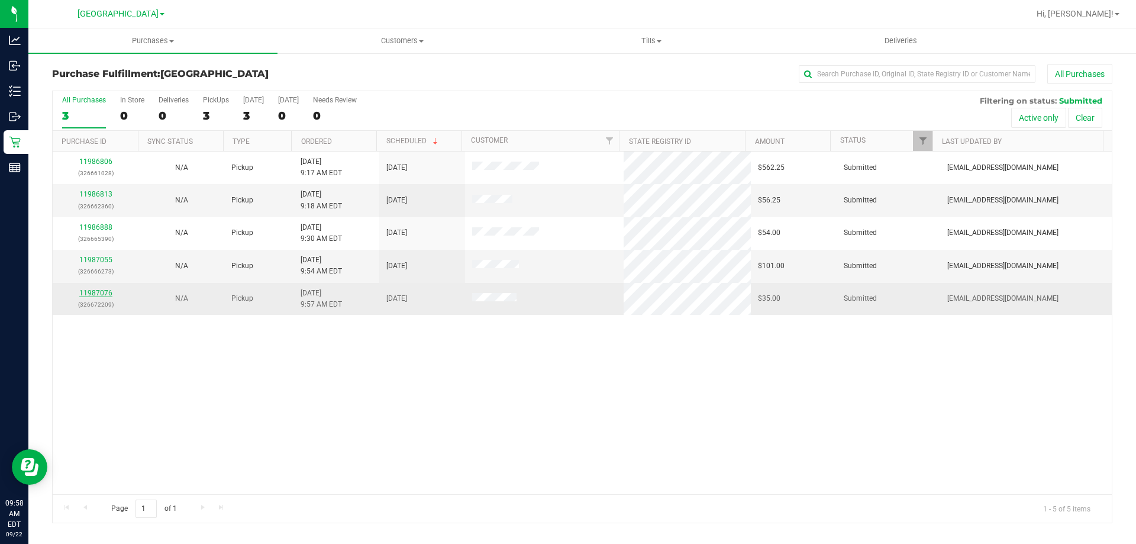
click at [93, 291] on link "11987076" at bounding box center [95, 293] width 33 height 8
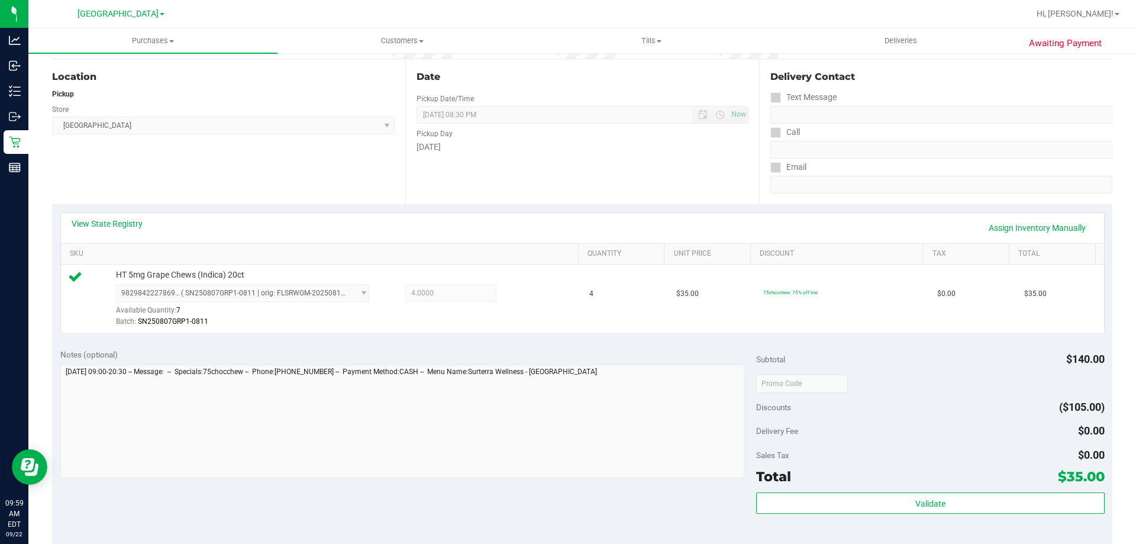
scroll to position [296, 0]
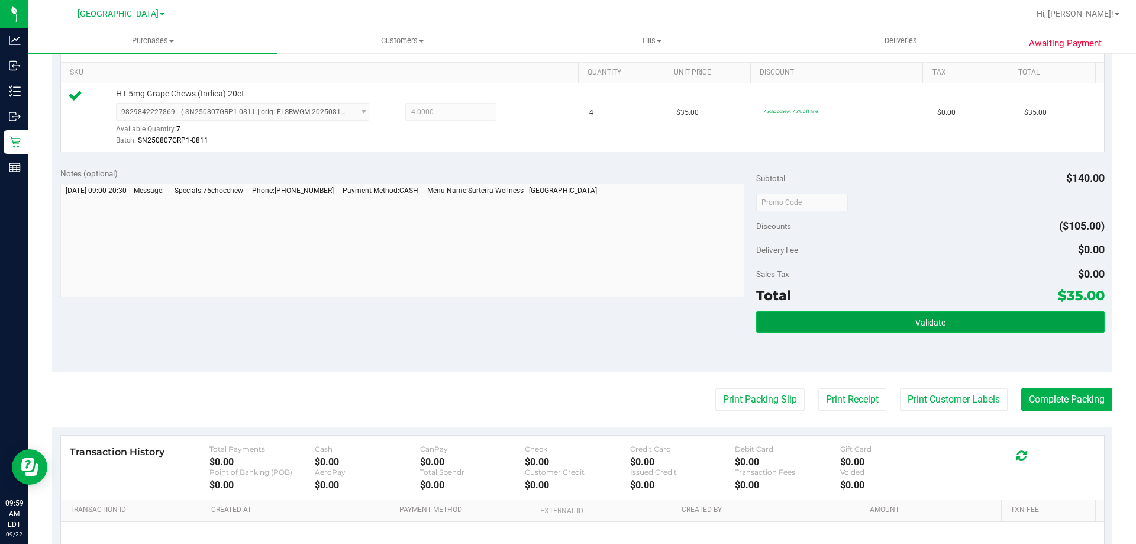
click at [1008, 322] on button "Validate" at bounding box center [930, 321] width 348 height 21
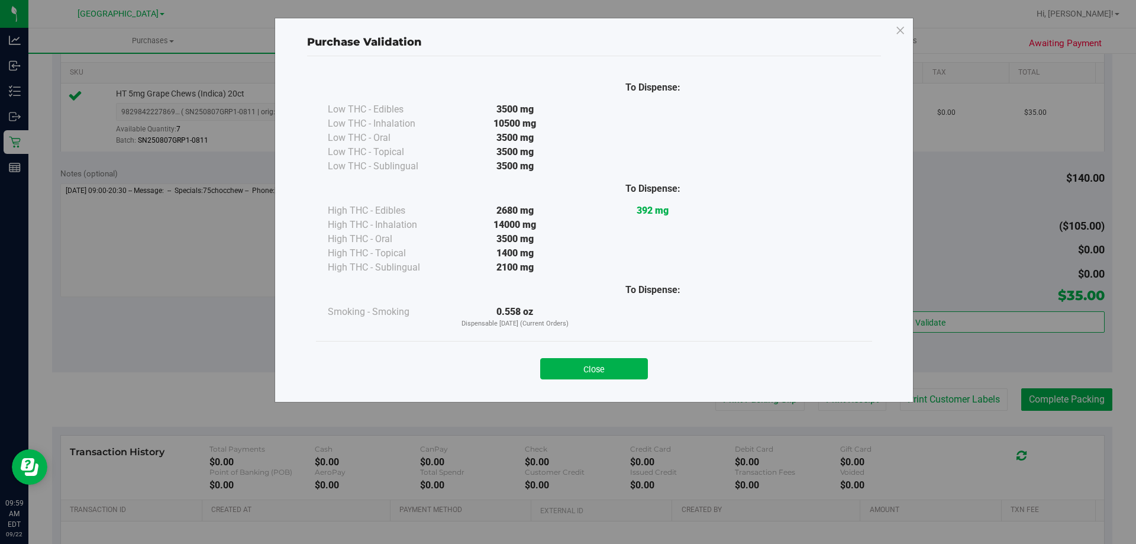
click at [593, 376] on button "Close" at bounding box center [594, 368] width 108 height 21
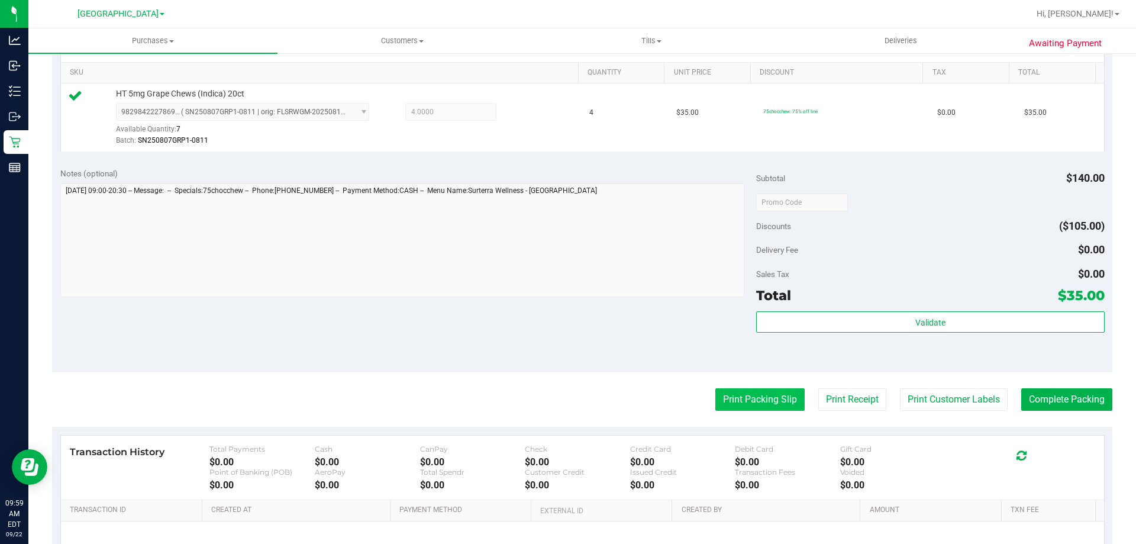
click at [769, 398] on button "Print Packing Slip" at bounding box center [759, 399] width 89 height 22
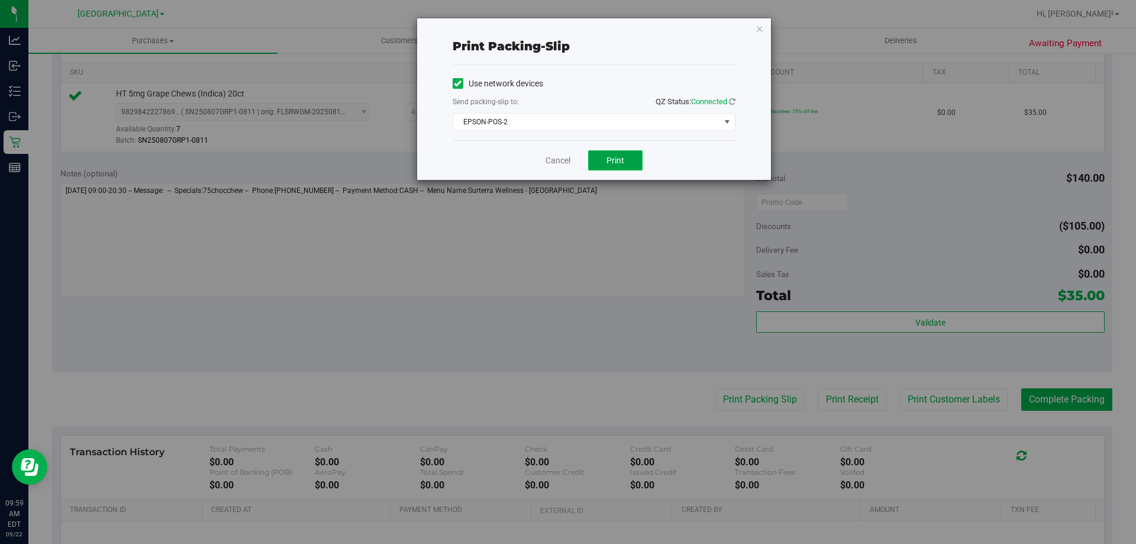
click at [614, 157] on span "Print" at bounding box center [615, 160] width 18 height 9
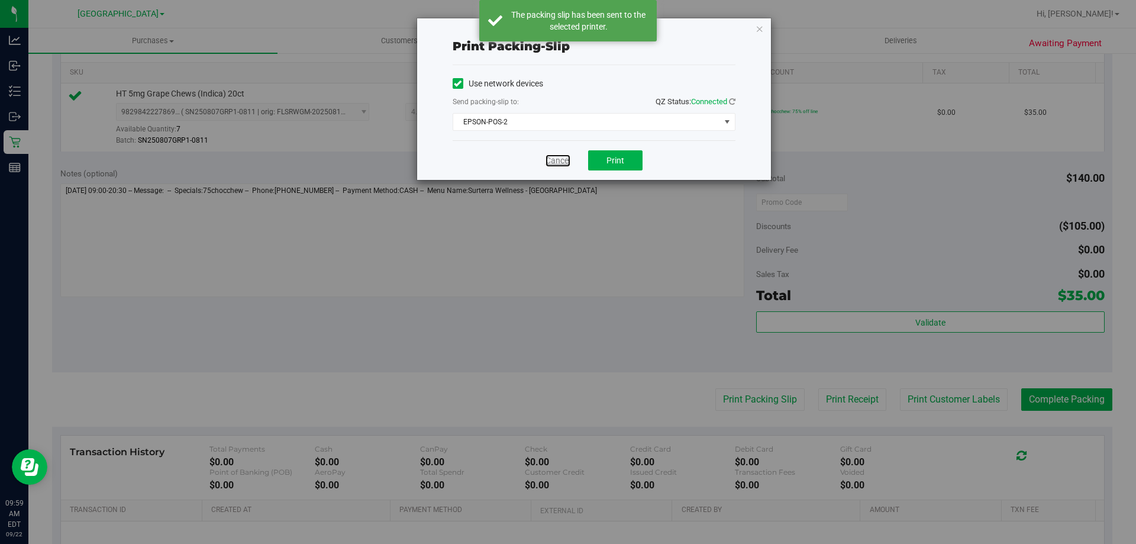
drag, startPoint x: 551, startPoint y: 157, endPoint x: 515, endPoint y: 276, distance: 124.1
click at [551, 155] on link "Cancel" at bounding box center [558, 160] width 25 height 12
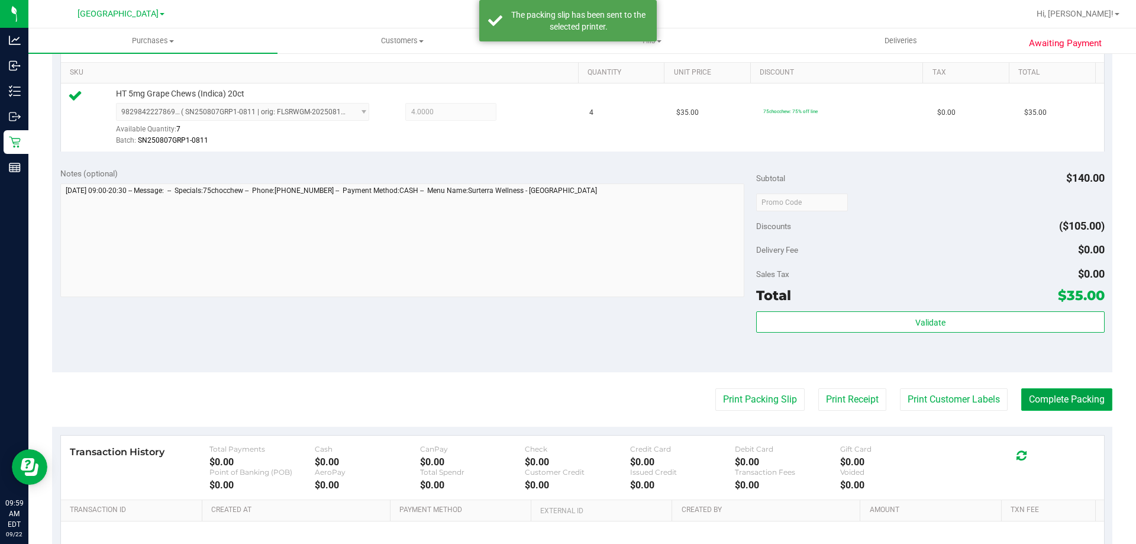
click at [1031, 401] on button "Complete Packing" at bounding box center [1066, 399] width 91 height 22
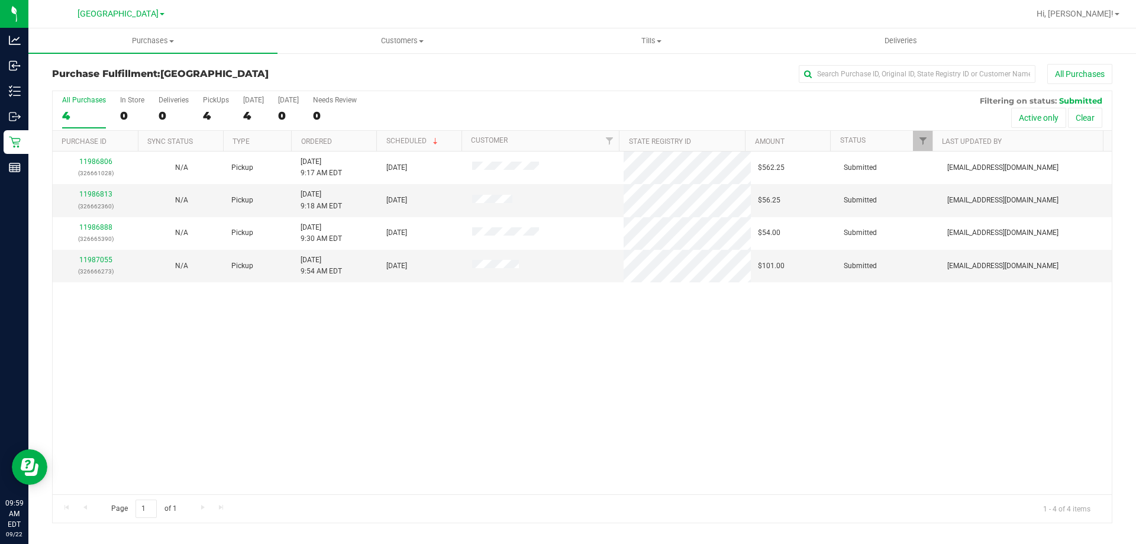
click at [366, 344] on div "11986806 (326661028) N/A Pickup 9/22/2025 9:17 AM EDT 9/22/2025 $562.25 Submitt…" at bounding box center [582, 322] width 1059 height 343
click at [91, 257] on link "11987055" at bounding box center [95, 260] width 33 height 8
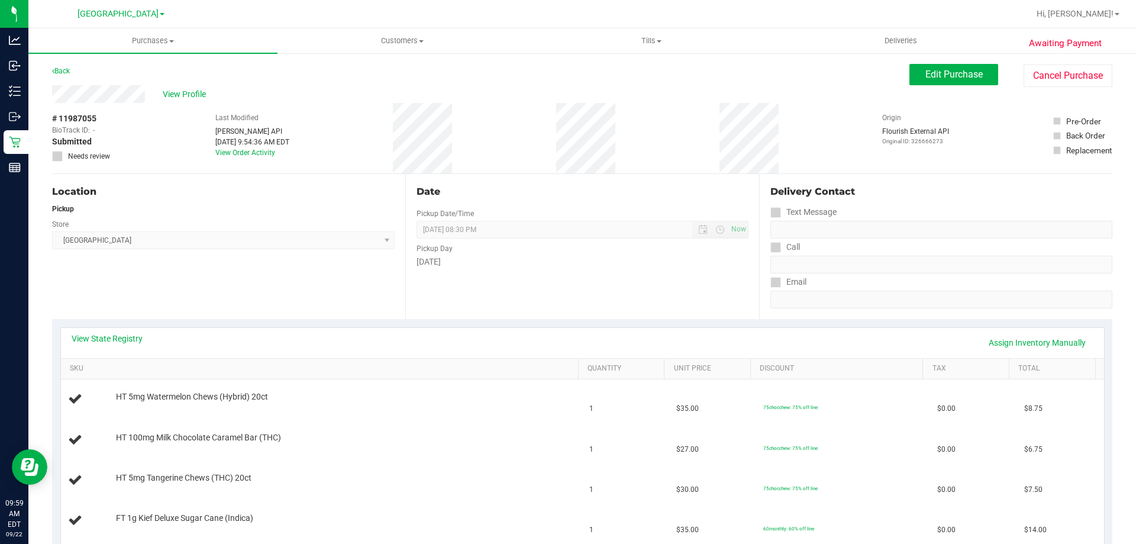
click at [266, 275] on div "Location Pickup Store Lakeland WC Select Store Bonita Springs WC Boynton Beach …" at bounding box center [228, 246] width 353 height 145
click at [117, 334] on link "View State Registry" at bounding box center [107, 339] width 71 height 12
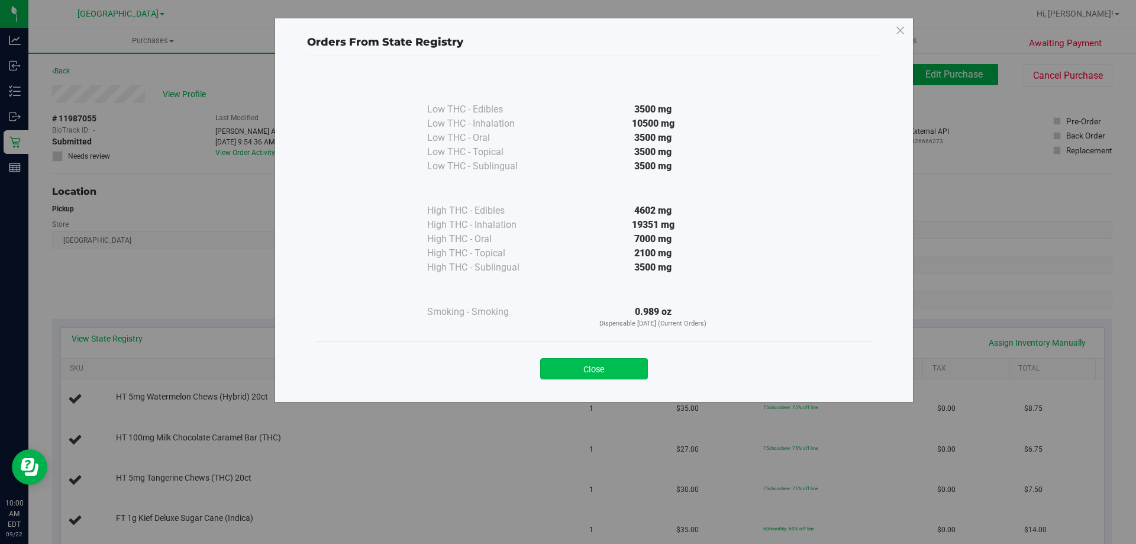
click at [620, 367] on button "Close" at bounding box center [594, 368] width 108 height 21
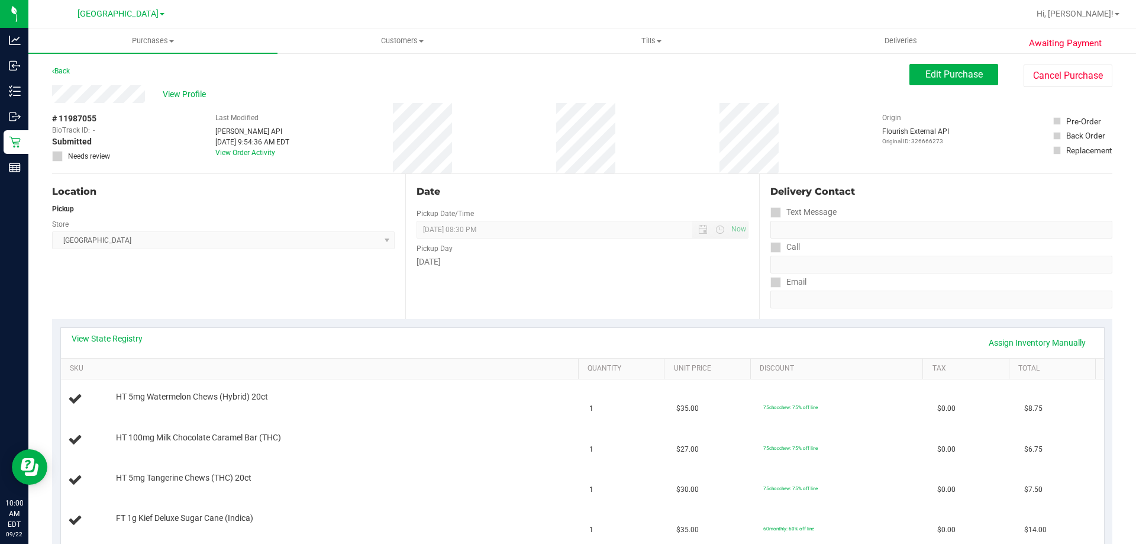
click at [328, 313] on div "Location Pickup Store Lakeland WC Select Store Bonita Springs WC Boynton Beach …" at bounding box center [228, 246] width 353 height 145
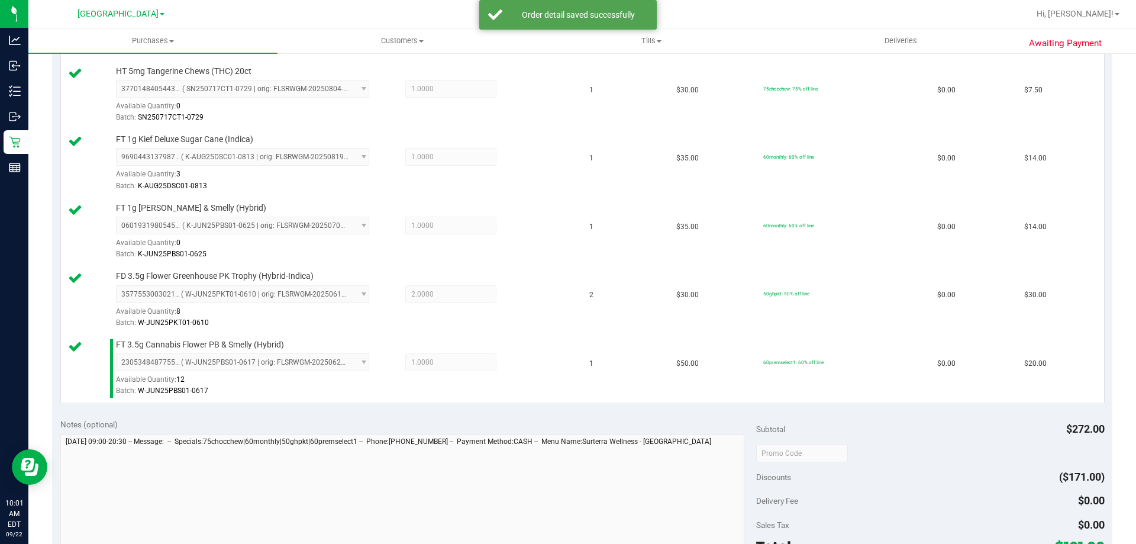
scroll to position [608, 0]
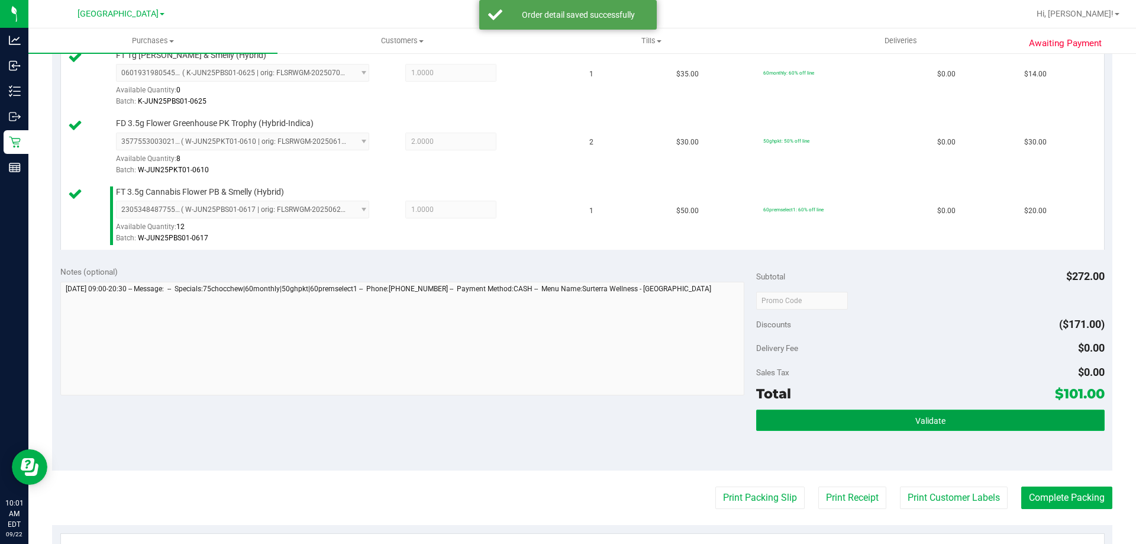
drag, startPoint x: 930, startPoint y: 411, endPoint x: 922, endPoint y: 409, distance: 7.9
click at [929, 411] on button "Validate" at bounding box center [930, 419] width 348 height 21
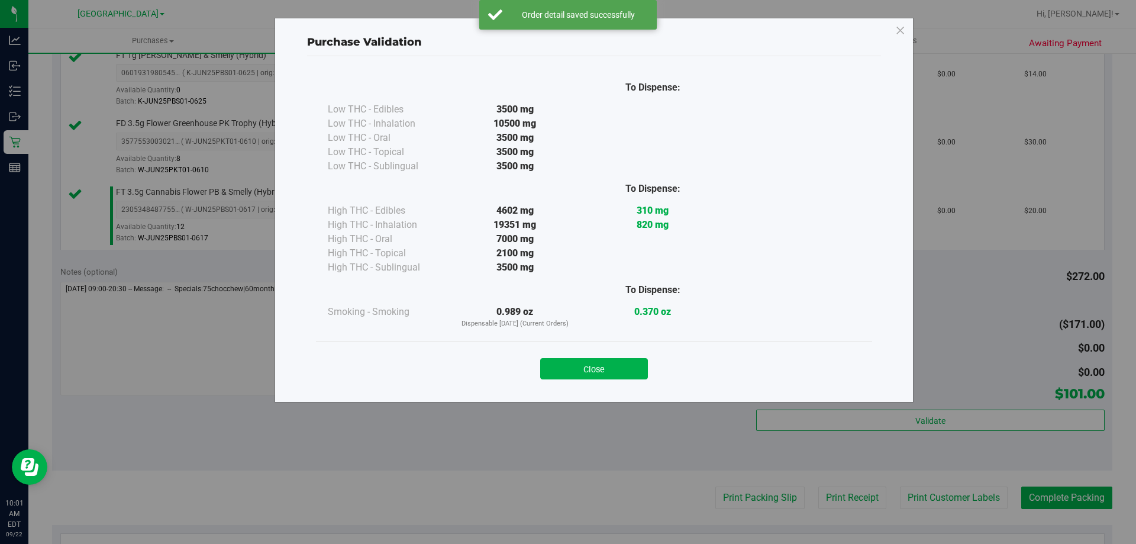
click at [631, 366] on button "Close" at bounding box center [594, 368] width 108 height 21
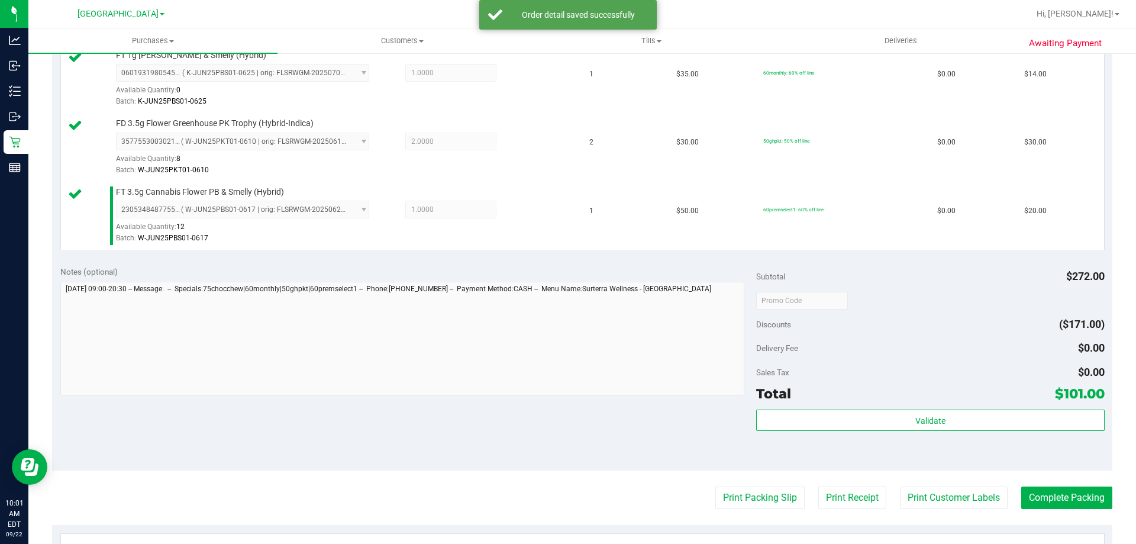
click at [497, 405] on div "Notes (optional) Subtotal $272.00 Discounts ($171.00) Delivery Fee $0.00 Sales …" at bounding box center [582, 363] width 1060 height 213
click at [745, 500] on button "Print Packing Slip" at bounding box center [759, 497] width 89 height 22
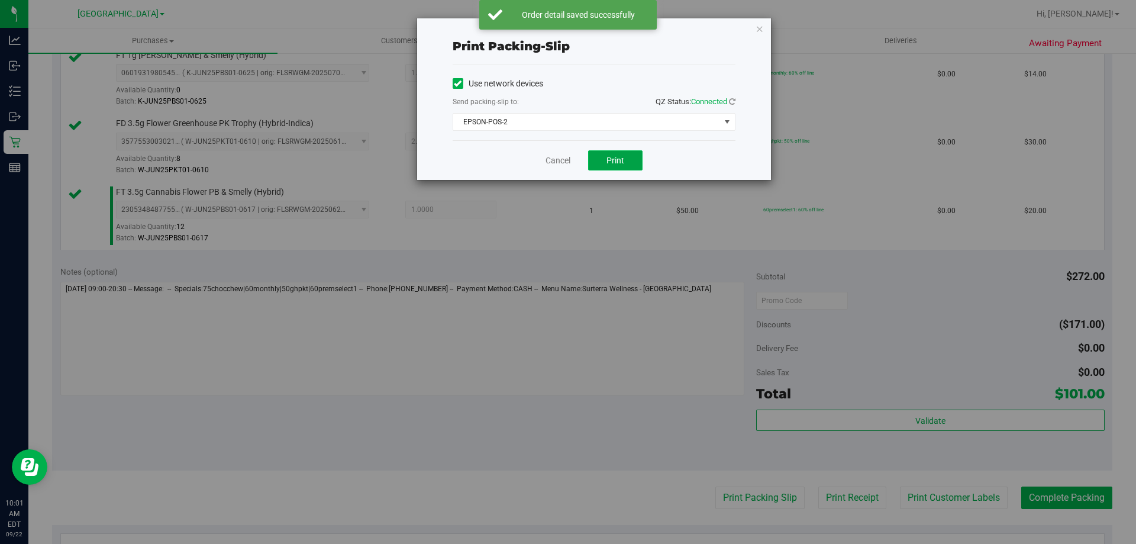
drag, startPoint x: 623, startPoint y: 158, endPoint x: 612, endPoint y: 157, distance: 10.7
click at [622, 158] on span "Print" at bounding box center [615, 160] width 18 height 9
click at [557, 157] on link "Cancel" at bounding box center [558, 160] width 25 height 12
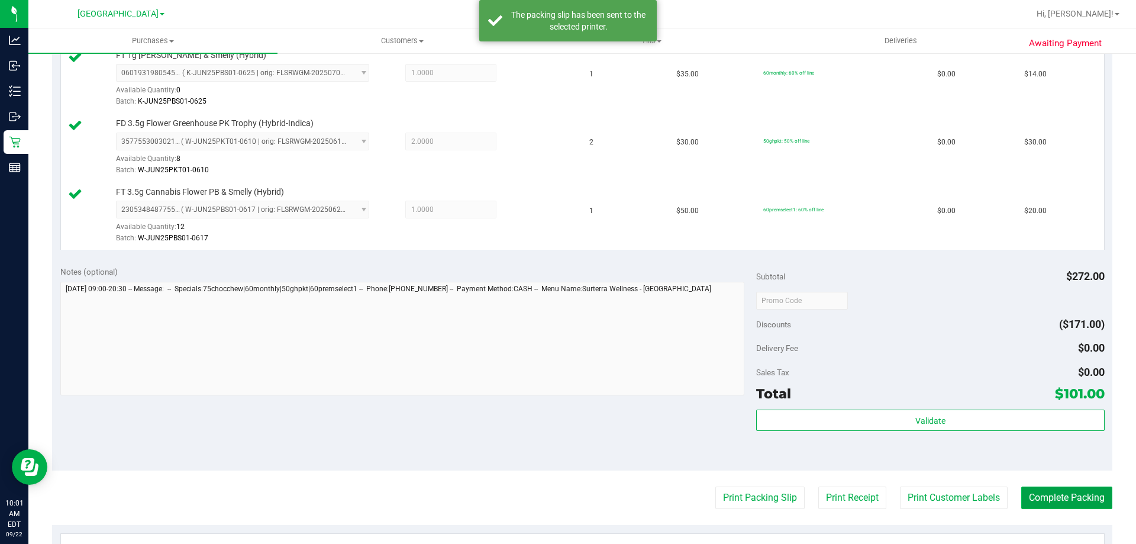
click at [1055, 498] on button "Complete Packing" at bounding box center [1066, 497] width 91 height 22
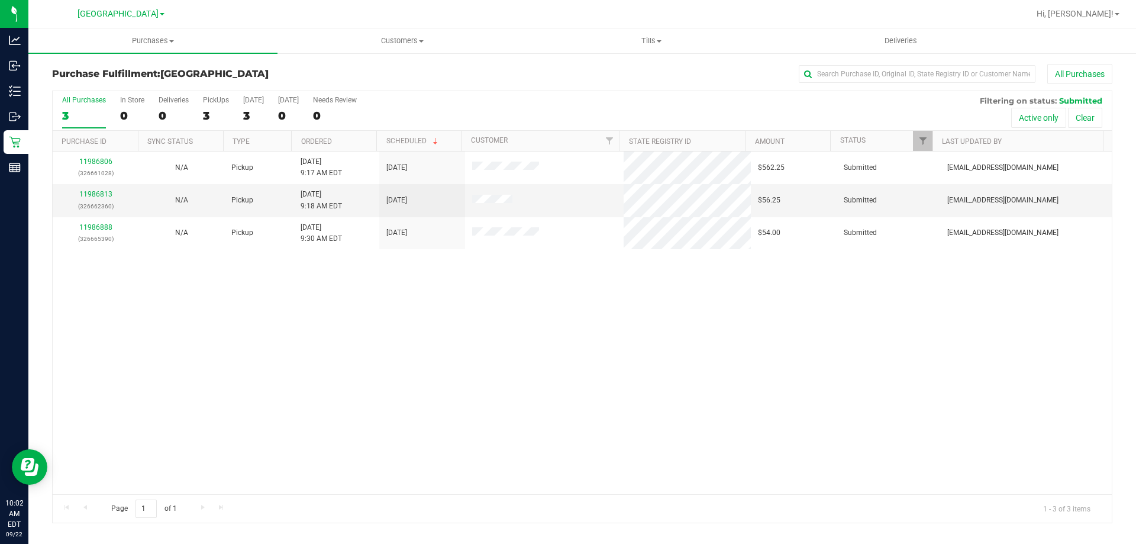
drag, startPoint x: 443, startPoint y: 334, endPoint x: 402, endPoint y: 323, distance: 42.2
click at [441, 334] on div "11986806 (326661028) N/A Pickup 9/22/2025 9:17 AM EDT 9/22/2025 $562.25 Submitt…" at bounding box center [582, 322] width 1059 height 343
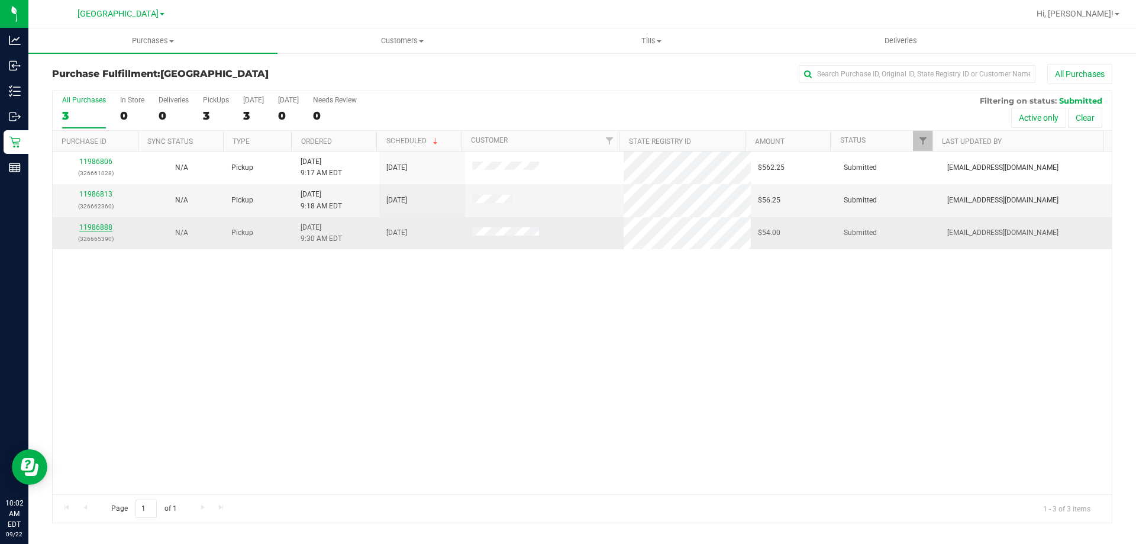
click at [93, 224] on link "11986888" at bounding box center [95, 227] width 33 height 8
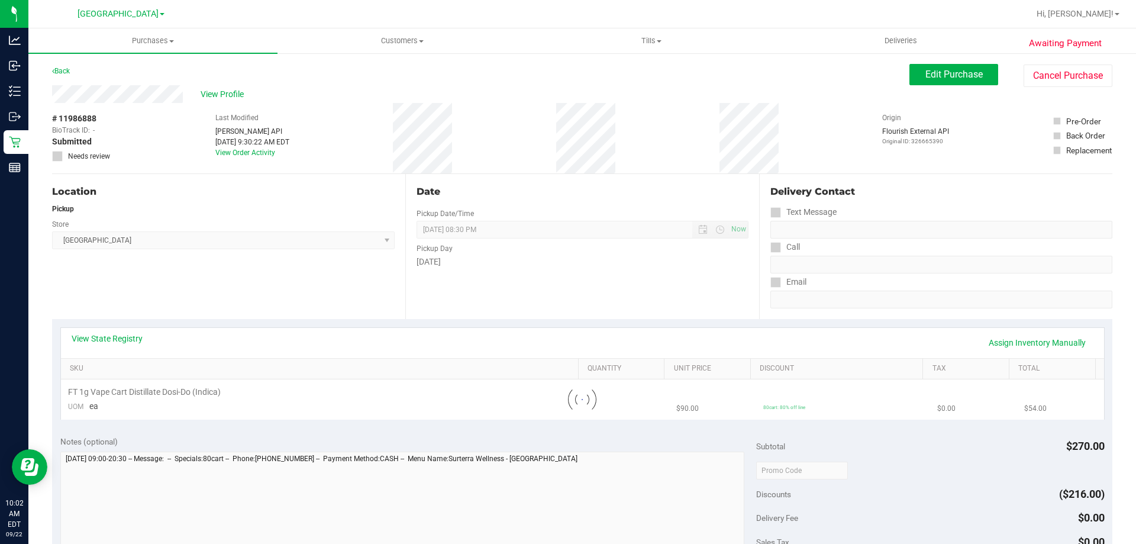
click at [230, 282] on div "Location Pickup Store Lakeland WC Select Store Bonita Springs WC Boynton Beach …" at bounding box center [228, 246] width 353 height 145
click at [111, 338] on link "View State Registry" at bounding box center [107, 339] width 71 height 12
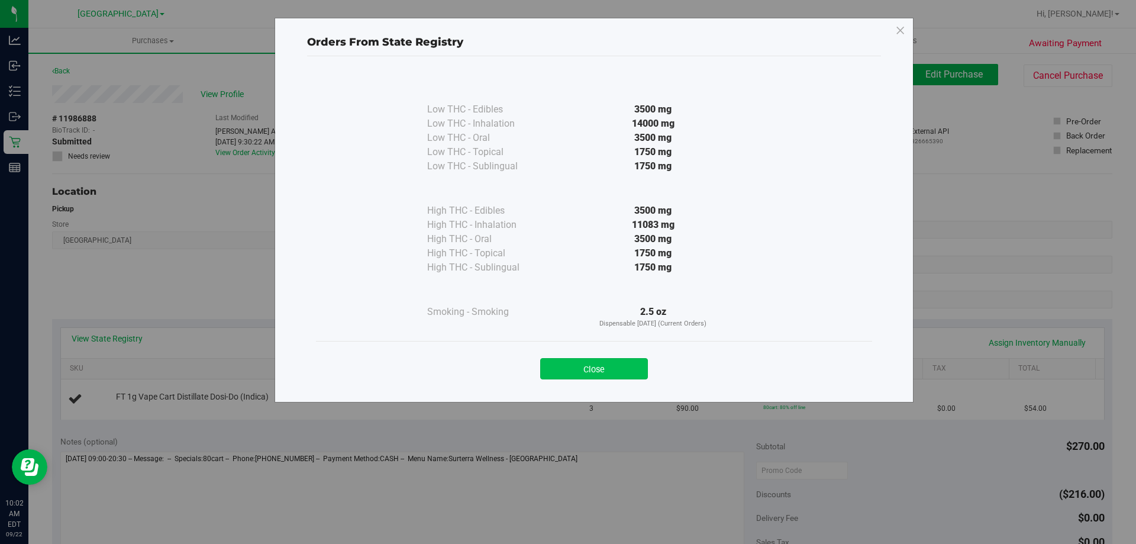
drag, startPoint x: 592, startPoint y: 371, endPoint x: 302, endPoint y: 305, distance: 297.3
click at [590, 371] on button "Close" at bounding box center [594, 368] width 108 height 21
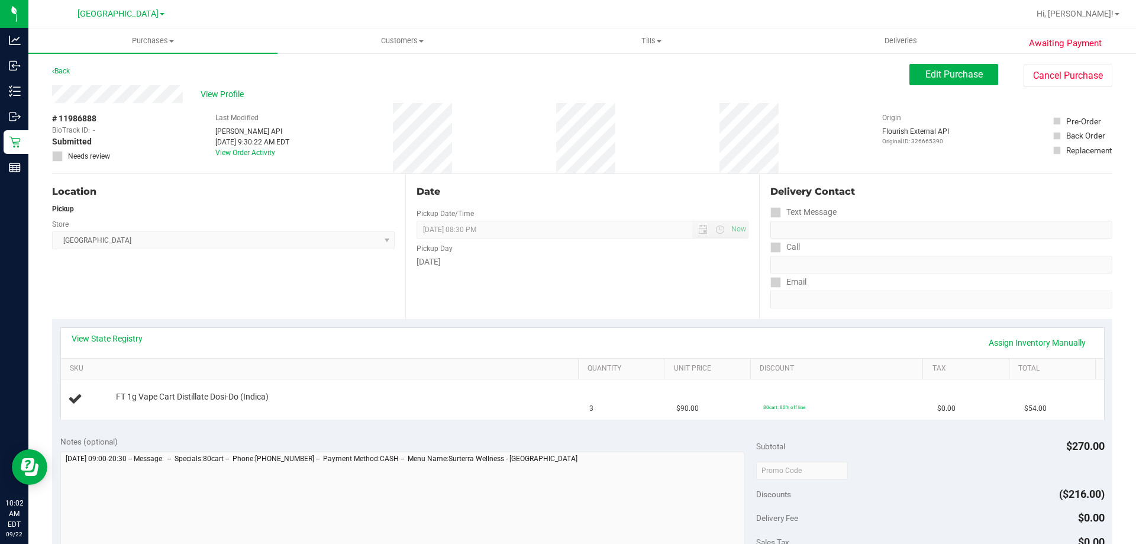
click at [244, 286] on div "Location Pickup Store Lakeland WC Select Store Bonita Springs WC Boynton Beach …" at bounding box center [228, 246] width 353 height 145
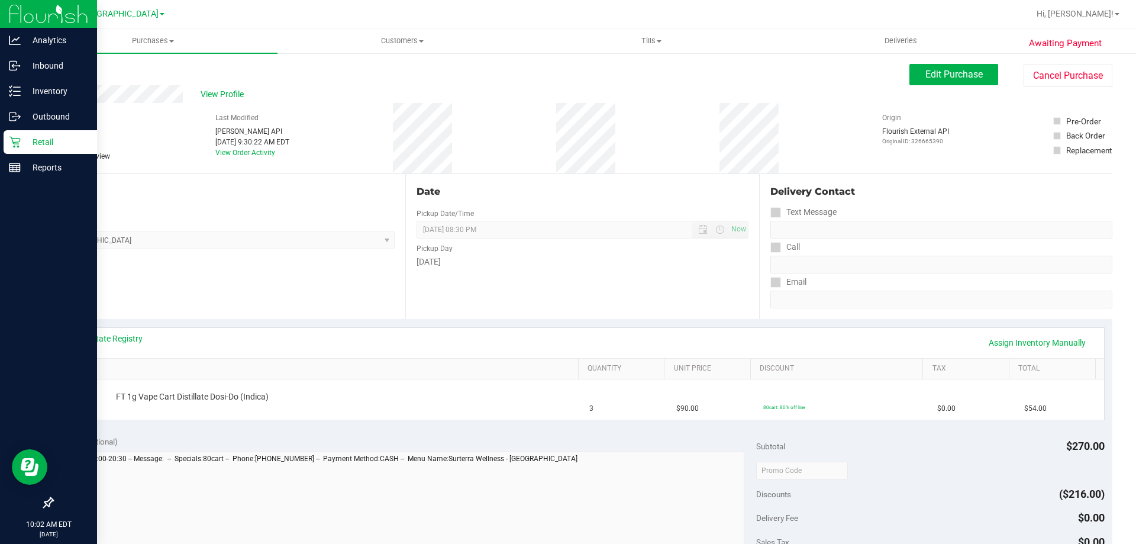
click at [43, 143] on p "Retail" at bounding box center [56, 142] width 71 height 14
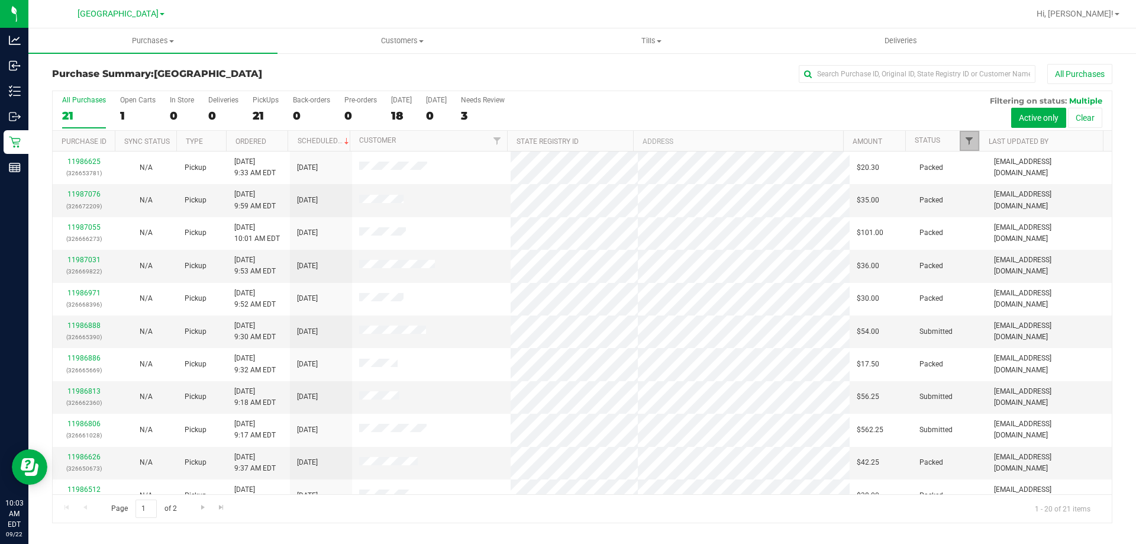
click at [964, 142] on span "Filter" at bounding box center [968, 140] width 9 height 9
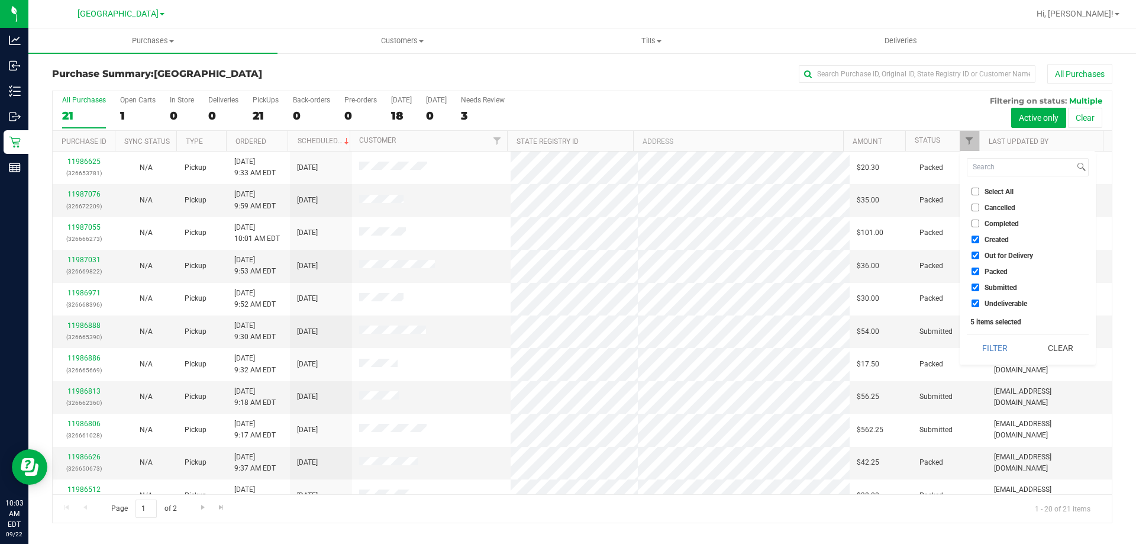
click at [987, 192] on span "Select All" at bounding box center [999, 191] width 29 height 7
click at [979, 192] on input "Select All" at bounding box center [975, 192] width 8 height 8
checkbox input "true"
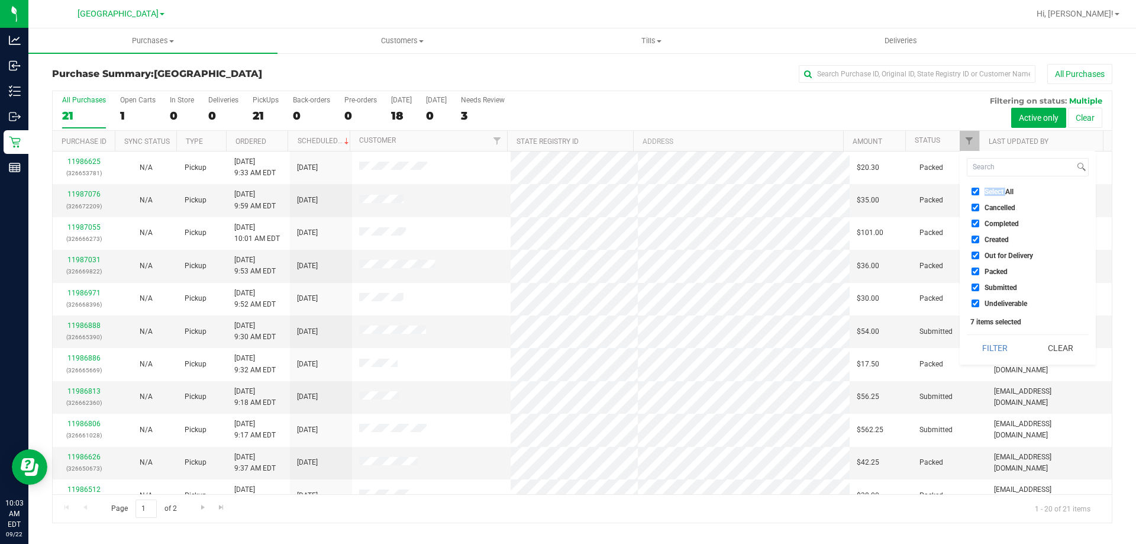
click at [989, 192] on span "Select All" at bounding box center [999, 191] width 29 height 7
click at [979, 192] on input "Select All" at bounding box center [975, 192] width 8 height 8
checkbox input "false"
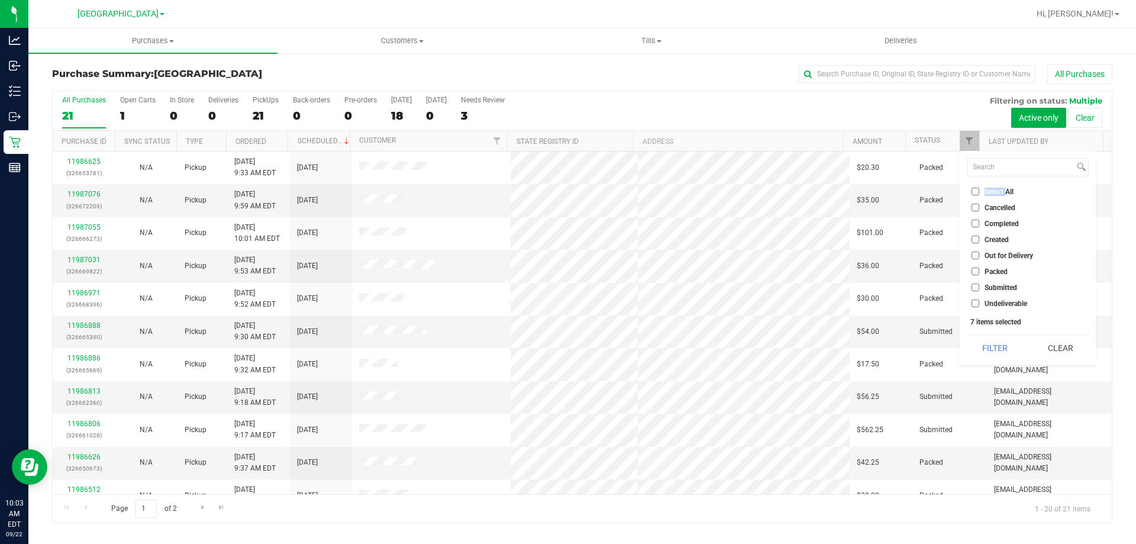
checkbox input "false"
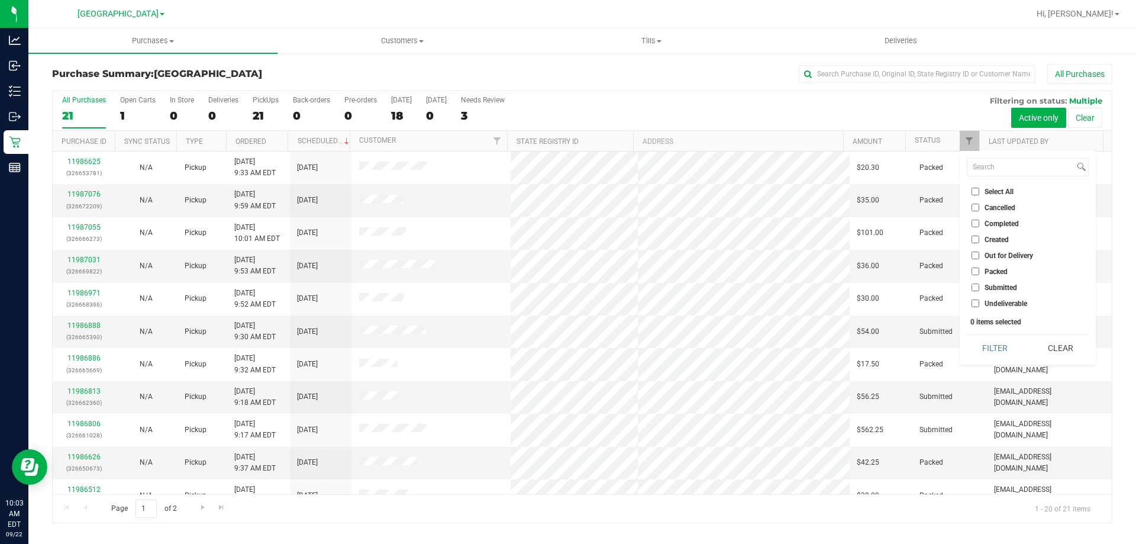
click at [992, 286] on span "Submitted" at bounding box center [1001, 287] width 33 height 7
click at [979, 286] on input "Submitted" at bounding box center [975, 287] width 8 height 8
checkbox input "true"
click at [992, 347] on button "Filter" at bounding box center [995, 348] width 57 height 26
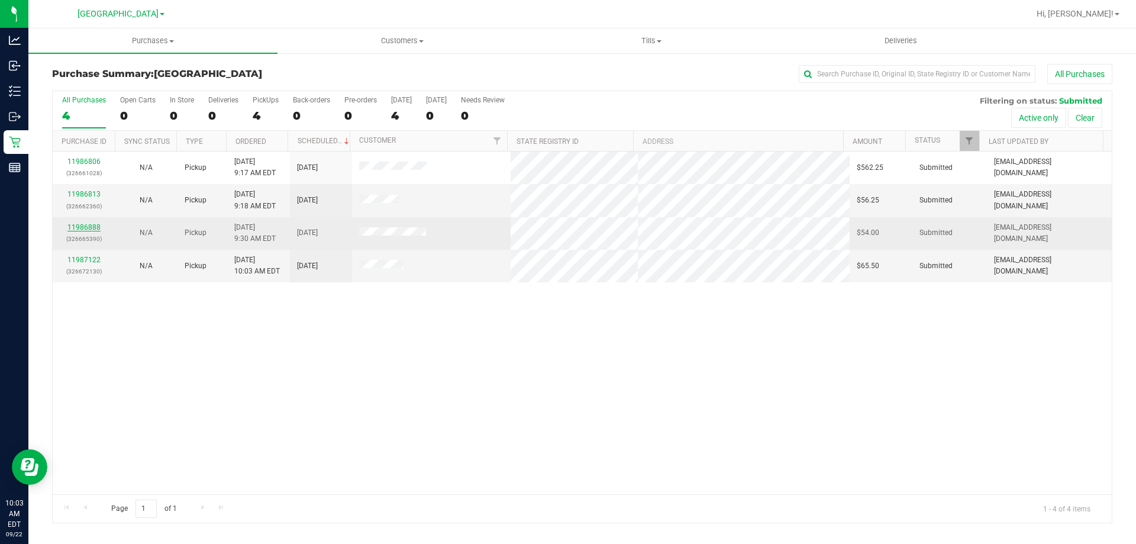
click at [85, 225] on link "11986888" at bounding box center [83, 227] width 33 height 8
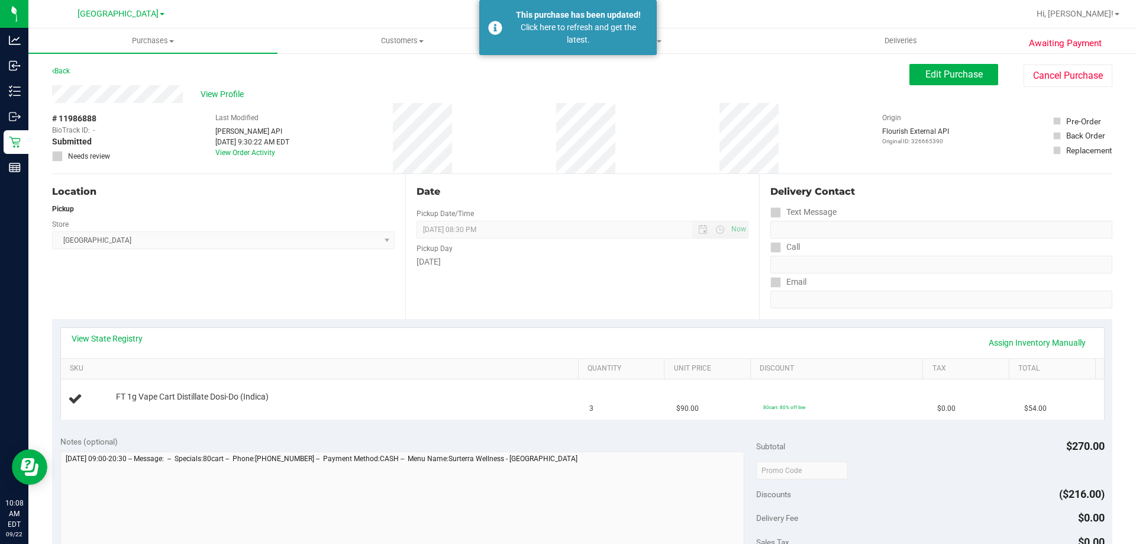
click at [170, 294] on div "Location Pickup Store Lakeland WC Select Store Bonita Springs WC Boynton Beach …" at bounding box center [228, 246] width 353 height 145
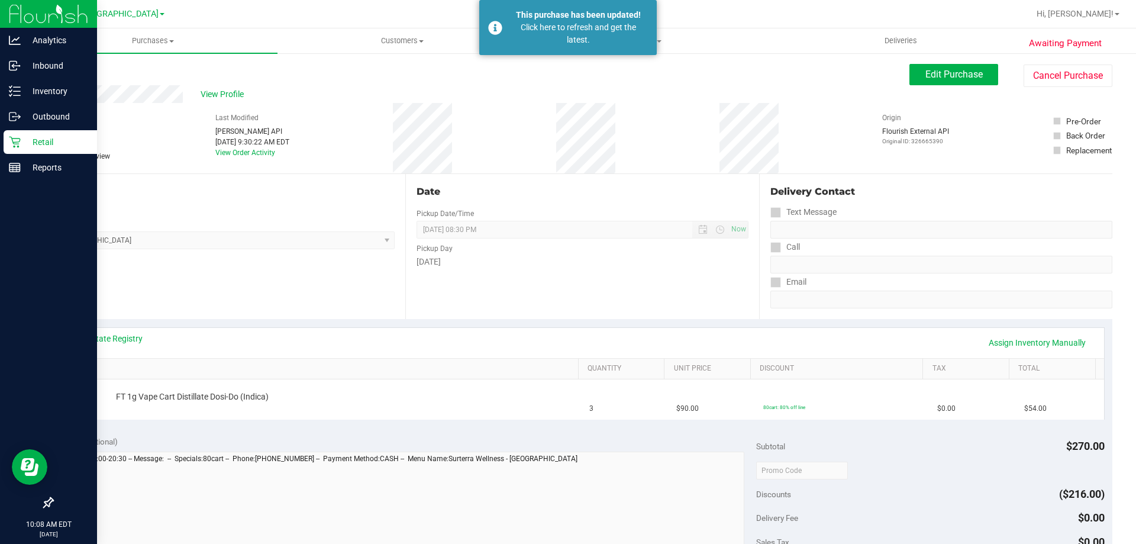
click at [19, 146] on icon at bounding box center [15, 142] width 12 height 12
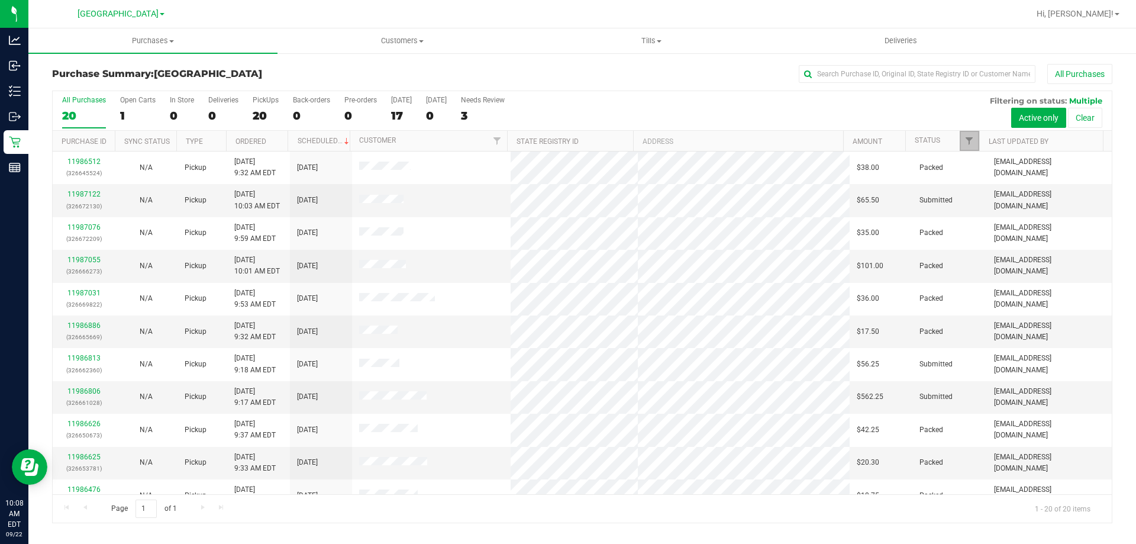
click at [969, 140] on span "Filter" at bounding box center [968, 140] width 9 height 9
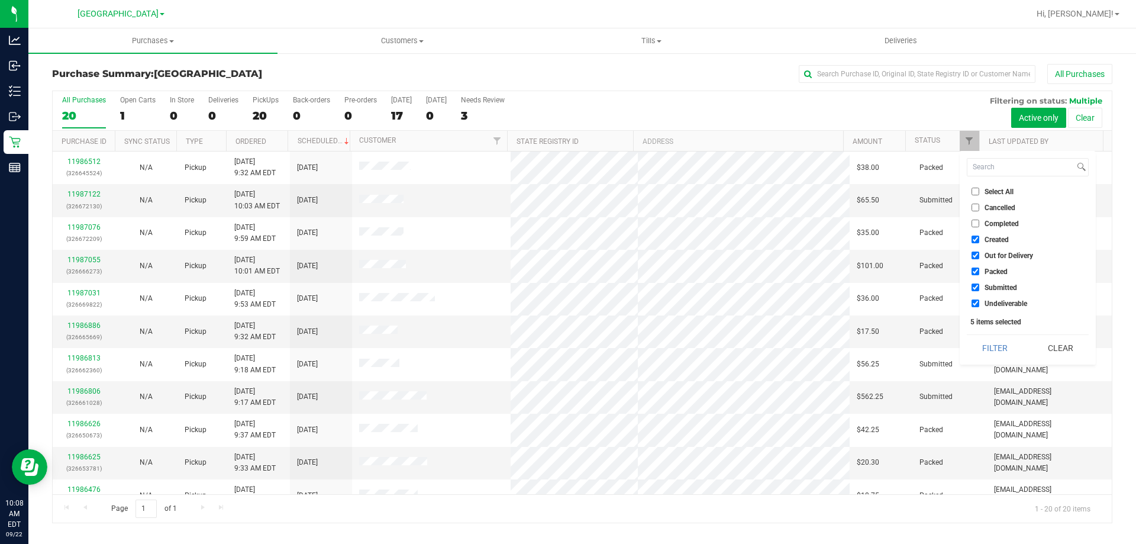
click at [993, 189] on span "Select All" at bounding box center [999, 191] width 29 height 7
click at [979, 189] on input "Select All" at bounding box center [975, 192] width 8 height 8
checkbox input "true"
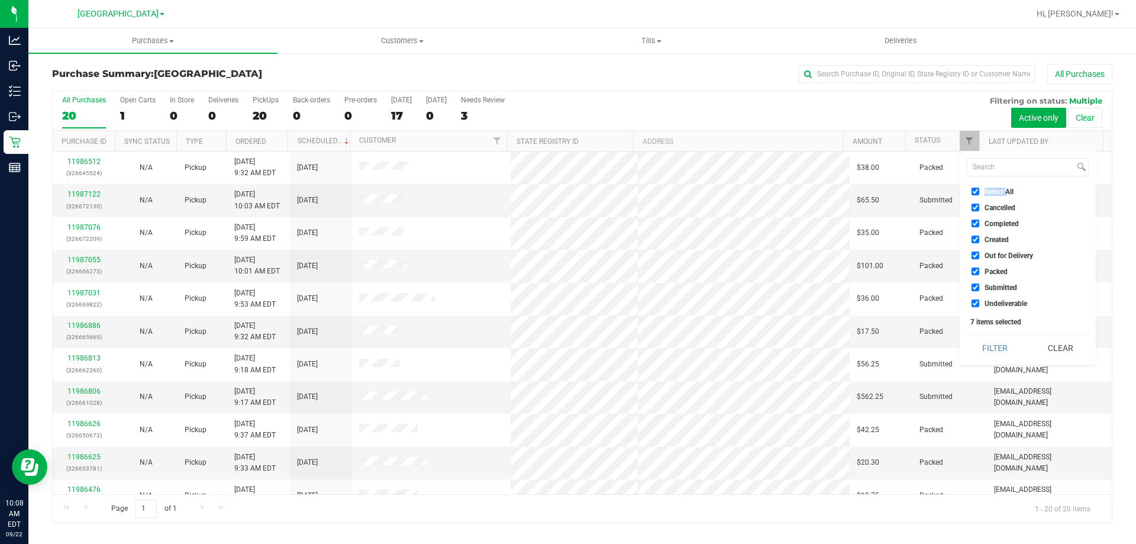
click at [993, 189] on span "Select All" at bounding box center [999, 191] width 29 height 7
click at [979, 189] on input "Select All" at bounding box center [975, 192] width 8 height 8
checkbox input "false"
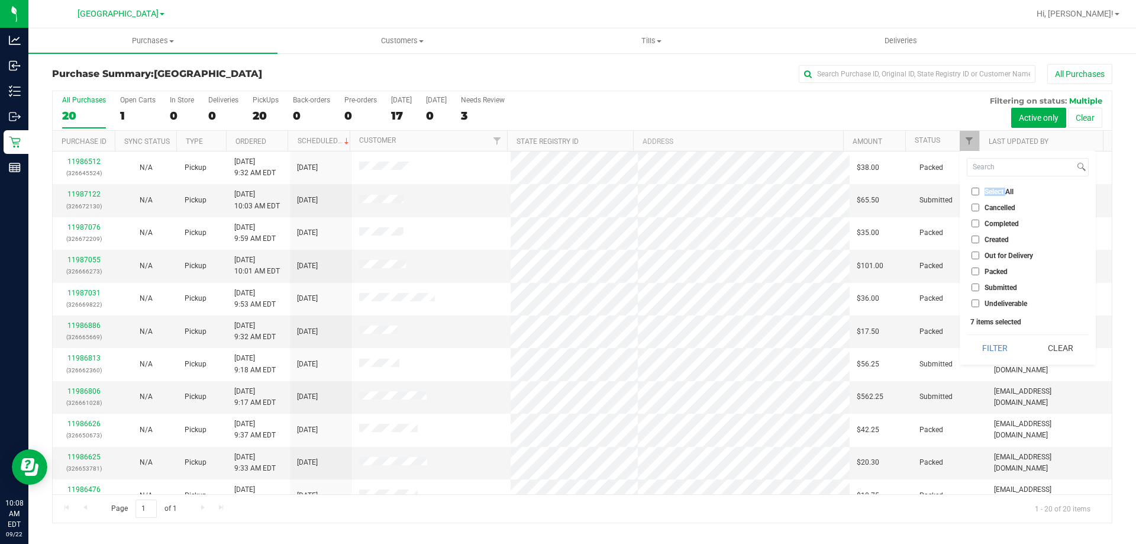
checkbox input "false"
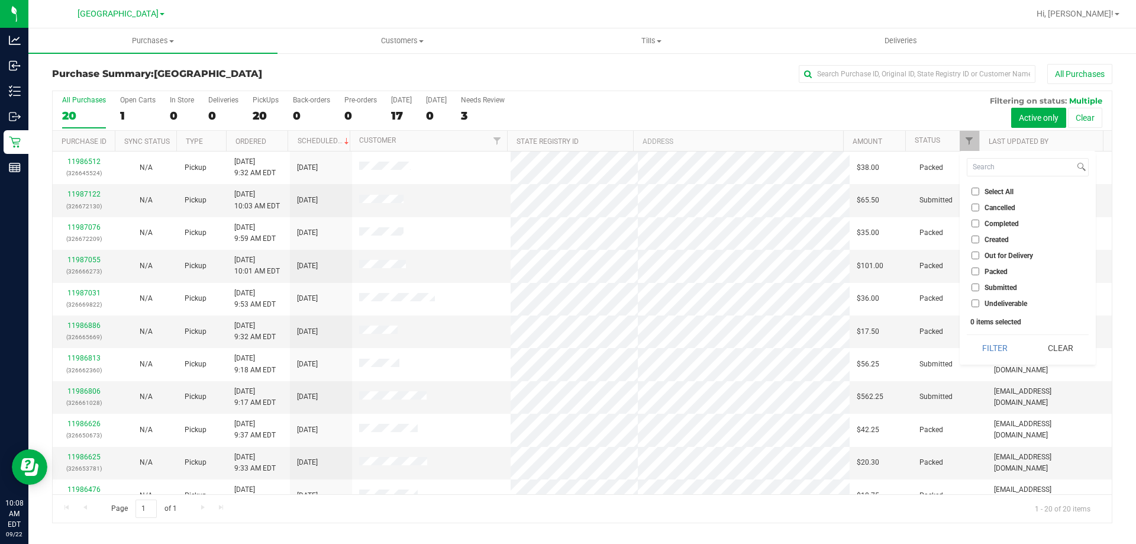
drag, startPoint x: 990, startPoint y: 288, endPoint x: 989, endPoint y: 296, distance: 8.5
click at [991, 286] on span "Submitted" at bounding box center [1001, 287] width 33 height 7
click at [976, 289] on input "Submitted" at bounding box center [975, 287] width 8 height 8
checkbox input "true"
click at [988, 350] on button "Filter" at bounding box center [995, 348] width 57 height 26
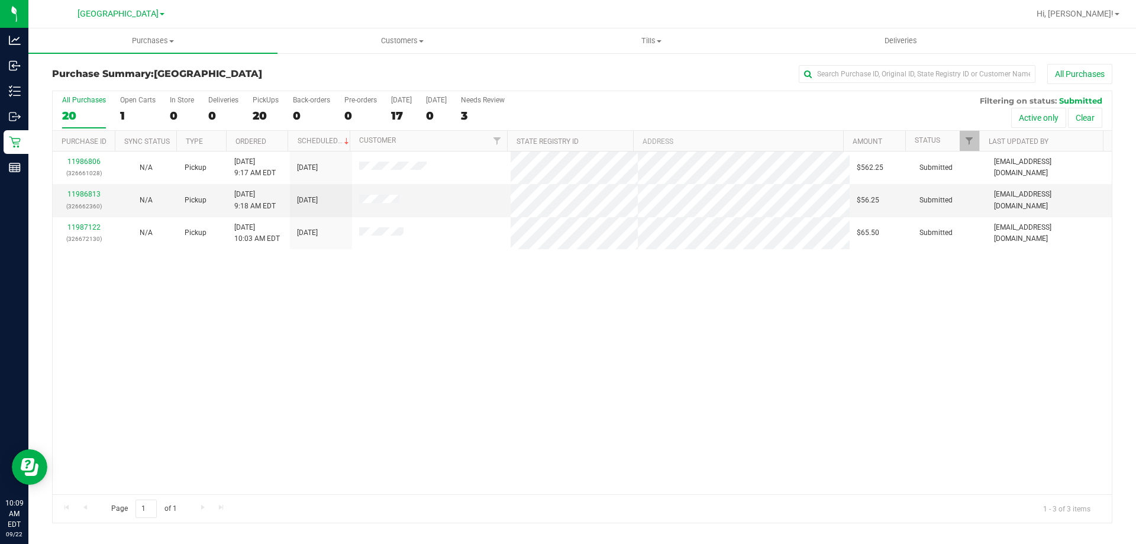
drag, startPoint x: 552, startPoint y: 335, endPoint x: 491, endPoint y: 328, distance: 61.4
click at [551, 334] on div "11986806 (326661028) N/A Pickup 9/22/2025 9:17 AM EDT 9/22/2025 $562.25 Submitt…" at bounding box center [582, 322] width 1059 height 343
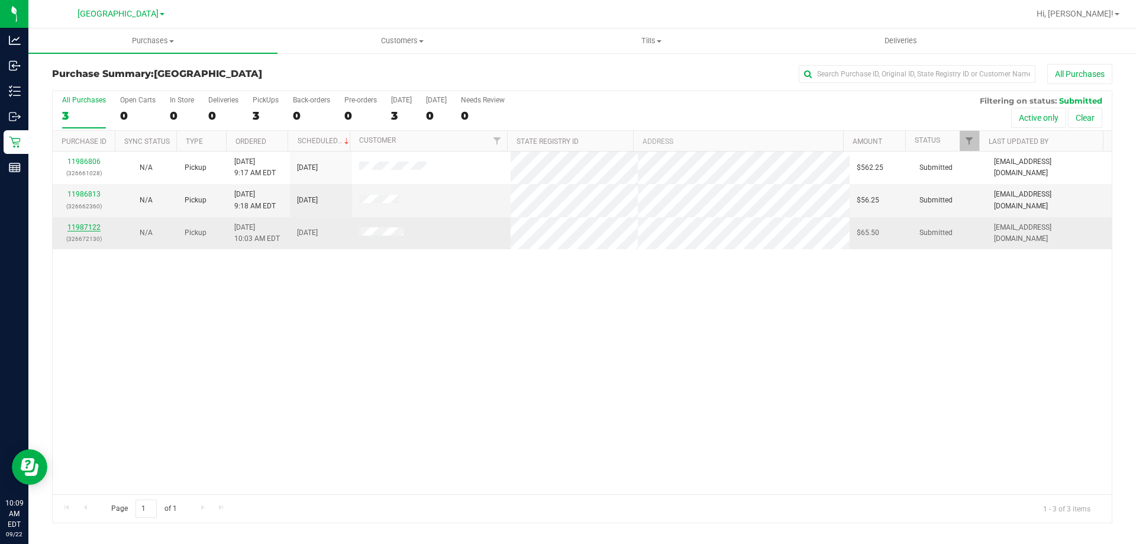
click at [73, 226] on link "11987122" at bounding box center [83, 227] width 33 height 8
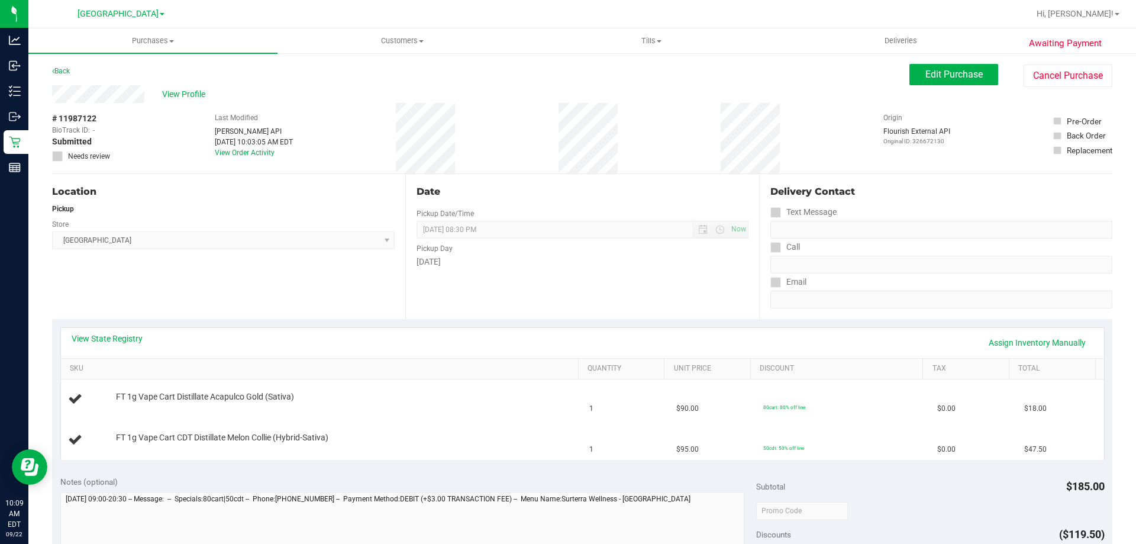
click at [170, 312] on div "Location Pickup Store Lakeland WC Select Store Bonita Springs WC Boynton Beach …" at bounding box center [228, 246] width 353 height 145
click at [122, 335] on link "View State Registry" at bounding box center [107, 339] width 71 height 12
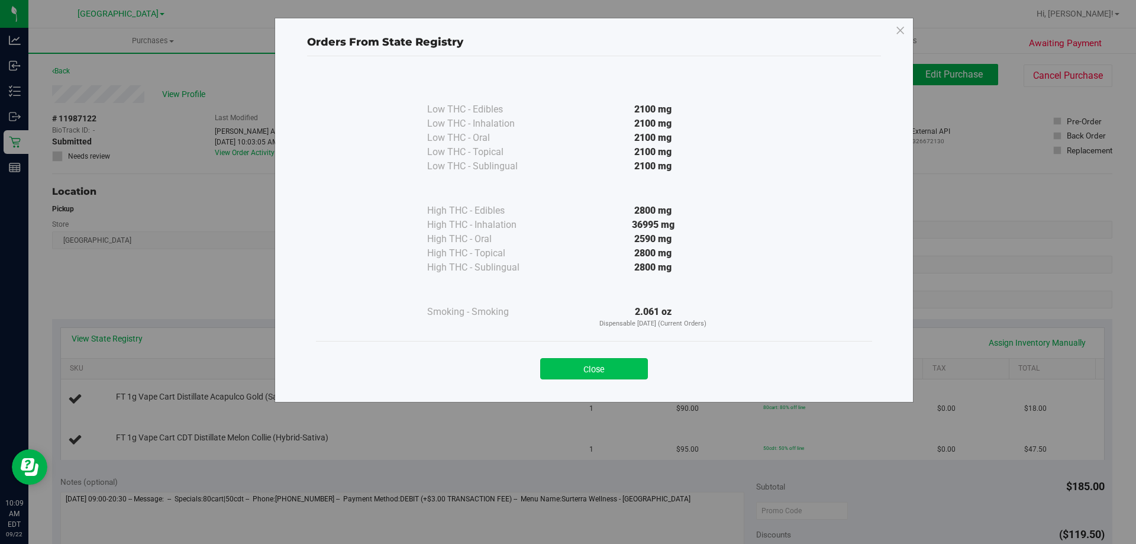
click at [582, 366] on button "Close" at bounding box center [594, 368] width 108 height 21
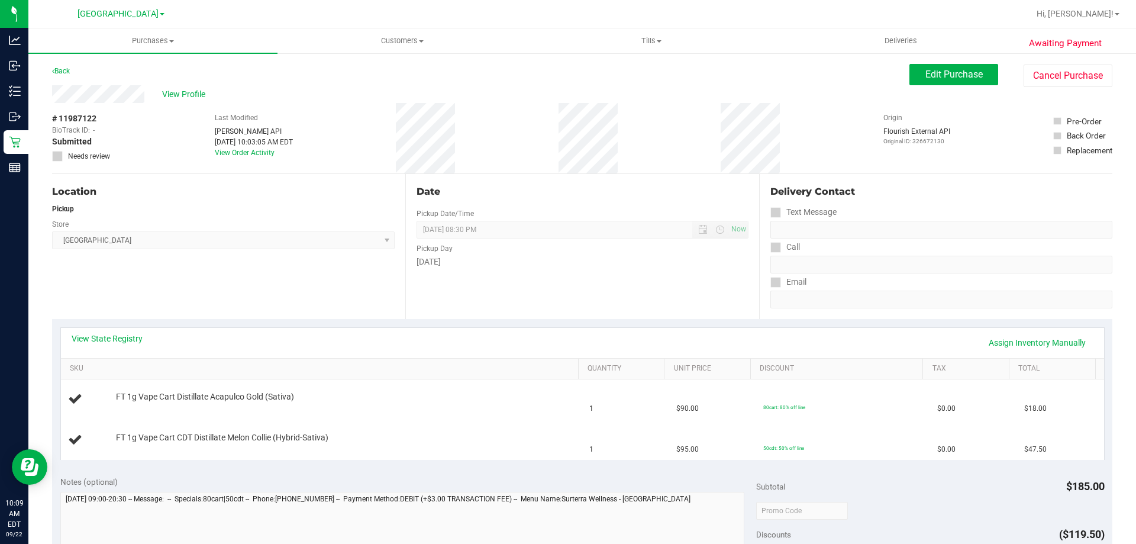
drag, startPoint x: 295, startPoint y: 342, endPoint x: 520, endPoint y: 285, distance: 232.6
click at [294, 342] on div "View State Registry Assign Inventory Manually" at bounding box center [583, 343] width 1022 height 20
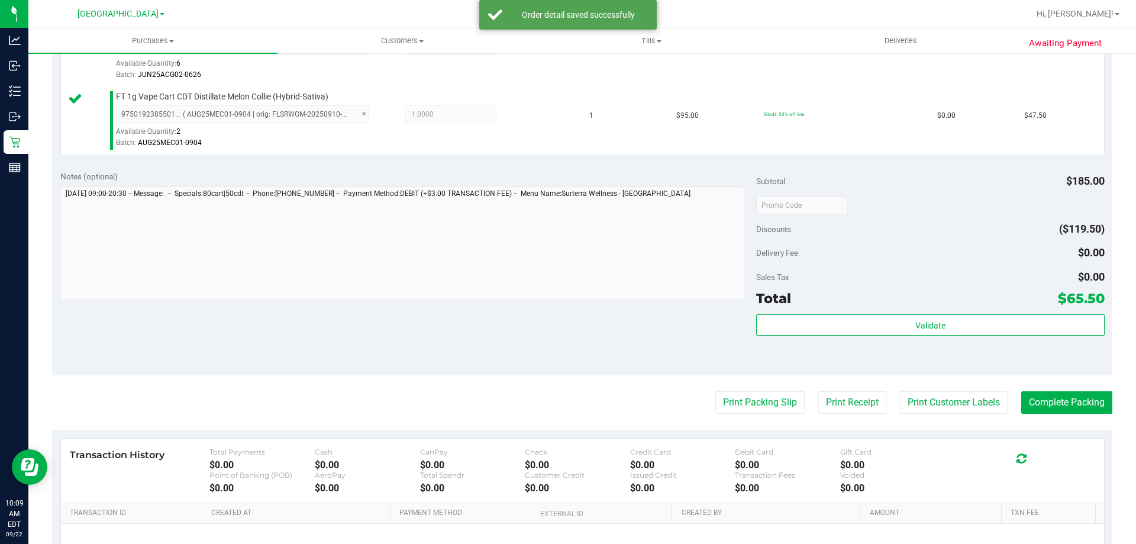
scroll to position [414, 0]
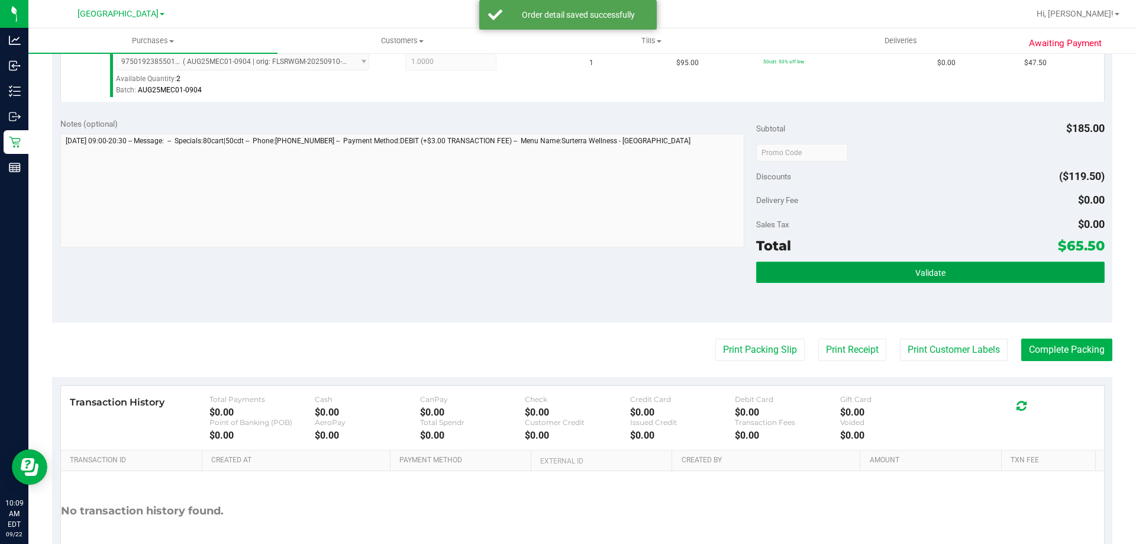
click at [834, 273] on button "Validate" at bounding box center [930, 272] width 348 height 21
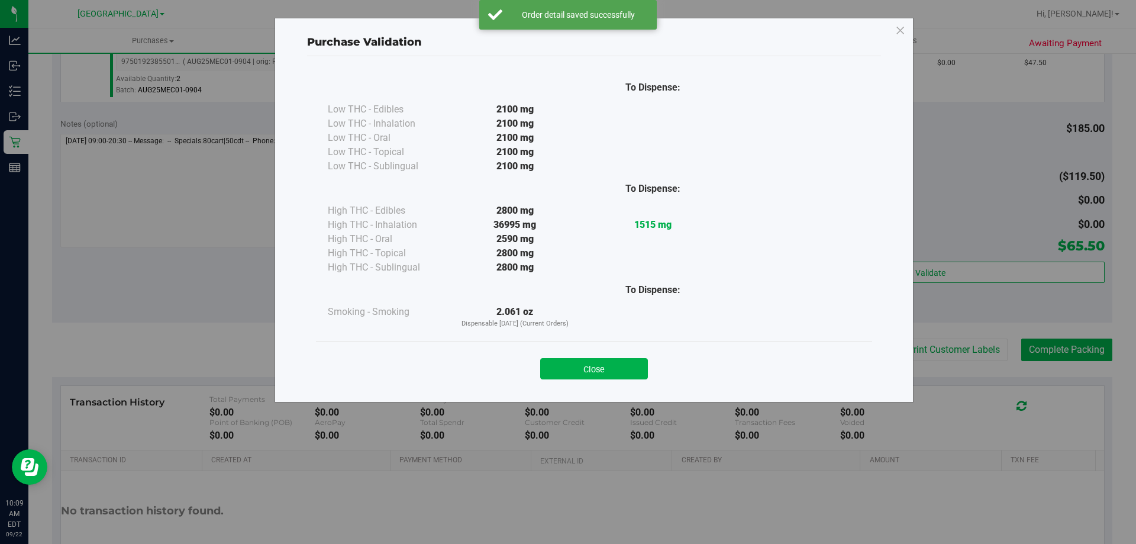
drag, startPoint x: 589, startPoint y: 363, endPoint x: 563, endPoint y: 331, distance: 41.7
click at [587, 360] on button "Close" at bounding box center [594, 368] width 108 height 21
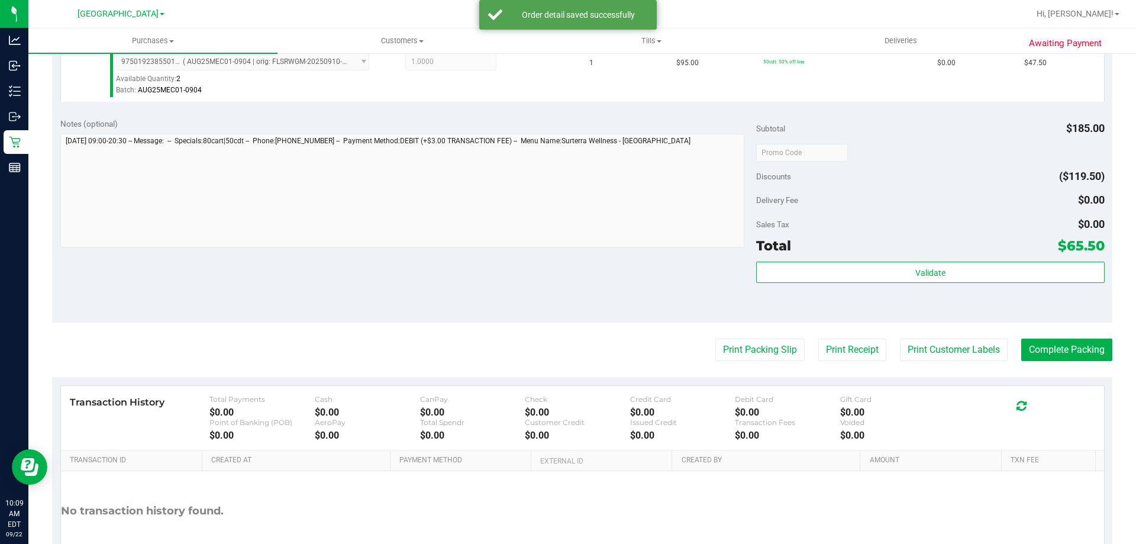
click at [538, 280] on div "Notes (optional) Subtotal $185.00 Discounts ($119.50) Delivery Fee $0.00 Sales …" at bounding box center [582, 215] width 1060 height 213
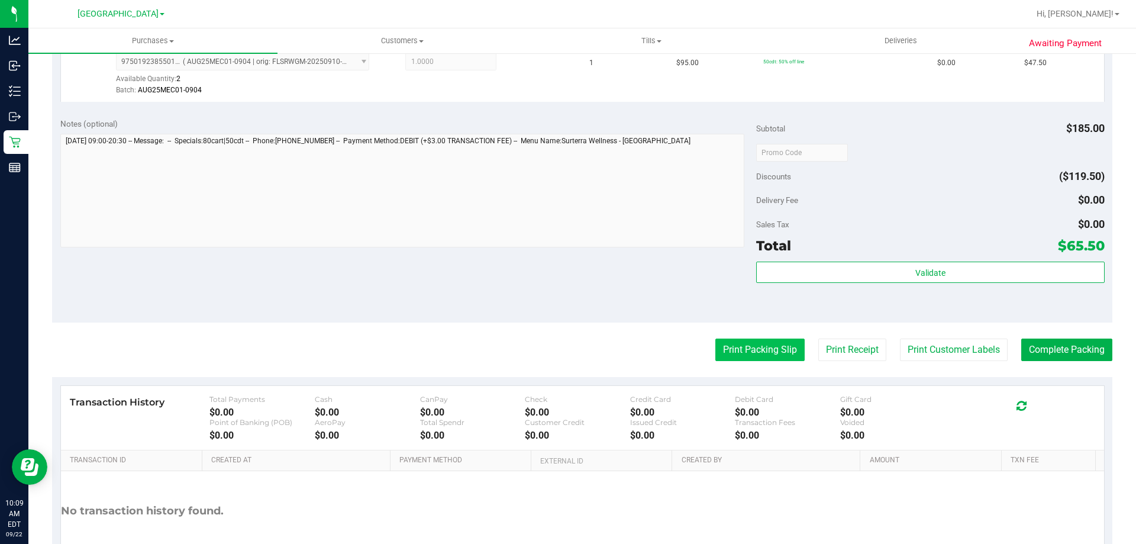
click at [738, 359] on button "Print Packing Slip" at bounding box center [759, 349] width 89 height 22
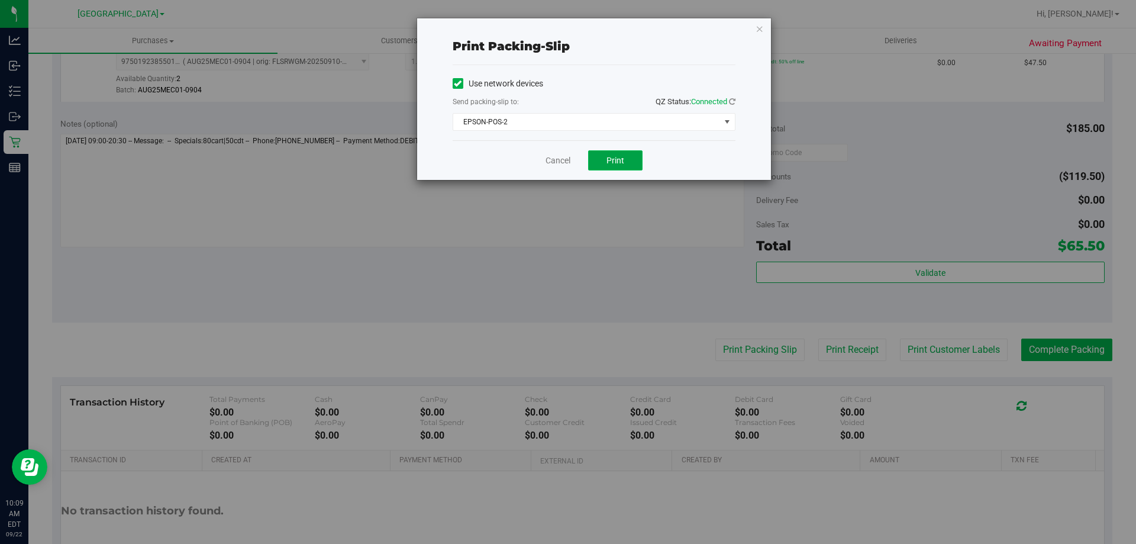
click at [605, 161] on button "Print" at bounding box center [615, 160] width 54 height 20
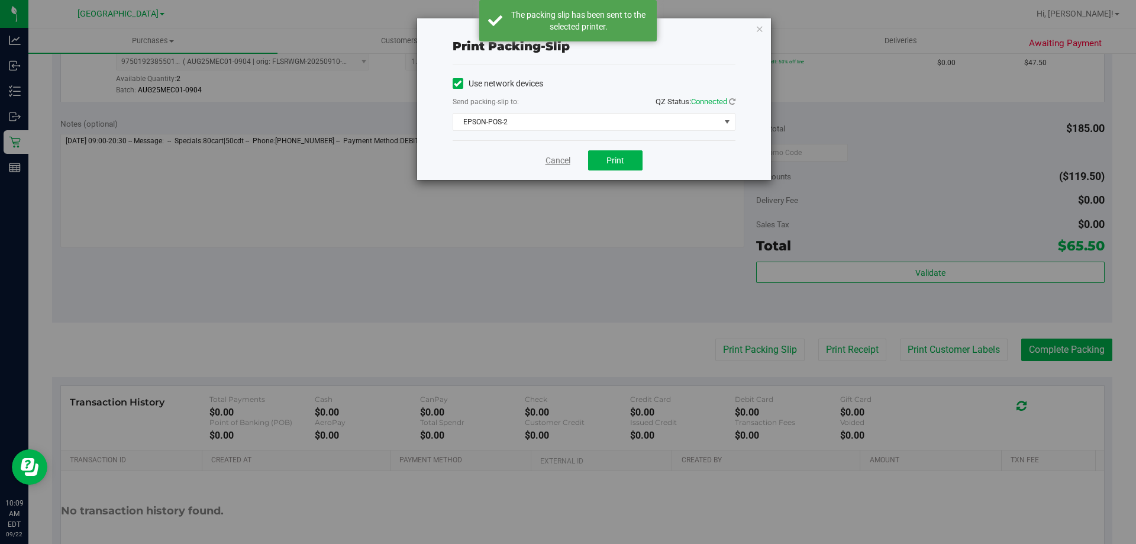
click at [554, 159] on link "Cancel" at bounding box center [558, 160] width 25 height 12
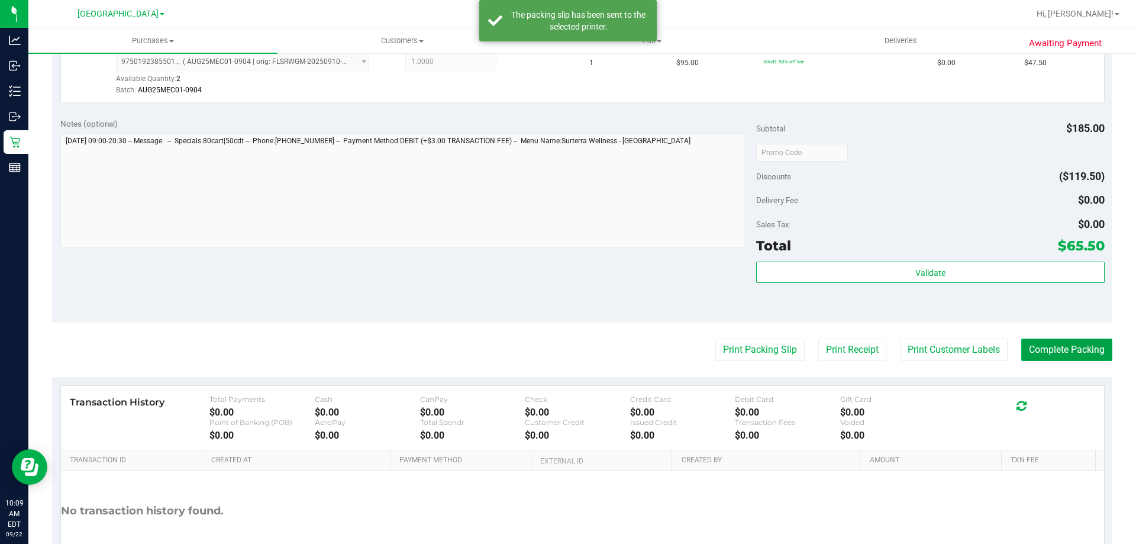
click at [1044, 351] on button "Complete Packing" at bounding box center [1066, 349] width 91 height 22
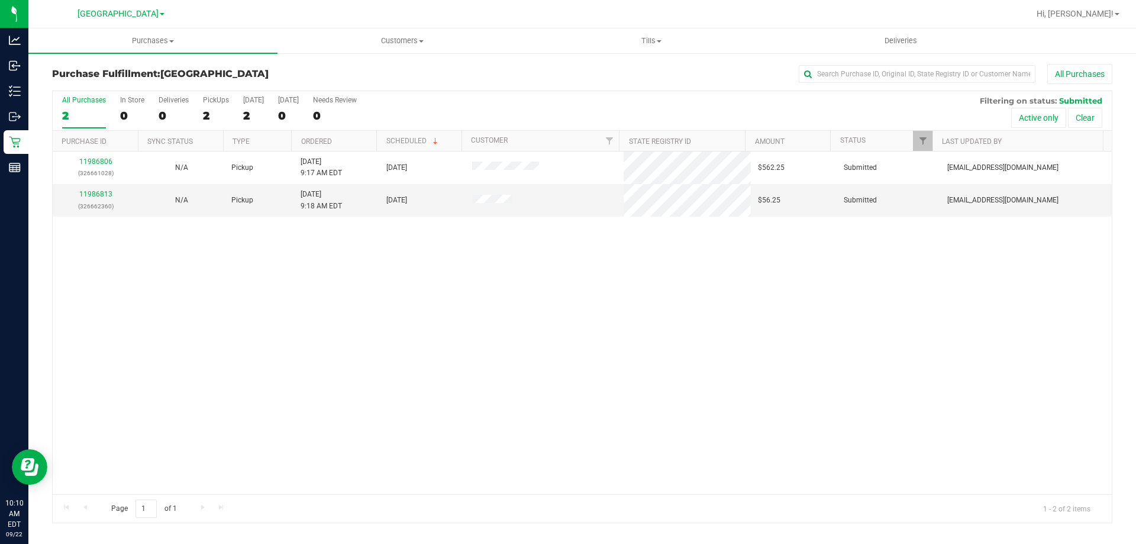
click at [630, 318] on div "11986806 (326661028) N/A Pickup 9/22/2025 9:17 AM EDT 9/22/2025 $562.25 Submitt…" at bounding box center [582, 322] width 1059 height 343
click at [91, 198] on link "11986813" at bounding box center [95, 194] width 33 height 8
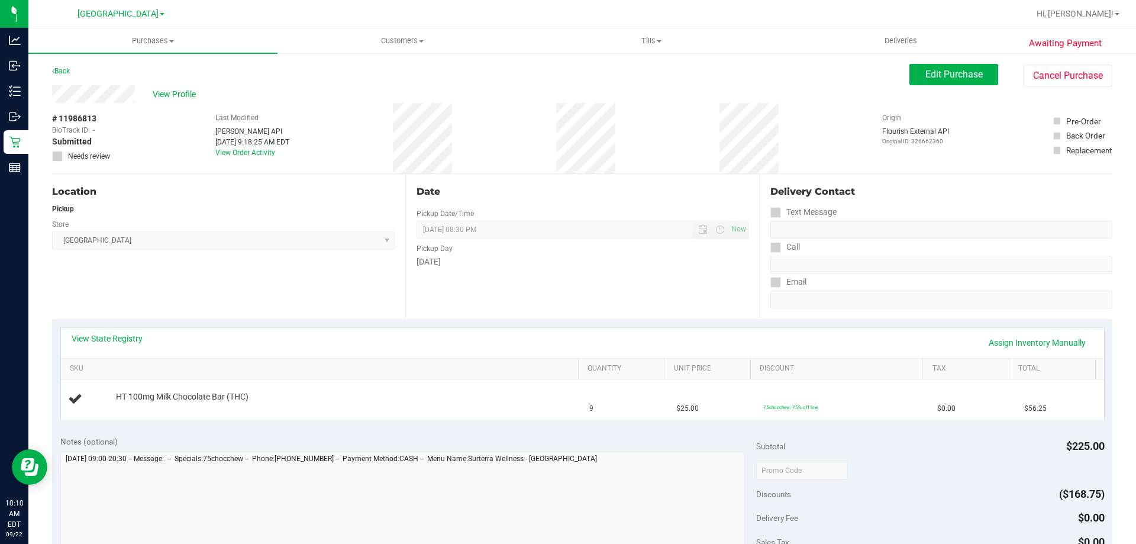
click at [218, 272] on div "Location Pickup Store Lakeland WC Select Store Bonita Springs WC Boynton Beach …" at bounding box center [228, 246] width 353 height 145
click at [85, 337] on link "View State Registry" at bounding box center [107, 339] width 71 height 12
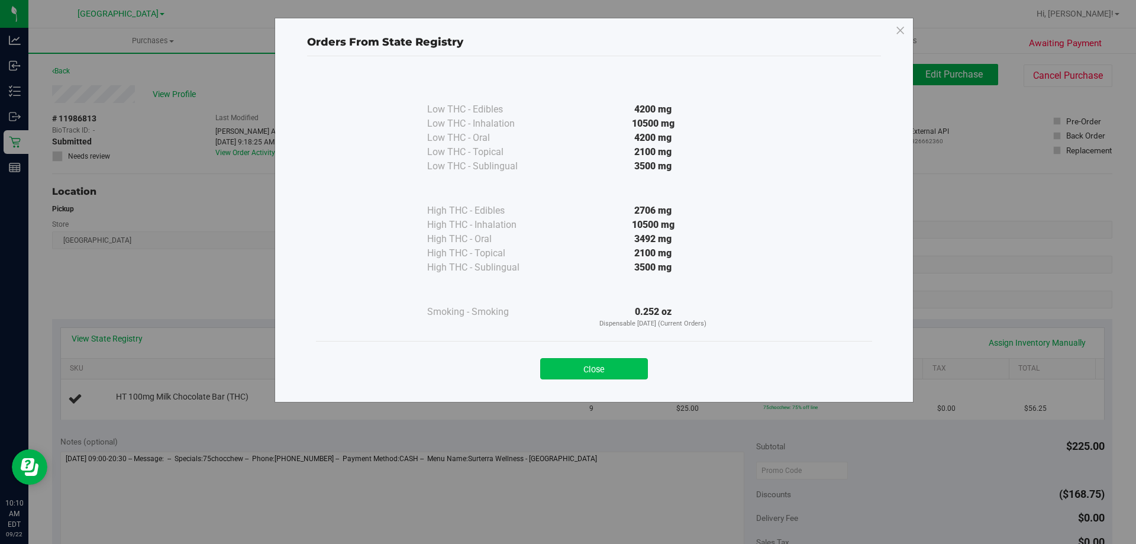
click at [604, 370] on button "Close" at bounding box center [594, 368] width 108 height 21
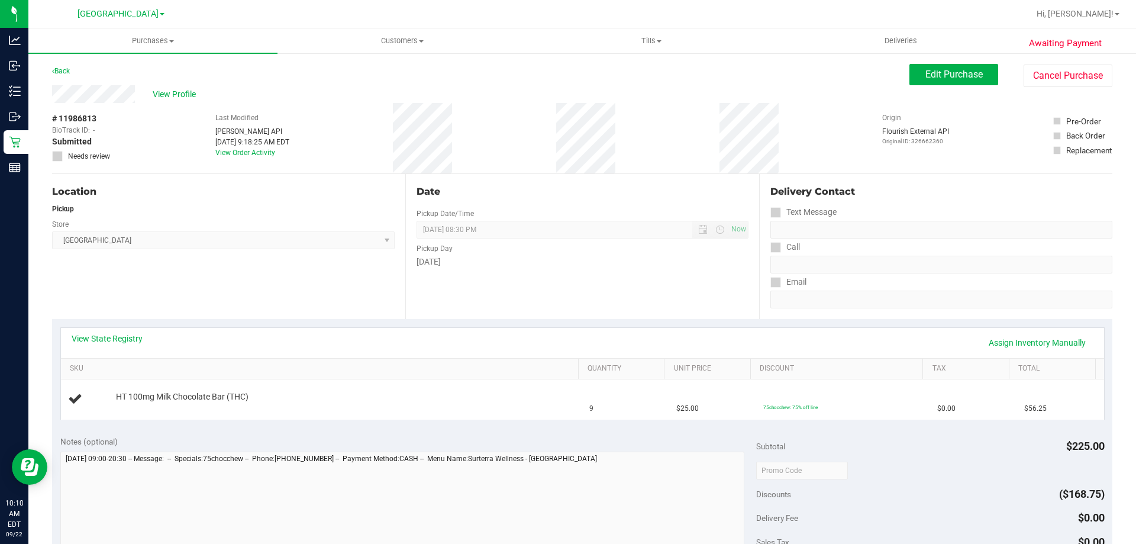
click at [299, 306] on div "Location Pickup Store Lakeland WC Select Store Bonita Springs WC Boynton Beach …" at bounding box center [228, 246] width 353 height 145
click at [114, 340] on link "View State Registry" at bounding box center [107, 339] width 71 height 12
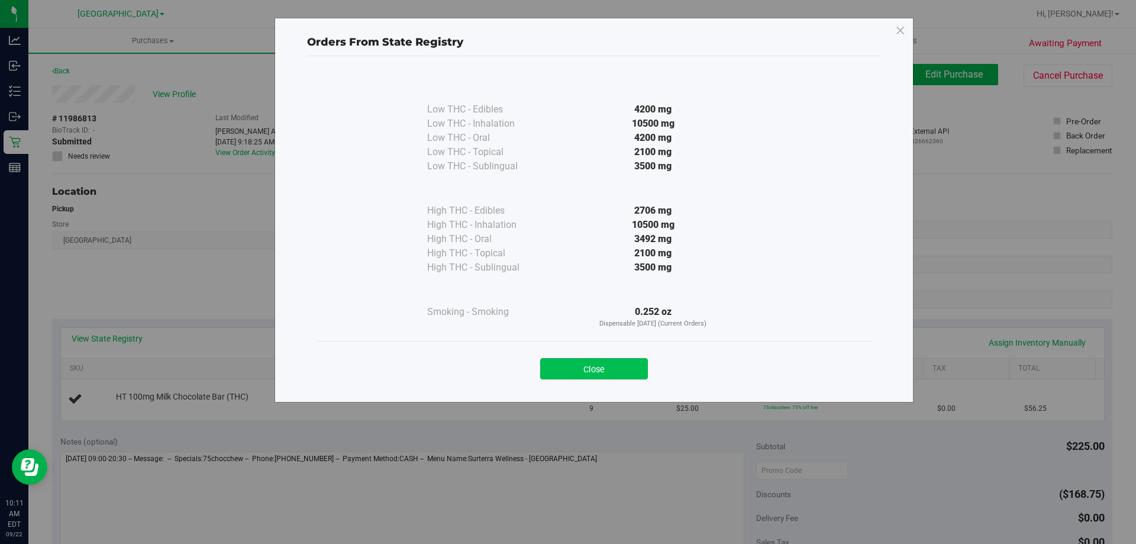
click at [588, 370] on button "Close" at bounding box center [594, 368] width 108 height 21
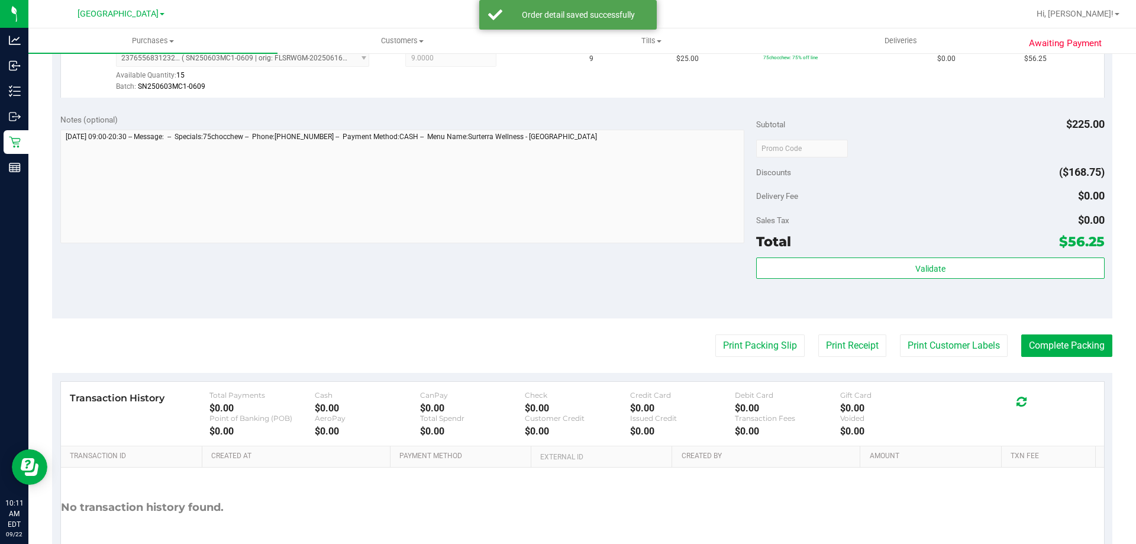
scroll to position [355, 0]
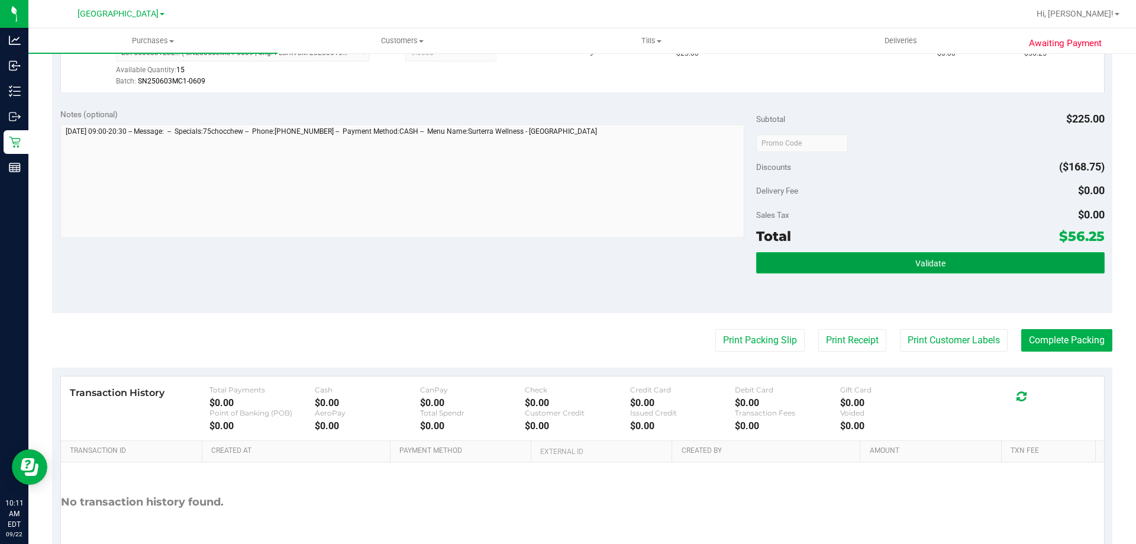
click at [893, 263] on button "Validate" at bounding box center [930, 262] width 348 height 21
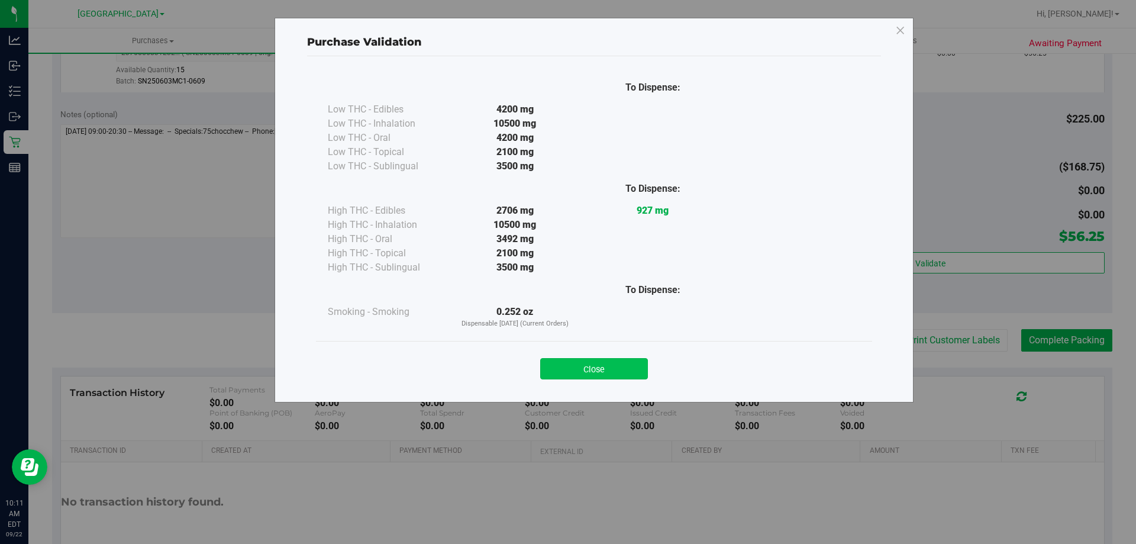
click at [602, 366] on button "Close" at bounding box center [594, 368] width 108 height 21
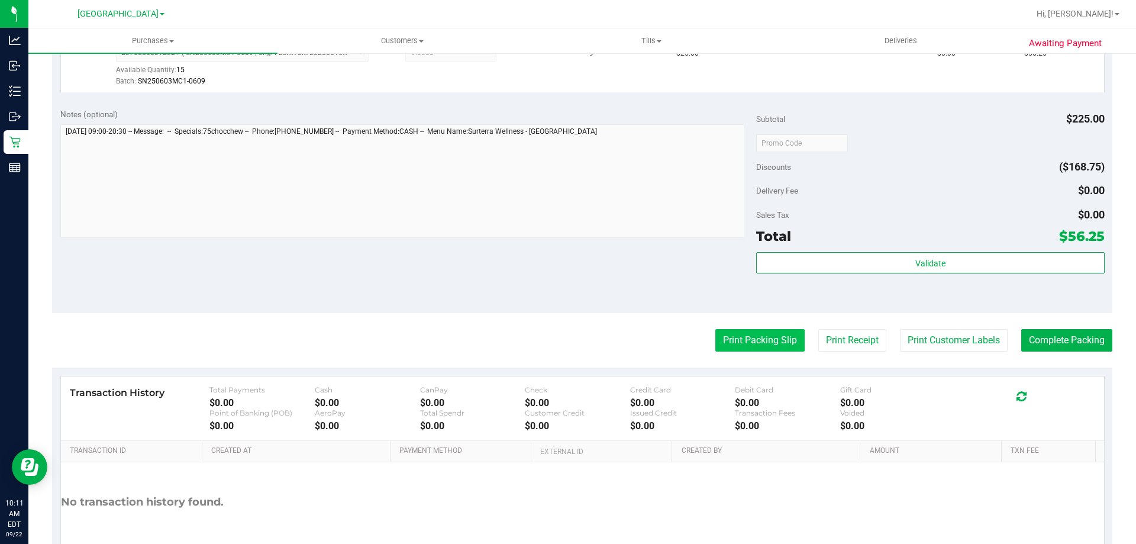
click at [717, 334] on button "Print Packing Slip" at bounding box center [759, 340] width 89 height 22
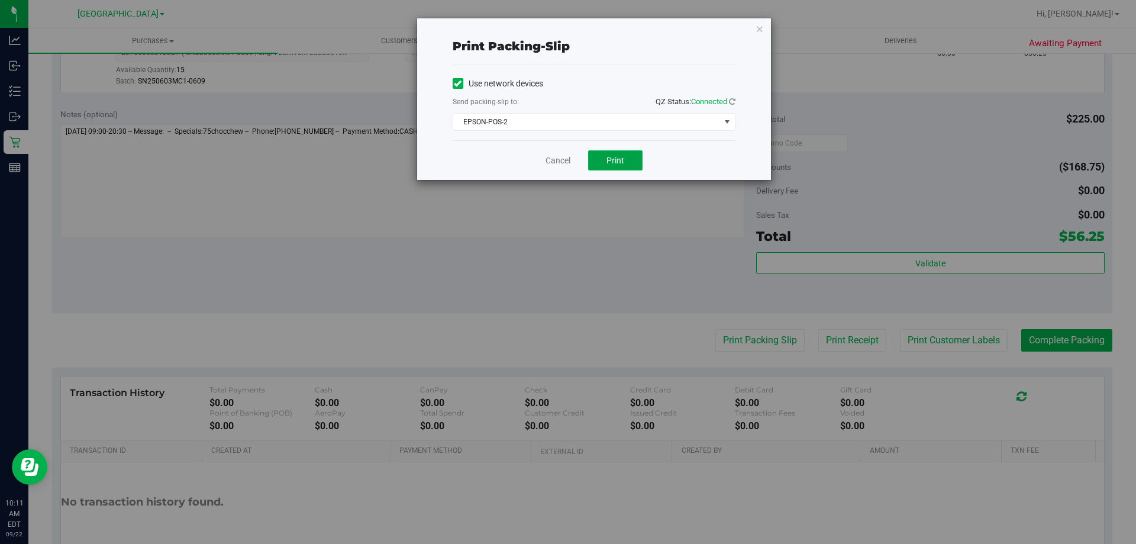
click at [619, 158] on span "Print" at bounding box center [615, 160] width 18 height 9
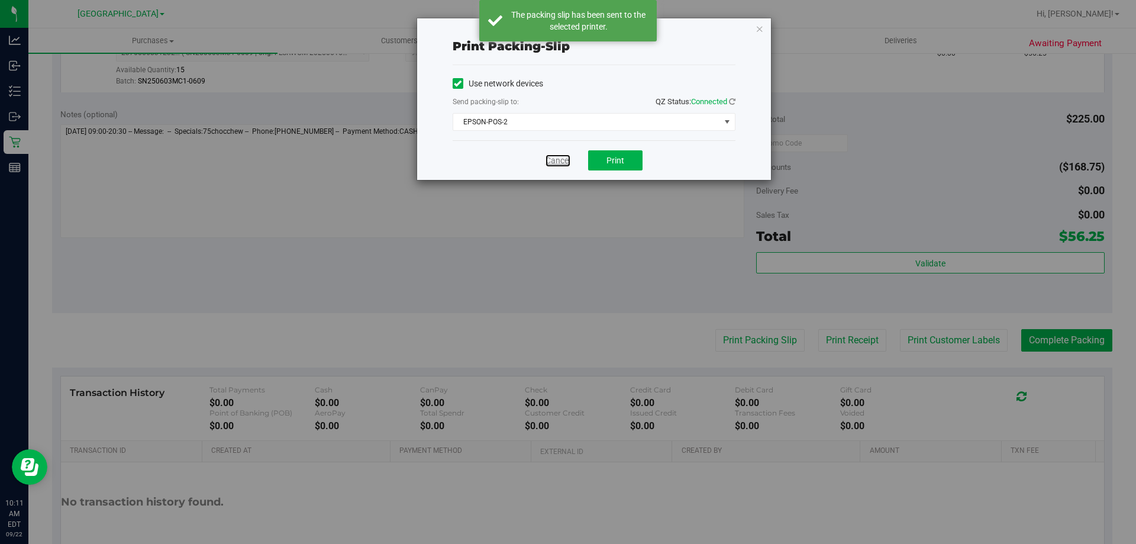
click at [559, 158] on link "Cancel" at bounding box center [558, 160] width 25 height 12
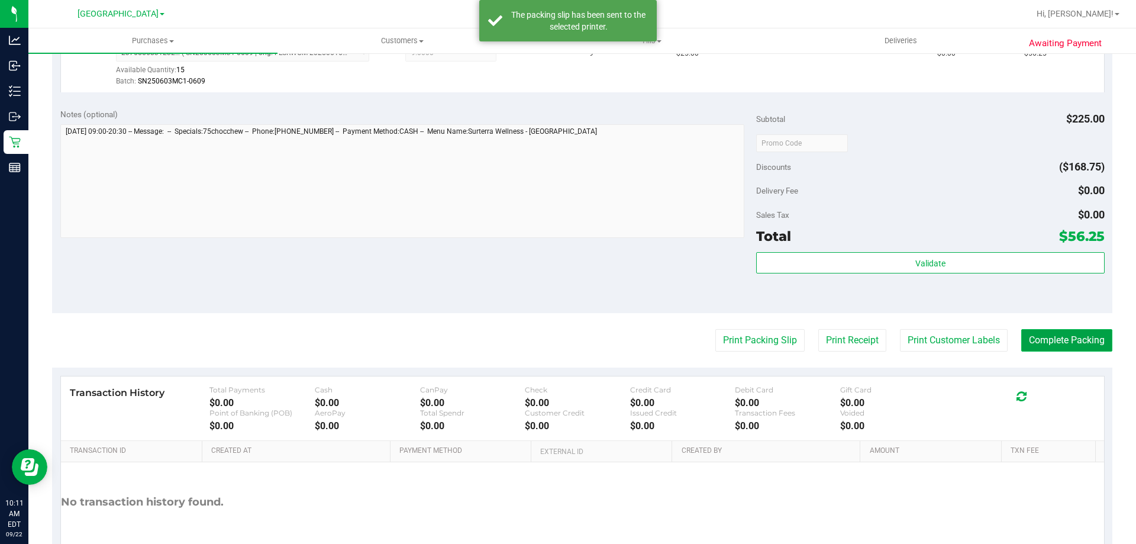
click at [1048, 334] on button "Complete Packing" at bounding box center [1066, 340] width 91 height 22
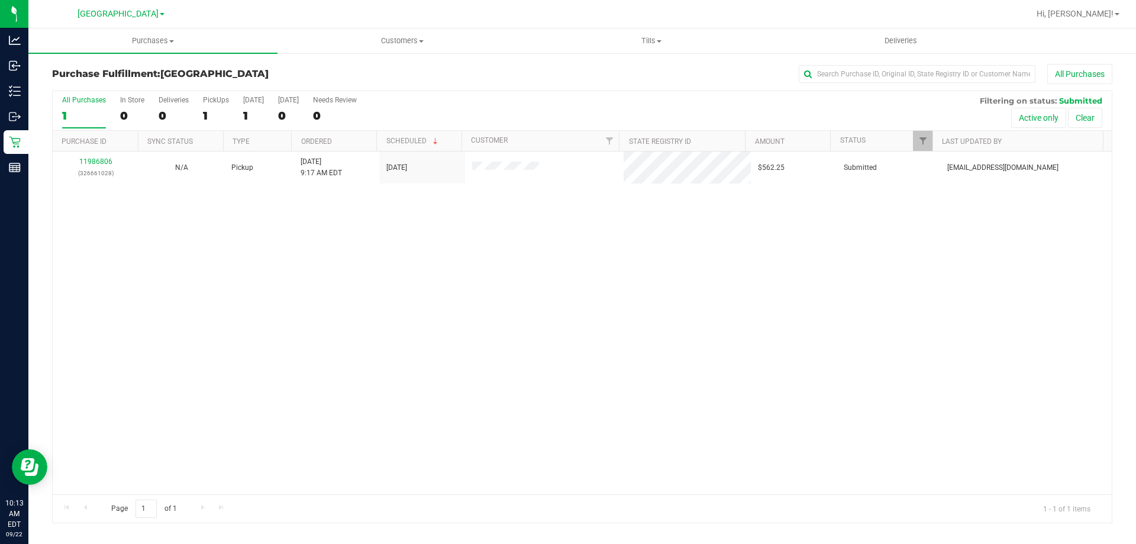
drag, startPoint x: 352, startPoint y: 266, endPoint x: 335, endPoint y: 258, distance: 18.8
click at [348, 266] on div "11986806 (326661028) N/A Pickup 9/22/2025 9:17 AM EDT 9/22/2025 $562.25 Submitt…" at bounding box center [582, 322] width 1059 height 343
drag, startPoint x: 495, startPoint y: 92, endPoint x: 273, endPoint y: 33, distance: 230.2
click at [489, 92] on div "All Purchases 1 In Store 0 Deliveries 0 PickUps 1 Today 1 Tomorrow 0 Needs Revi…" at bounding box center [582, 95] width 1059 height 9
